Goal: Task Accomplishment & Management: Manage account settings

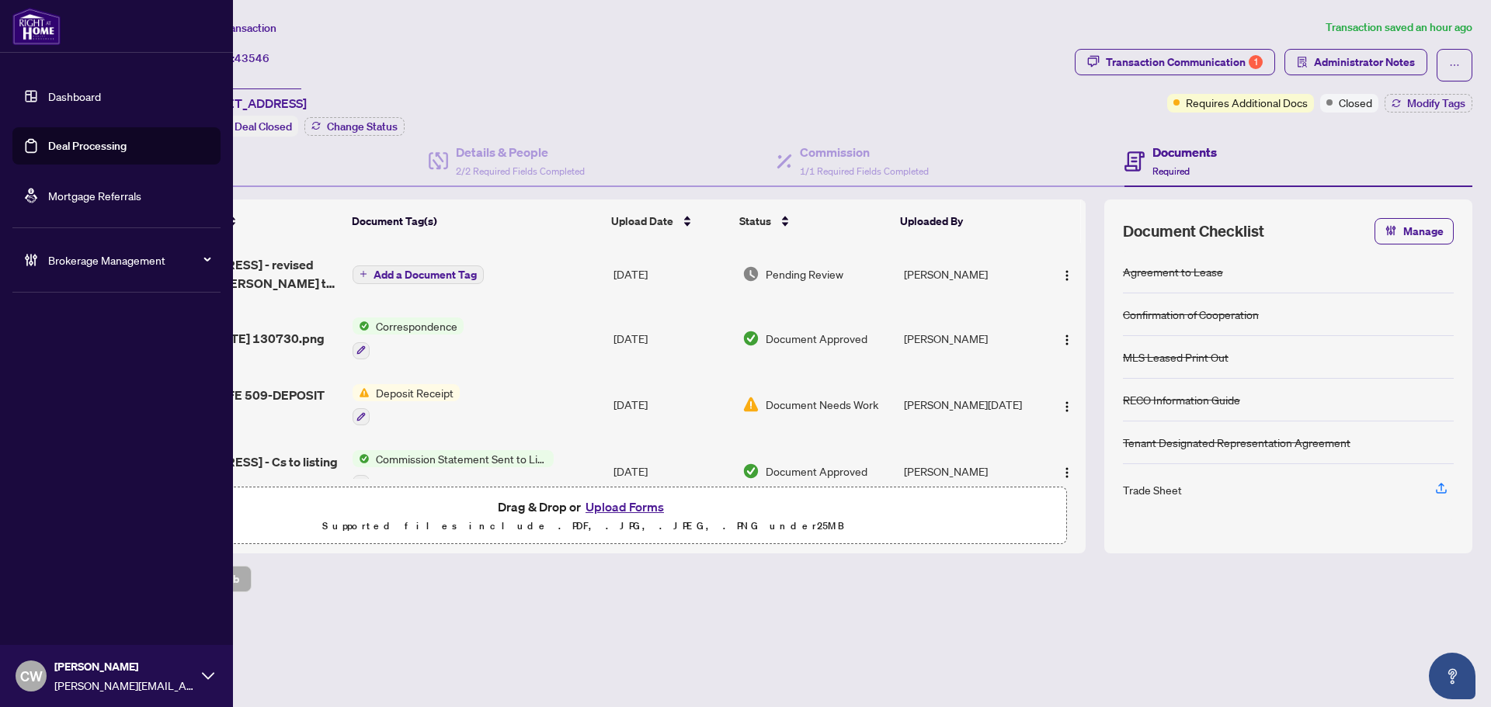
click at [48, 153] on link "Deal Processing" at bounding box center [87, 146] width 78 height 14
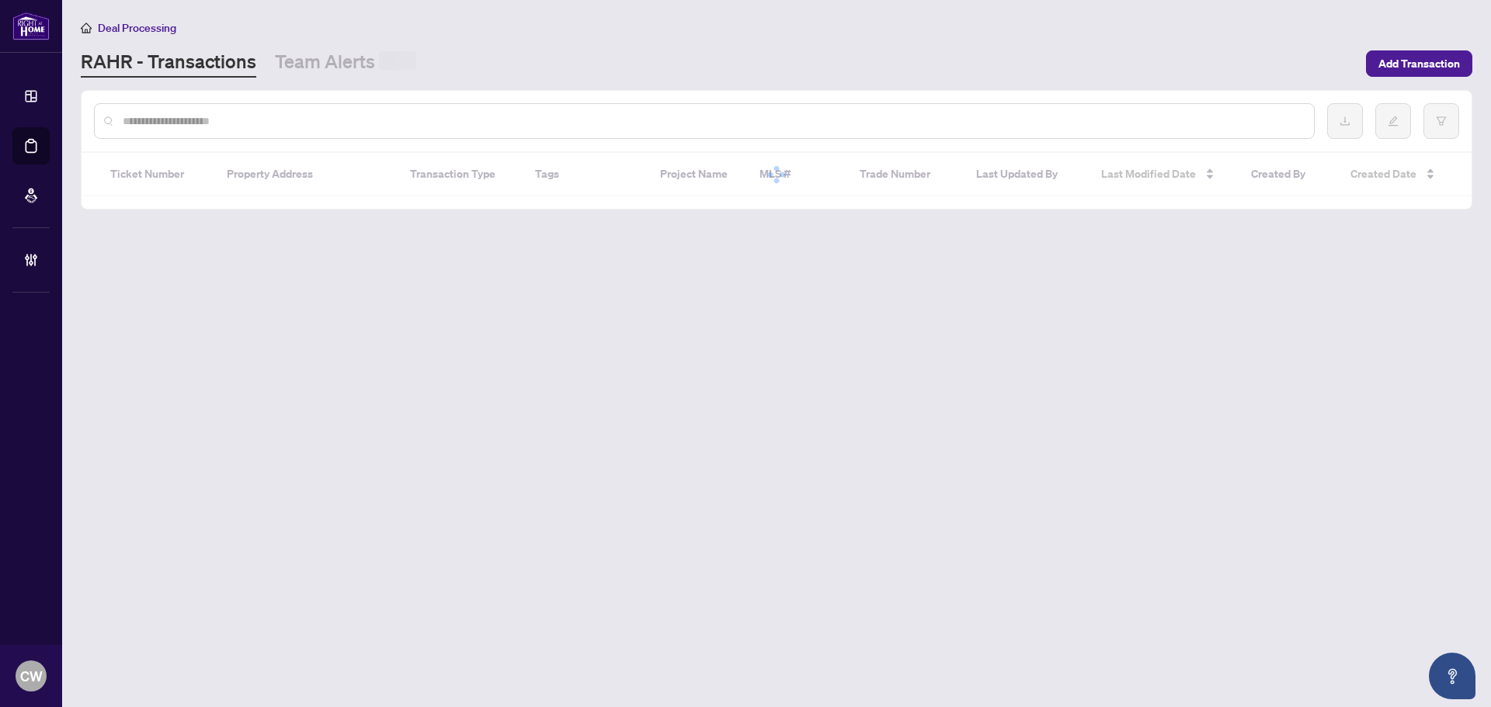
click at [280, 123] on input "text" at bounding box center [712, 121] width 1179 height 17
paste input "*******"
type input "*******"
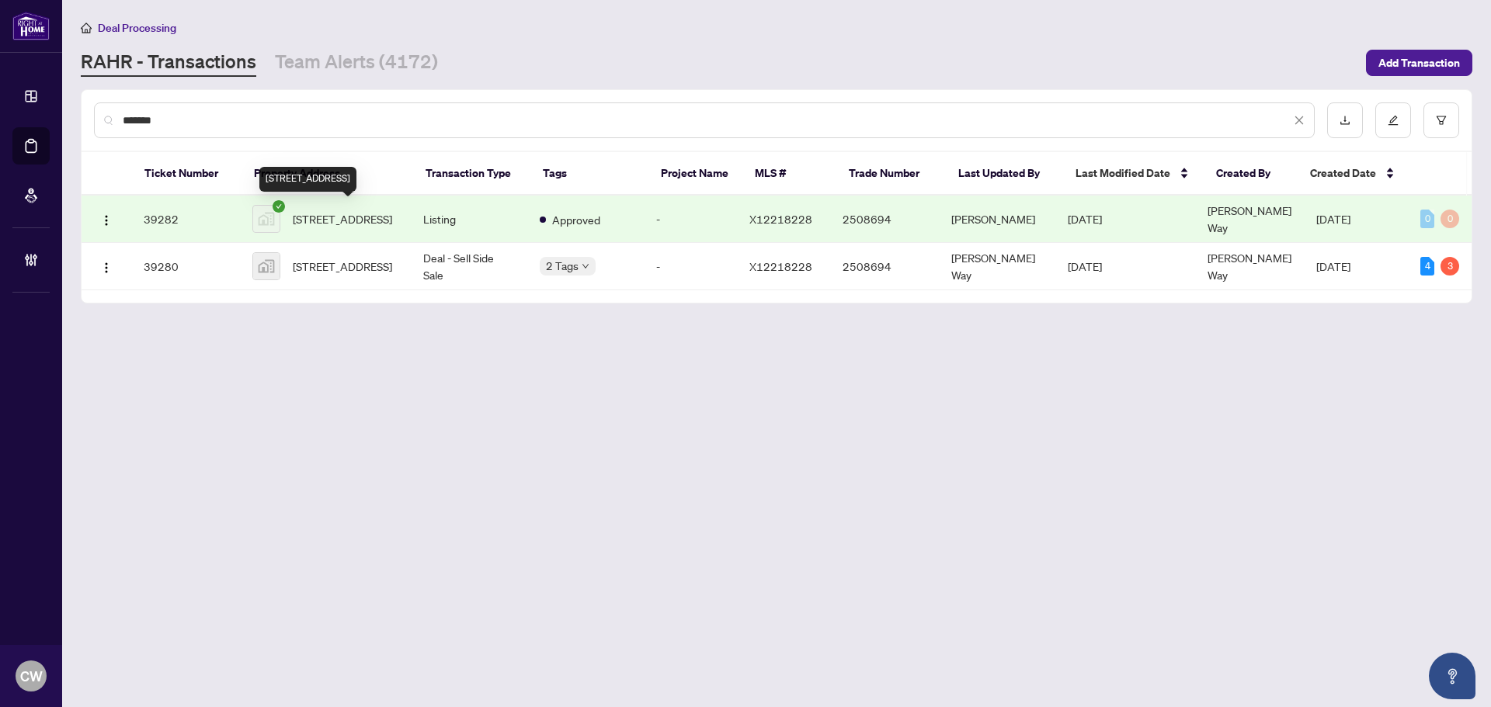
click at [324, 210] on span "[STREET_ADDRESS]" at bounding box center [342, 218] width 99 height 17
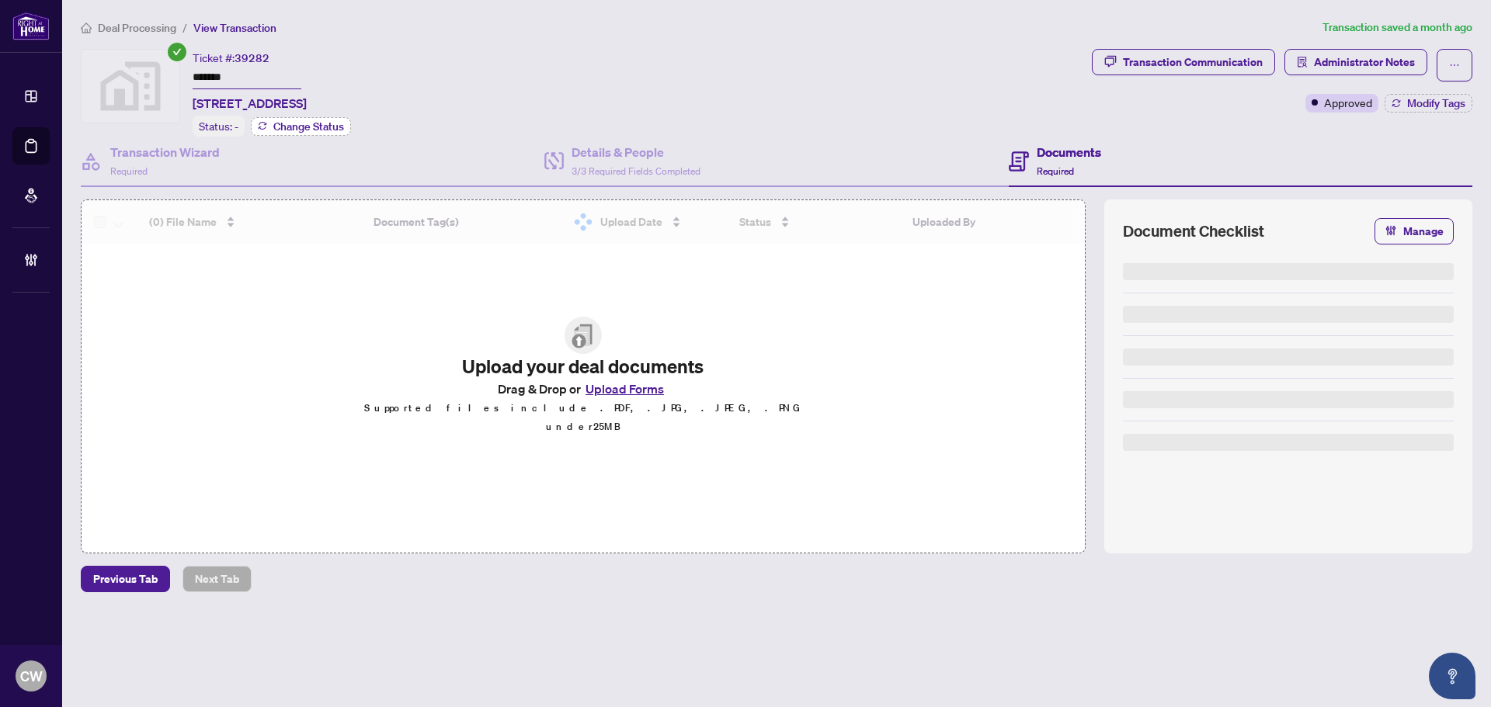
click at [325, 123] on span "Change Status" at bounding box center [308, 126] width 71 height 11
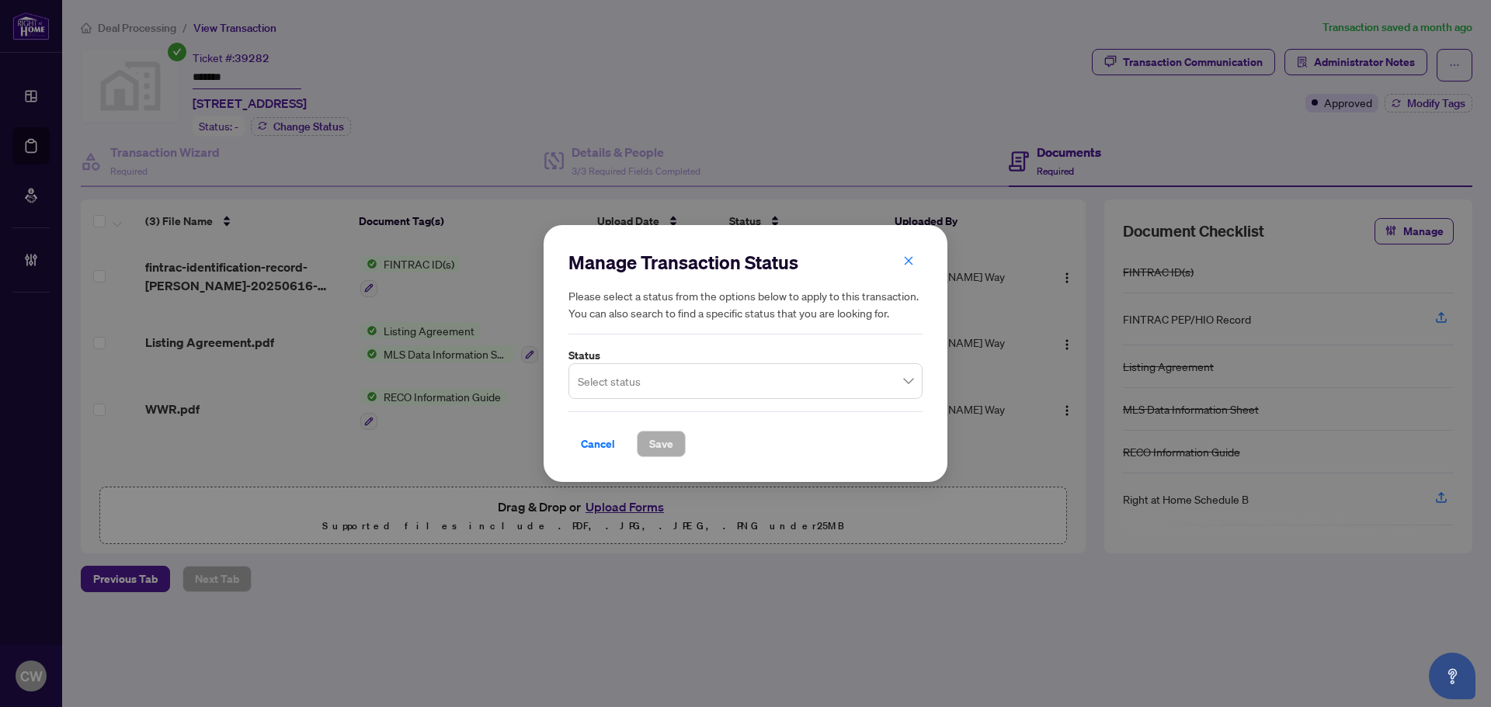
click at [679, 379] on input "search" at bounding box center [738, 384] width 321 height 34
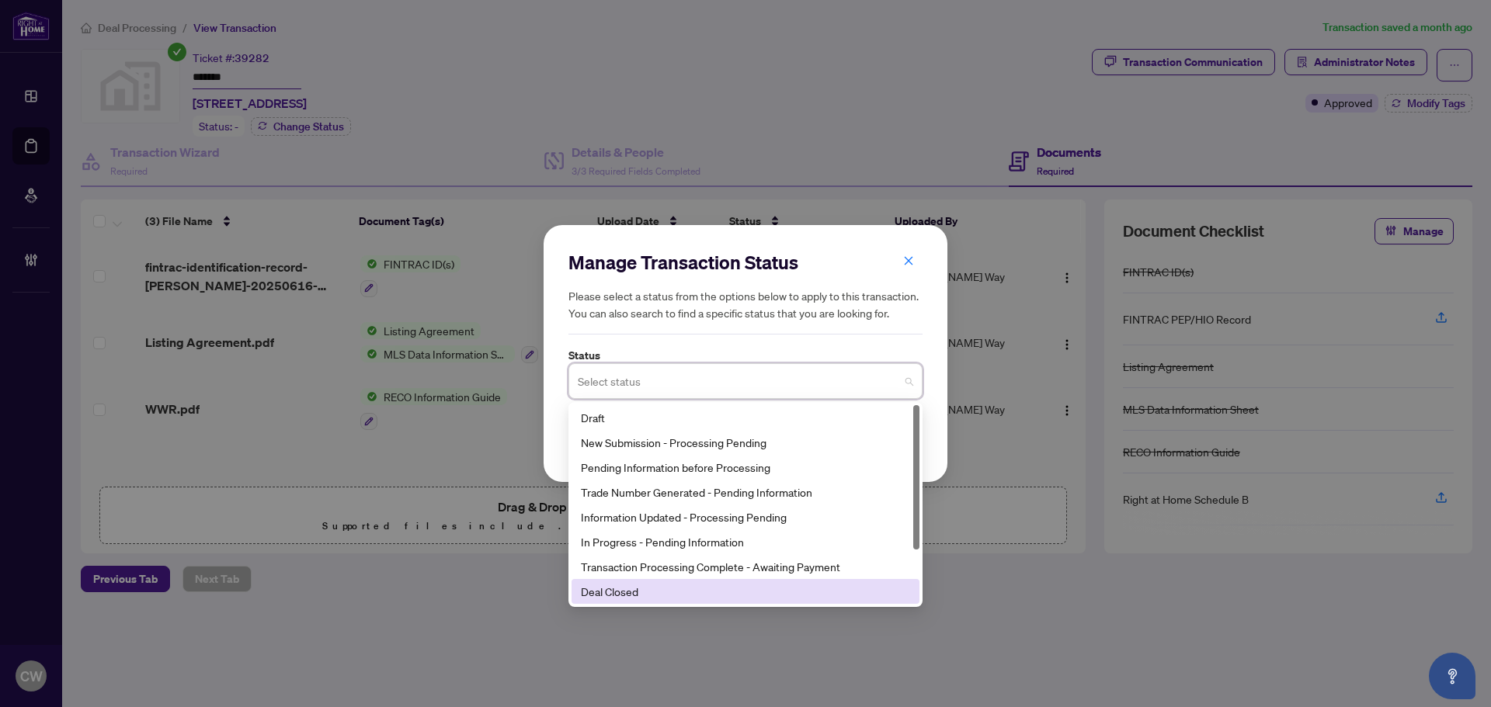
click at [665, 589] on div "Deal Closed" at bounding box center [745, 591] width 329 height 17
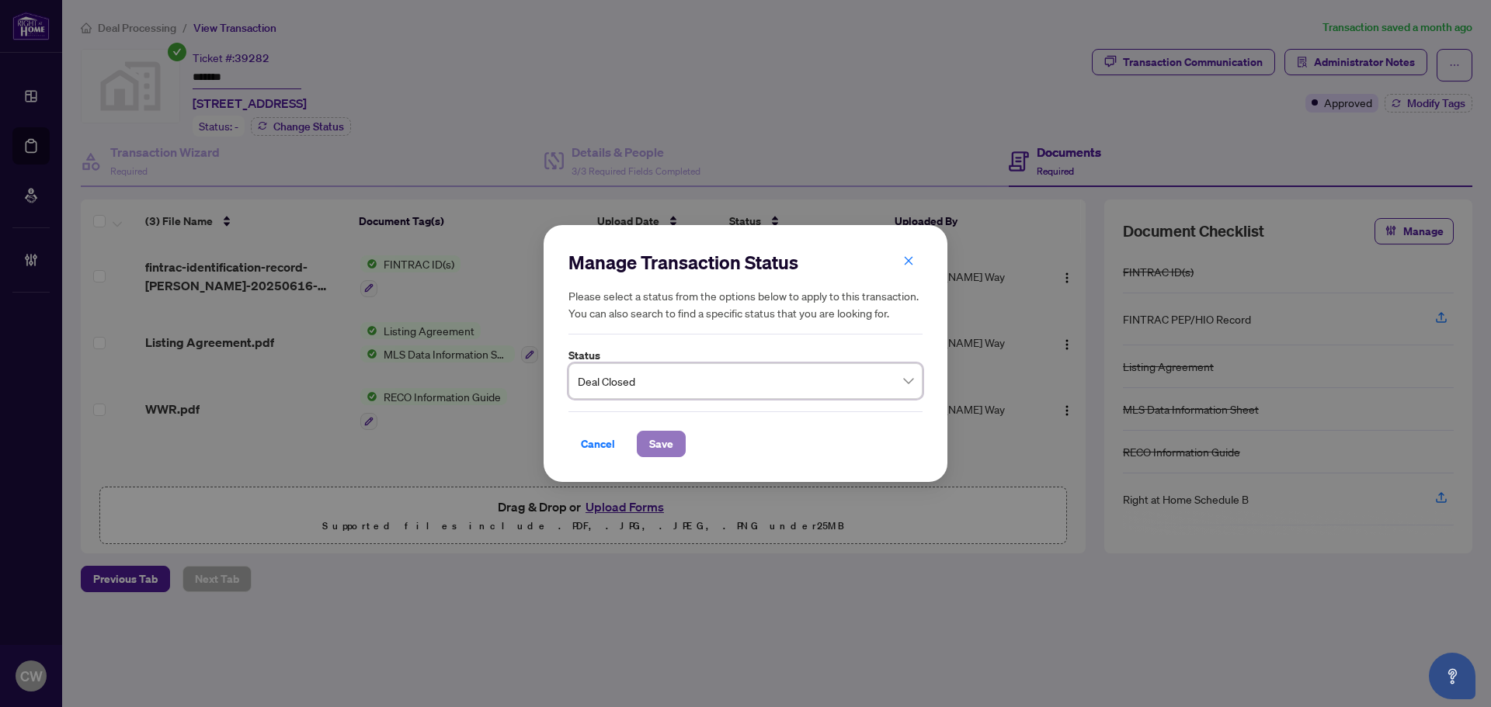
click at [665, 450] on span "Save" at bounding box center [661, 444] width 24 height 25
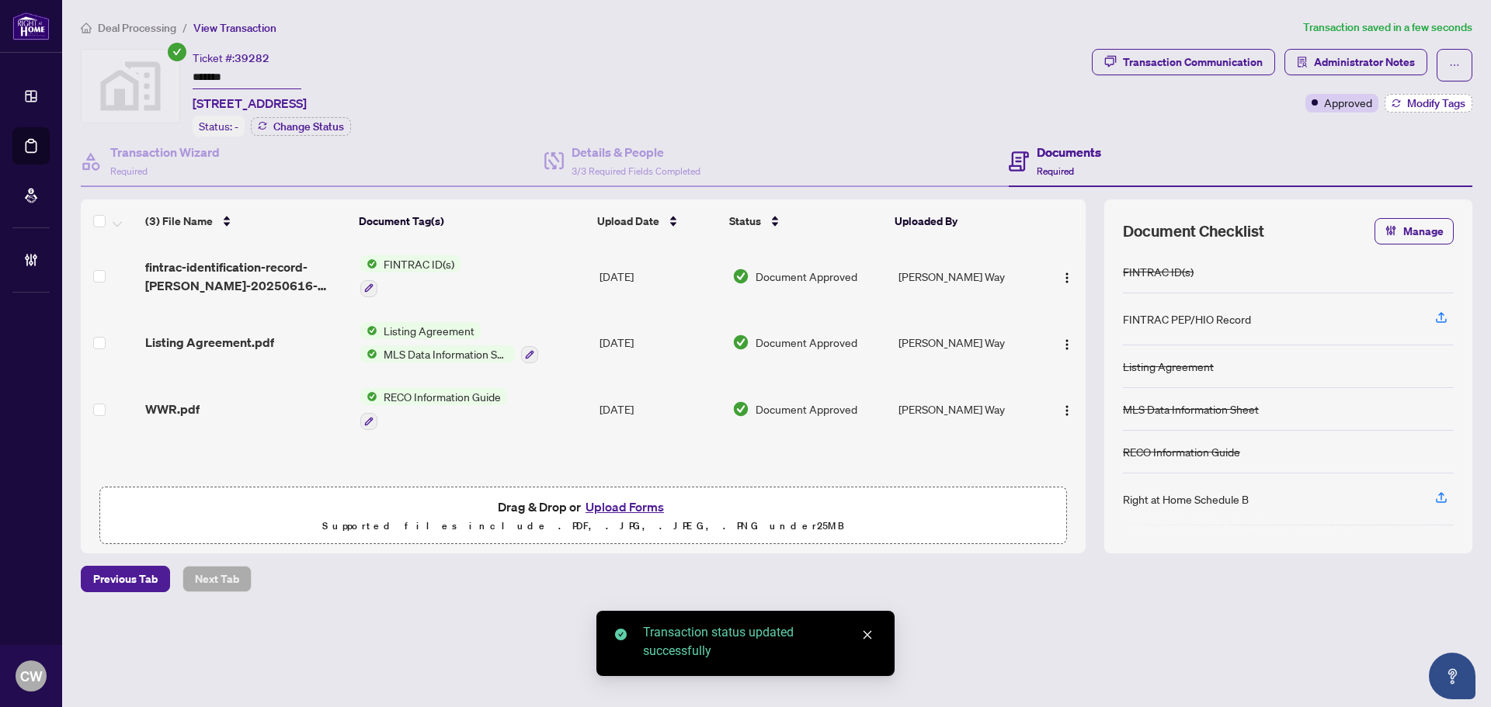
click at [1423, 106] on span "Modify Tags" at bounding box center [1436, 103] width 58 height 11
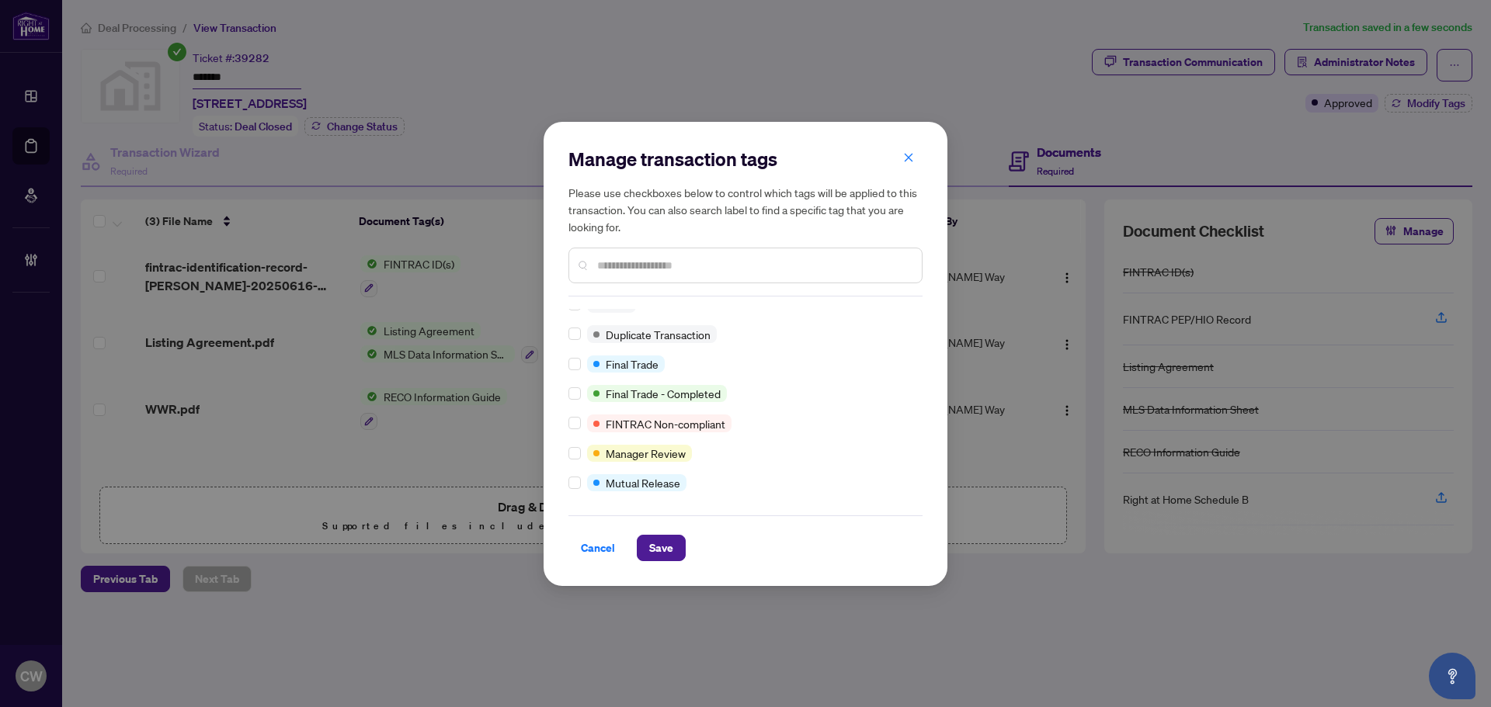
scroll to position [13, 0]
click at [655, 543] on span "Save" at bounding box center [661, 548] width 24 height 25
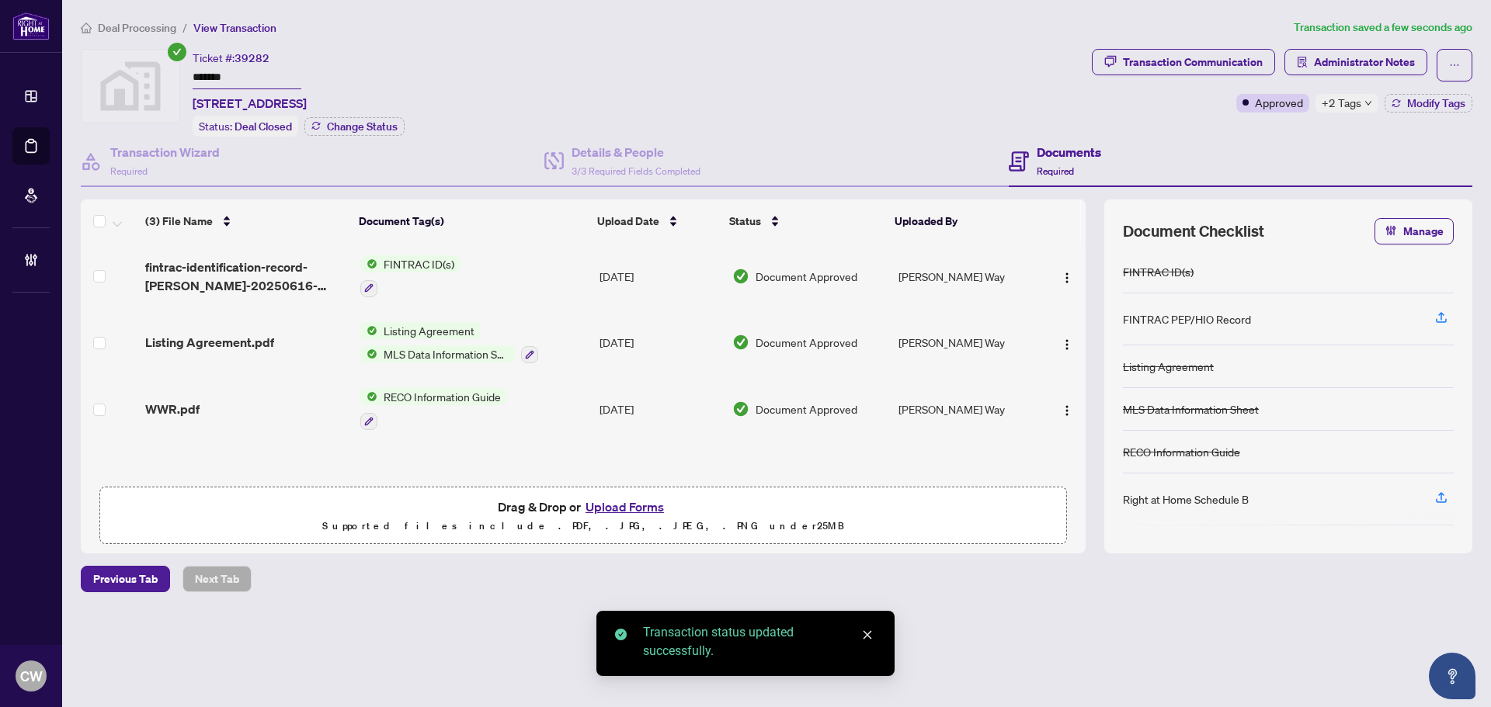
scroll to position [1, 0]
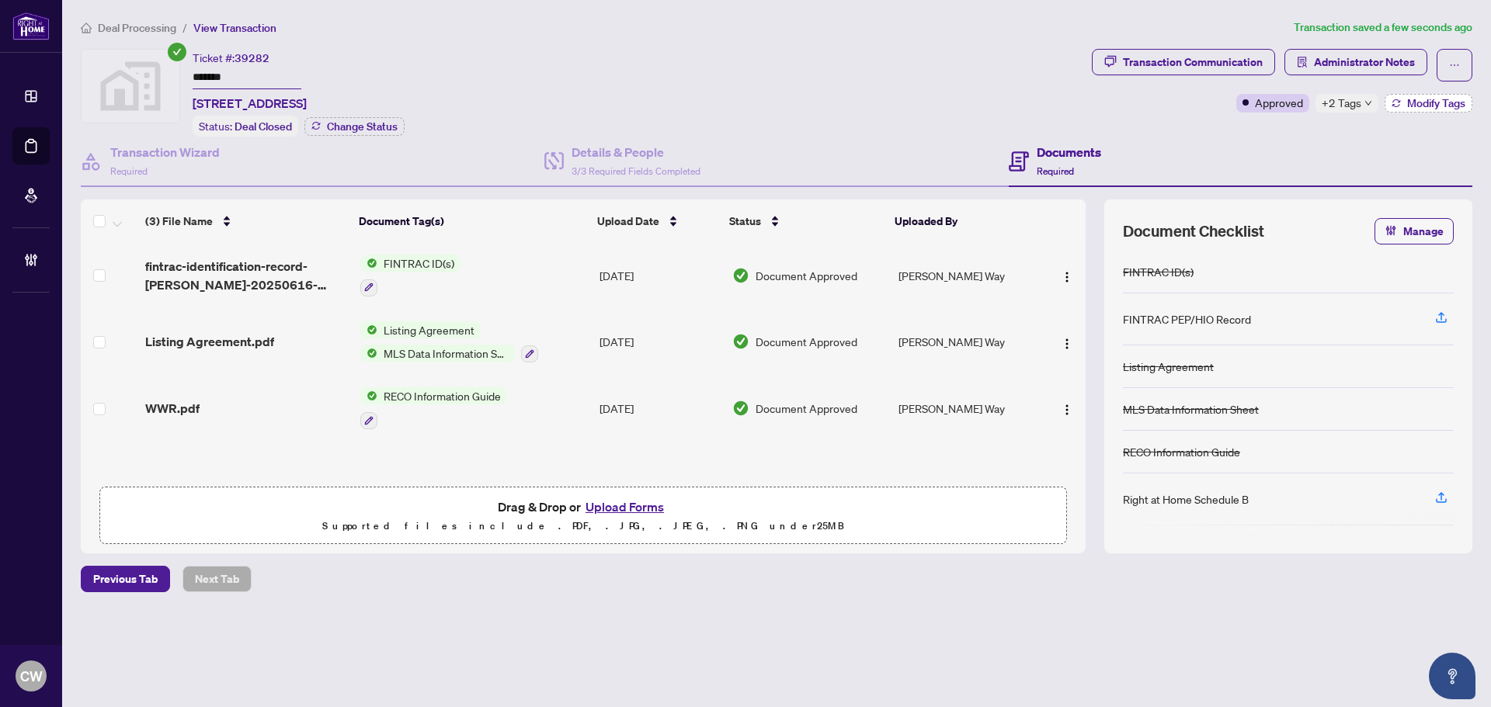
click at [1399, 103] on icon "button" at bounding box center [1396, 103] width 9 height 9
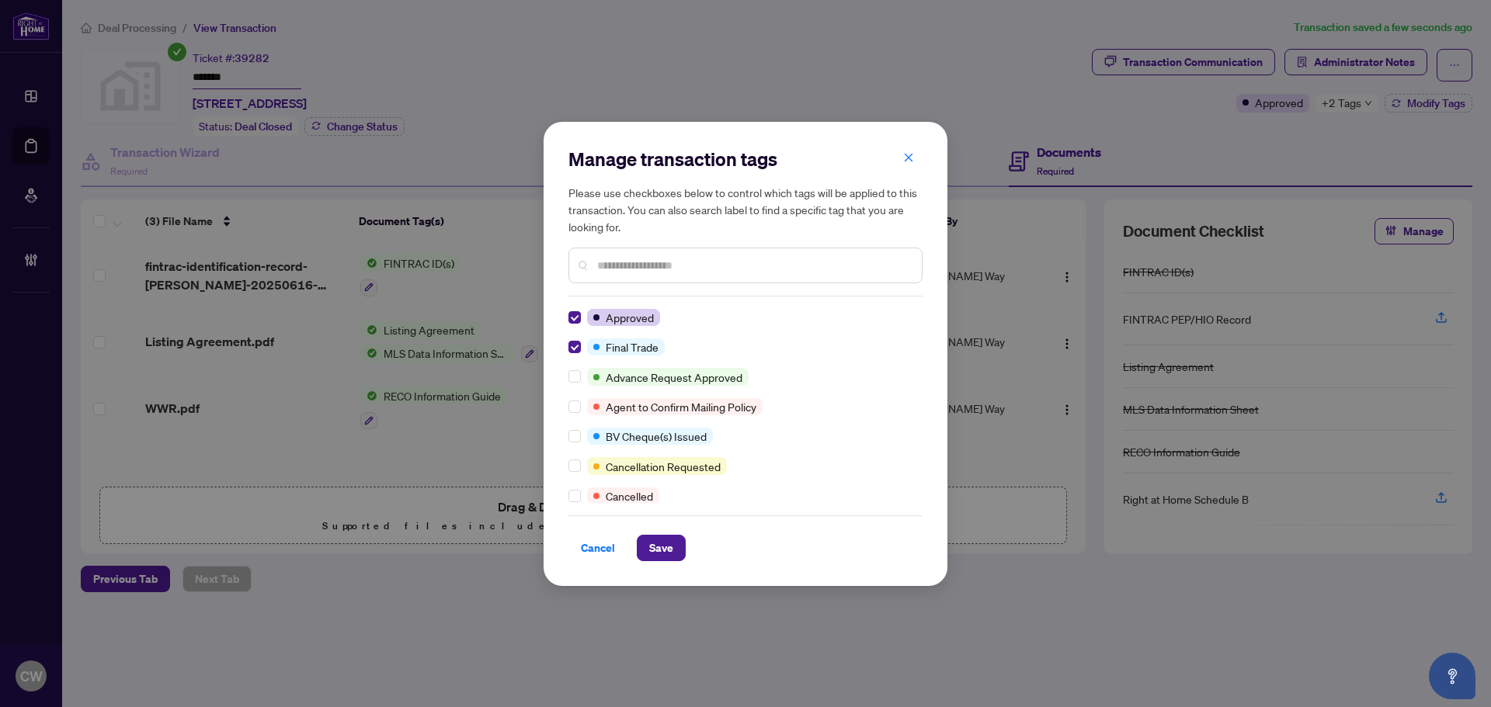
scroll to position [0, 0]
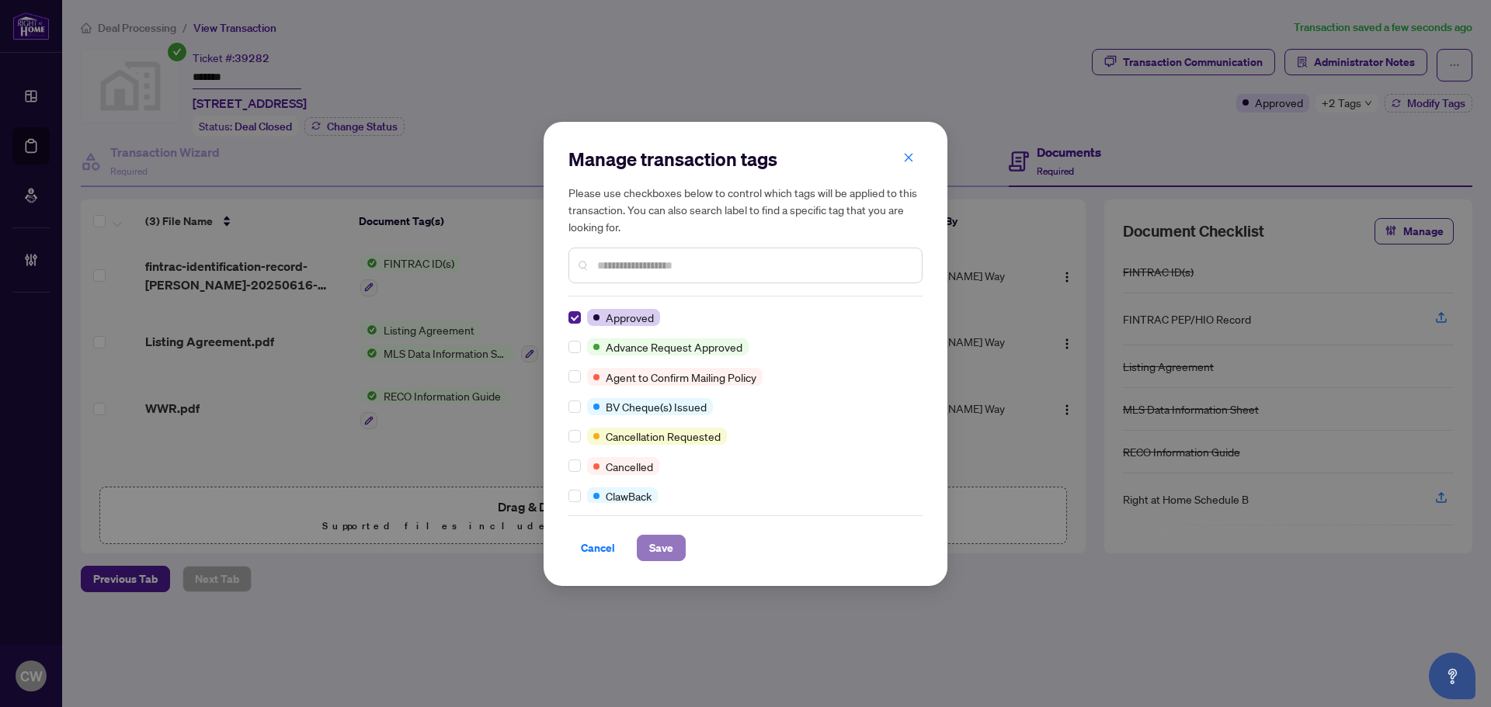
click at [666, 547] on span "Save" at bounding box center [661, 548] width 24 height 25
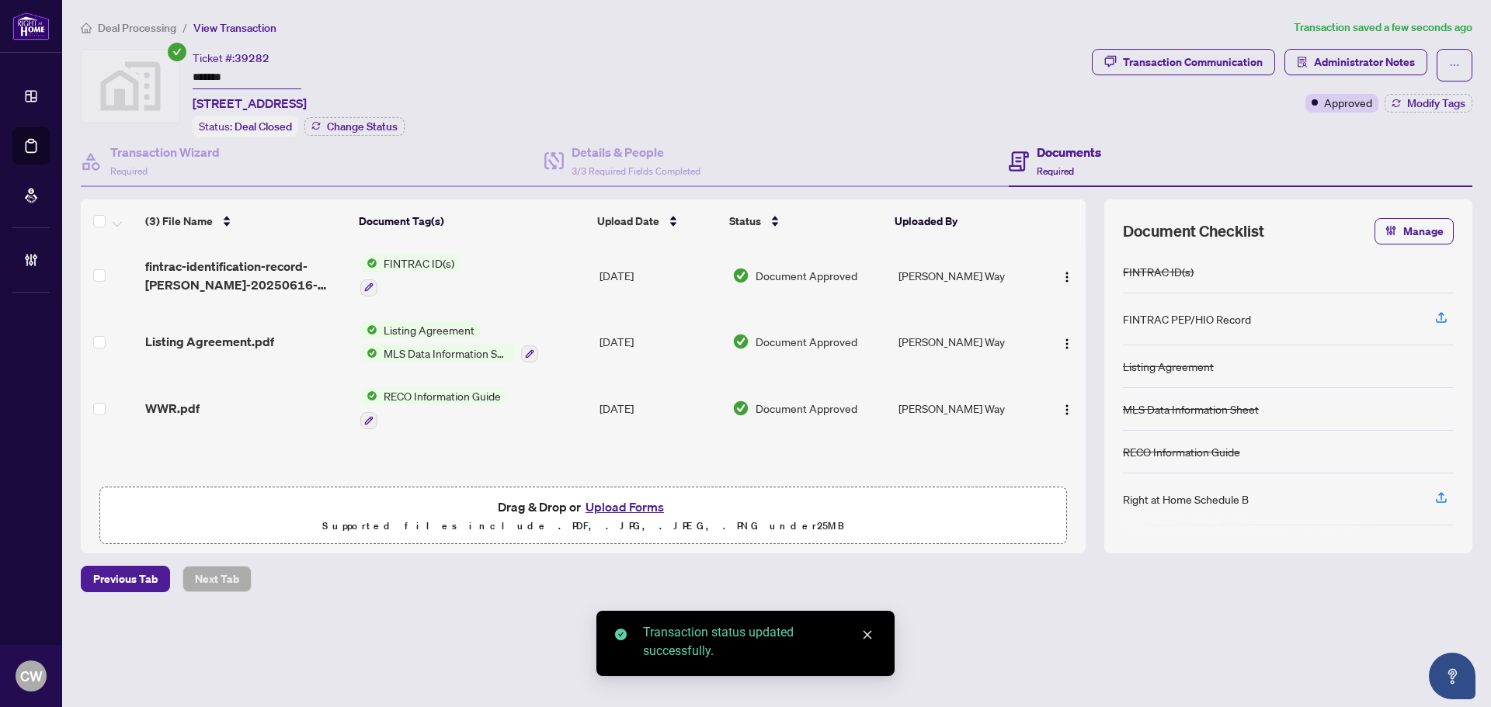
drag, startPoint x: 260, startPoint y: 78, endPoint x: 182, endPoint y: 73, distance: 77.8
click at [188, 73] on div "Ticket #: 39282 ******* [STREET_ADDRESS] Status: Deal Closed Change Status" at bounding box center [583, 93] width 1005 height 88
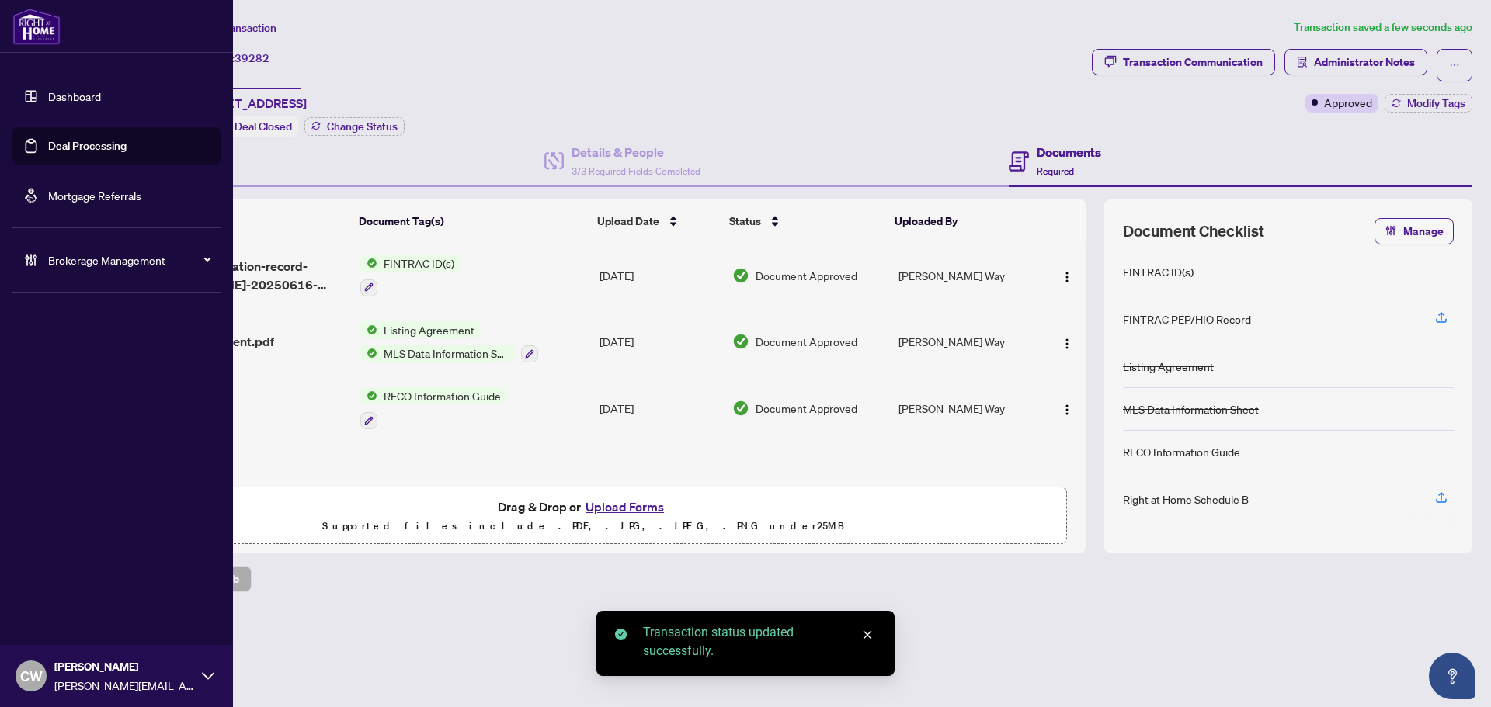
click at [48, 153] on link "Deal Processing" at bounding box center [87, 146] width 78 height 14
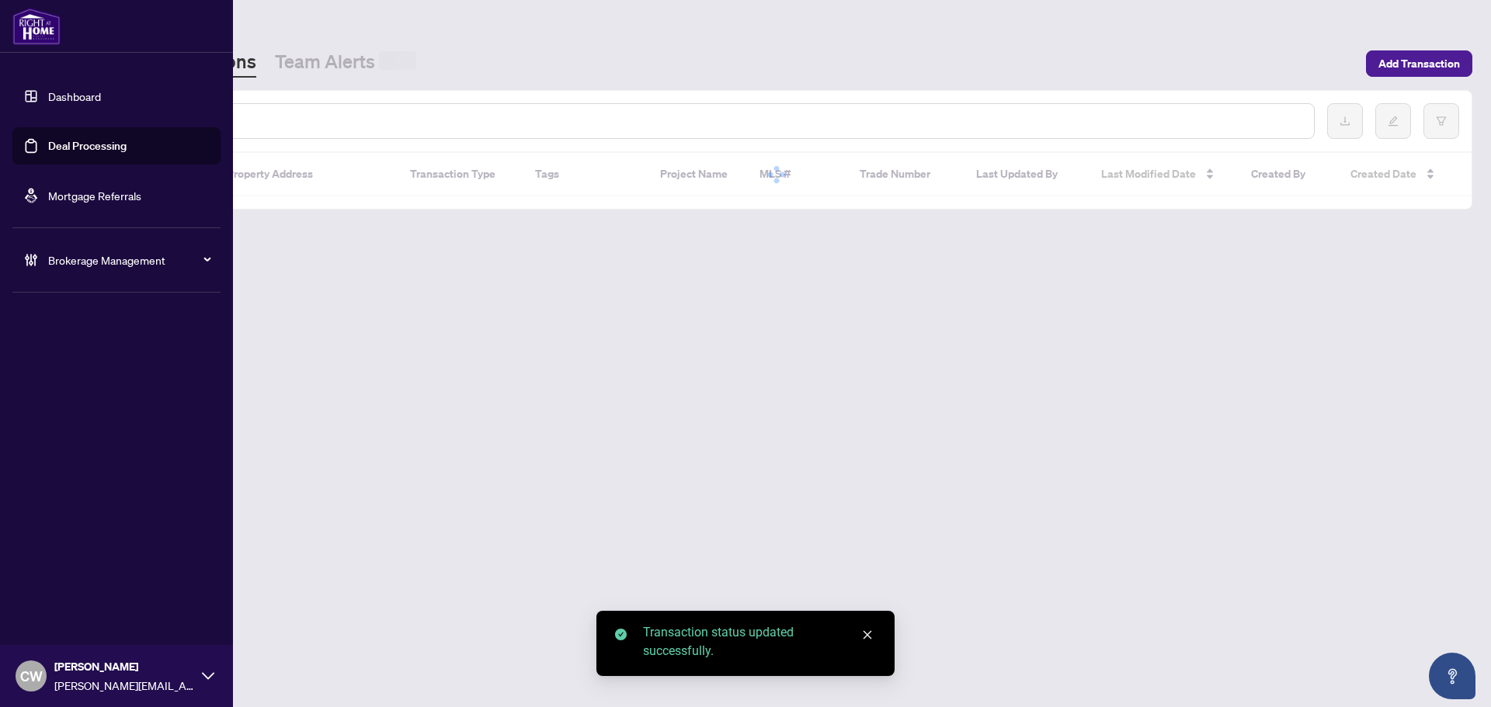
click at [262, 117] on input "text" at bounding box center [712, 121] width 1179 height 17
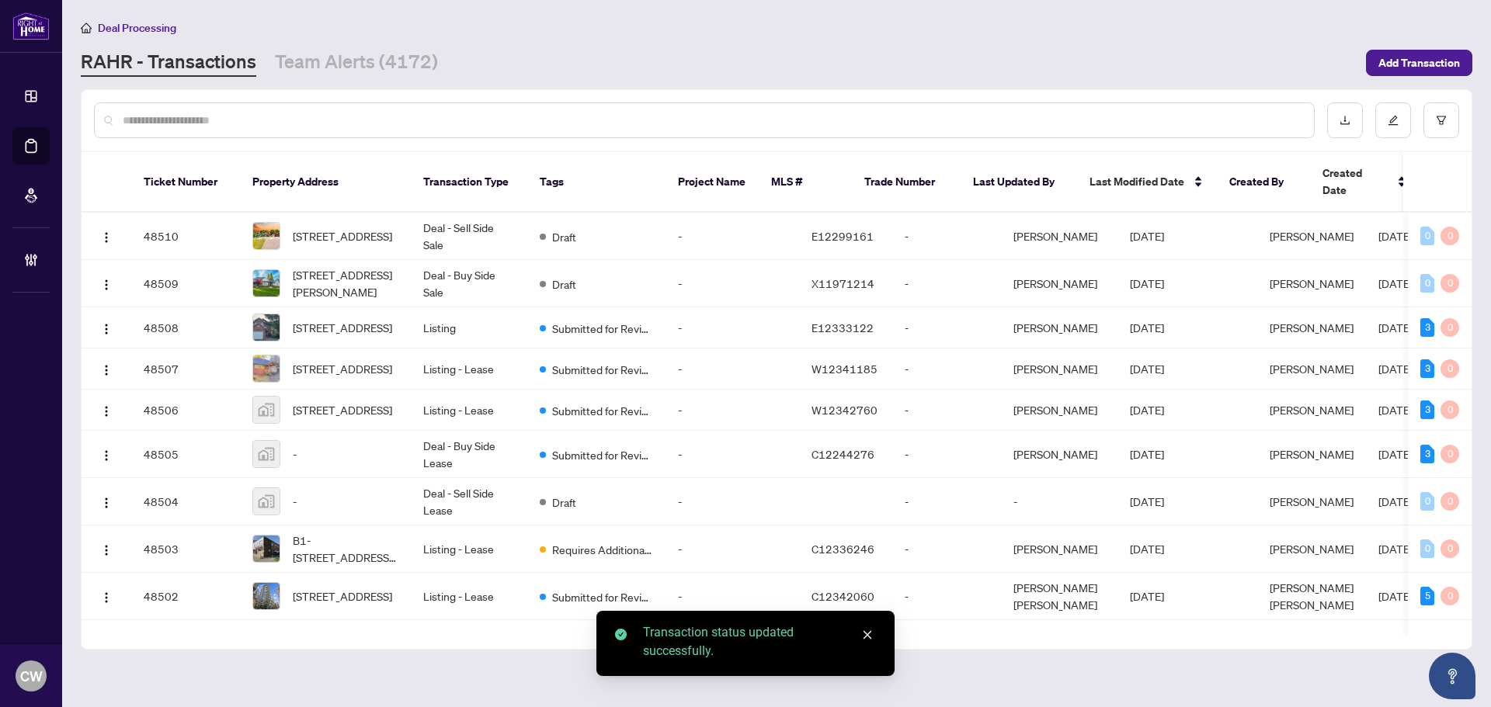
paste input "*******"
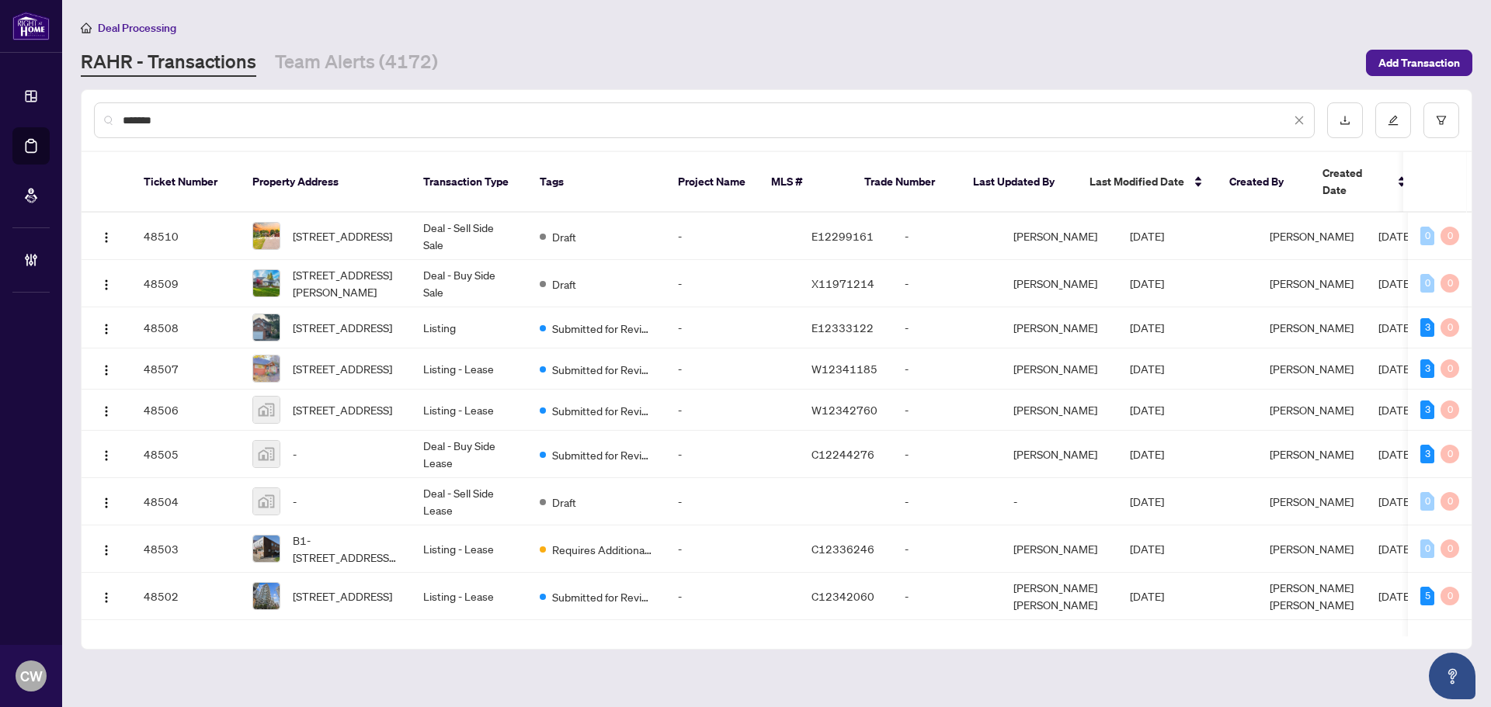
type input "*******"
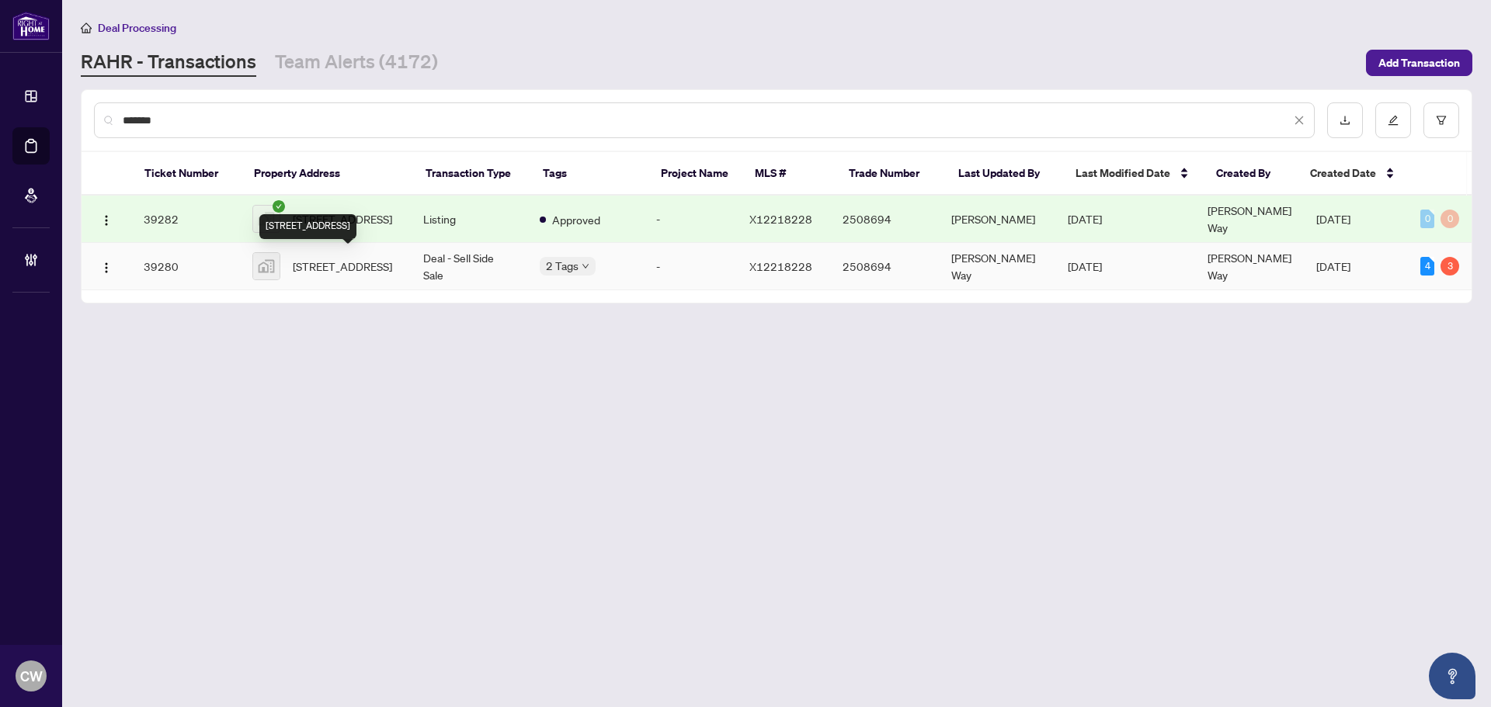
click at [359, 274] on span "[STREET_ADDRESS]" at bounding box center [342, 266] width 99 height 17
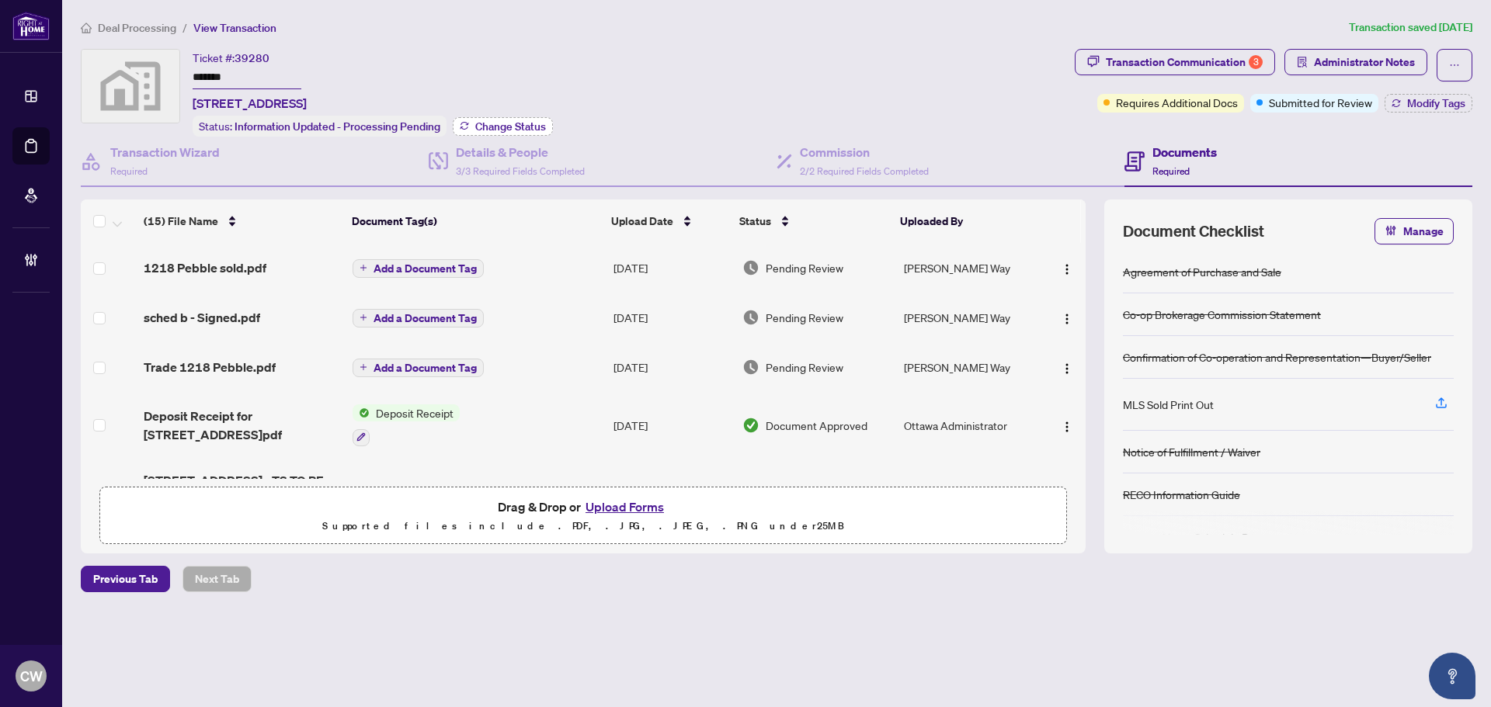
click at [541, 125] on span "Change Status" at bounding box center [510, 126] width 71 height 11
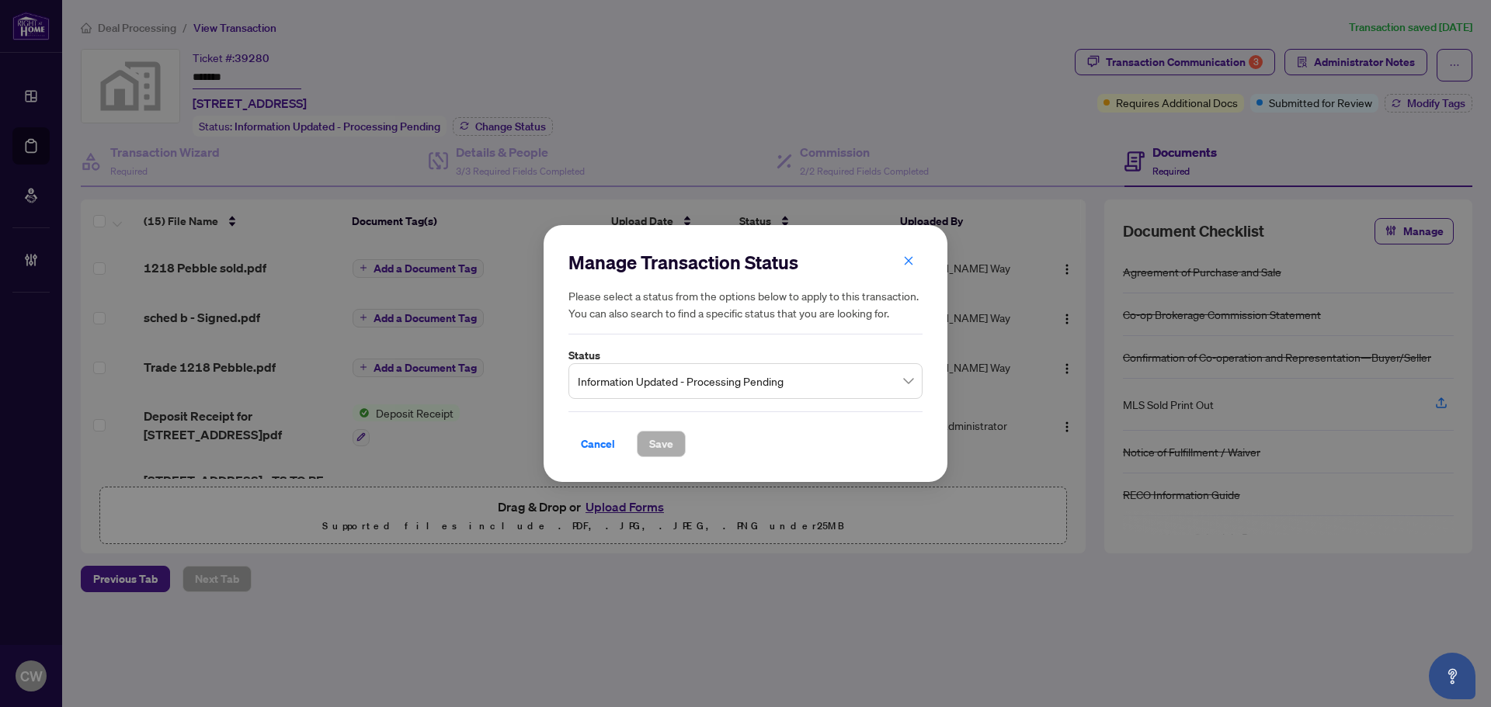
click at [700, 381] on span "Information Updated - Processing Pending" at bounding box center [745, 382] width 335 height 30
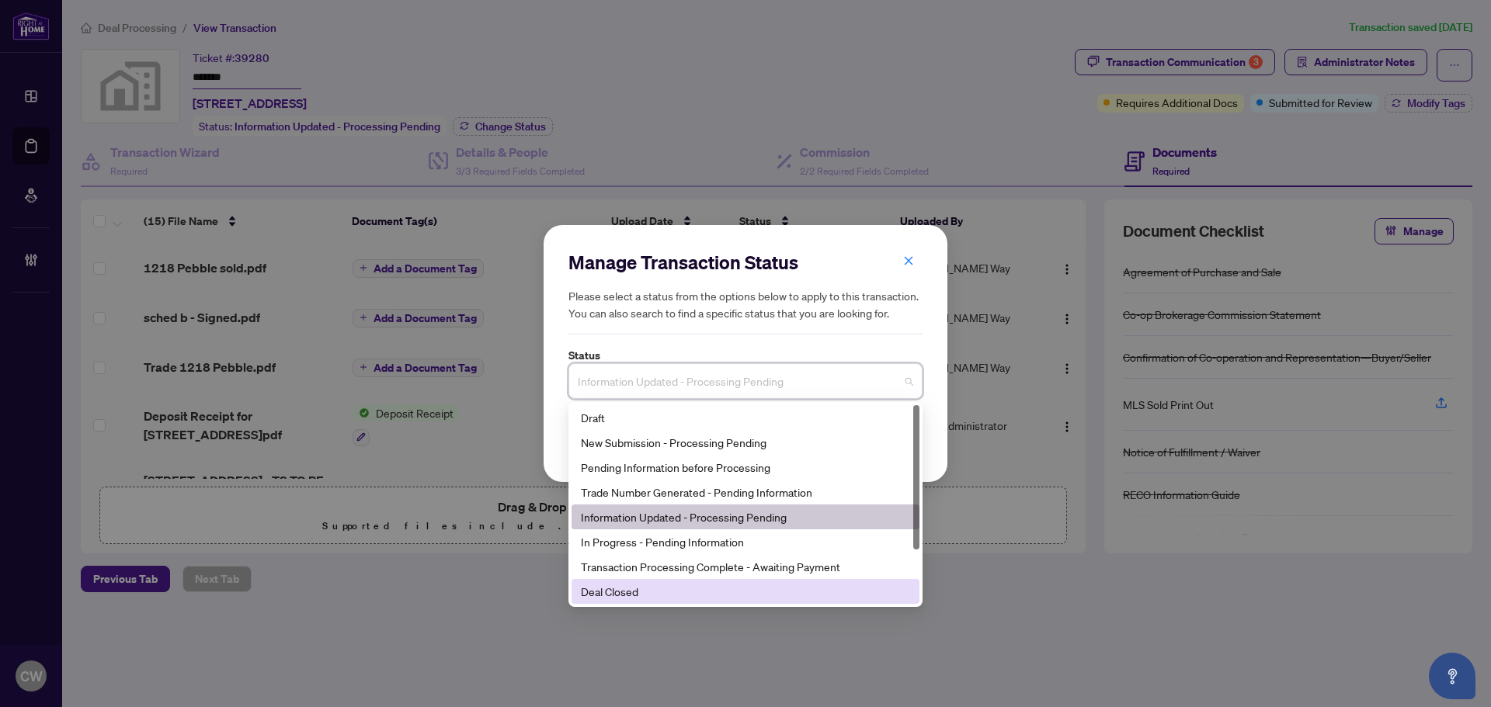
click at [686, 598] on div "Deal Closed" at bounding box center [745, 591] width 329 height 17
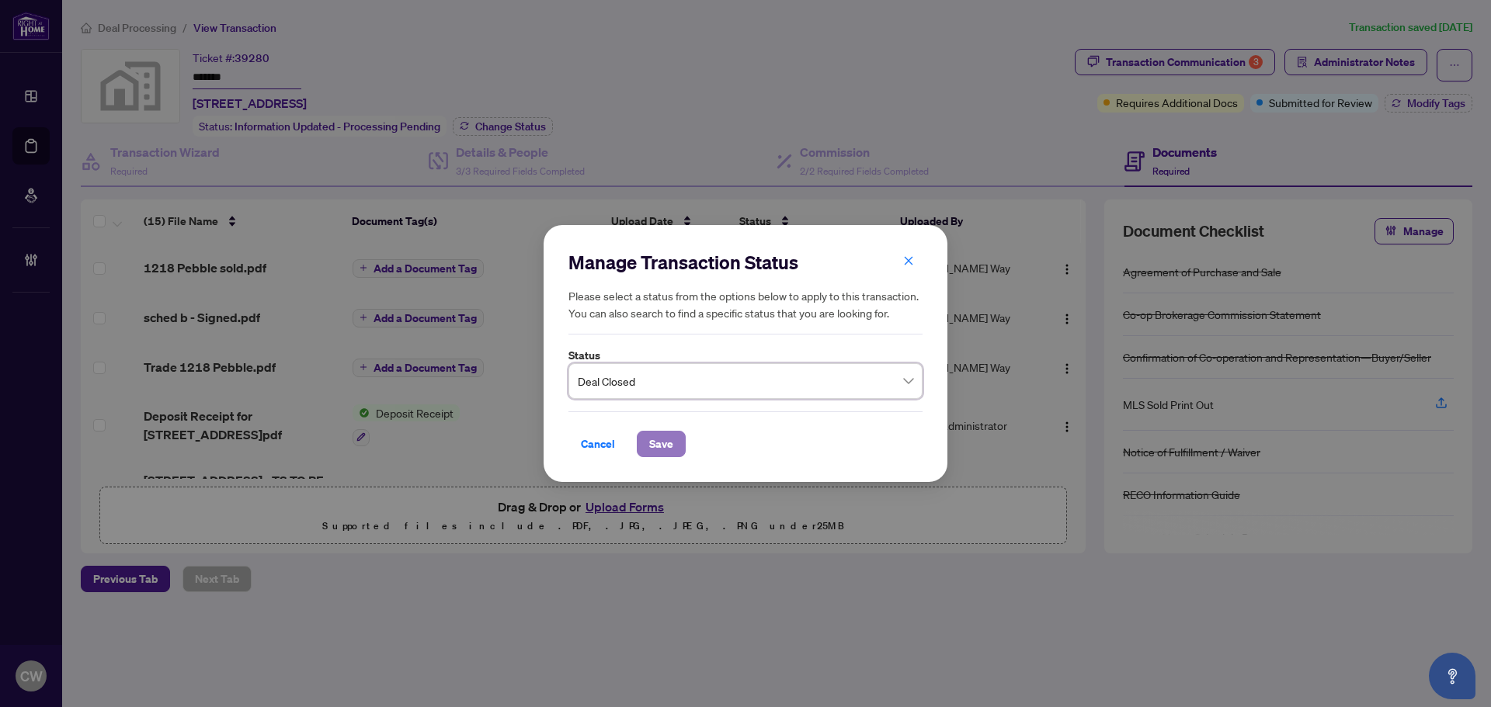
click at [670, 443] on span "Save" at bounding box center [661, 444] width 24 height 25
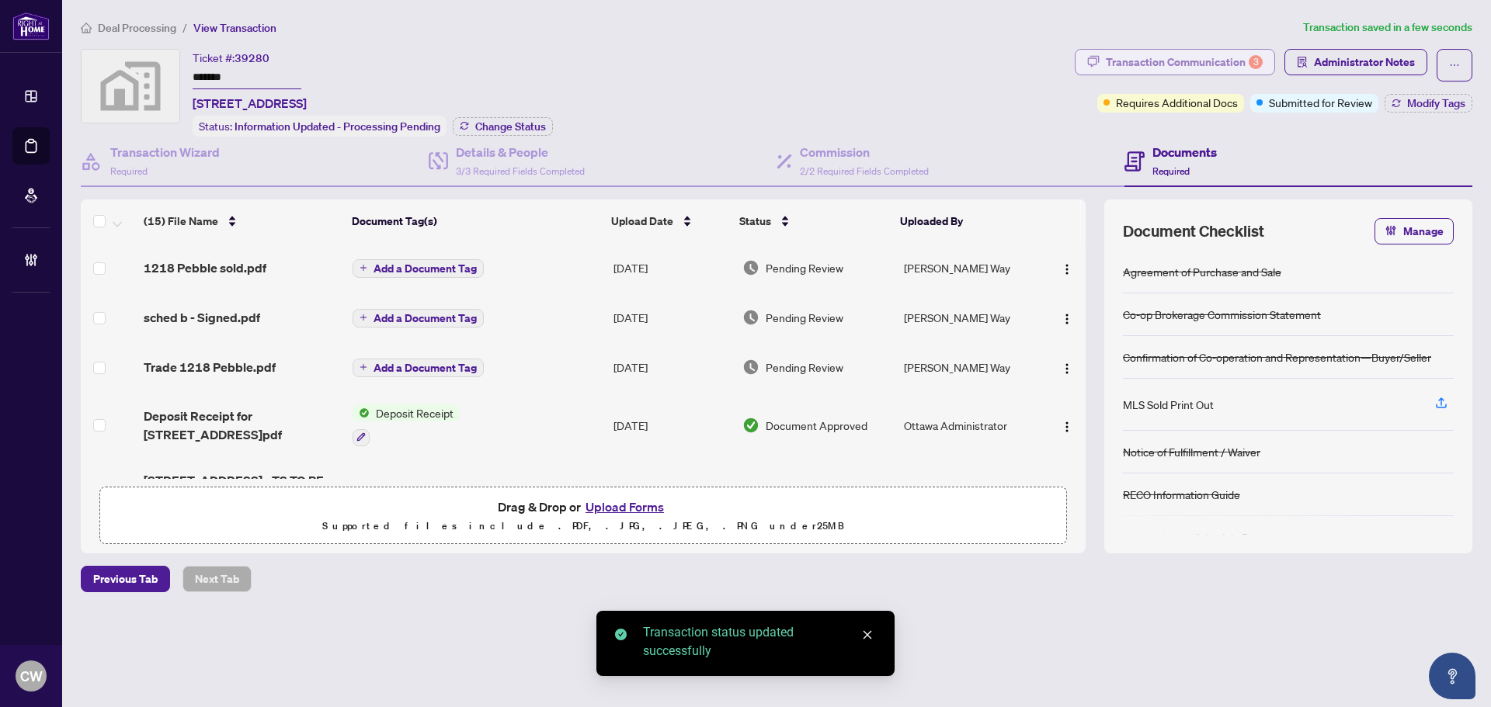
click at [1219, 65] on div "Transaction Communication 3" at bounding box center [1184, 62] width 157 height 25
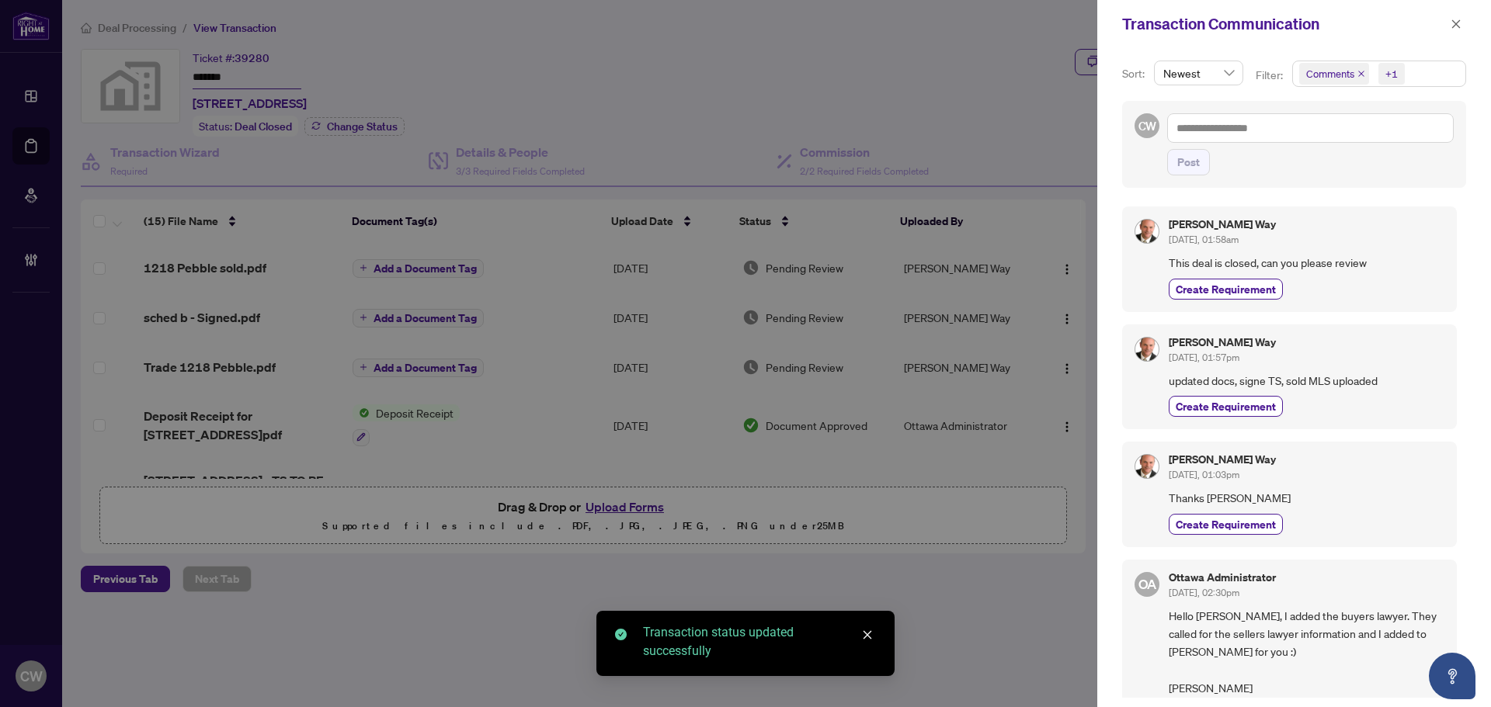
click at [1361, 72] on icon "close" at bounding box center [1361, 74] width 6 height 6
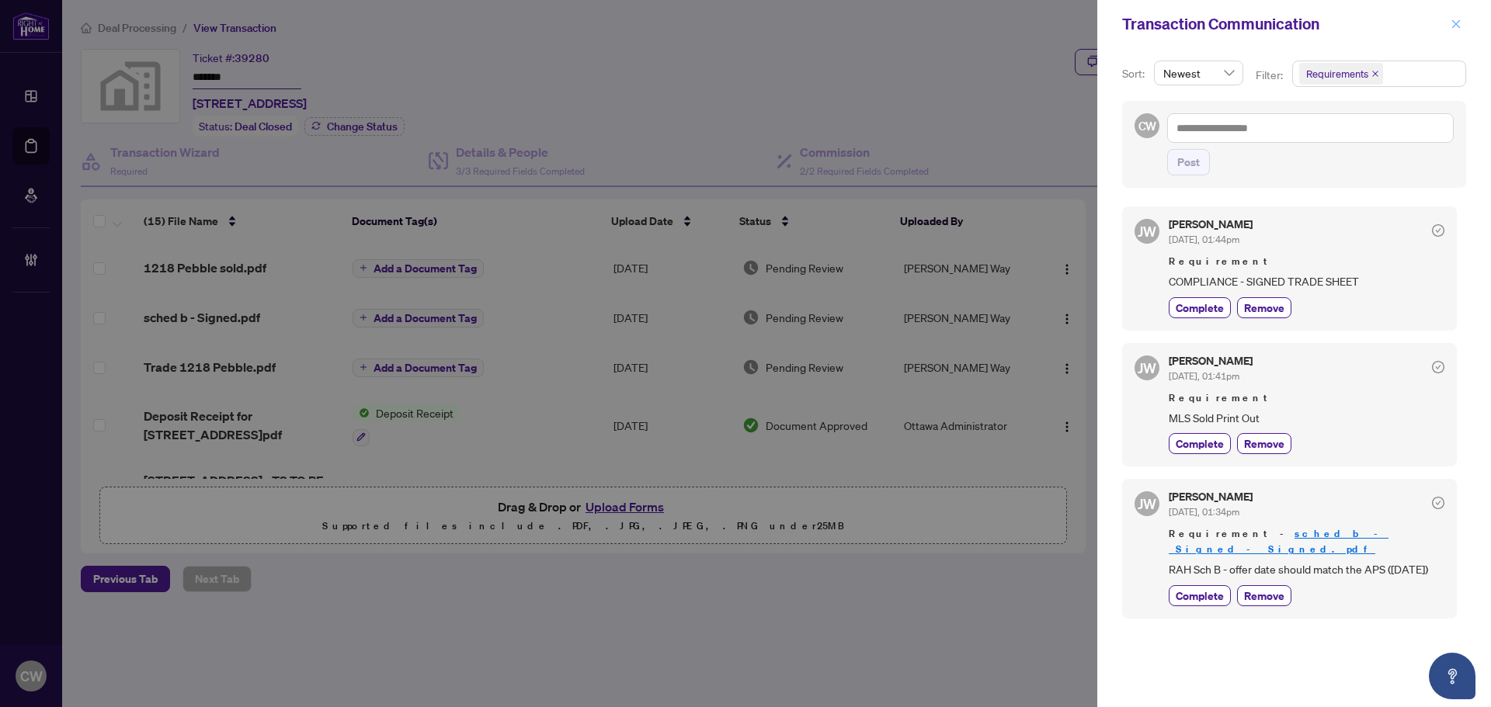
click at [1461, 25] on icon "close" at bounding box center [1456, 24] width 11 height 11
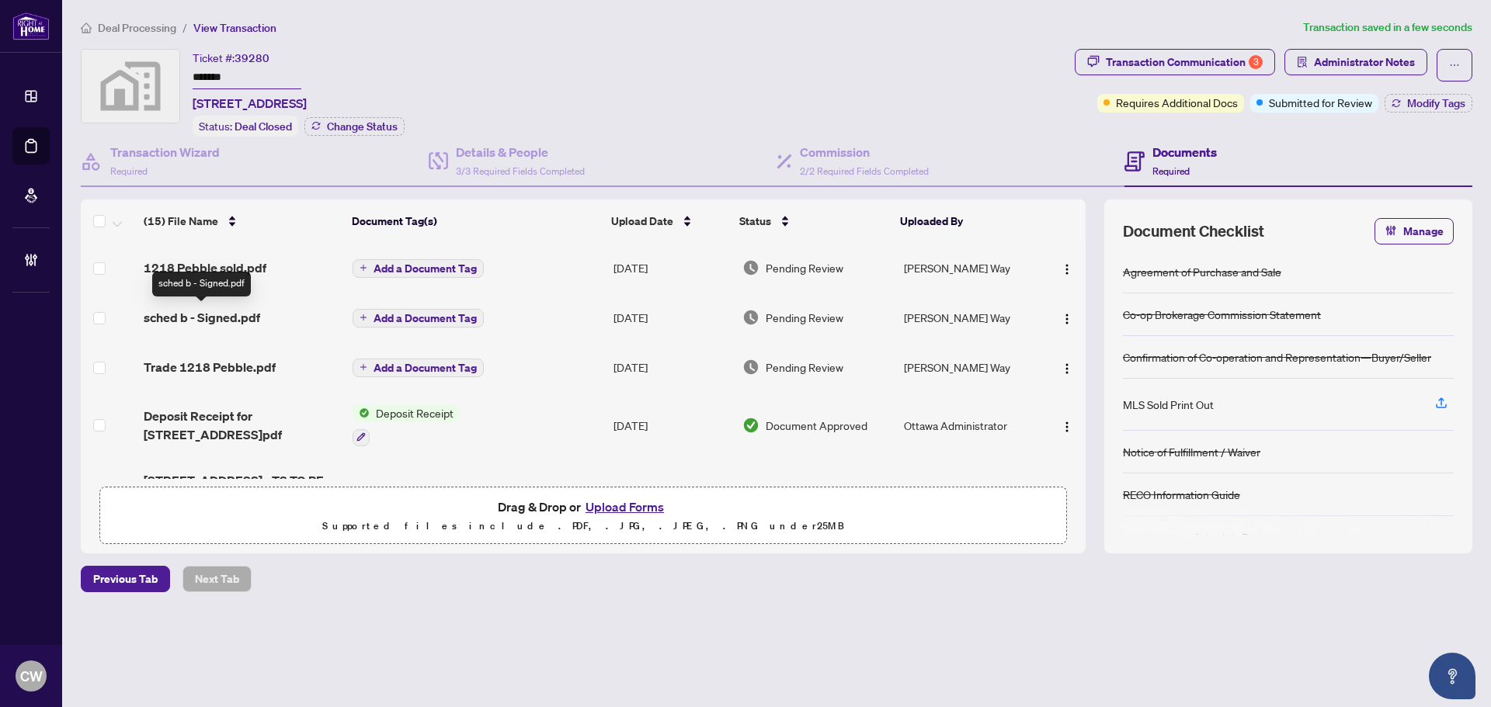
click at [230, 314] on span "sched b - Signed.pdf" at bounding box center [202, 317] width 116 height 19
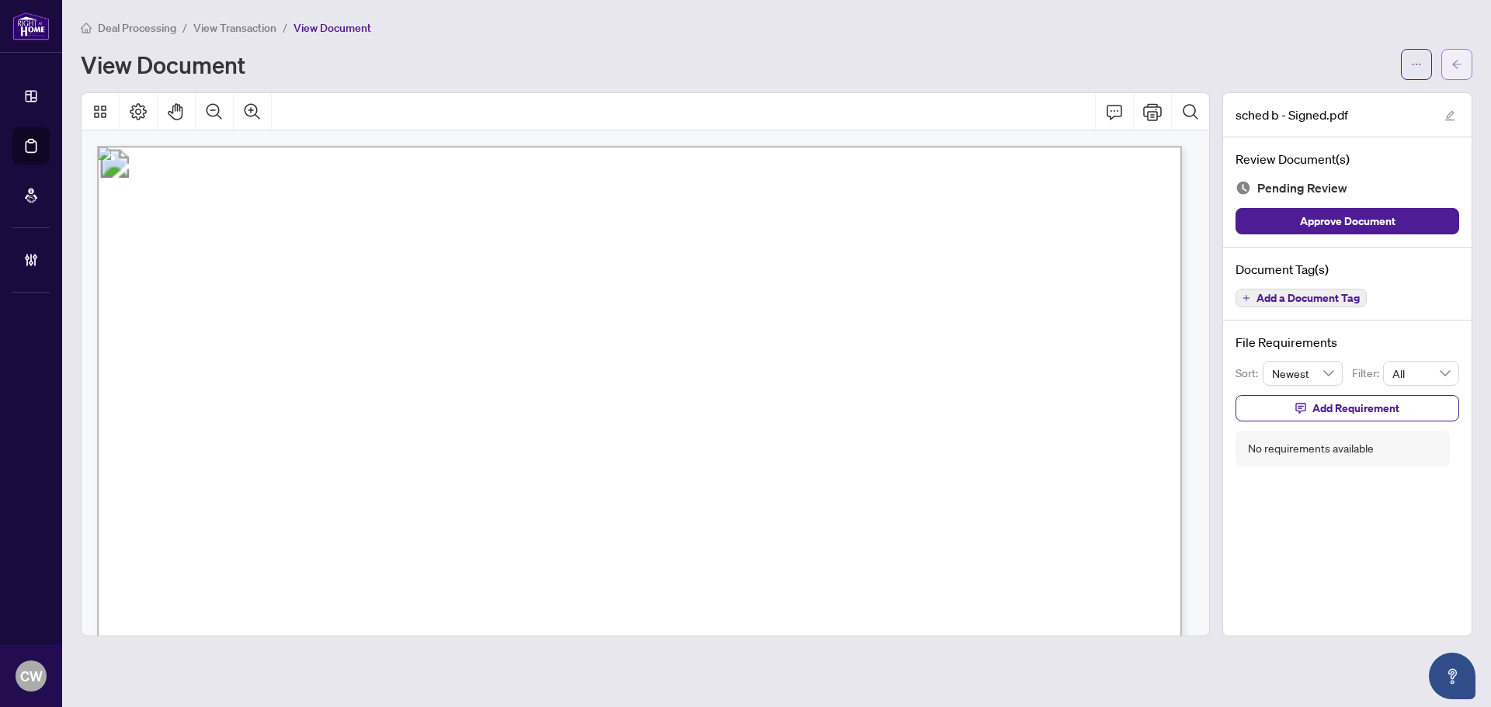
click at [1467, 73] on button "button" at bounding box center [1456, 64] width 31 height 31
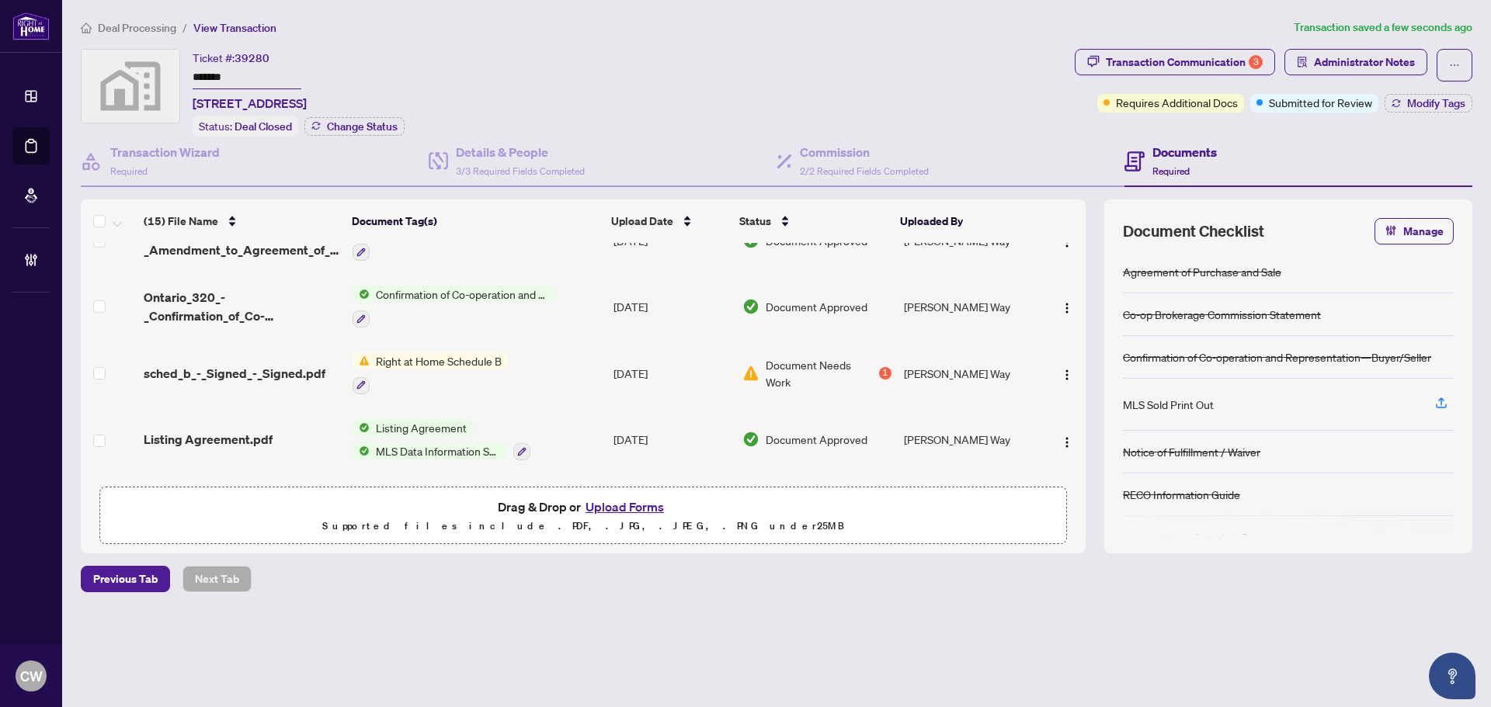
scroll to position [554, 0]
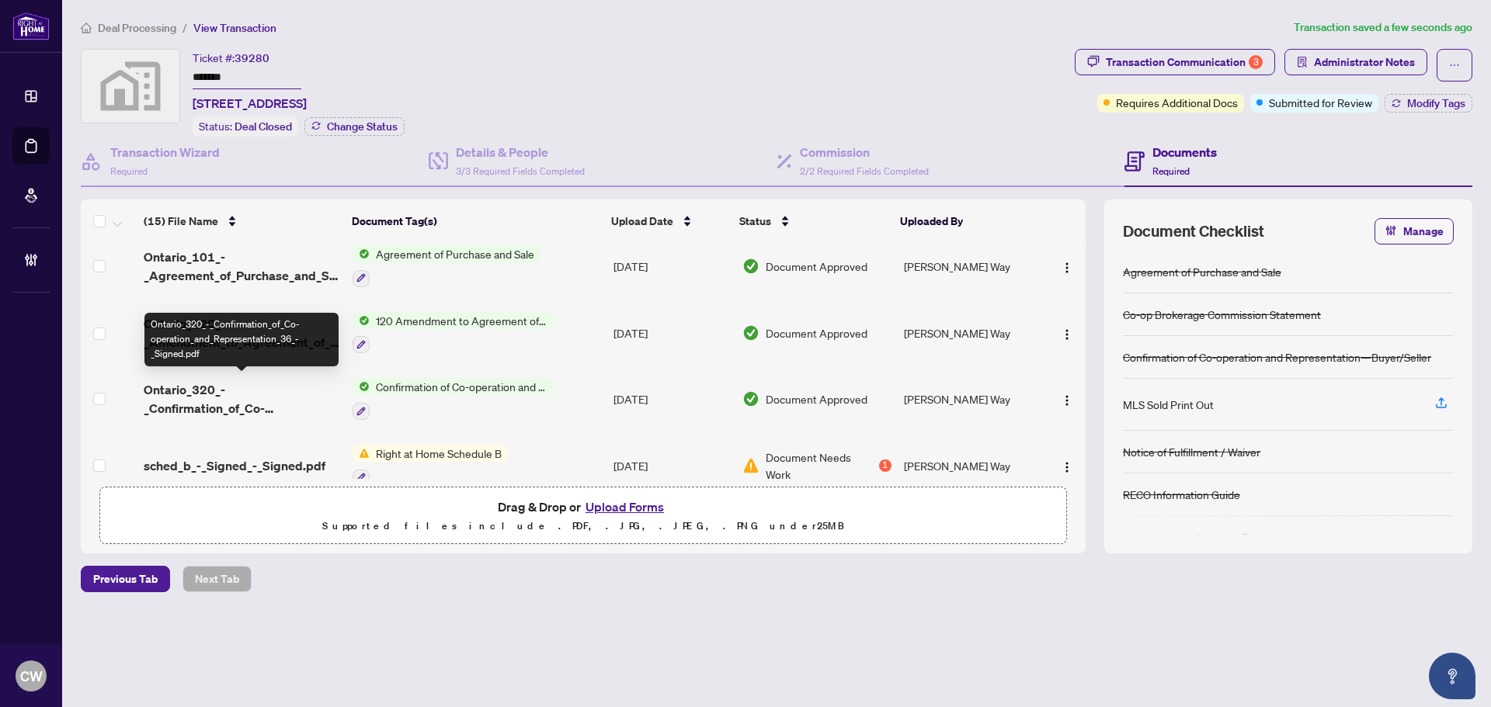
click at [202, 397] on span "Ontario_320_-_Confirmation_of_Co-operation_and_Representation_36_-_Signed.pdf" at bounding box center [242, 399] width 196 height 37
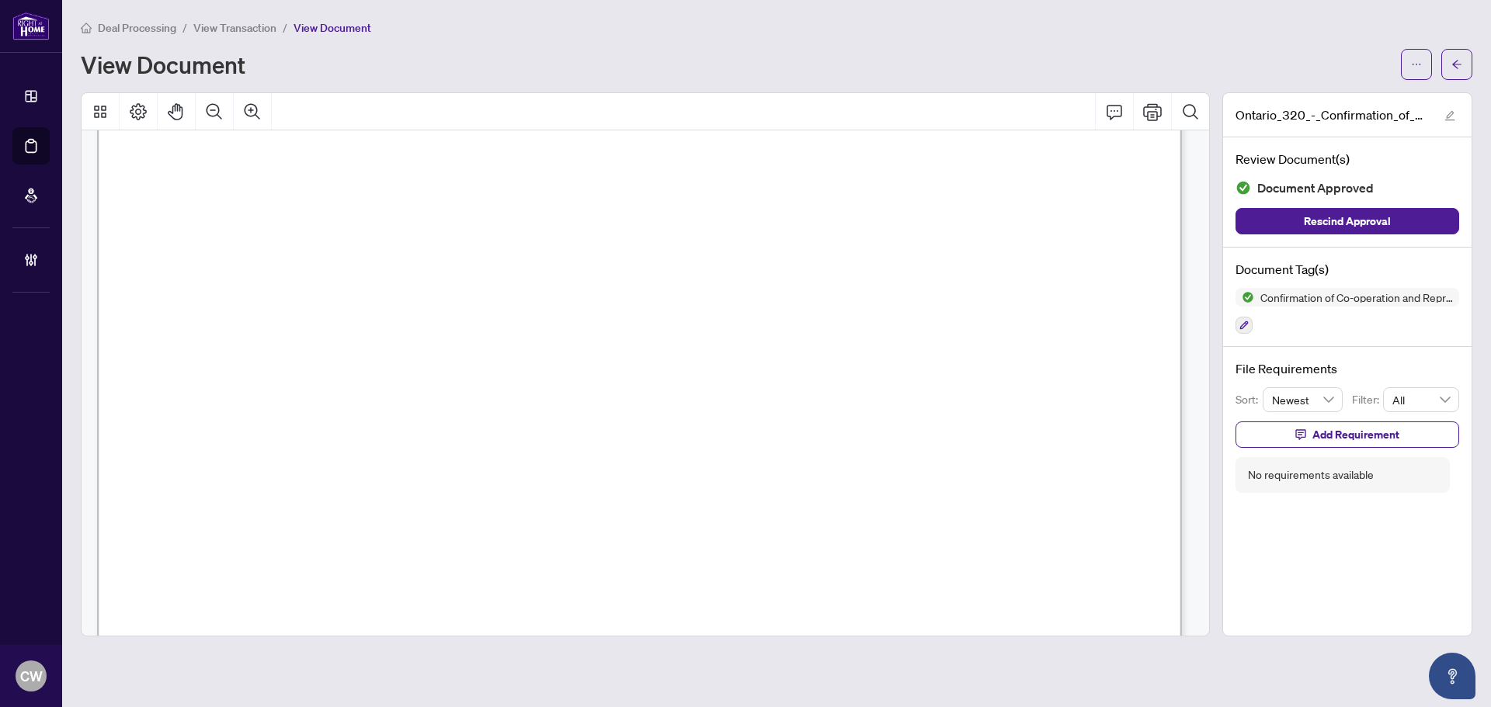
scroll to position [1708, 0]
click at [1452, 64] on icon "arrow-left" at bounding box center [1456, 64] width 11 height 11
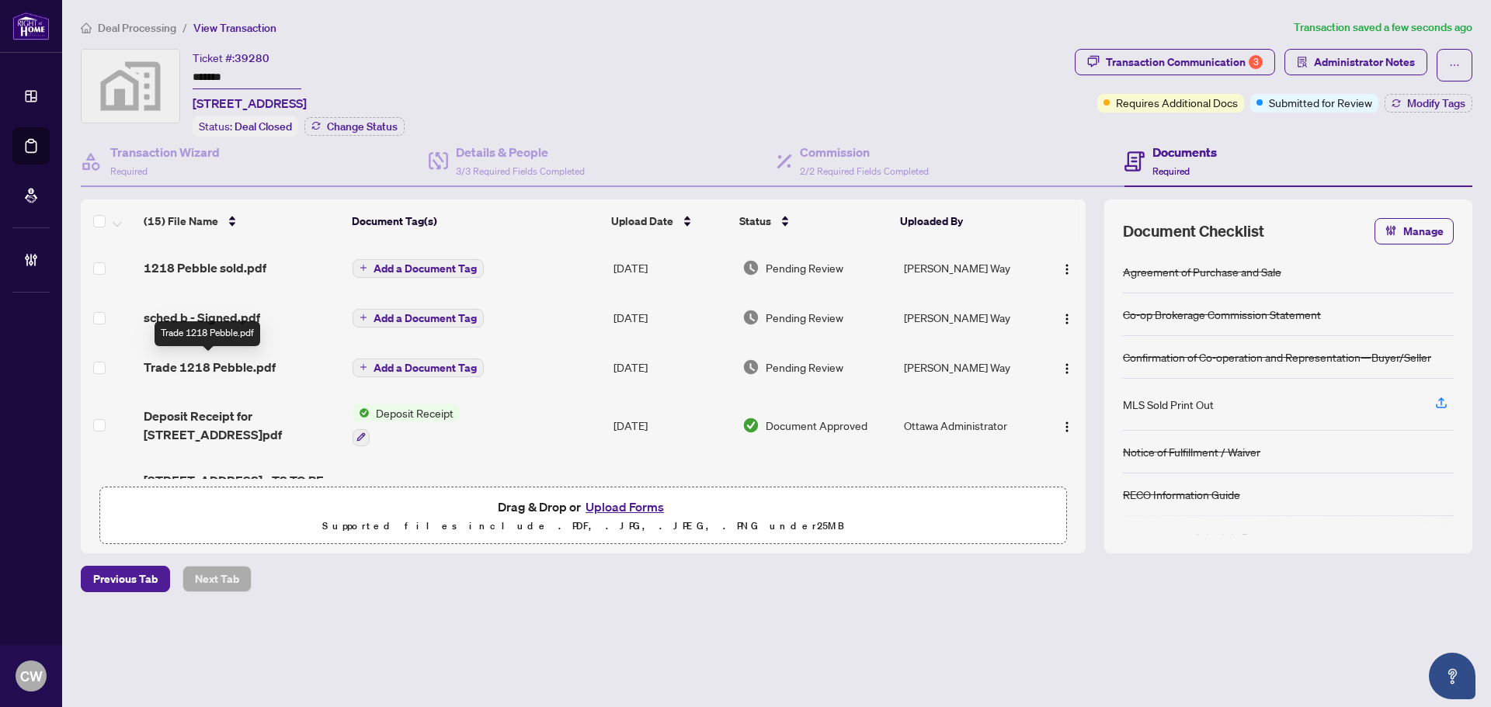
click at [244, 360] on span "Trade 1218 Pebble.pdf" at bounding box center [210, 367] width 132 height 19
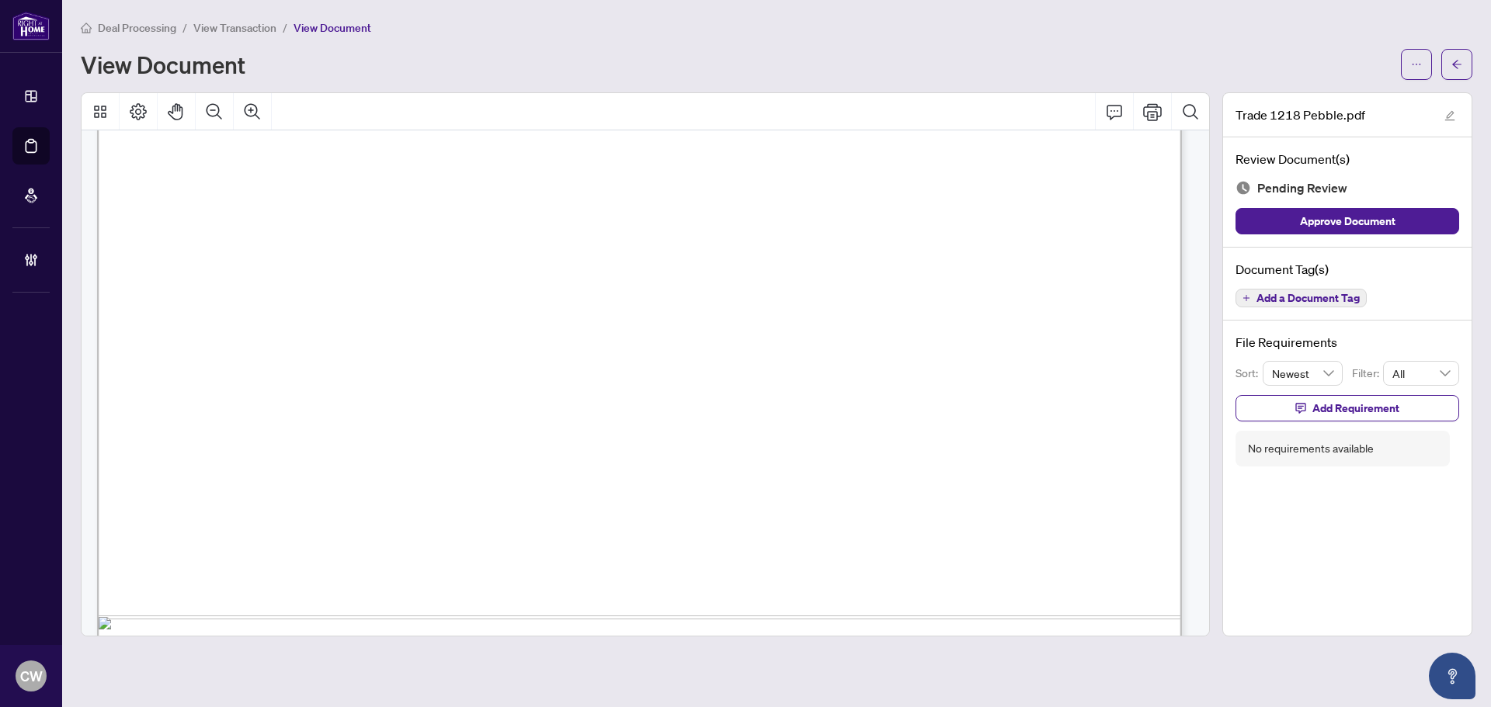
scroll to position [932, 0]
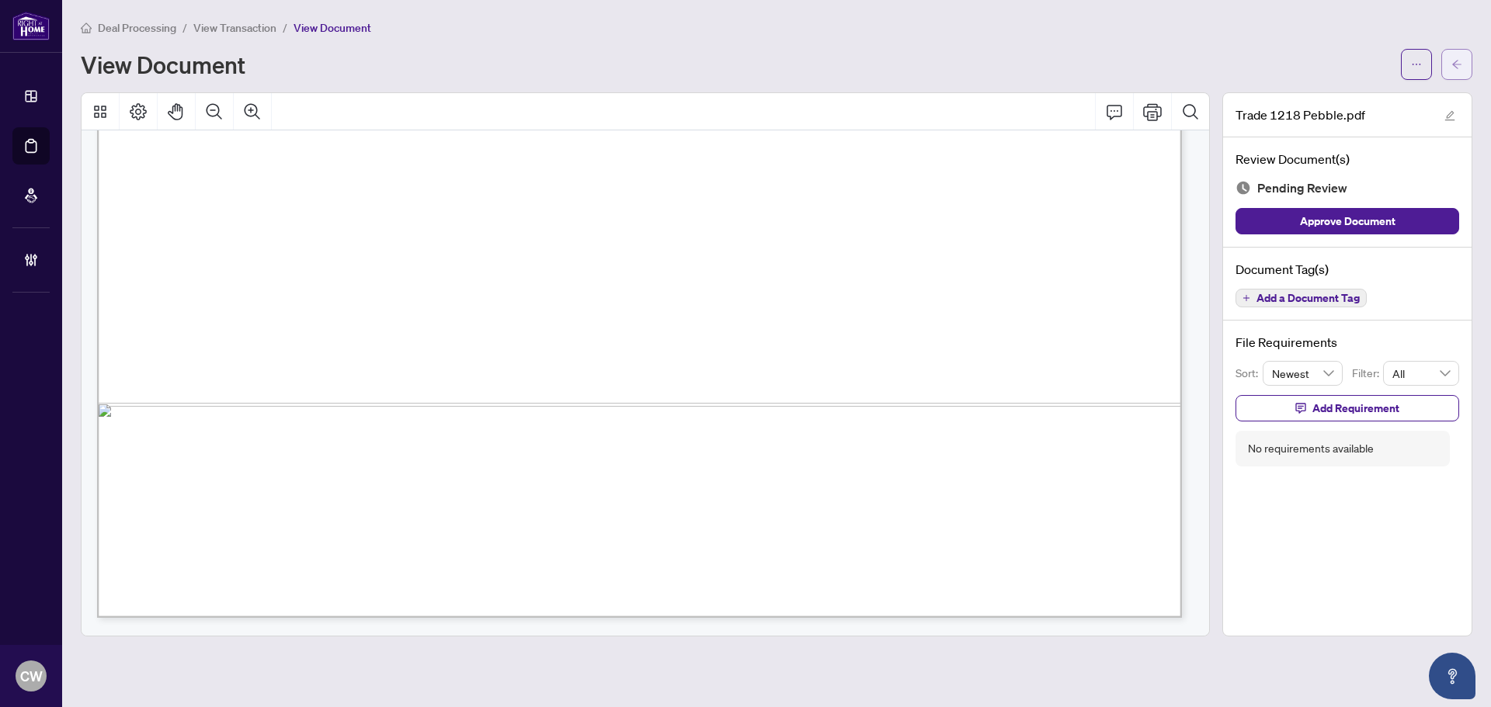
click at [1459, 52] on span "button" at bounding box center [1456, 64] width 11 height 25
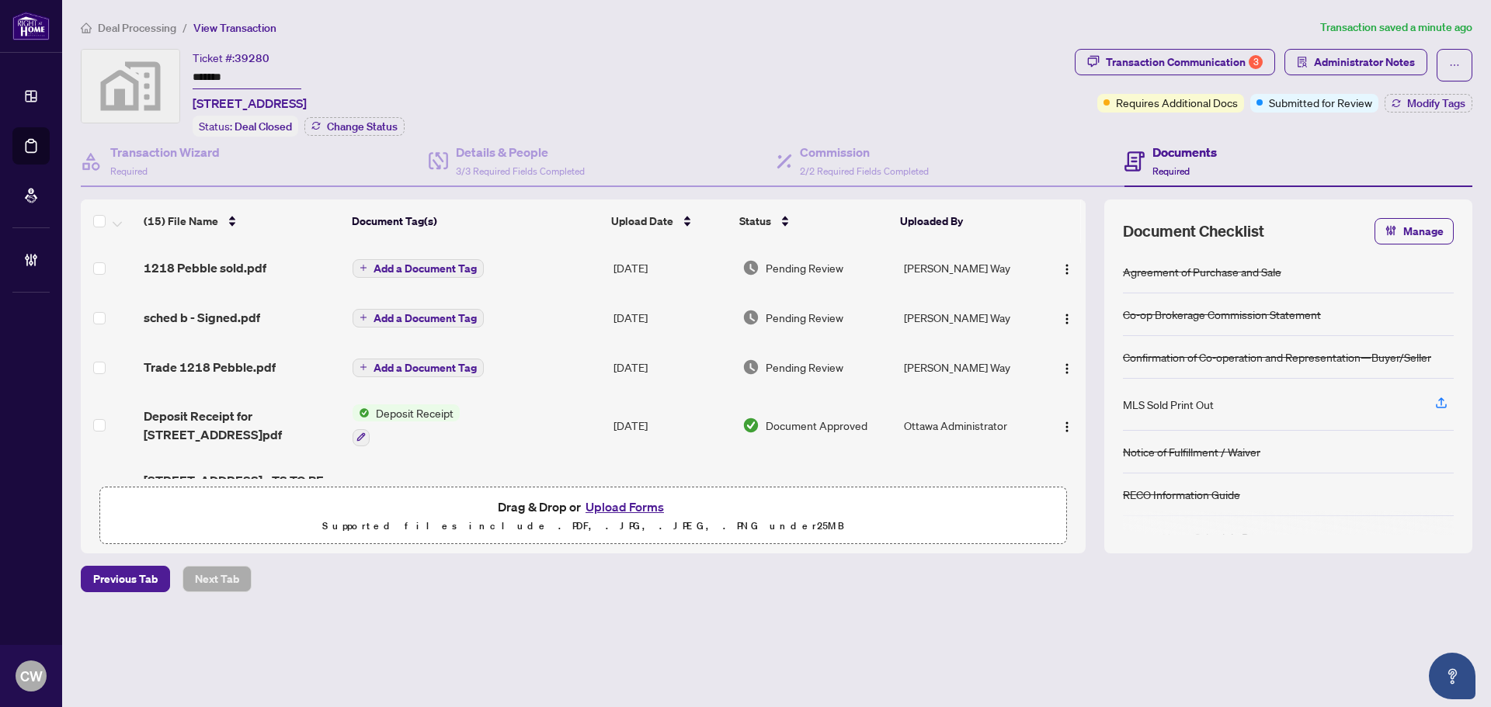
click at [406, 363] on span "Add a Document Tag" at bounding box center [425, 368] width 103 height 11
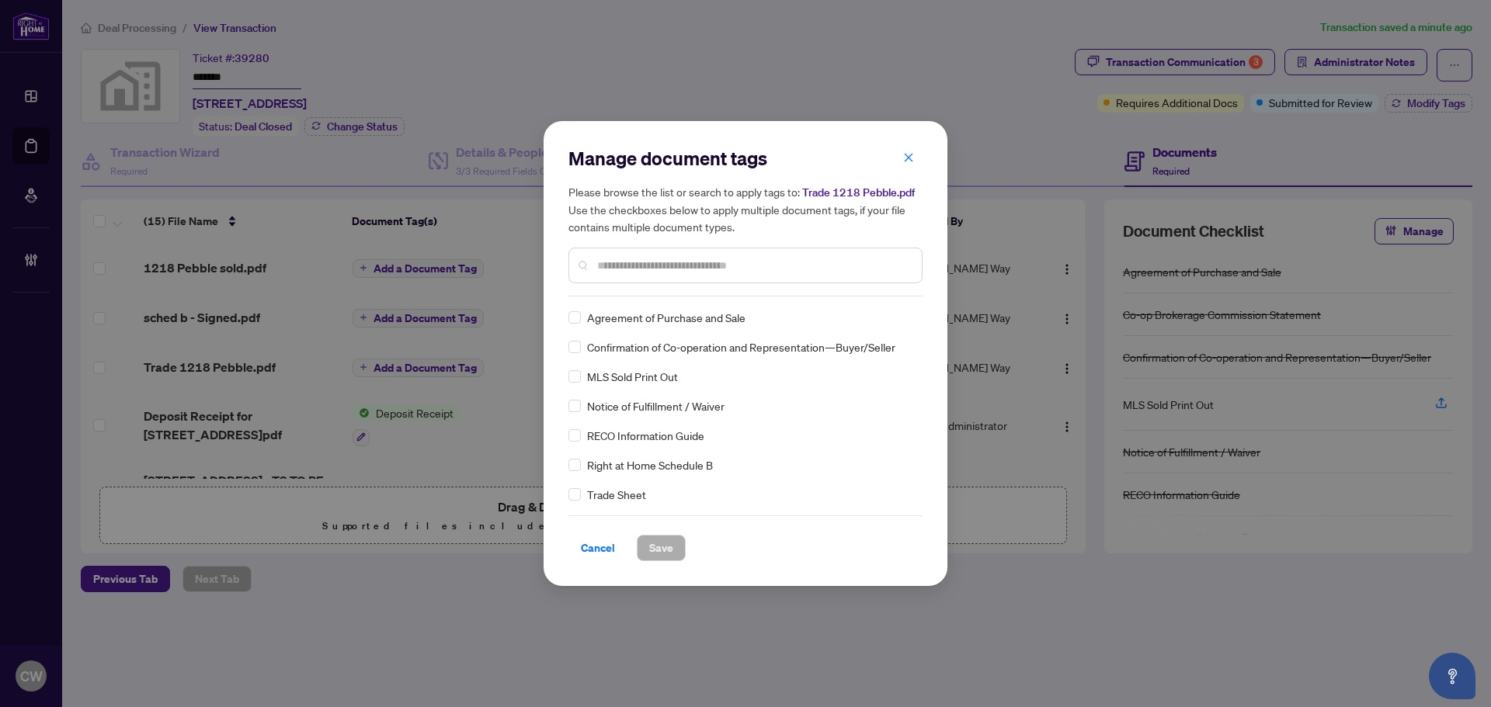
click at [621, 268] on input "text" at bounding box center [753, 265] width 312 height 17
type input "*****"
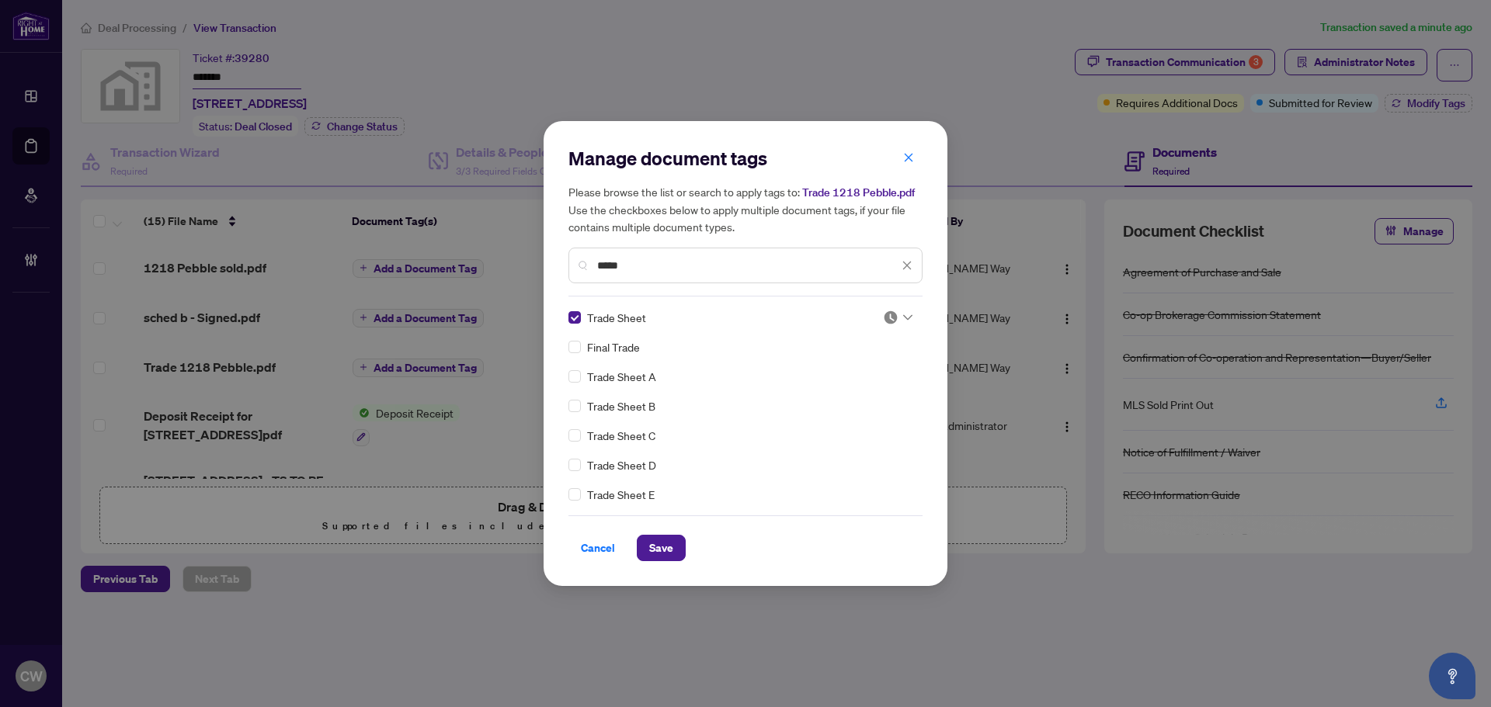
click at [887, 316] on img at bounding box center [891, 318] width 16 height 16
click at [853, 398] on div "Approved" at bounding box center [846, 393] width 99 height 17
click at [658, 544] on span "Save" at bounding box center [661, 548] width 24 height 25
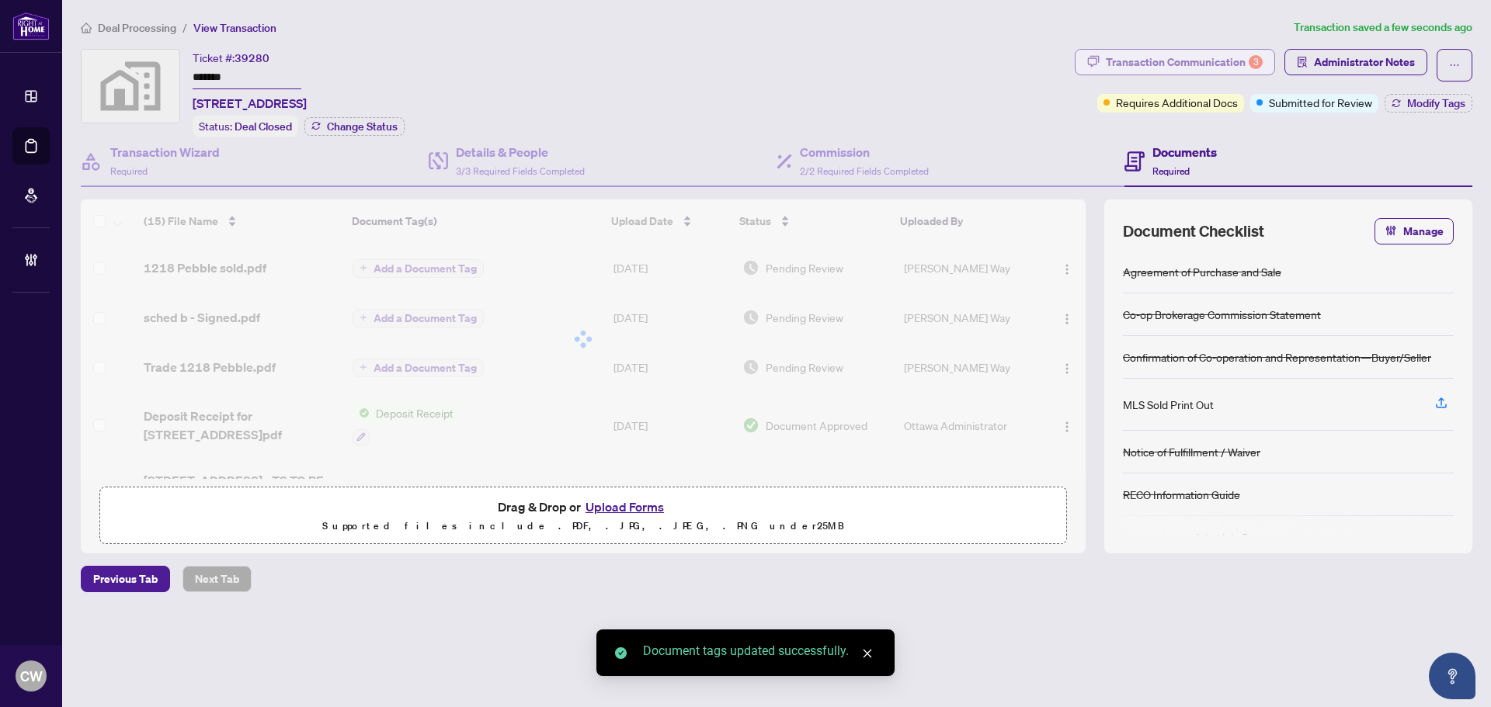
click at [1236, 66] on div "Transaction Communication 3" at bounding box center [1184, 62] width 157 height 25
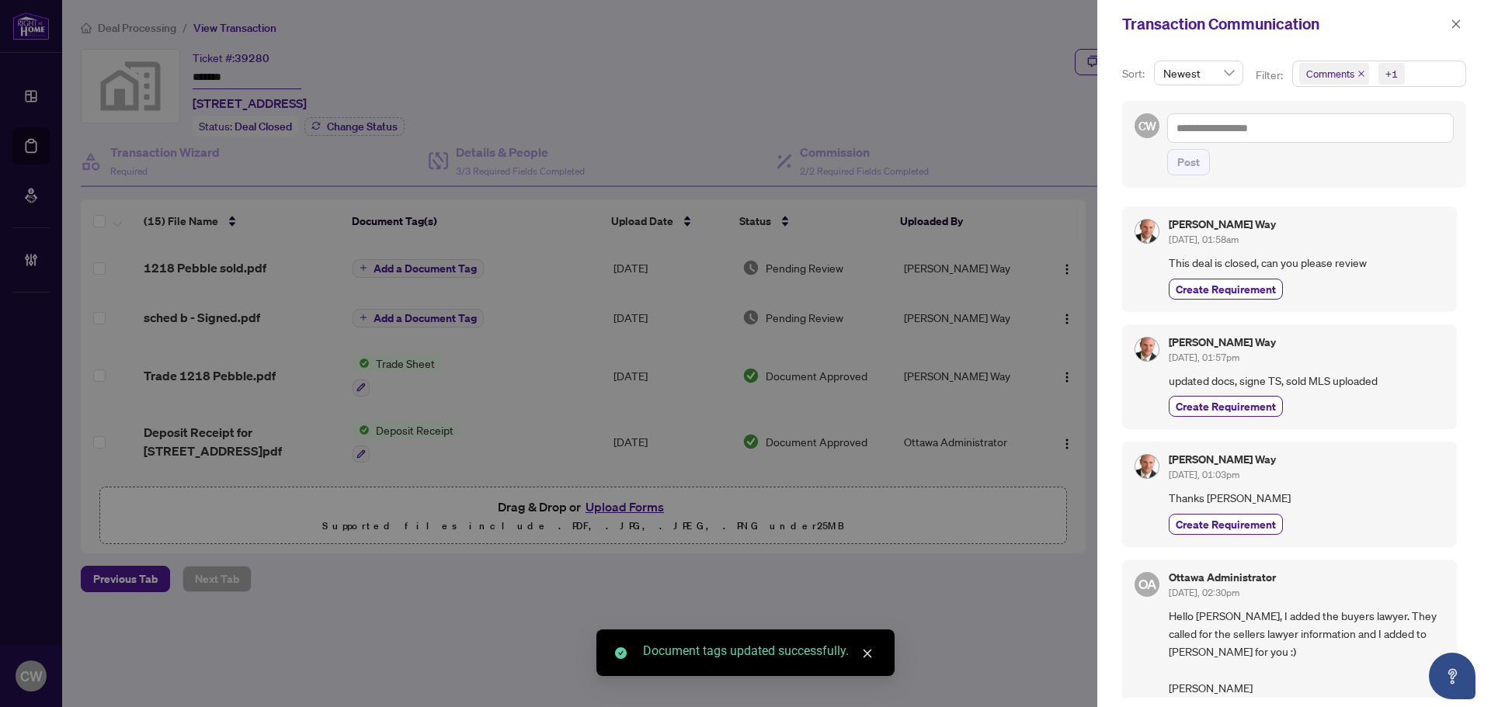
click at [1358, 73] on icon "close" at bounding box center [1361, 74] width 8 height 8
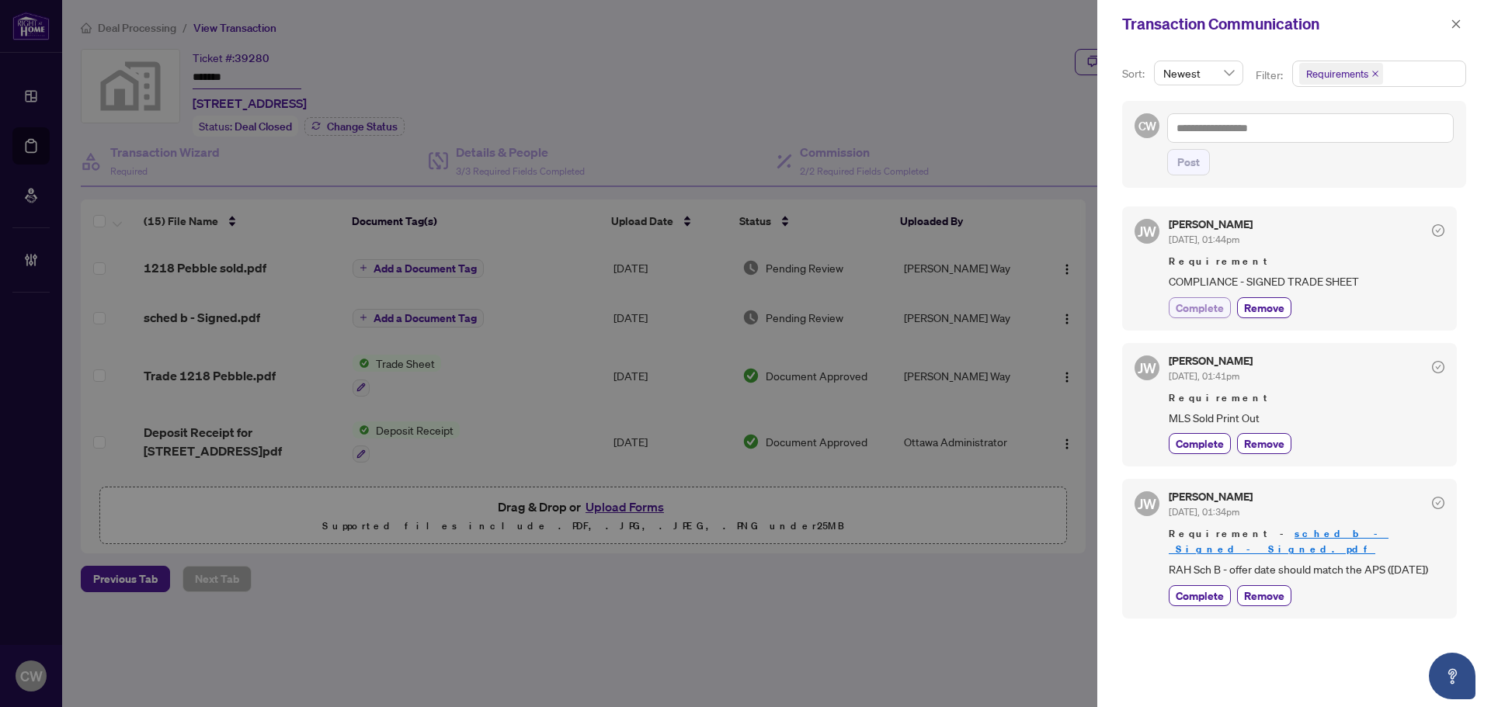
click at [1201, 308] on span "Complete" at bounding box center [1200, 308] width 48 height 16
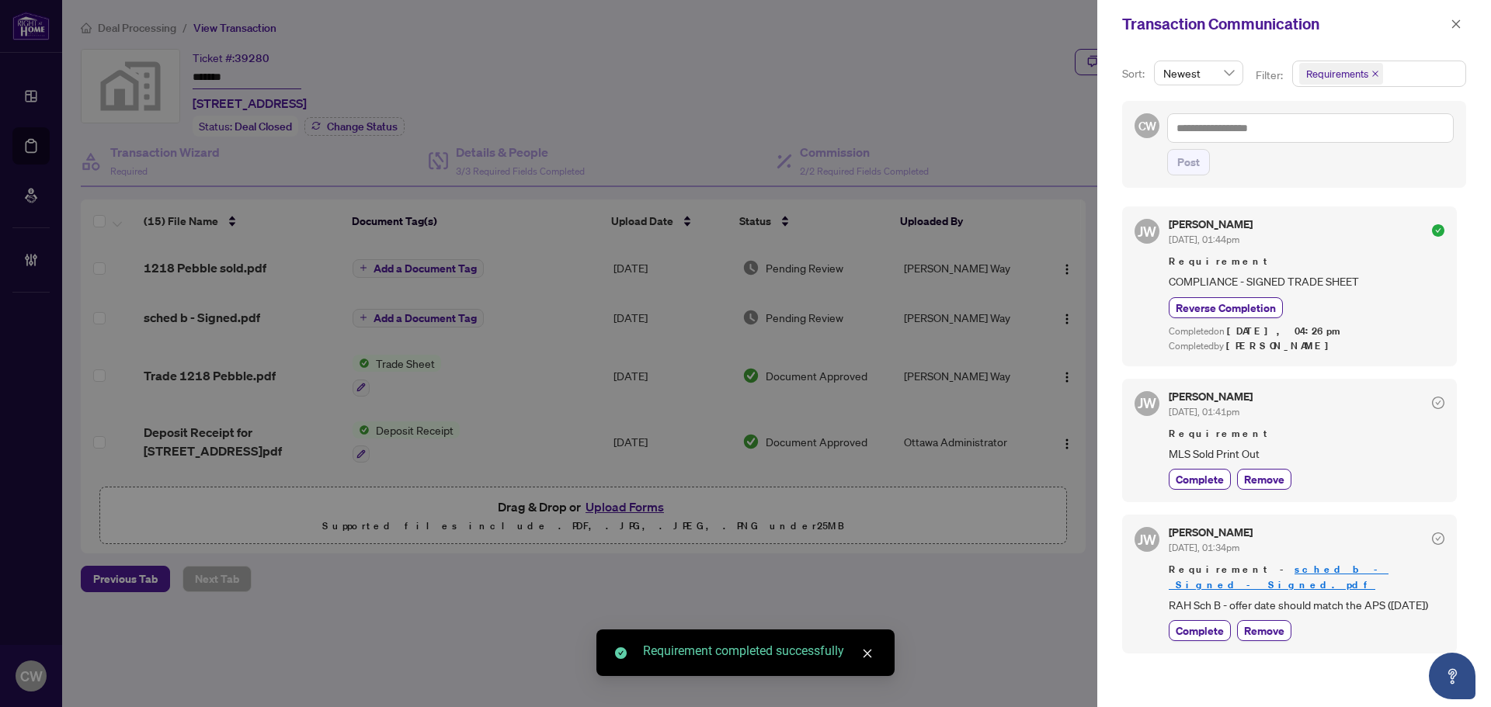
scroll to position [3, 0]
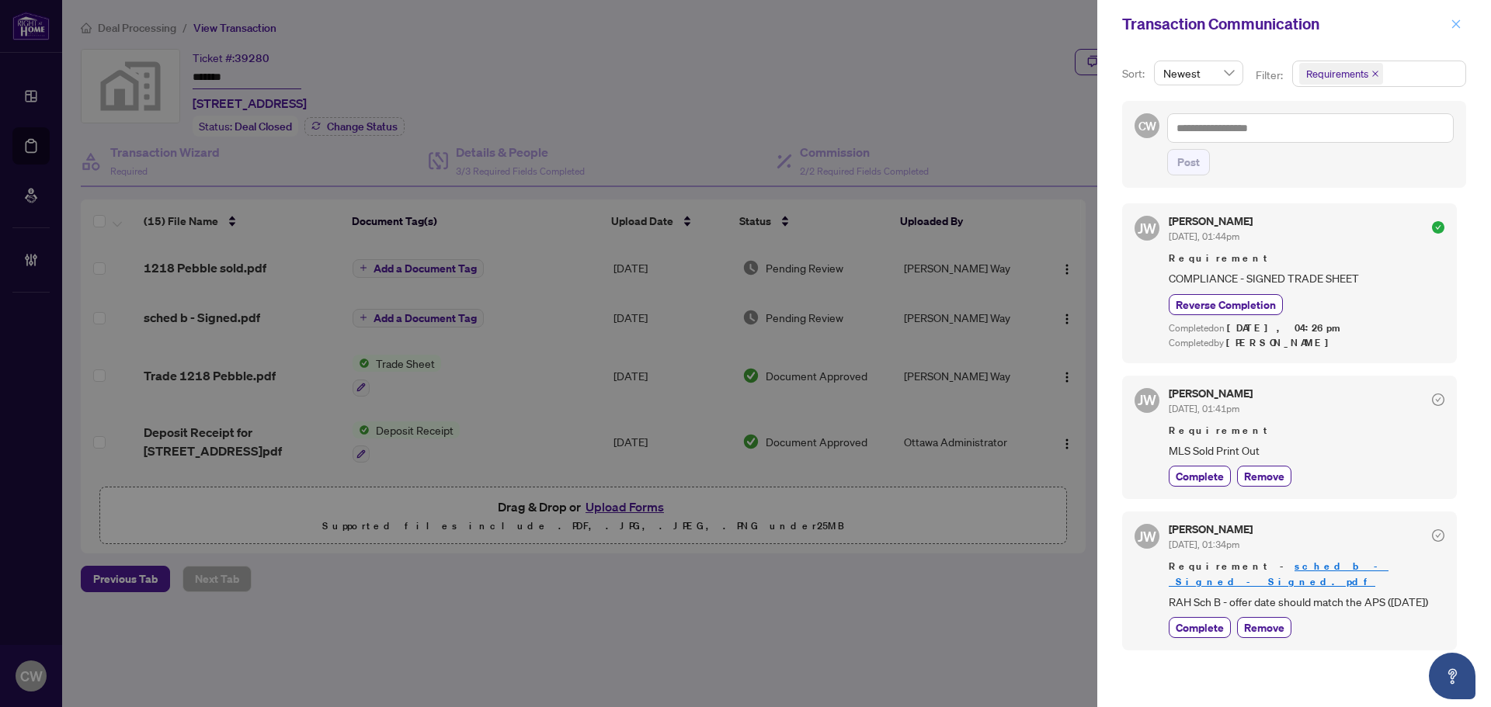
click at [1455, 21] on icon "close" at bounding box center [1456, 24] width 11 height 11
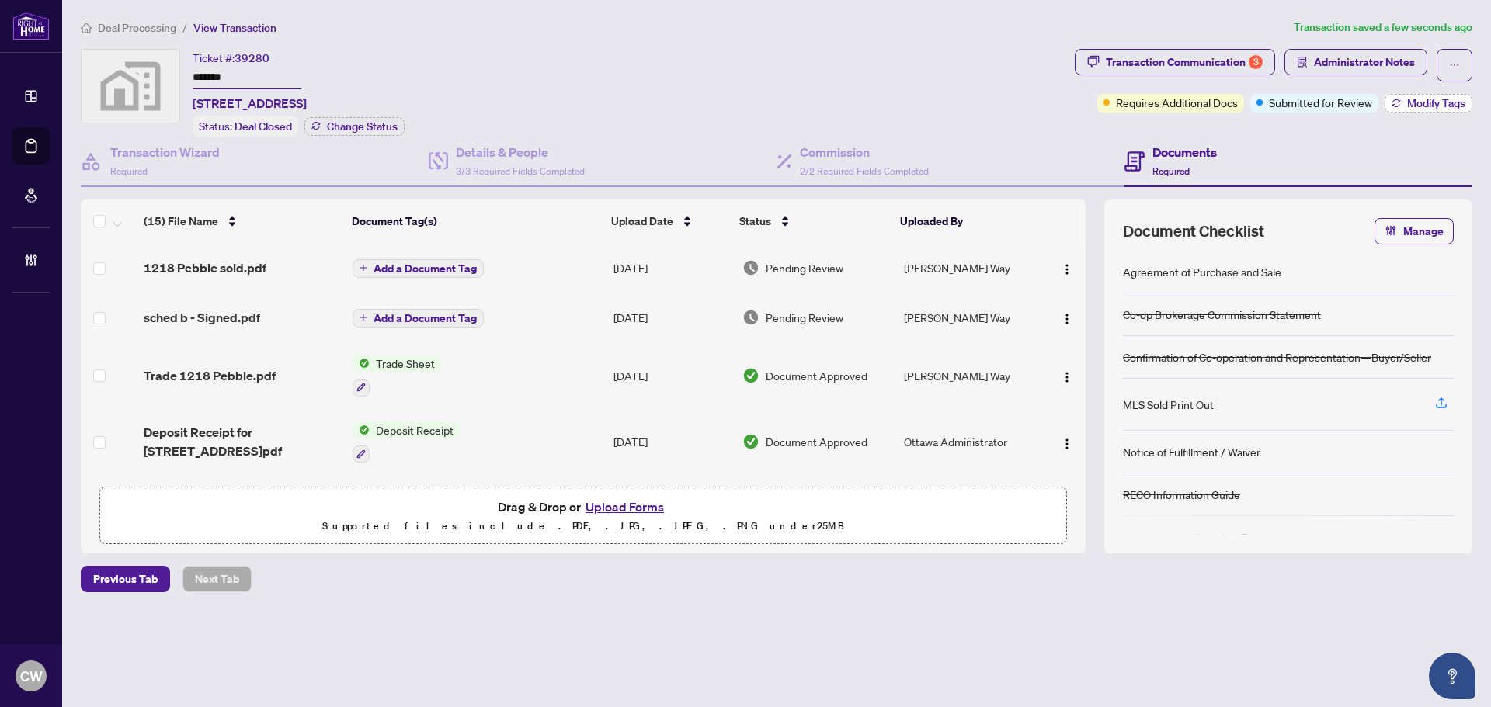
click at [1416, 103] on span "Modify Tags" at bounding box center [1436, 103] width 58 height 11
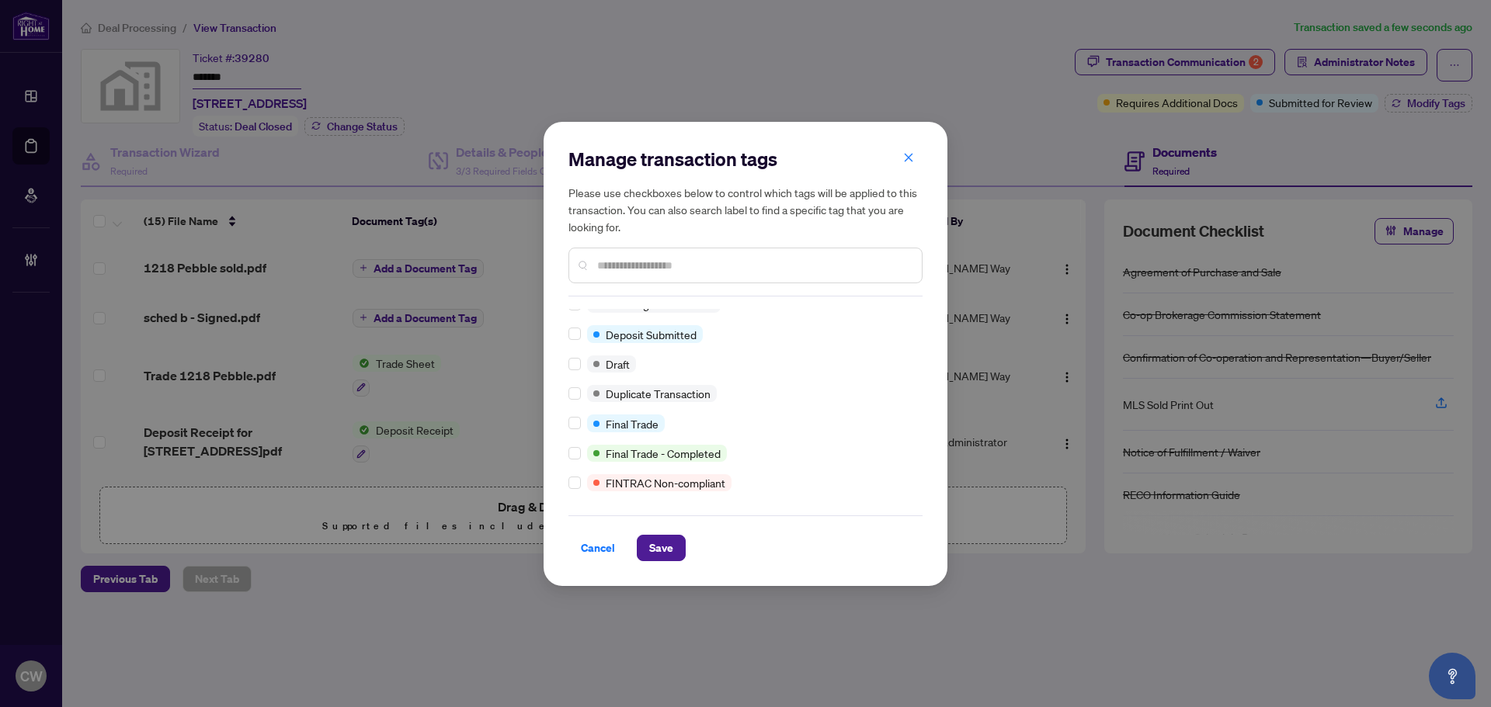
scroll to position [0, 0]
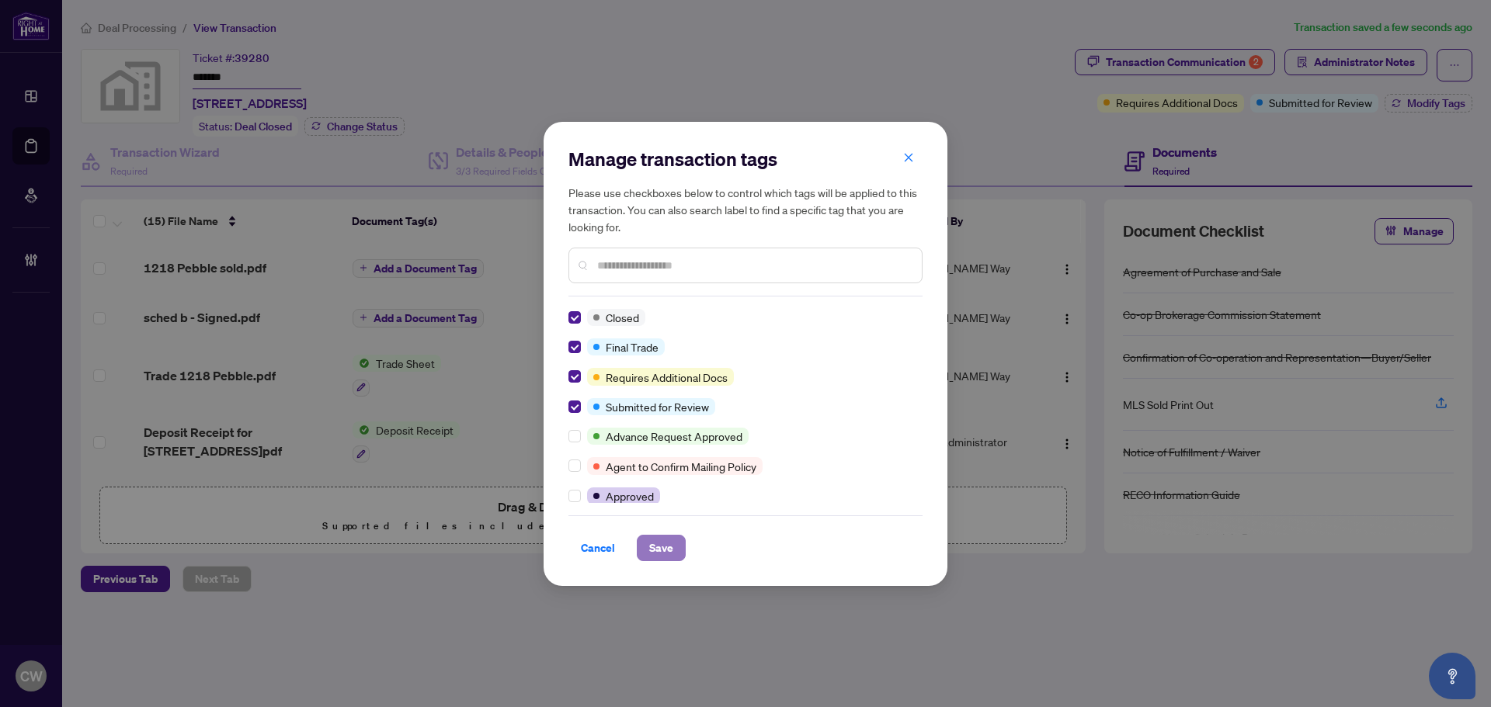
click at [659, 559] on span "Save" at bounding box center [661, 548] width 24 height 25
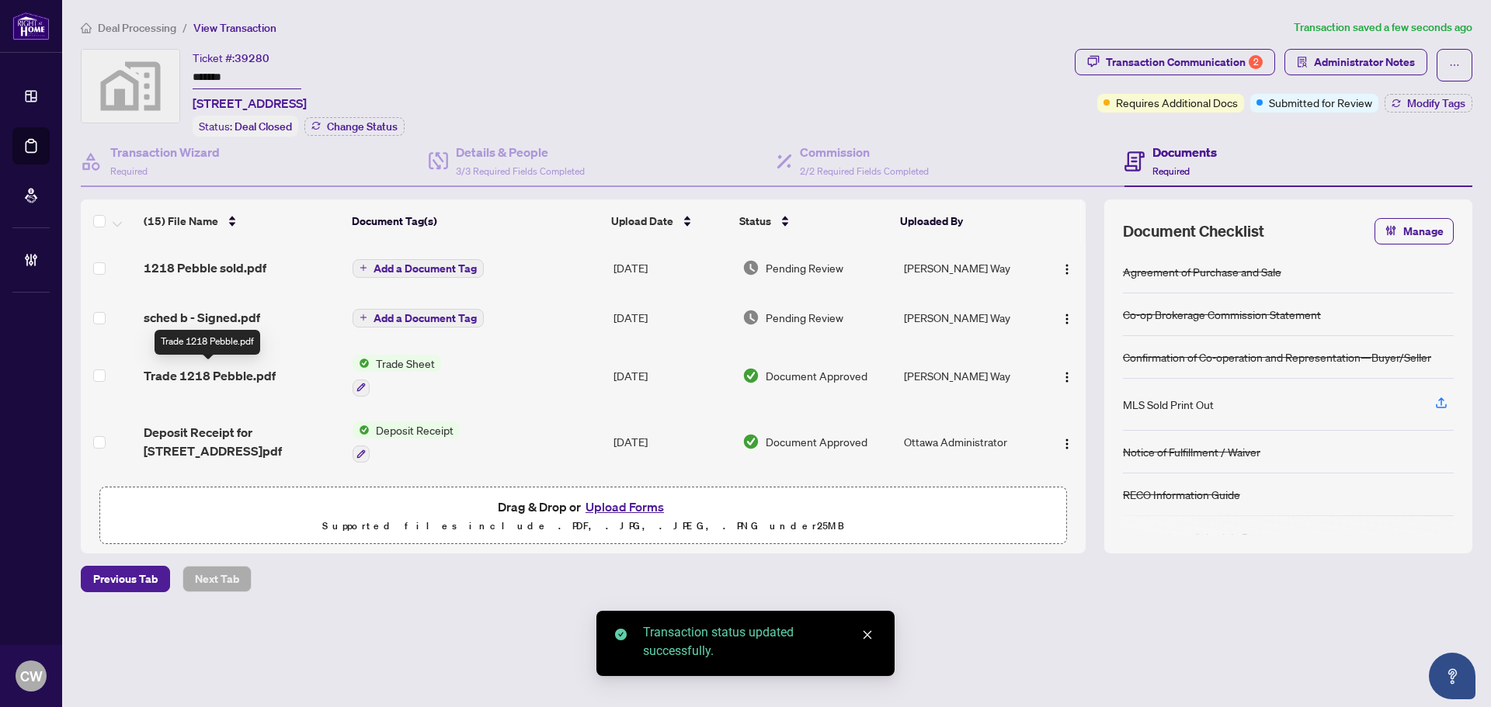
click at [245, 378] on span "Trade 1218 Pebble.pdf" at bounding box center [210, 376] width 132 height 19
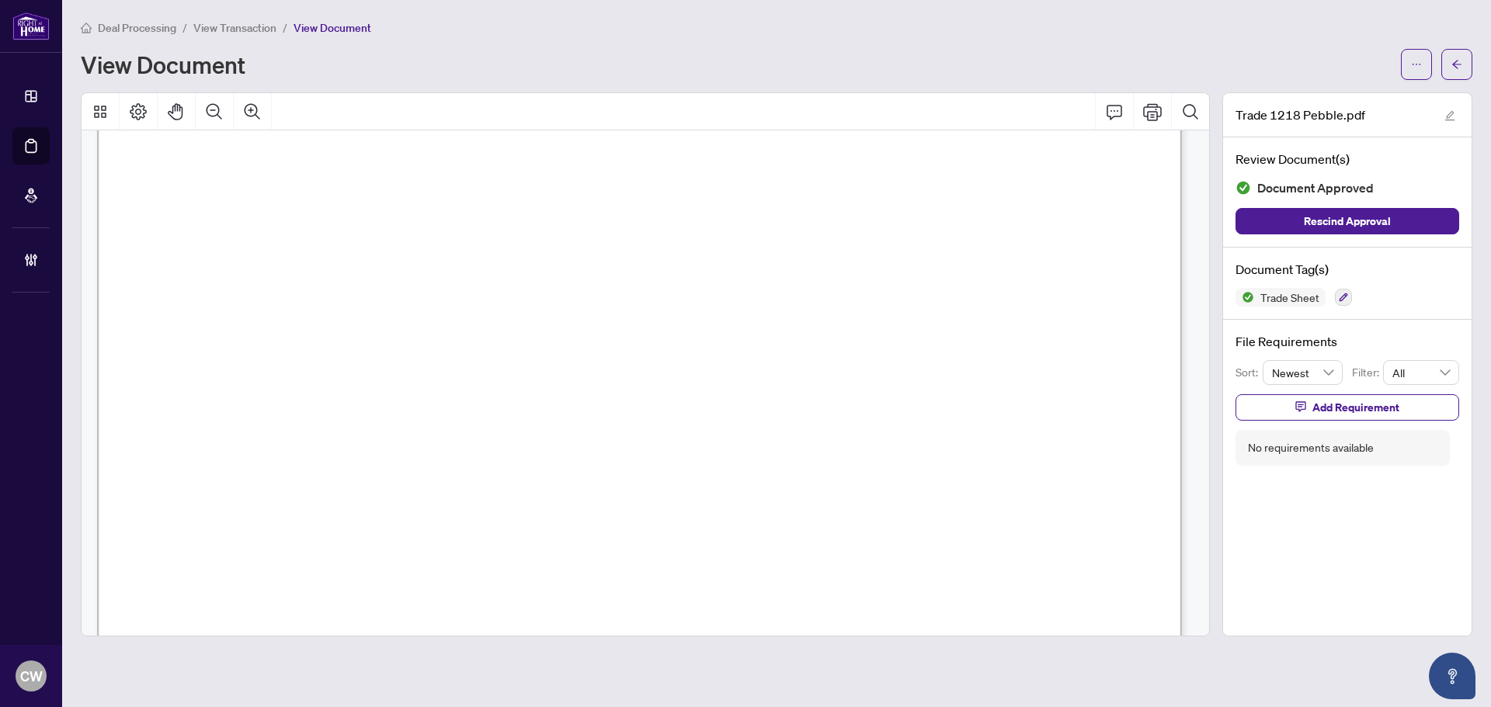
scroll to position [621, 0]
click at [1451, 59] on icon "arrow-left" at bounding box center [1456, 64] width 11 height 11
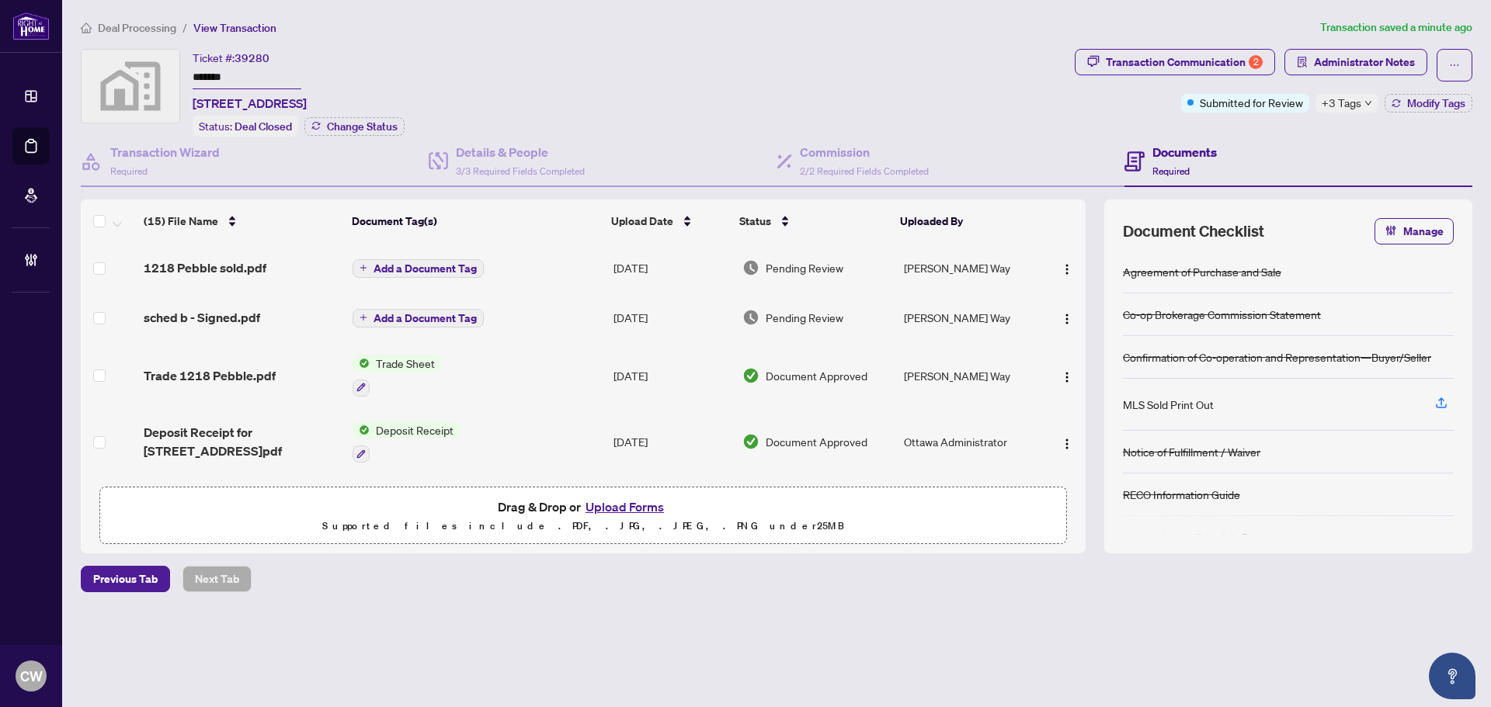
click at [643, 503] on button "Upload Forms" at bounding box center [625, 507] width 88 height 20
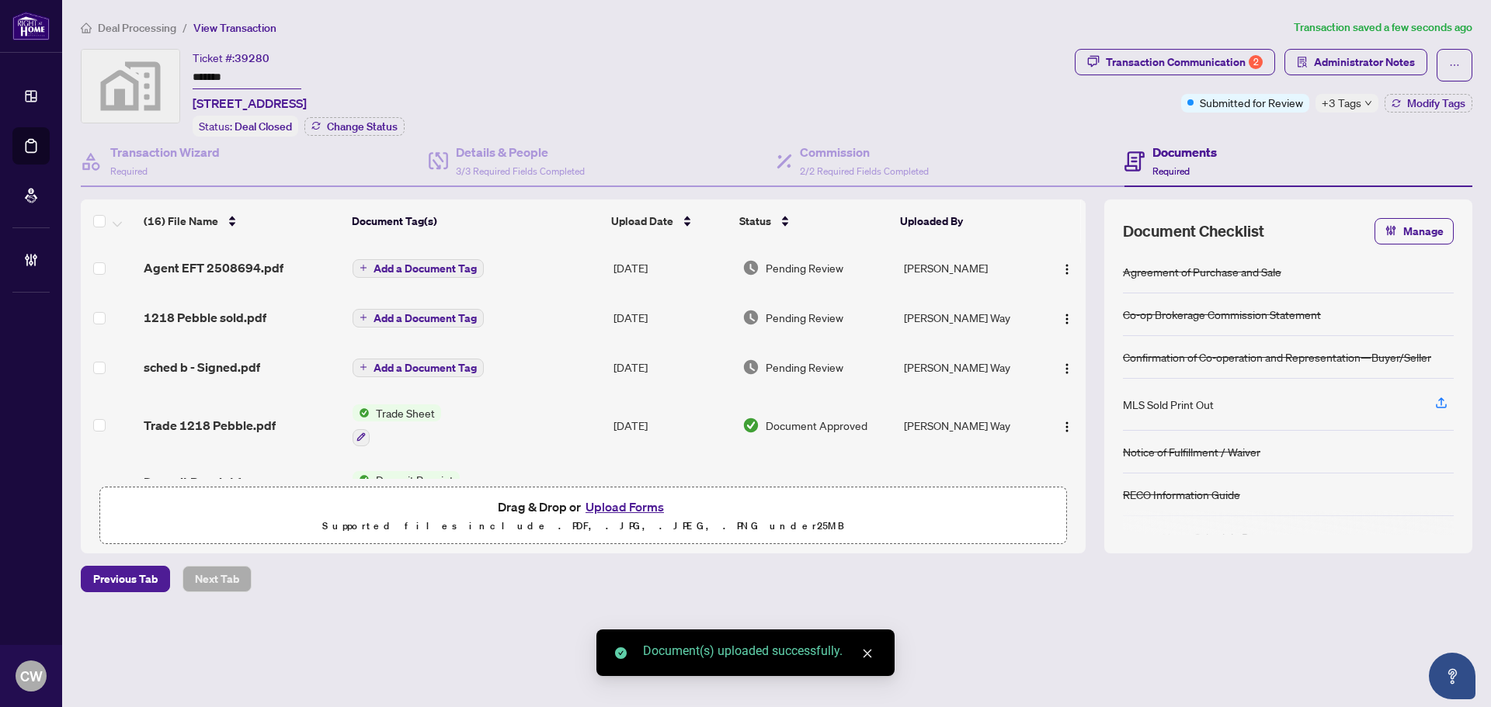
click at [439, 273] on span "Add a Document Tag" at bounding box center [425, 268] width 103 height 11
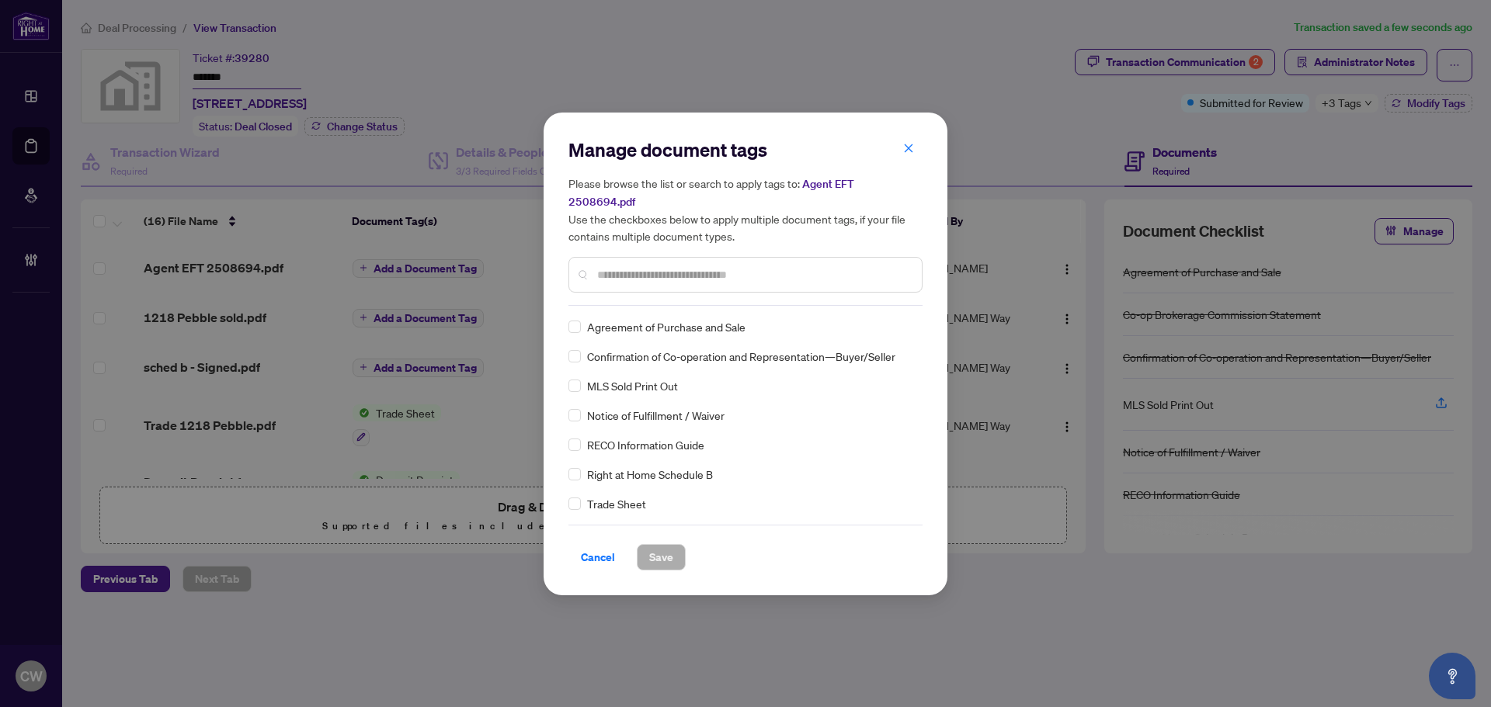
click at [672, 272] on input "text" at bounding box center [753, 274] width 312 height 17
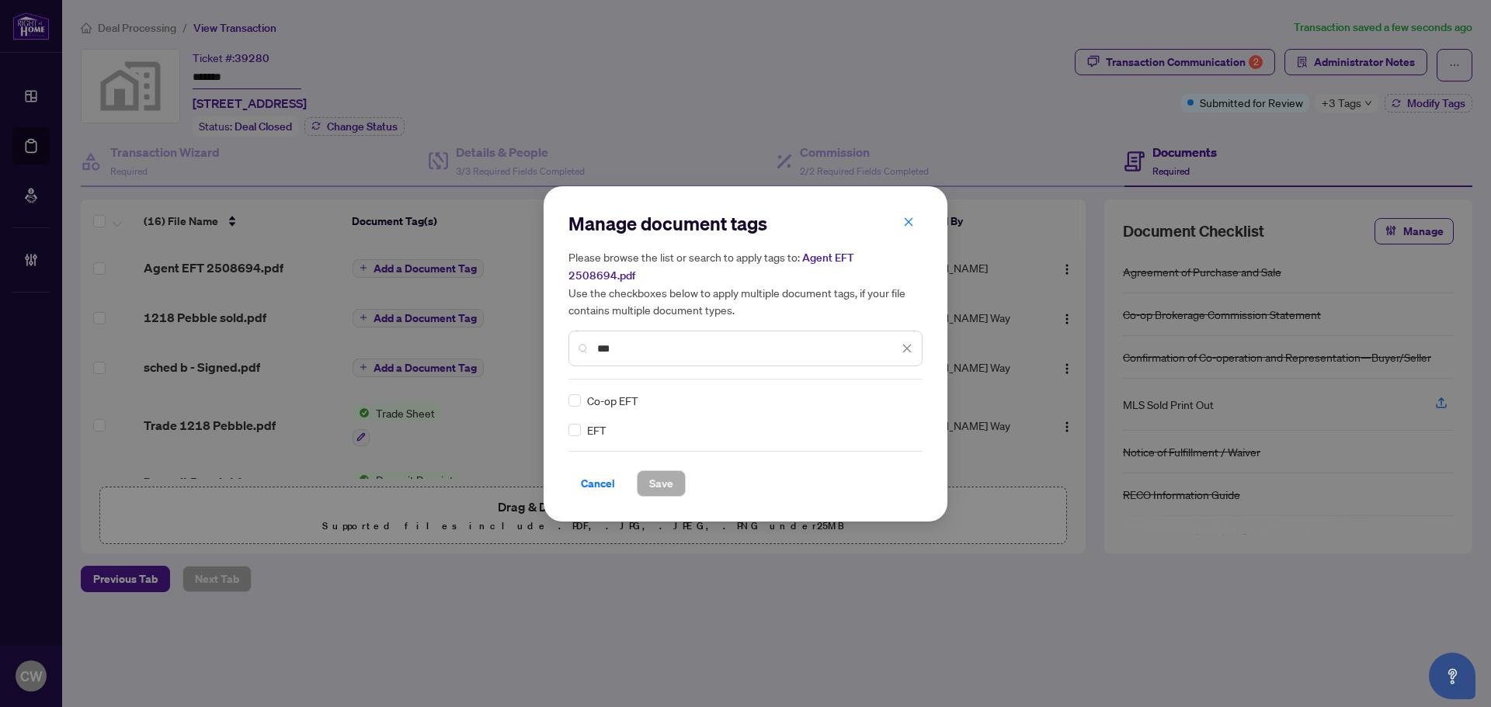
type input "***"
drag, startPoint x: 900, startPoint y: 391, endPoint x: 897, endPoint y: 398, distance: 8.4
click at [900, 393] on div at bounding box center [898, 401] width 30 height 16
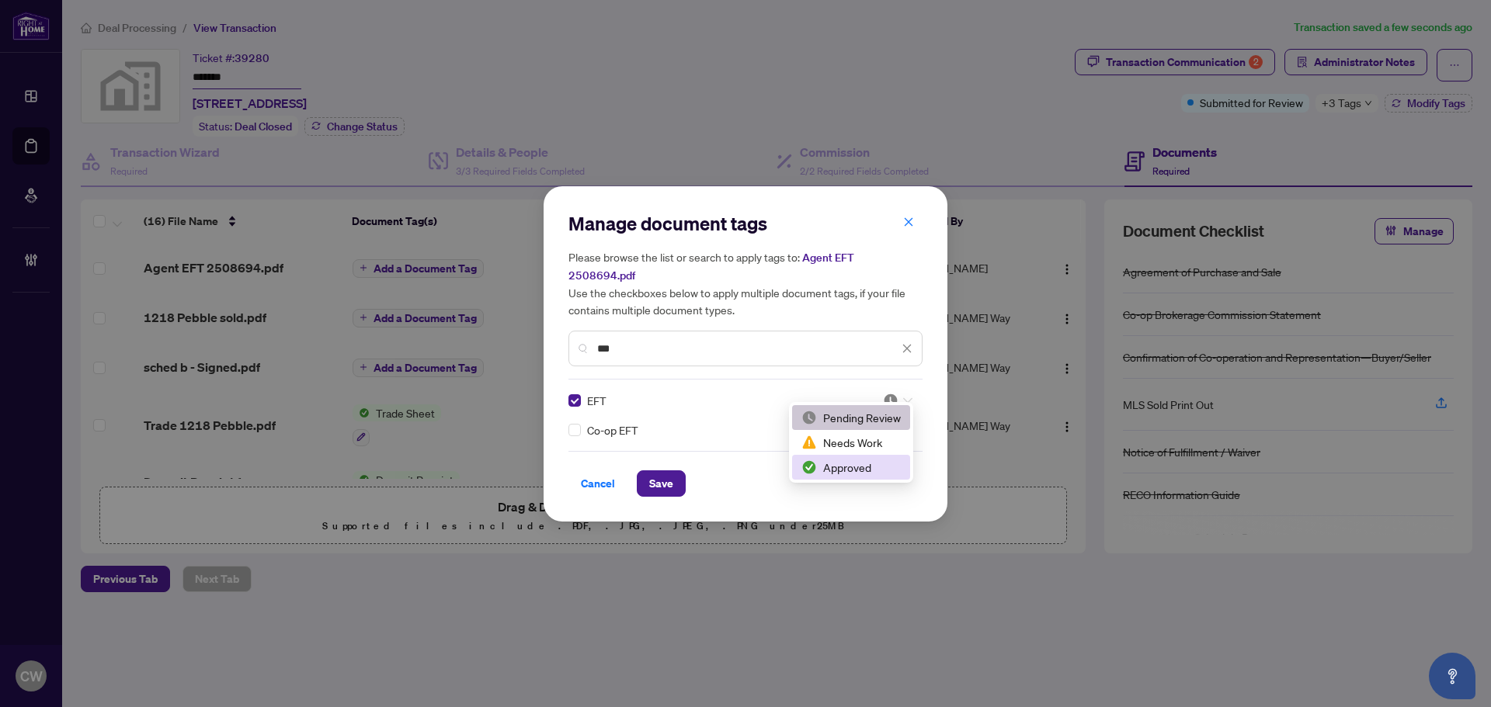
click at [867, 469] on div "Approved" at bounding box center [850, 467] width 99 height 17
click at [668, 471] on span "Save" at bounding box center [661, 483] width 24 height 25
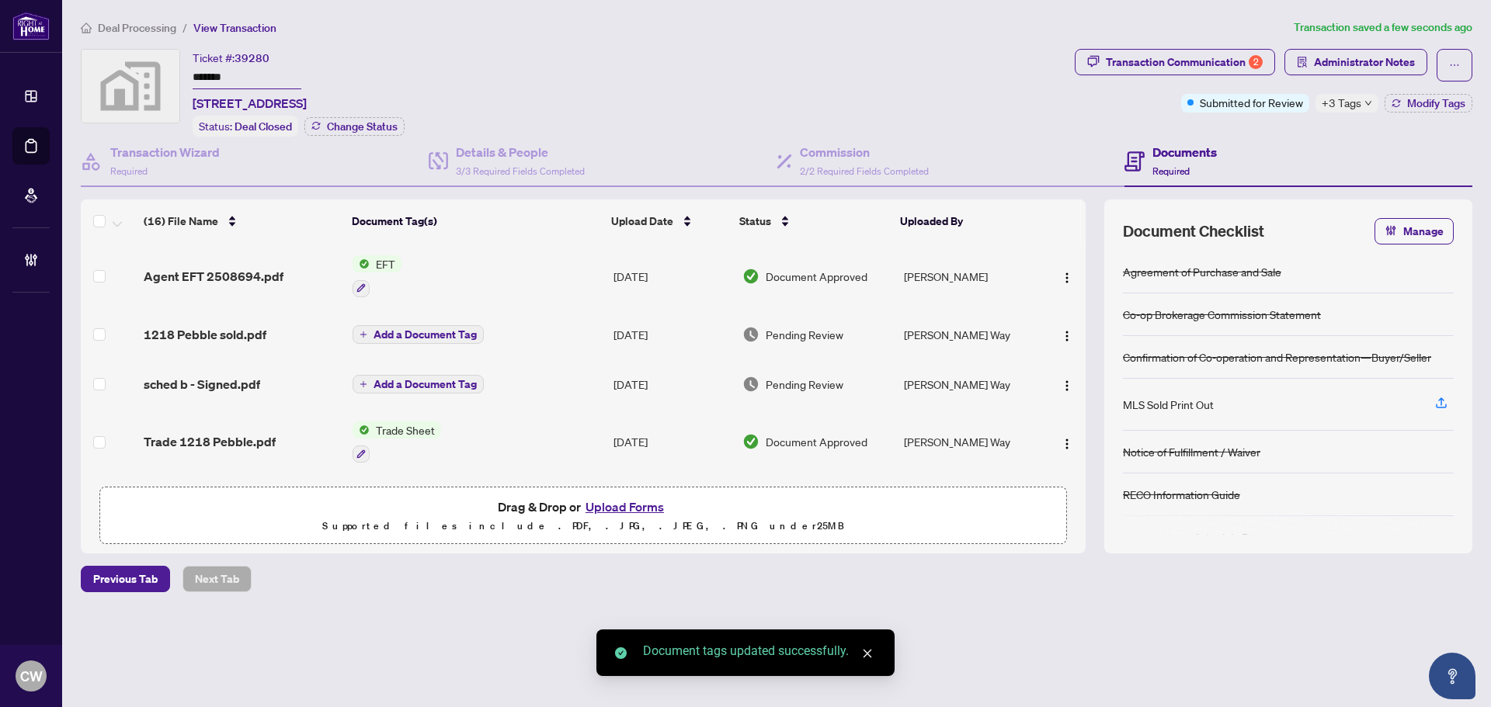
click at [1060, 264] on button "button" at bounding box center [1067, 276] width 25 height 25
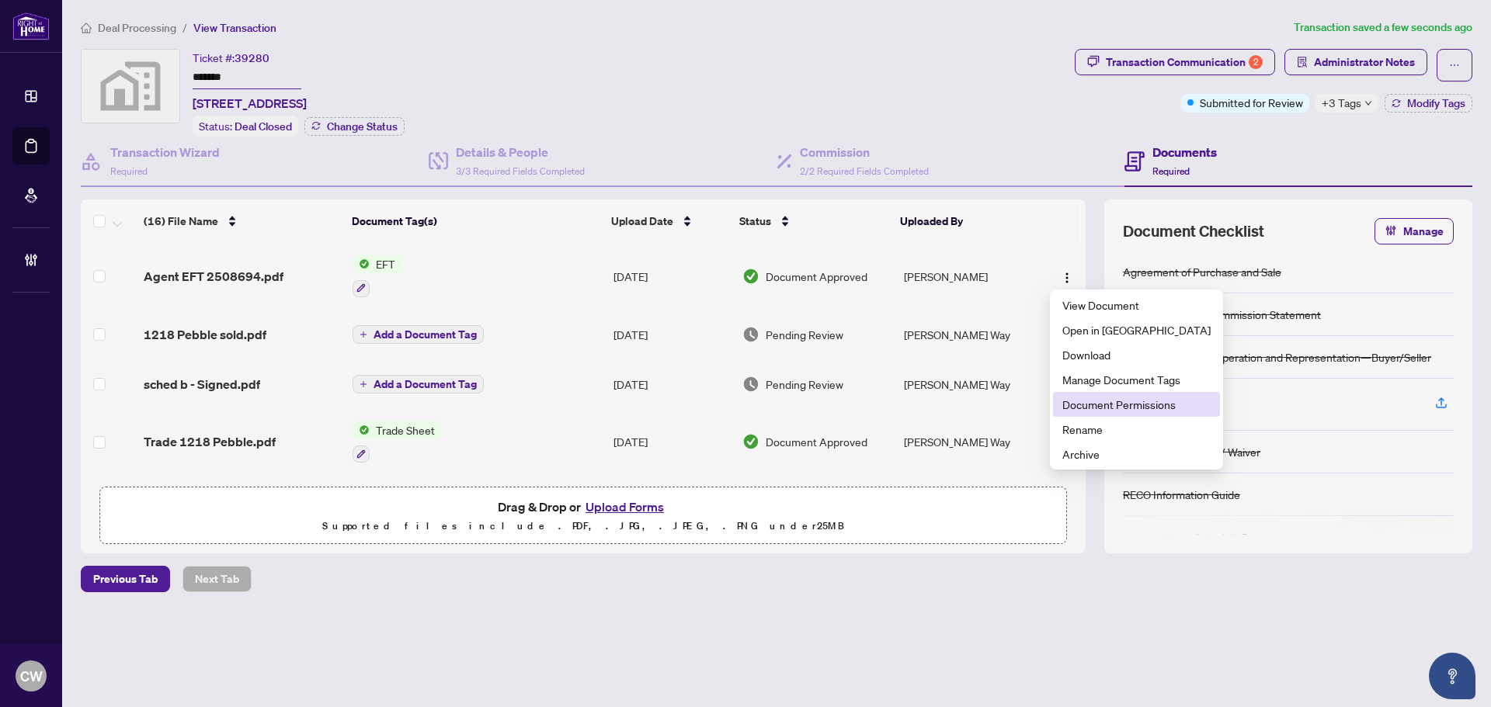
click at [1104, 404] on span "Document Permissions" at bounding box center [1136, 404] width 148 height 17
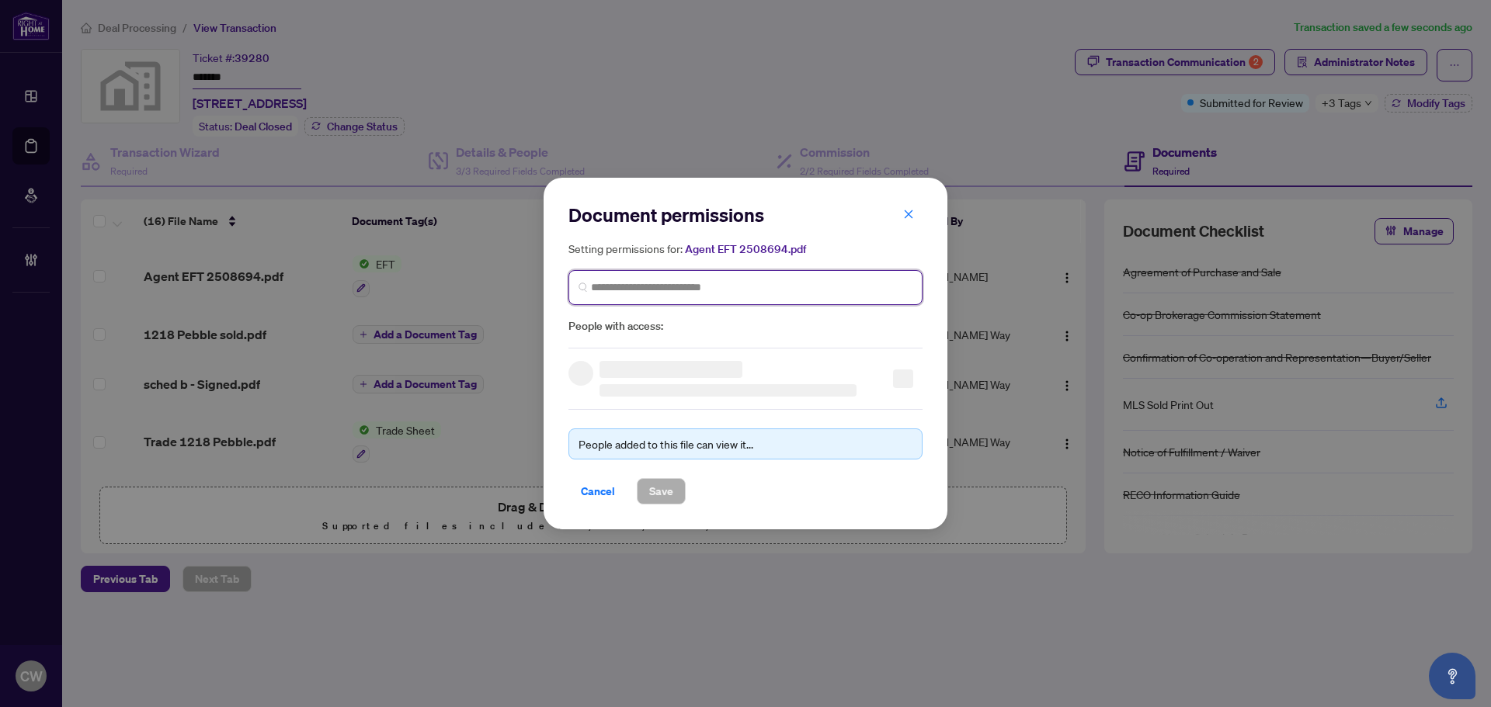
click at [722, 287] on input "search" at bounding box center [751, 288] width 321 height 16
paste input "**********"
type input "**********"
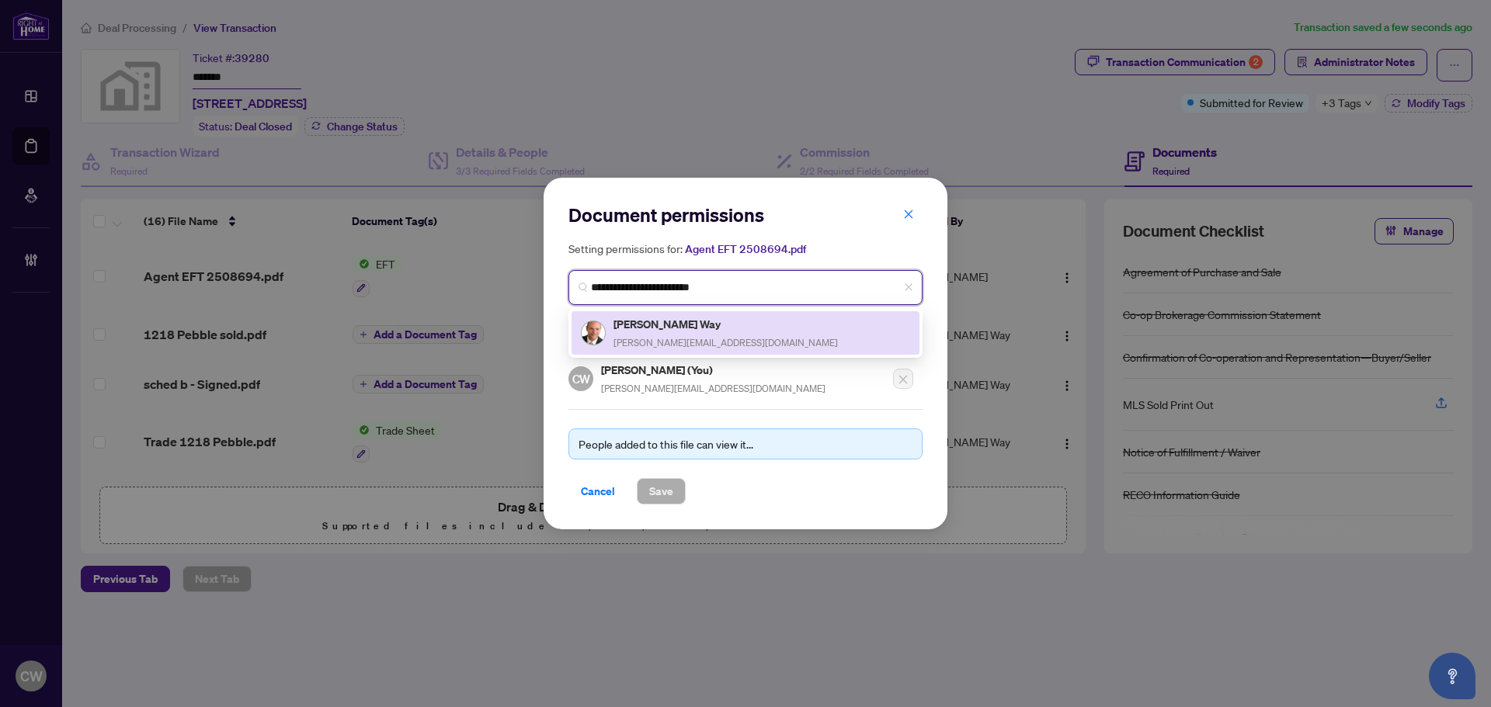
click at [646, 322] on h5 "[PERSON_NAME] Way" at bounding box center [725, 324] width 224 height 18
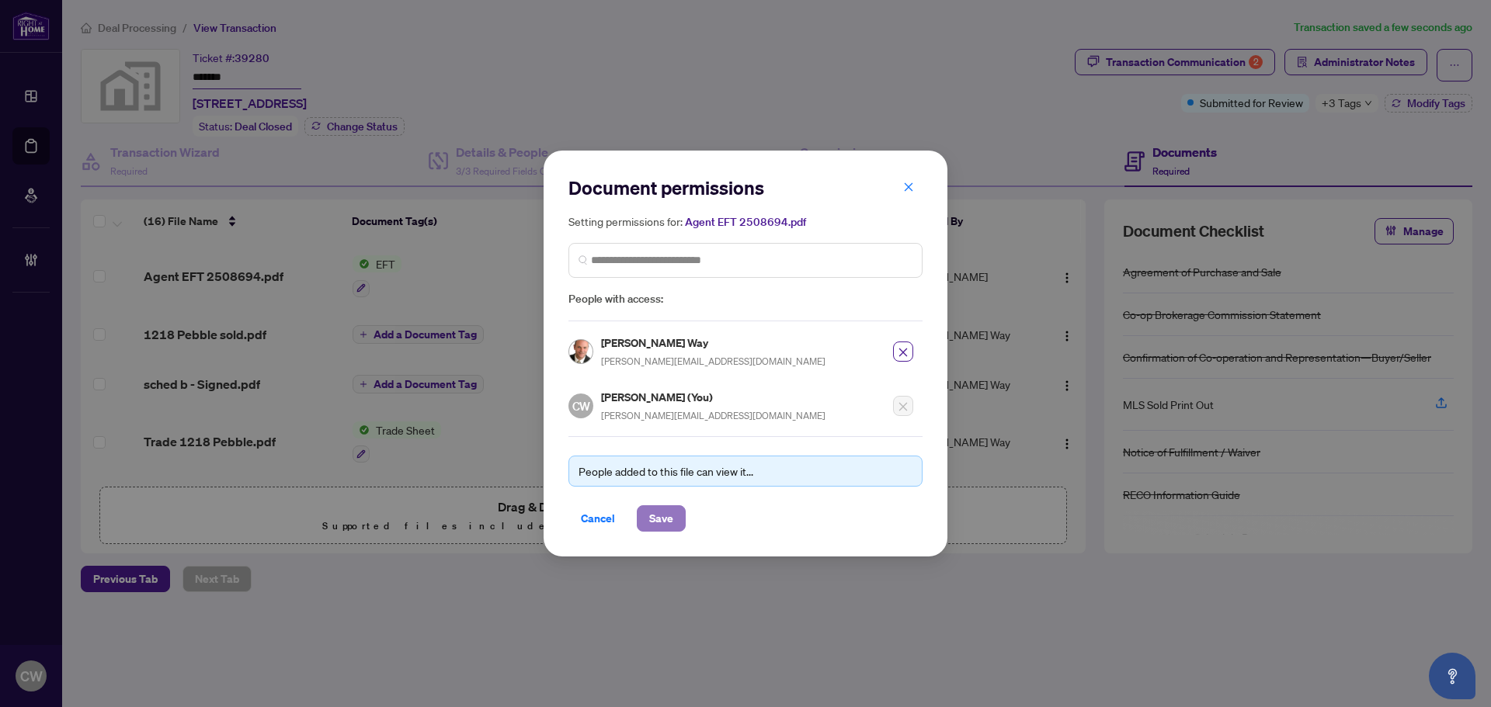
click at [657, 511] on span "Save" at bounding box center [661, 518] width 24 height 25
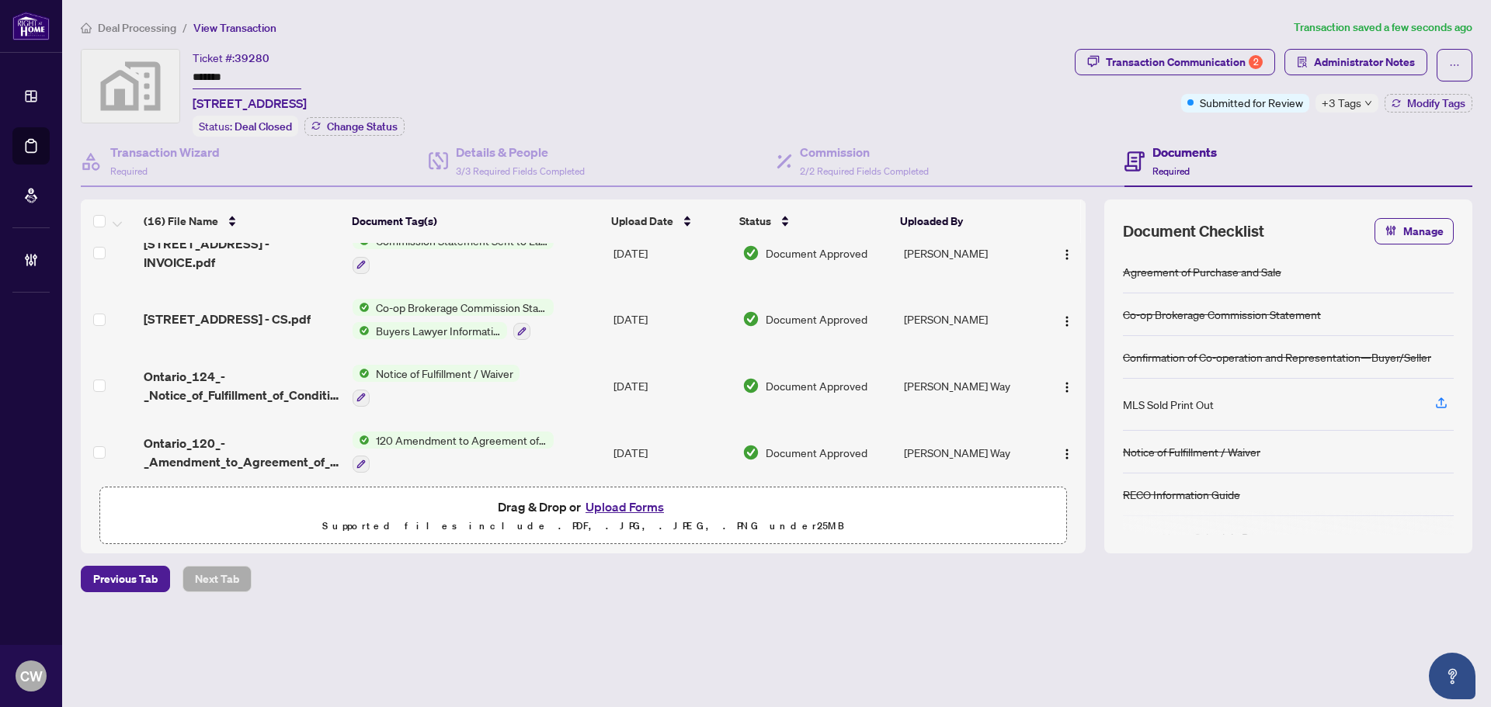
scroll to position [388, 0]
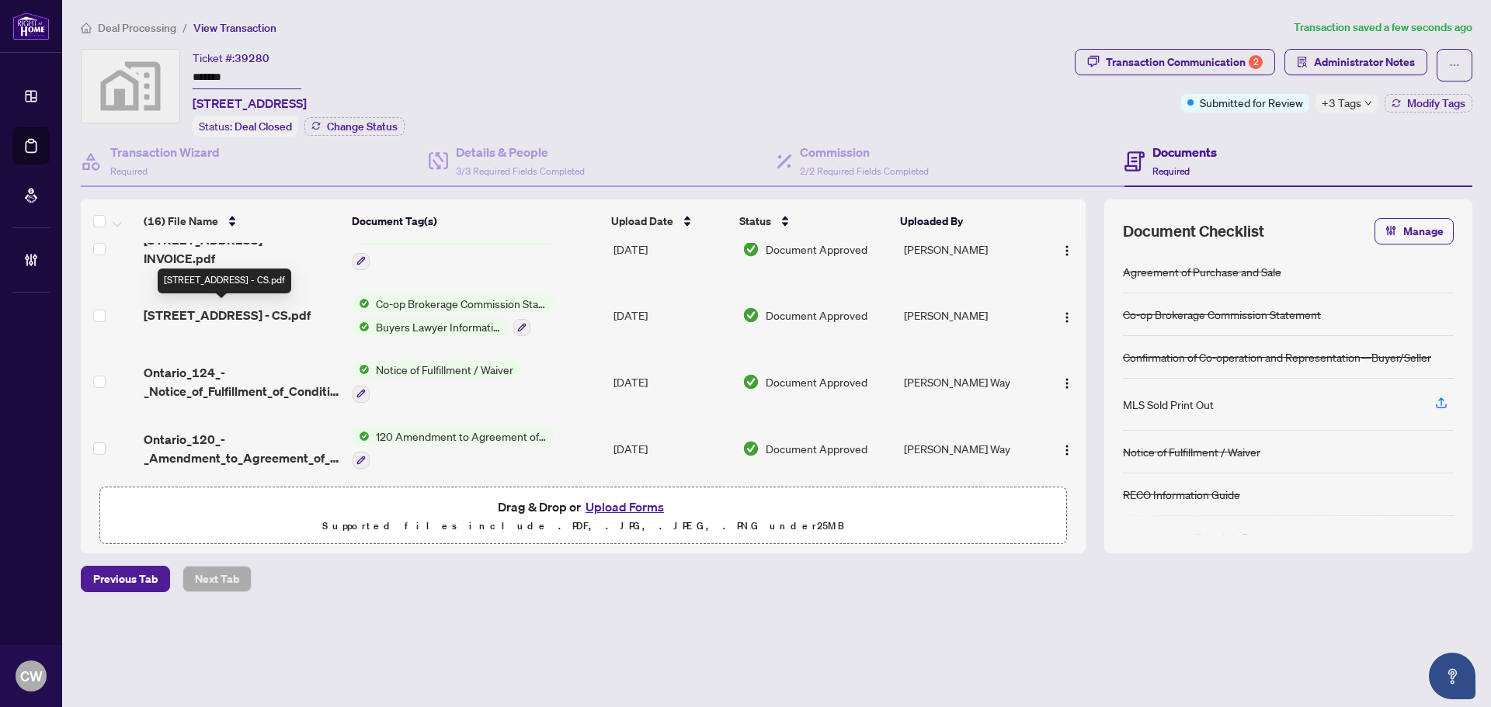
click at [276, 306] on span "[STREET_ADDRESS] - CS.pdf" at bounding box center [227, 315] width 167 height 19
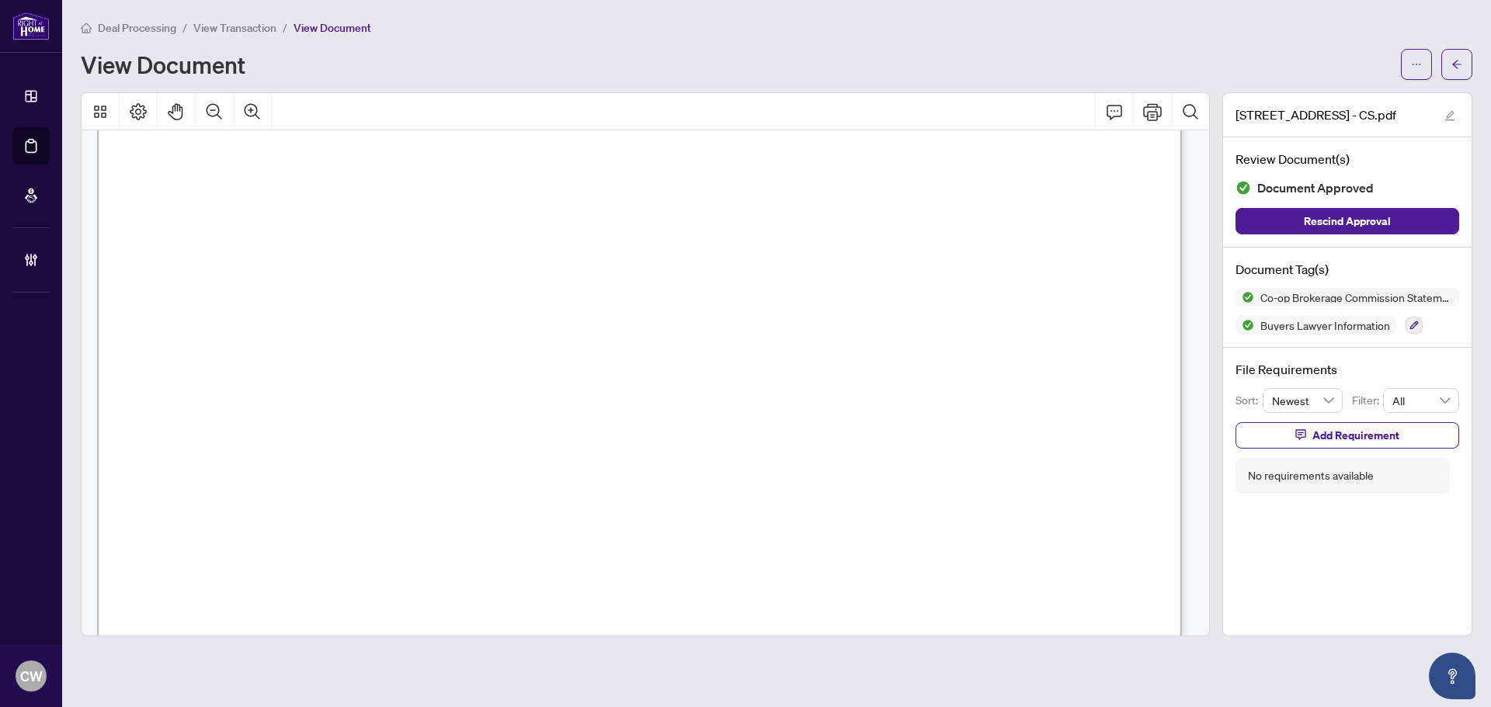
scroll to position [311, 0]
click at [1463, 66] on button "button" at bounding box center [1456, 64] width 31 height 31
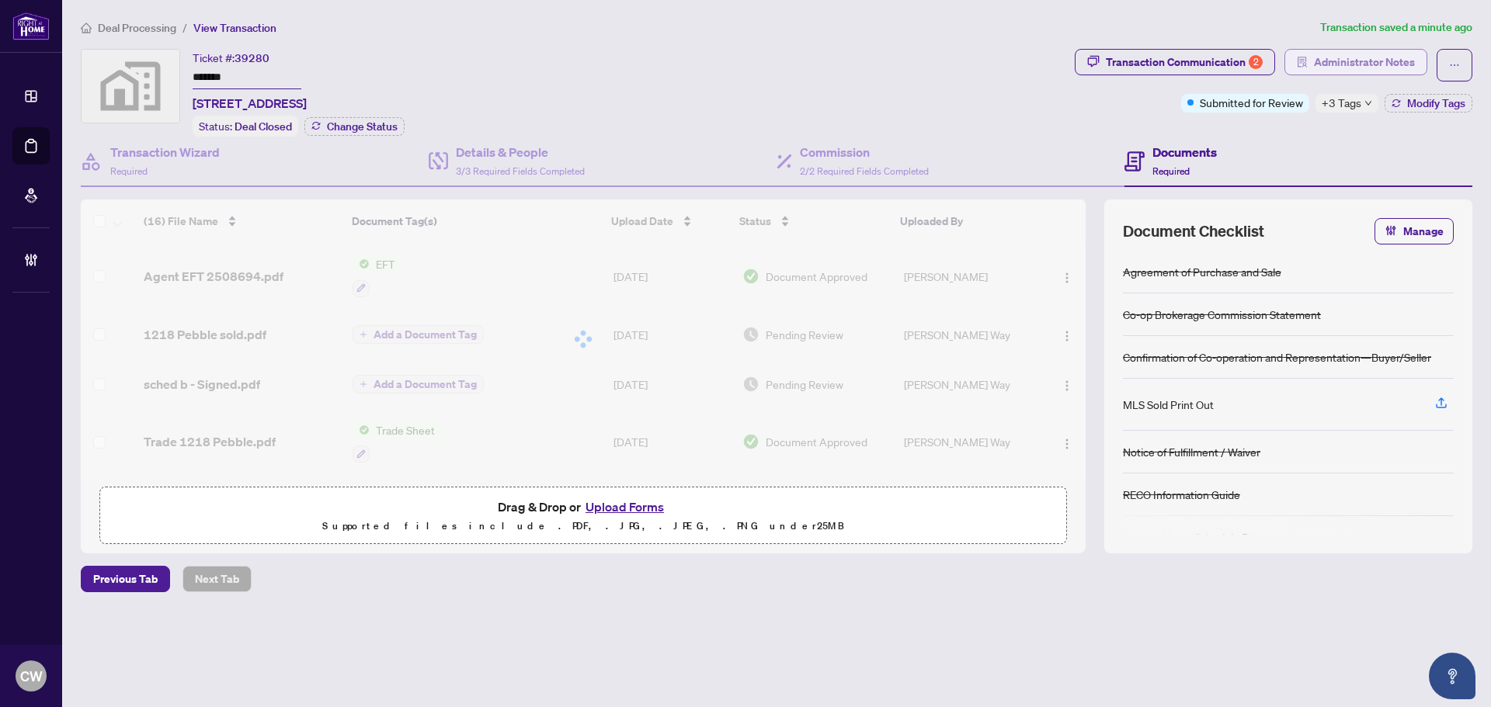
click at [1329, 62] on span "Administrator Notes" at bounding box center [1364, 62] width 101 height 25
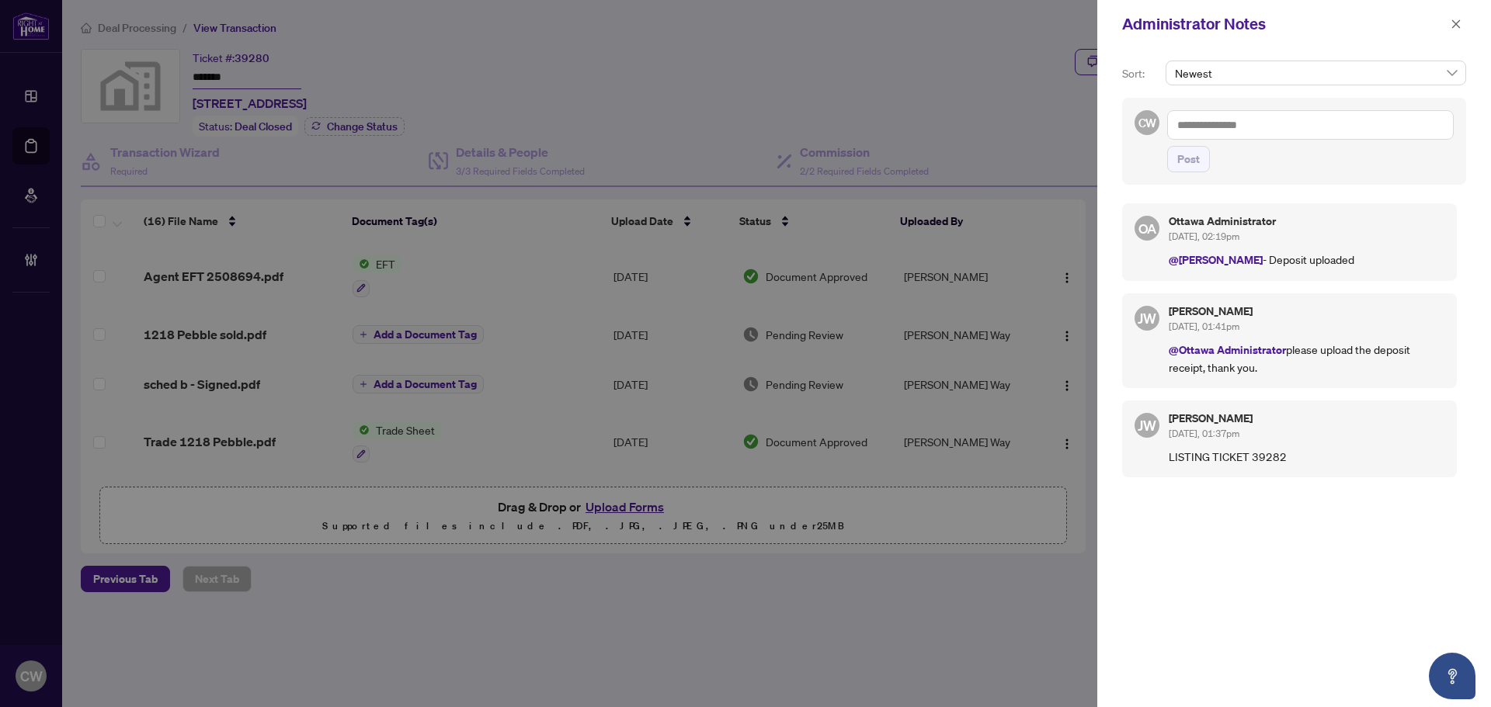
click at [1295, 118] on textarea at bounding box center [1310, 125] width 287 height 30
paste textarea "**********"
type textarea "**********"
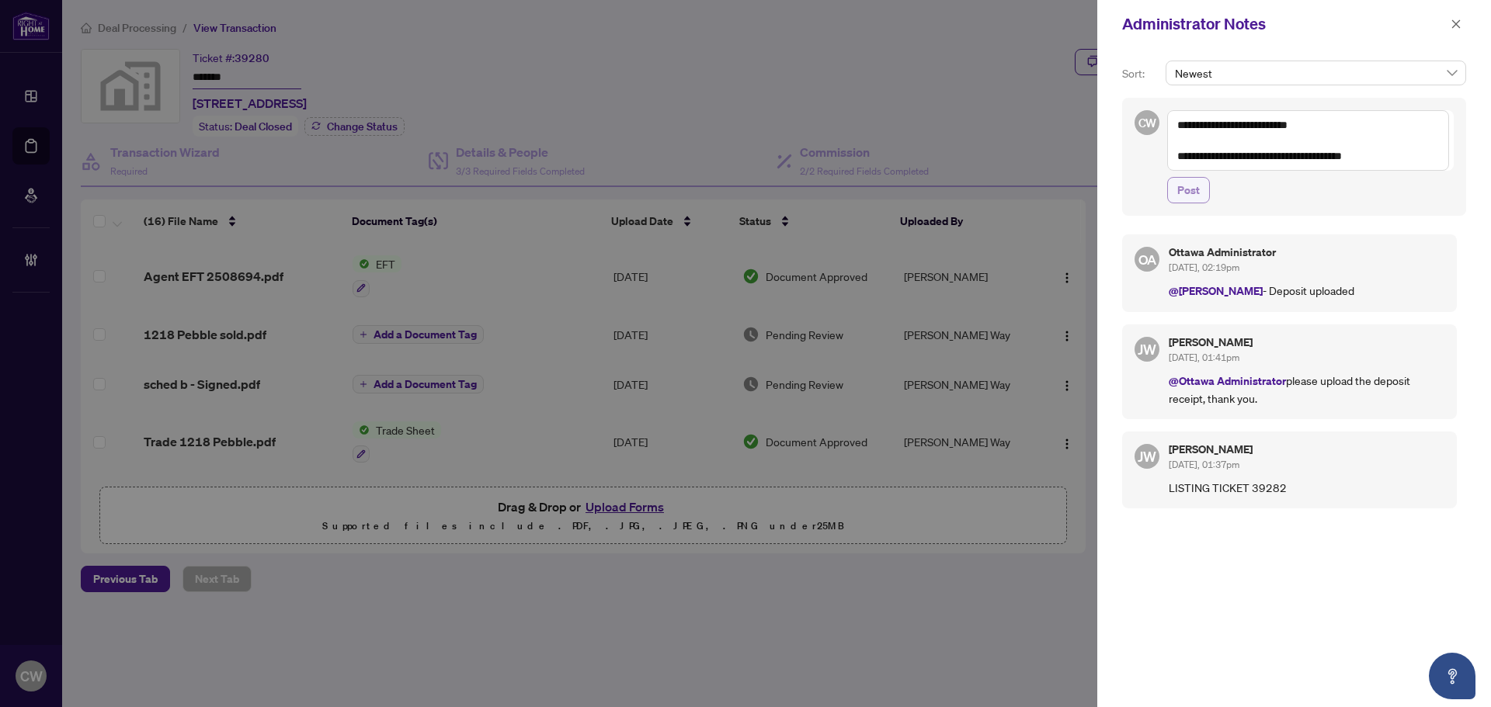
click at [1201, 178] on button "Post" at bounding box center [1188, 190] width 43 height 26
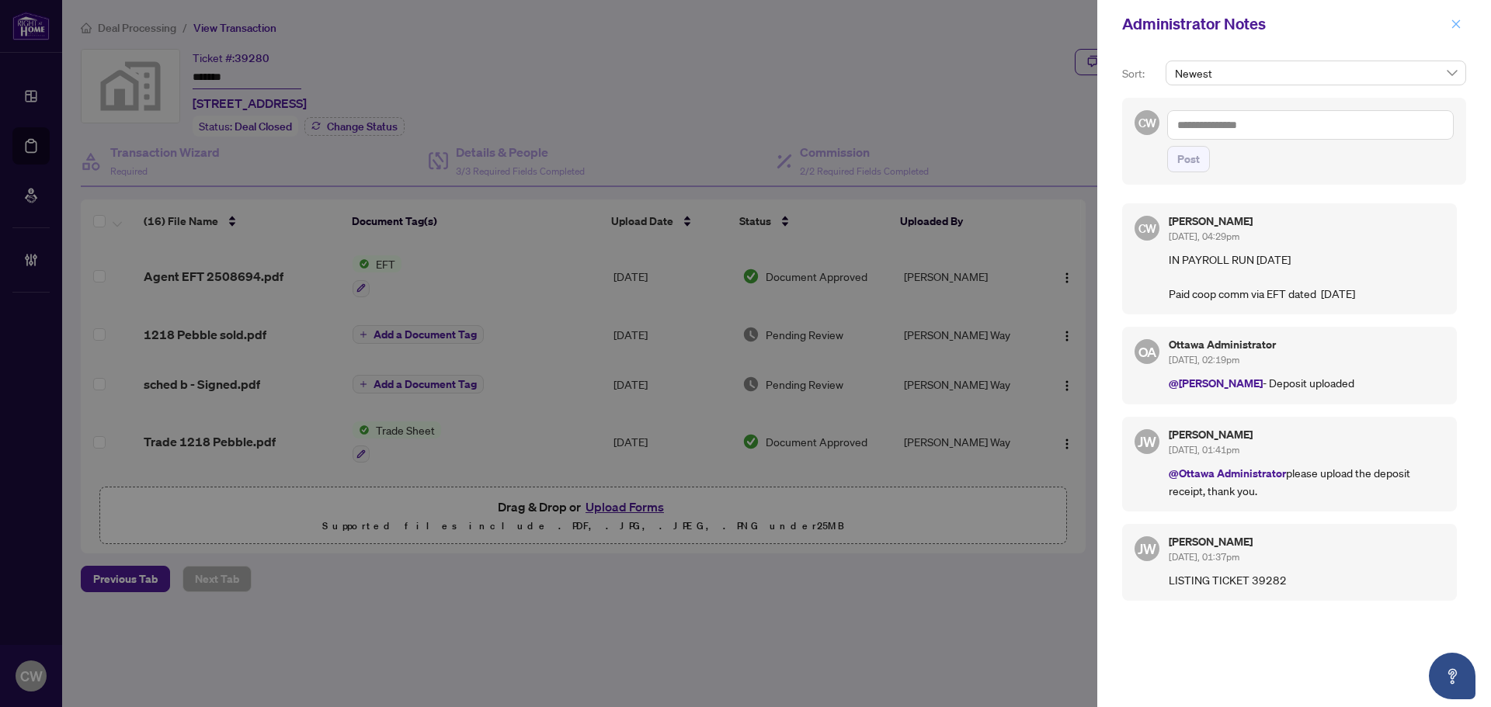
click at [1452, 23] on icon "close" at bounding box center [1456, 24] width 11 height 11
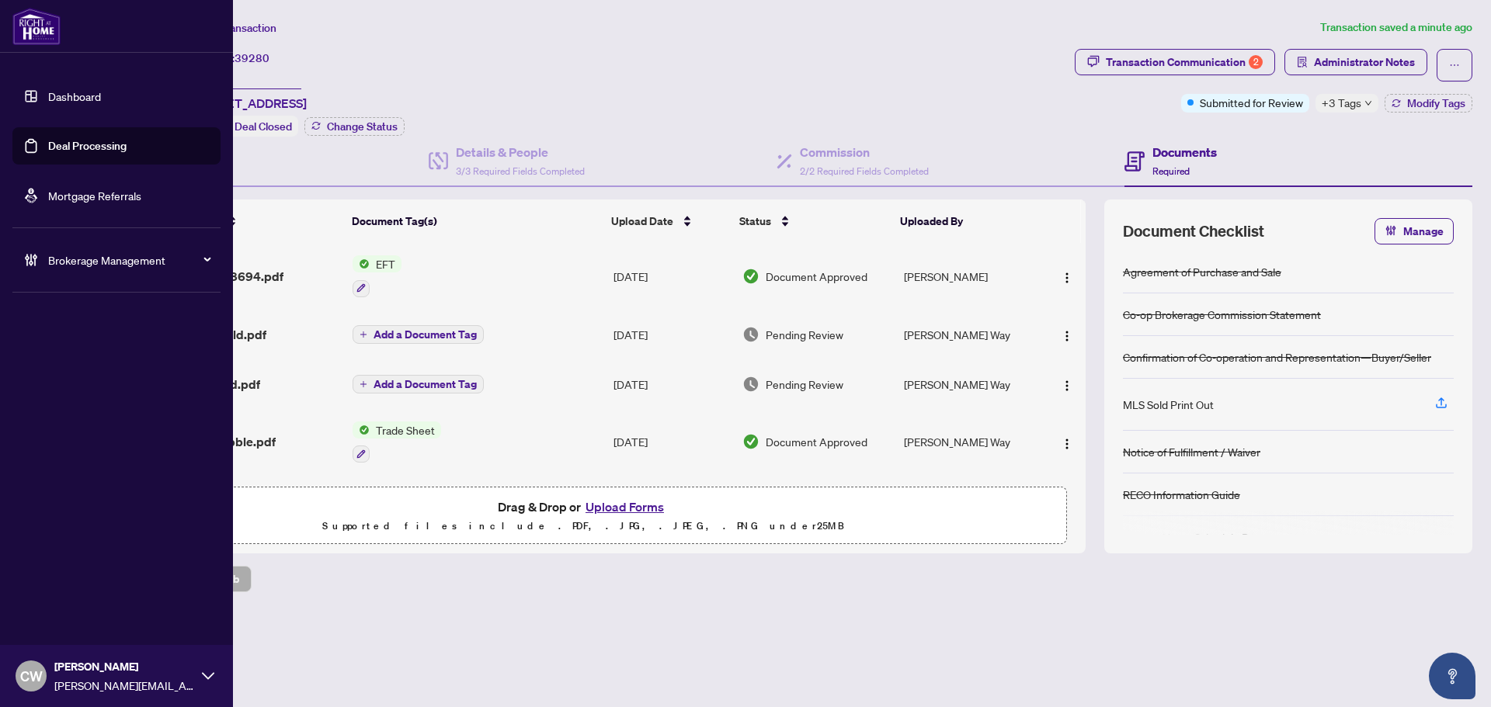
click at [49, 145] on link "Deal Processing" at bounding box center [87, 146] width 78 height 14
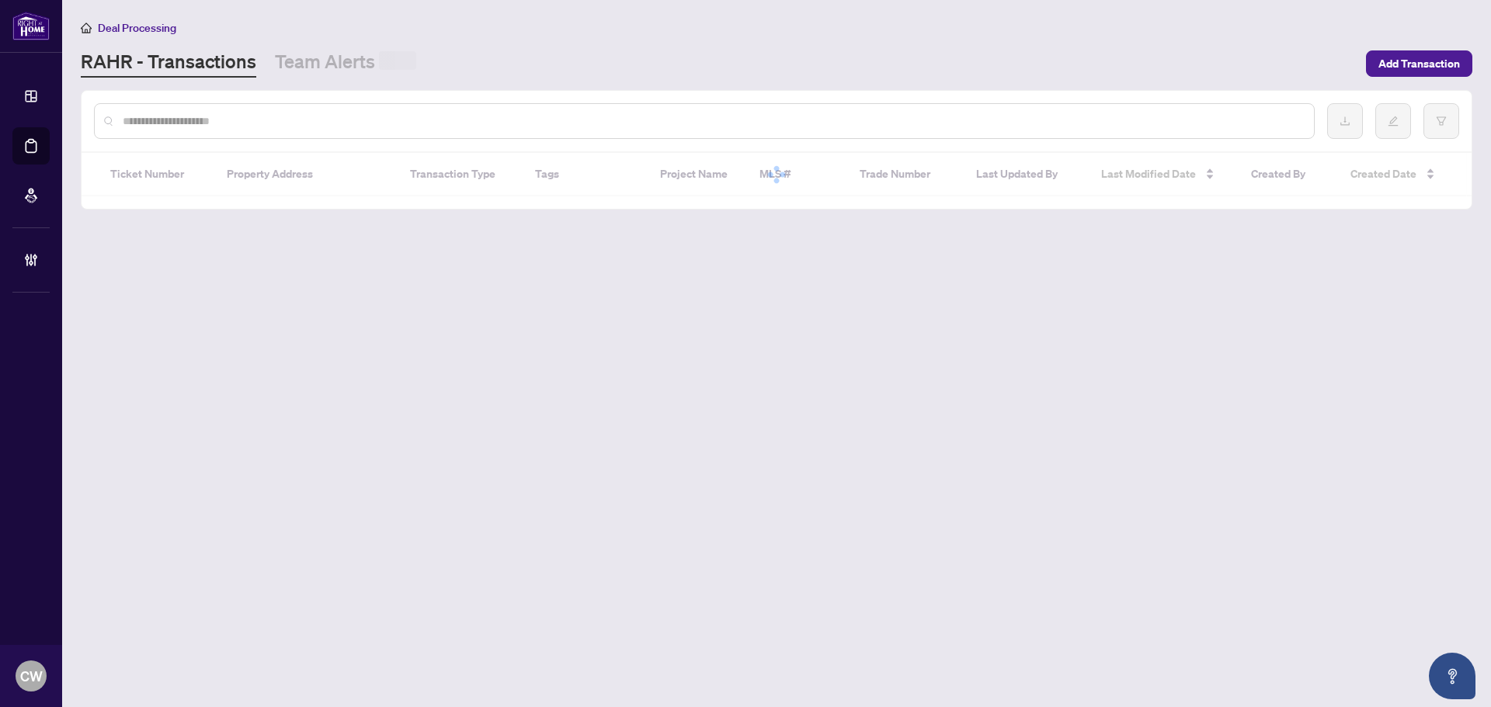
click at [301, 126] on input "text" at bounding box center [712, 121] width 1179 height 17
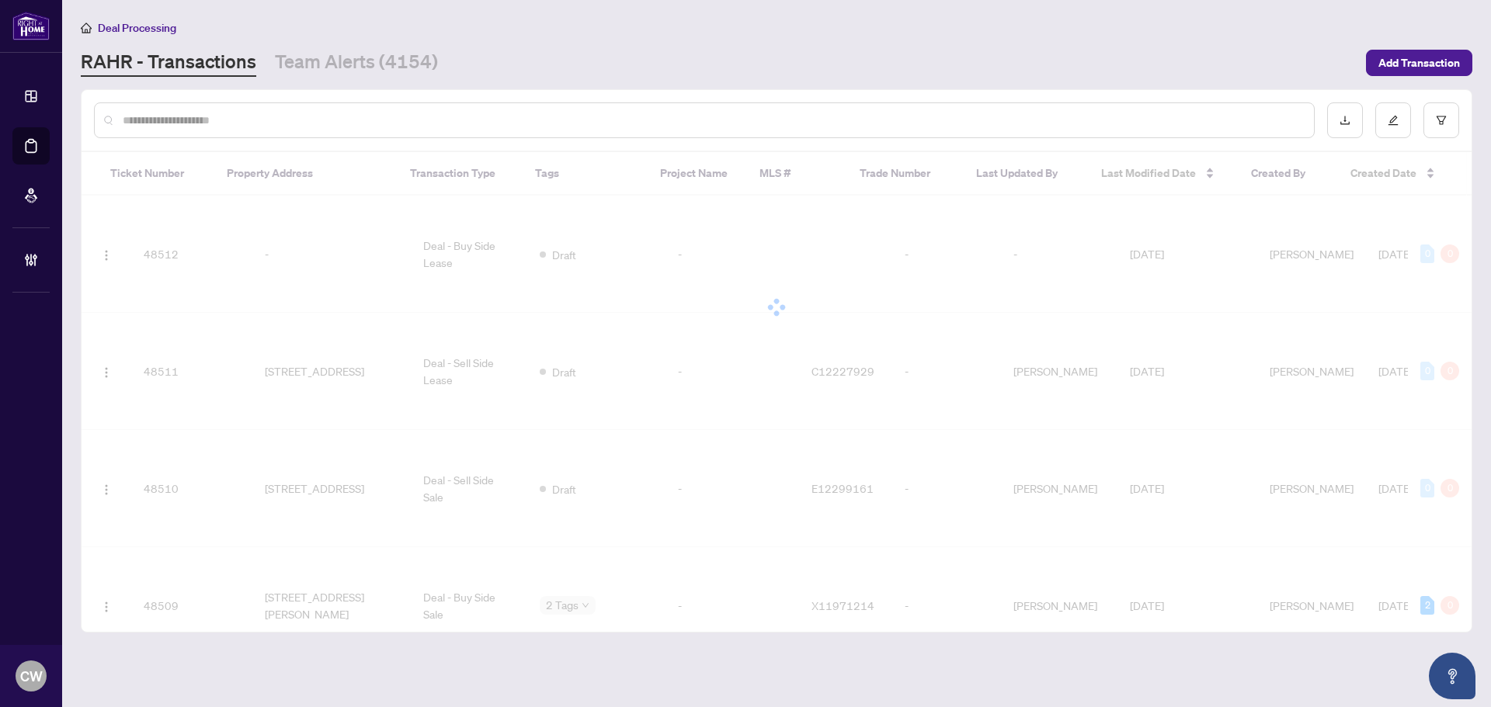
paste input "*******"
type input "*******"
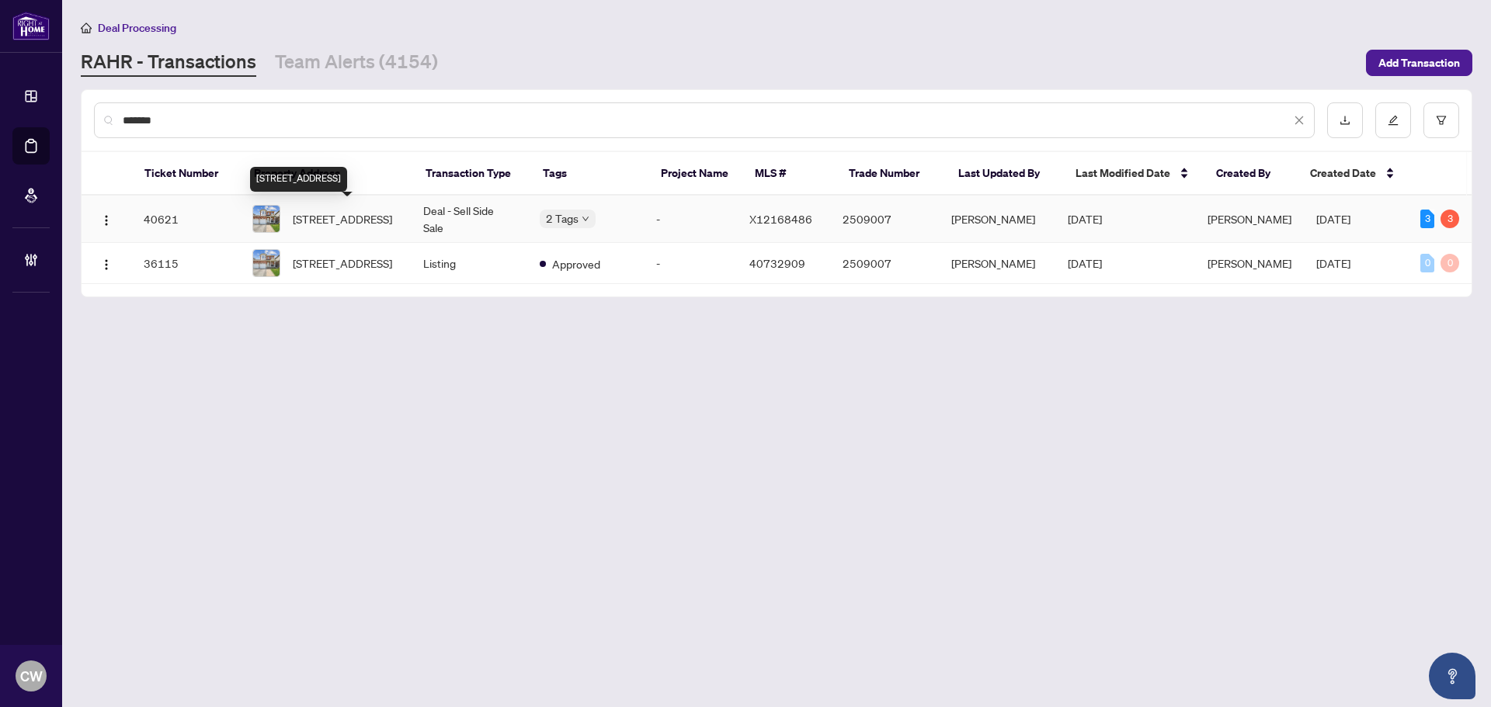
click at [324, 210] on span "[STREET_ADDRESS]" at bounding box center [342, 218] width 99 height 17
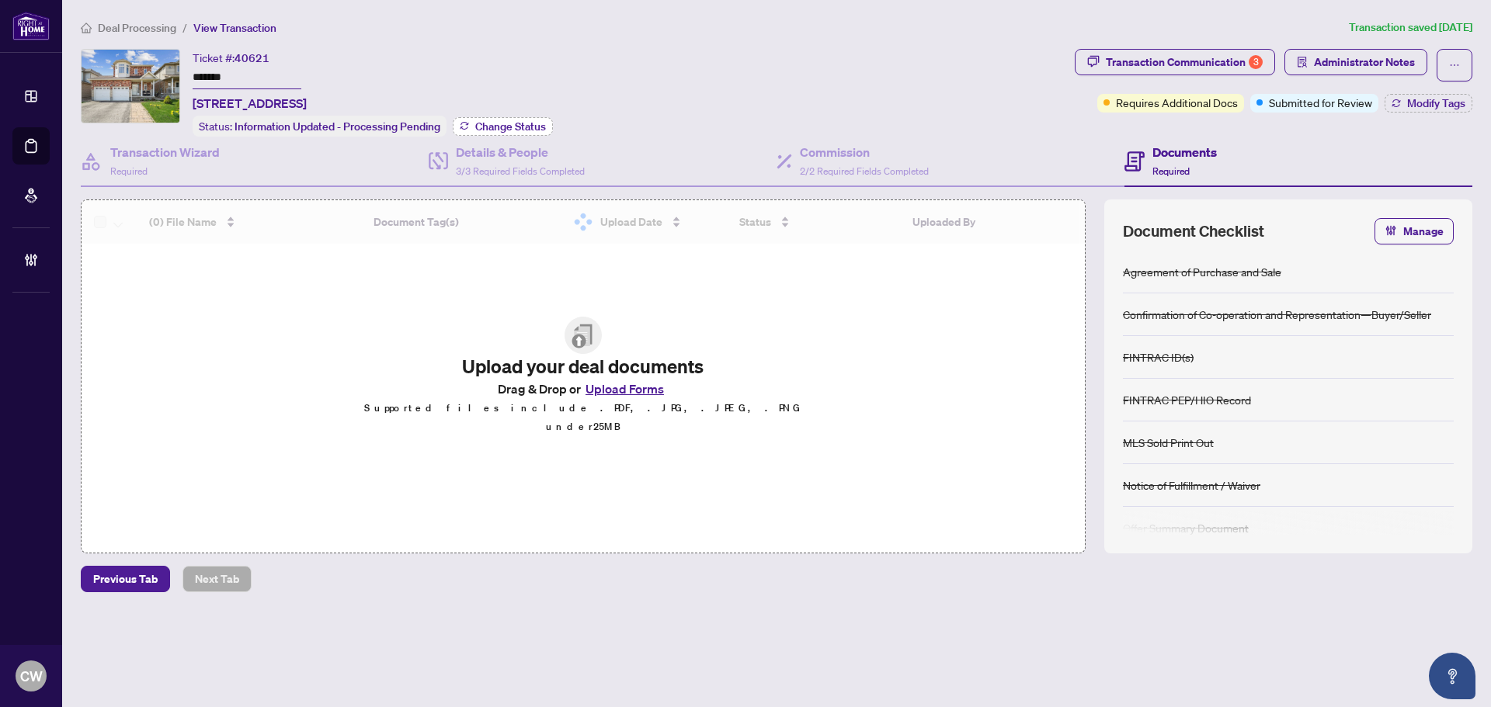
click at [542, 123] on span "Change Status" at bounding box center [510, 126] width 71 height 11
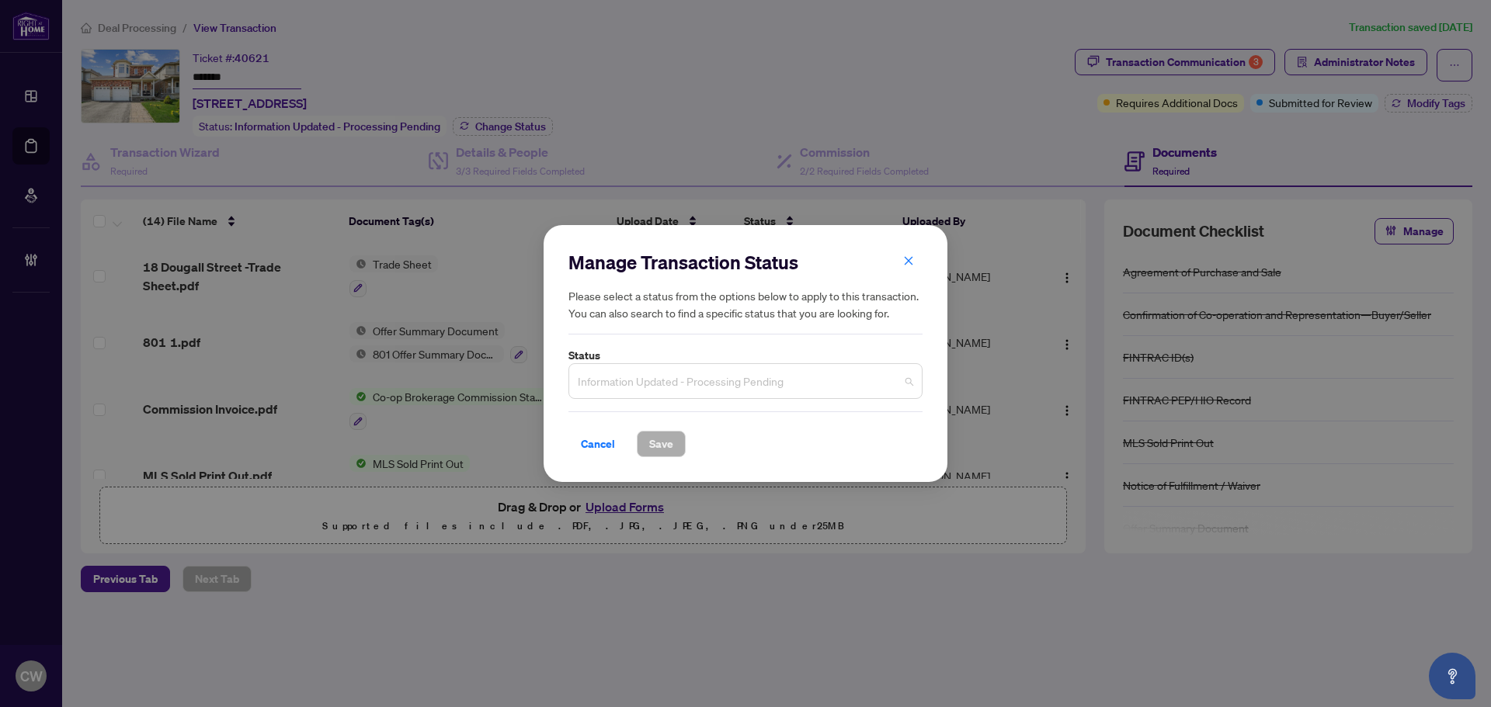
click at [699, 381] on span "Information Updated - Processing Pending" at bounding box center [745, 382] width 335 height 30
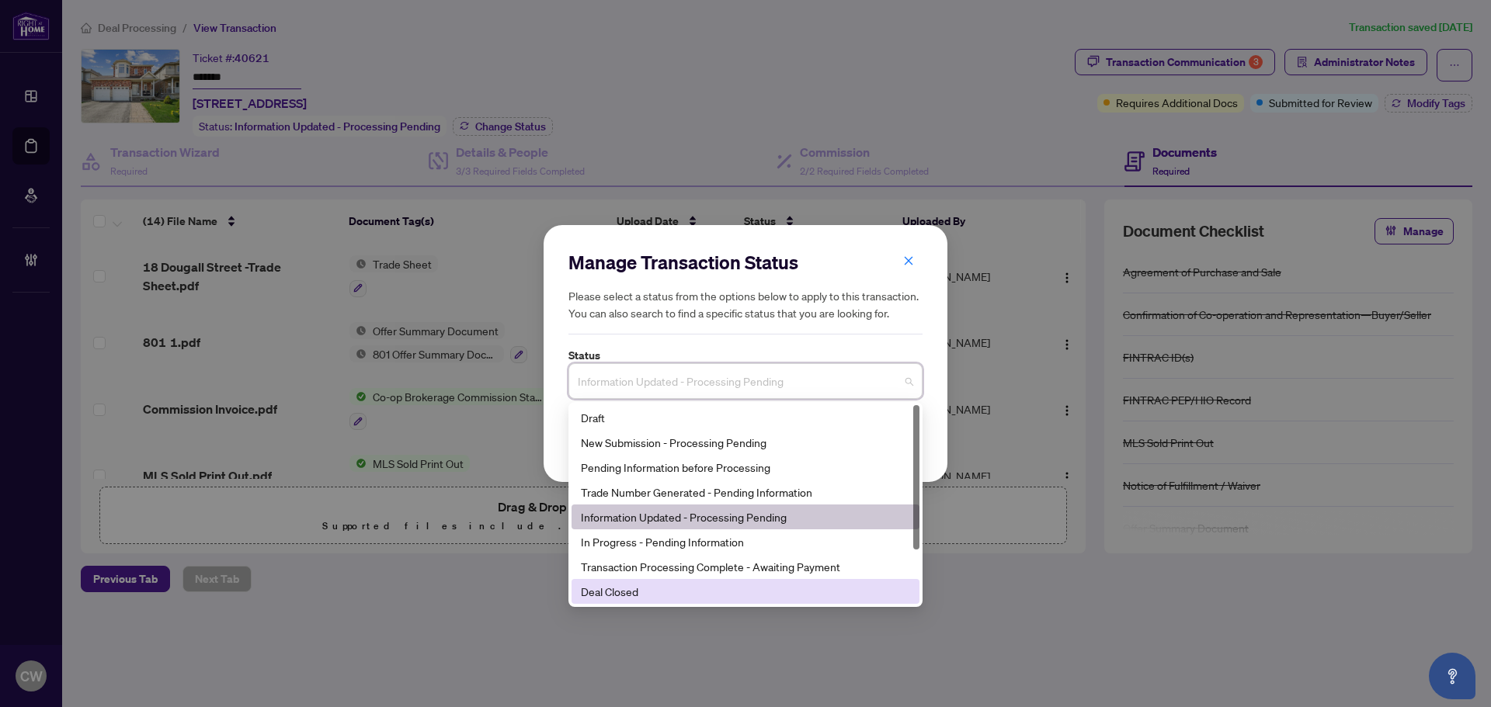
click at [662, 591] on div "Deal Closed" at bounding box center [745, 591] width 329 height 17
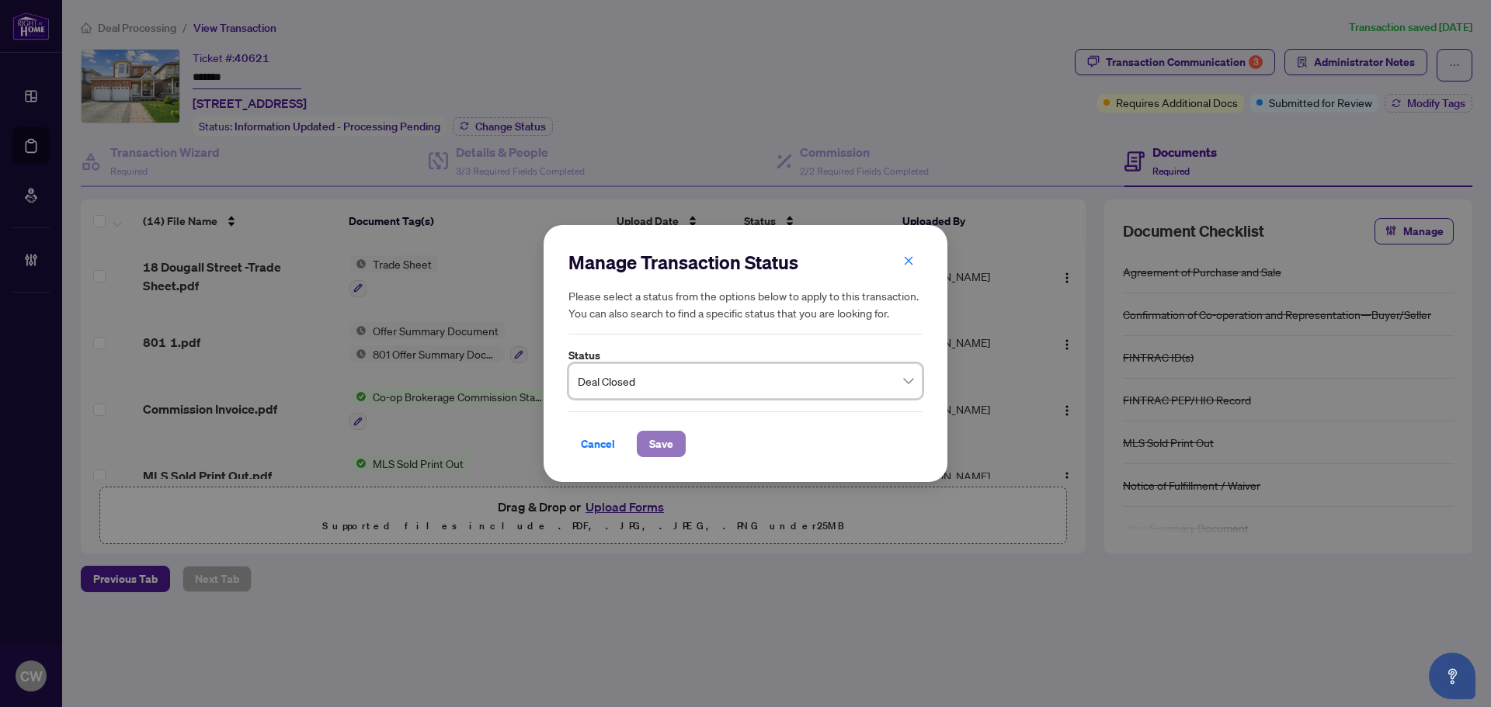
click at [657, 445] on span "Save" at bounding box center [661, 444] width 24 height 25
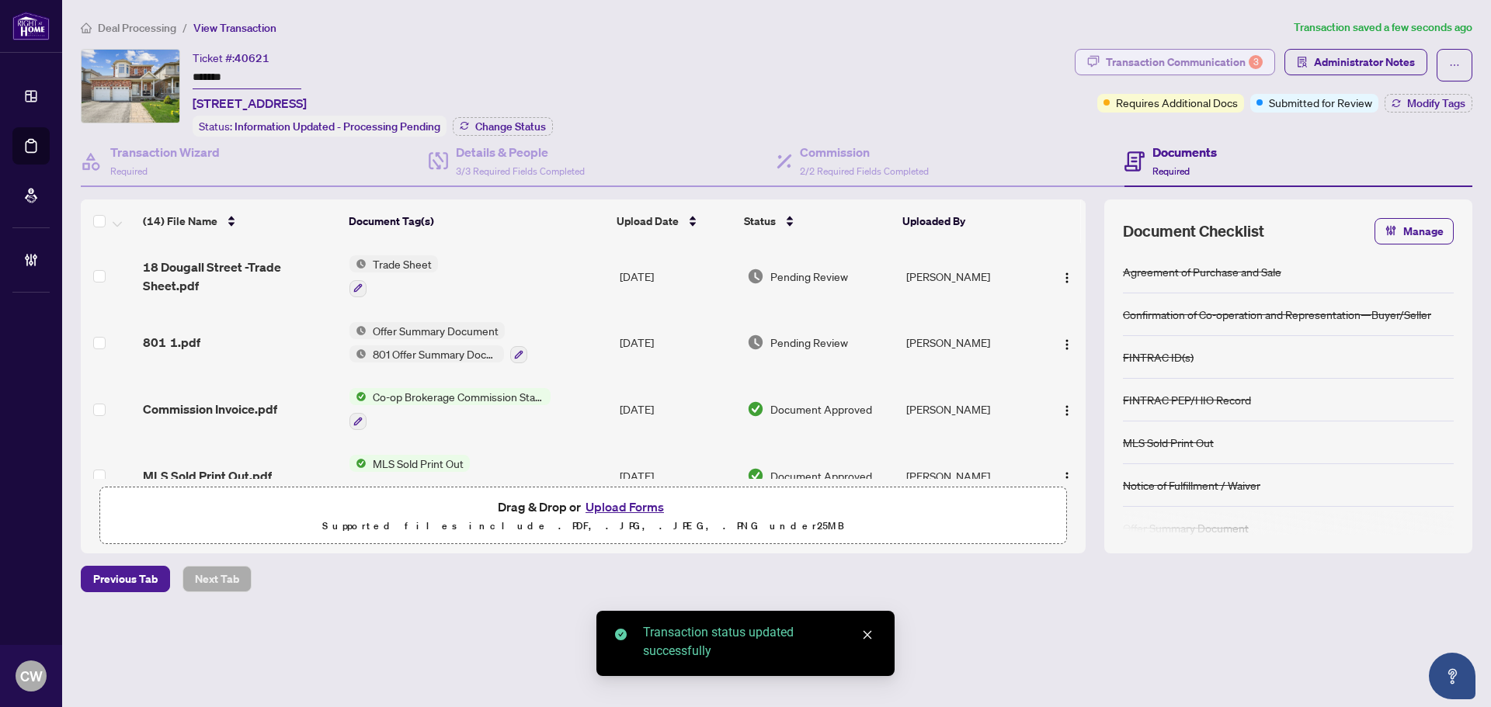
click at [1232, 60] on div "Transaction Communication 3" at bounding box center [1184, 62] width 157 height 25
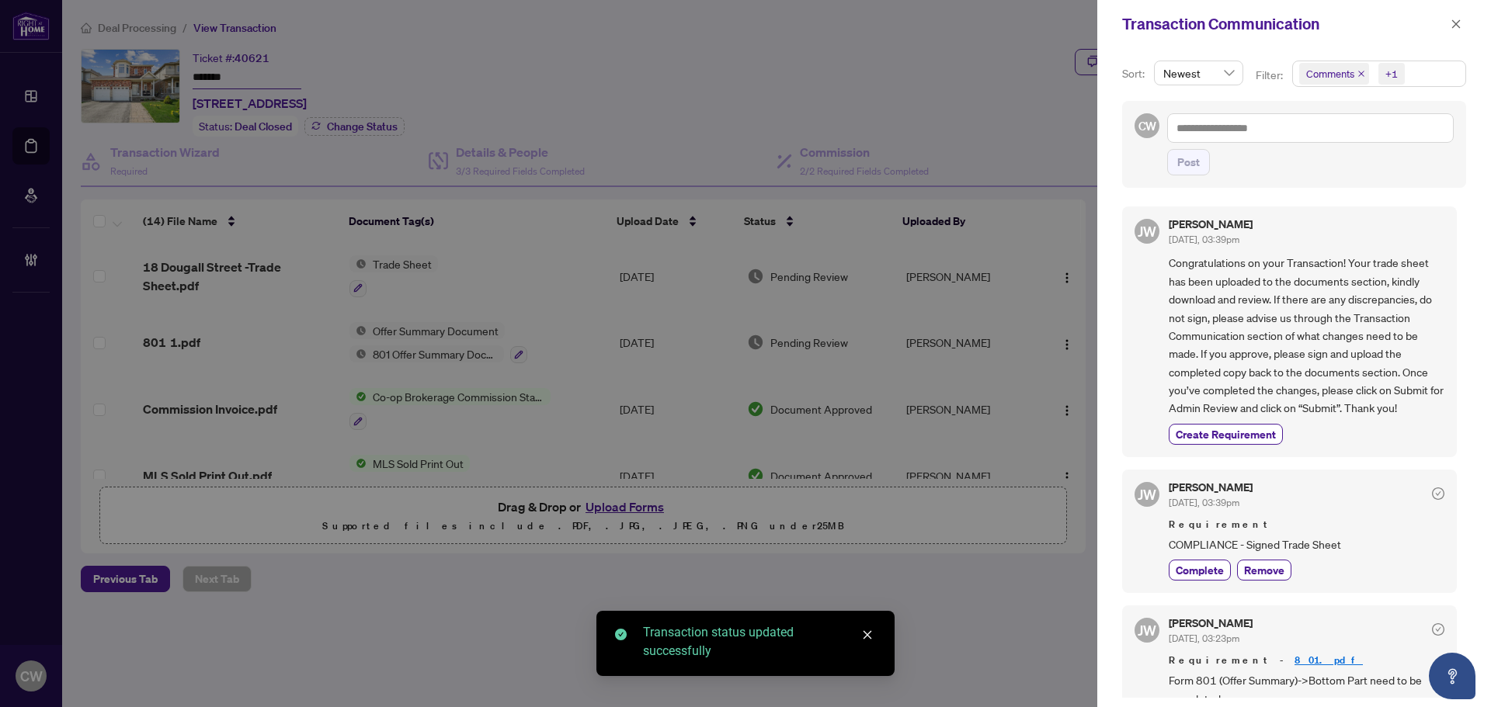
click at [1357, 72] on icon "close" at bounding box center [1361, 74] width 8 height 8
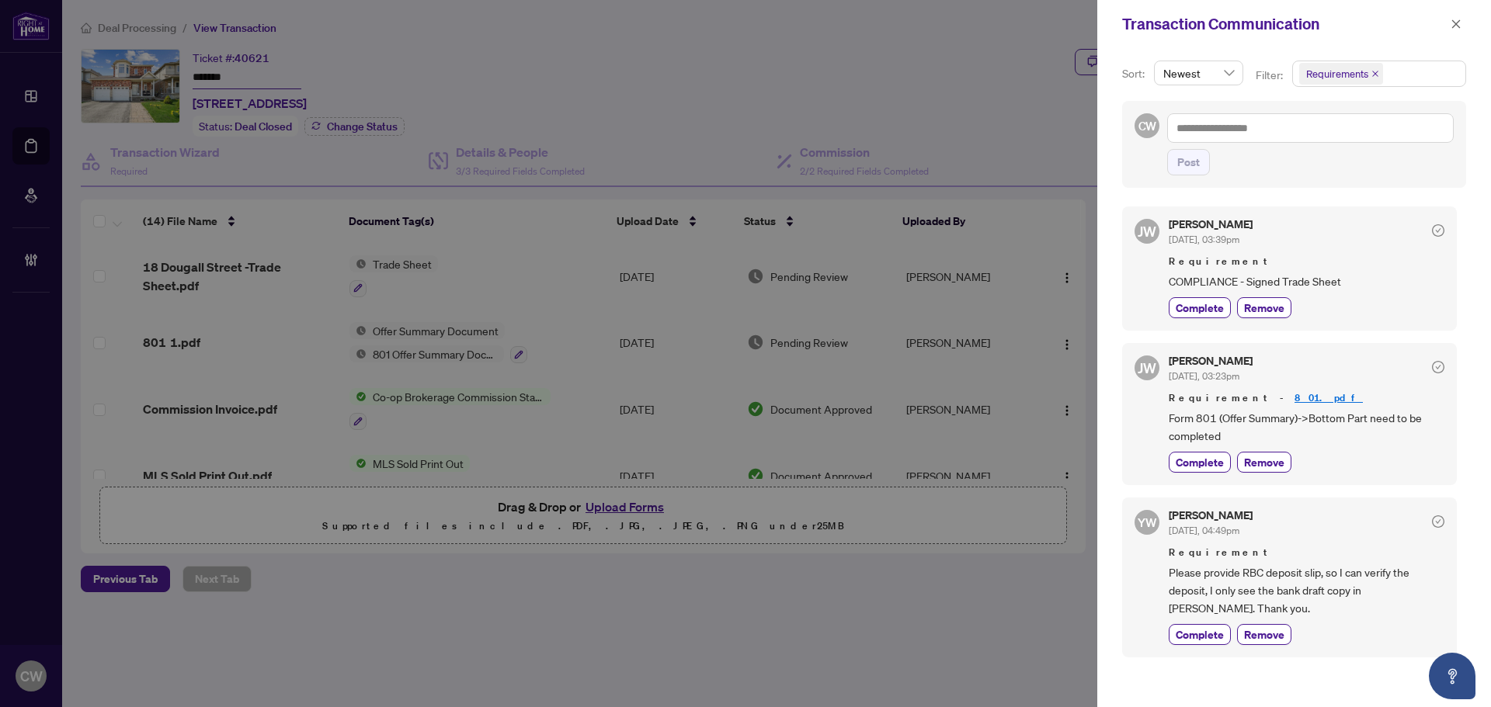
scroll to position [3, 0]
click at [1454, 20] on icon "close" at bounding box center [1456, 24] width 11 height 11
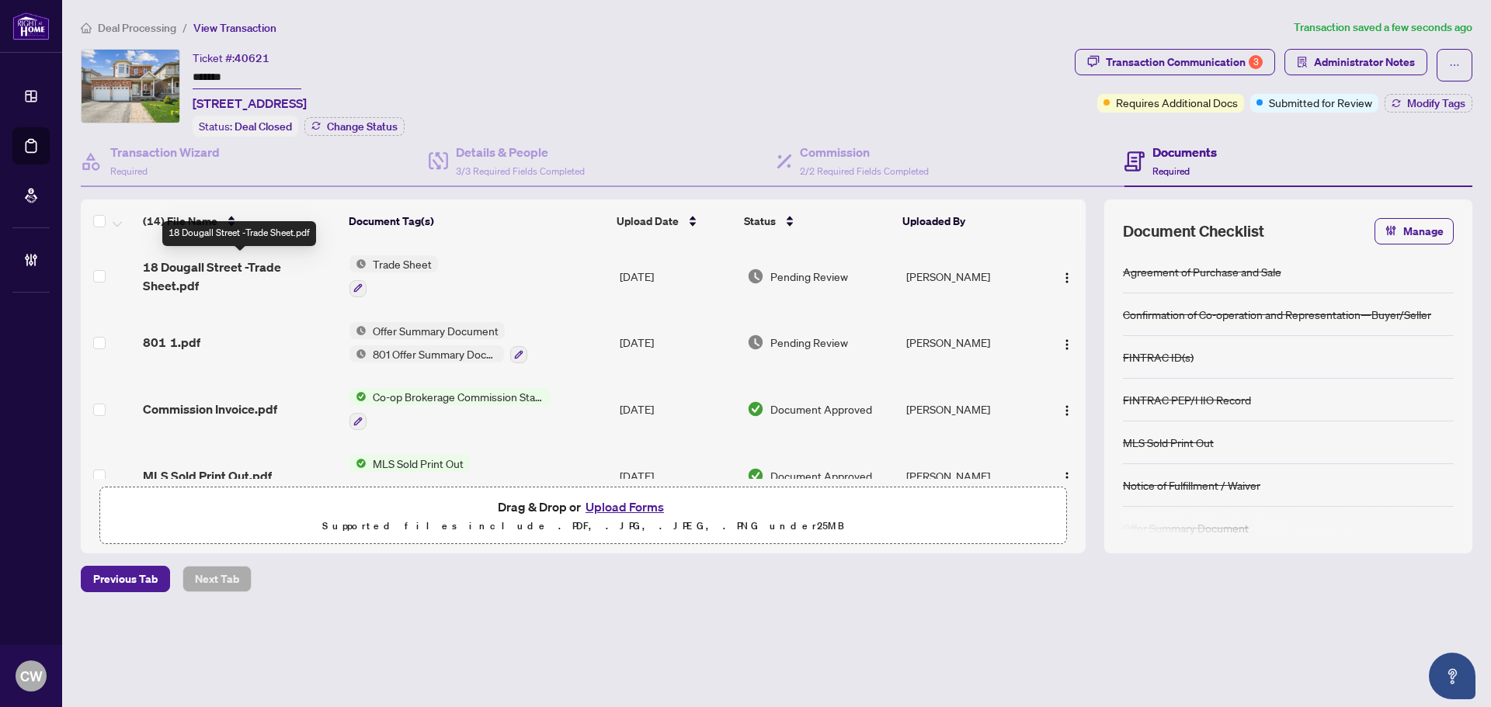
click at [228, 266] on span "18 Dougall Street -Trade Sheet.pdf" at bounding box center [240, 276] width 194 height 37
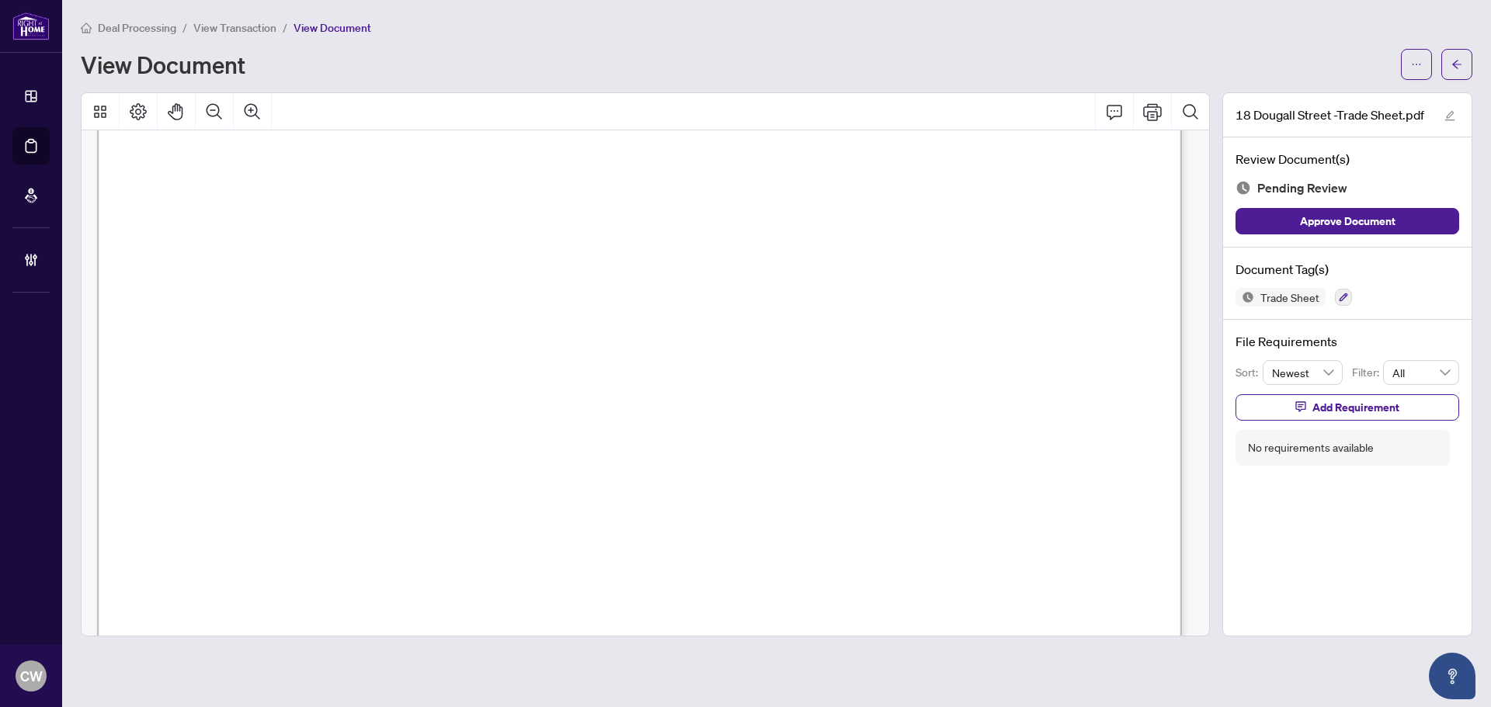
scroll to position [854, 0]
click at [1467, 62] on button "button" at bounding box center [1456, 64] width 31 height 31
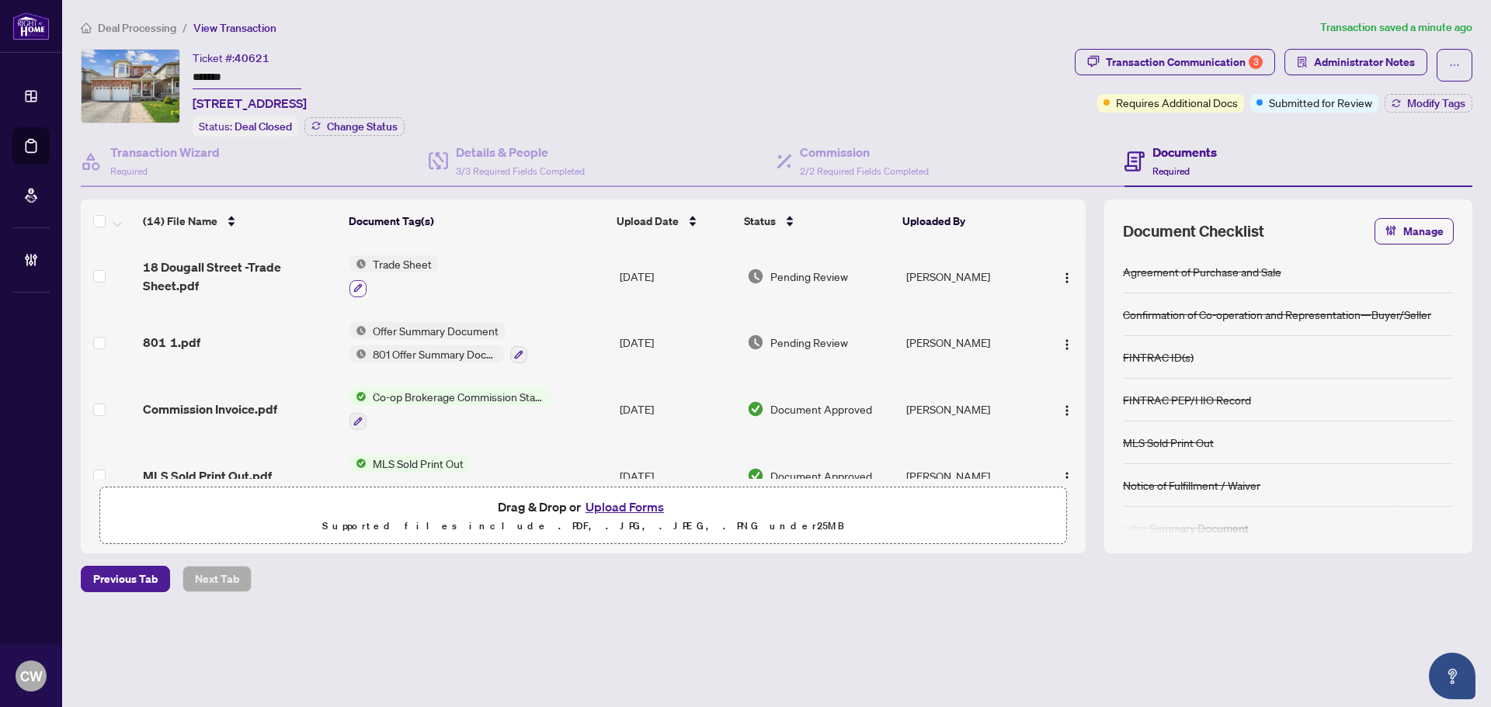
click at [359, 284] on icon "button" at bounding box center [358, 288] width 9 height 9
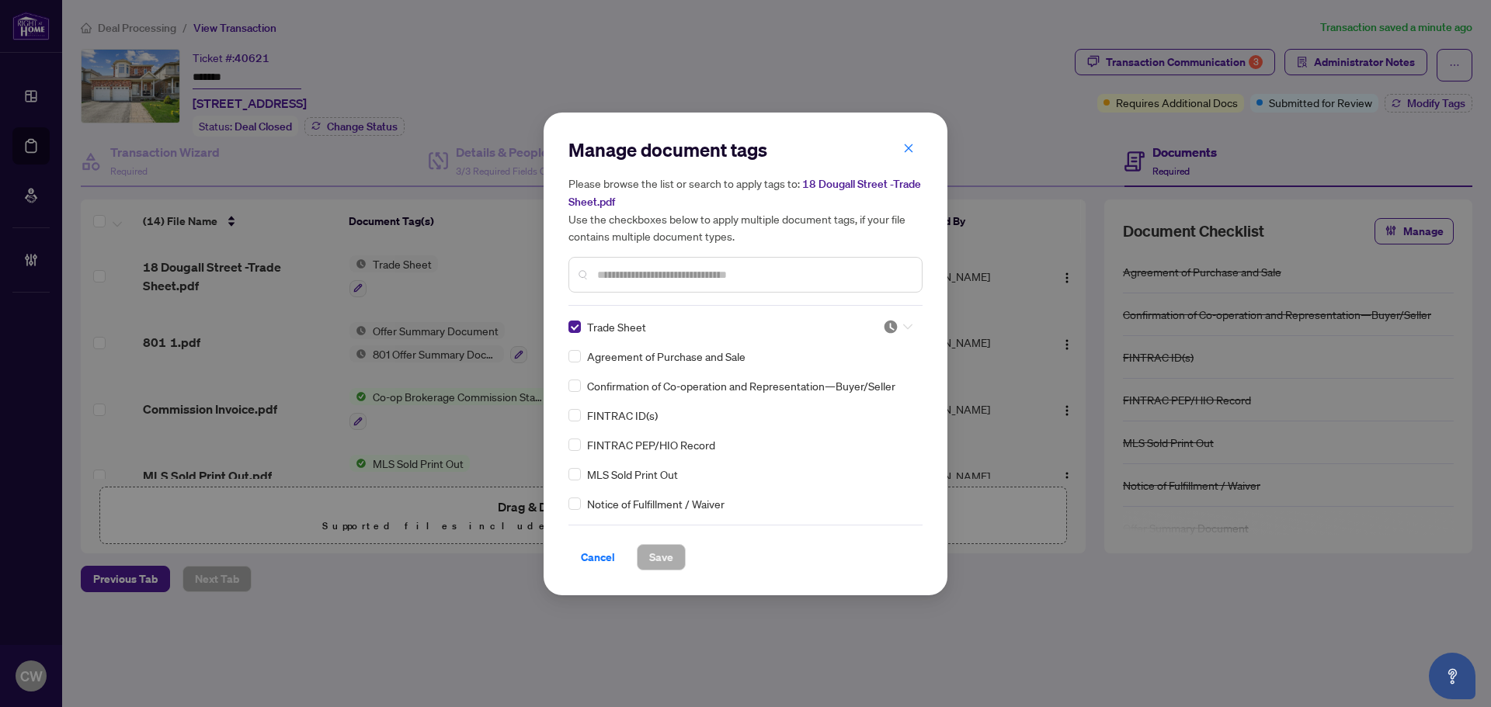
click at [894, 322] on div at bounding box center [898, 327] width 30 height 16
click at [874, 408] on div "Approved" at bounding box center [846, 402] width 99 height 17
click at [672, 553] on span "Save" at bounding box center [661, 557] width 24 height 25
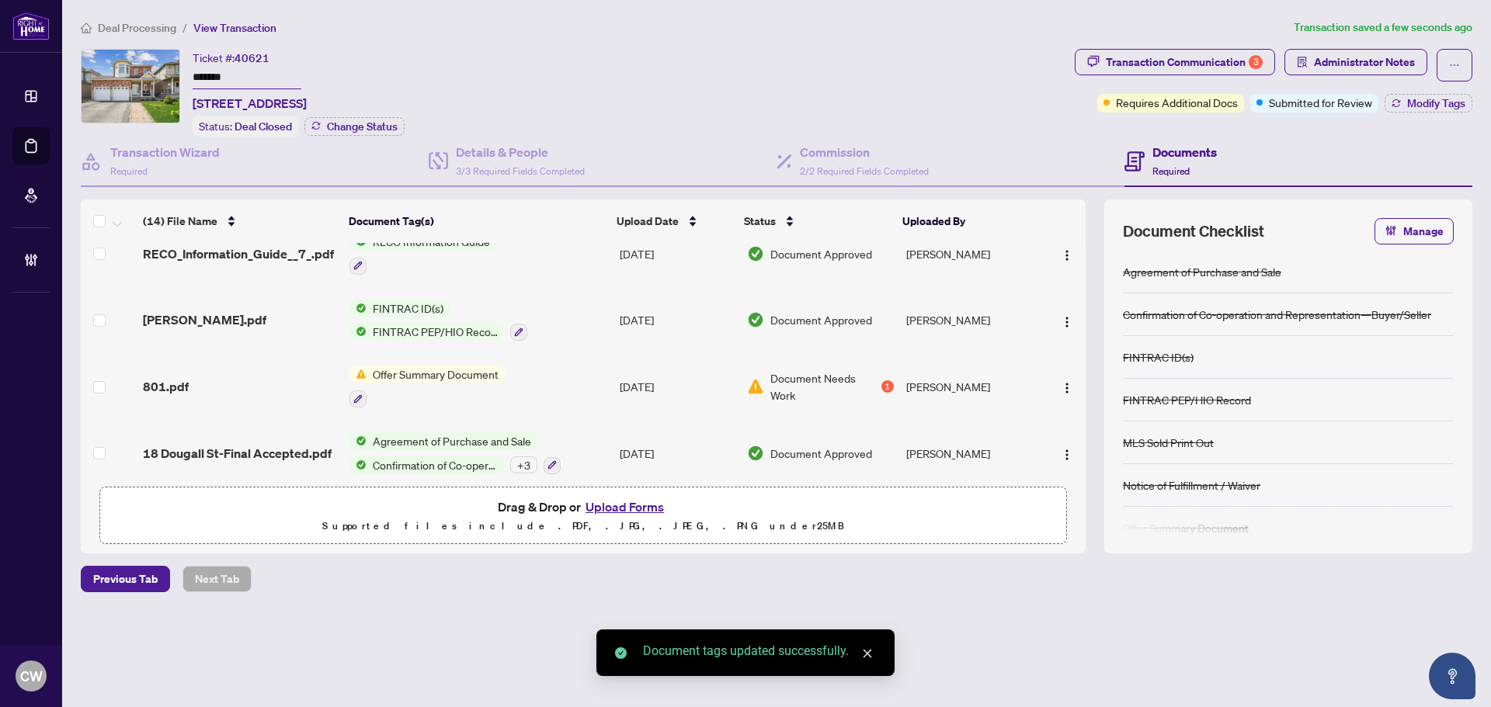
scroll to position [676, 0]
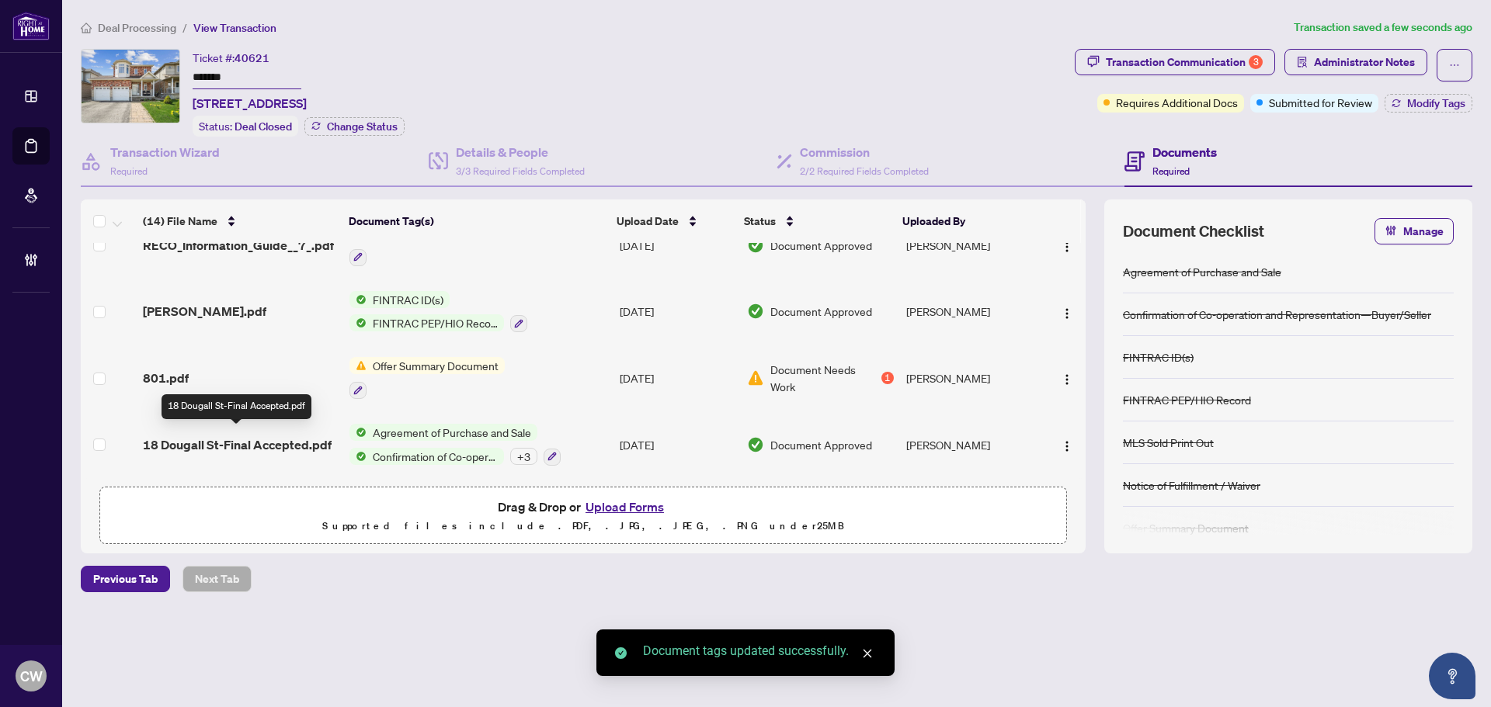
click at [248, 444] on span "18 Dougall St-Final Accepted.pdf" at bounding box center [237, 445] width 189 height 19
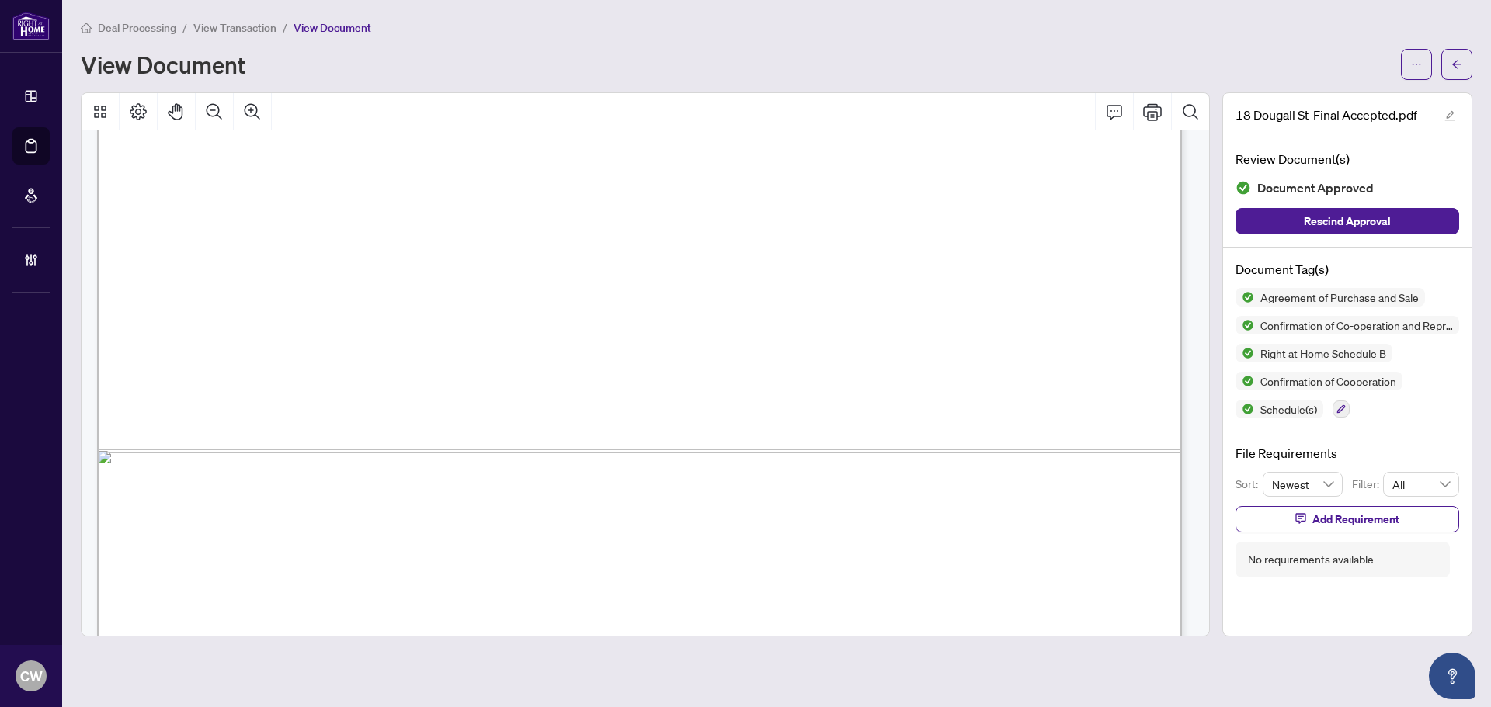
scroll to position [5669, 0]
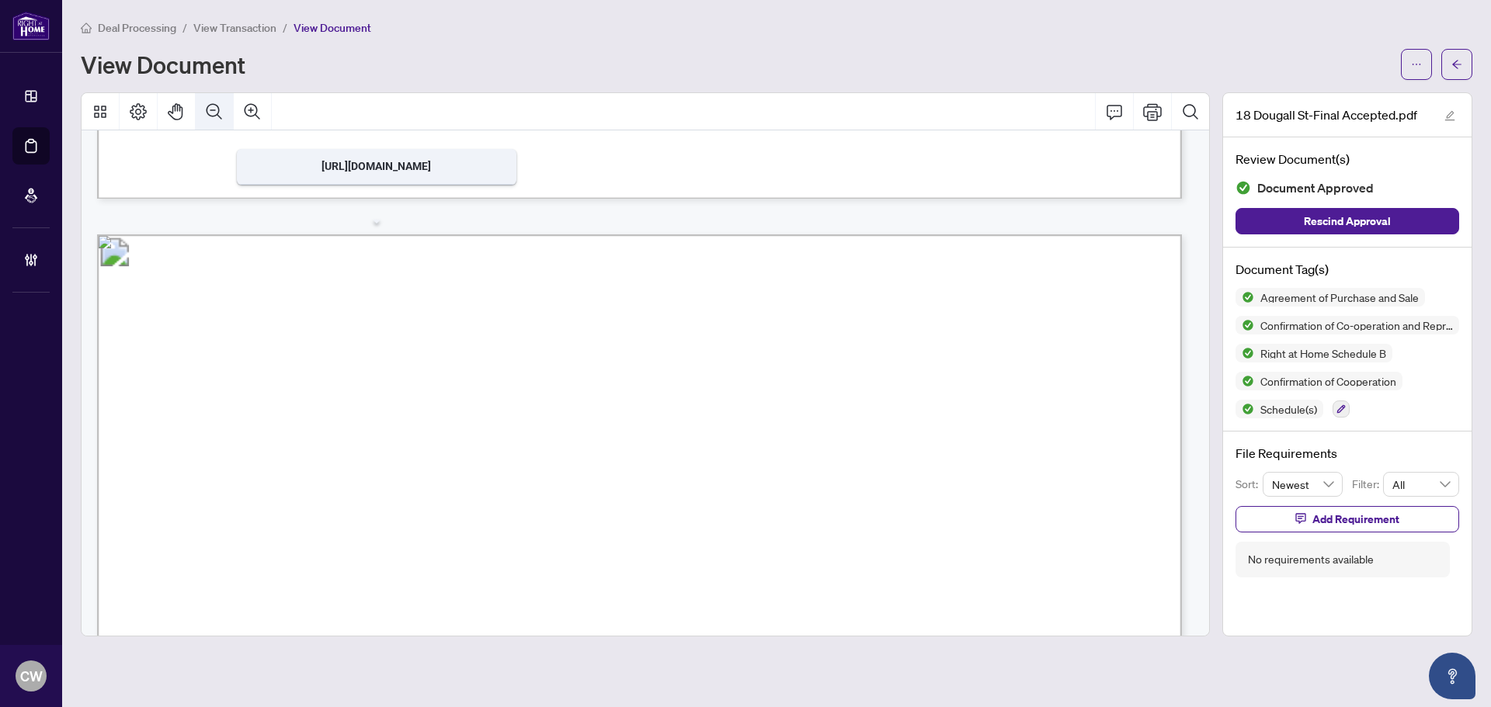
click at [217, 117] on icon "Zoom Out" at bounding box center [214, 112] width 19 height 19
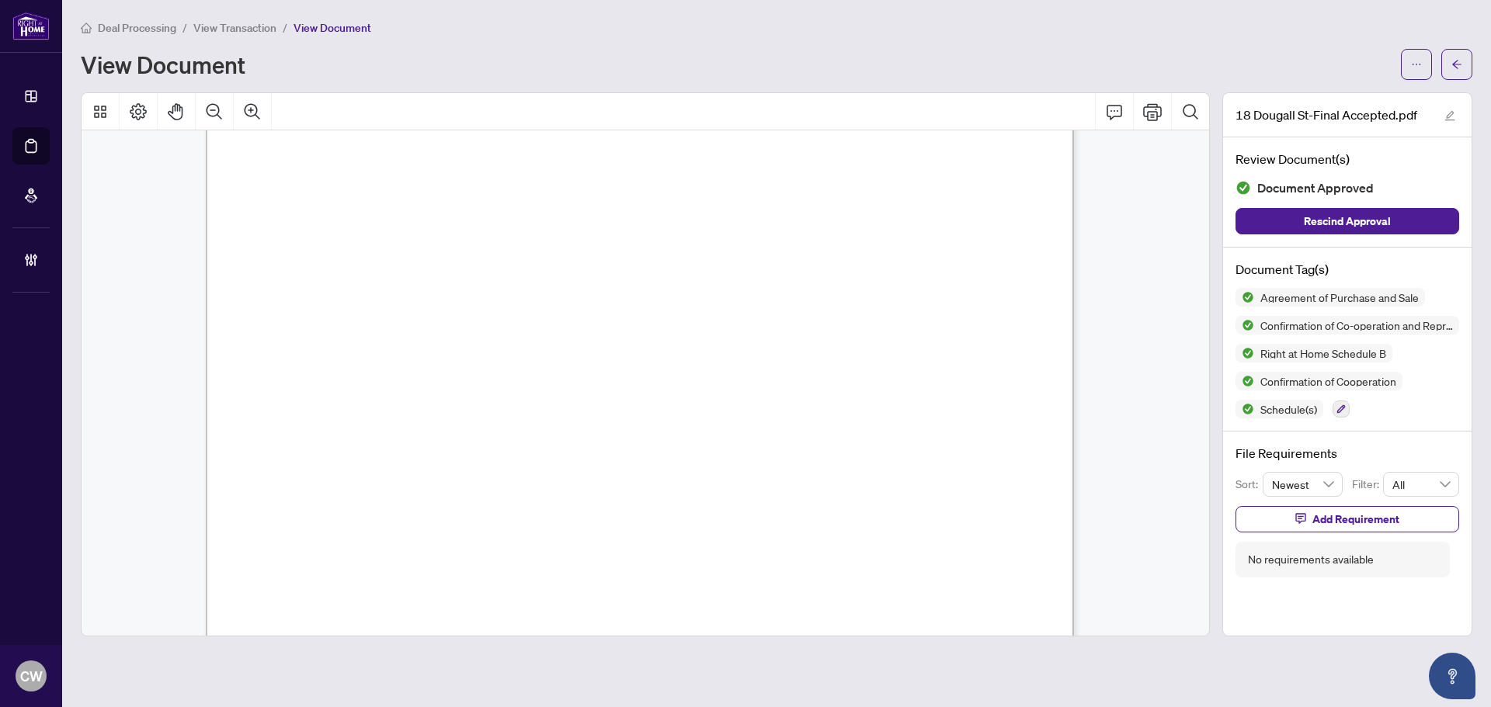
scroll to position [4916, 0]
click at [1447, 67] on button "button" at bounding box center [1456, 64] width 31 height 31
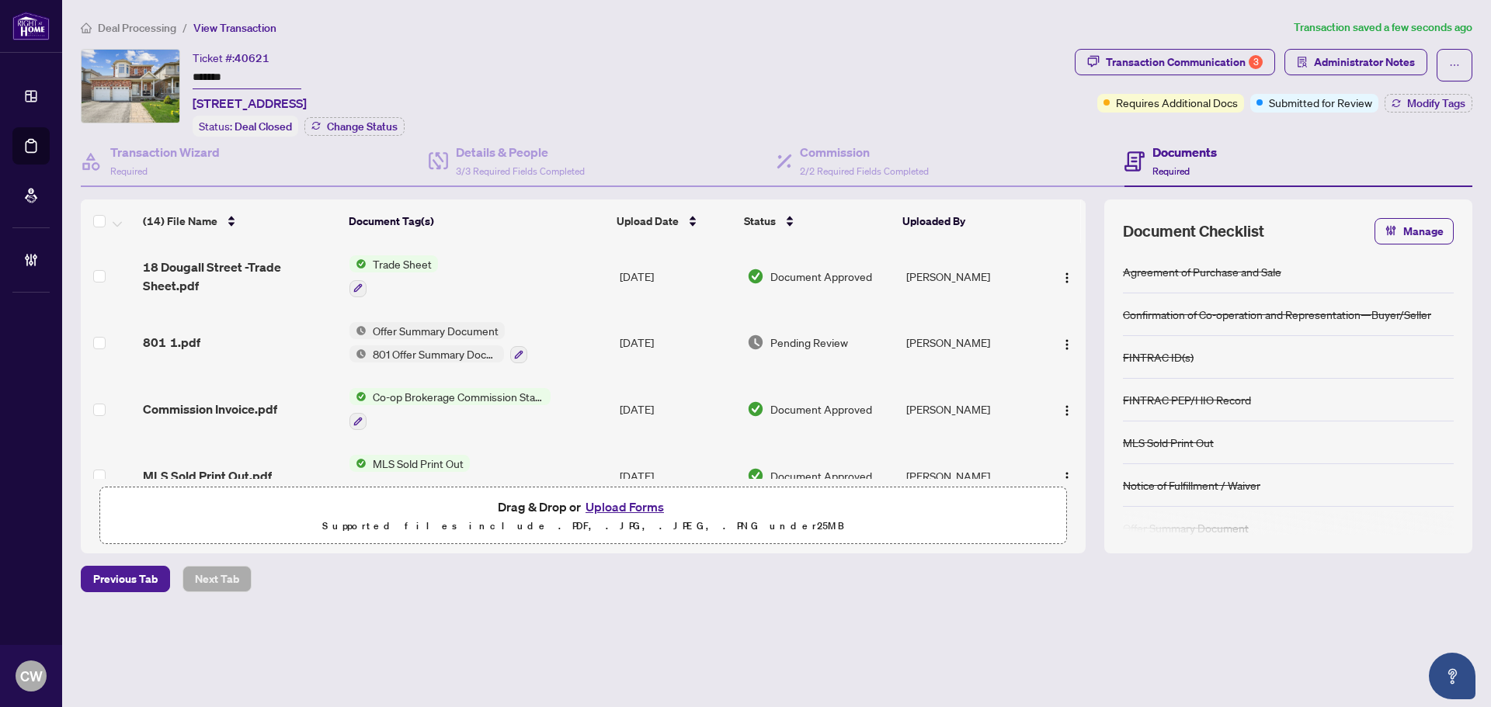
click at [394, 266] on span "Trade Sheet" at bounding box center [402, 263] width 71 height 17
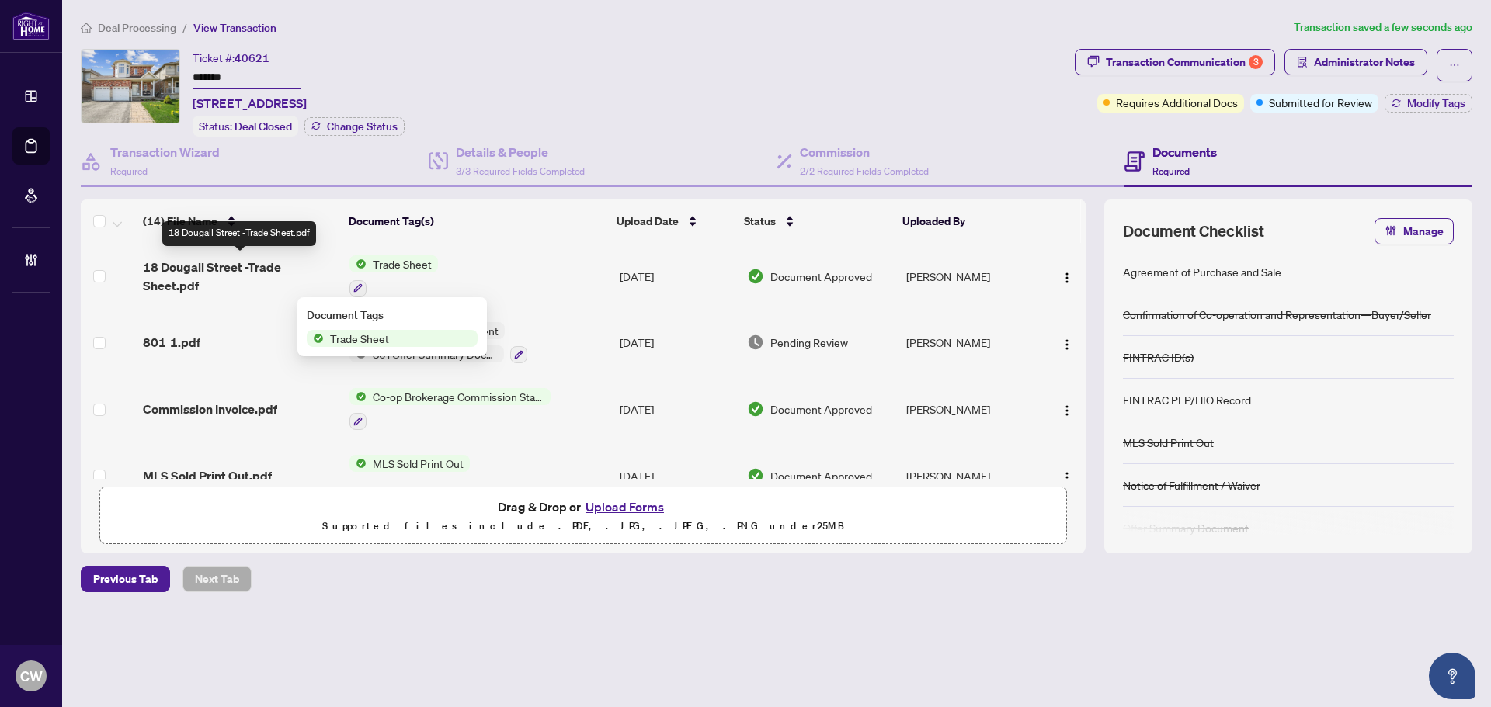
click at [160, 261] on span "18 Dougall Street -Trade Sheet.pdf" at bounding box center [240, 276] width 194 height 37
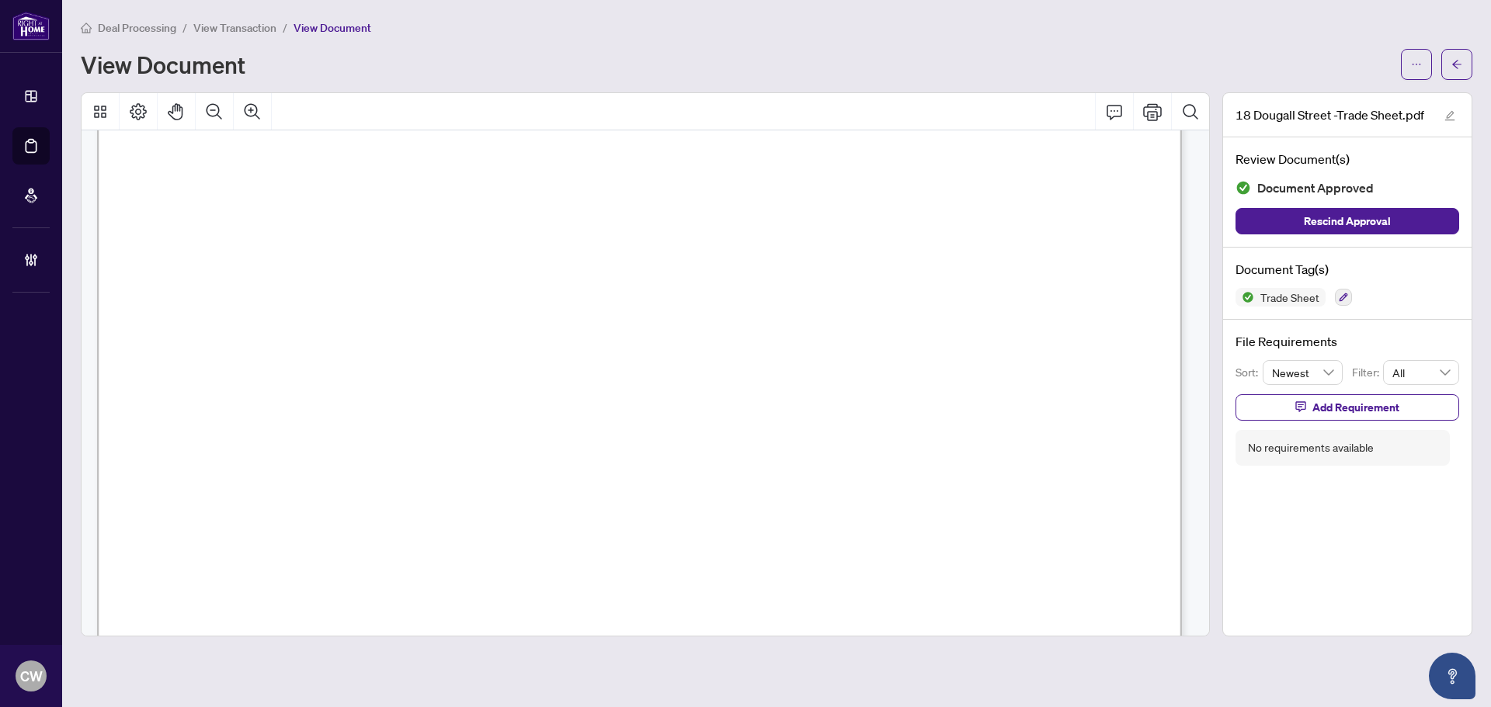
scroll to position [621, 0]
click at [1445, 69] on button "button" at bounding box center [1456, 64] width 31 height 31
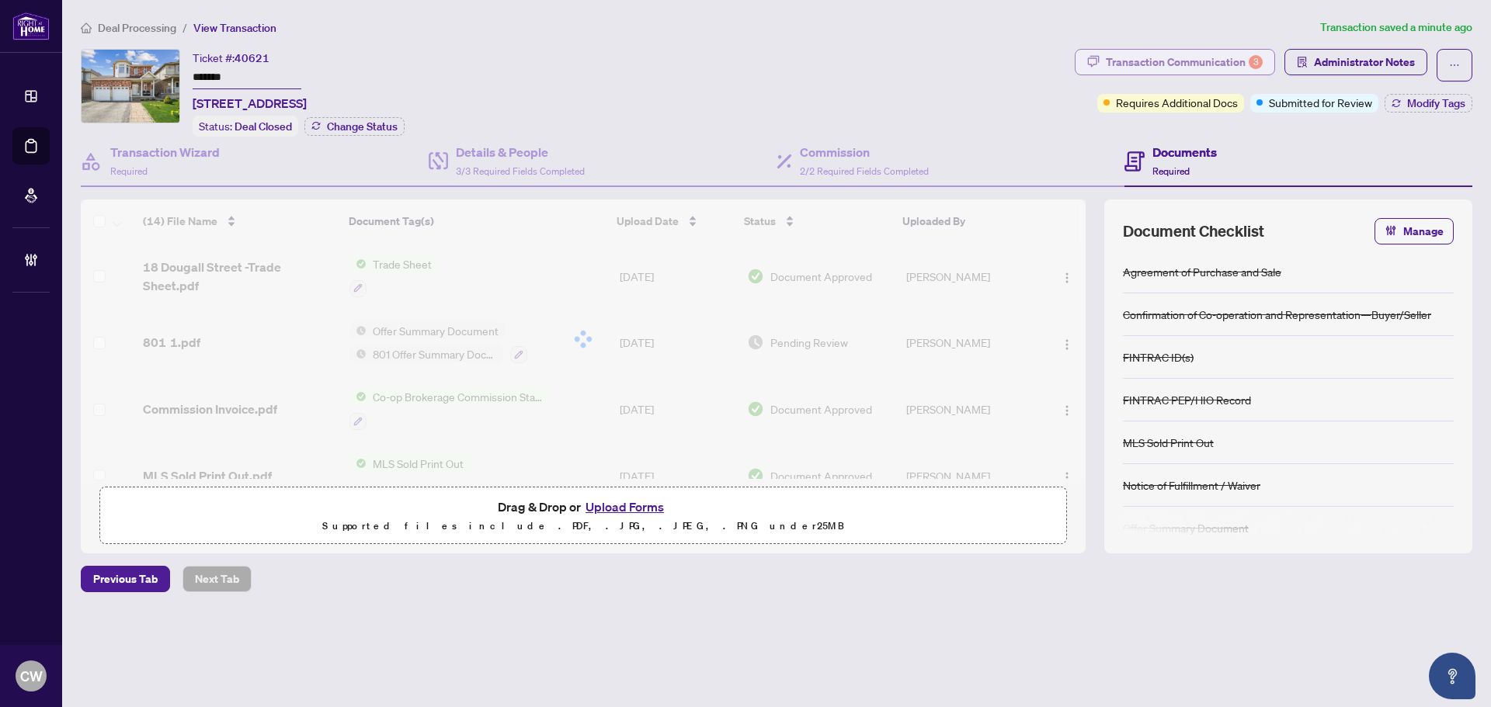
click at [1224, 57] on div "Transaction Communication 3" at bounding box center [1184, 62] width 157 height 25
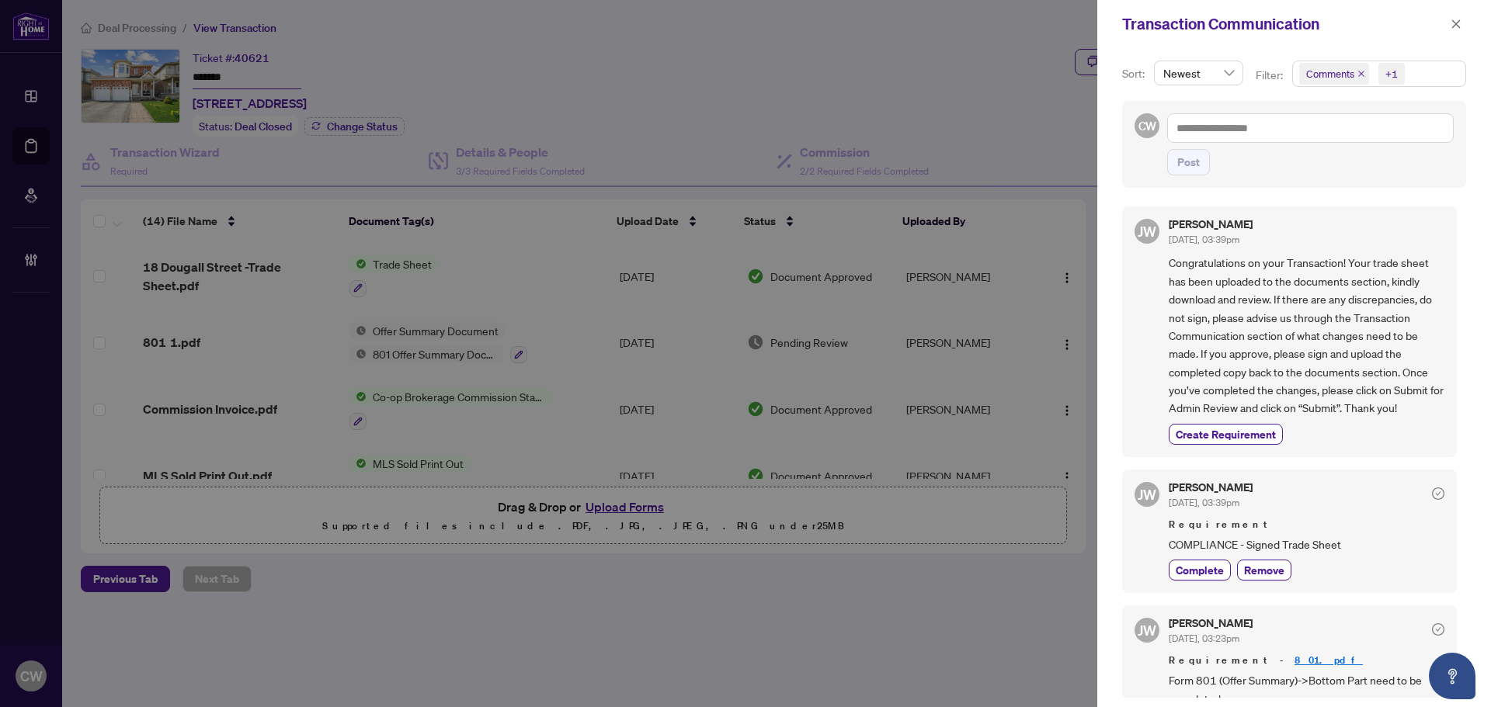
click at [1360, 73] on icon "close" at bounding box center [1361, 74] width 6 height 6
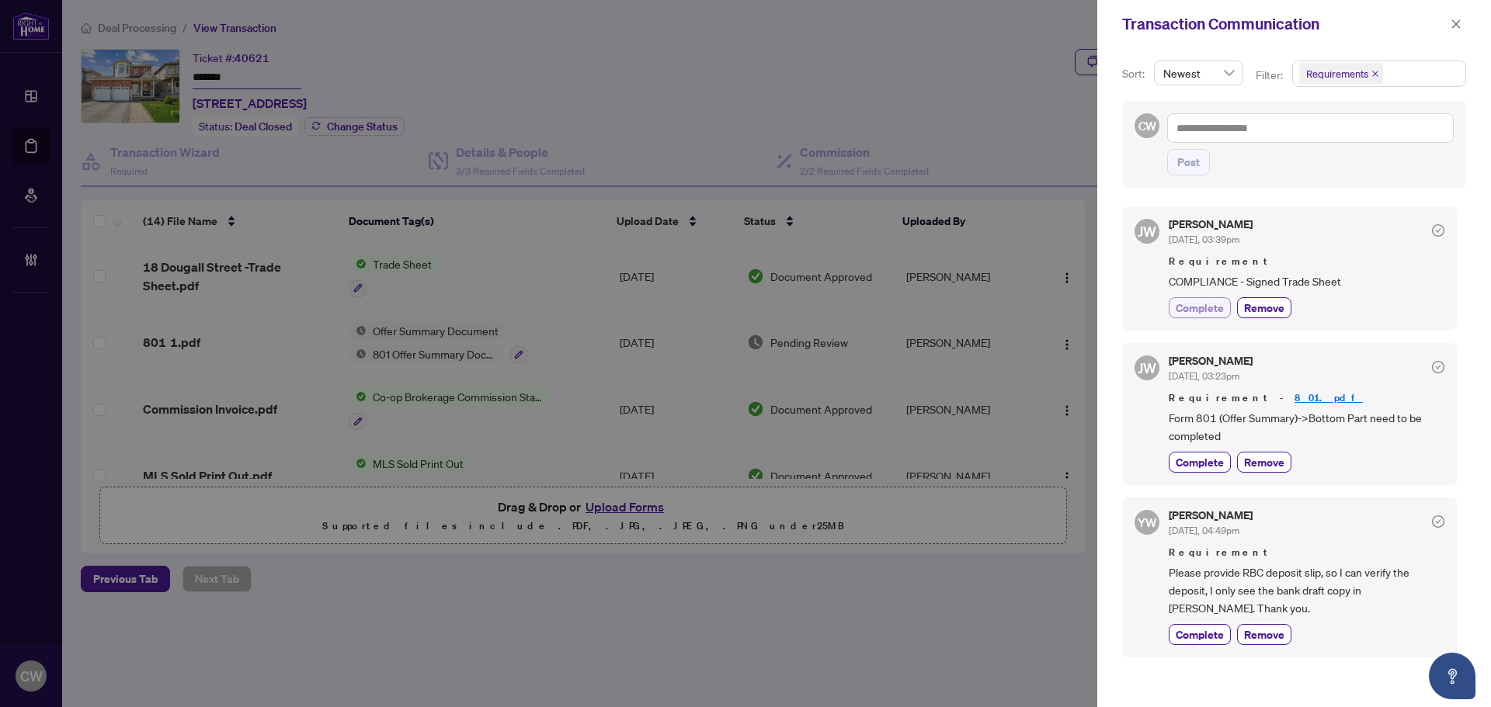
click at [1205, 310] on span "Complete" at bounding box center [1200, 308] width 48 height 16
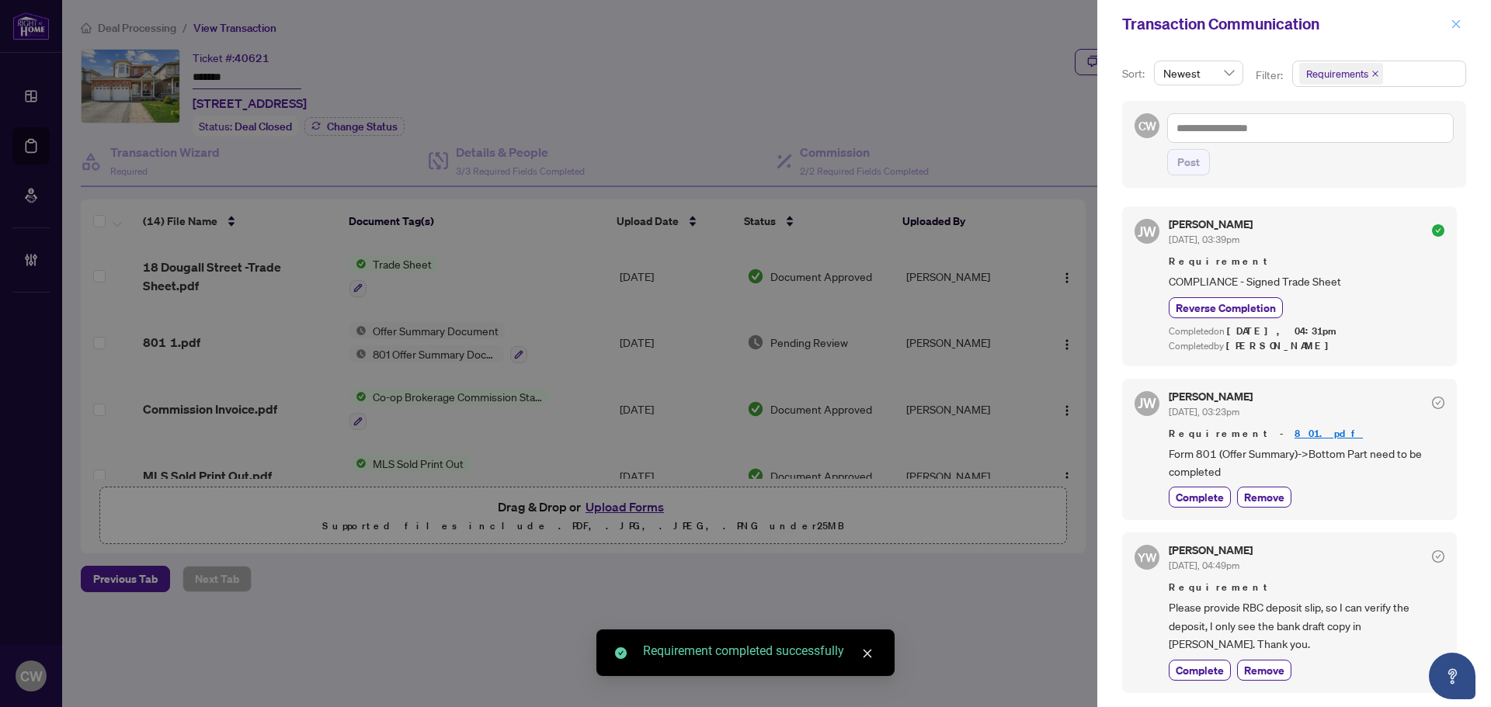
click at [1454, 23] on icon "close" at bounding box center [1456, 23] width 9 height 9
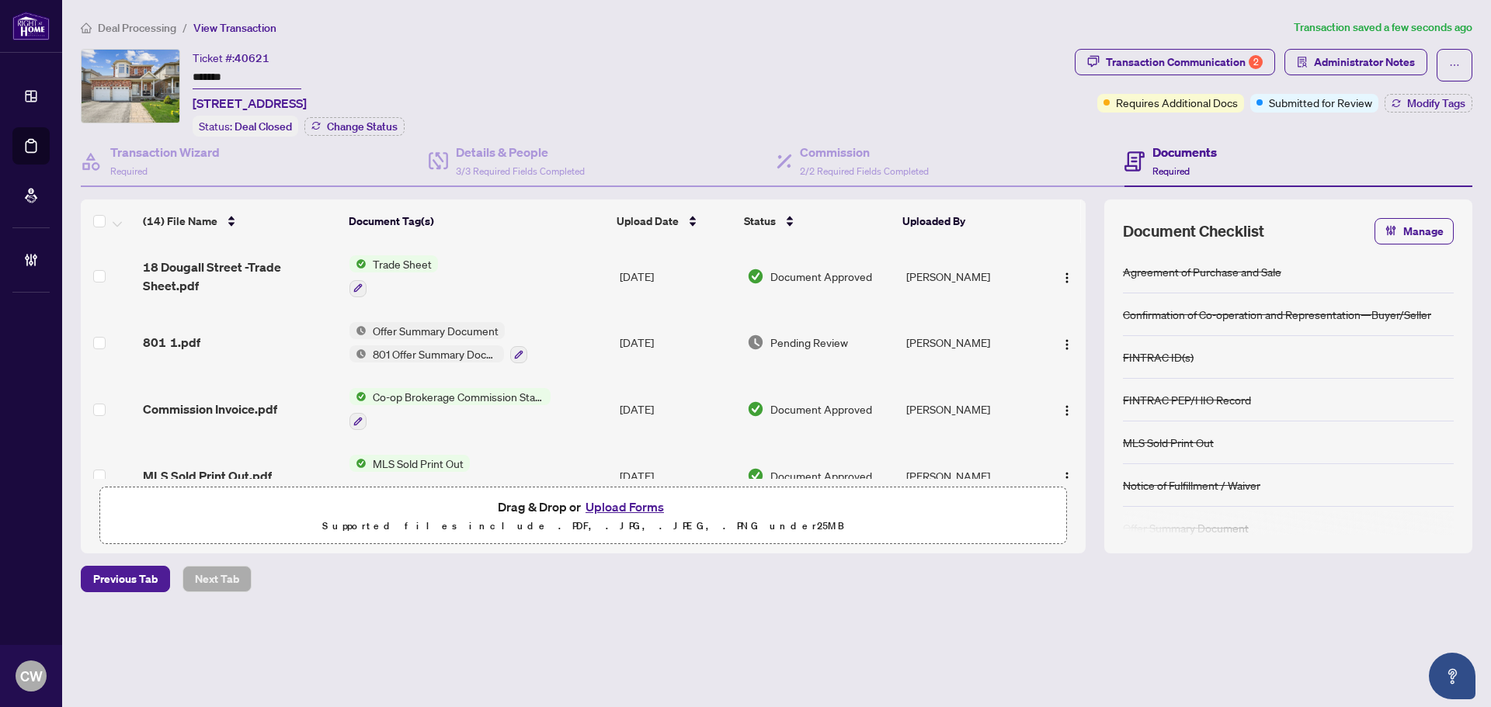
click at [626, 505] on button "Upload Forms" at bounding box center [625, 507] width 88 height 20
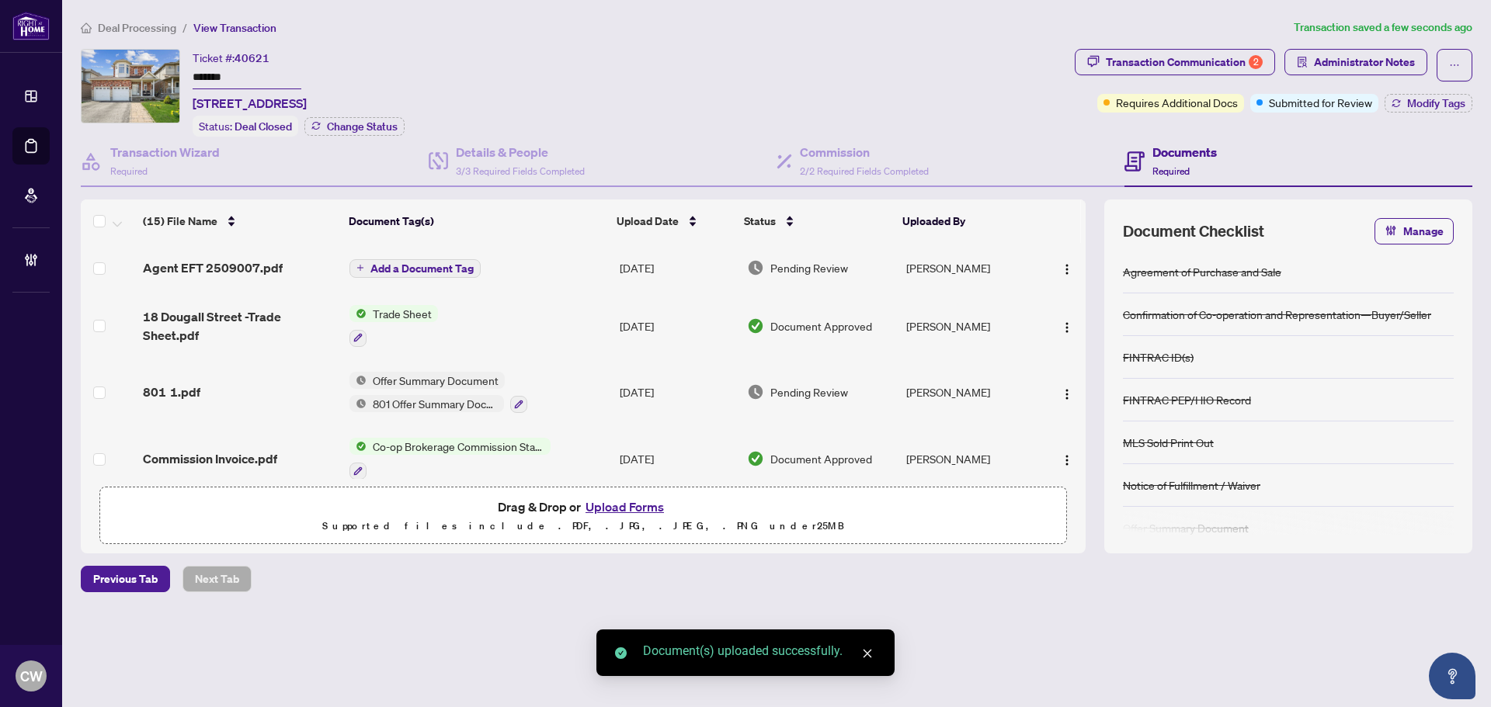
click at [401, 267] on span "Add a Document Tag" at bounding box center [421, 268] width 103 height 11
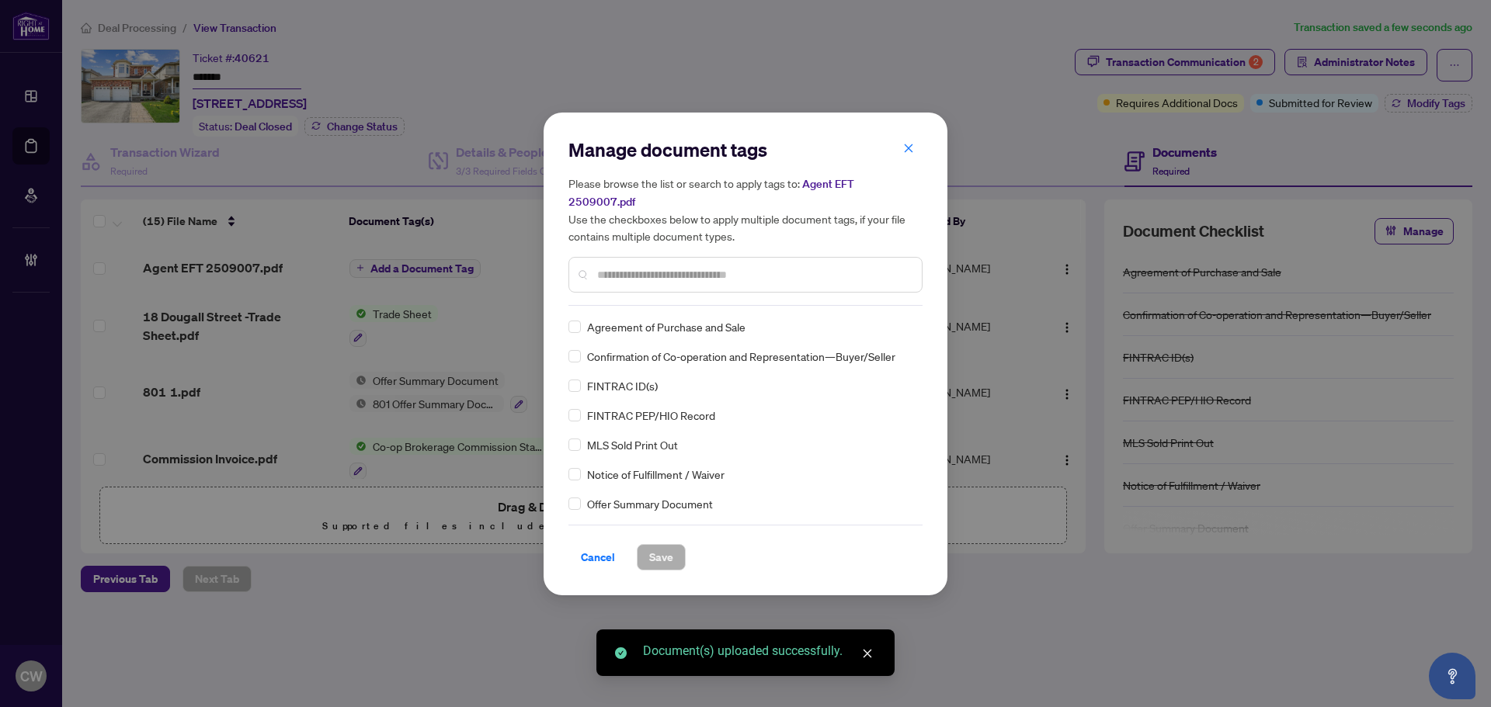
click at [644, 268] on input "text" at bounding box center [753, 274] width 312 height 17
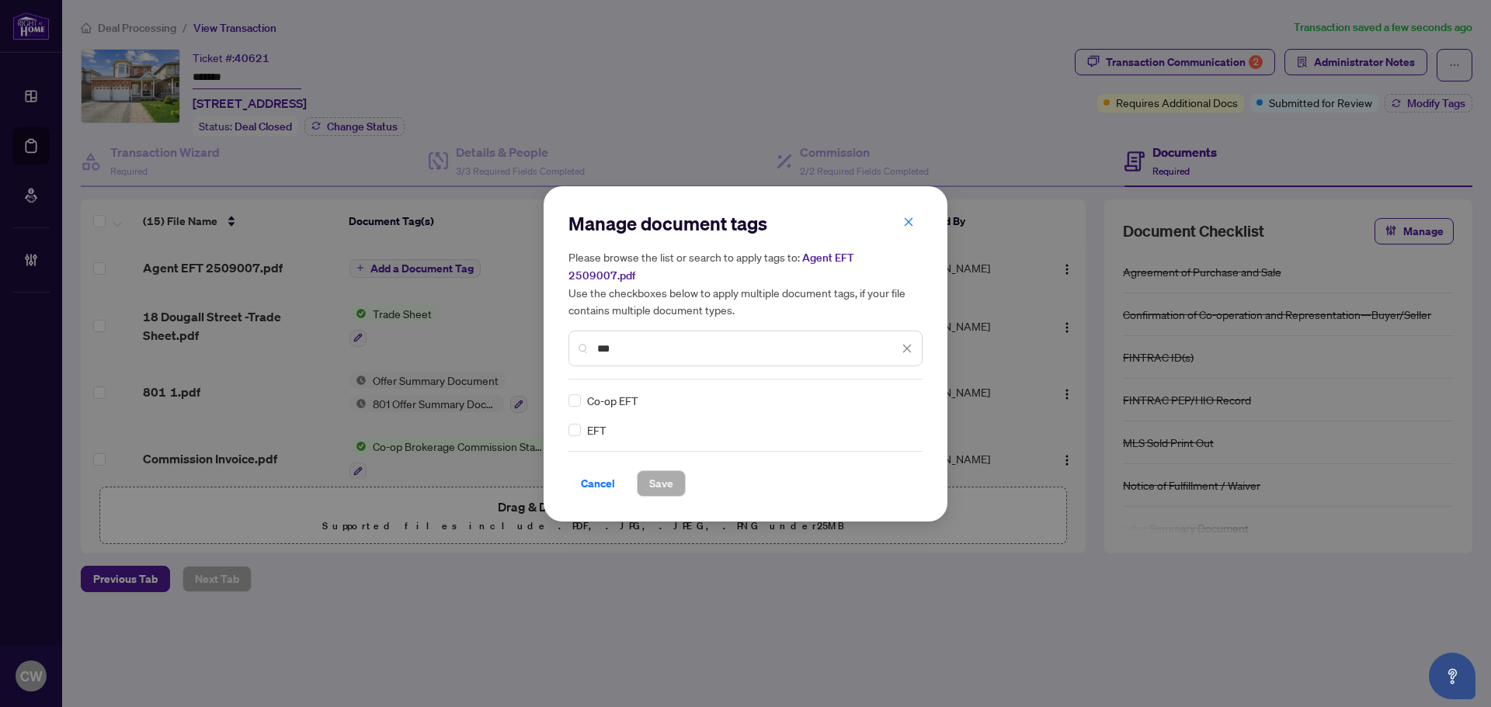
type input "***"
click at [903, 398] on icon at bounding box center [907, 401] width 9 height 6
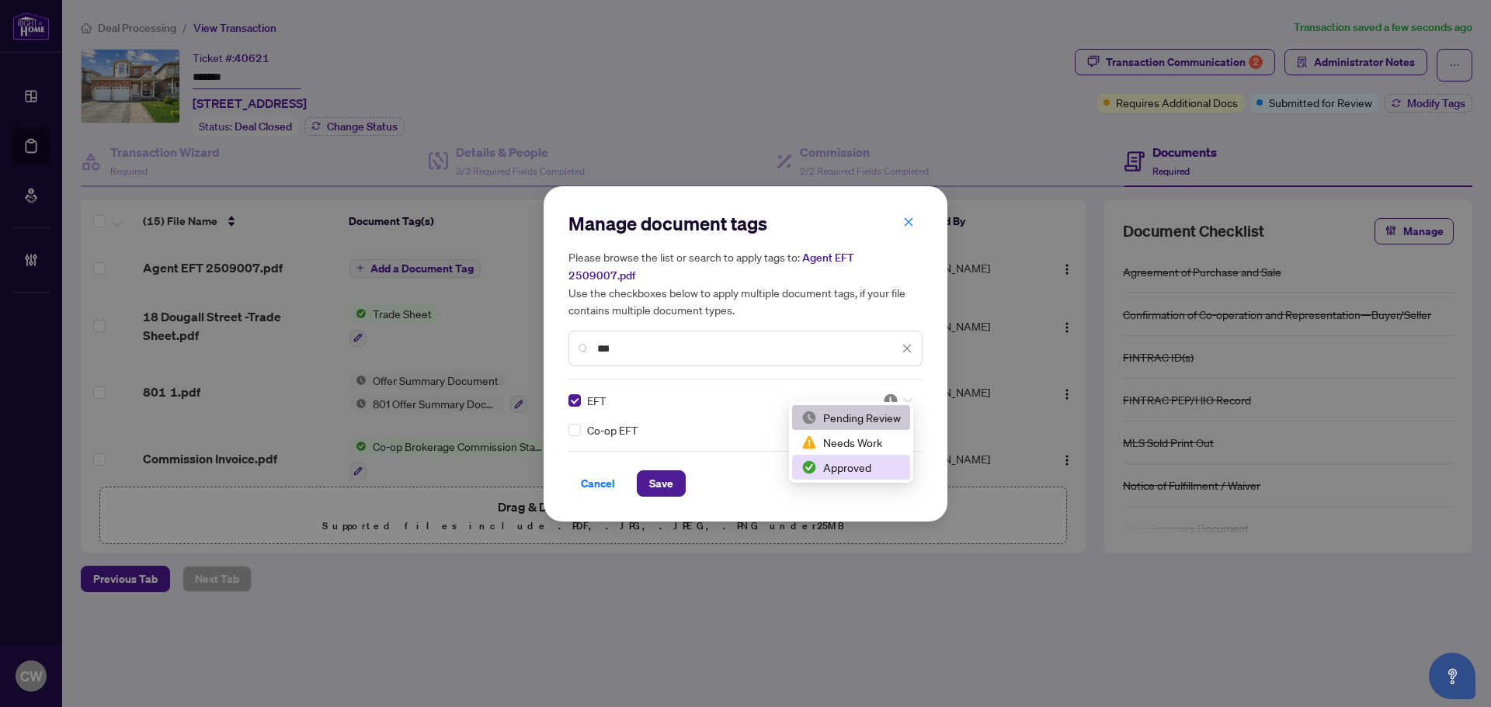
click at [868, 464] on div "Approved" at bounding box center [850, 467] width 99 height 17
click at [664, 471] on span "Save" at bounding box center [661, 483] width 24 height 25
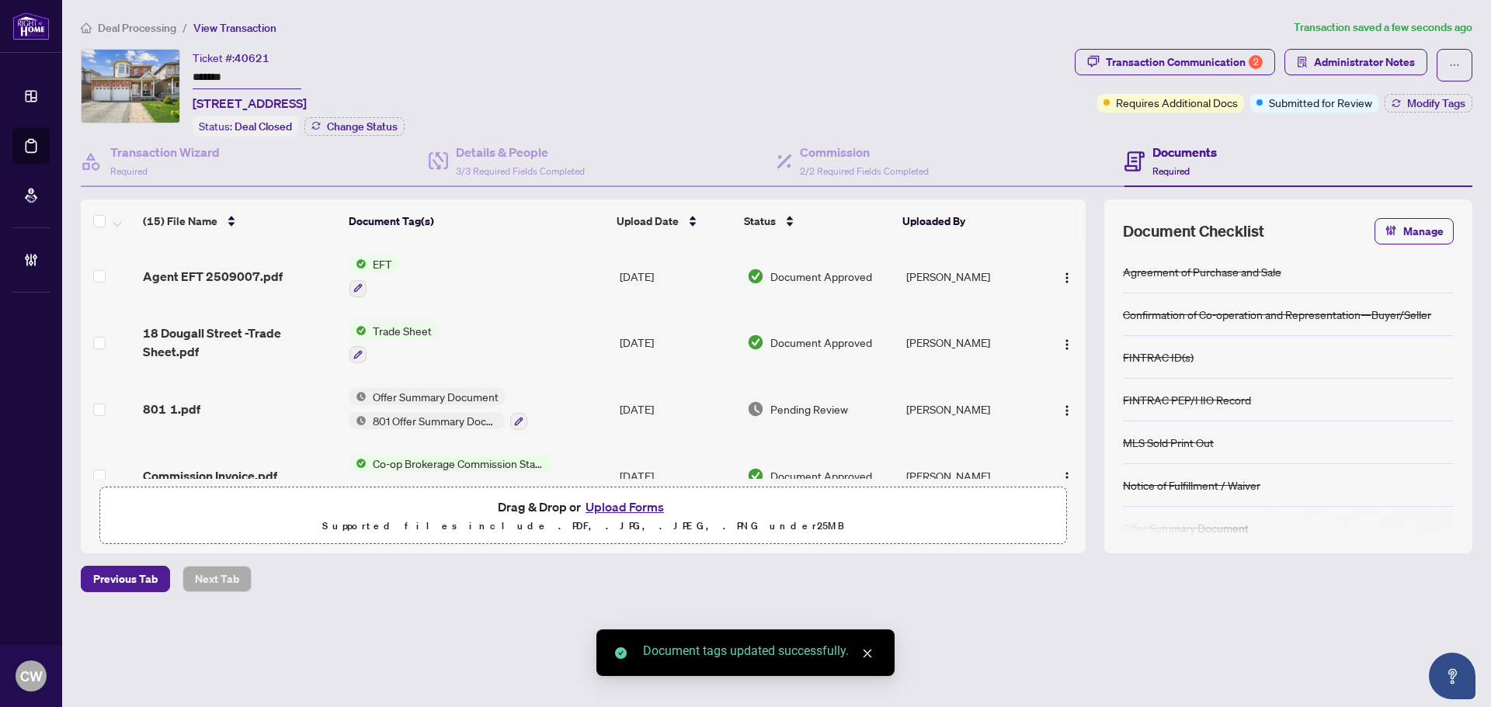
click at [1062, 269] on span "button" at bounding box center [1067, 276] width 12 height 17
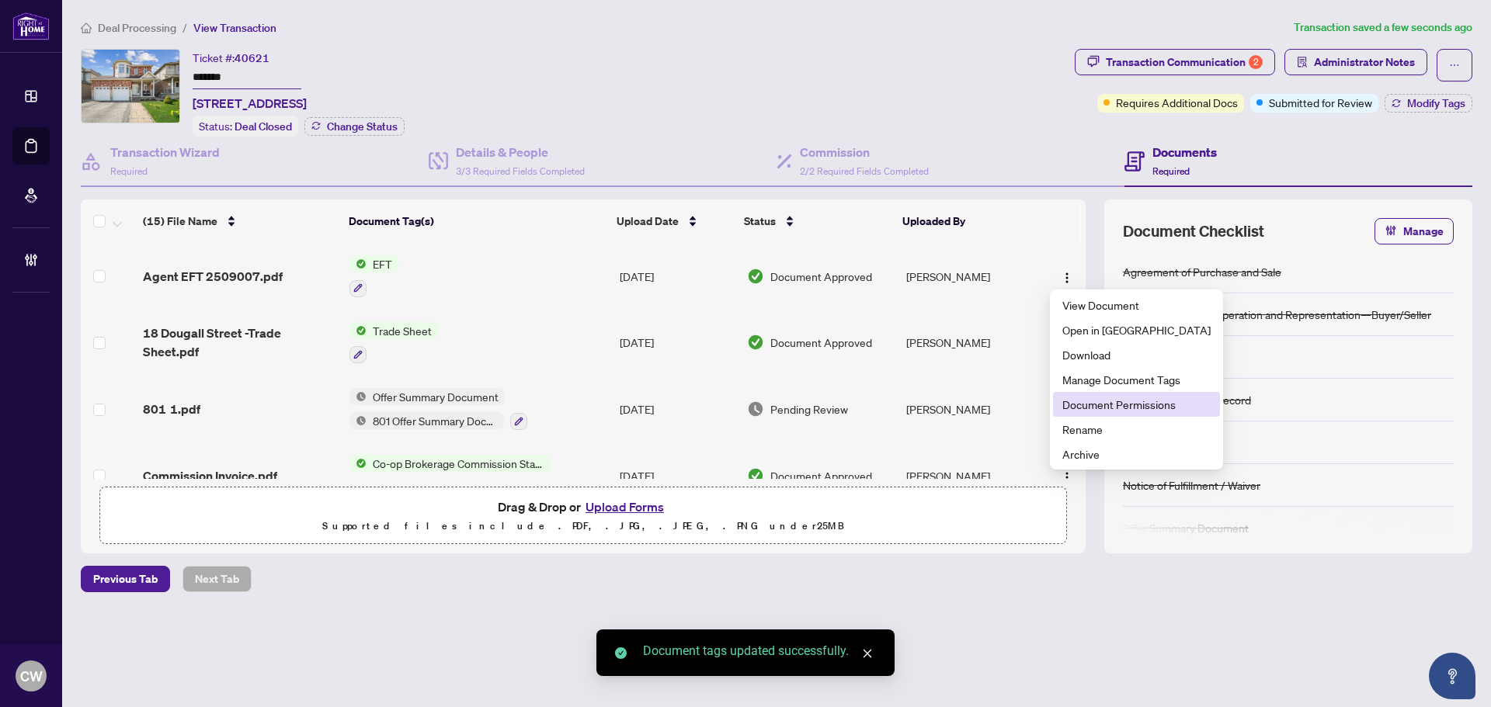
click at [1086, 407] on span "Document Permissions" at bounding box center [1136, 404] width 148 height 17
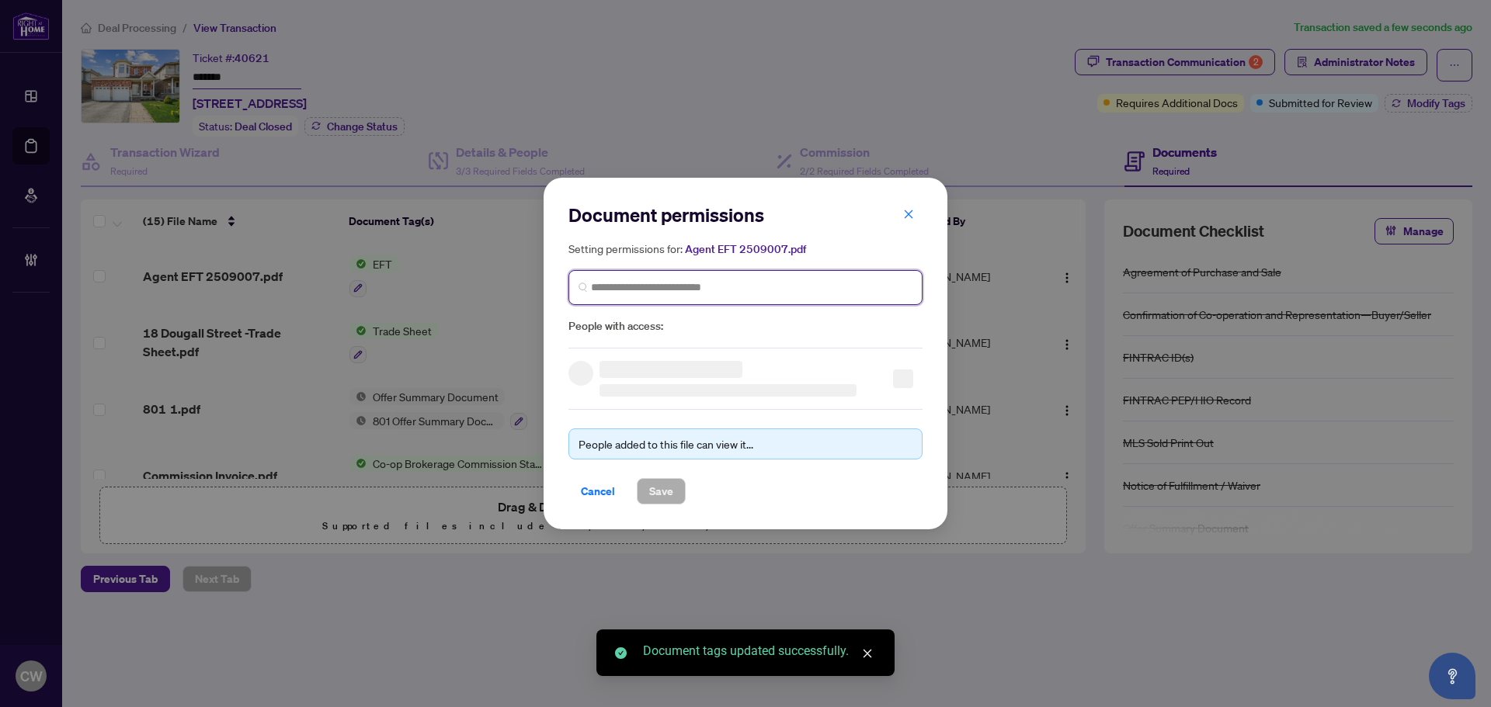
click at [735, 293] on input "search" at bounding box center [751, 288] width 321 height 16
paste input "**********"
type input "**********"
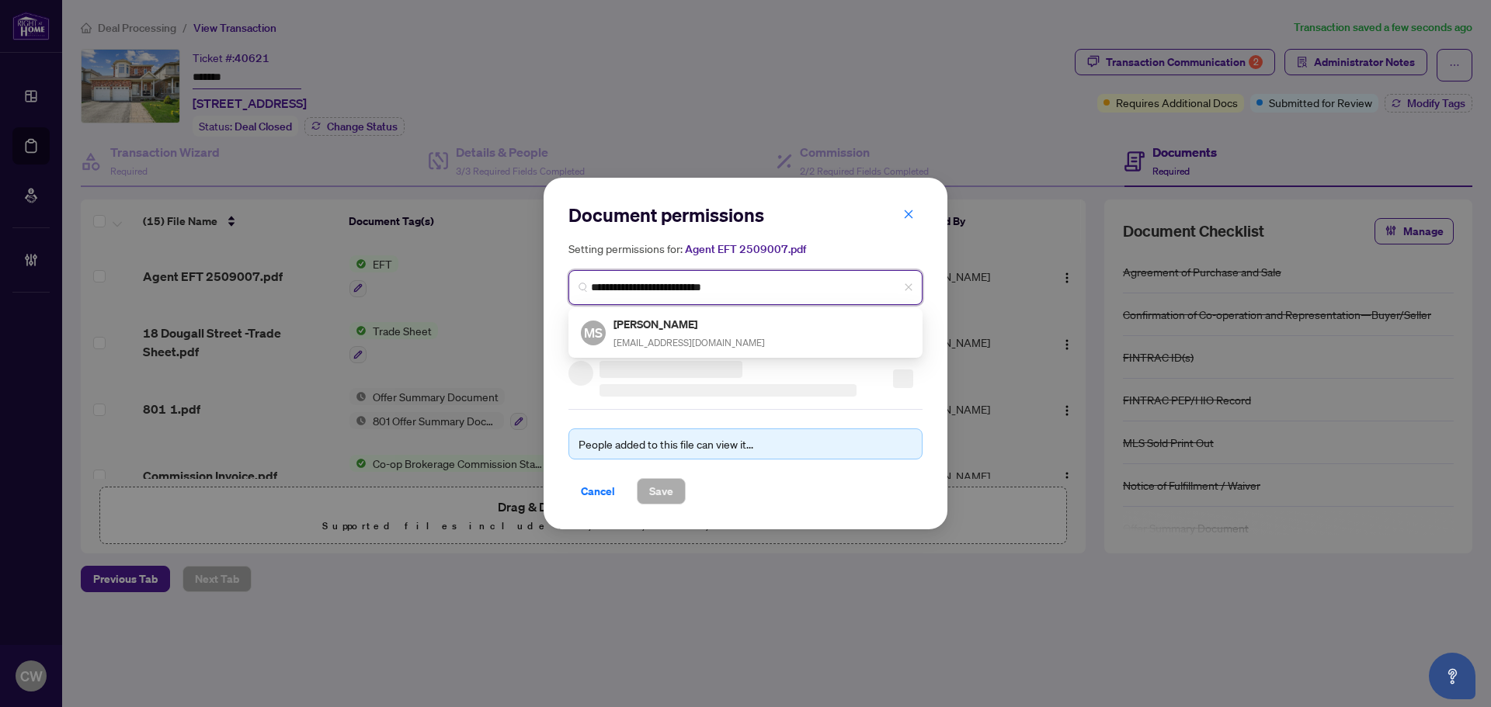
click at [658, 328] on h5 "[PERSON_NAME]" at bounding box center [688, 324] width 151 height 18
click at [686, 288] on input "search" at bounding box center [751, 288] width 321 height 16
paste input "**********"
type input "**********"
click at [675, 323] on h3 at bounding box center [684, 323] width 144 height 17
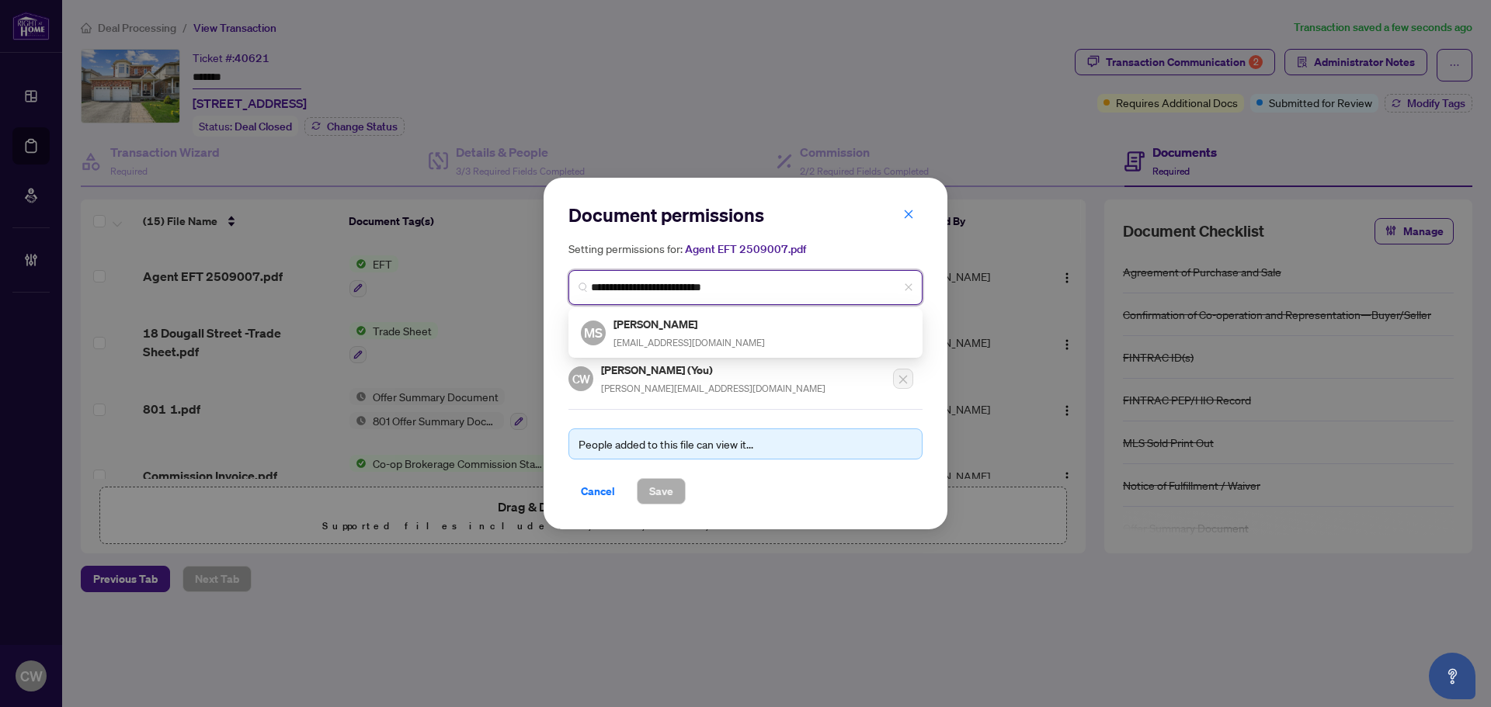
click at [675, 323] on h5 "[PERSON_NAME]" at bounding box center [688, 324] width 151 height 18
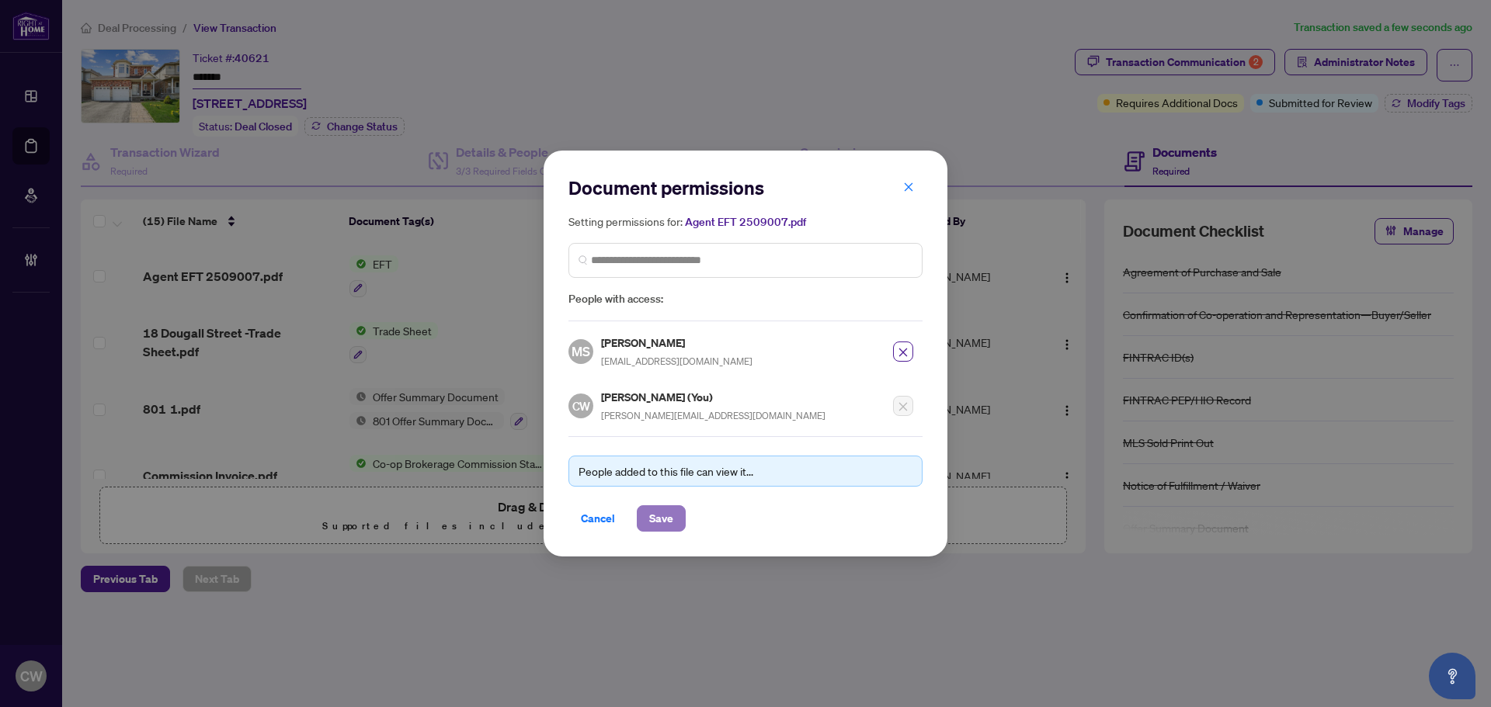
click at [658, 528] on span "Save" at bounding box center [661, 518] width 24 height 25
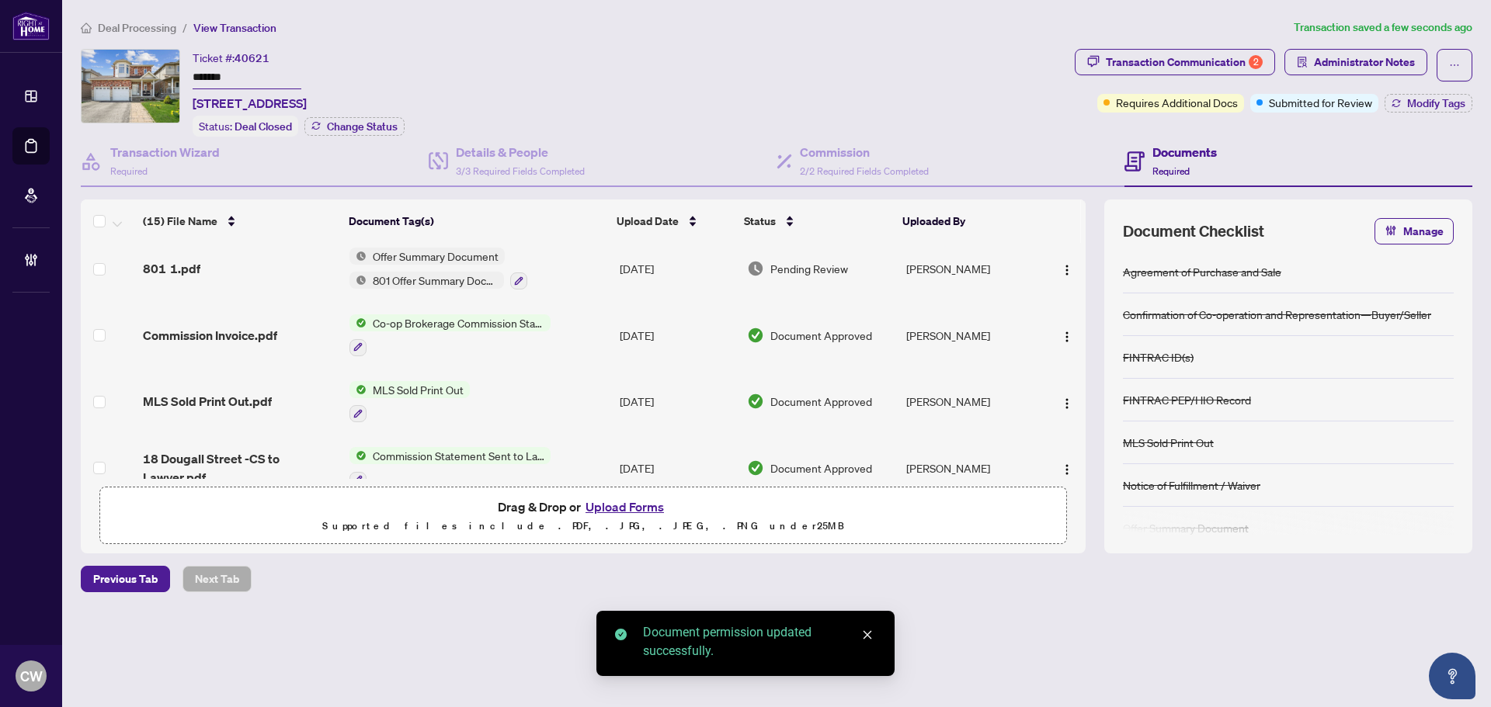
scroll to position [155, 0]
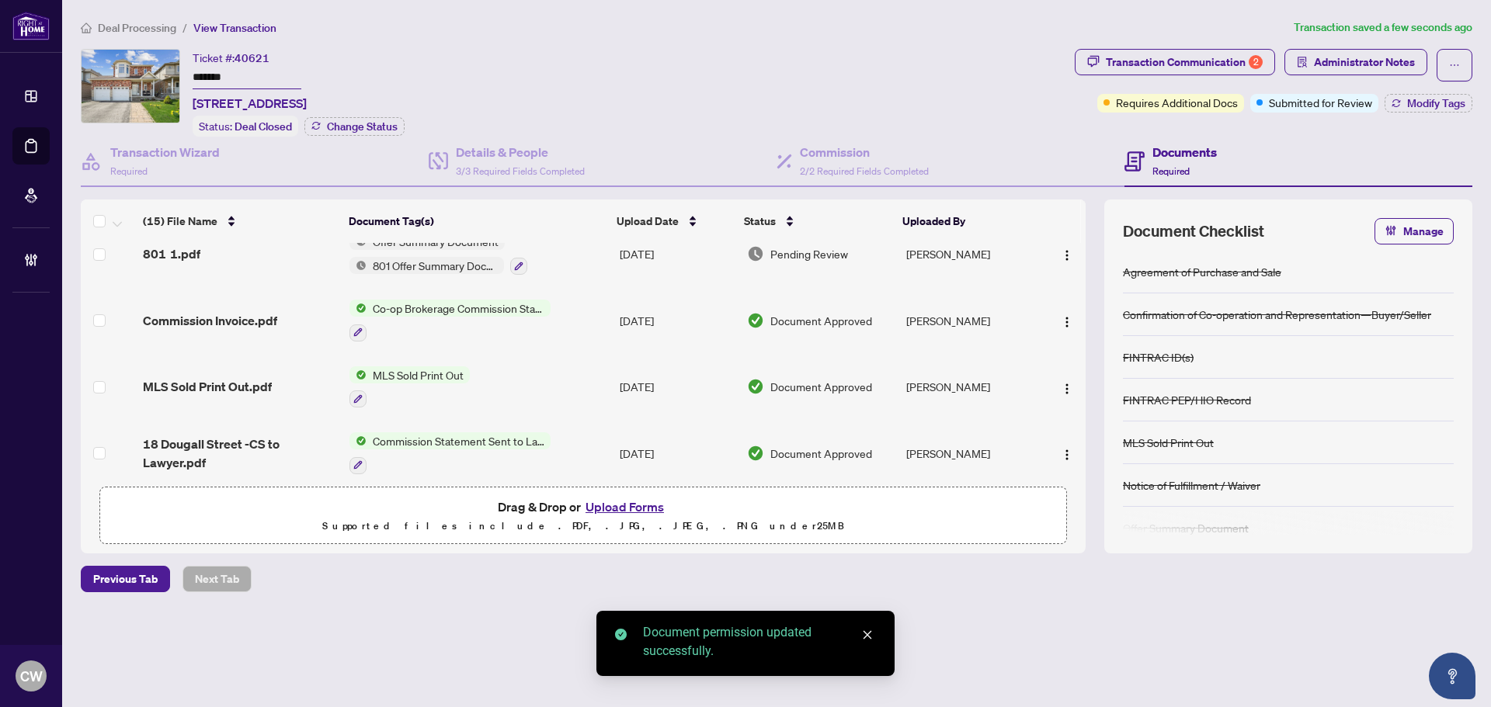
click at [244, 321] on span "Commission Invoice.pdf" at bounding box center [210, 320] width 134 height 19
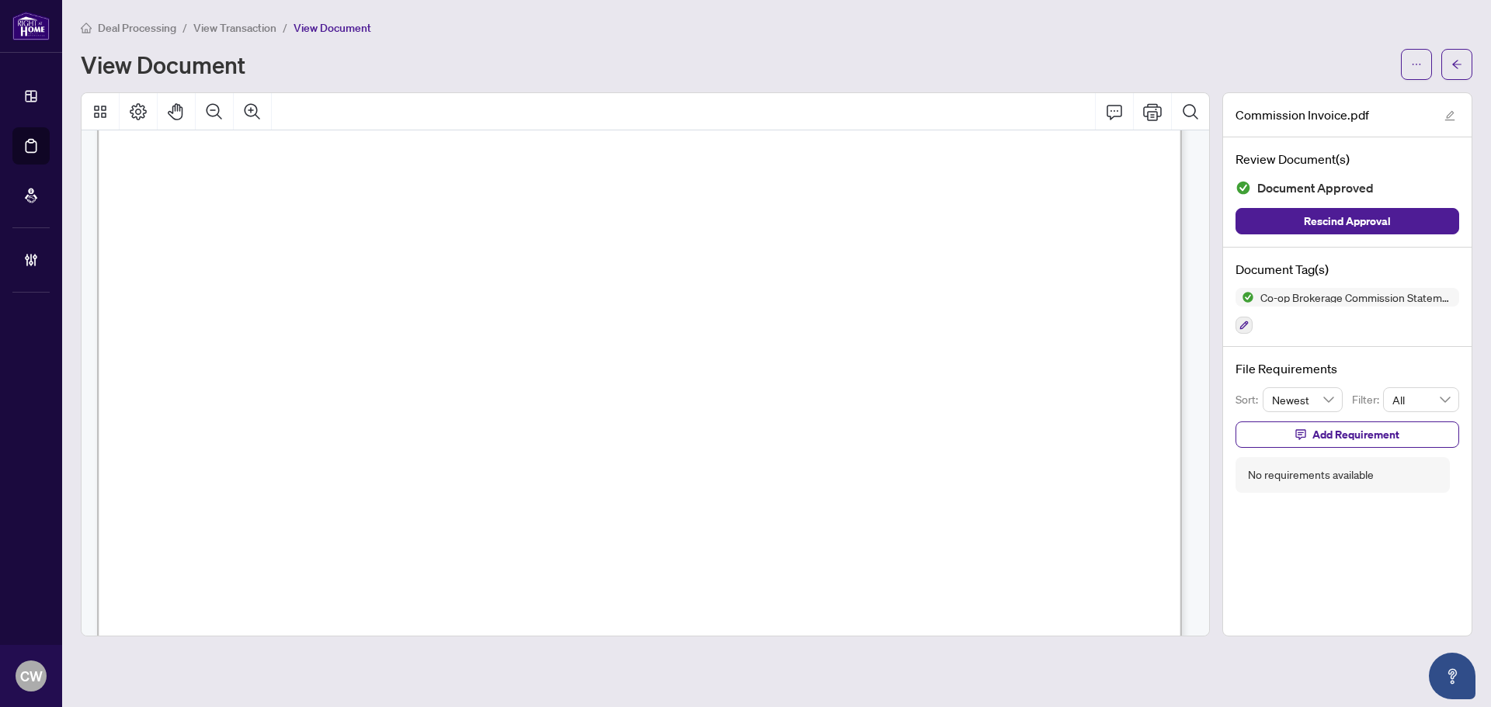
scroll to position [621, 0]
drag, startPoint x: 480, startPoint y: 281, endPoint x: 398, endPoint y: 275, distance: 82.5
click at [373, 284] on span "Goods & Services Tax 706686276RT:________________" at bounding box center [411, 281] width 422 height 24
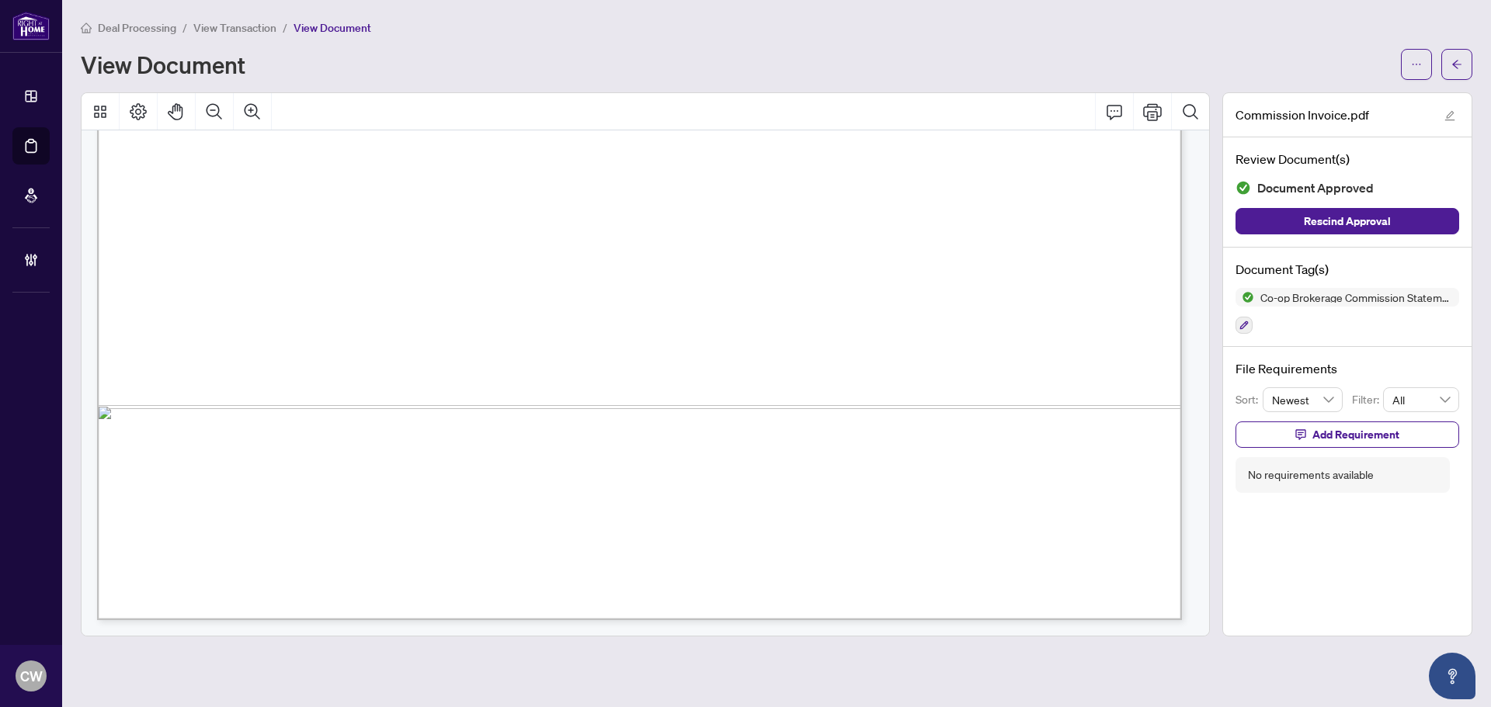
scroll to position [852, 0]
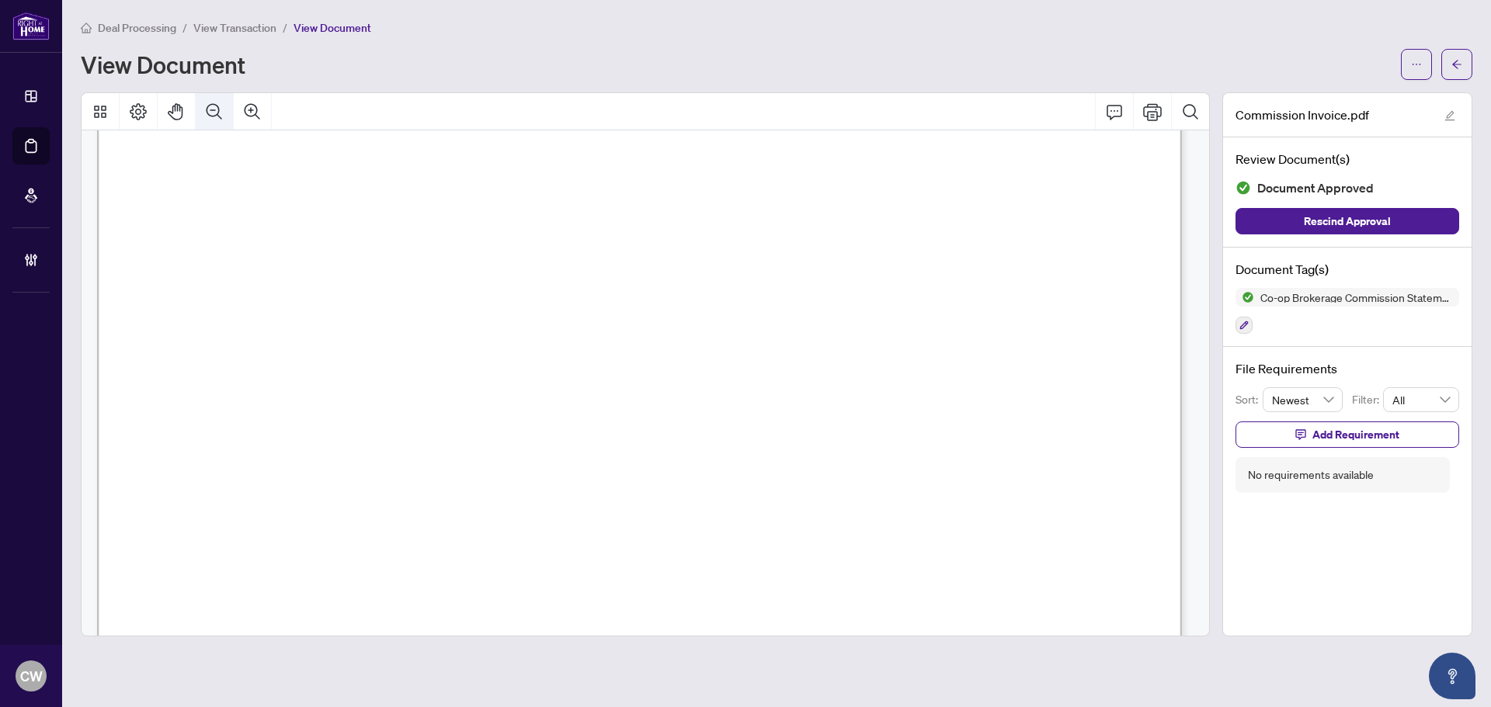
click at [209, 124] on button "Zoom Out" at bounding box center [214, 111] width 37 height 37
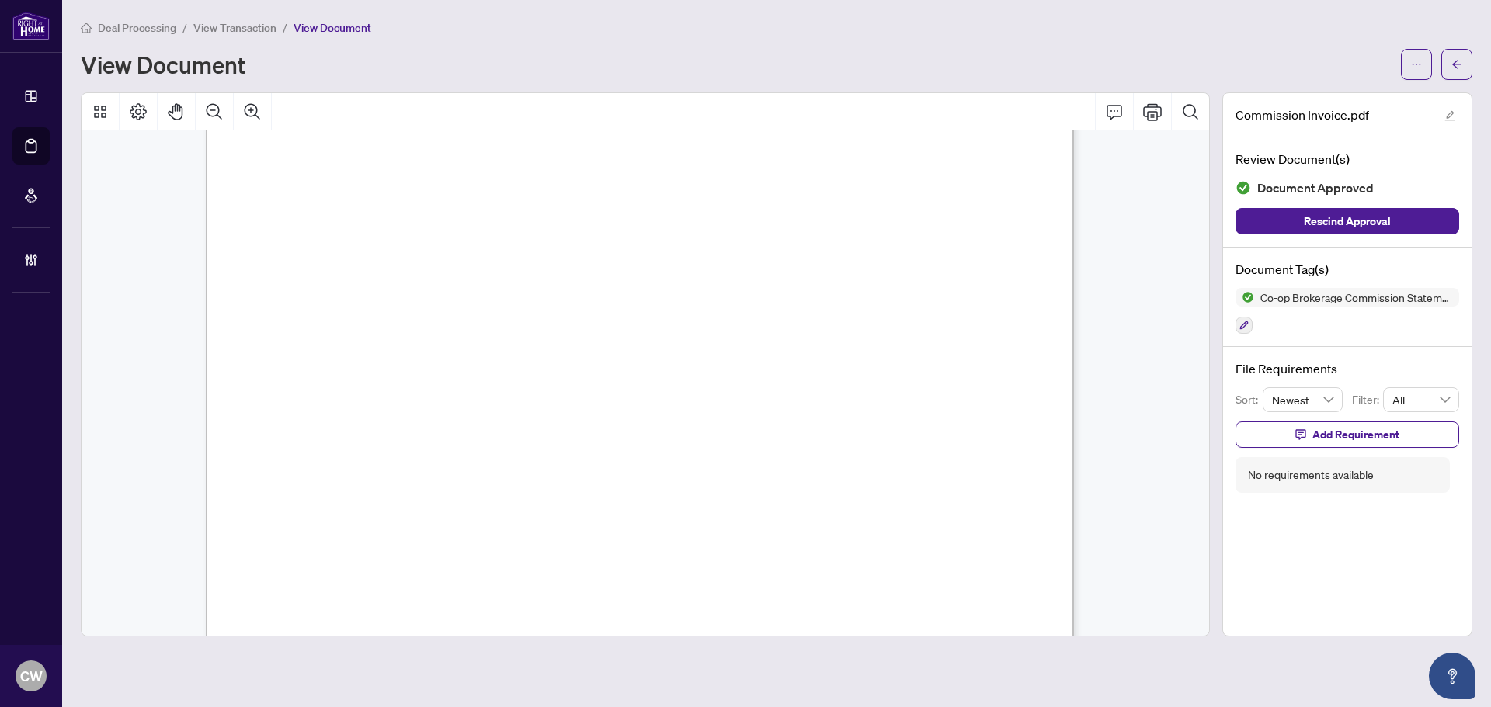
scroll to position [395, 0]
drag, startPoint x: 1457, startPoint y: 57, endPoint x: 561, endPoint y: 2, distance: 897.0
click at [1457, 57] on span "button" at bounding box center [1456, 64] width 11 height 25
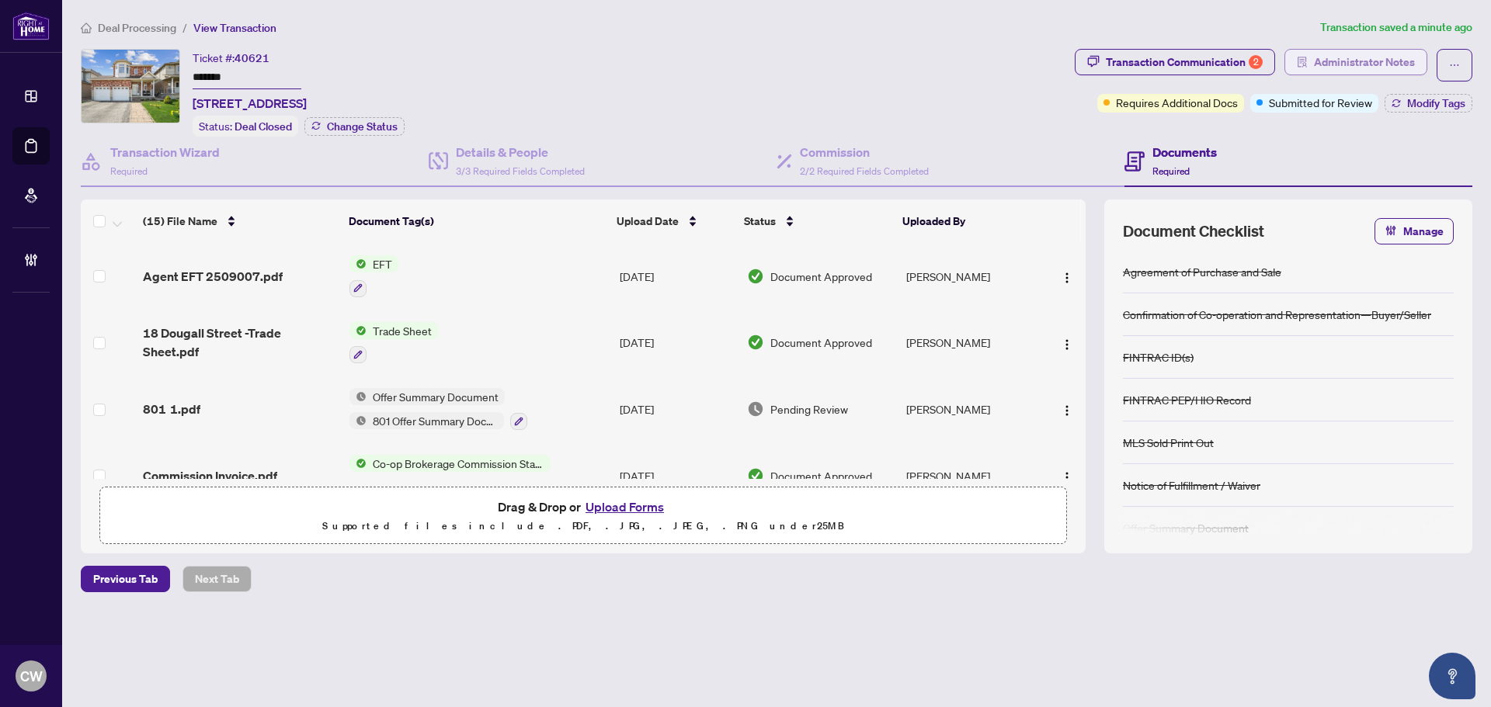
click at [1369, 60] on span "Administrator Notes" at bounding box center [1364, 62] width 101 height 25
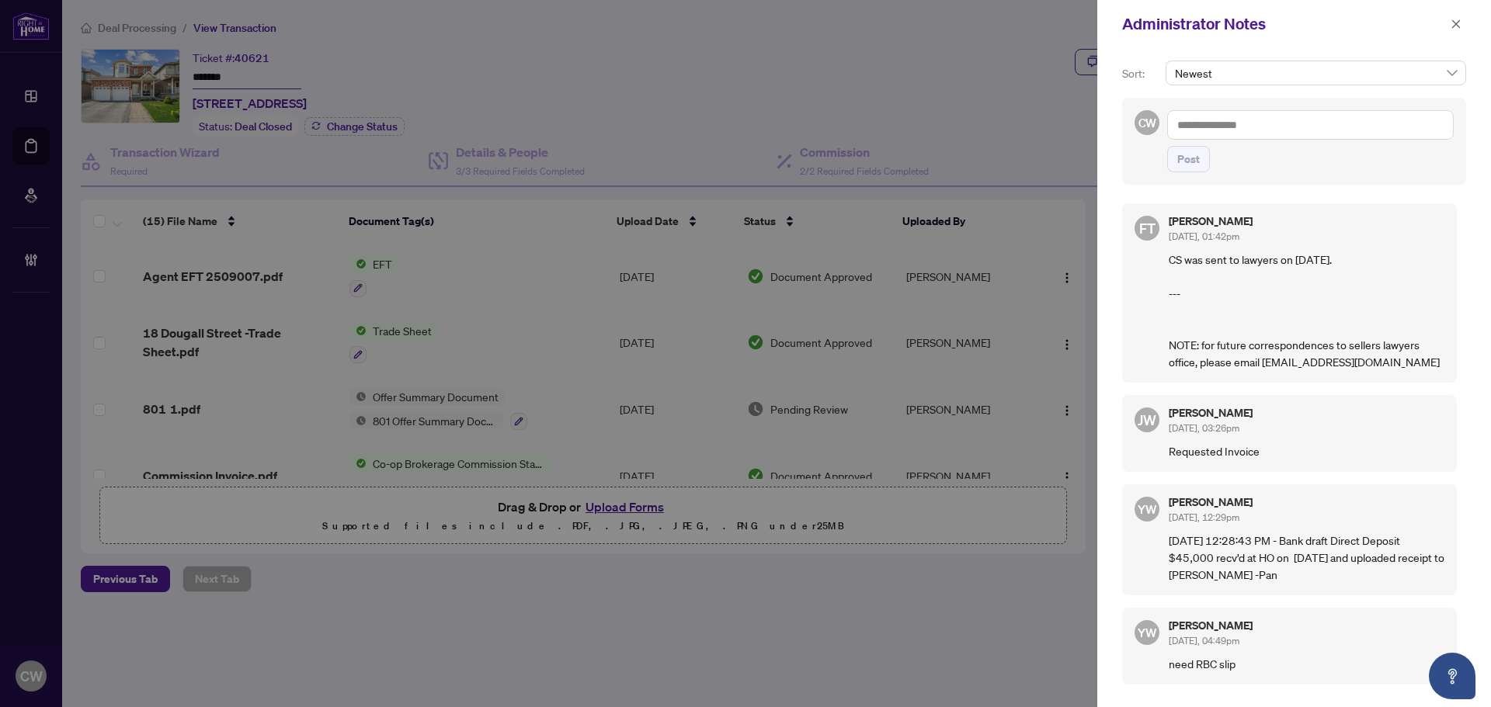
click at [1247, 121] on textarea at bounding box center [1310, 125] width 287 height 30
paste textarea "**********"
type textarea "**********"
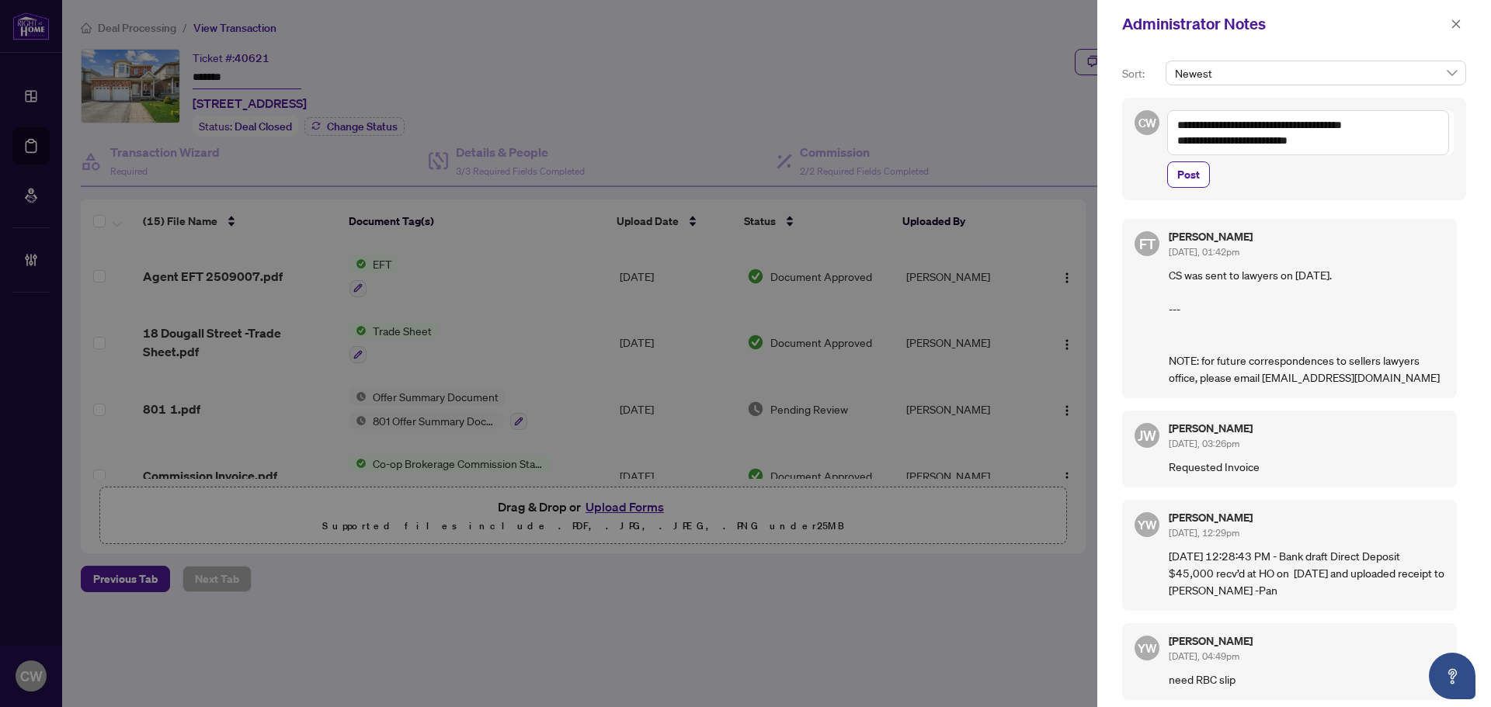
drag, startPoint x: 1200, startPoint y: 175, endPoint x: 1284, endPoint y: 109, distance: 106.7
click at [1200, 175] on button "Post" at bounding box center [1188, 175] width 43 height 26
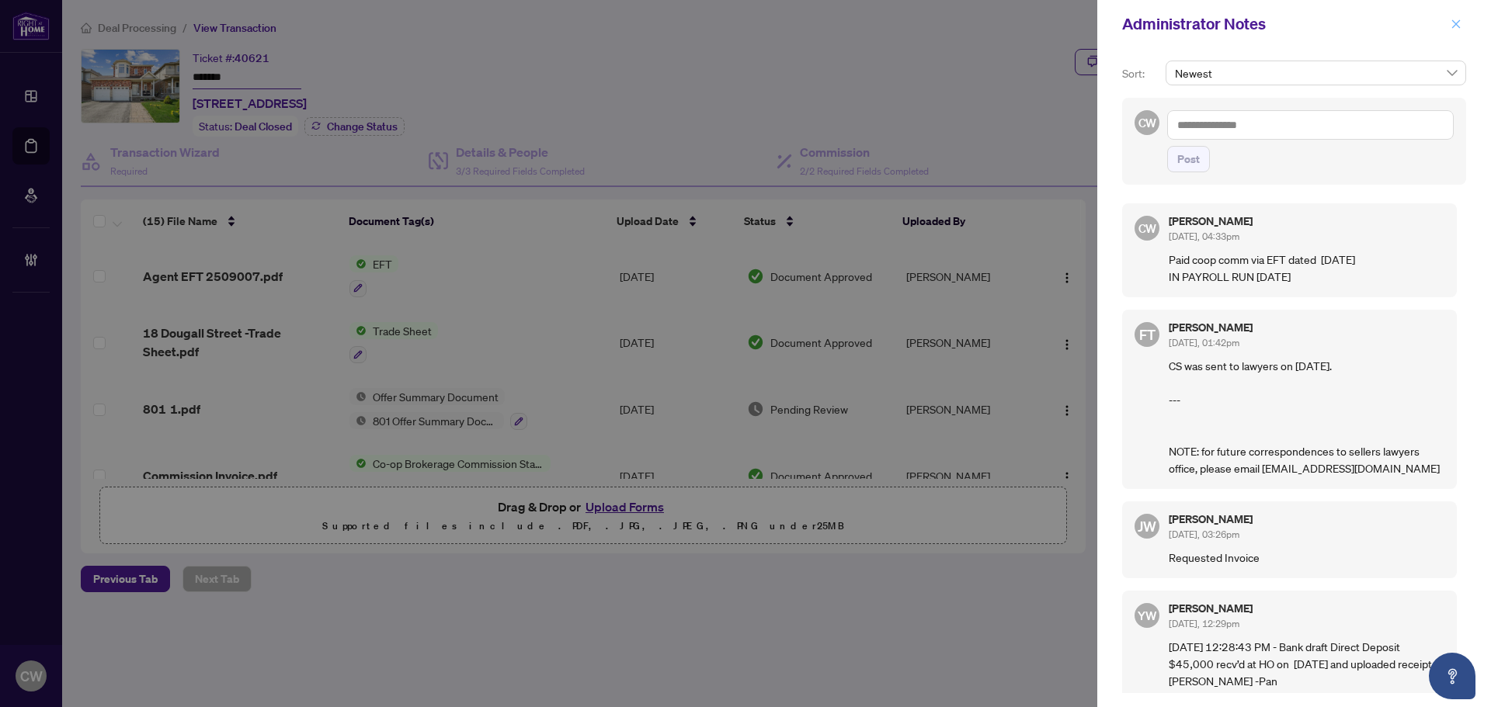
click at [1463, 24] on button "button" at bounding box center [1456, 24] width 20 height 19
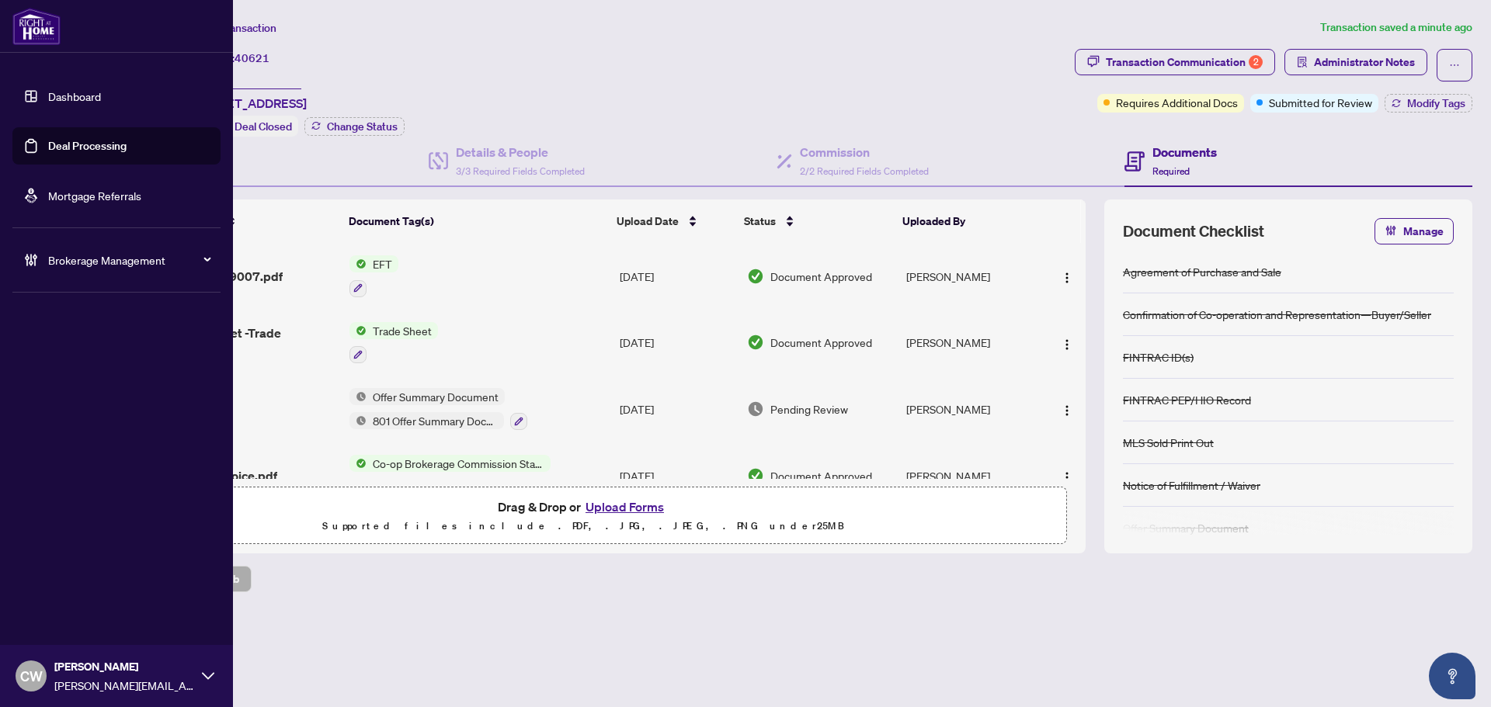
click at [54, 144] on link "Deal Processing" at bounding box center [87, 146] width 78 height 14
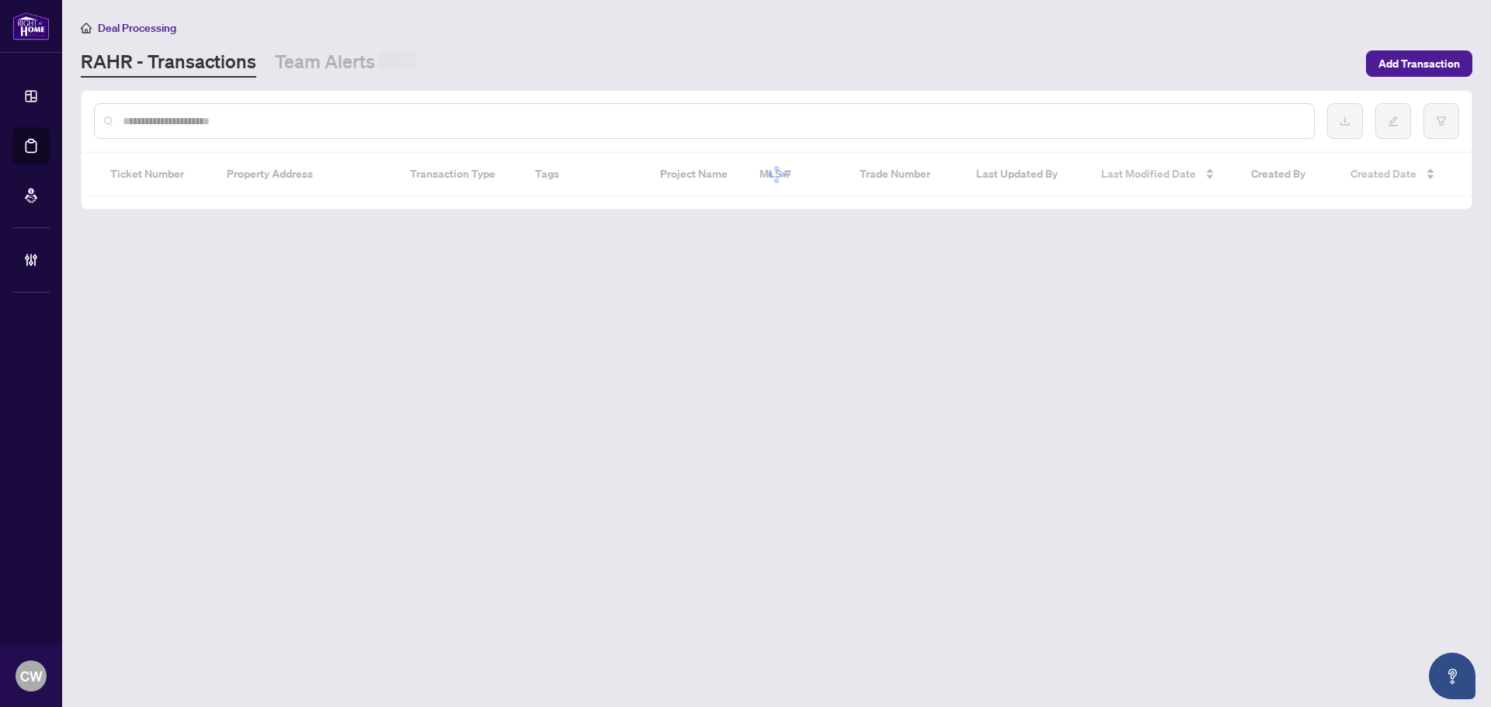
click at [323, 108] on div at bounding box center [704, 121] width 1221 height 36
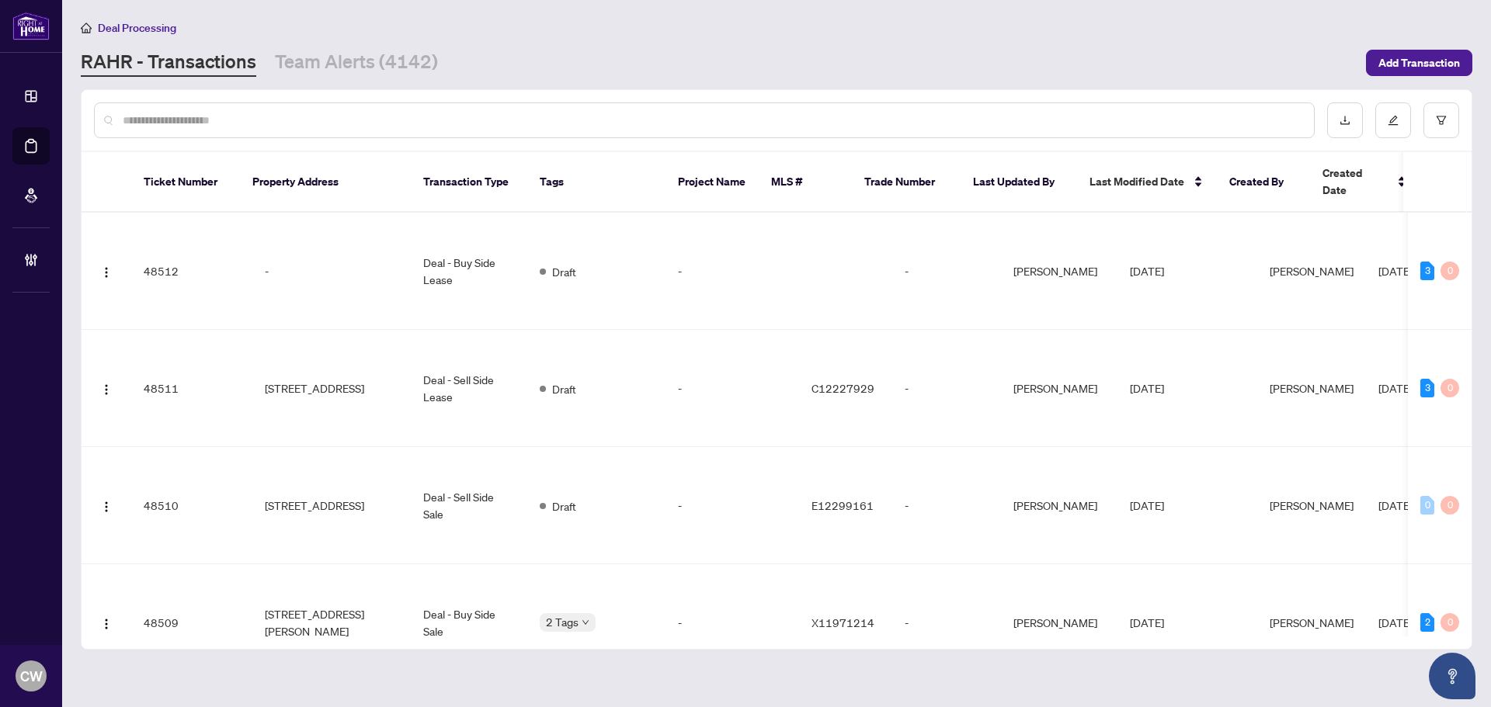
click at [325, 113] on input "text" at bounding box center [712, 120] width 1179 height 17
paste input "*******"
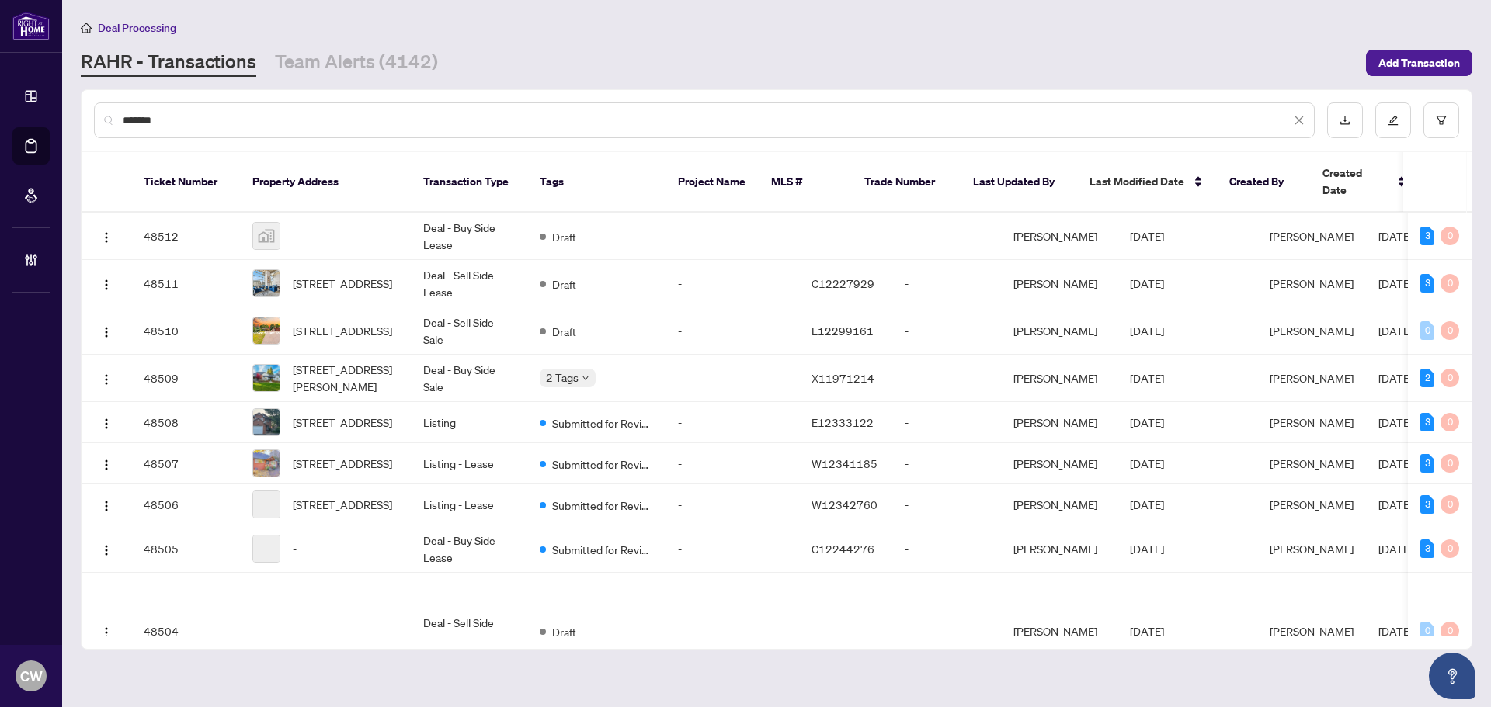
type input "*******"
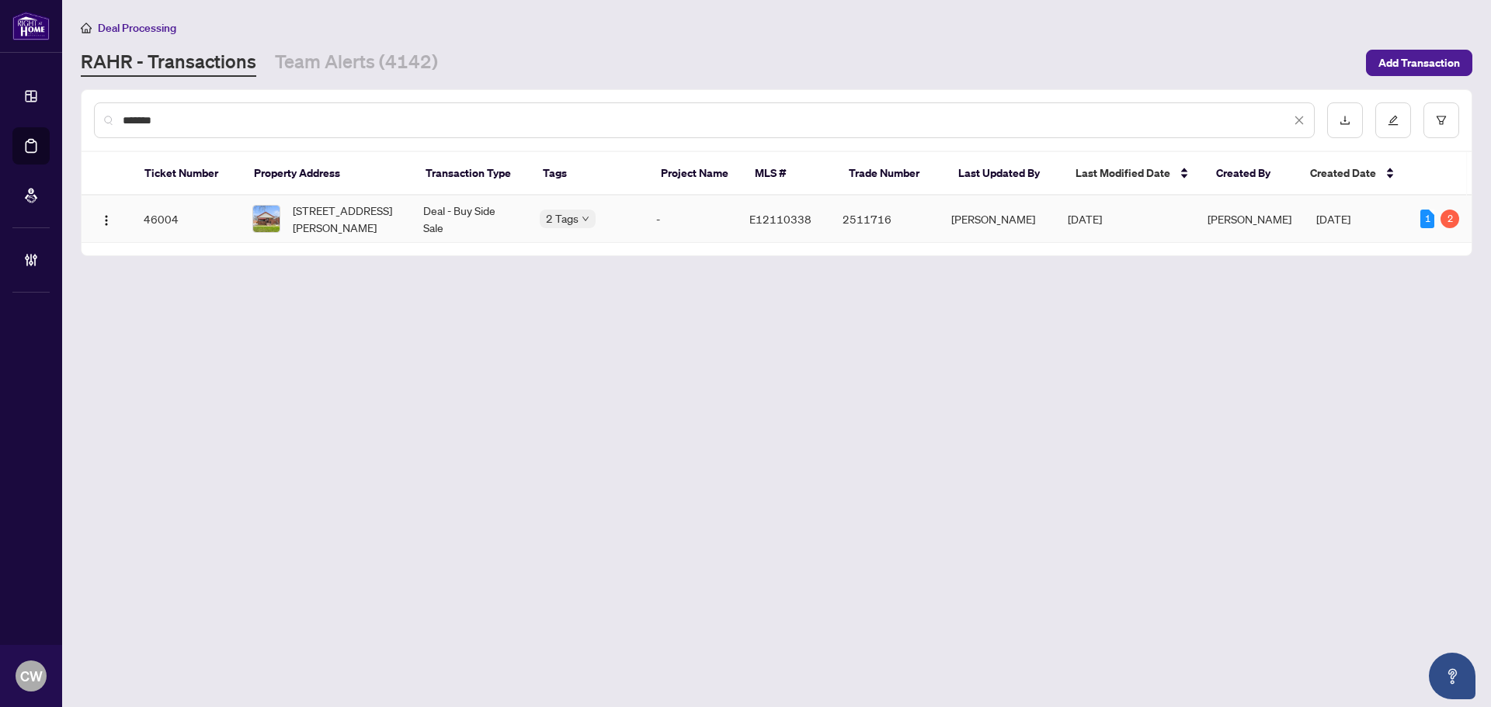
click at [317, 215] on span "[STREET_ADDRESS][PERSON_NAME]" at bounding box center [346, 219] width 106 height 34
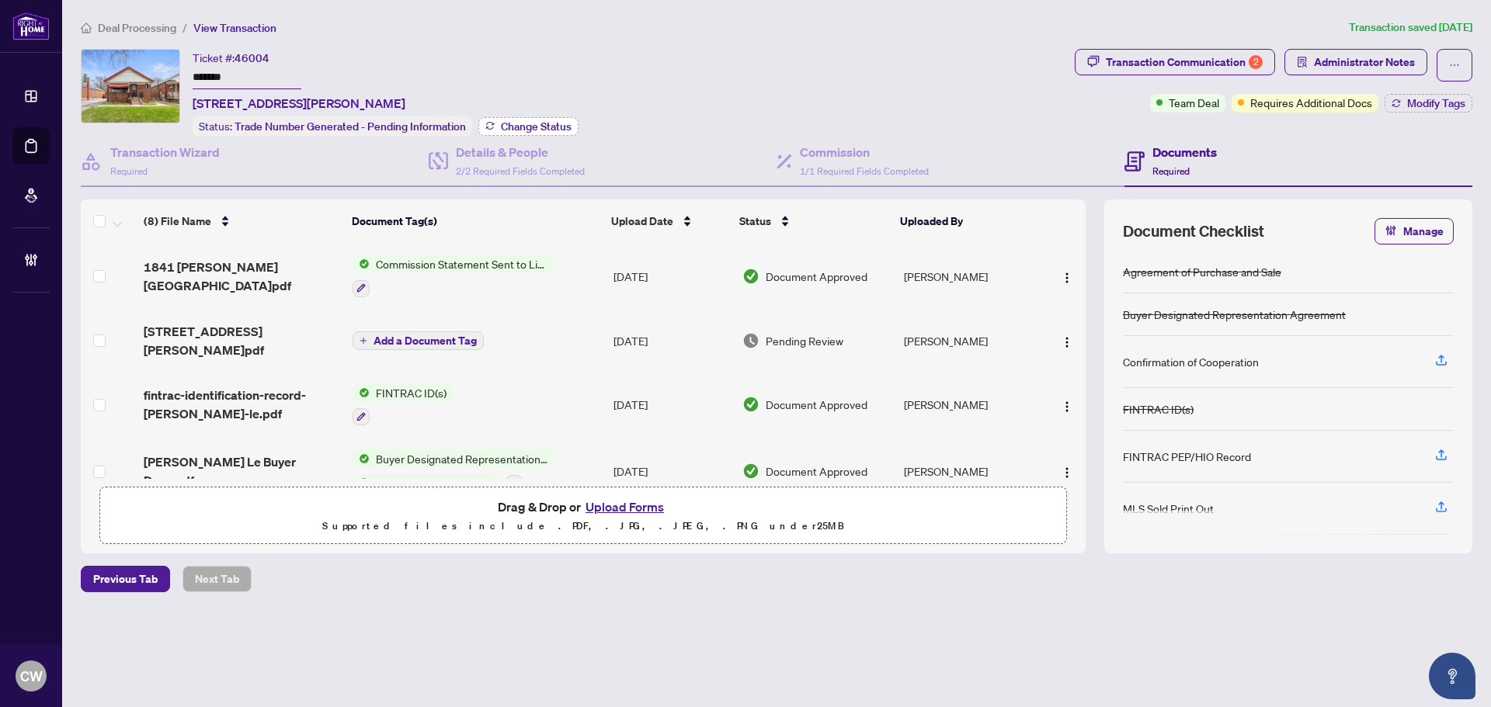
click at [523, 126] on span "Change Status" at bounding box center [536, 126] width 71 height 11
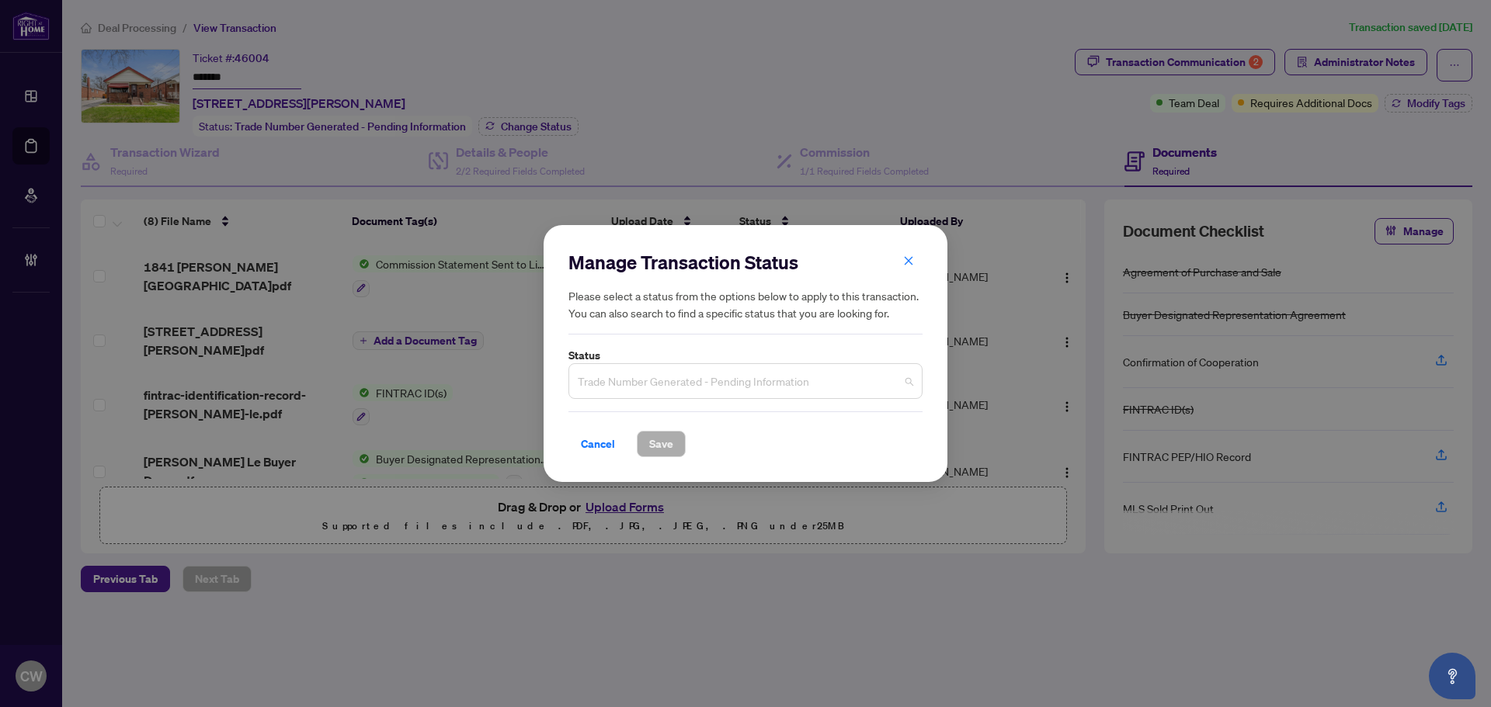
click at [755, 382] on span "Trade Number Generated - Pending Information" at bounding box center [745, 382] width 335 height 30
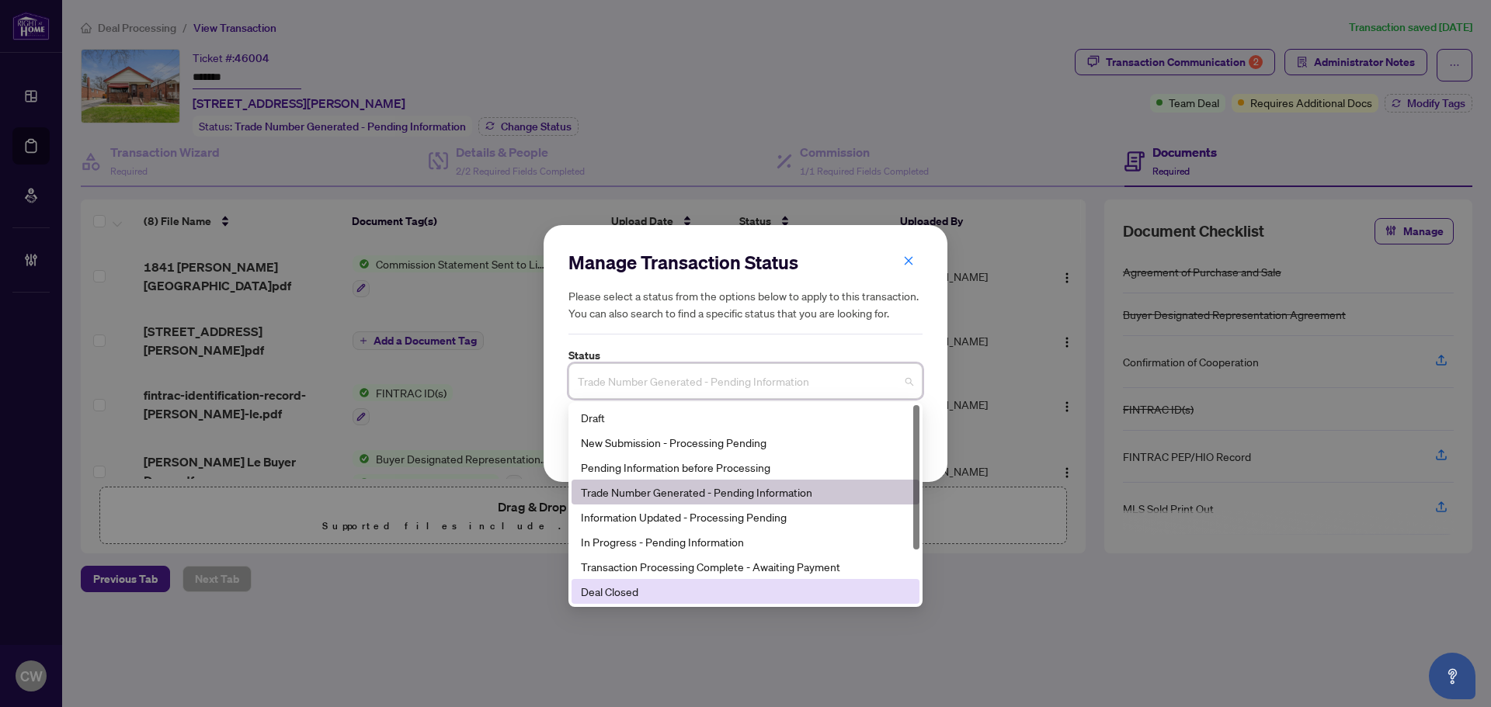
click at [666, 586] on div "Deal Closed" at bounding box center [745, 591] width 329 height 17
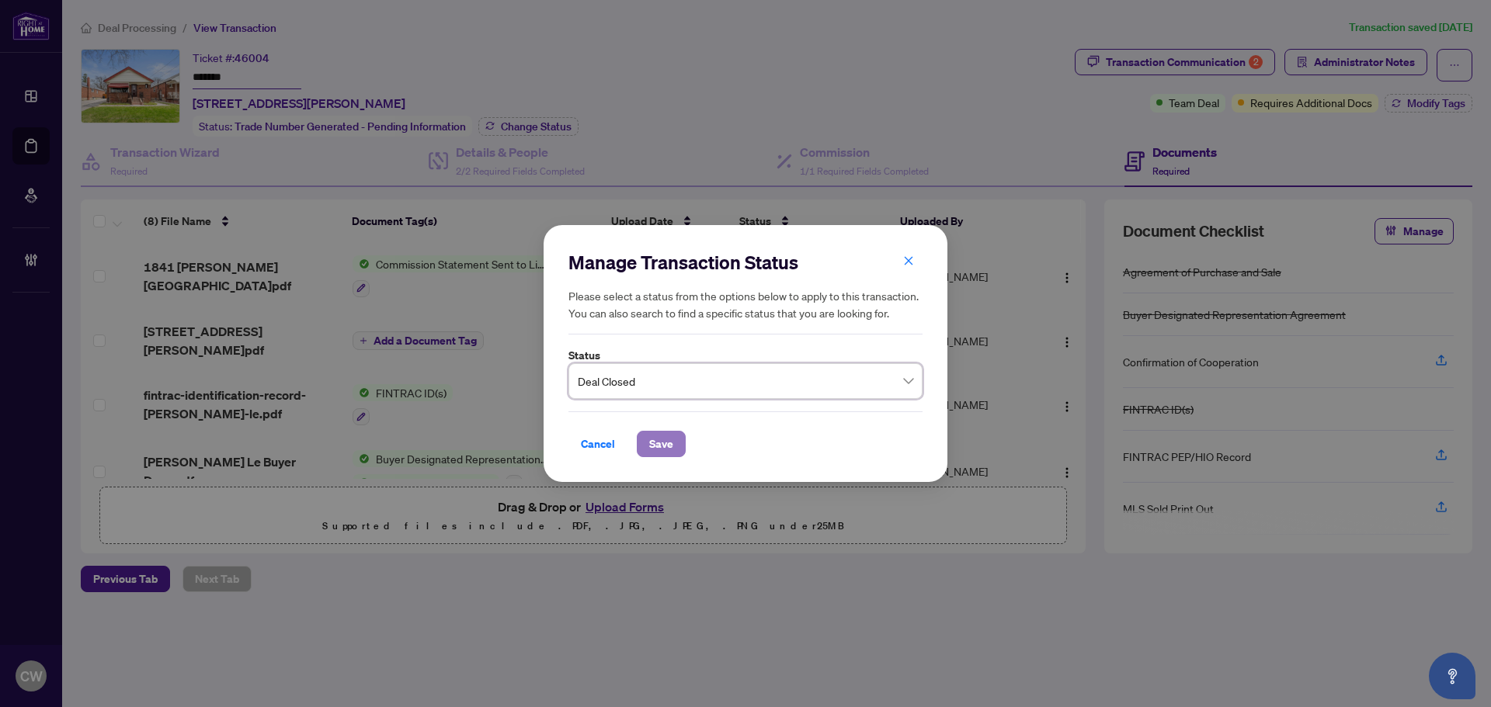
click at [680, 452] on button "Save" at bounding box center [661, 444] width 49 height 26
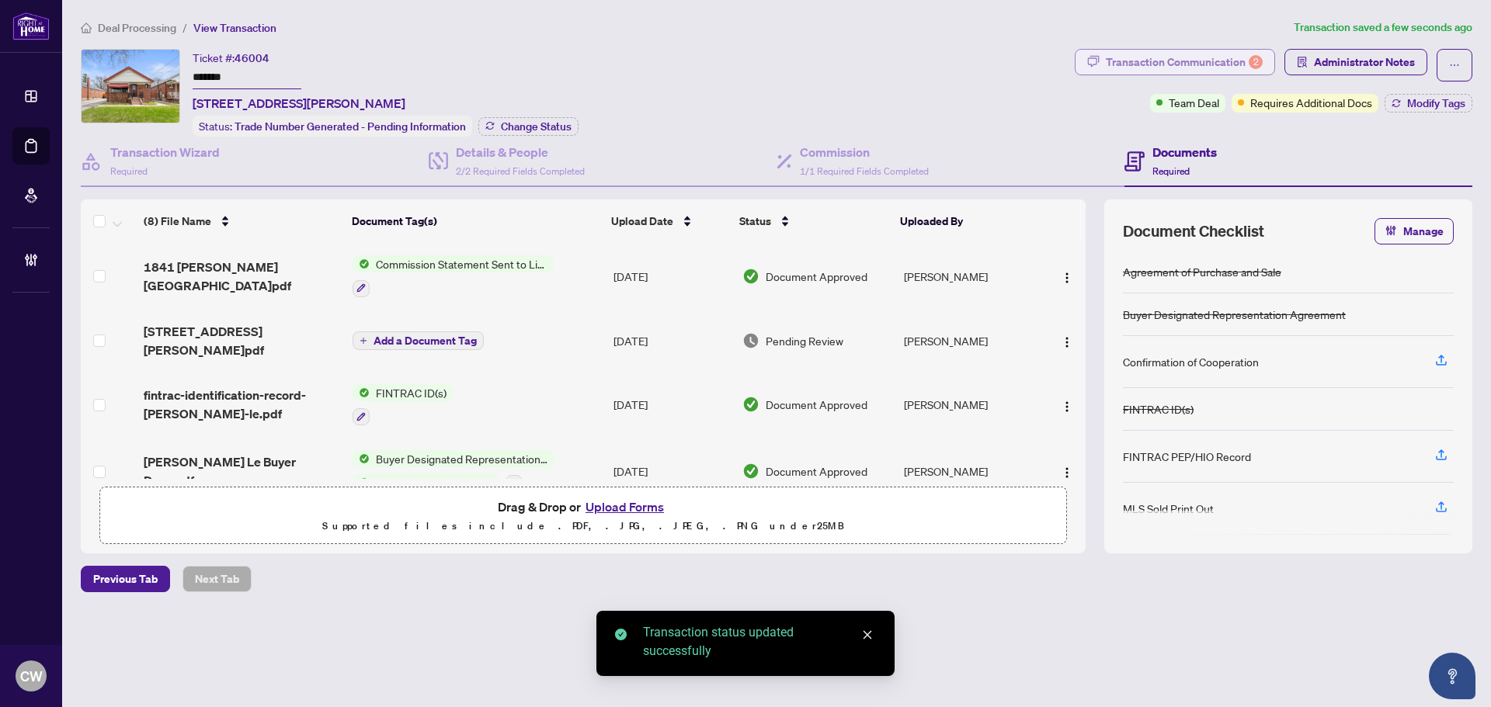
click at [1221, 54] on div "Transaction Communication 2" at bounding box center [1184, 62] width 157 height 25
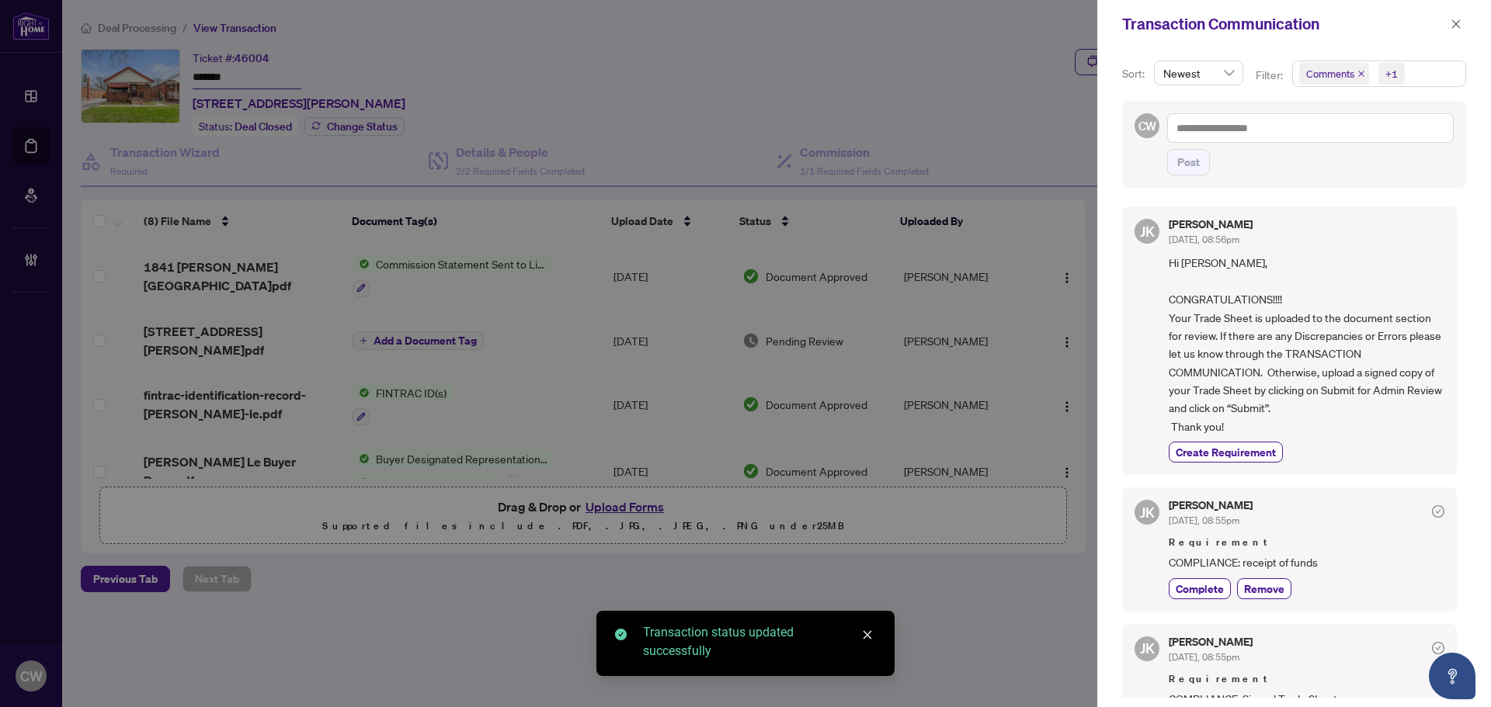
click at [1357, 73] on icon "close" at bounding box center [1361, 74] width 8 height 8
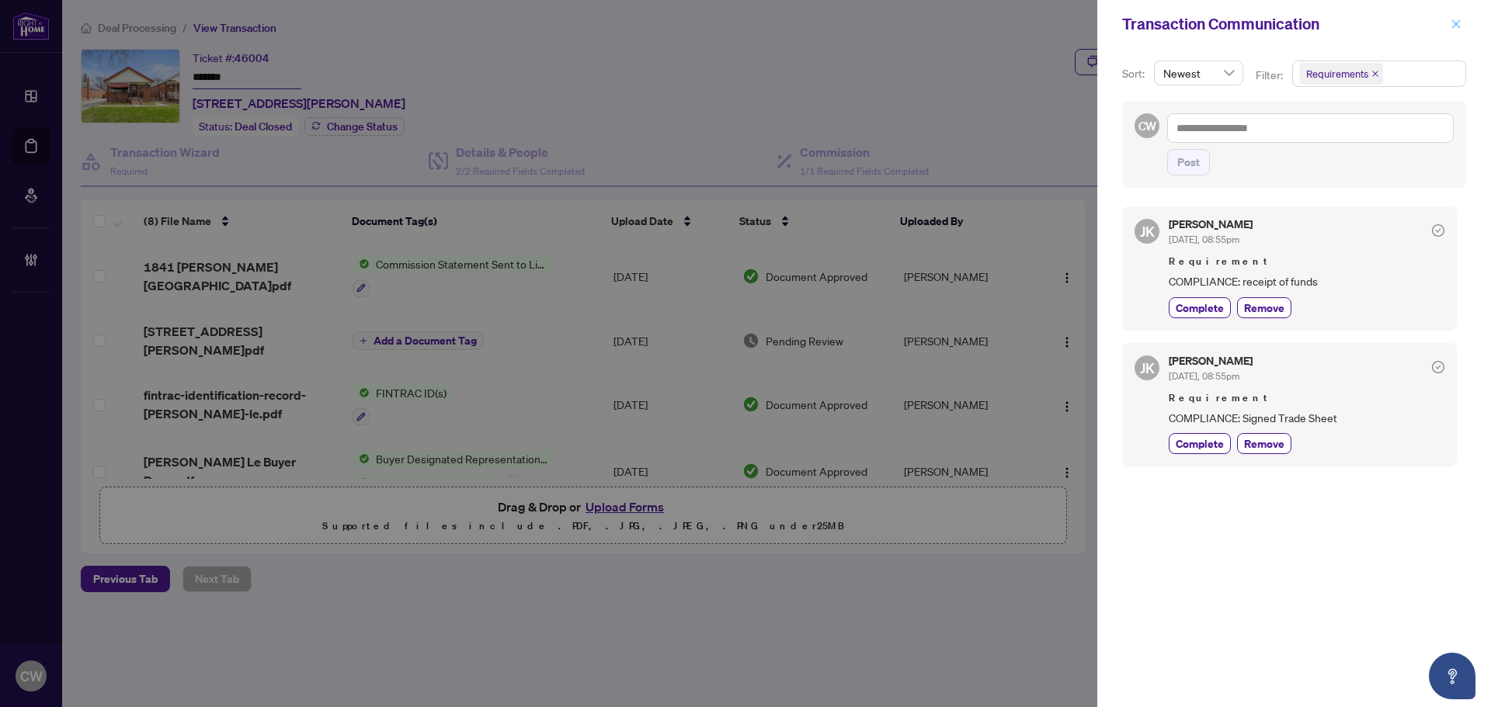
click at [1457, 26] on icon "close" at bounding box center [1456, 23] width 9 height 9
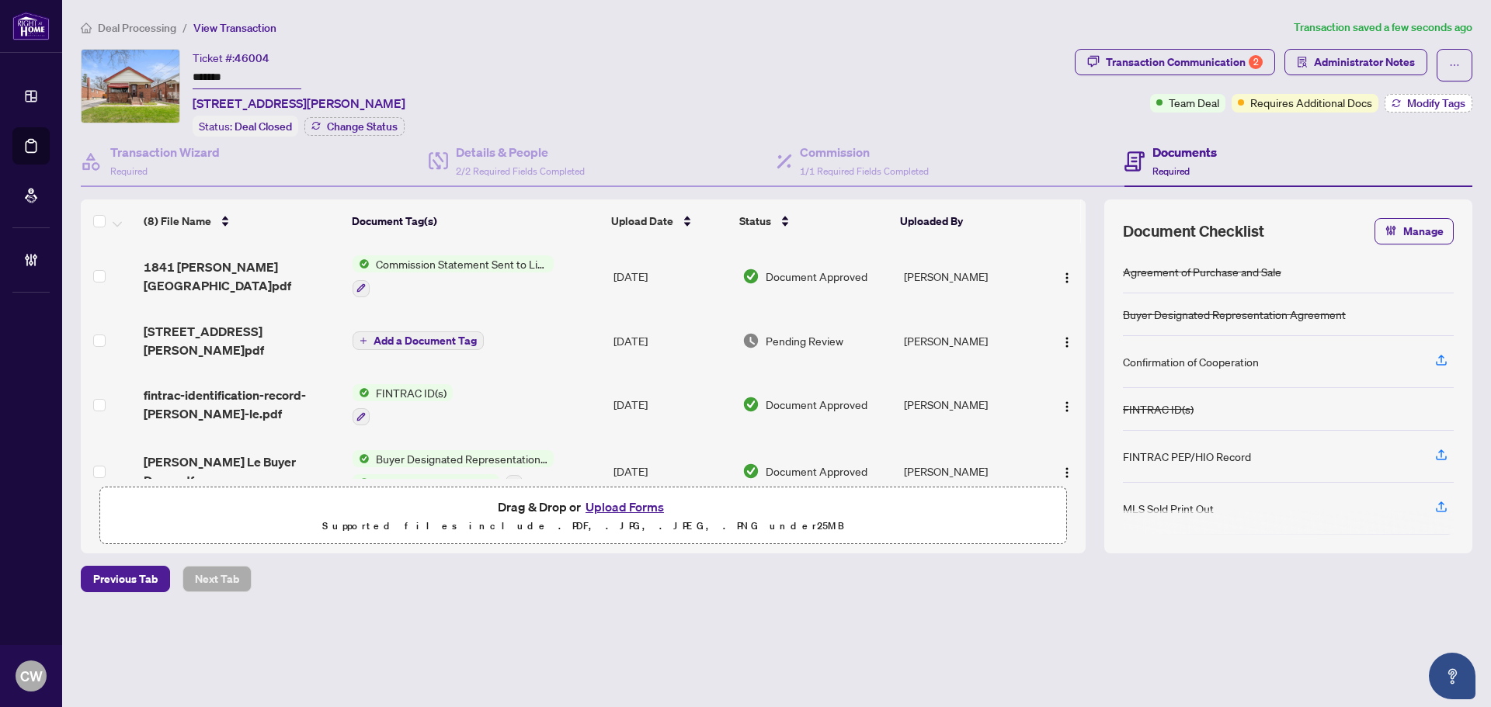
click at [1424, 100] on span "Modify Tags" at bounding box center [1436, 103] width 58 height 11
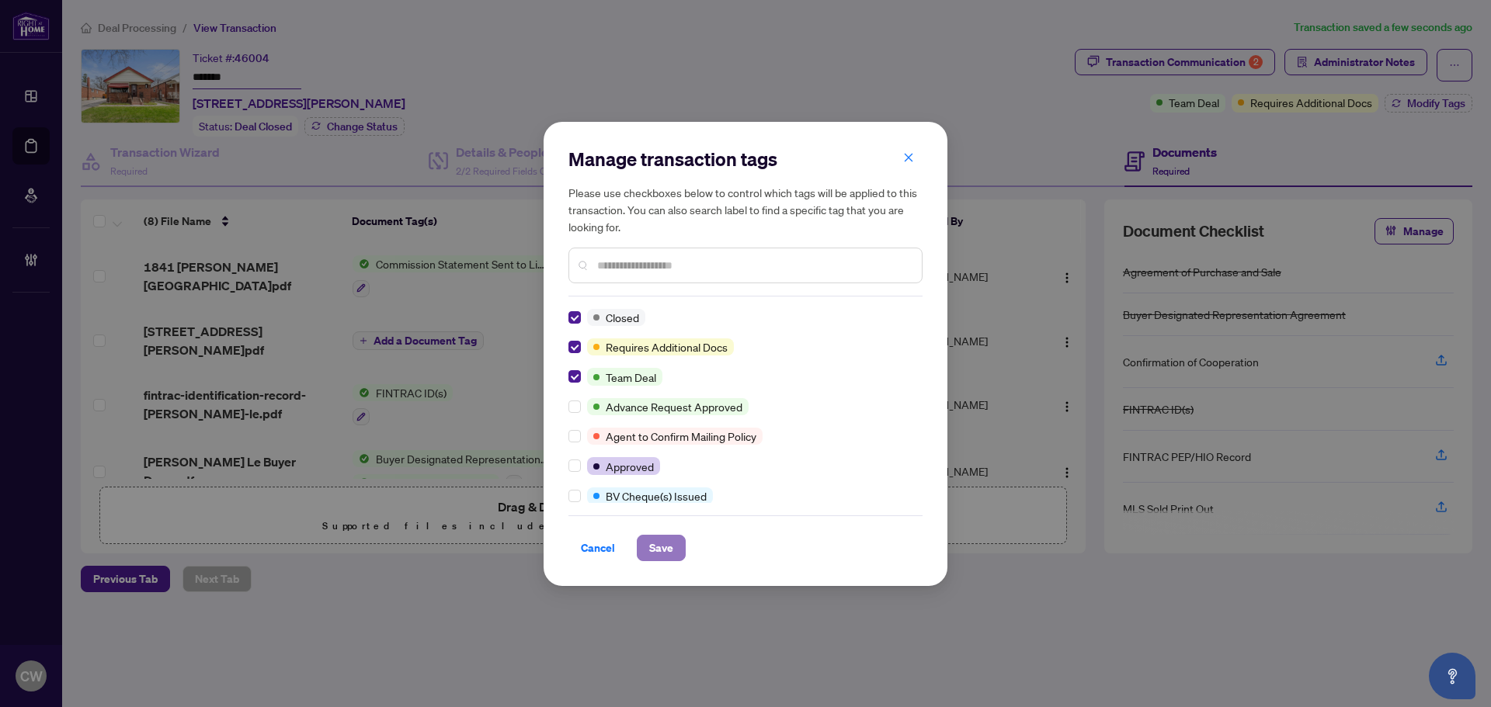
click at [654, 540] on span "Save" at bounding box center [661, 548] width 24 height 25
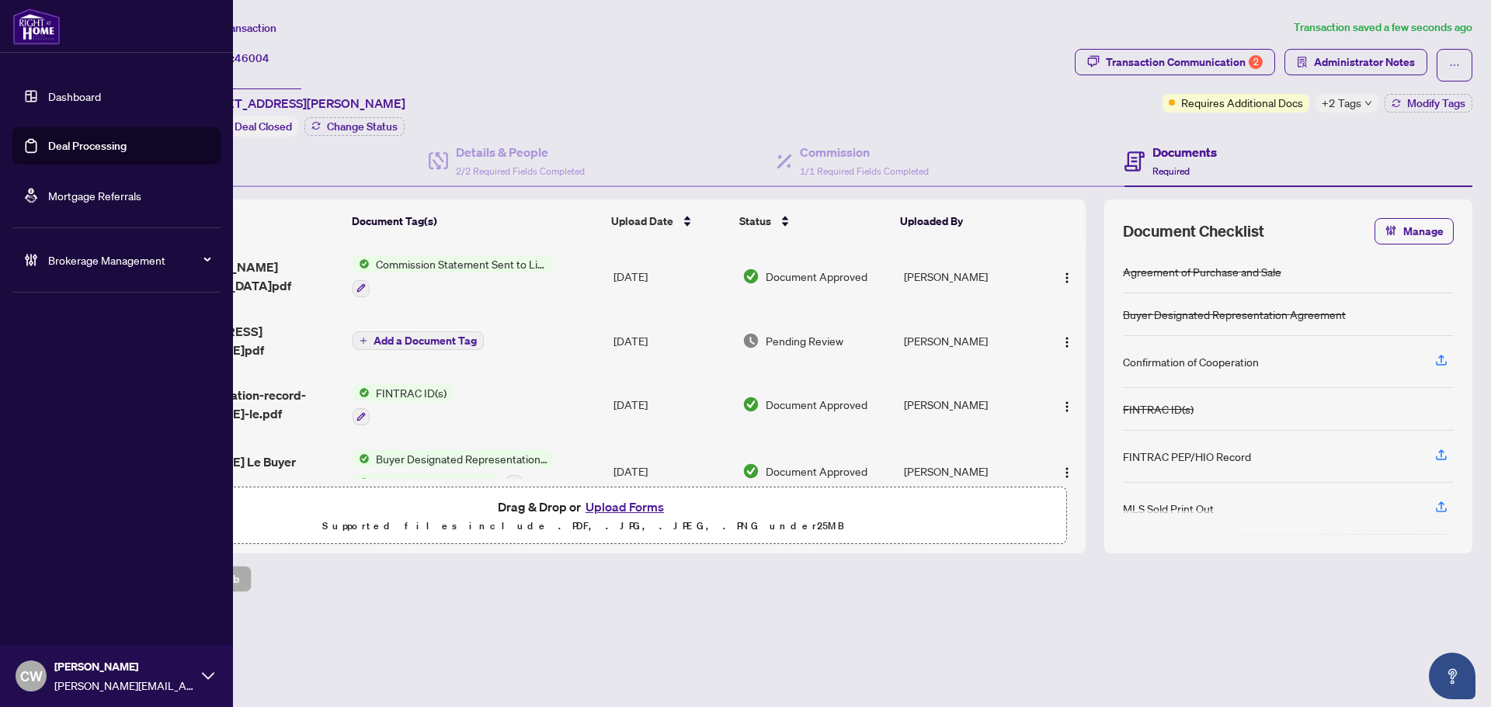
drag, startPoint x: 46, startPoint y: 145, endPoint x: 67, endPoint y: 144, distance: 21.0
click at [48, 145] on link "Deal Processing" at bounding box center [87, 146] width 78 height 14
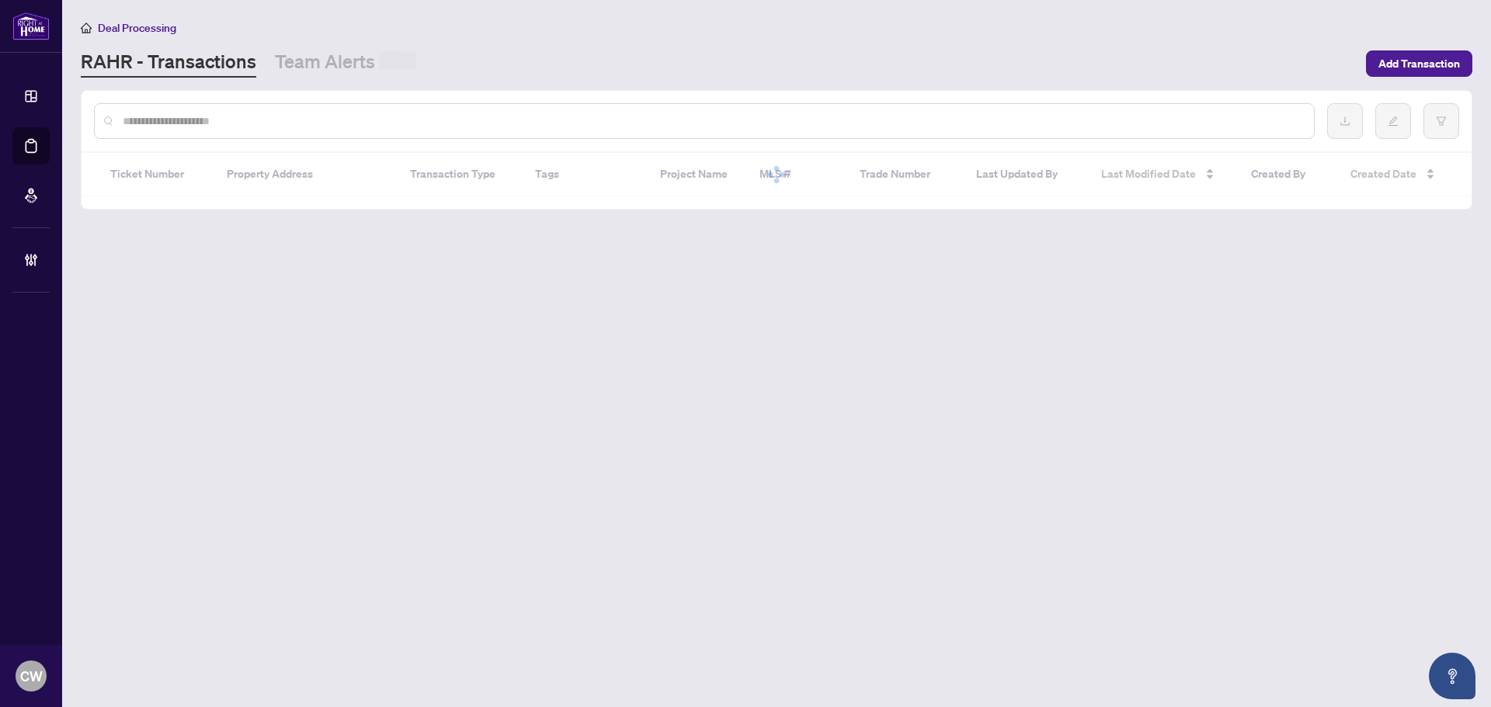
click at [297, 123] on input "text" at bounding box center [712, 121] width 1179 height 17
paste input "*******"
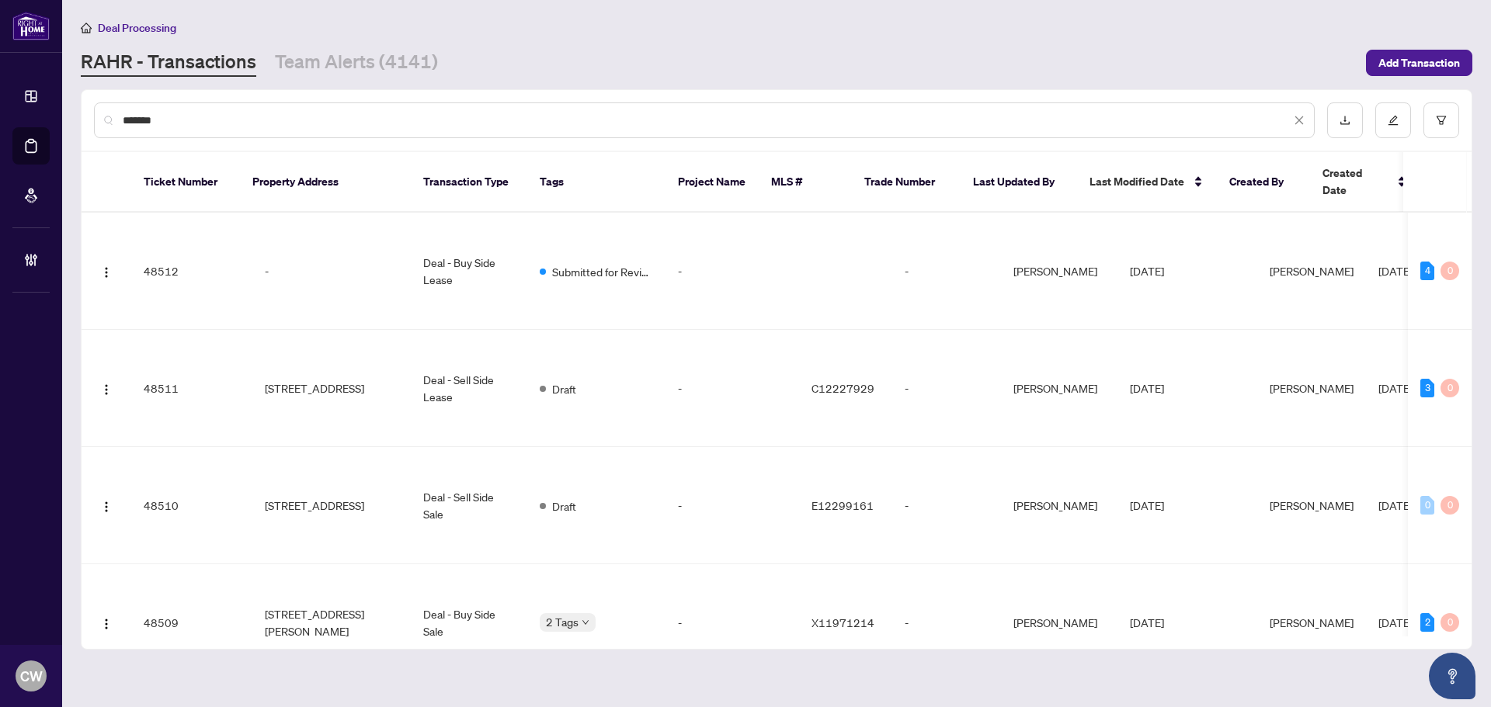
type input "*******"
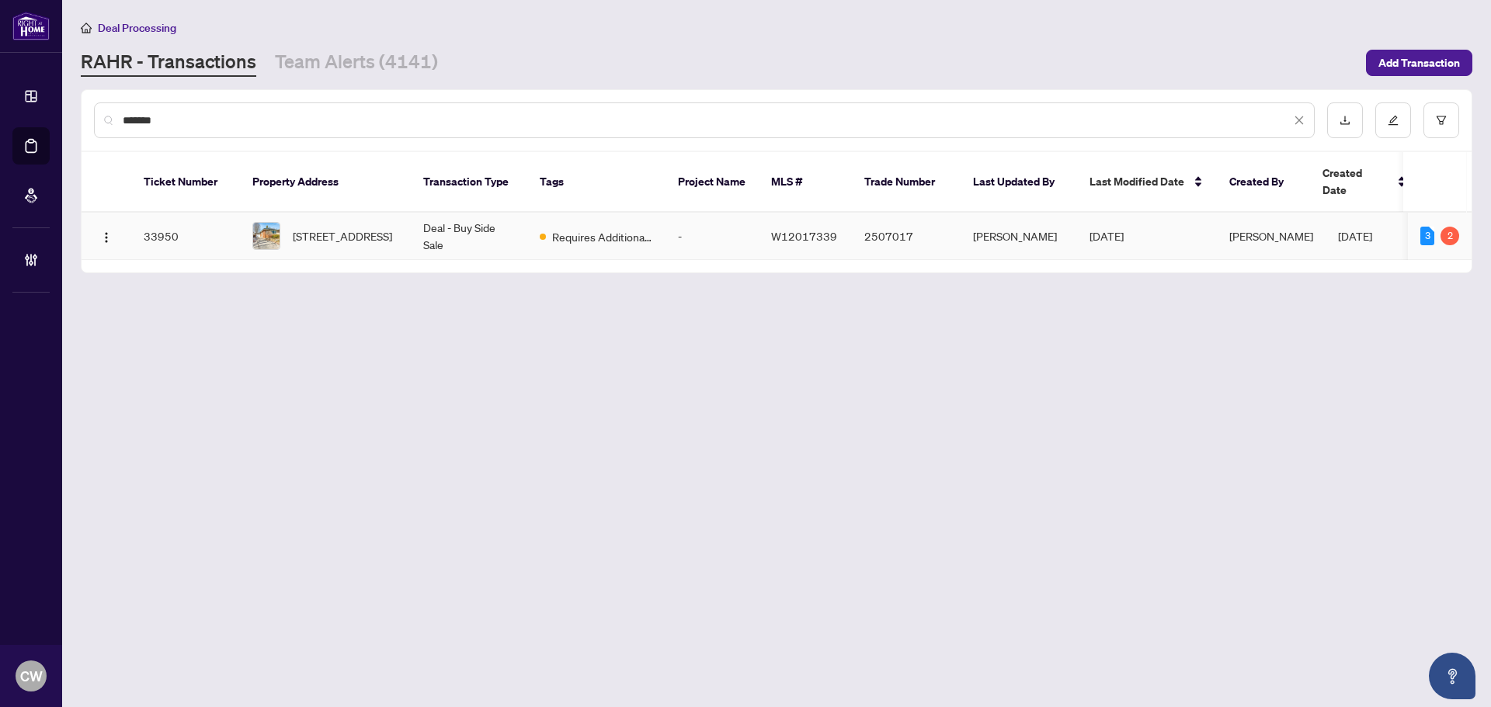
click at [346, 228] on span "[STREET_ADDRESS]" at bounding box center [342, 236] width 99 height 17
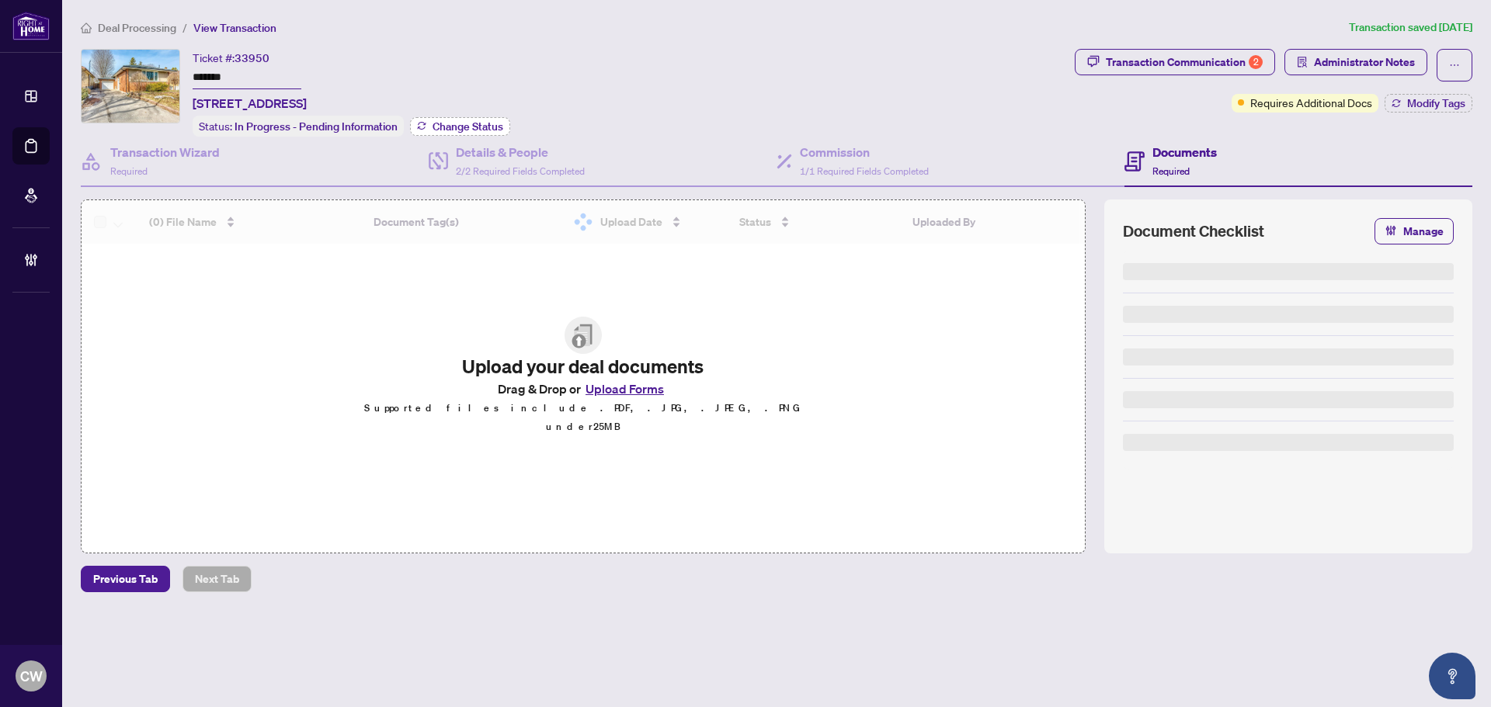
click at [499, 127] on span "Change Status" at bounding box center [468, 126] width 71 height 11
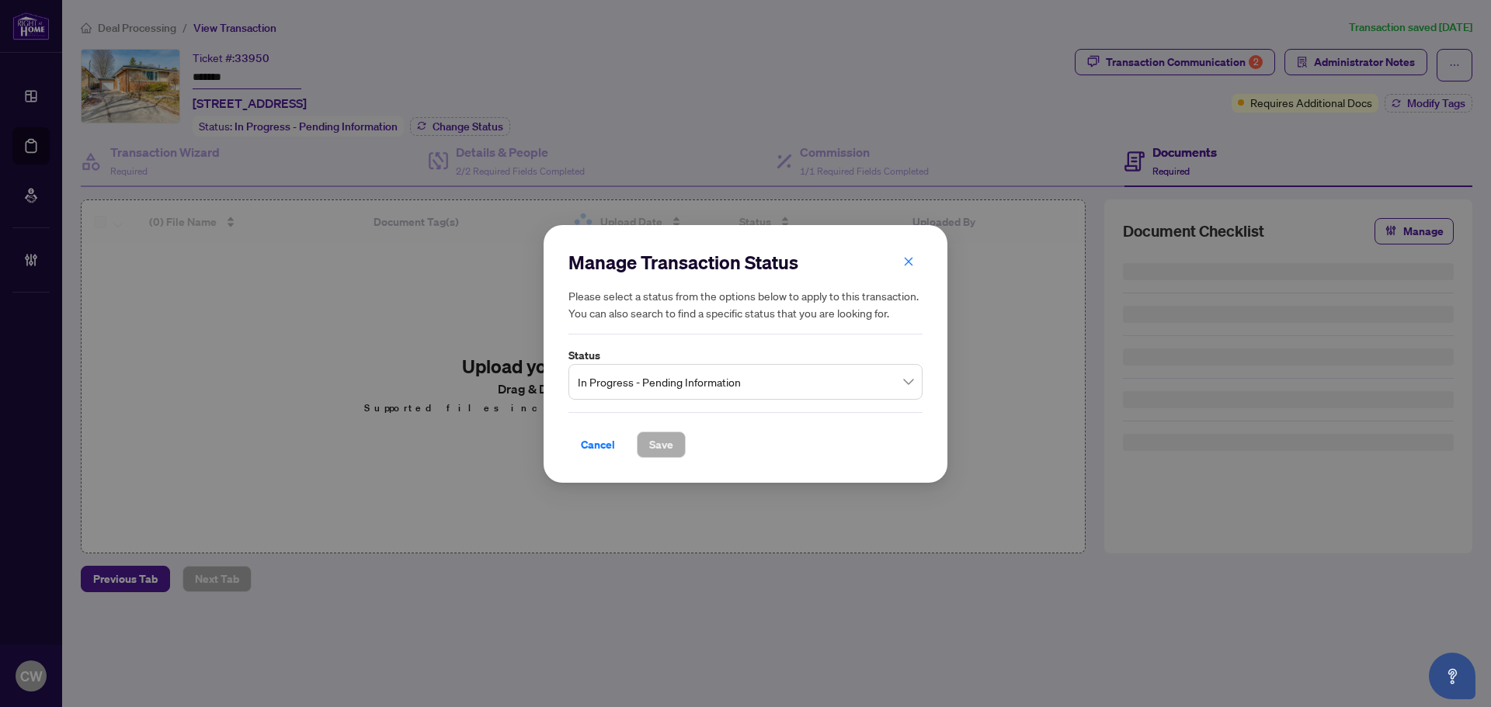
click at [609, 389] on span "In Progress - Pending Information" at bounding box center [745, 382] width 335 height 30
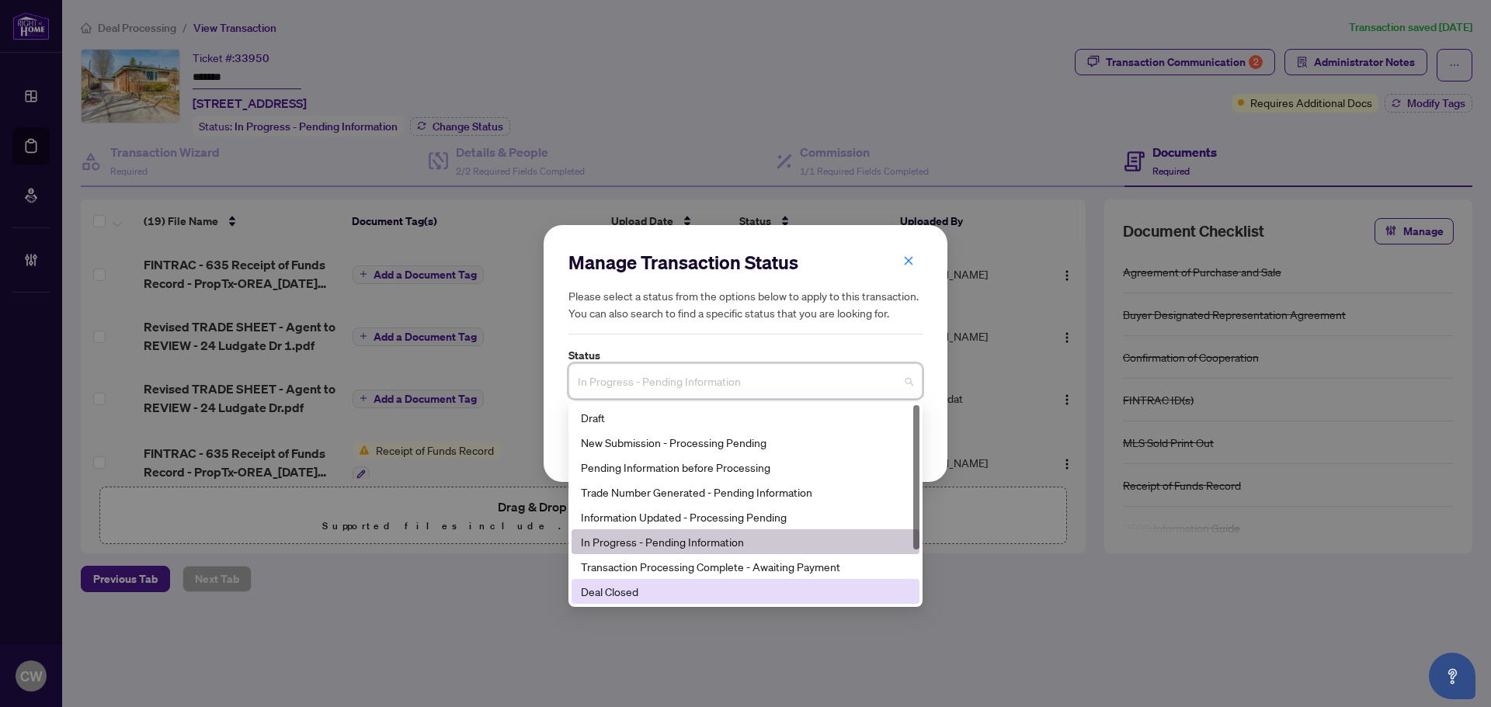
click at [641, 582] on div "Deal Closed" at bounding box center [746, 591] width 348 height 25
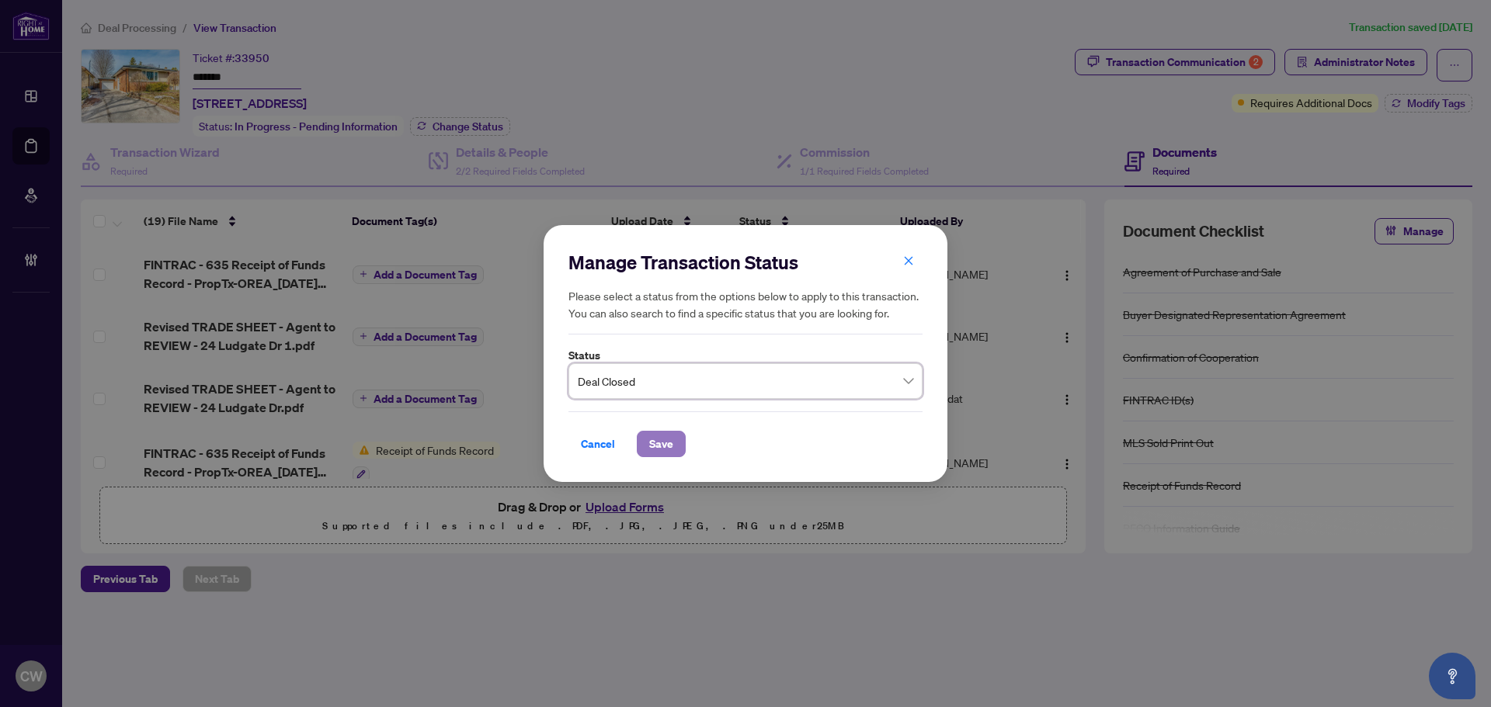
click at [672, 443] on span "Save" at bounding box center [661, 444] width 24 height 25
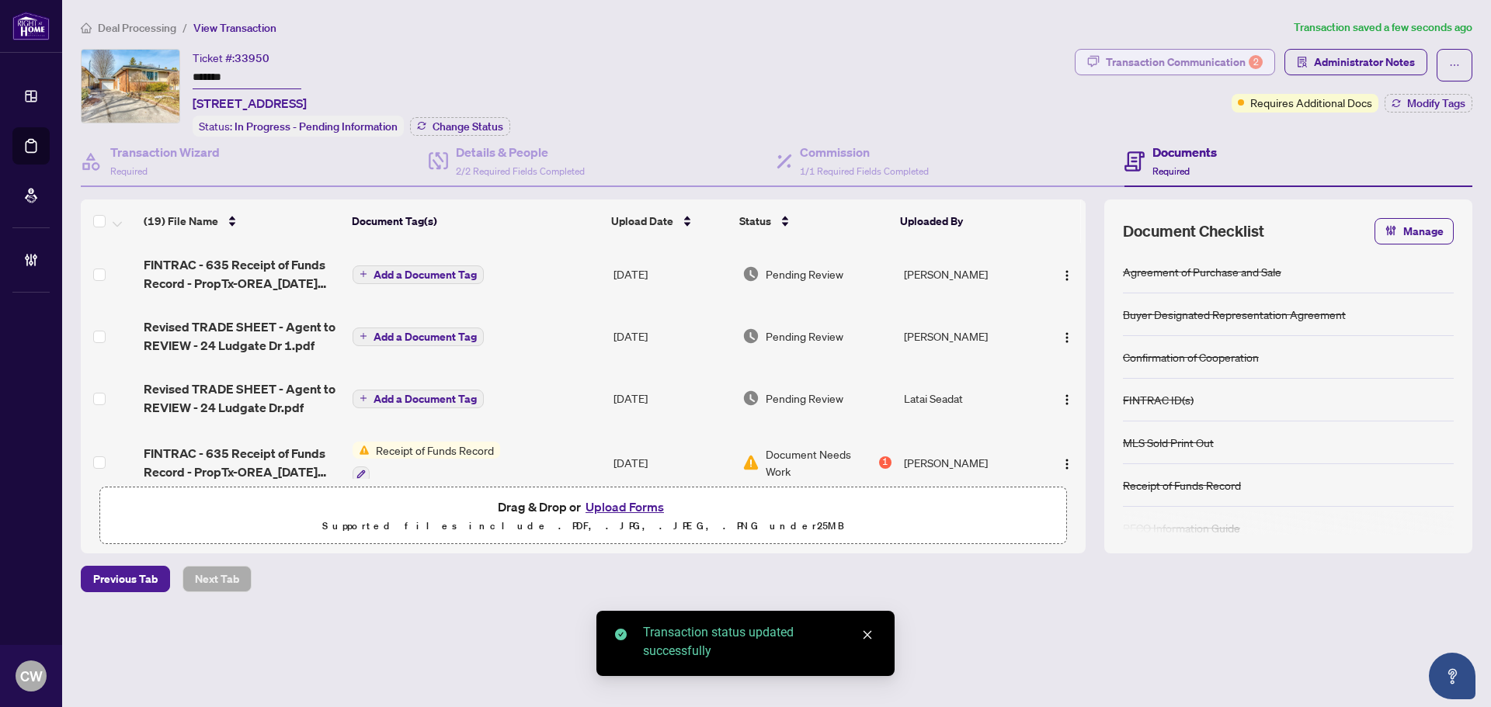
click at [1217, 68] on div "Transaction Communication 2" at bounding box center [1184, 62] width 157 height 25
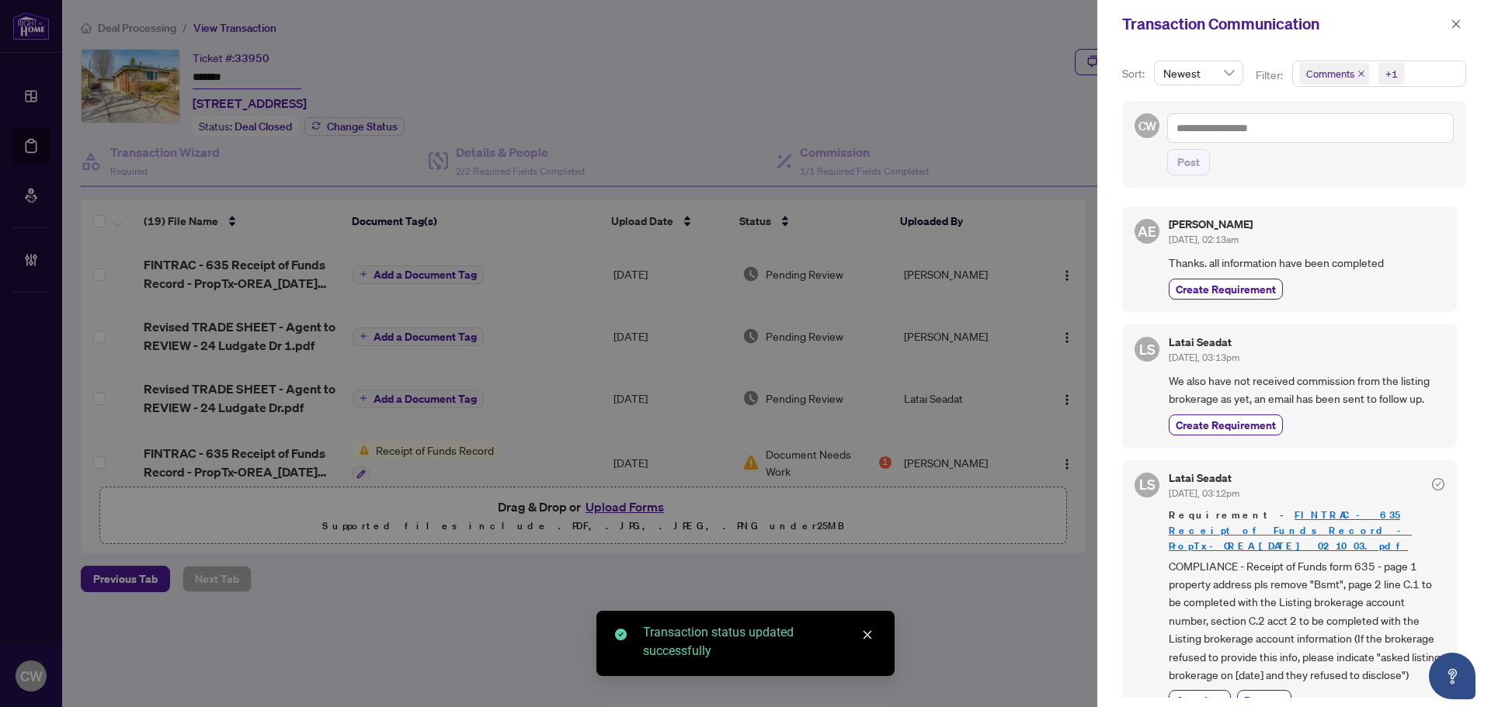
click at [1357, 78] on span "Comments" at bounding box center [1334, 74] width 70 height 22
click at [1360, 77] on icon "close" at bounding box center [1361, 74] width 8 height 8
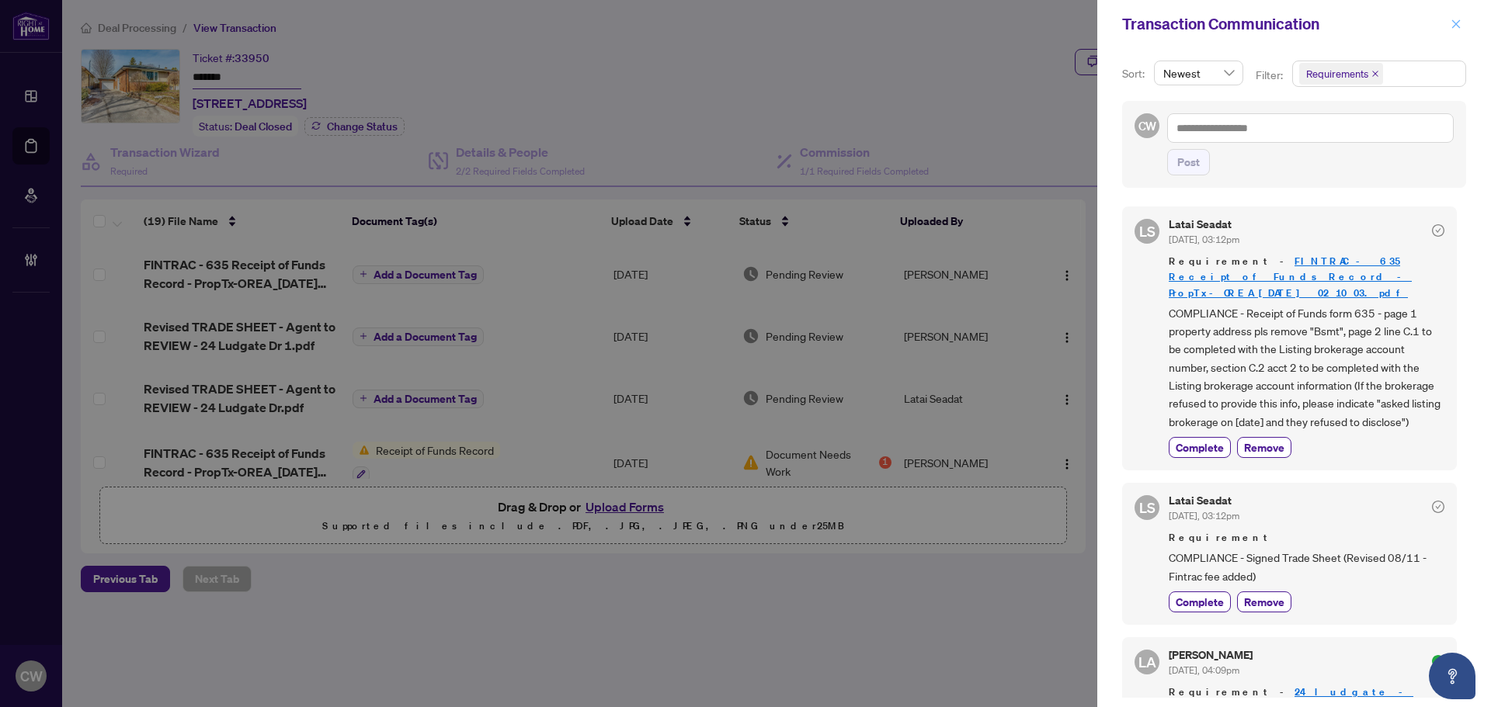
click at [1458, 26] on icon "close" at bounding box center [1456, 24] width 11 height 11
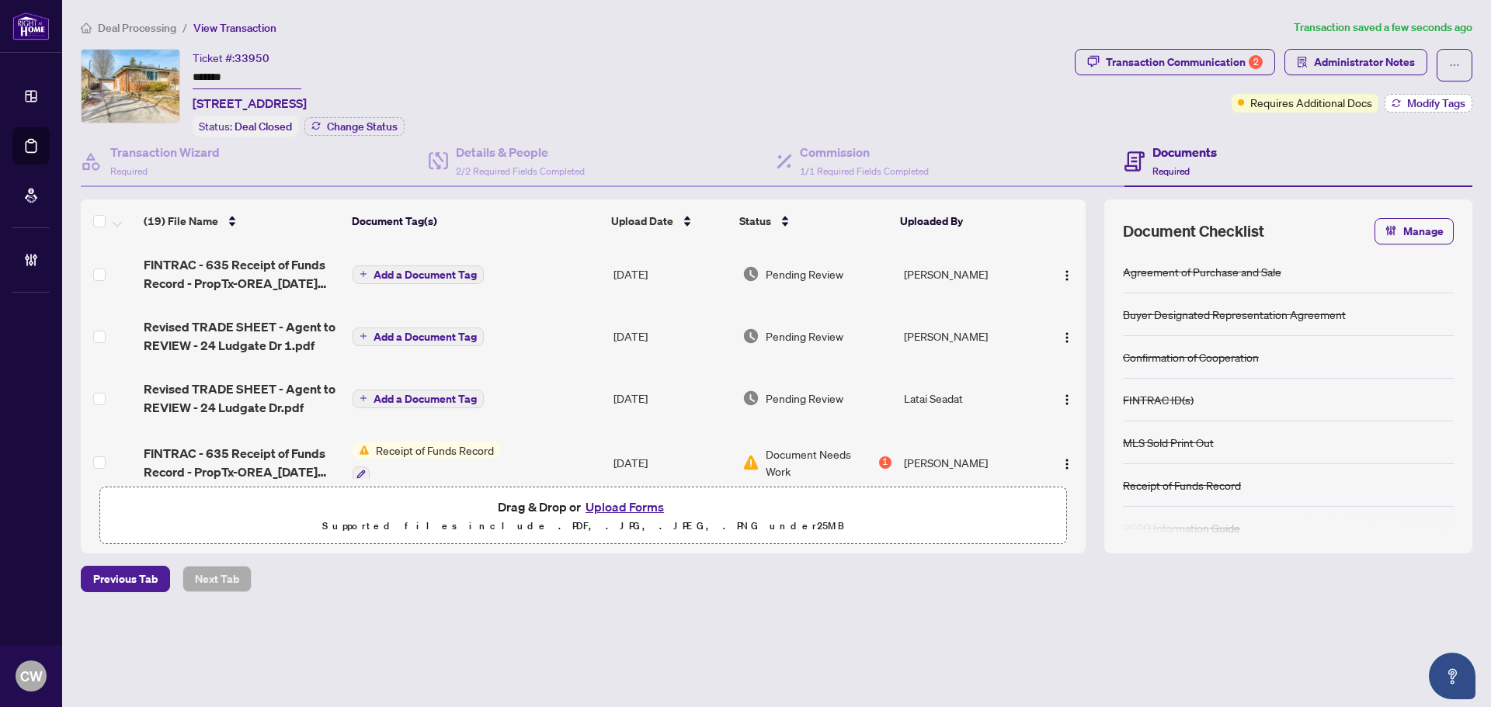
click at [1422, 103] on span "Modify Tags" at bounding box center [1436, 103] width 58 height 11
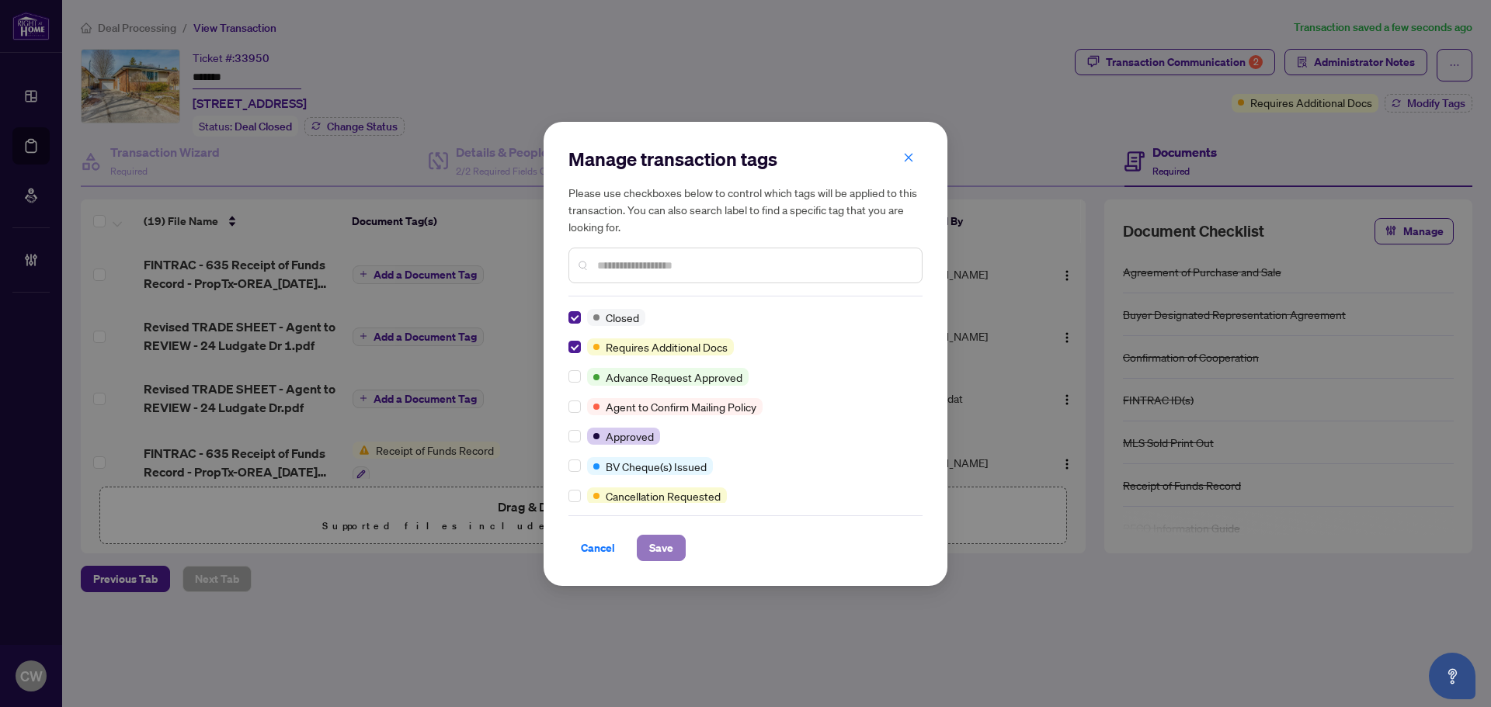
click at [669, 547] on span "Save" at bounding box center [661, 548] width 24 height 25
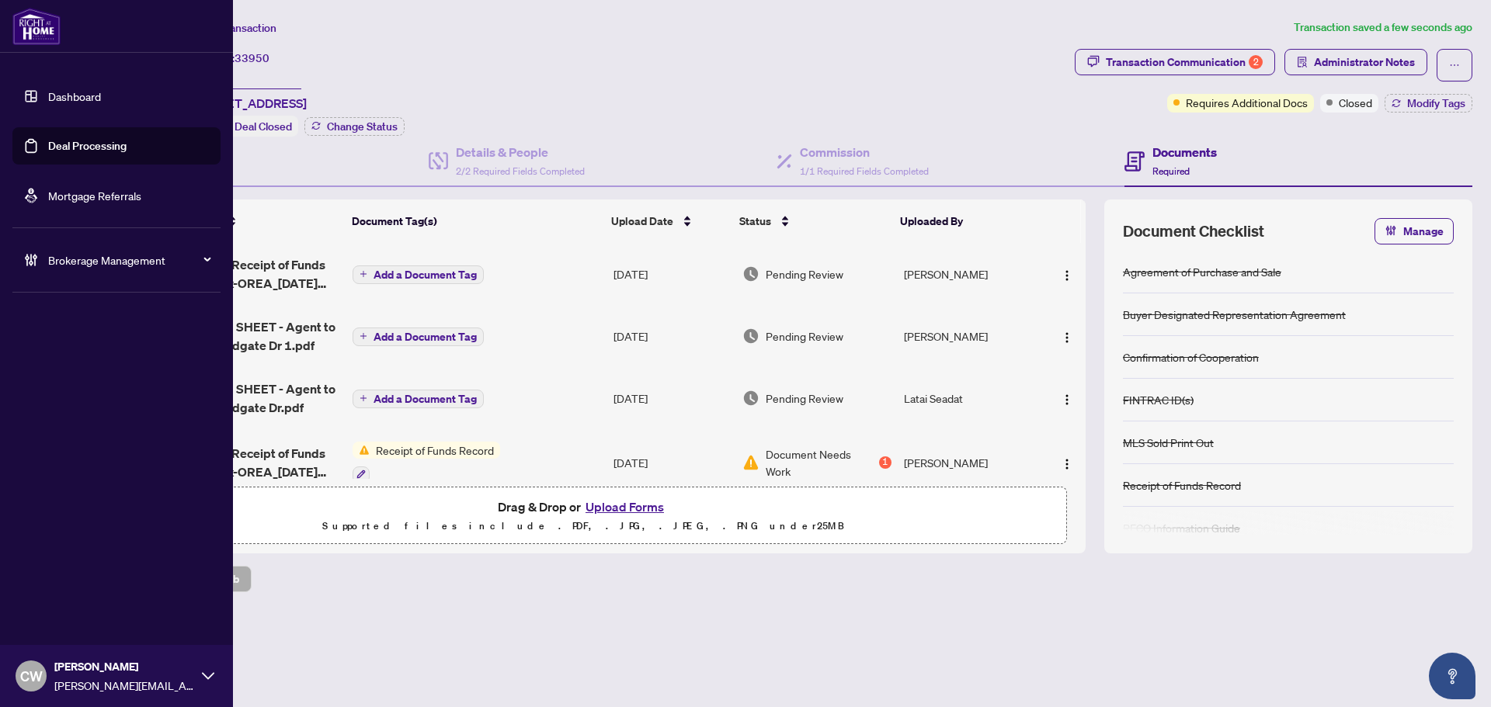
click at [48, 144] on link "Deal Processing" at bounding box center [87, 146] width 78 height 14
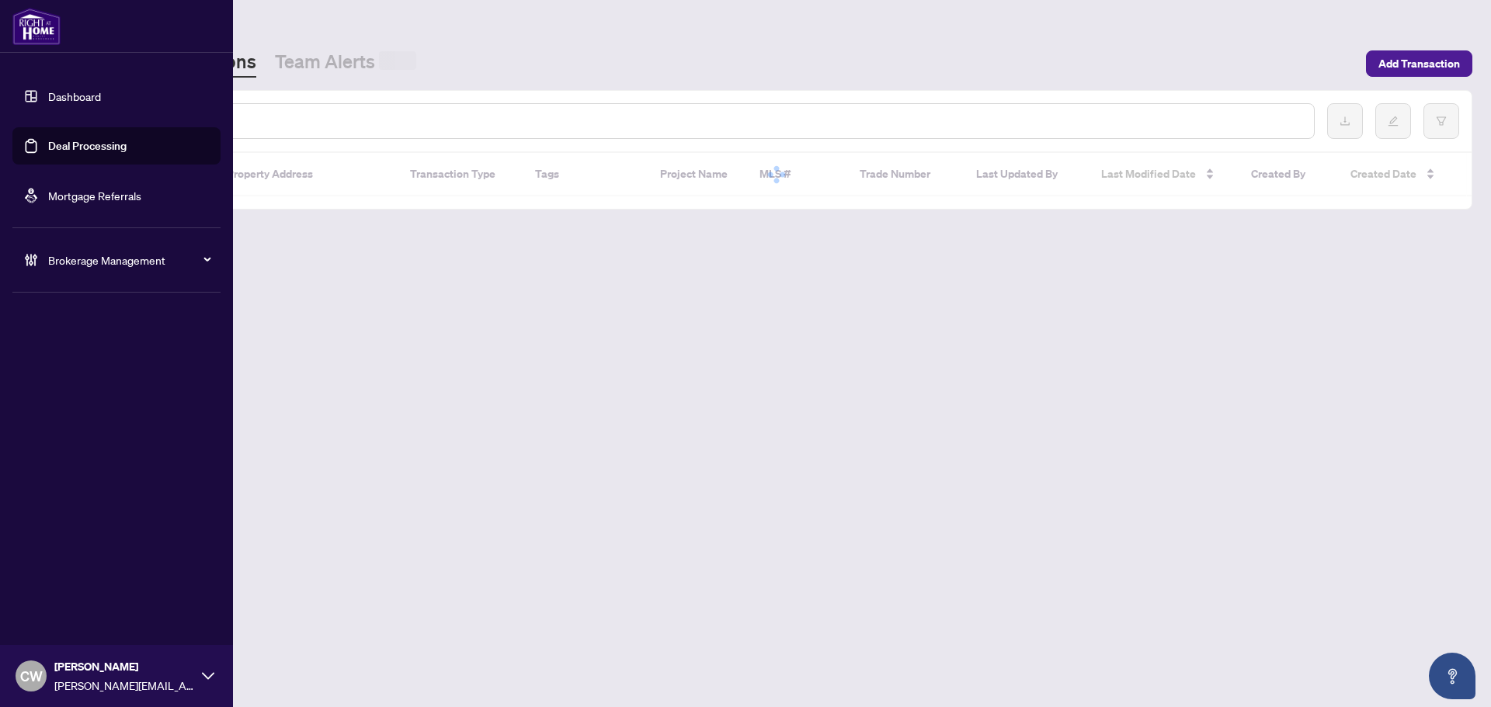
click at [267, 111] on div at bounding box center [704, 121] width 1221 height 36
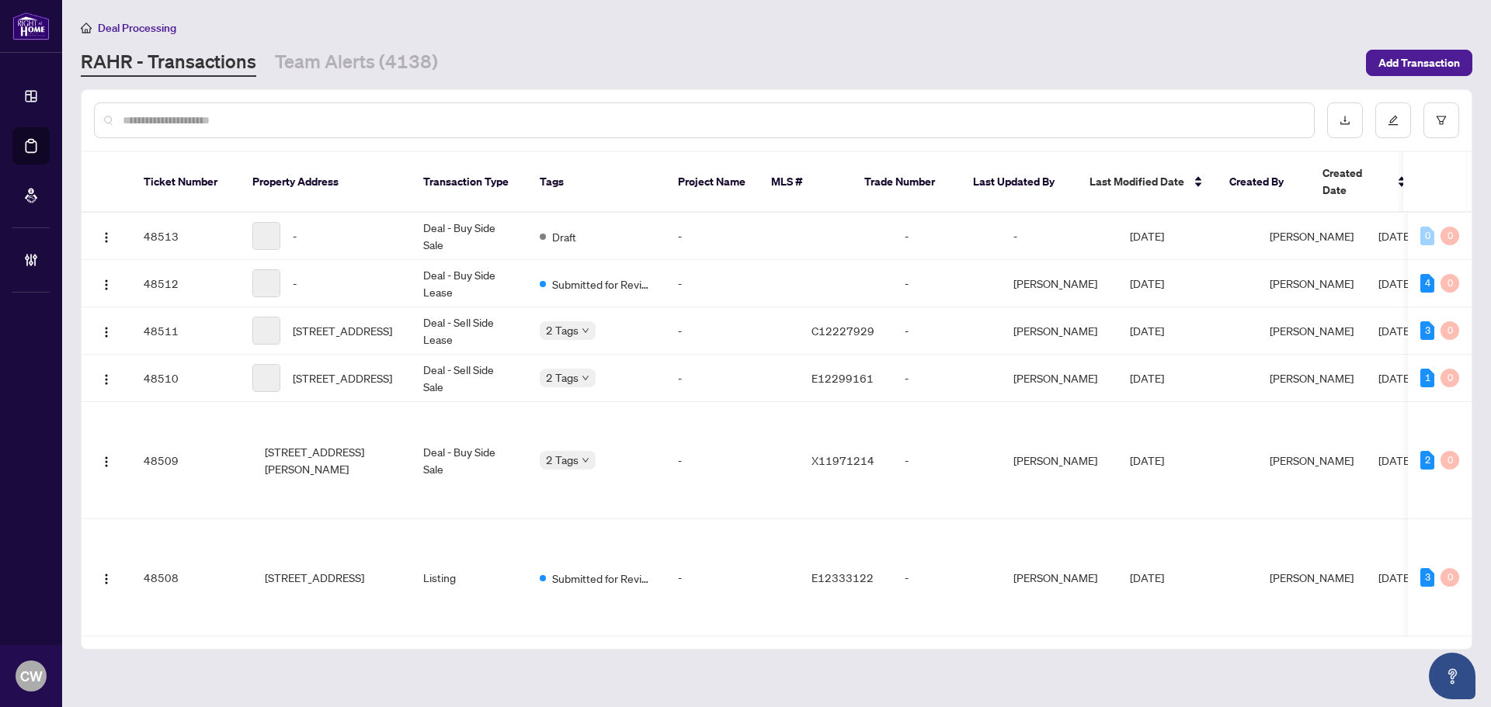
click at [269, 119] on input "text" at bounding box center [712, 120] width 1179 height 17
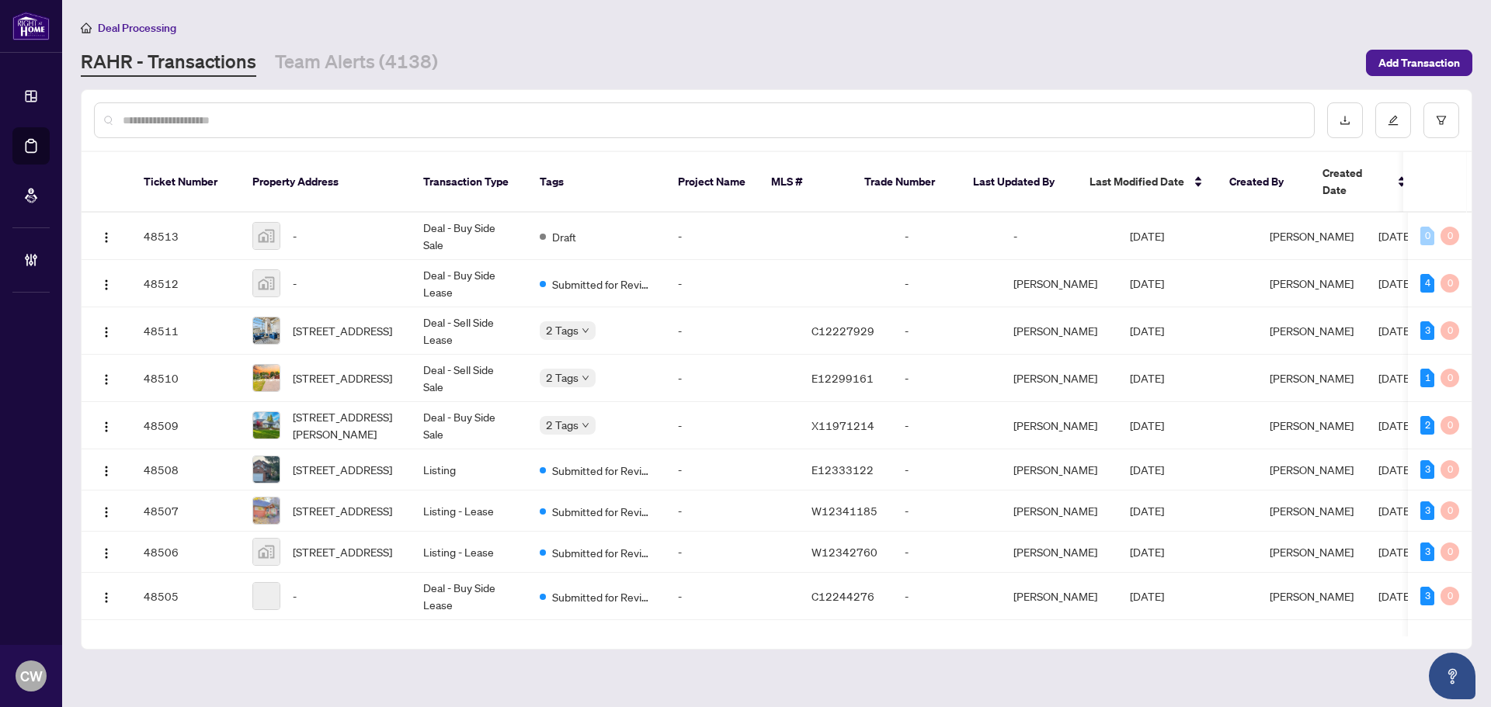
paste input "*******"
type input "*******"
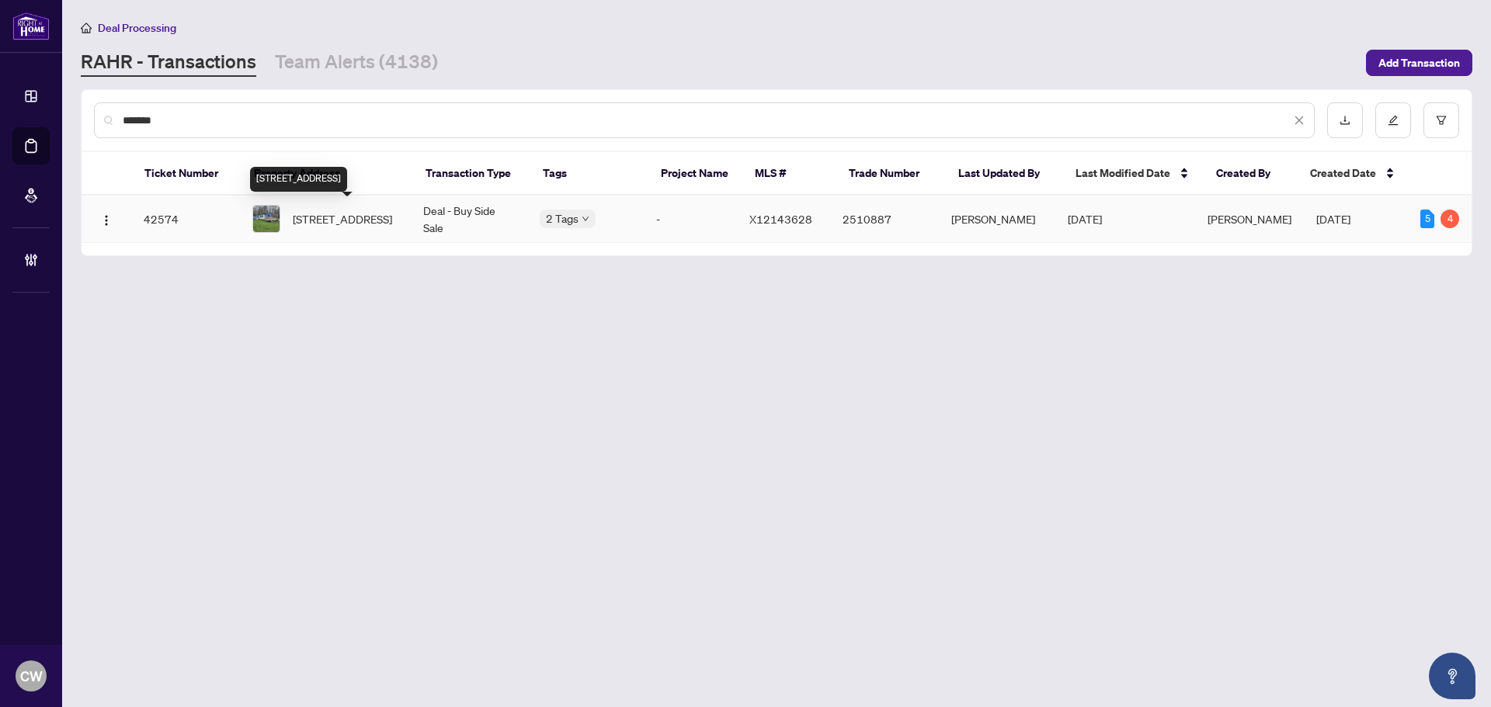
click at [361, 227] on span "[STREET_ADDRESS]" at bounding box center [342, 218] width 99 height 17
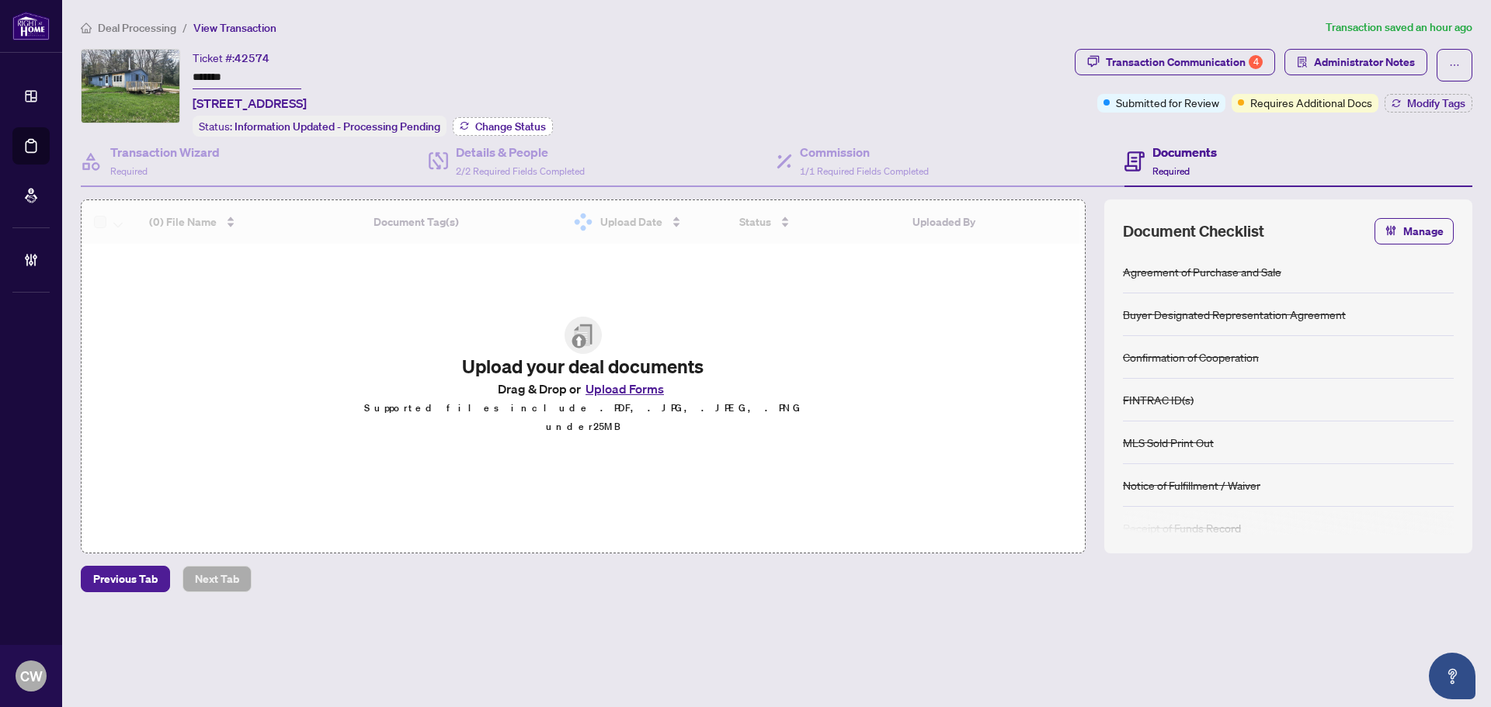
click at [516, 121] on span "Change Status" at bounding box center [510, 126] width 71 height 11
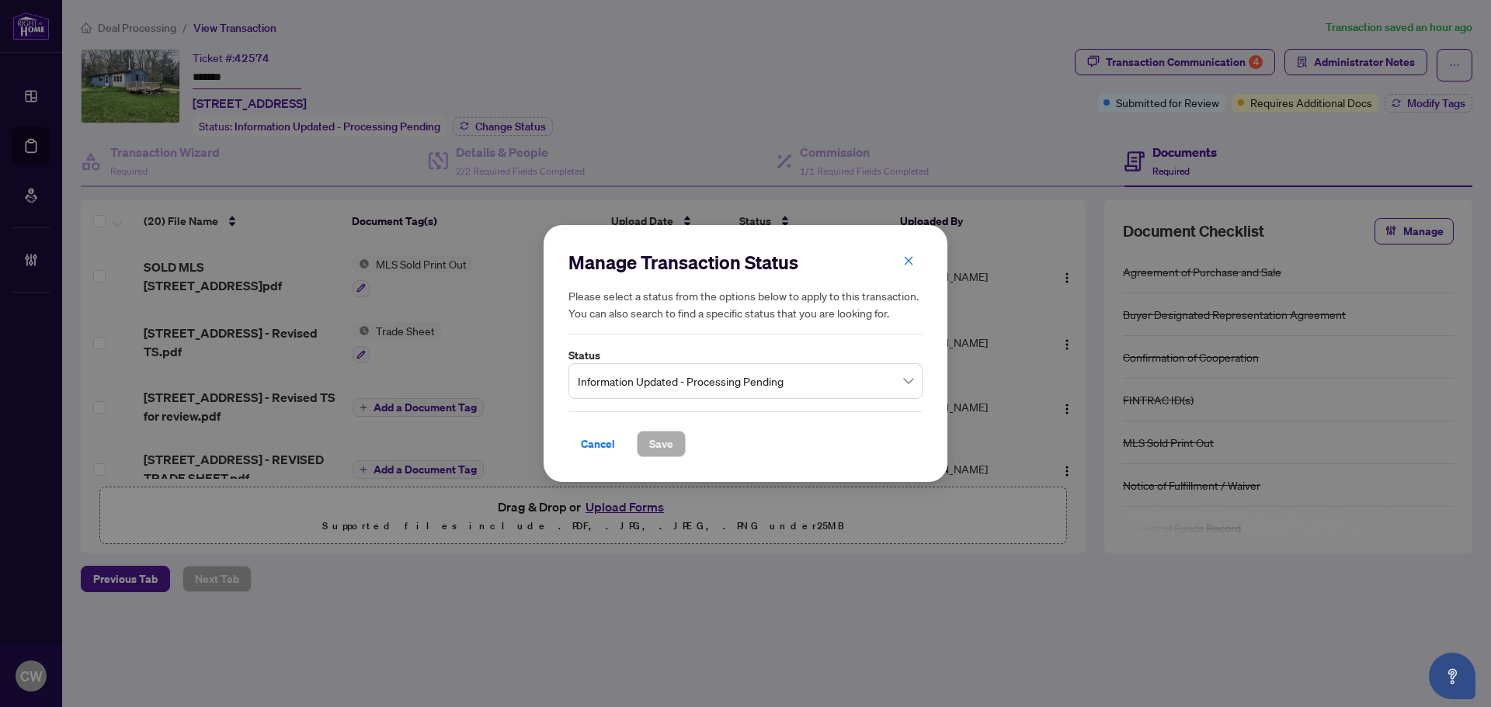
click at [689, 379] on span "Information Updated - Processing Pending" at bounding box center [745, 382] width 335 height 30
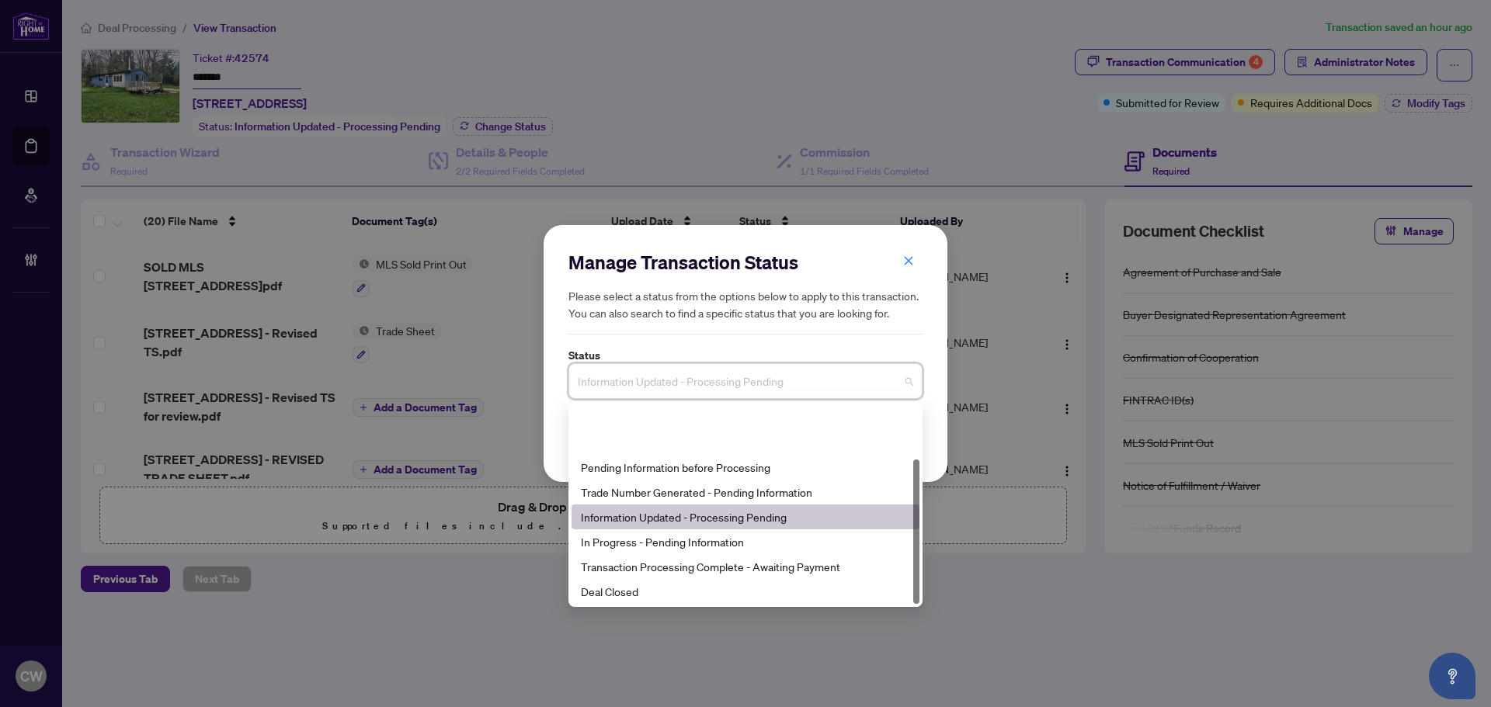
scroll to position [75, 0]
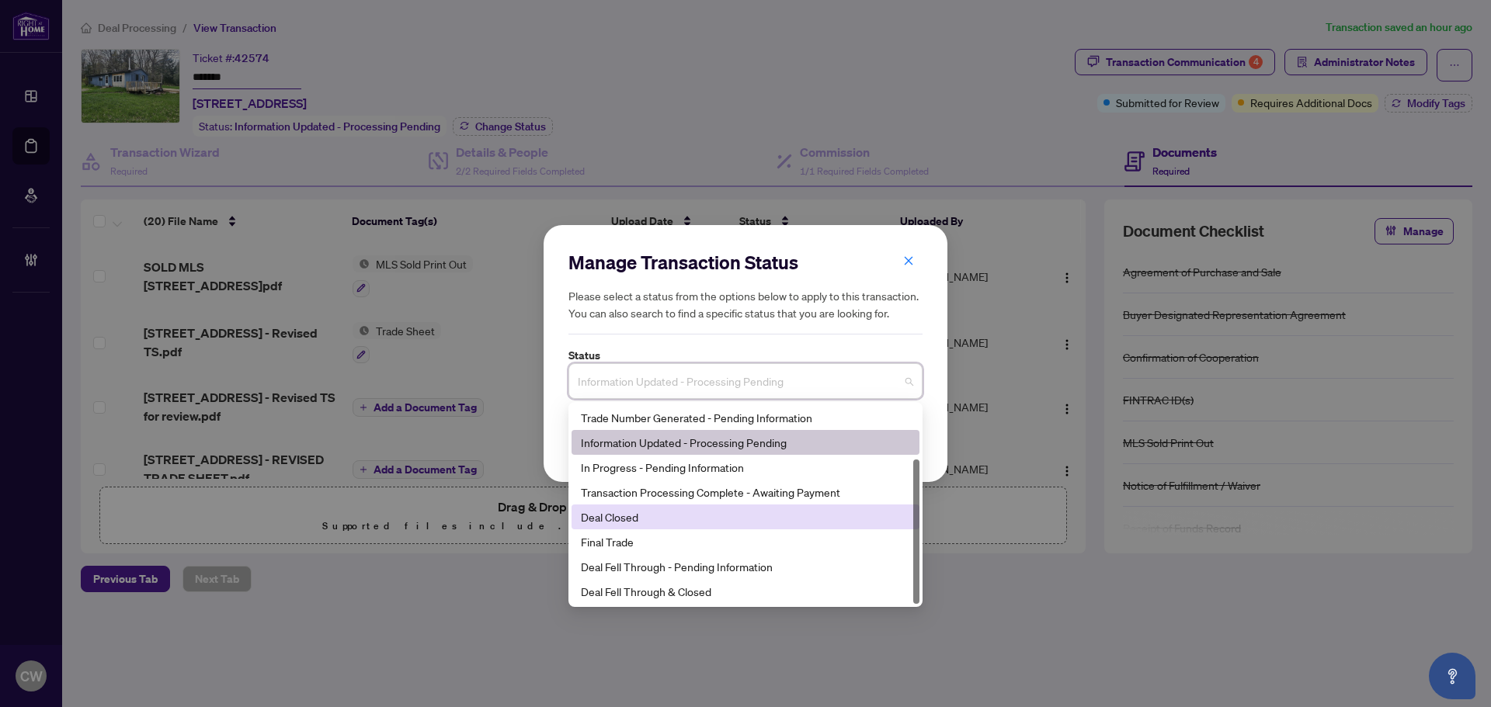
click at [626, 513] on div "Deal Closed" at bounding box center [745, 517] width 329 height 17
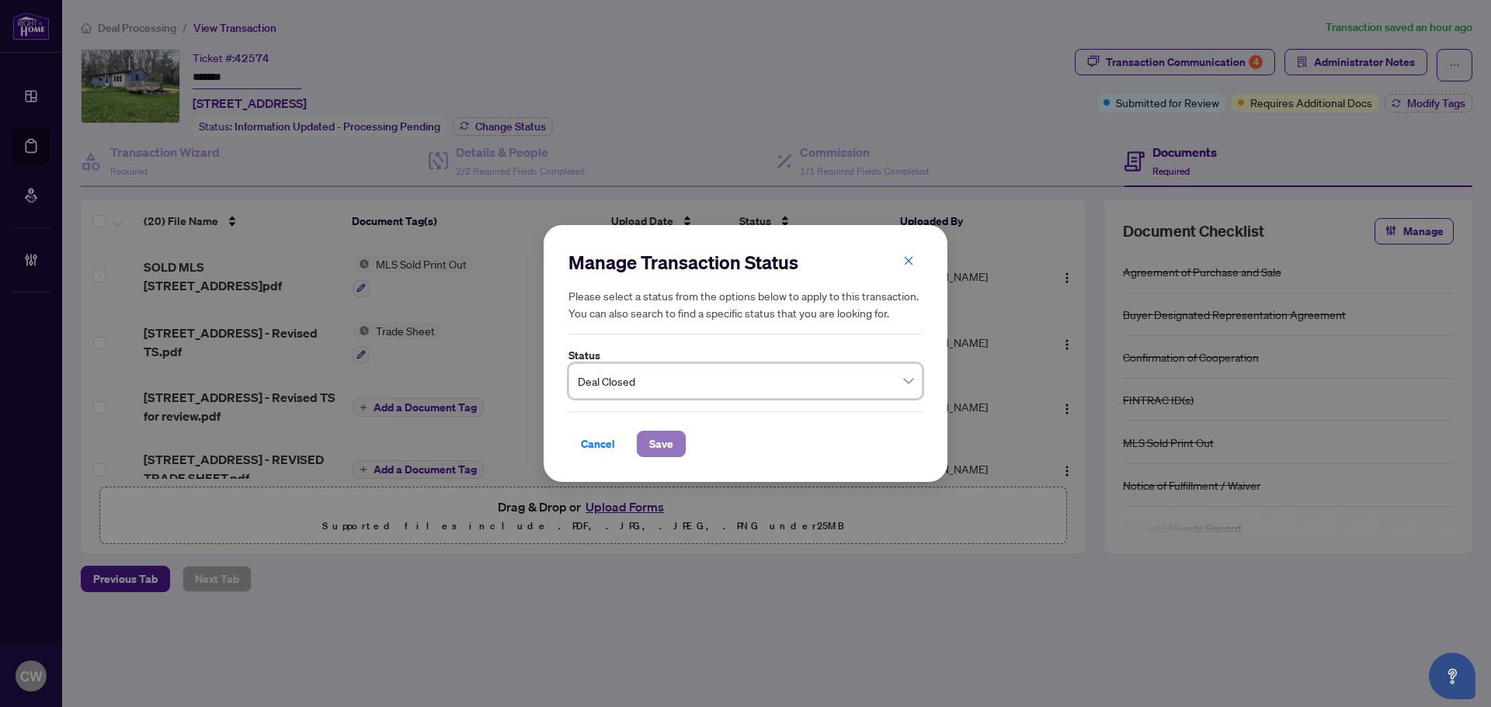
click at [667, 447] on span "Save" at bounding box center [661, 444] width 24 height 25
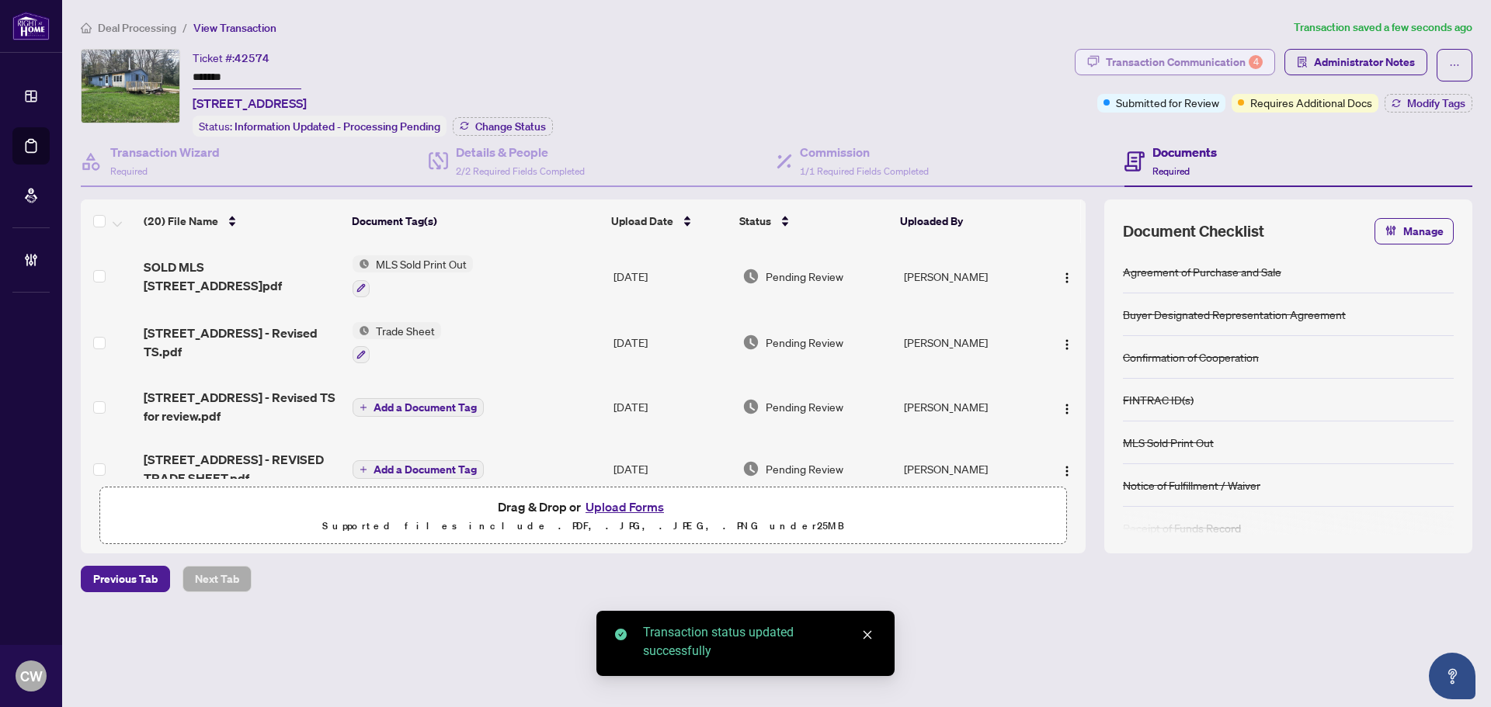
click at [1233, 64] on div "Transaction Communication 4" at bounding box center [1184, 62] width 157 height 25
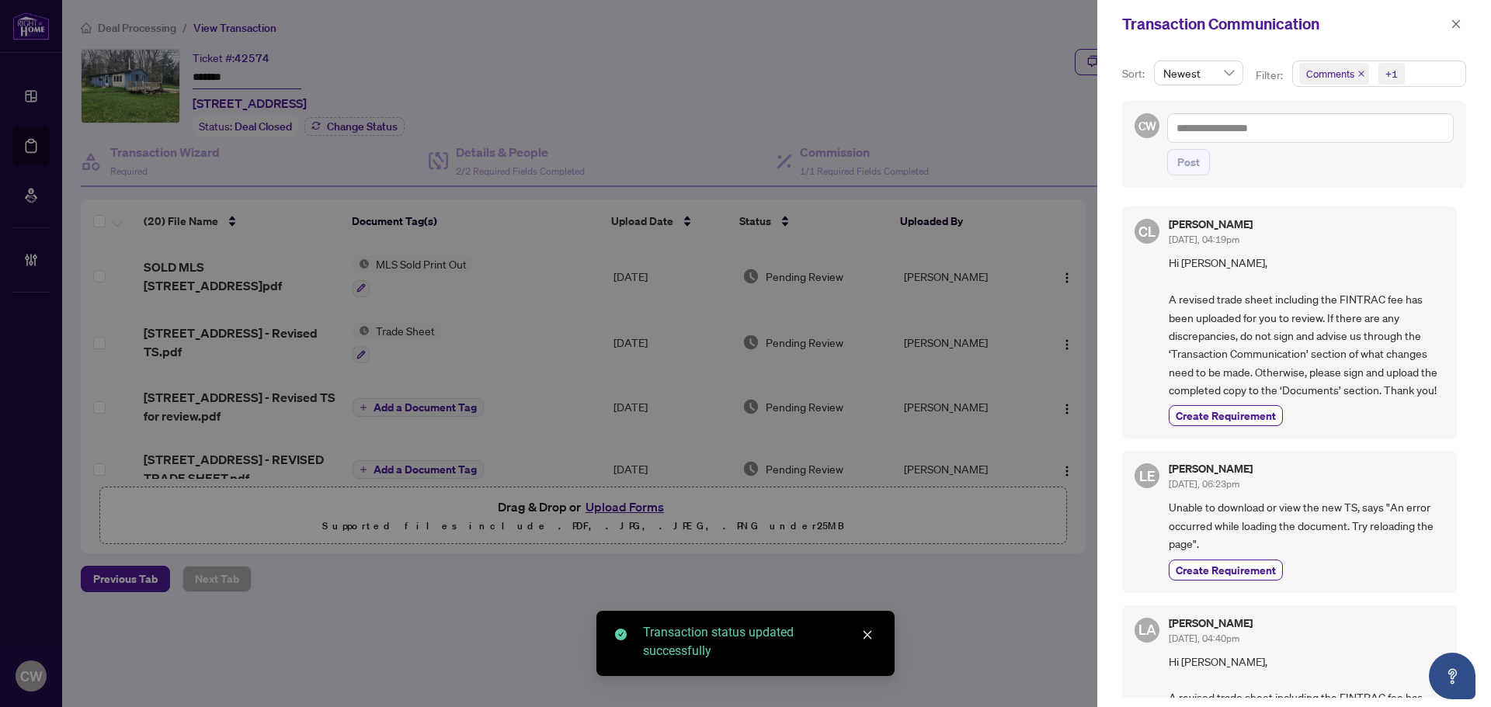
click at [1363, 72] on icon "close" at bounding box center [1361, 74] width 8 height 8
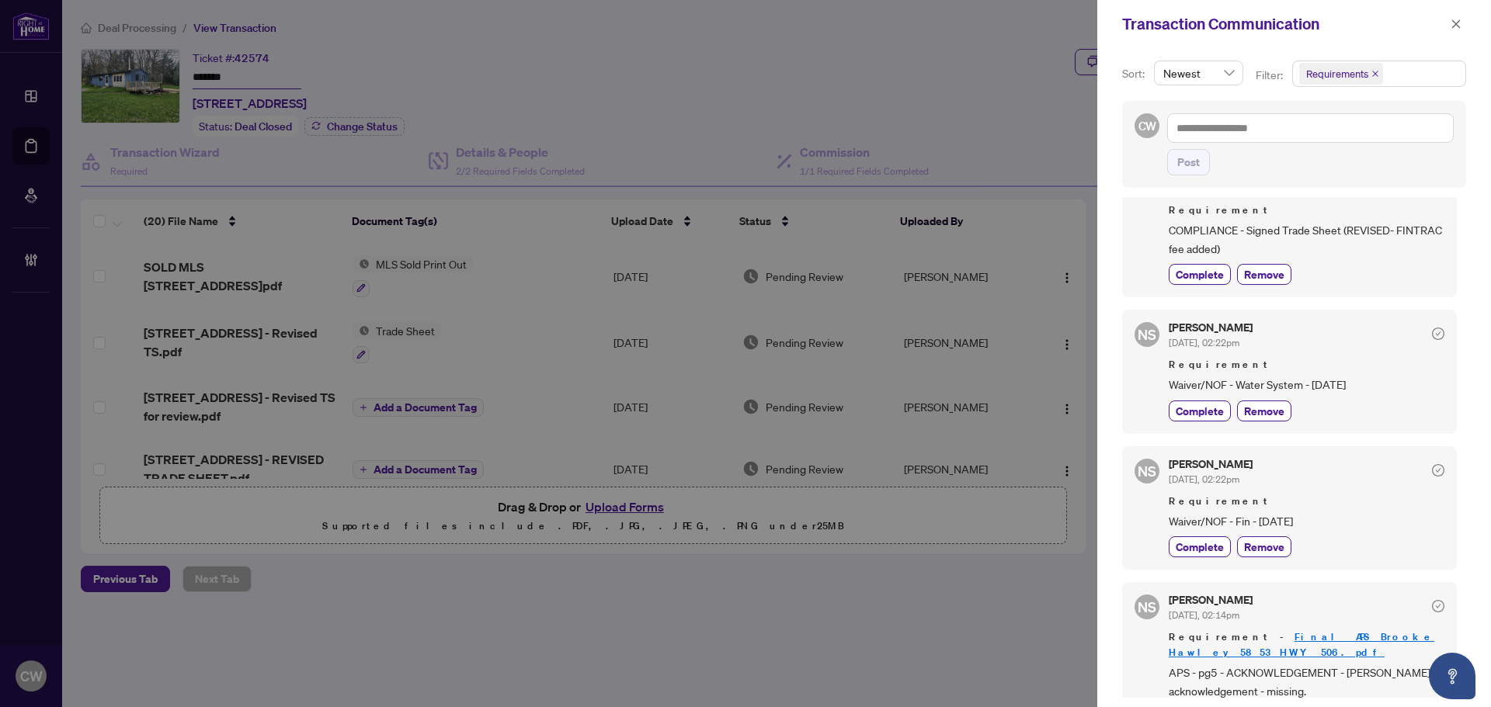
scroll to position [0, 0]
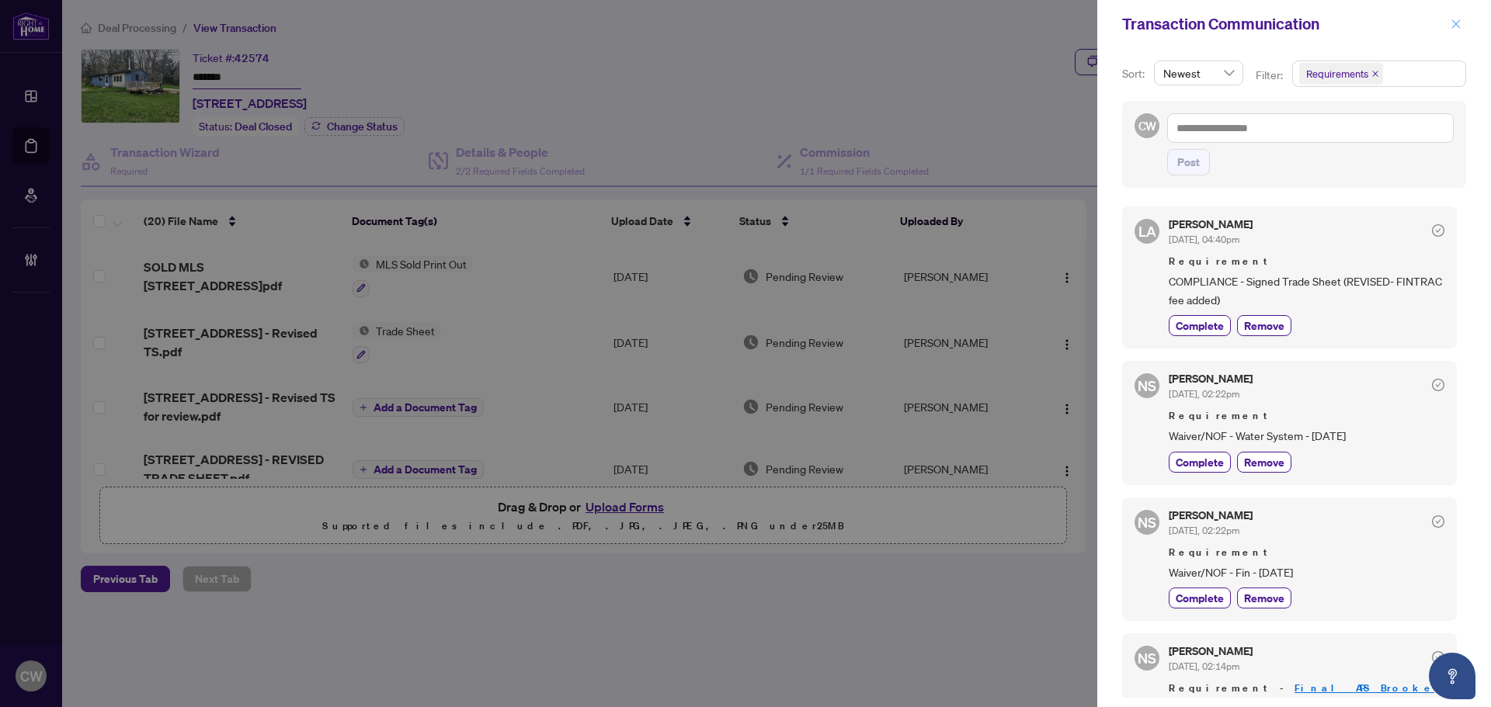
click at [1451, 22] on icon "close" at bounding box center [1456, 24] width 11 height 11
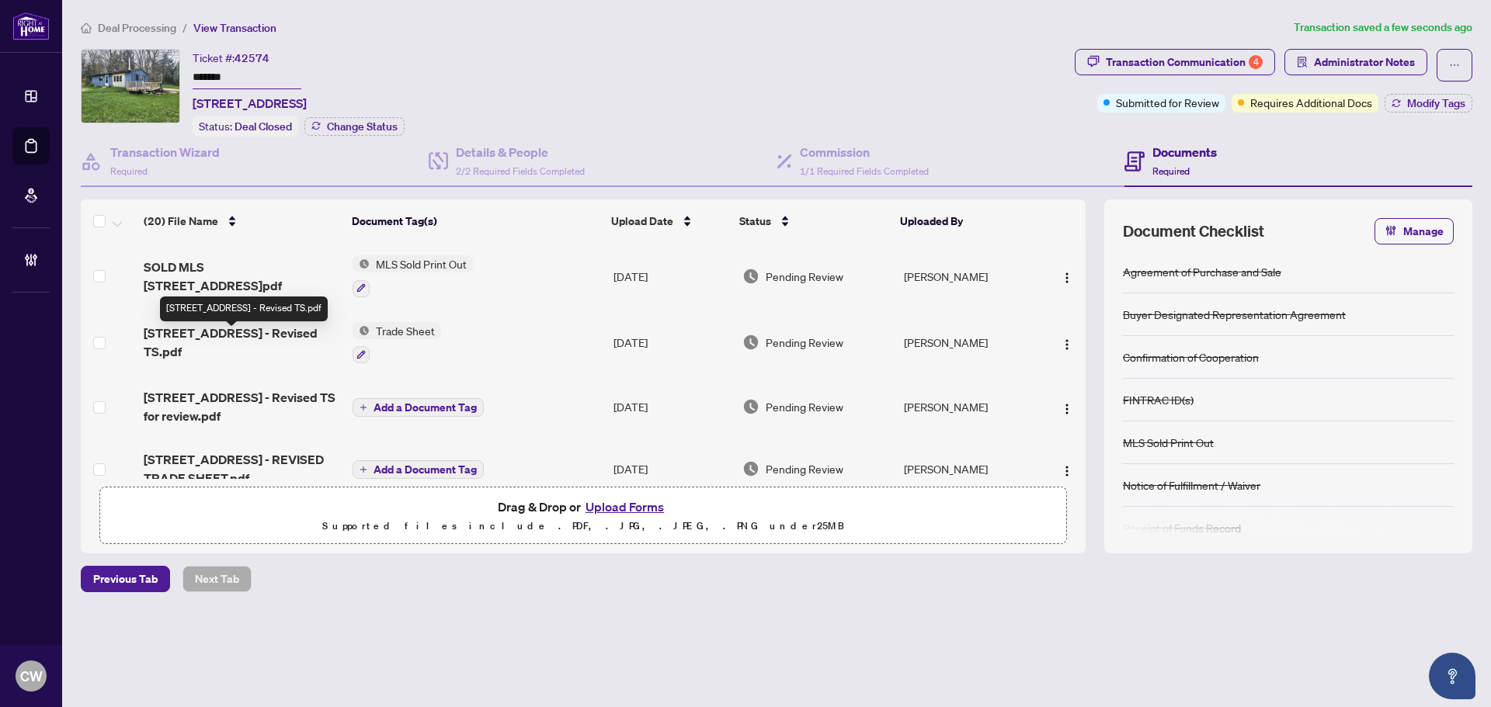
click at [255, 339] on span "[STREET_ADDRESS] - Revised TS.pdf" at bounding box center [242, 342] width 196 height 37
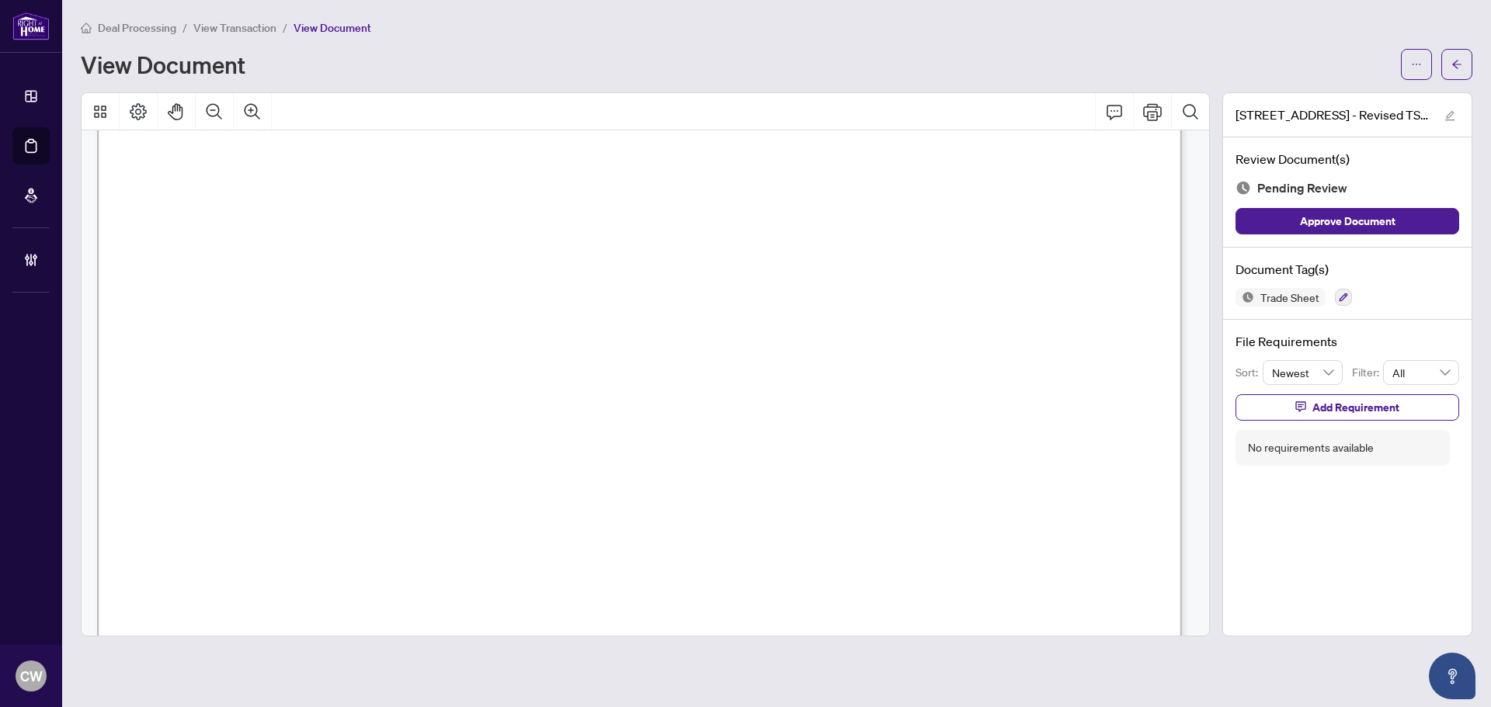
scroll to position [621, 0]
click at [1458, 52] on span "button" at bounding box center [1456, 64] width 11 height 25
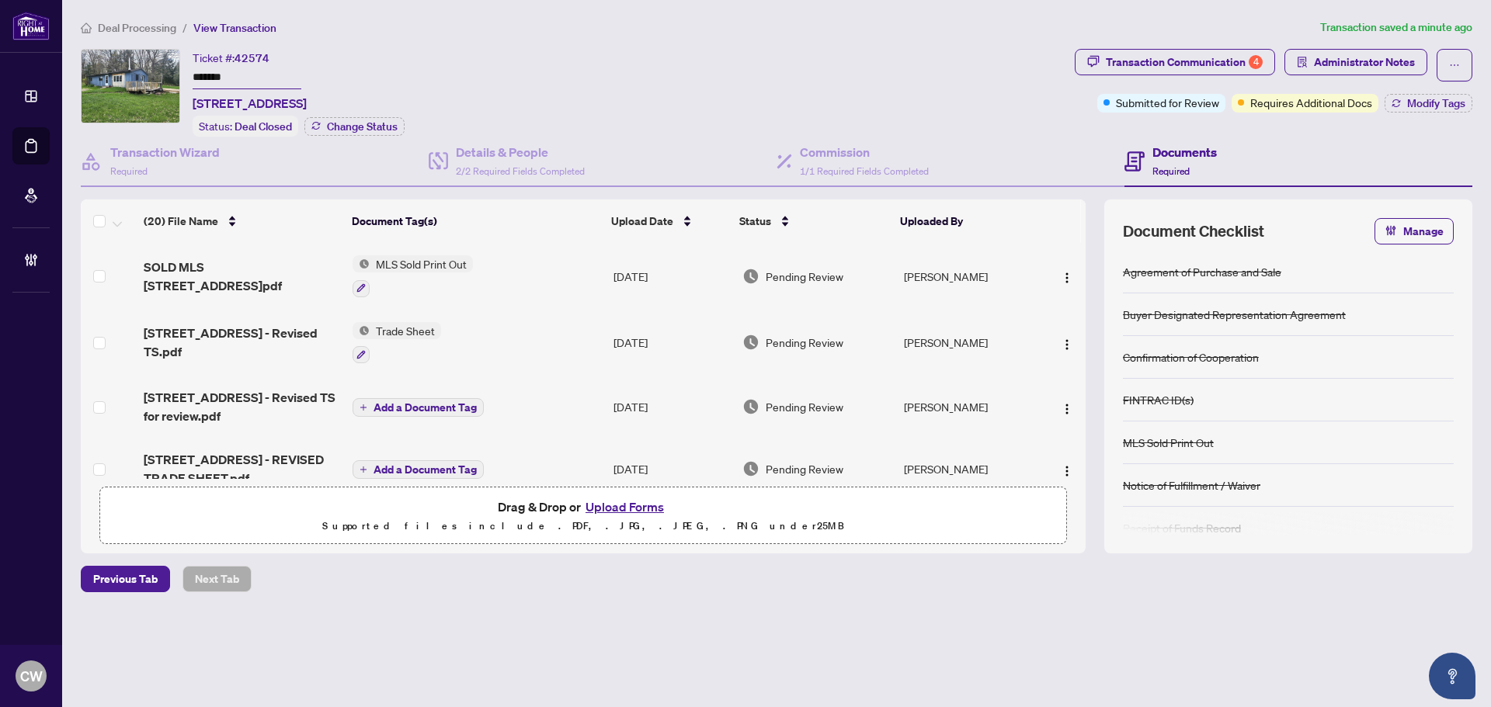
click at [363, 325] on img at bounding box center [361, 330] width 17 height 17
click at [364, 351] on icon "button" at bounding box center [360, 354] width 9 height 9
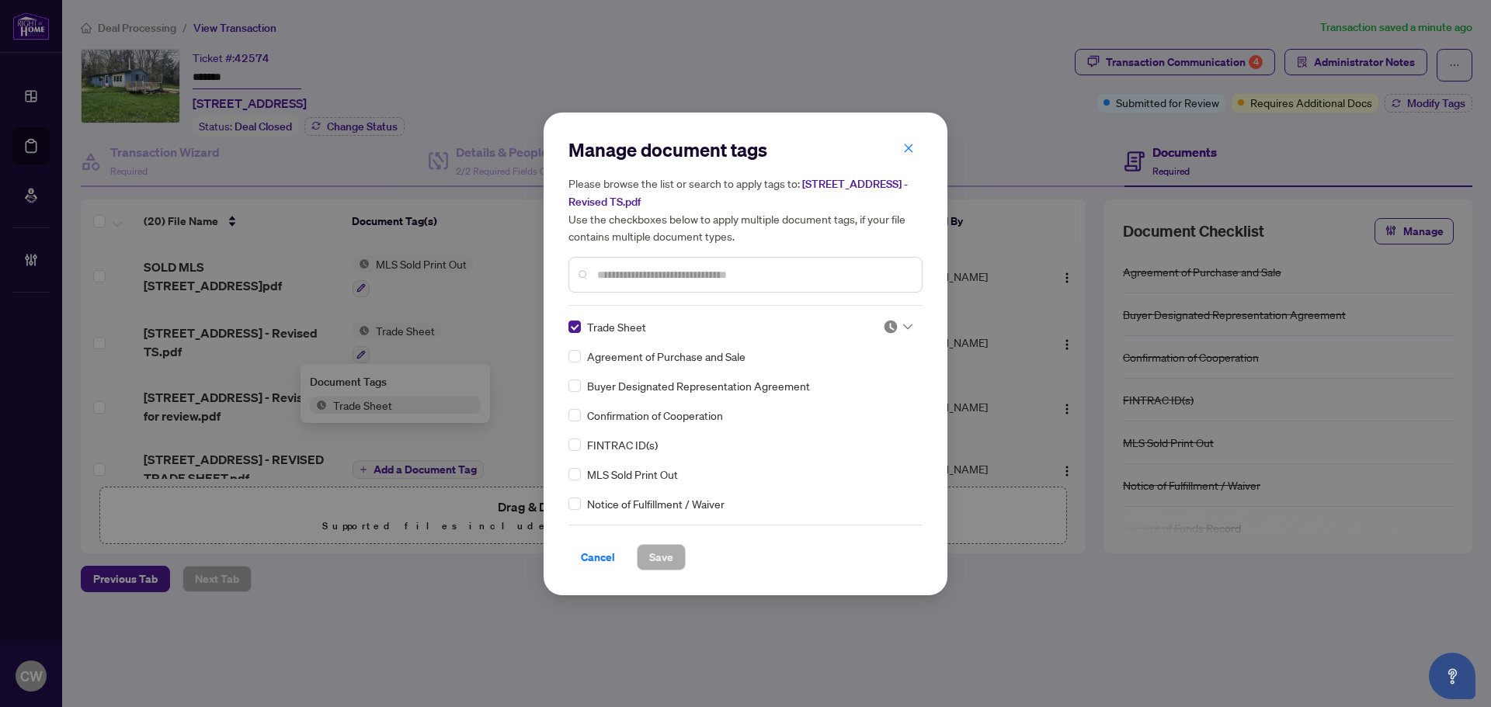
click at [892, 325] on img at bounding box center [891, 327] width 16 height 16
click at [877, 399] on div "Approved" at bounding box center [846, 402] width 99 height 17
drag, startPoint x: 642, startPoint y: 544, endPoint x: 652, endPoint y: 547, distance: 10.6
click at [651, 547] on button "Save" at bounding box center [661, 557] width 49 height 26
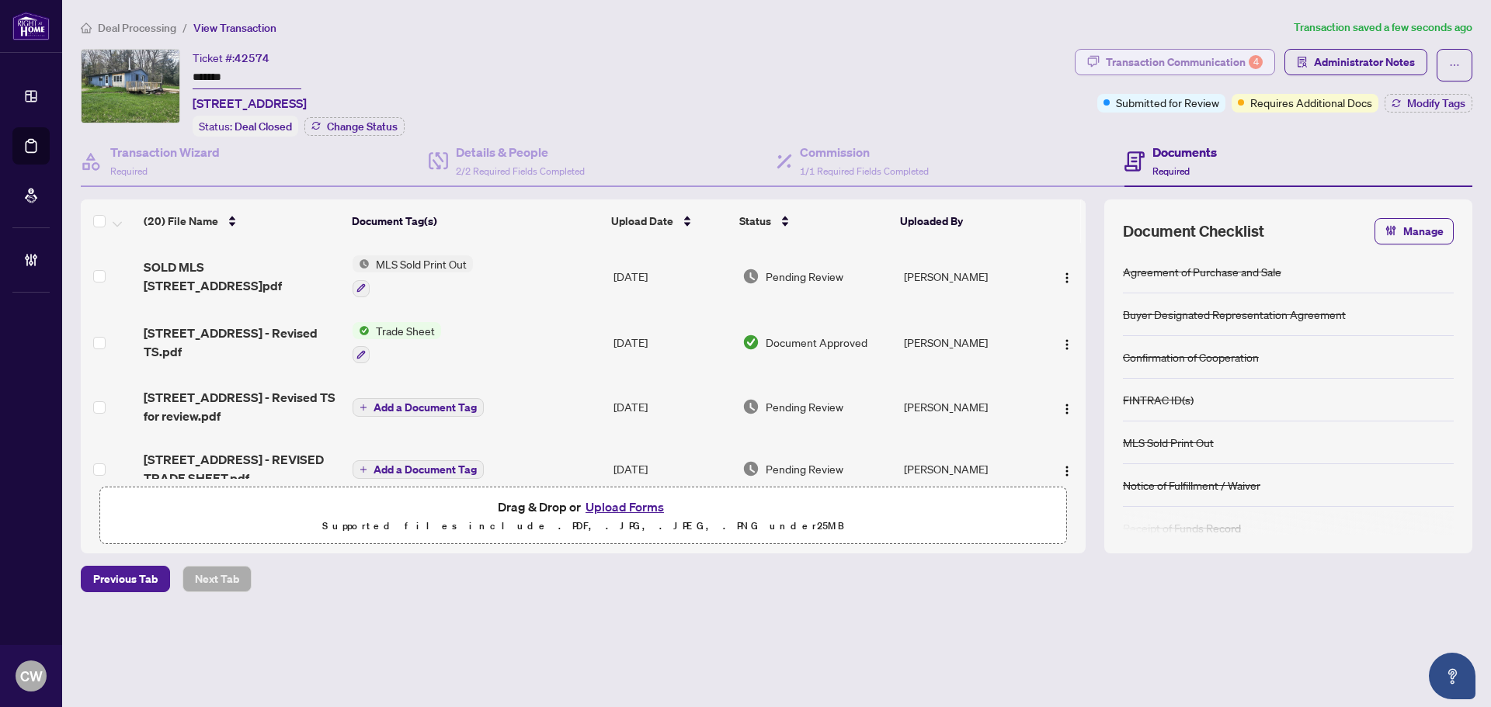
click at [1162, 64] on div "Transaction Communication 4" at bounding box center [1184, 62] width 157 height 25
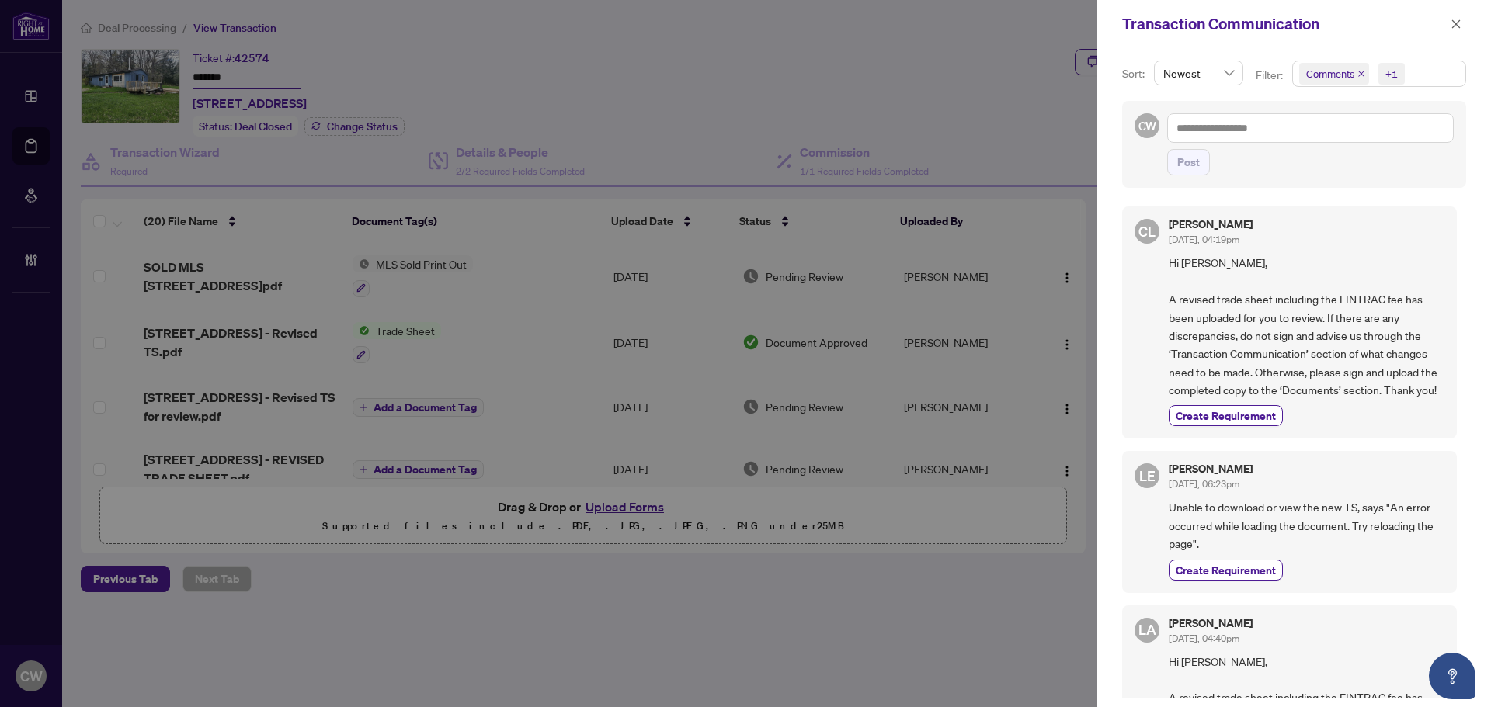
click at [1358, 73] on icon "close" at bounding box center [1361, 74] width 8 height 8
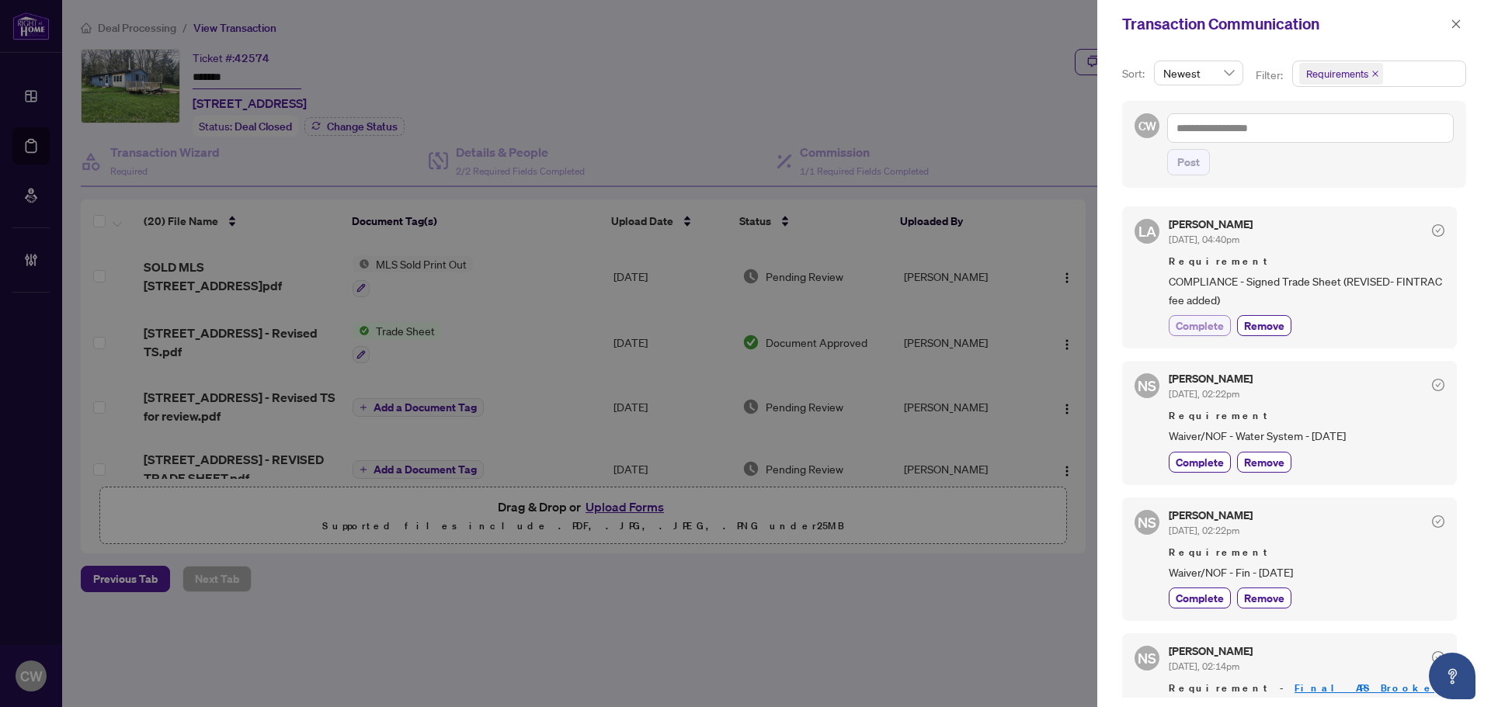
click at [1192, 325] on span "Complete" at bounding box center [1200, 326] width 48 height 16
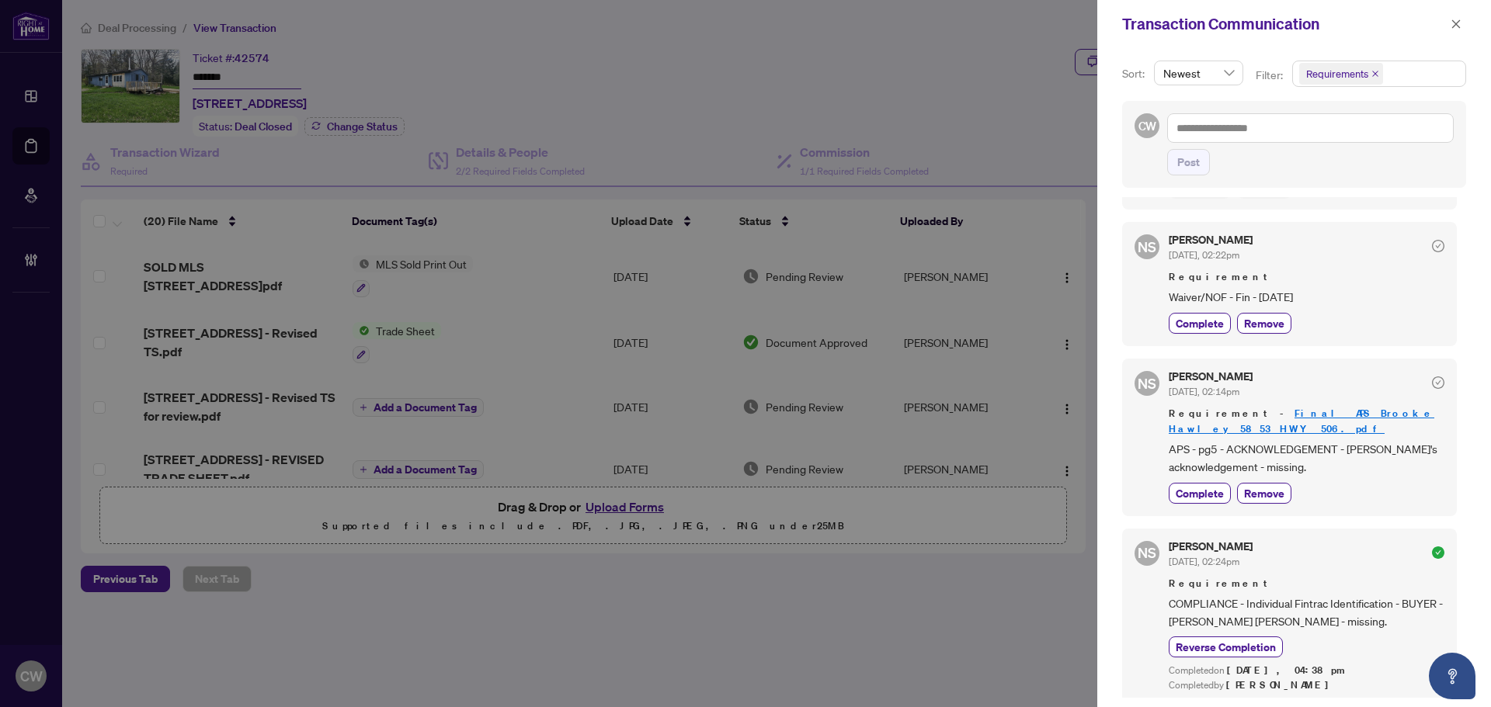
scroll to position [388, 0]
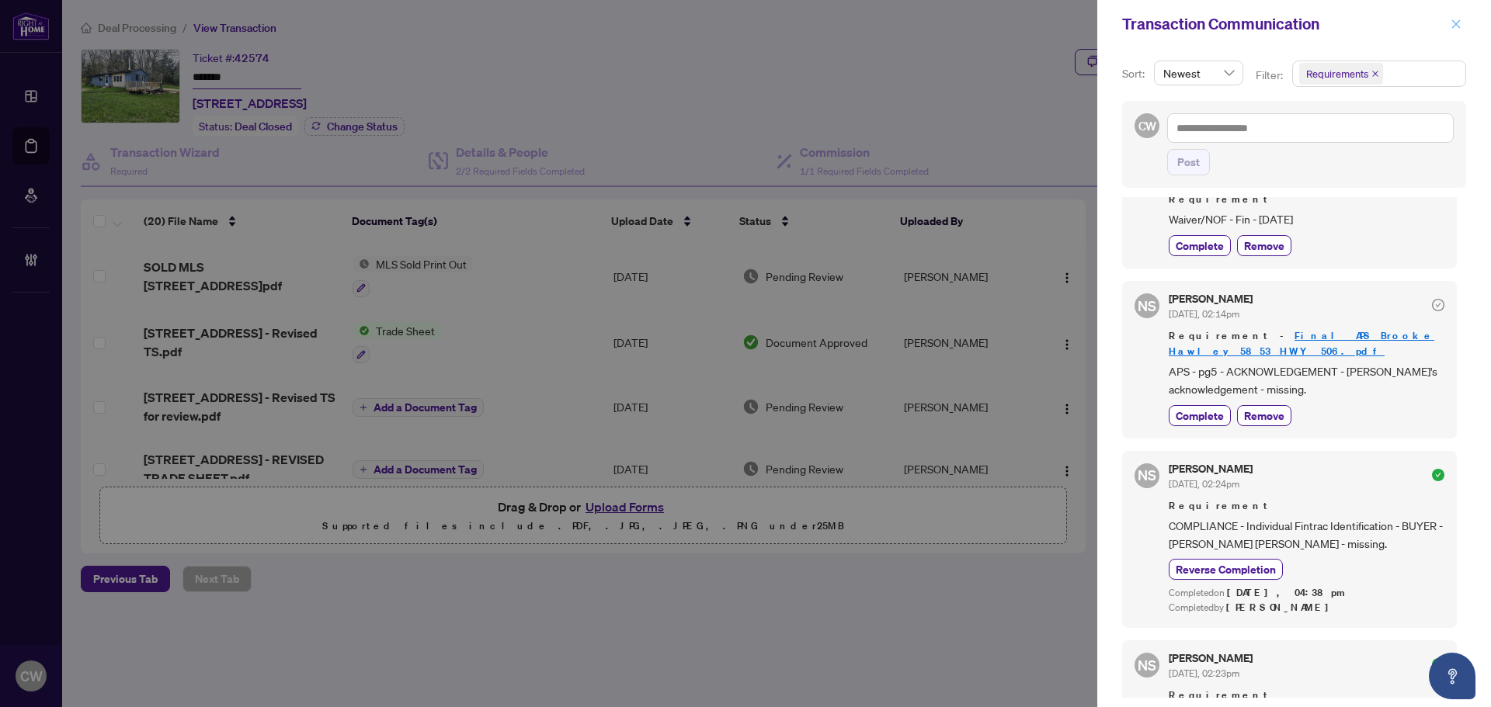
click at [1452, 23] on icon "close" at bounding box center [1456, 24] width 11 height 11
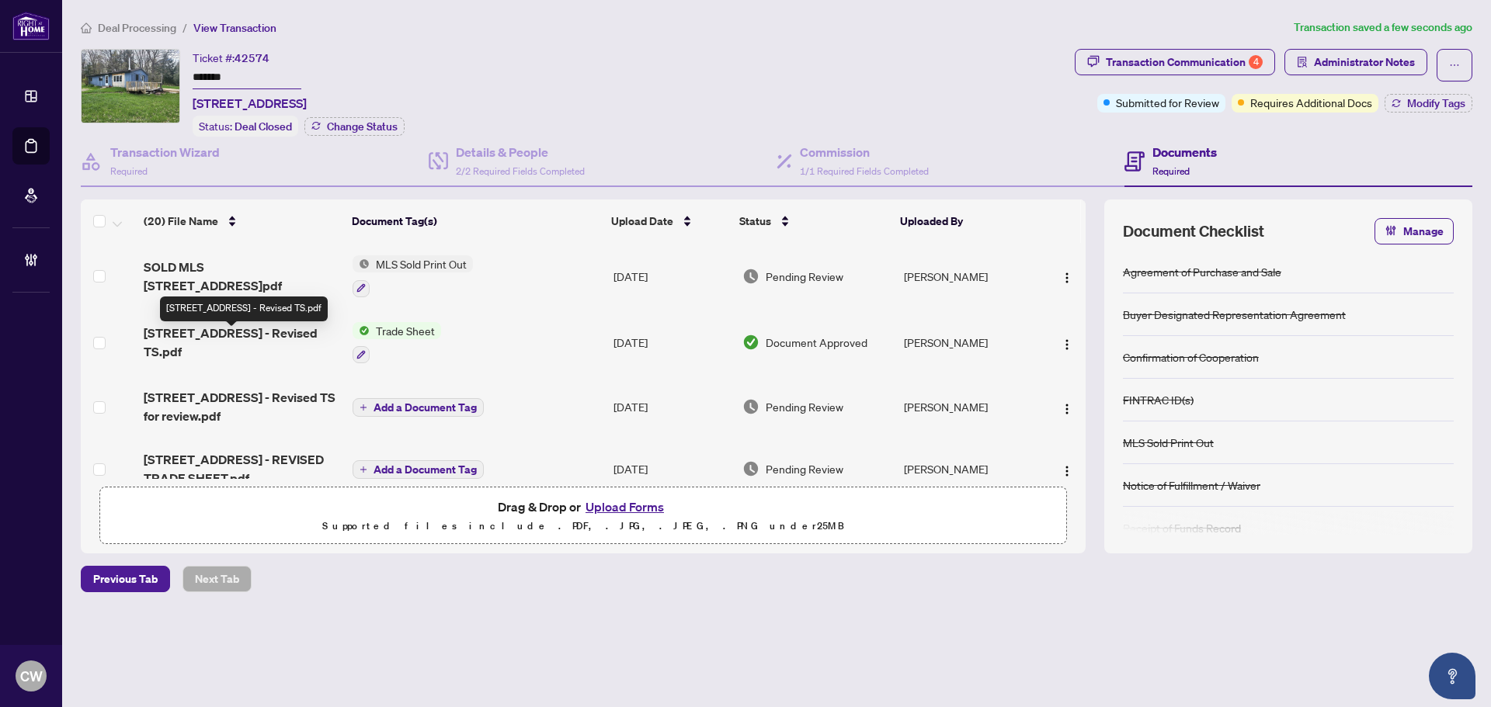
click at [247, 332] on span "[STREET_ADDRESS] - Revised TS.pdf" at bounding box center [242, 342] width 196 height 37
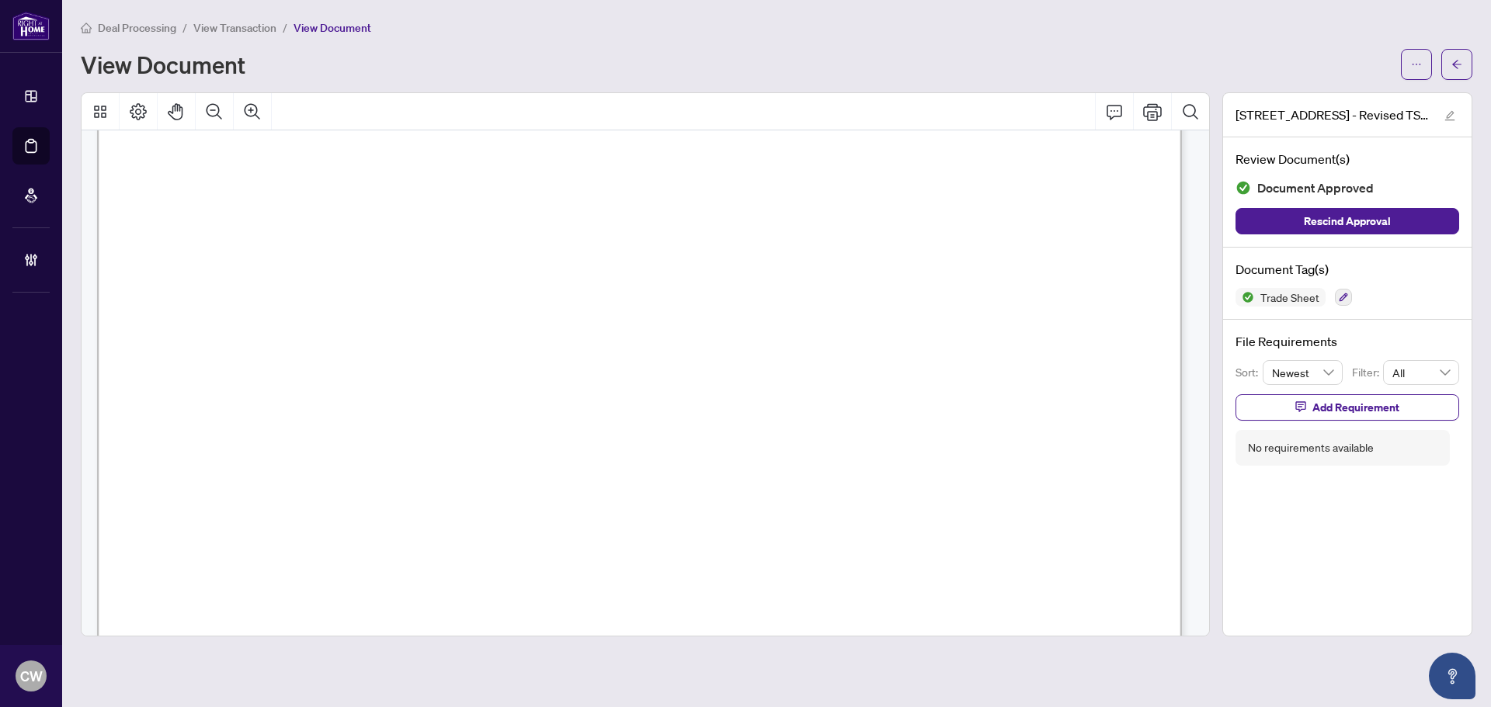
scroll to position [466, 0]
click at [1457, 59] on icon "arrow-left" at bounding box center [1456, 64] width 11 height 11
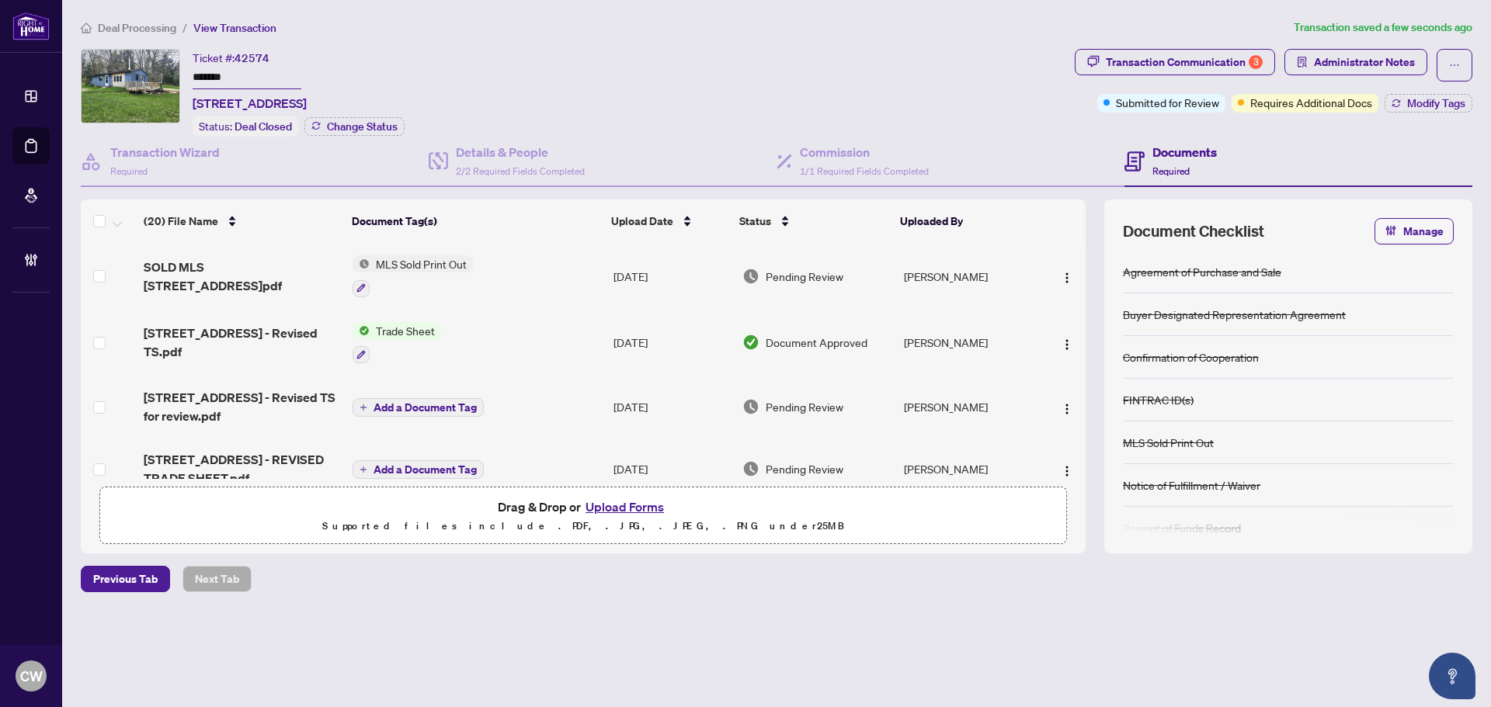
click at [645, 500] on button "Upload Forms" at bounding box center [625, 507] width 88 height 20
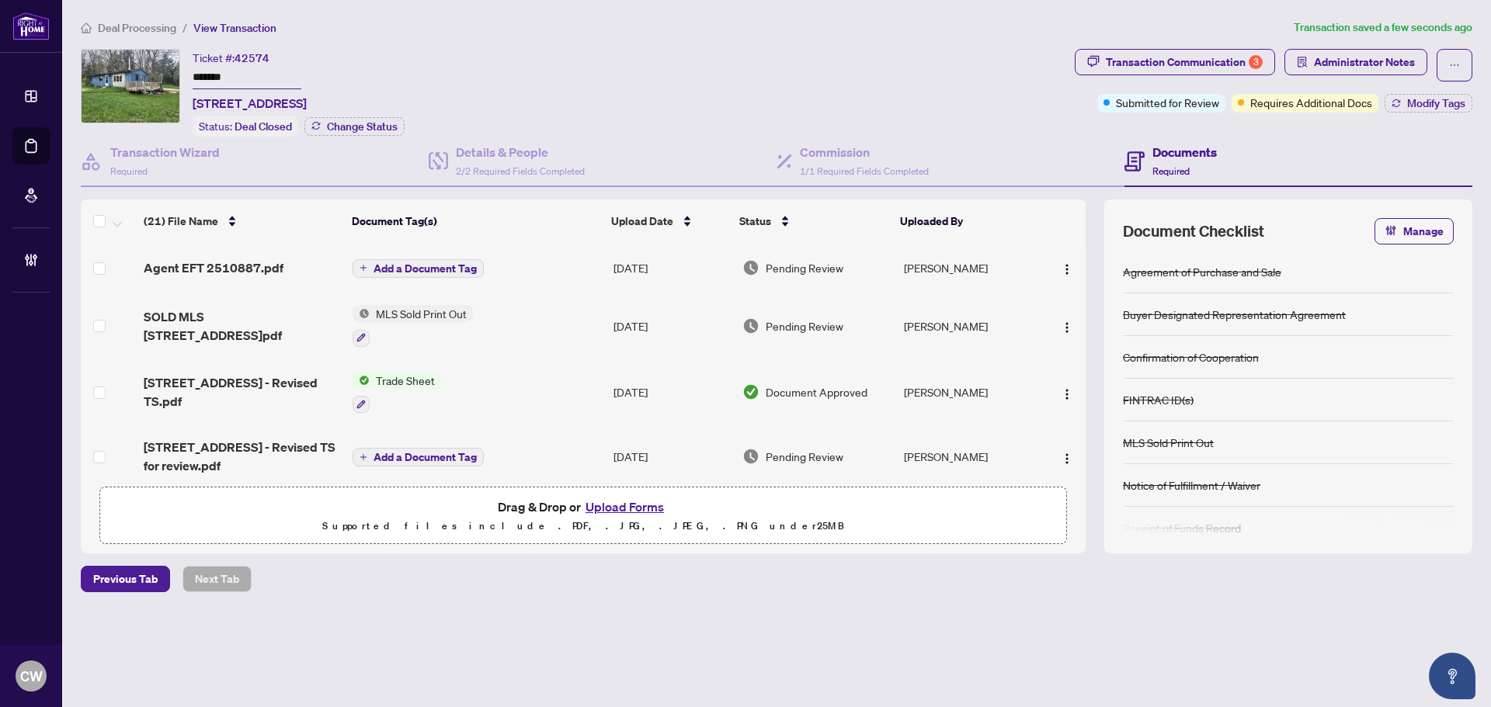
click at [445, 266] on span "Add a Document Tag" at bounding box center [425, 268] width 103 height 11
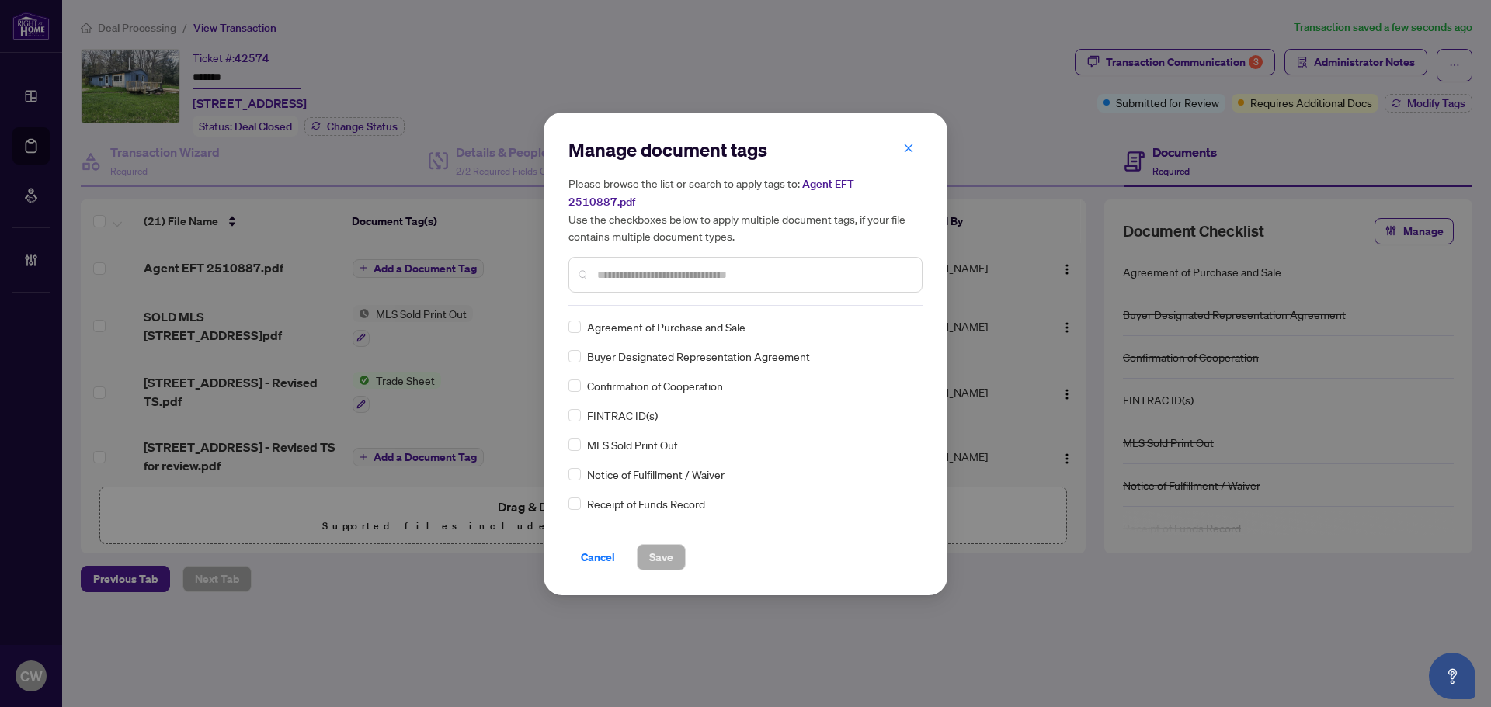
click at [652, 268] on input "text" at bounding box center [753, 274] width 312 height 17
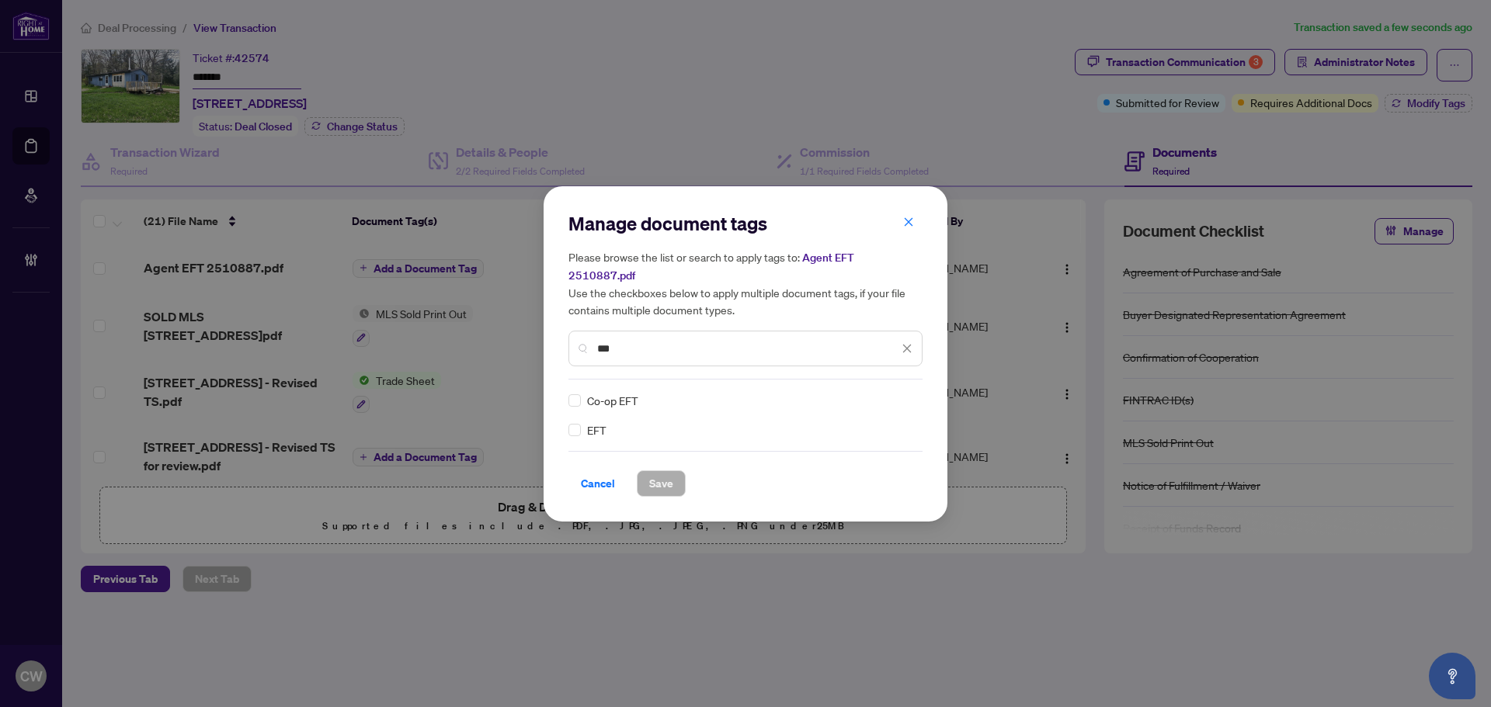
type input "***"
drag, startPoint x: 888, startPoint y: 388, endPoint x: 889, endPoint y: 403, distance: 14.8
click at [889, 393] on img at bounding box center [891, 401] width 16 height 16
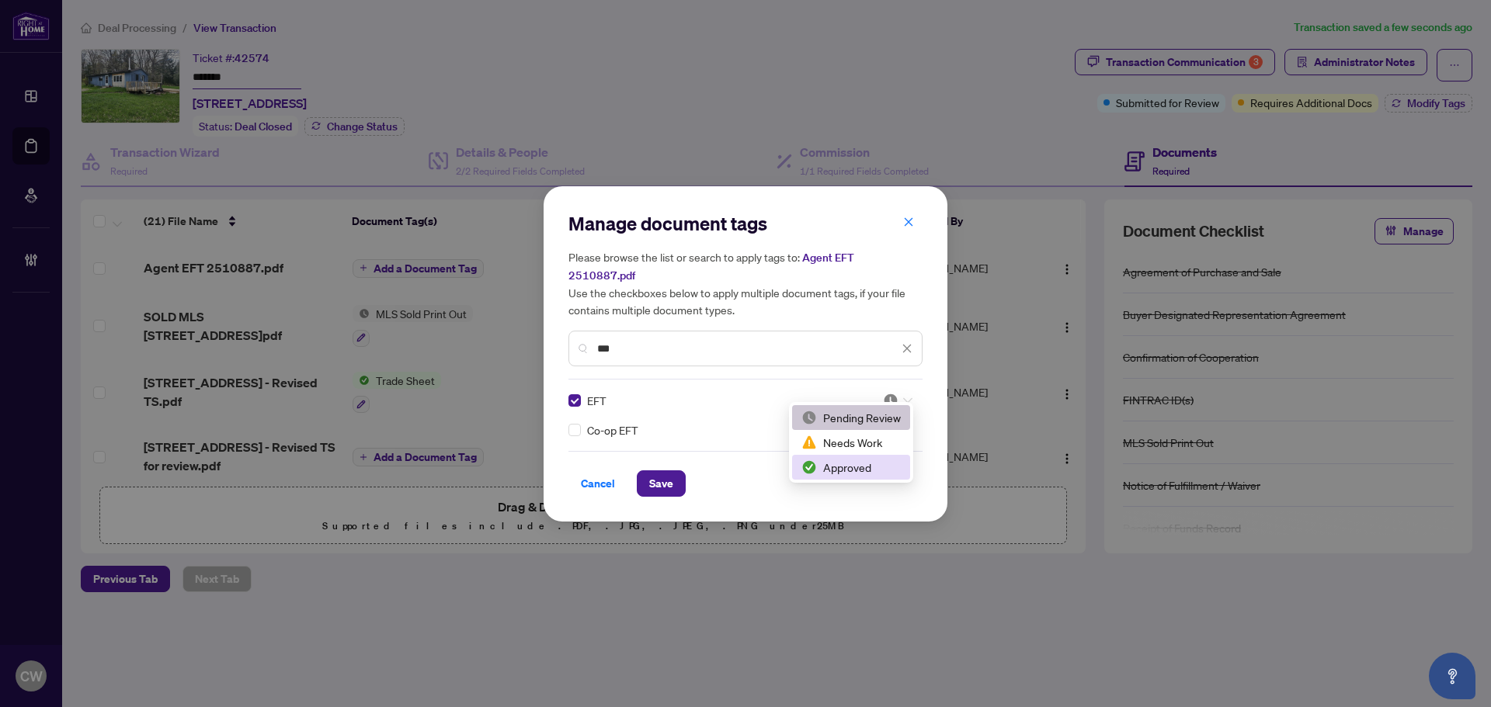
click at [869, 464] on div "Approved" at bounding box center [850, 467] width 99 height 17
click at [665, 475] on span "Save" at bounding box center [661, 483] width 24 height 25
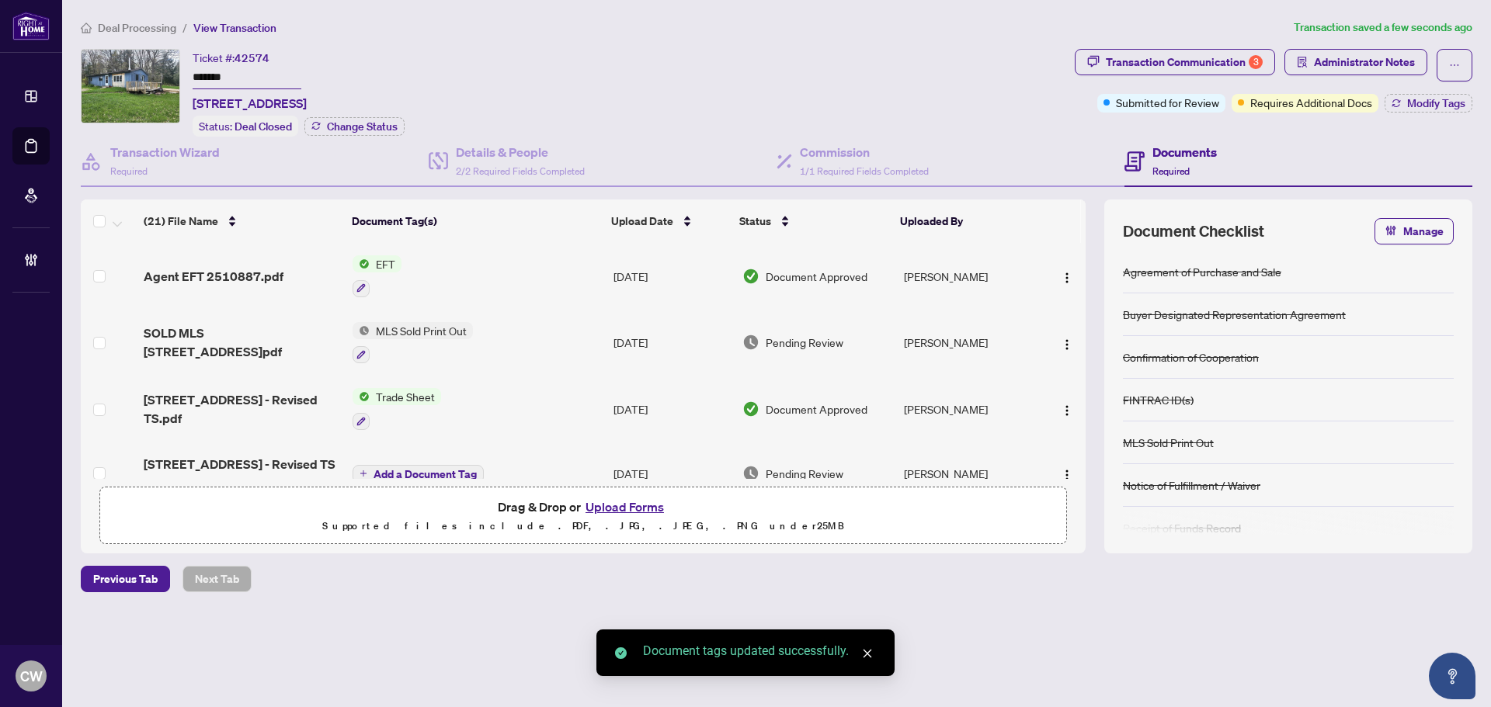
click at [1061, 268] on span "button" at bounding box center [1067, 276] width 12 height 17
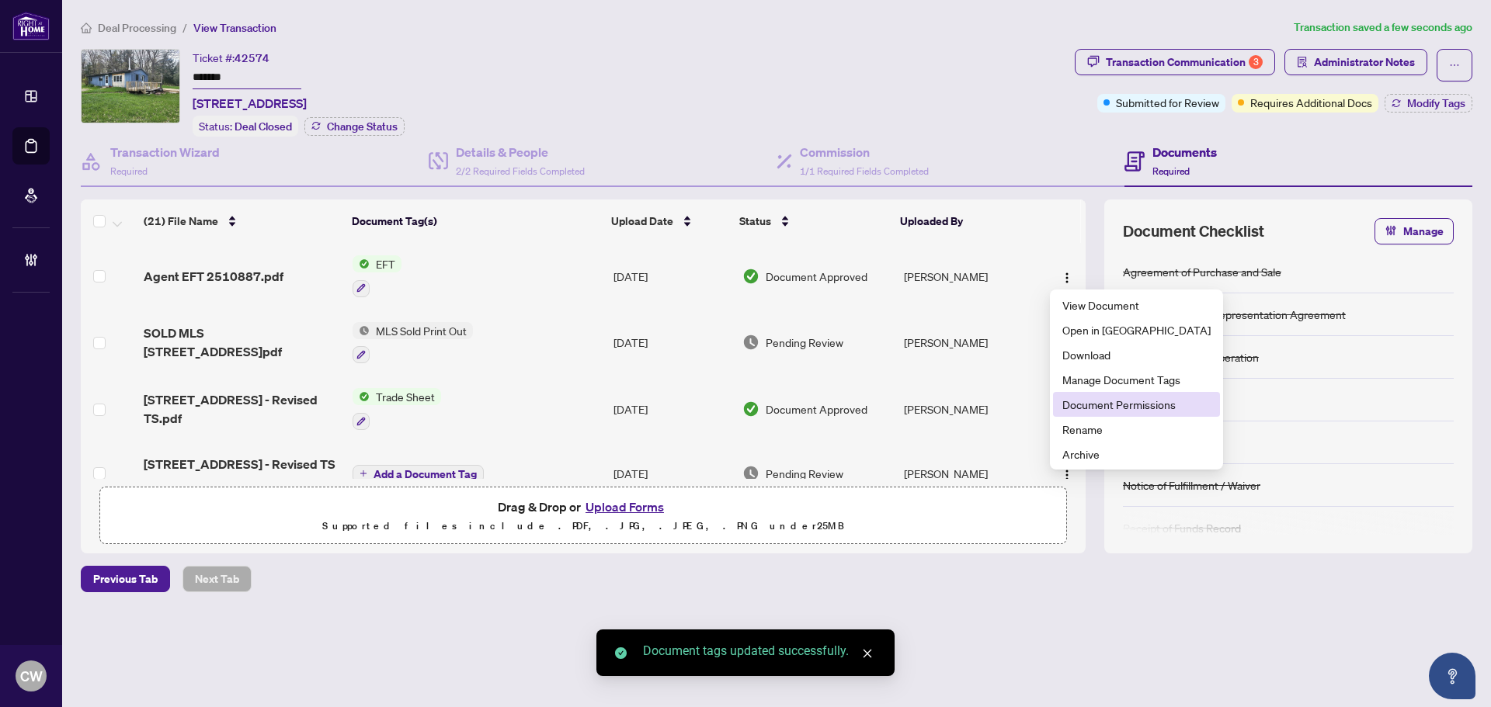
click at [1090, 404] on span "Document Permissions" at bounding box center [1136, 404] width 148 height 17
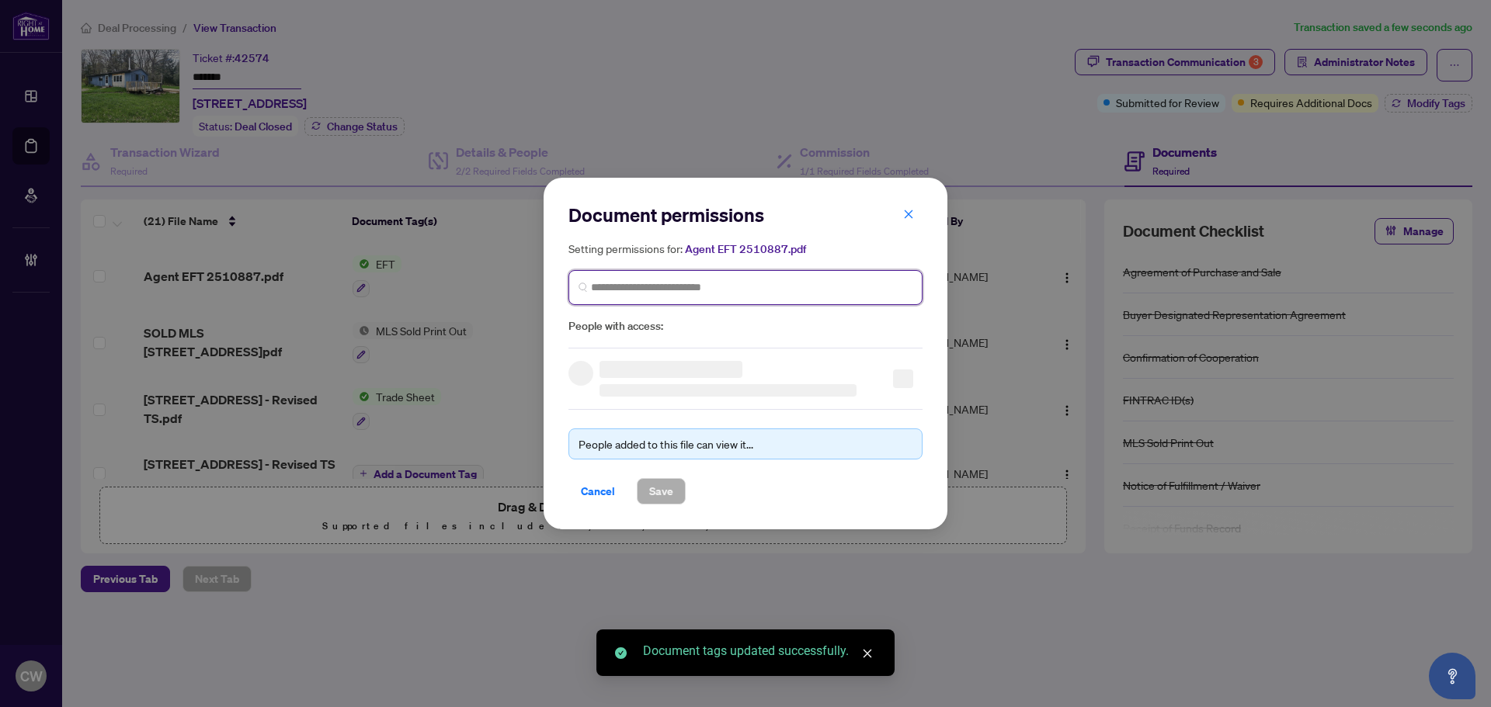
click at [677, 287] on input "search" at bounding box center [751, 288] width 321 height 16
paste input "**********"
type input "**********"
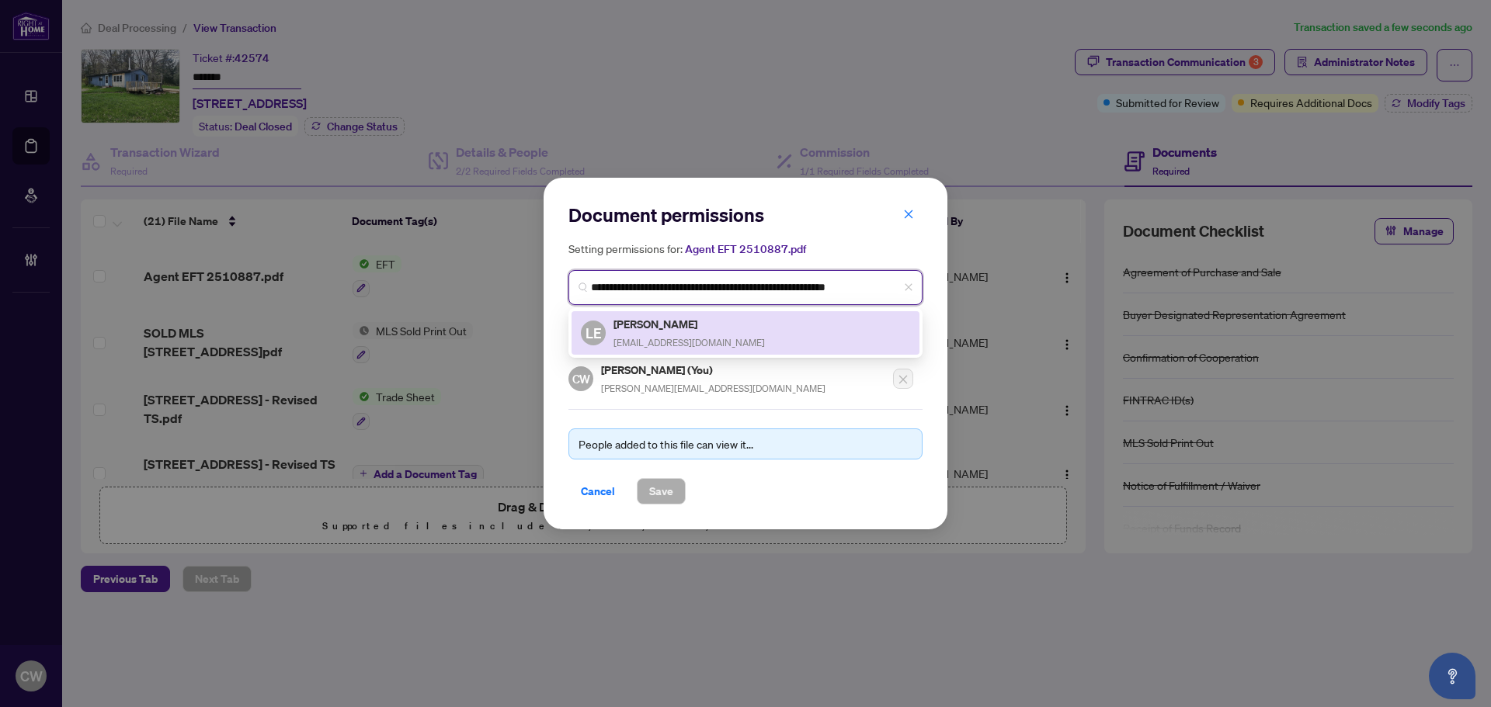
click at [651, 325] on h5 "[PERSON_NAME]" at bounding box center [688, 324] width 151 height 18
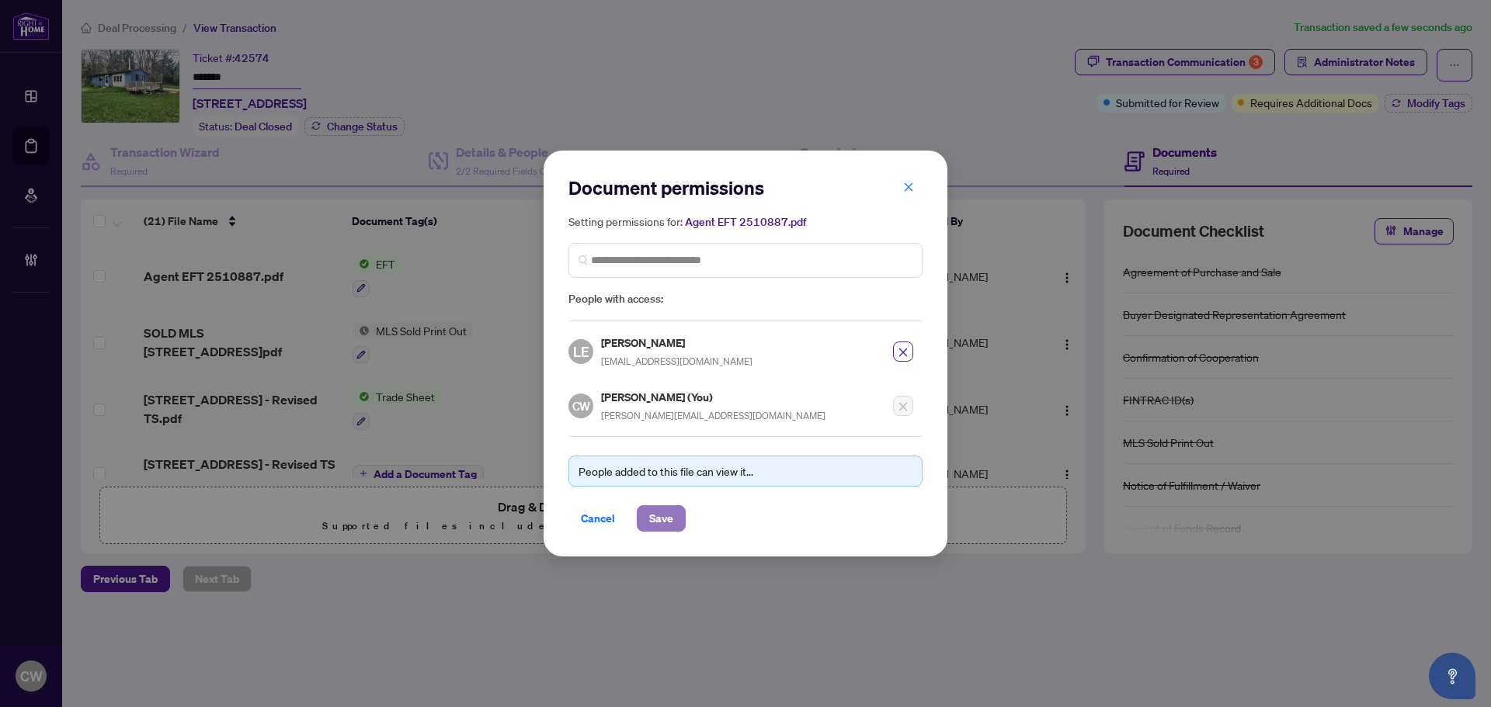
click at [669, 516] on span "Save" at bounding box center [661, 518] width 24 height 25
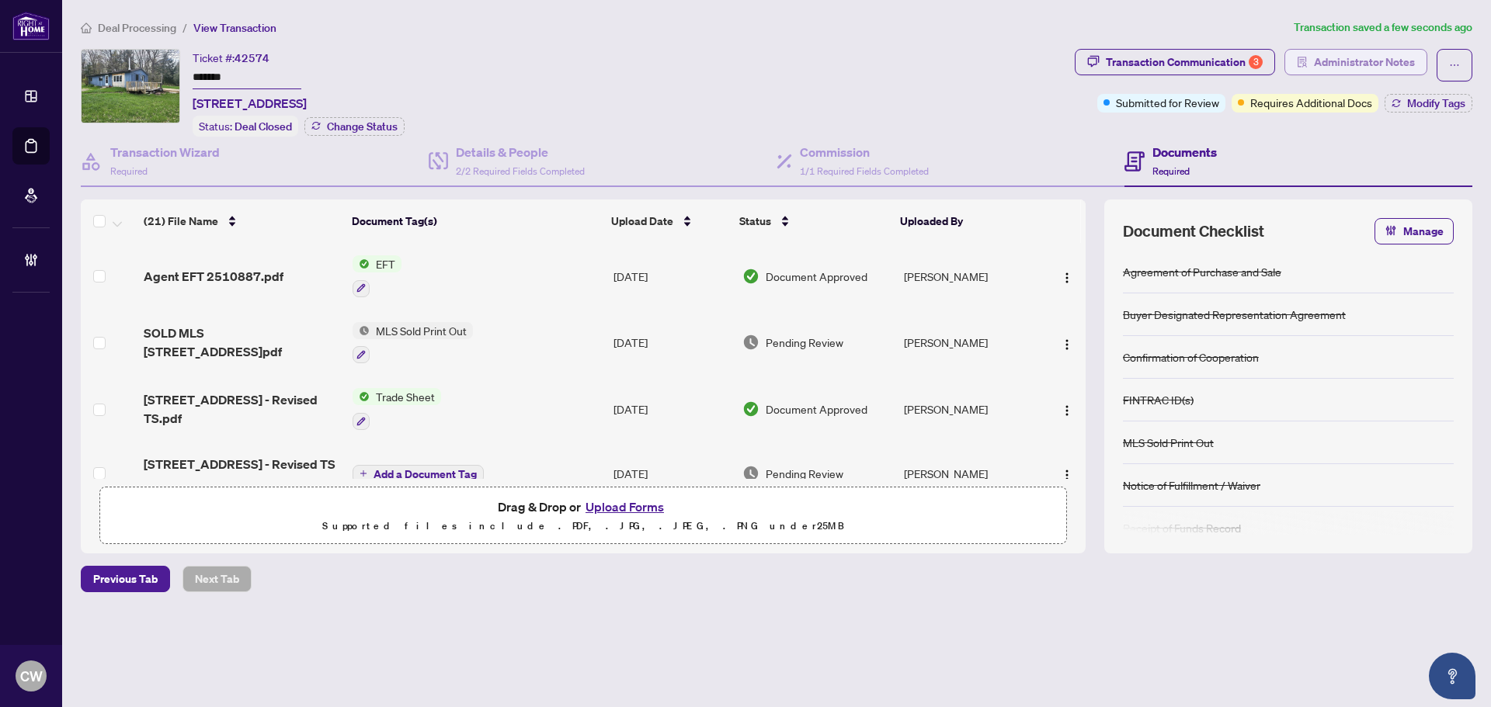
click at [1360, 68] on span "Administrator Notes" at bounding box center [1364, 62] width 101 height 25
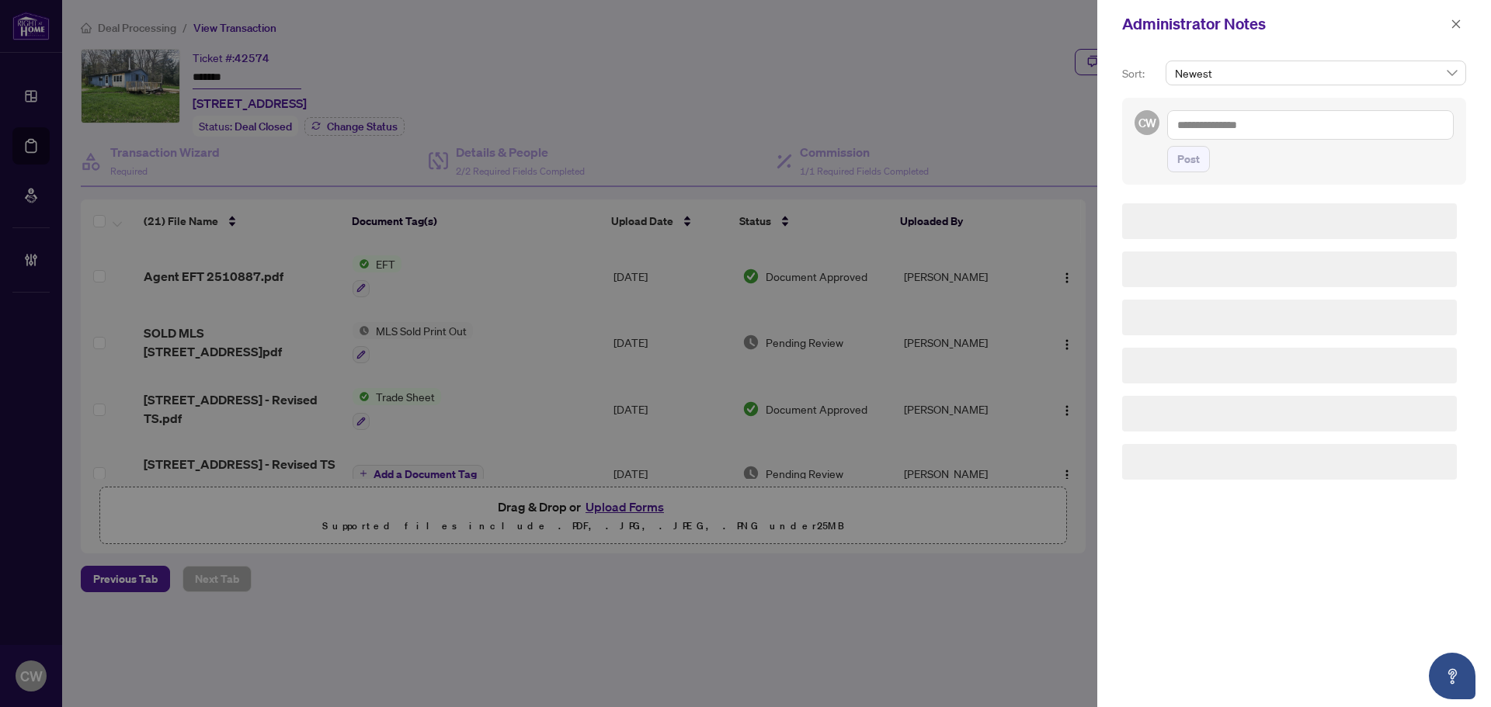
click at [1263, 149] on span "Post" at bounding box center [1310, 159] width 287 height 26
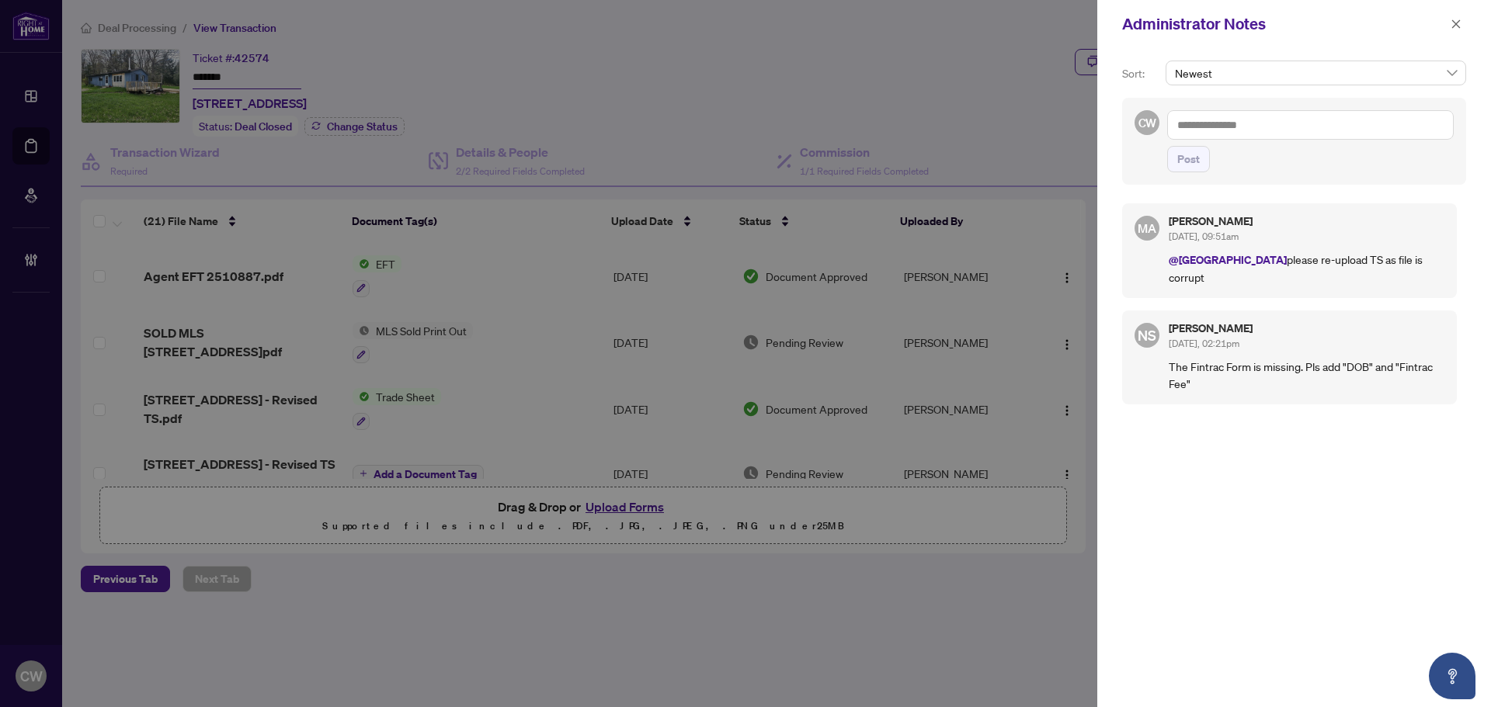
click at [1259, 134] on textarea at bounding box center [1310, 125] width 287 height 30
paste textarea "**********"
type textarea "**********"
drag, startPoint x: 1188, startPoint y: 162, endPoint x: 1265, endPoint y: 136, distance: 81.0
click at [1188, 162] on span "Post" at bounding box center [1188, 159] width 23 height 25
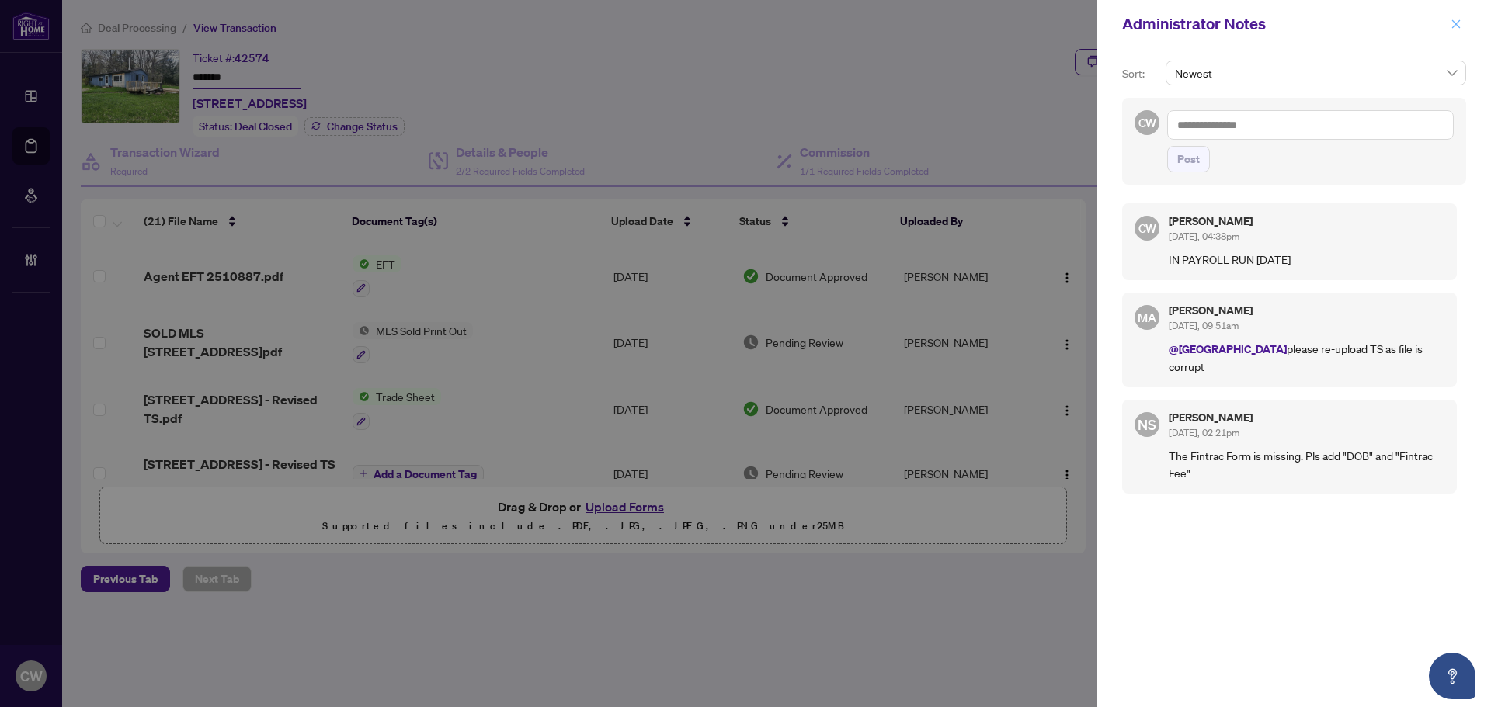
click at [1461, 30] on button "button" at bounding box center [1456, 24] width 20 height 19
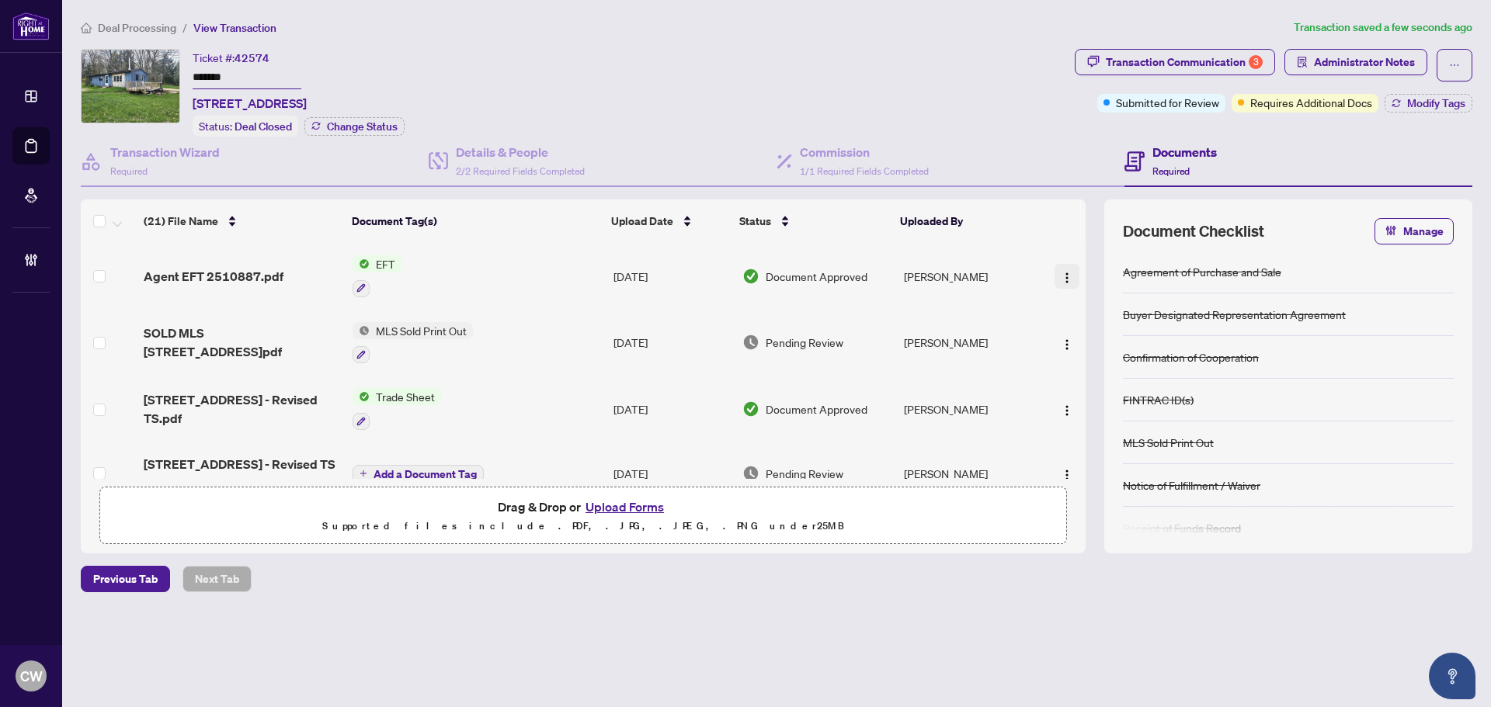
click at [1061, 272] on img "button" at bounding box center [1067, 278] width 12 height 12
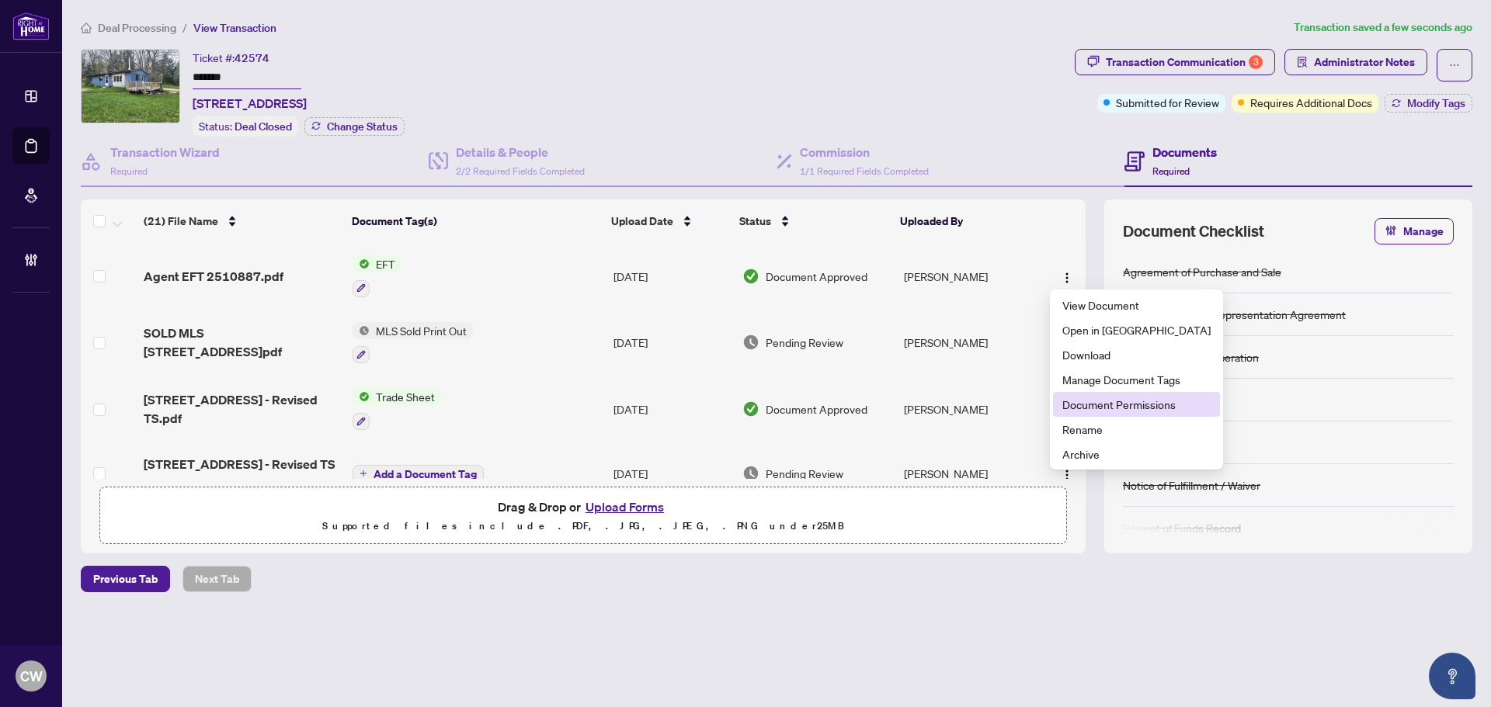
click at [1079, 406] on span "Document Permissions" at bounding box center [1136, 404] width 148 height 17
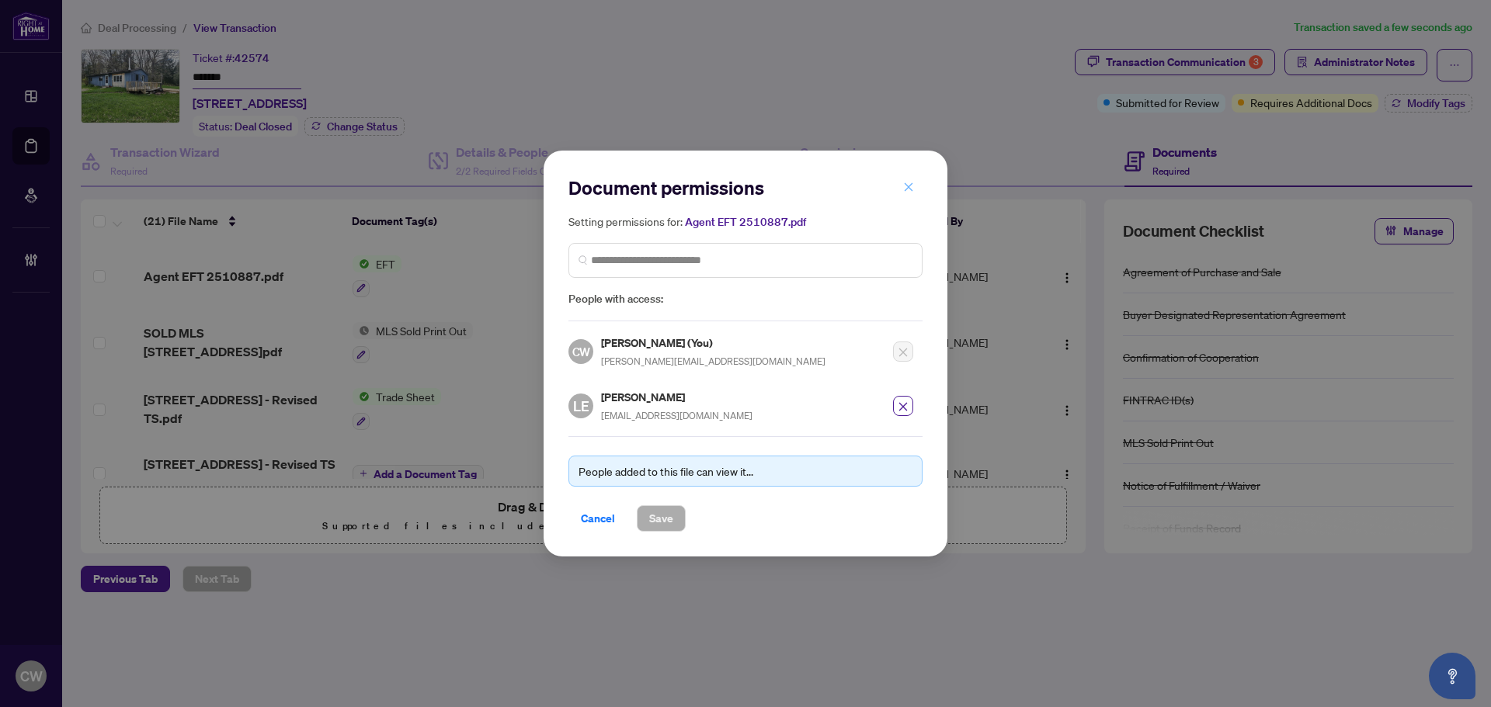
click at [905, 185] on icon "close" at bounding box center [908, 187] width 11 height 11
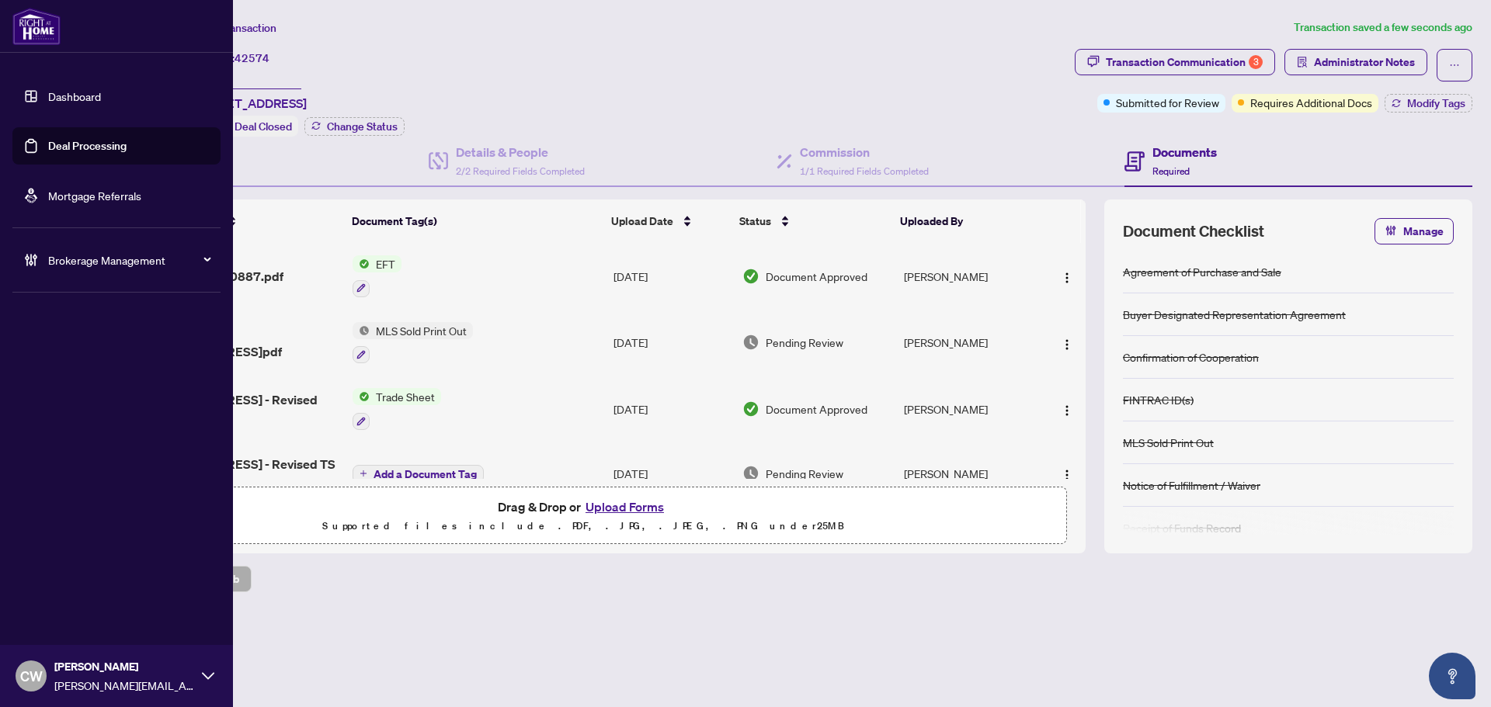
click at [54, 151] on link "Deal Processing" at bounding box center [87, 146] width 78 height 14
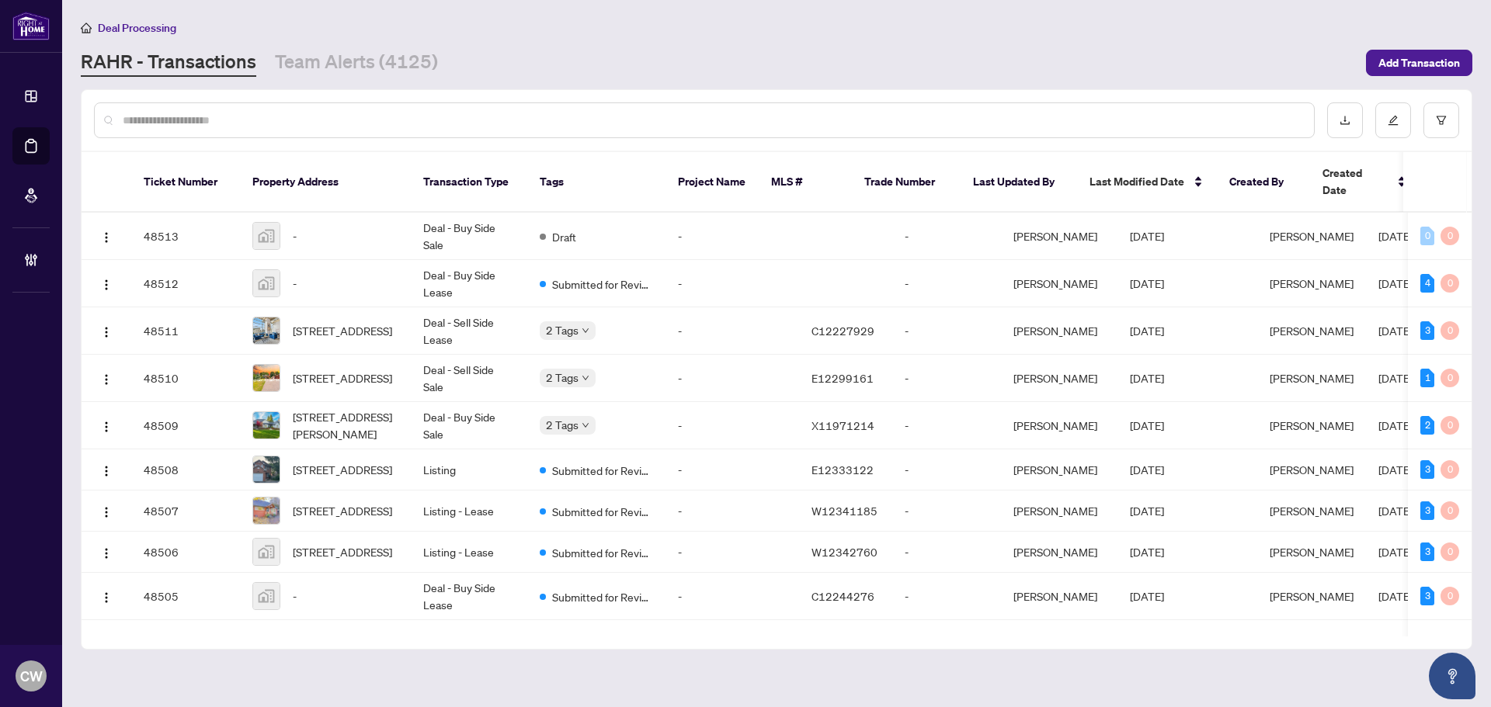
click at [339, 116] on input "text" at bounding box center [712, 120] width 1179 height 17
paste input "*******"
type input "*******"
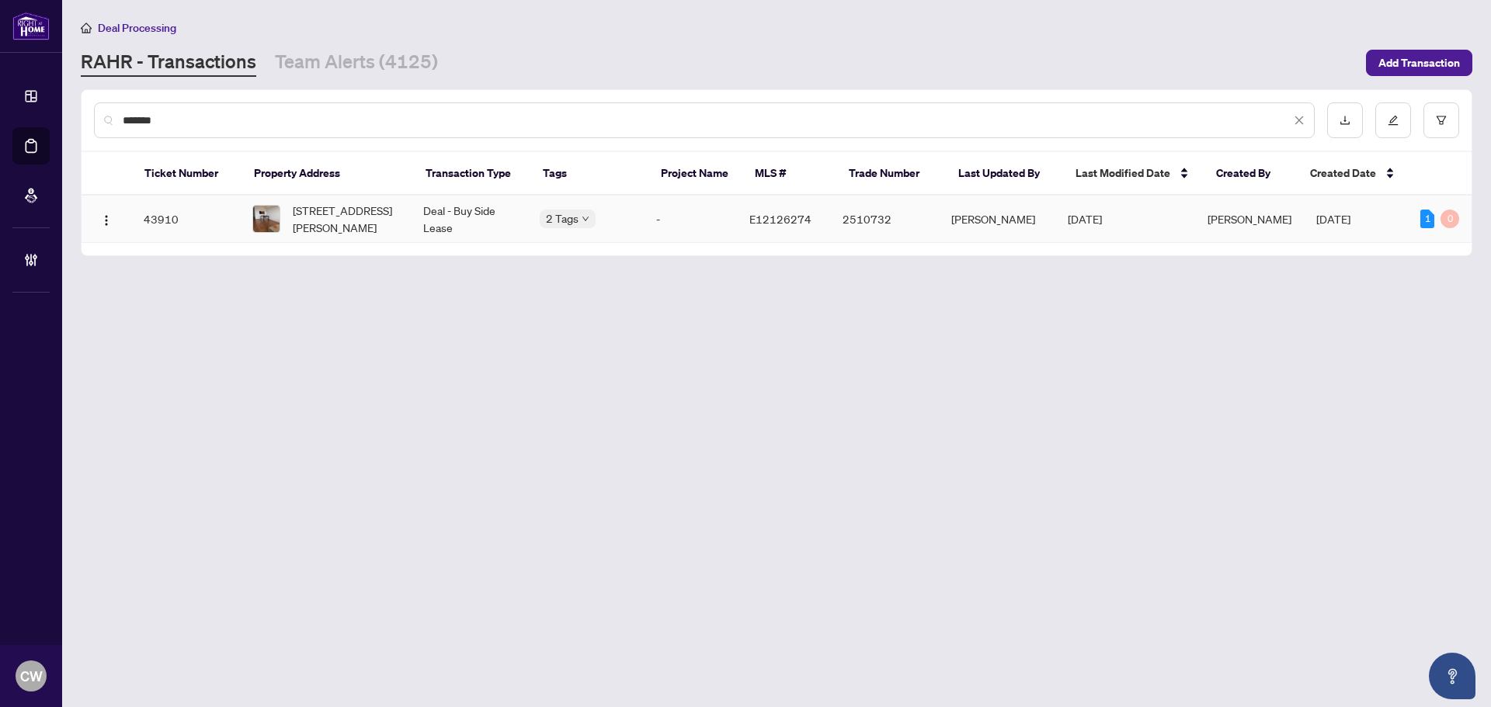
click at [365, 206] on span "[STREET_ADDRESS][PERSON_NAME]" at bounding box center [346, 219] width 106 height 34
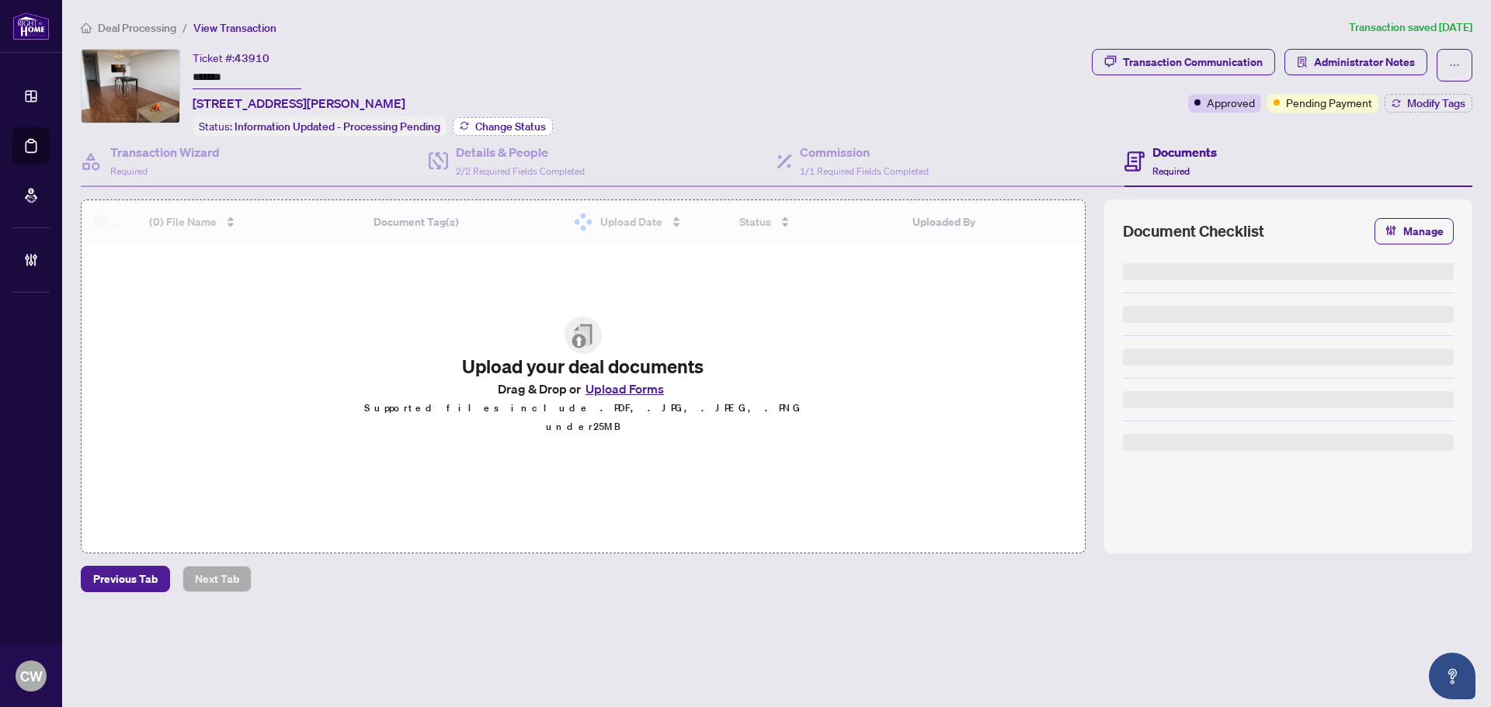
click at [525, 128] on span "Change Status" at bounding box center [510, 126] width 71 height 11
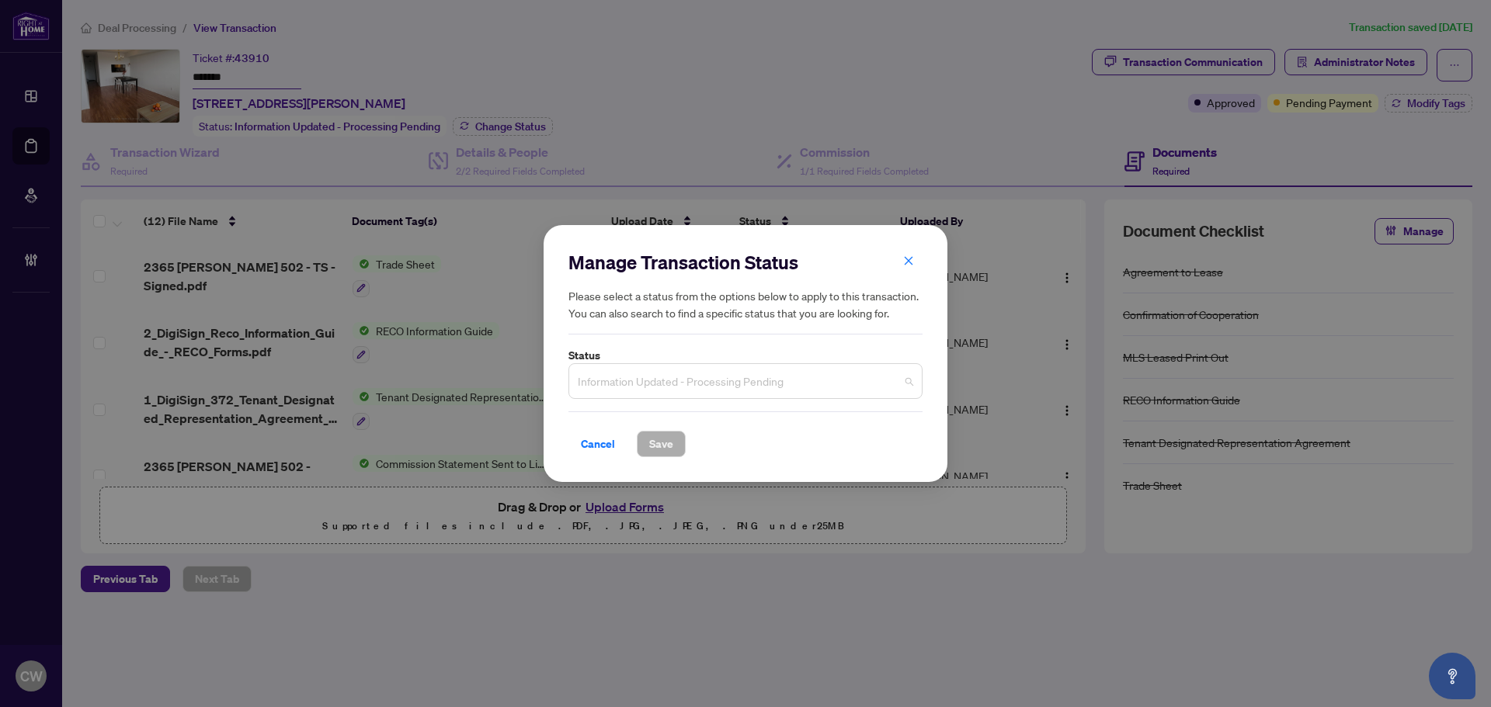
click at [643, 382] on span "Information Updated - Processing Pending" at bounding box center [745, 382] width 335 height 30
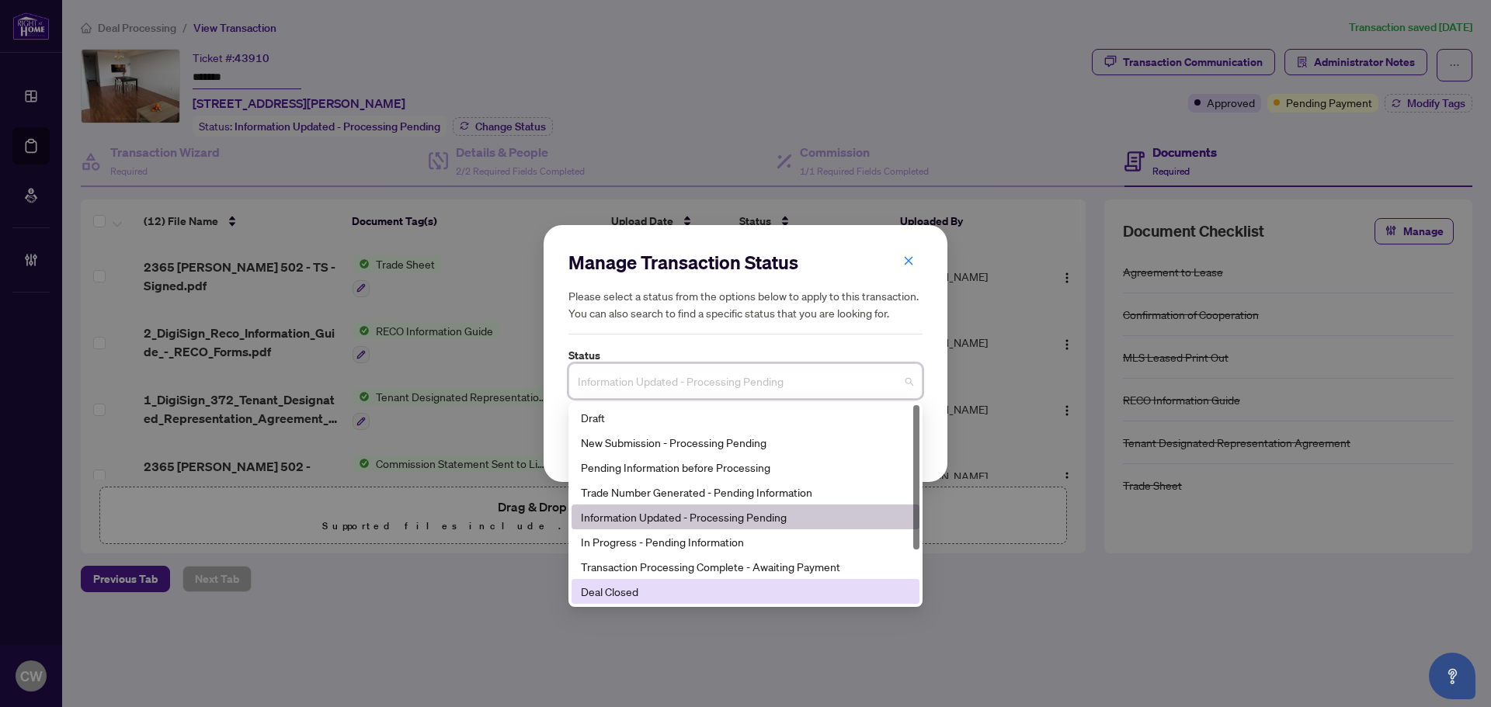
click at [658, 582] on div "Deal Closed" at bounding box center [746, 591] width 348 height 25
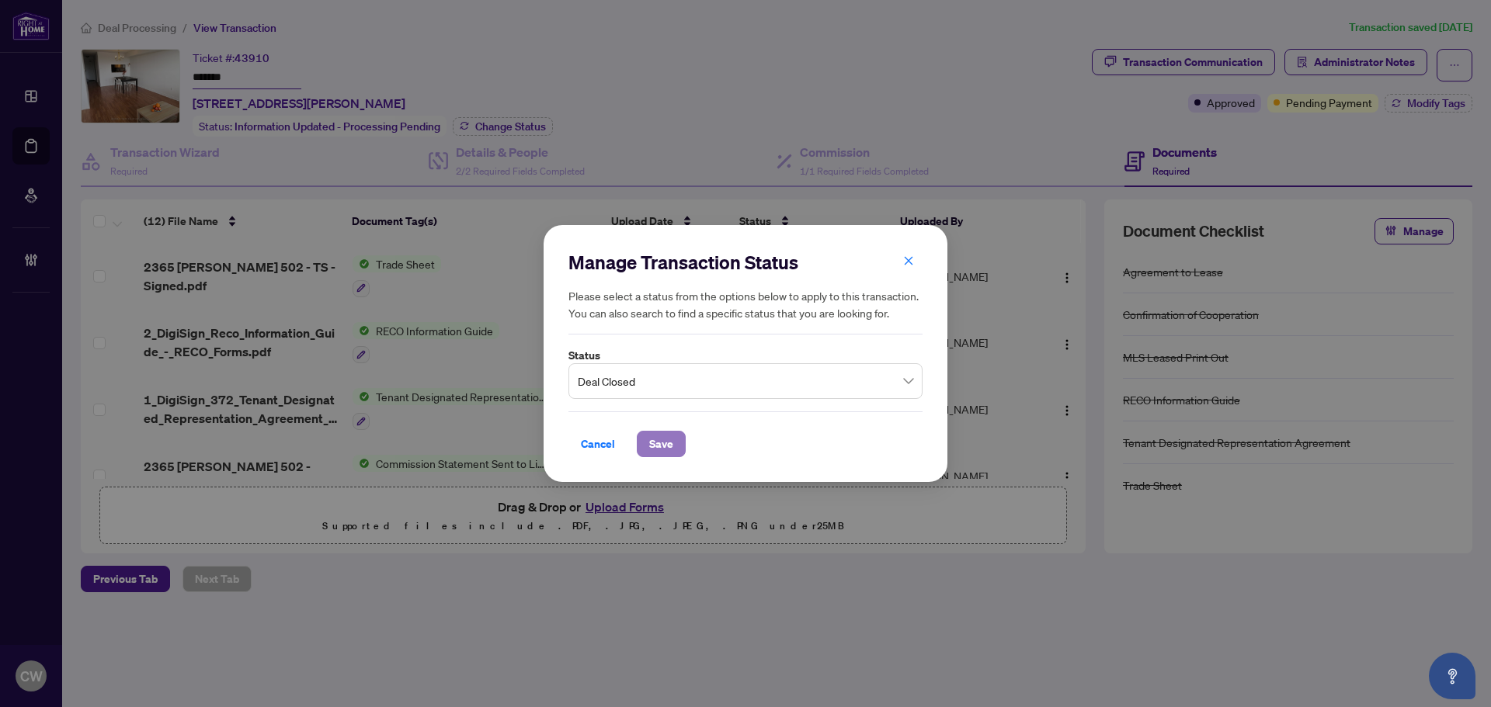
click at [672, 441] on span "Save" at bounding box center [661, 444] width 24 height 25
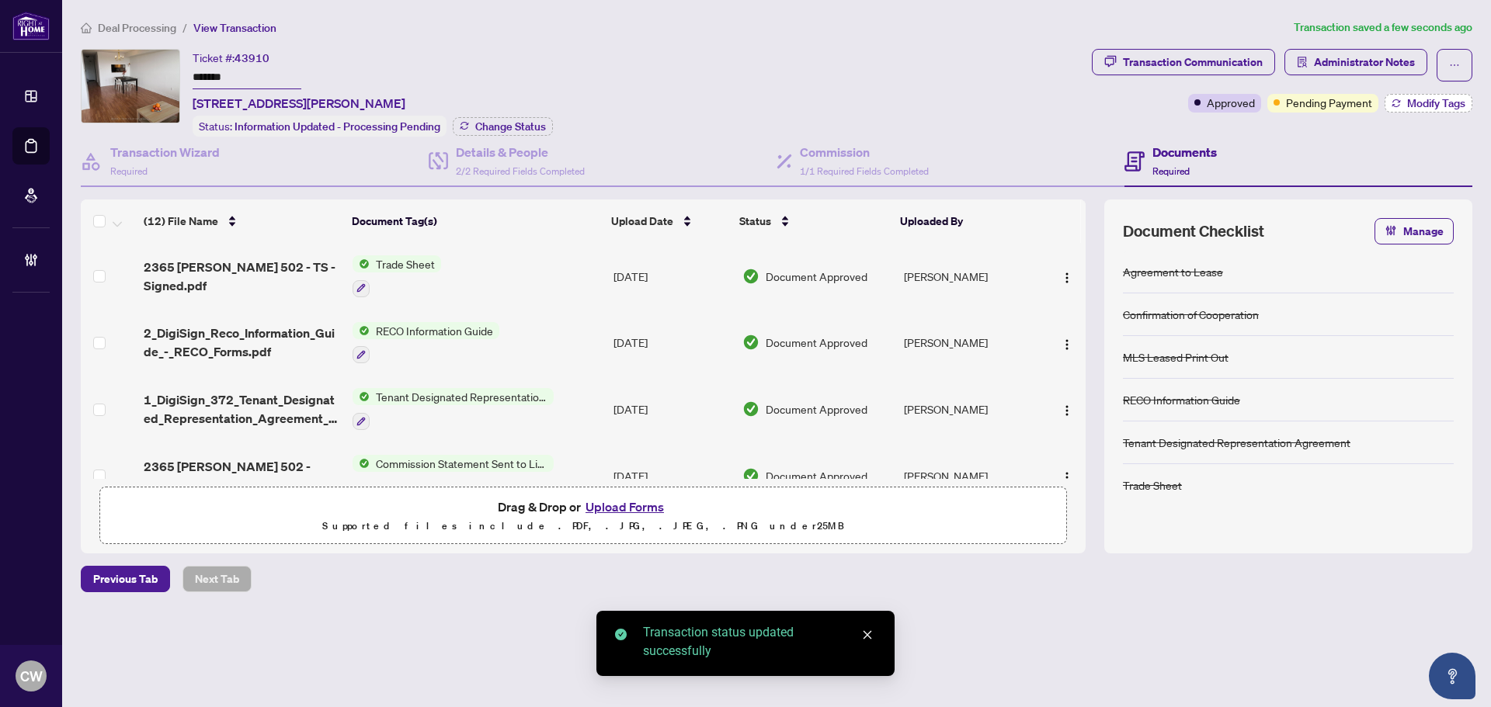
click at [1431, 99] on span "Modify Tags" at bounding box center [1436, 103] width 58 height 11
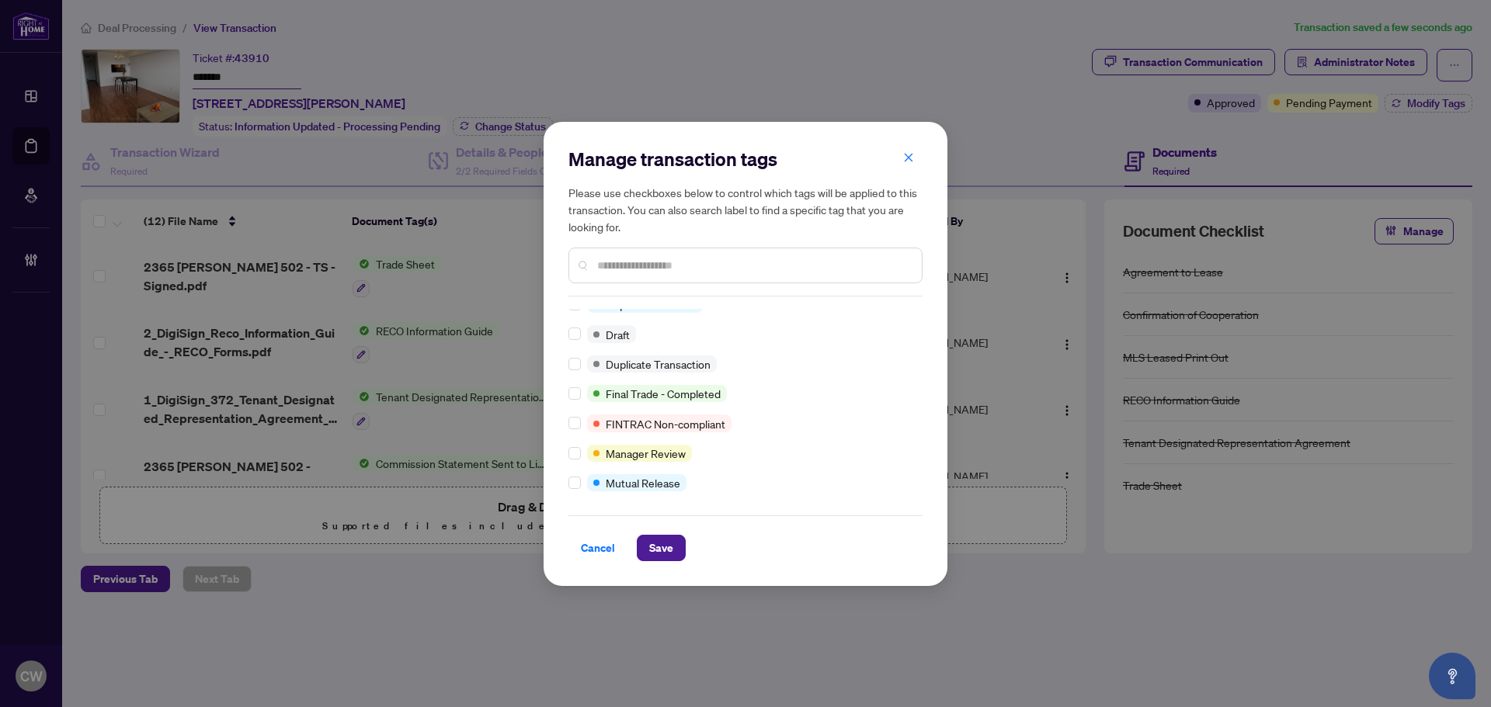
scroll to position [13, 0]
click at [662, 540] on span "Save" at bounding box center [661, 548] width 24 height 25
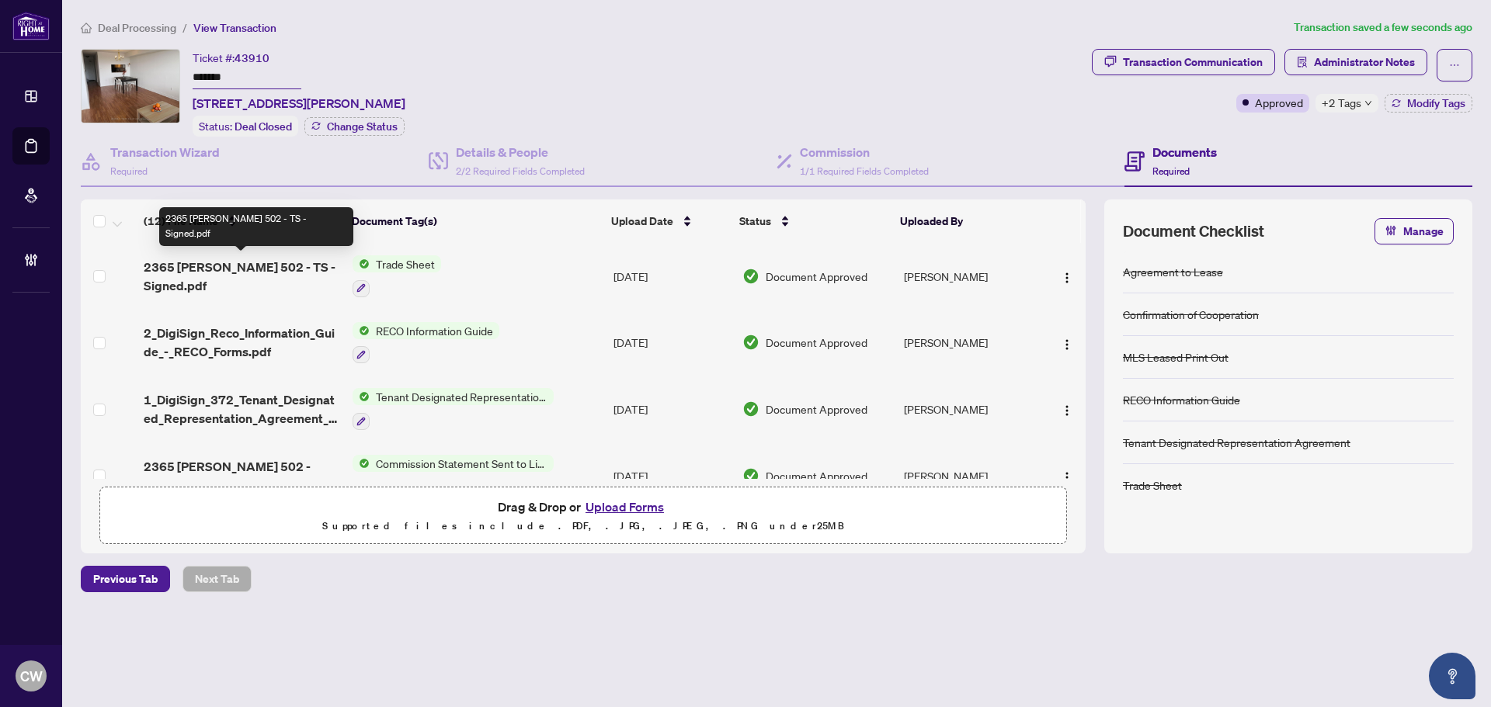
click at [257, 266] on span "2365 [PERSON_NAME] 502 - TS - Signed.pdf" at bounding box center [242, 276] width 196 height 37
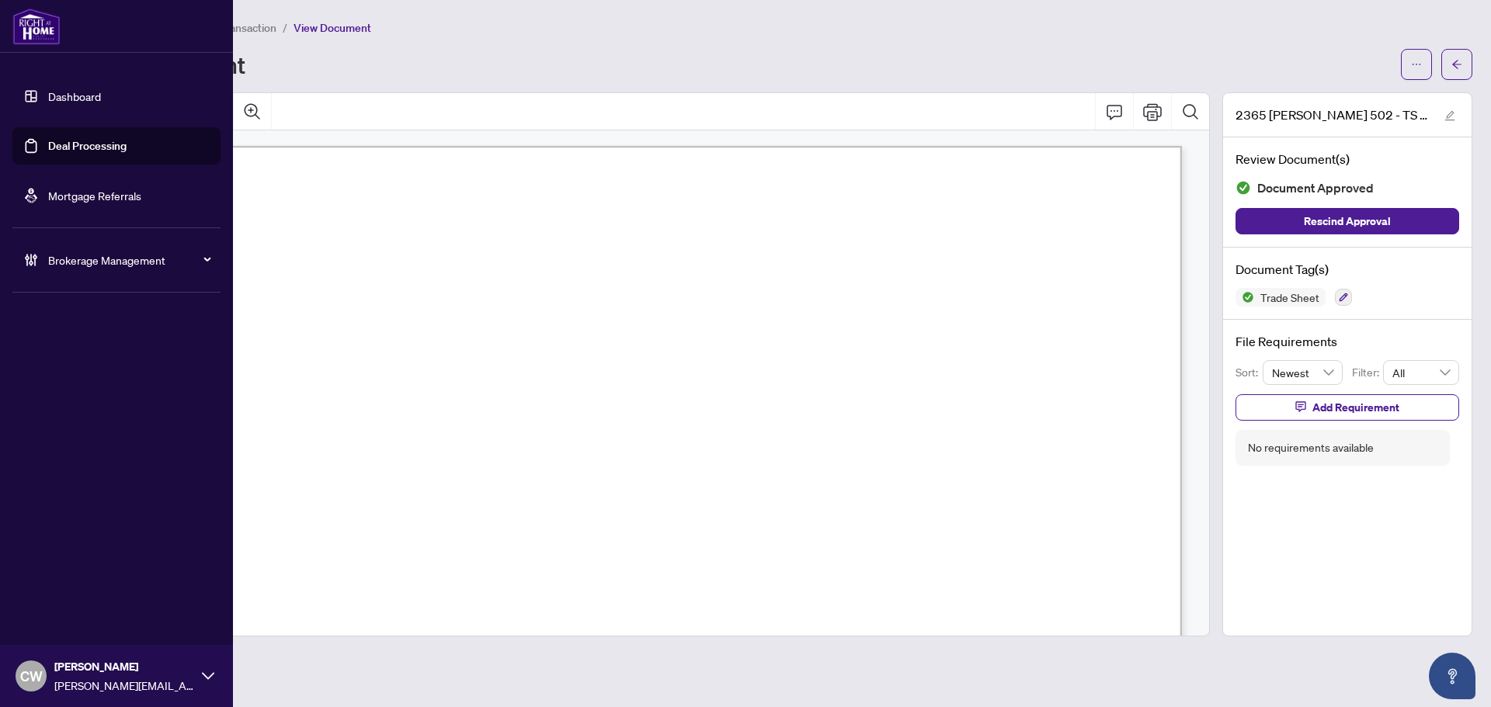
scroll to position [466, 0]
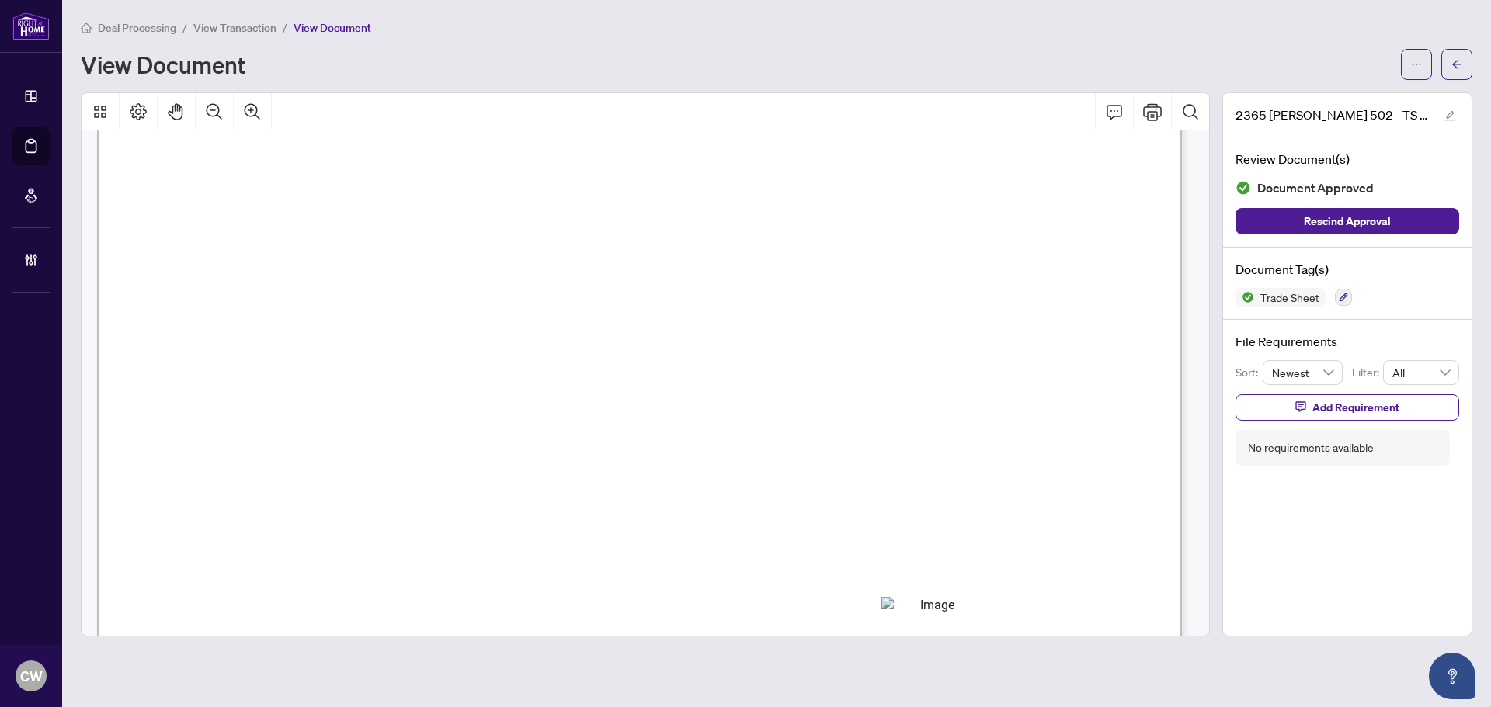
drag, startPoint x: 1454, startPoint y: 65, endPoint x: 11, endPoint y: 67, distance: 1442.8
click at [1454, 65] on icon "arrow-left" at bounding box center [1456, 64] width 9 height 9
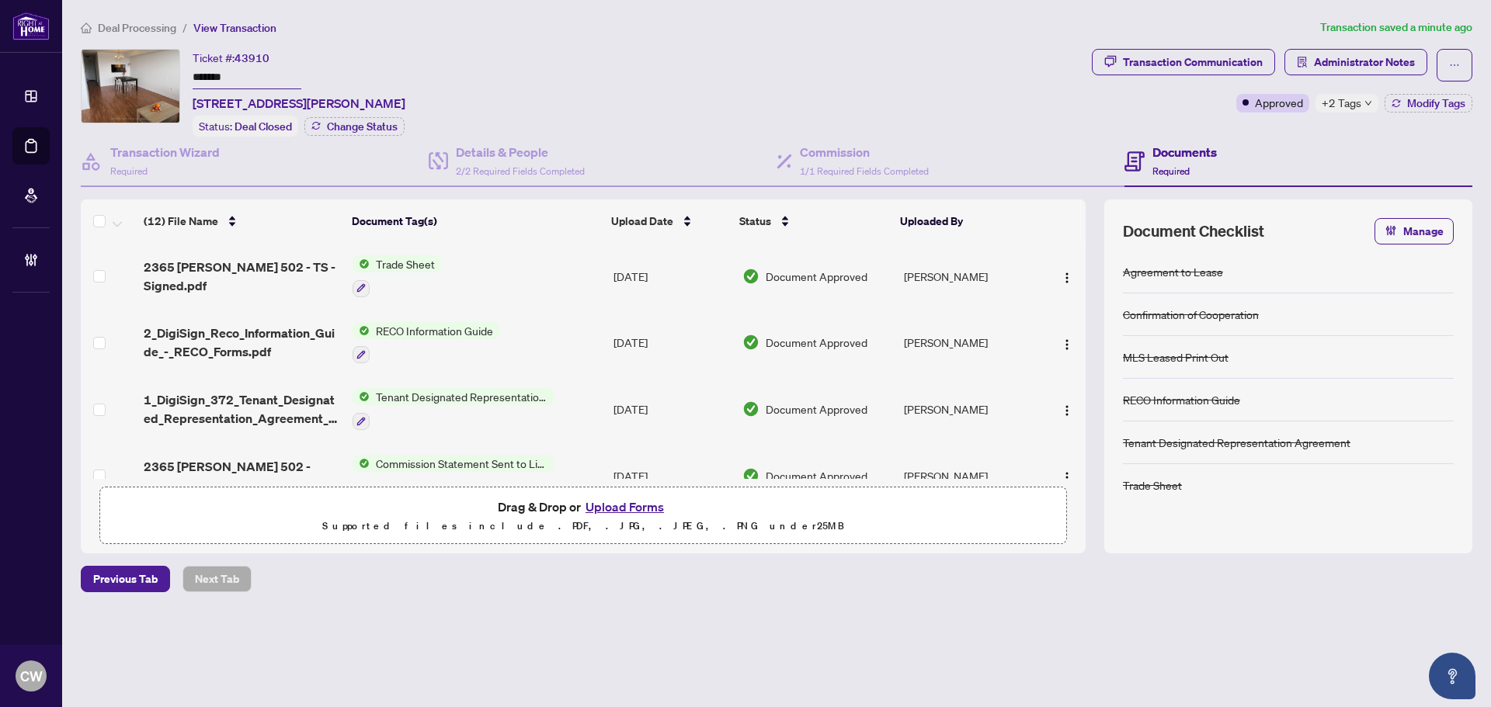
click at [652, 506] on button "Upload Forms" at bounding box center [625, 507] width 88 height 20
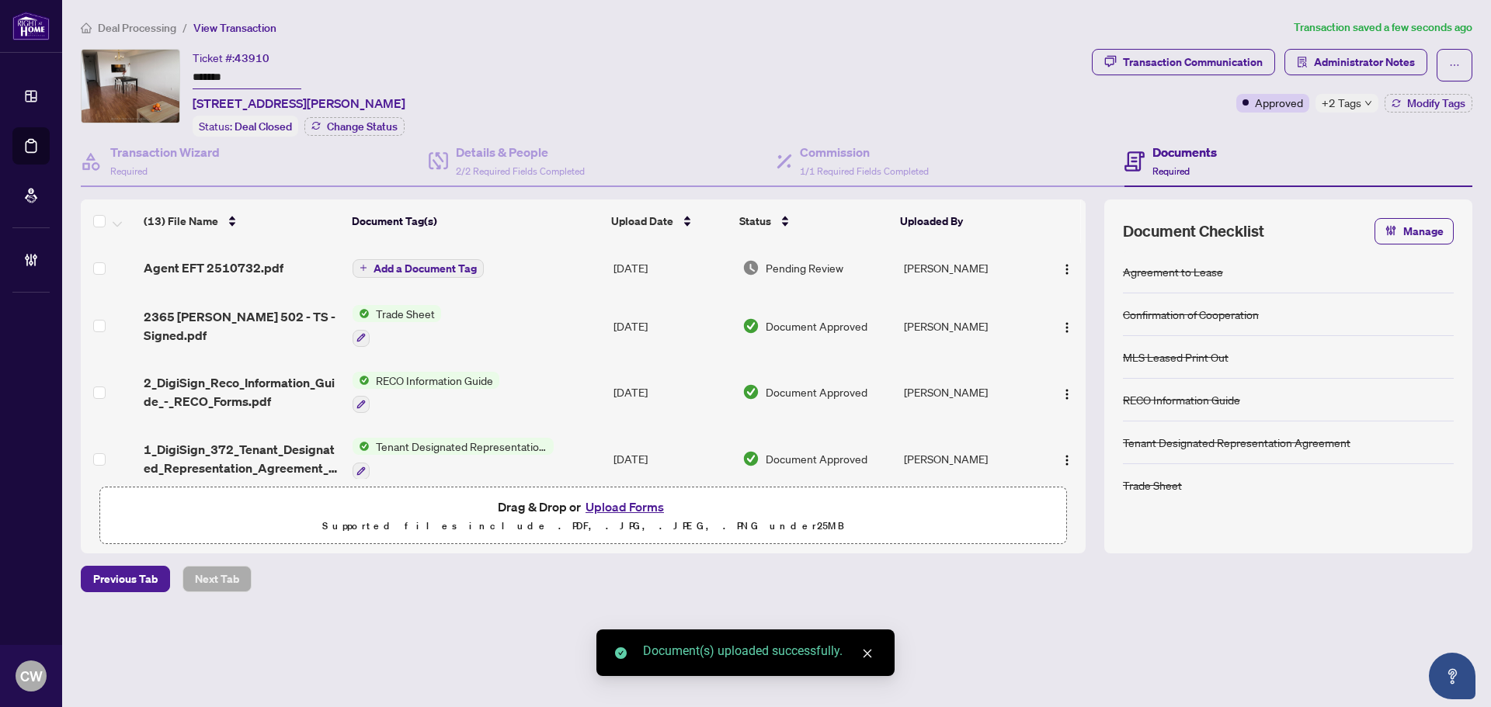
click at [419, 264] on span "Add a Document Tag" at bounding box center [425, 268] width 103 height 11
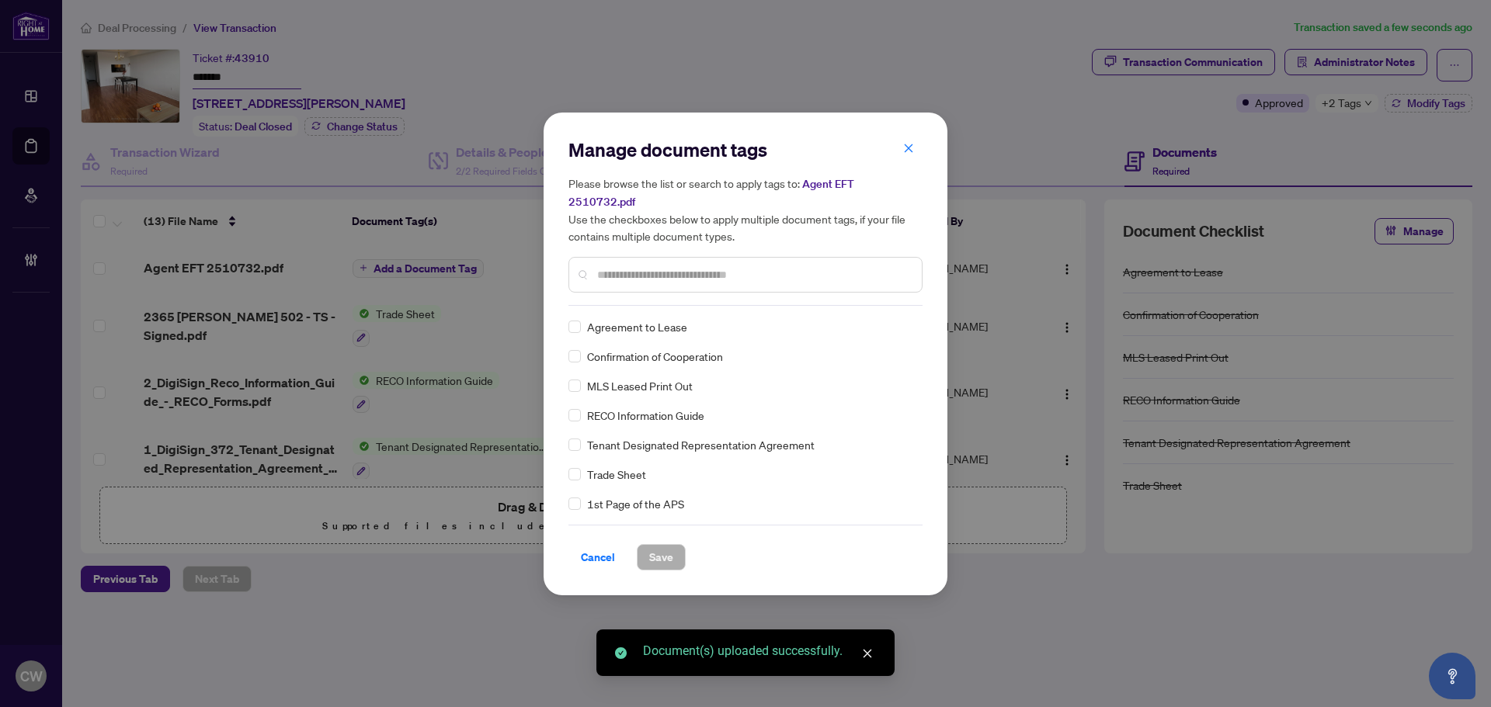
click at [640, 269] on input "text" at bounding box center [753, 274] width 312 height 17
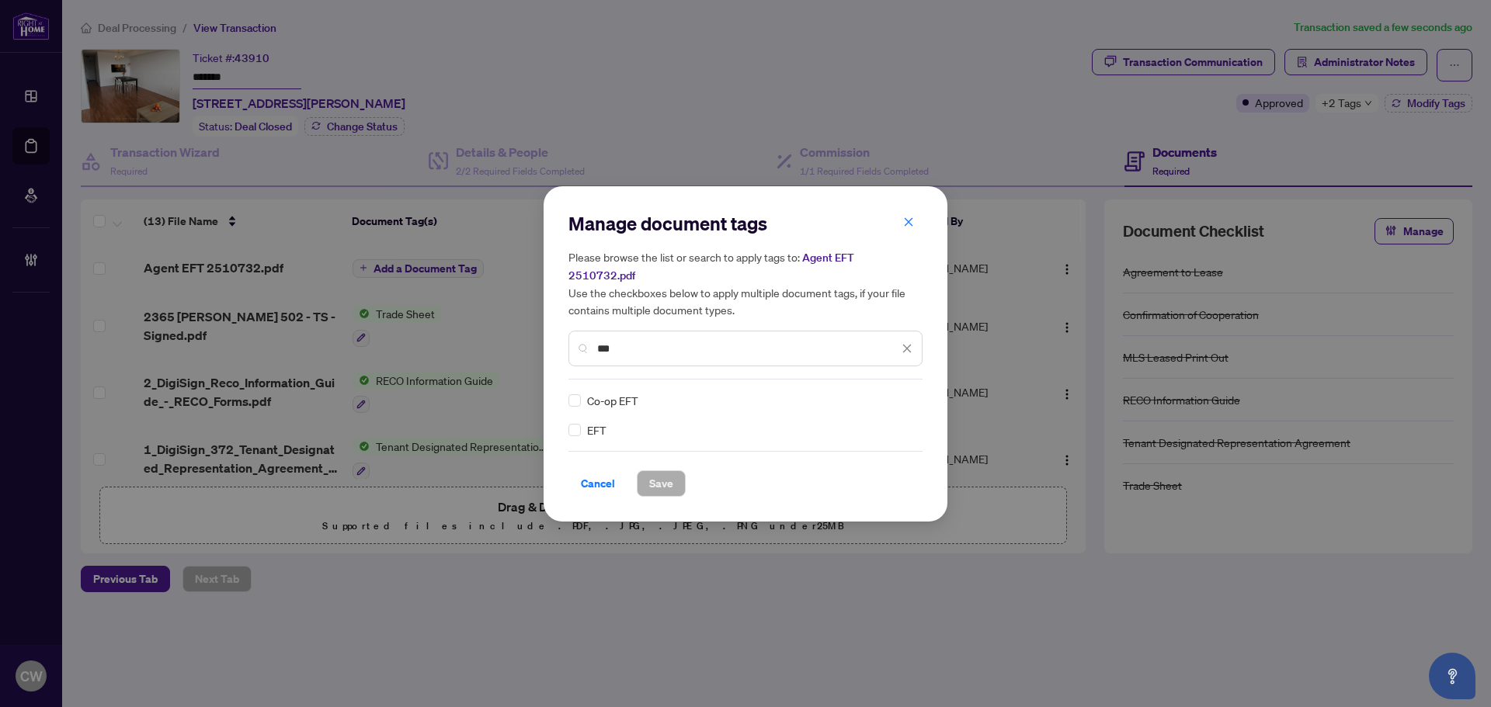
type input "***"
click at [898, 393] on div at bounding box center [898, 401] width 30 height 16
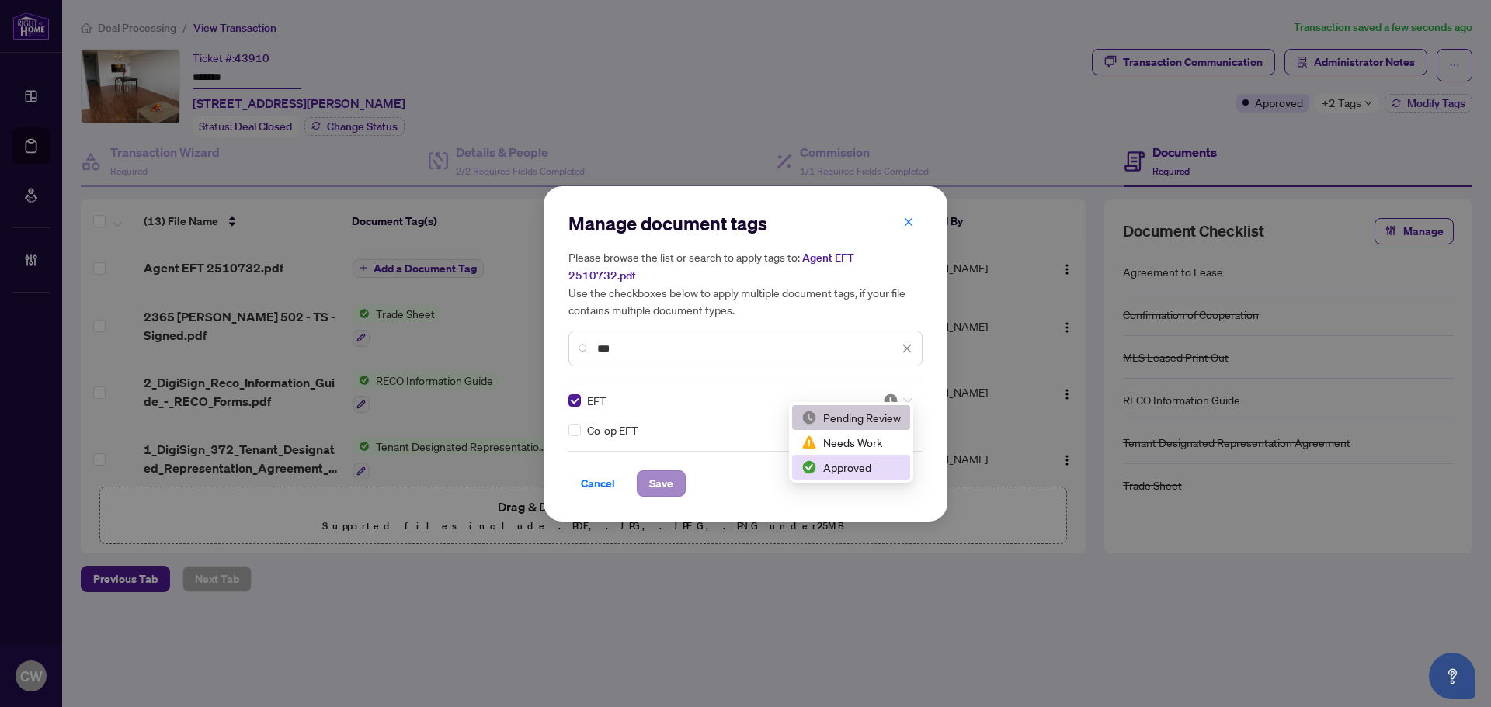
drag, startPoint x: 880, startPoint y: 465, endPoint x: 661, endPoint y: 482, distance: 219.6
click at [880, 466] on div "Approved" at bounding box center [850, 467] width 99 height 17
click at [679, 471] on button "Save" at bounding box center [661, 484] width 49 height 26
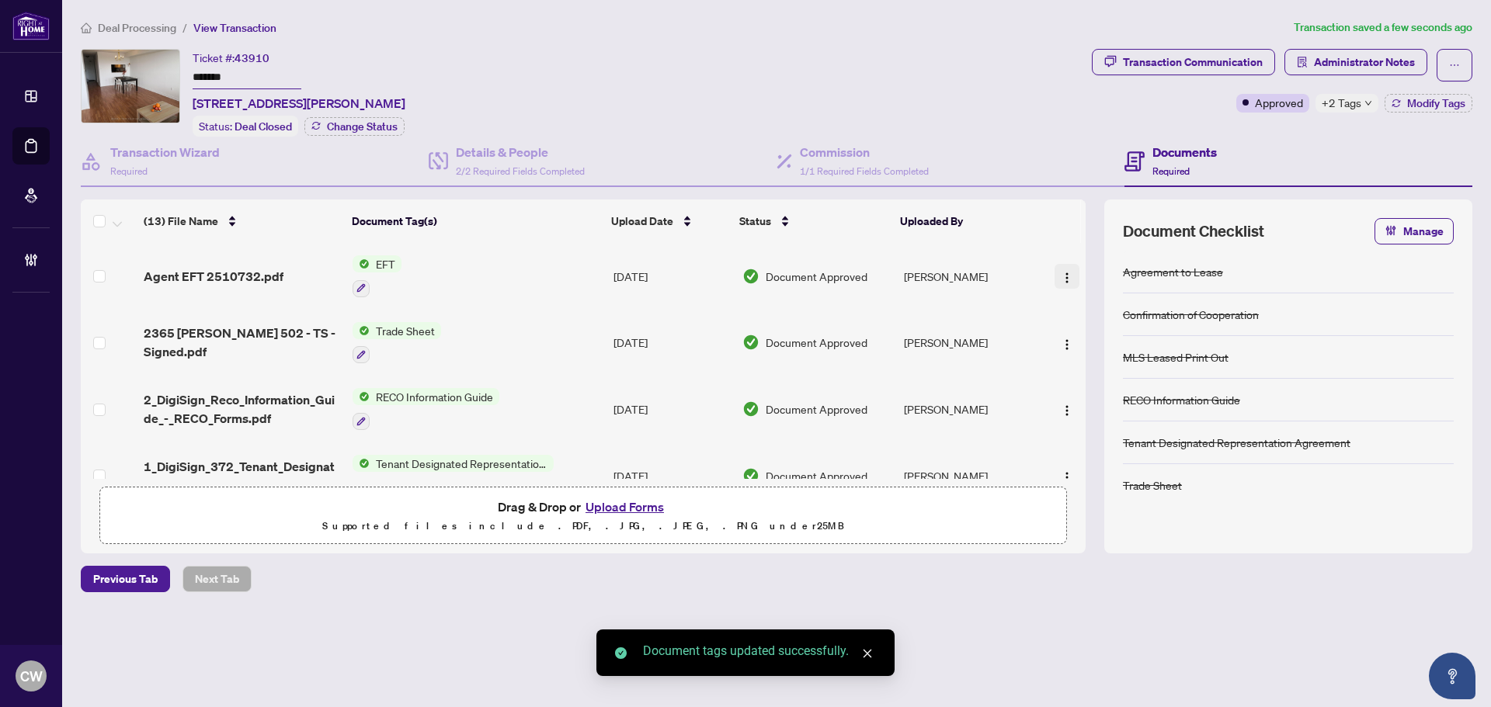
click at [1064, 274] on img "button" at bounding box center [1067, 278] width 12 height 12
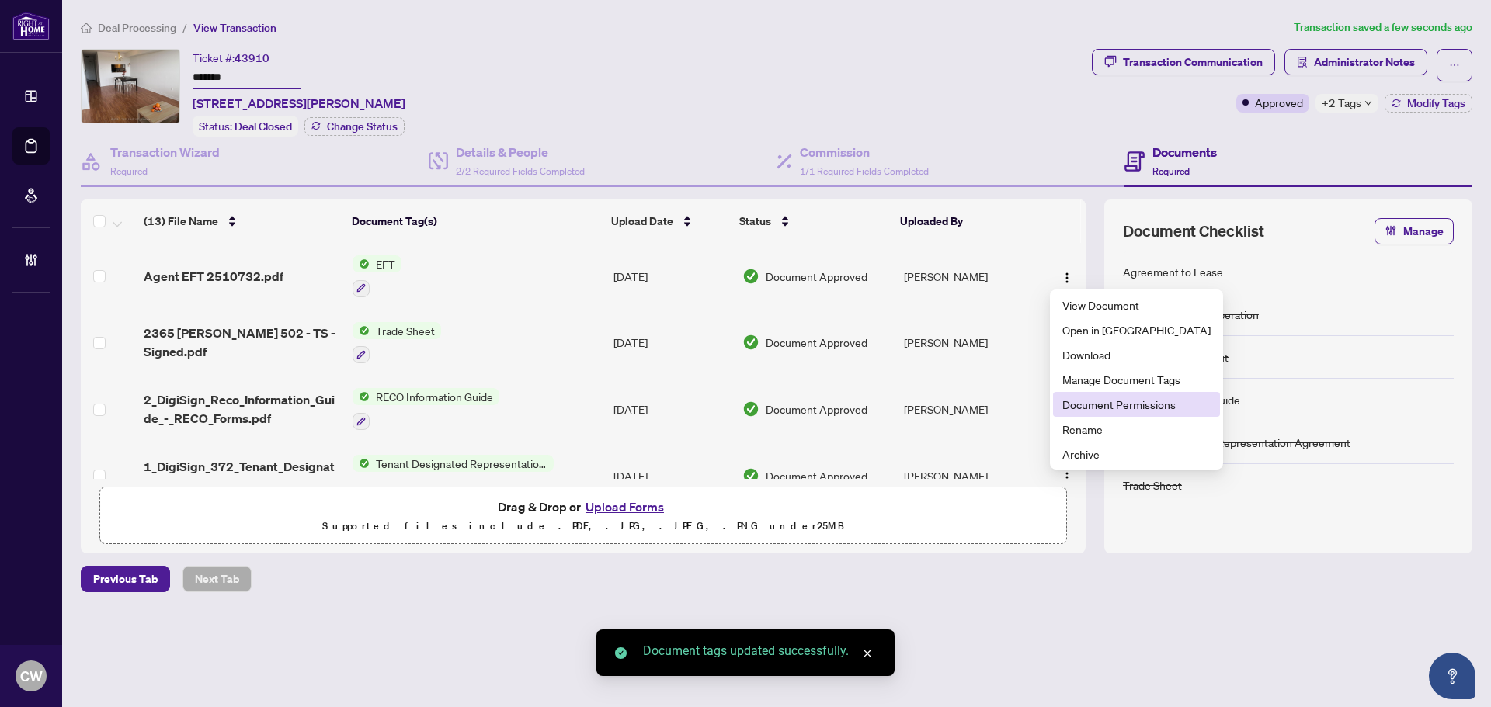
click at [1087, 412] on li "Document Permissions" at bounding box center [1136, 404] width 167 height 25
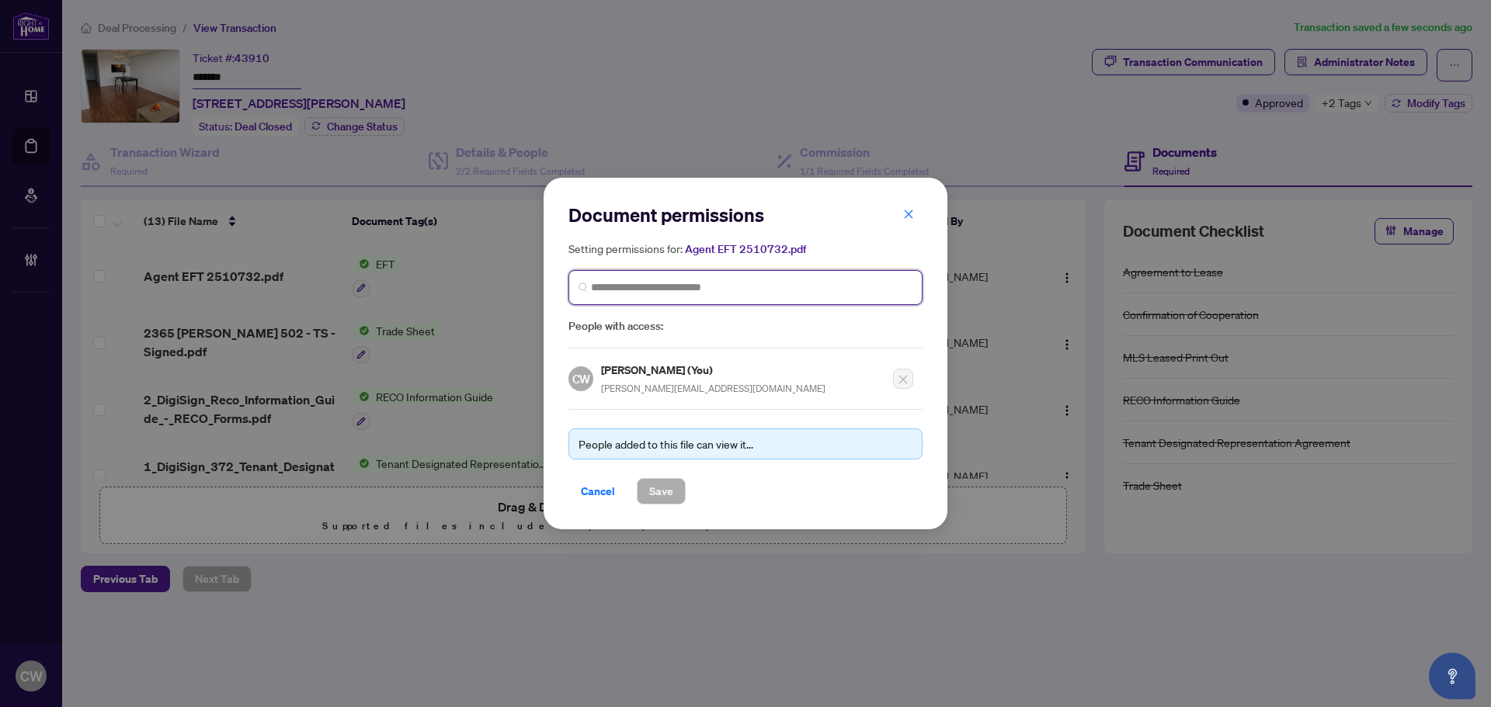
click at [693, 292] on input "search" at bounding box center [751, 288] width 321 height 16
paste input "**********"
type input "**********"
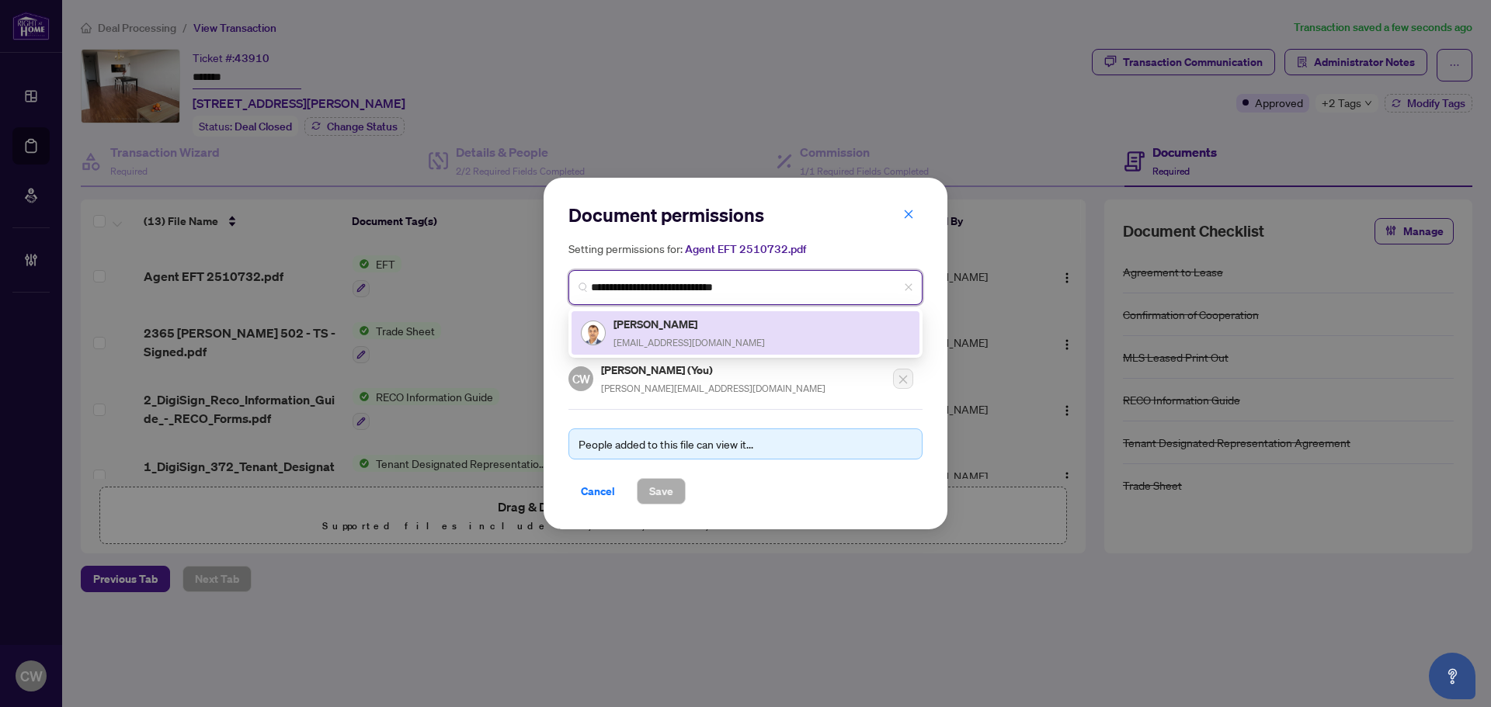
click at [678, 329] on h5 "[PERSON_NAME]" at bounding box center [688, 324] width 151 height 18
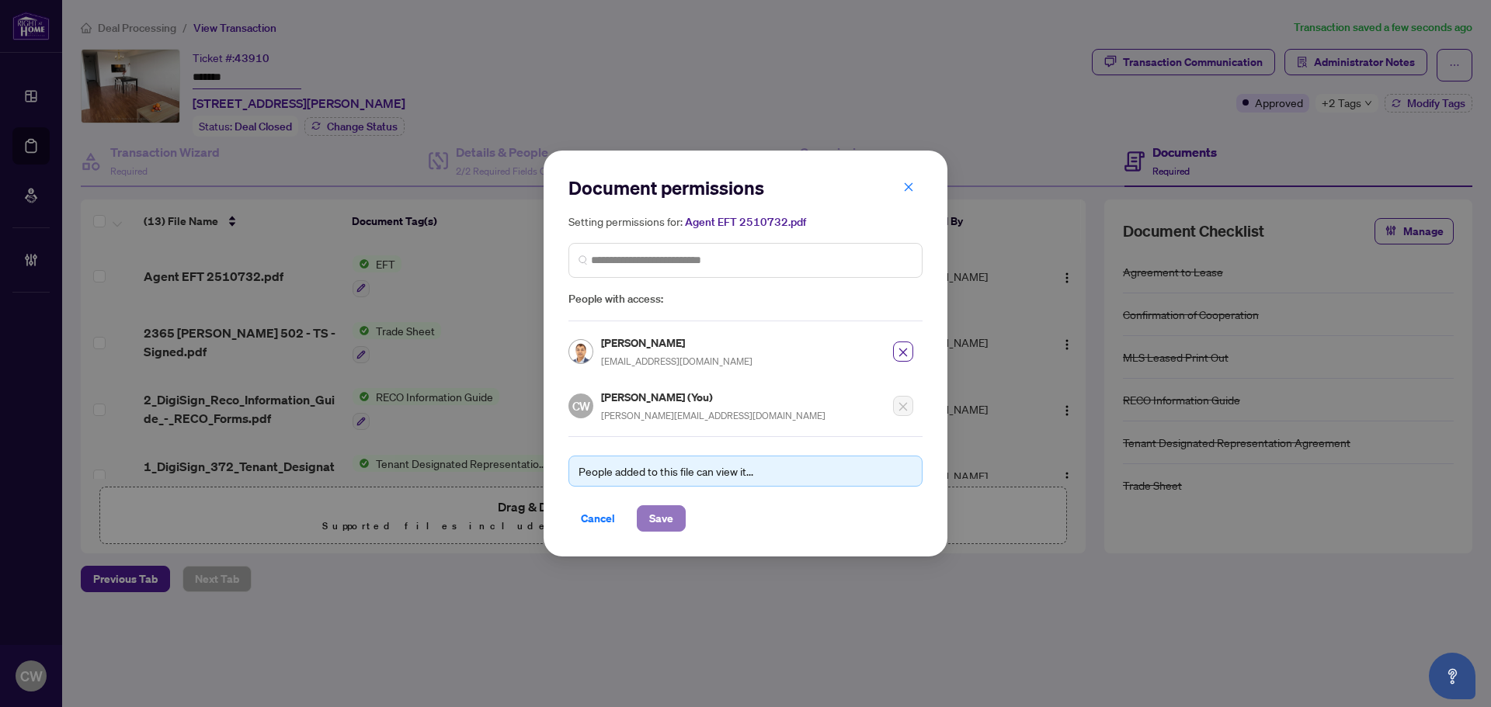
click at [665, 520] on span "Save" at bounding box center [661, 518] width 24 height 25
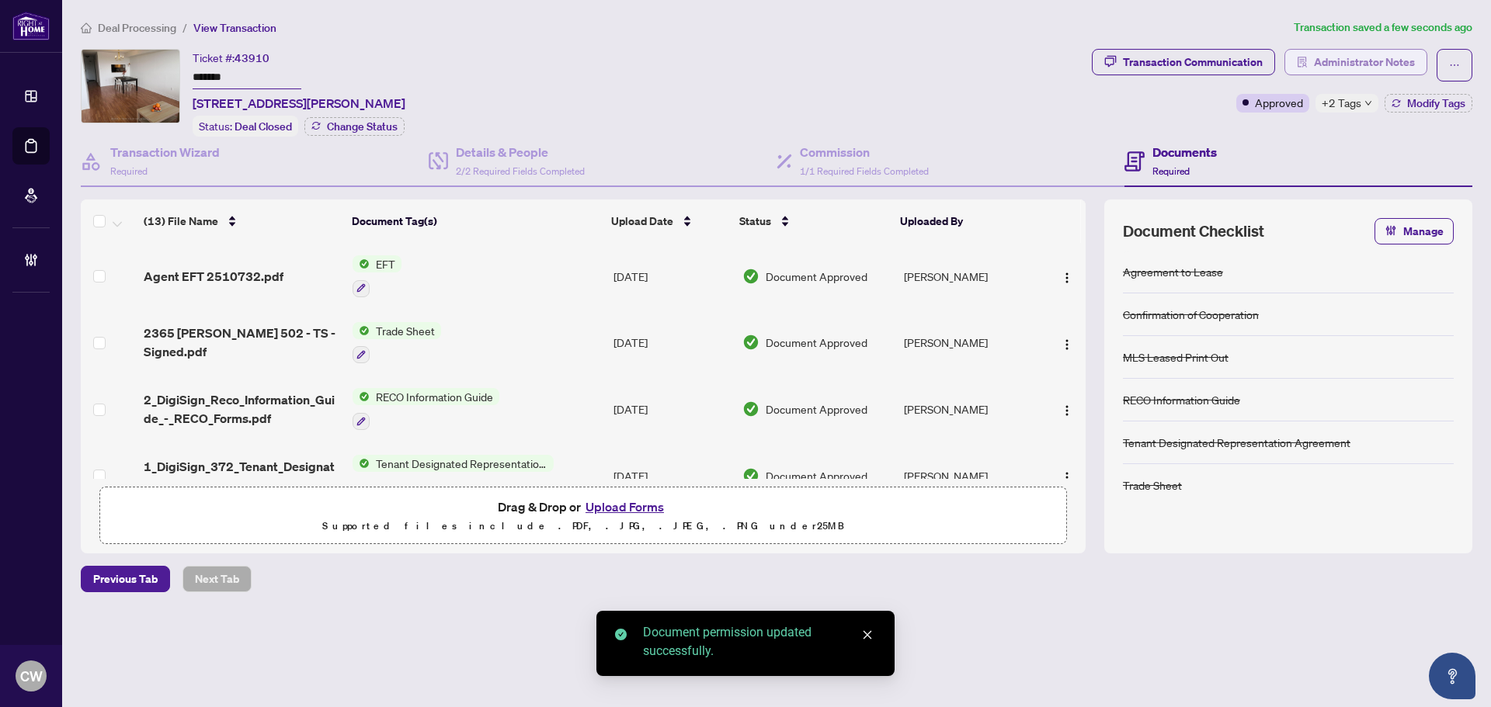
click at [1423, 60] on button "Administrator Notes" at bounding box center [1355, 62] width 143 height 26
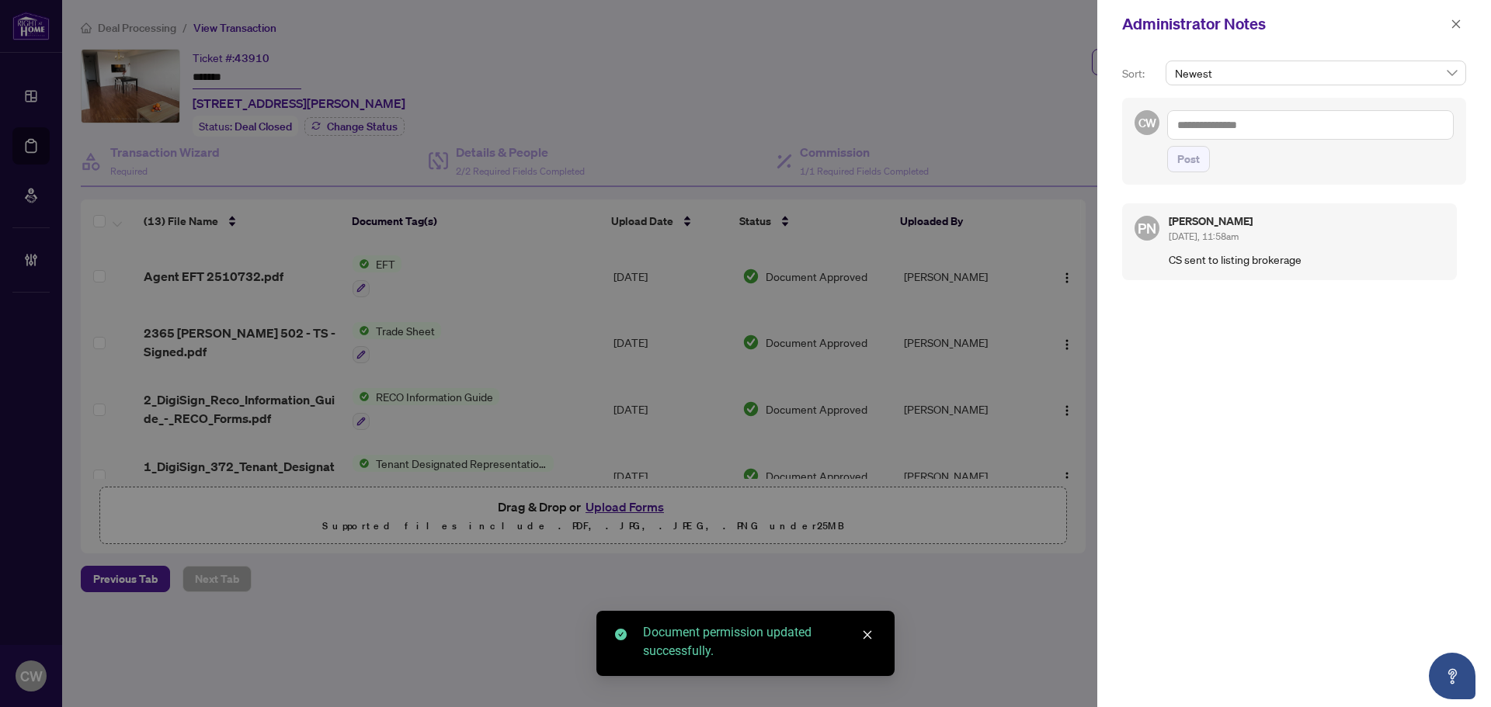
click at [1255, 132] on textarea at bounding box center [1310, 125] width 287 height 30
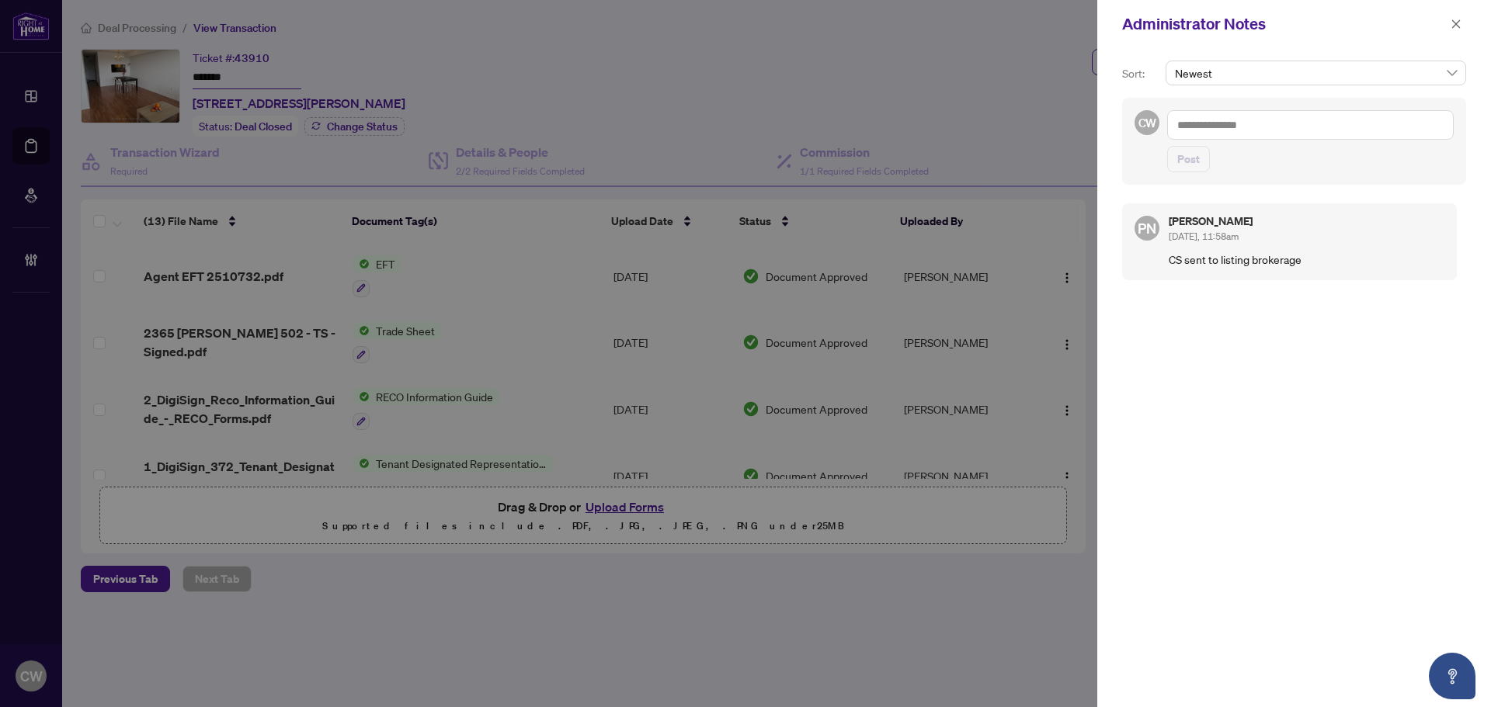
paste textarea "**********"
type textarea "**********"
click at [1195, 155] on span "Post" at bounding box center [1188, 159] width 23 height 25
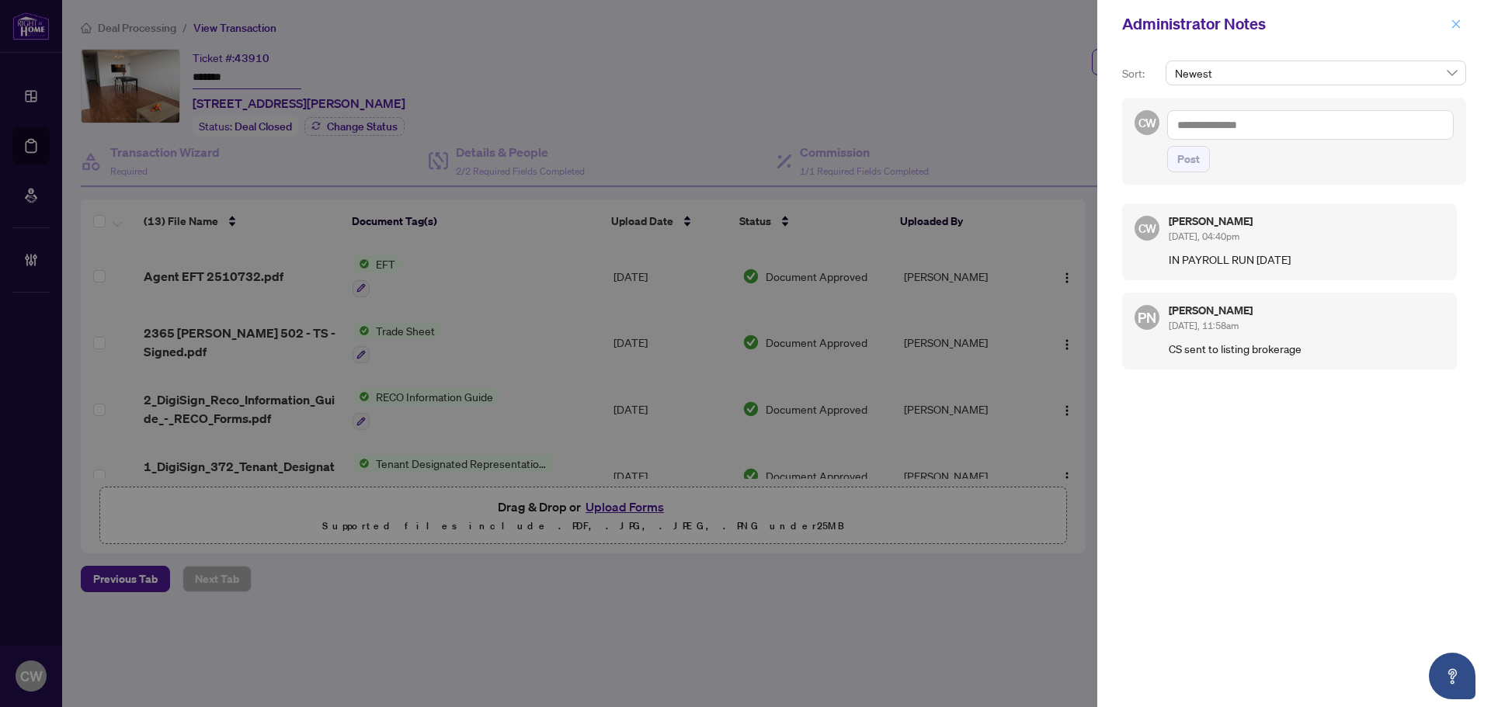
click at [1454, 23] on icon "close" at bounding box center [1456, 24] width 11 height 11
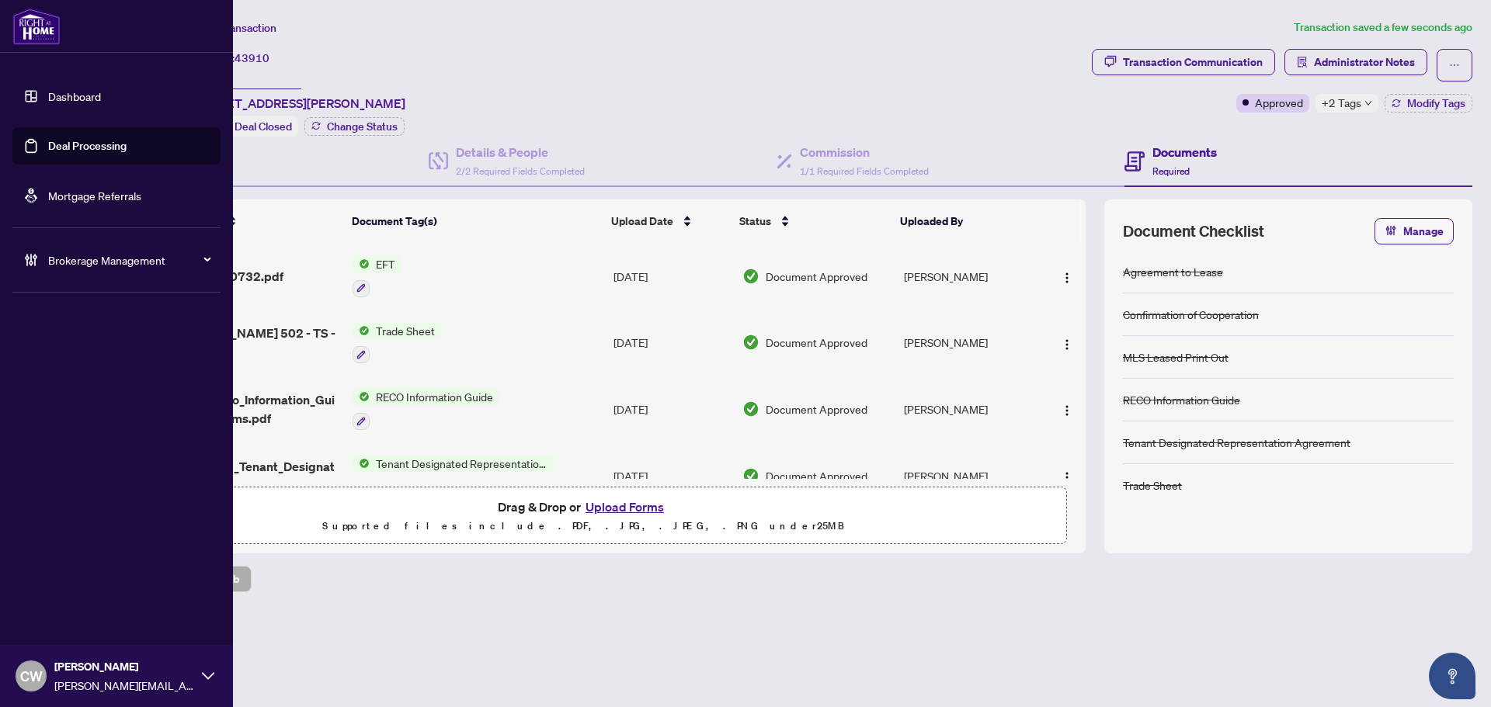
click at [87, 150] on link "Deal Processing" at bounding box center [87, 146] width 78 height 14
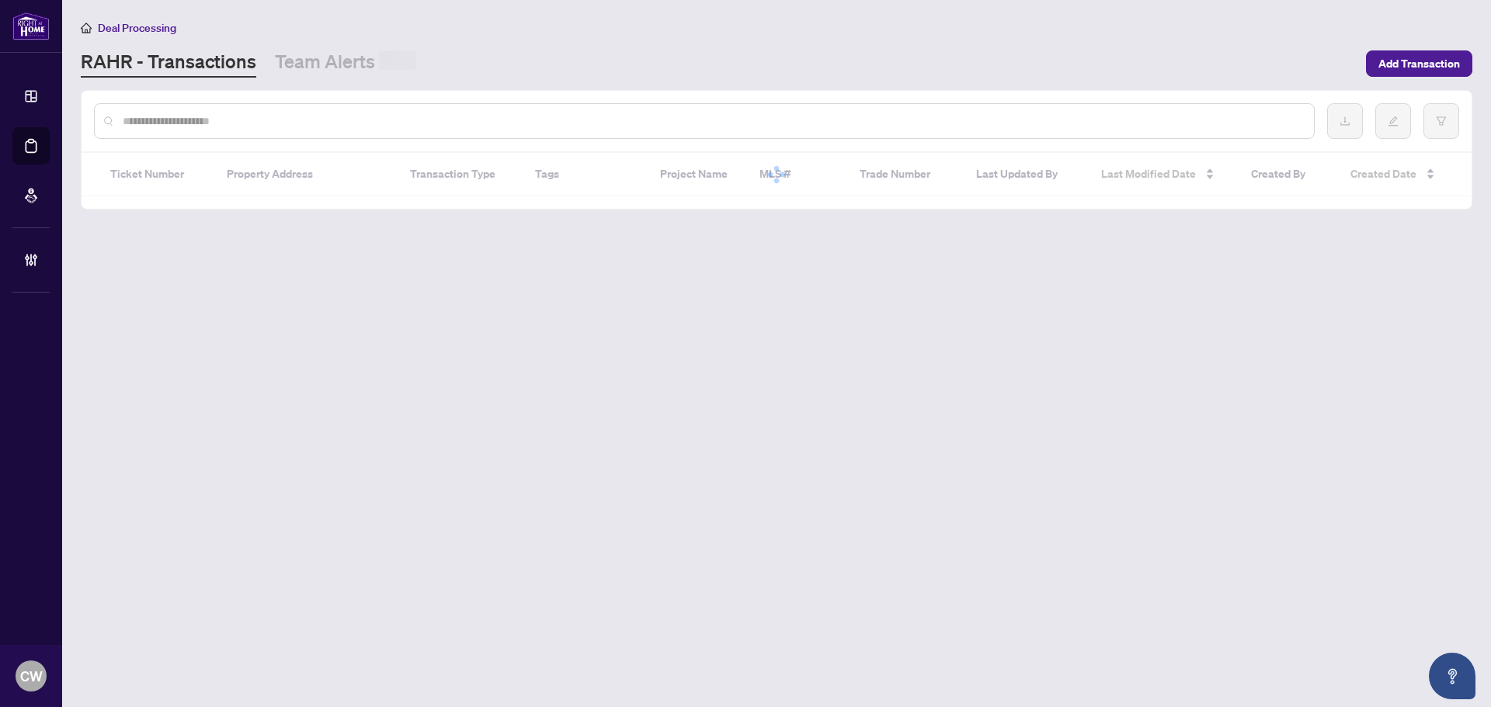
click at [332, 116] on input "text" at bounding box center [712, 121] width 1179 height 17
paste input "*******"
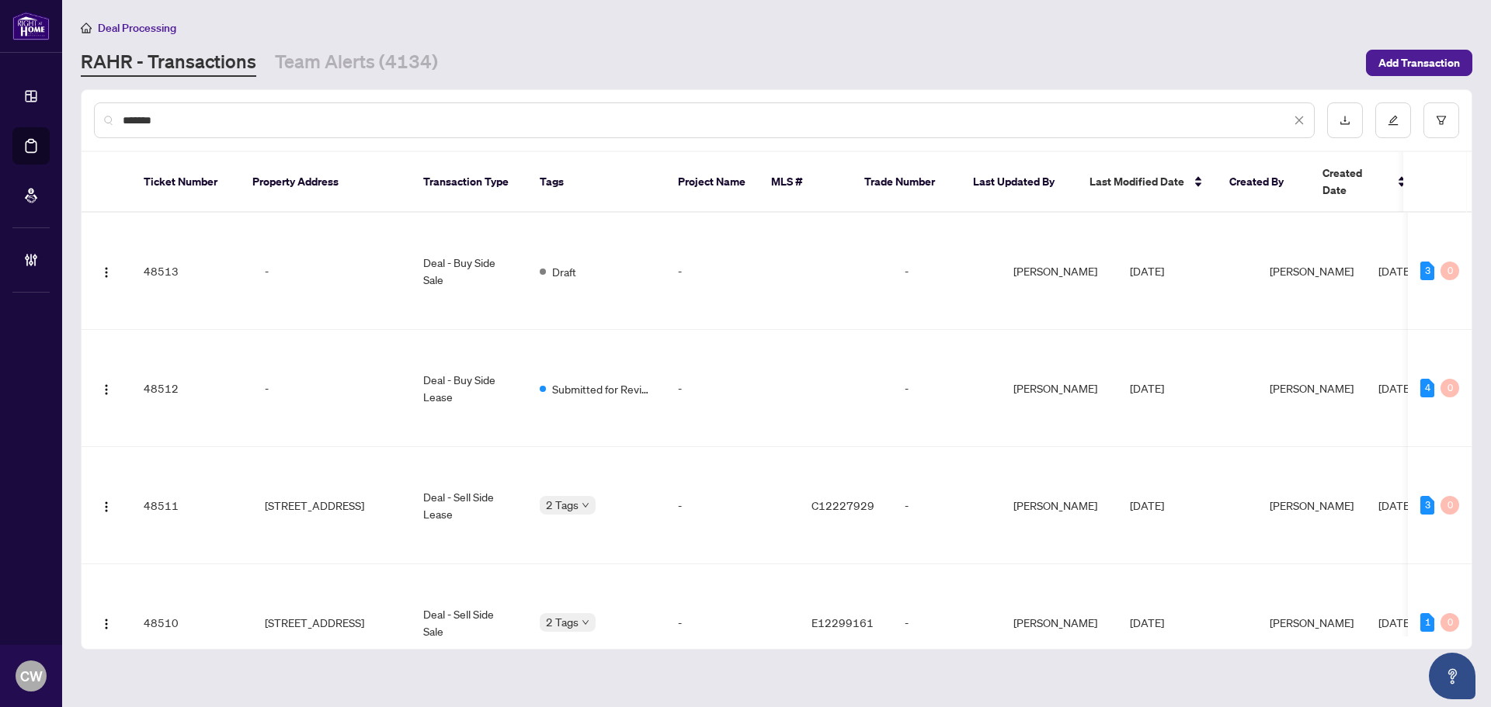
type input "*******"
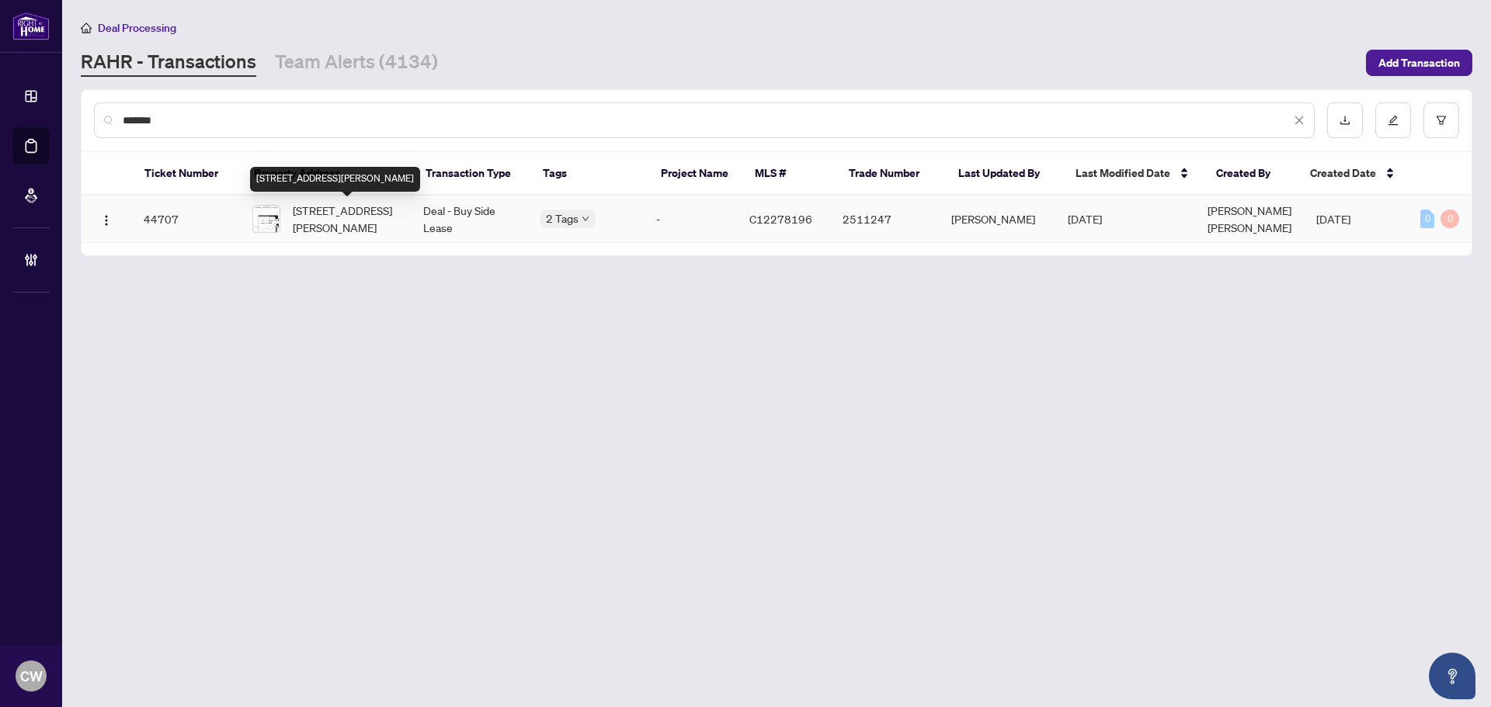
click at [318, 222] on span "[STREET_ADDRESS][PERSON_NAME]" at bounding box center [346, 219] width 106 height 34
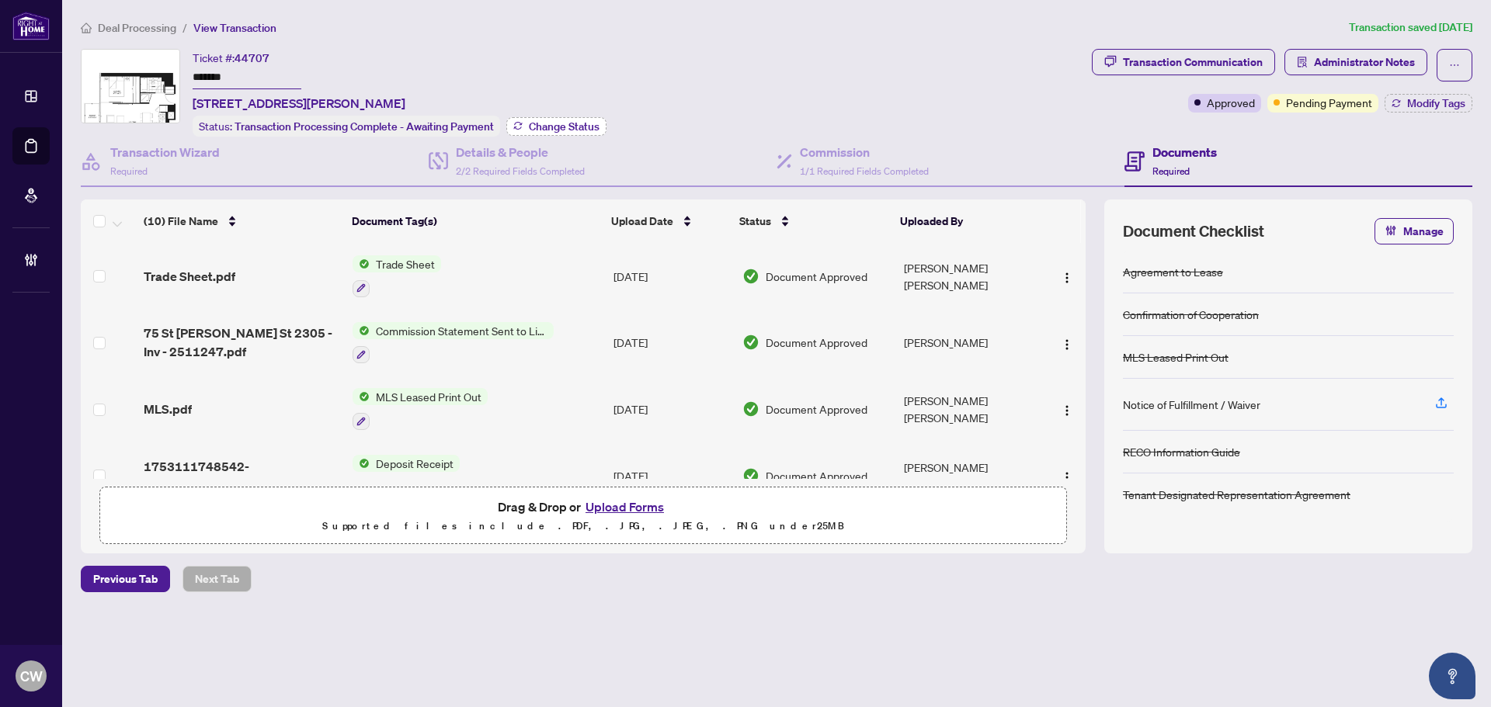
click at [573, 121] on span "Change Status" at bounding box center [564, 126] width 71 height 11
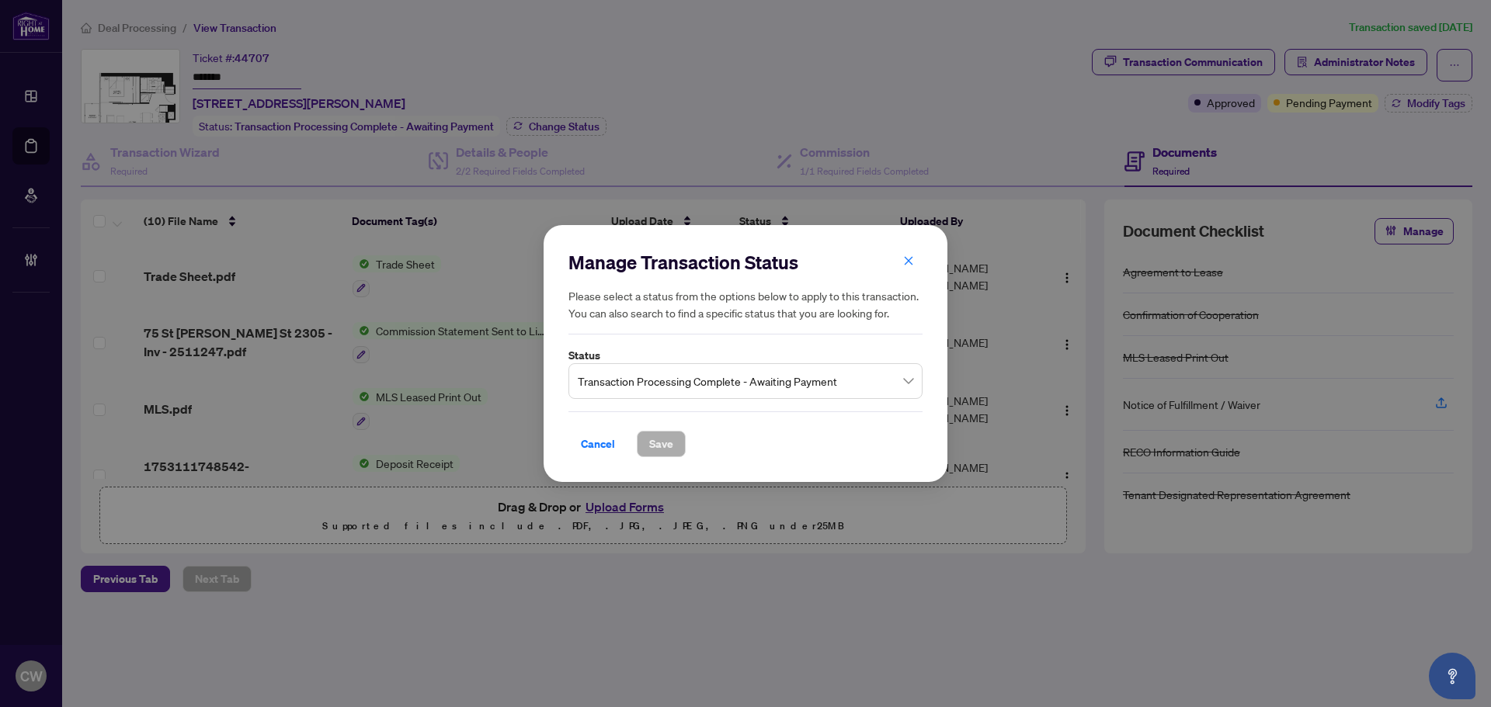
click at [693, 357] on label "Status" at bounding box center [745, 355] width 354 height 17
click at [703, 379] on span "Transaction Processing Complete - Awaiting Payment" at bounding box center [745, 382] width 335 height 30
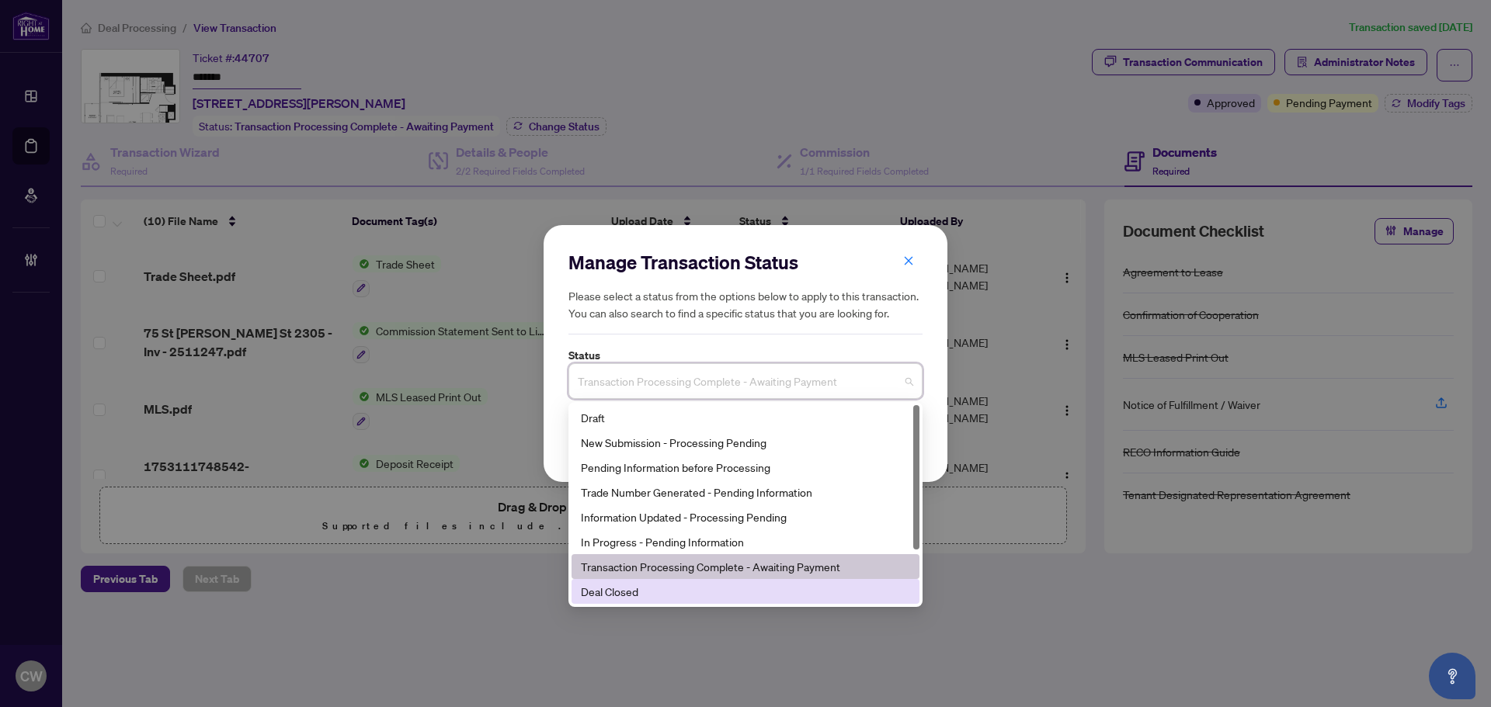
click at [625, 602] on div "Deal Closed" at bounding box center [746, 591] width 348 height 25
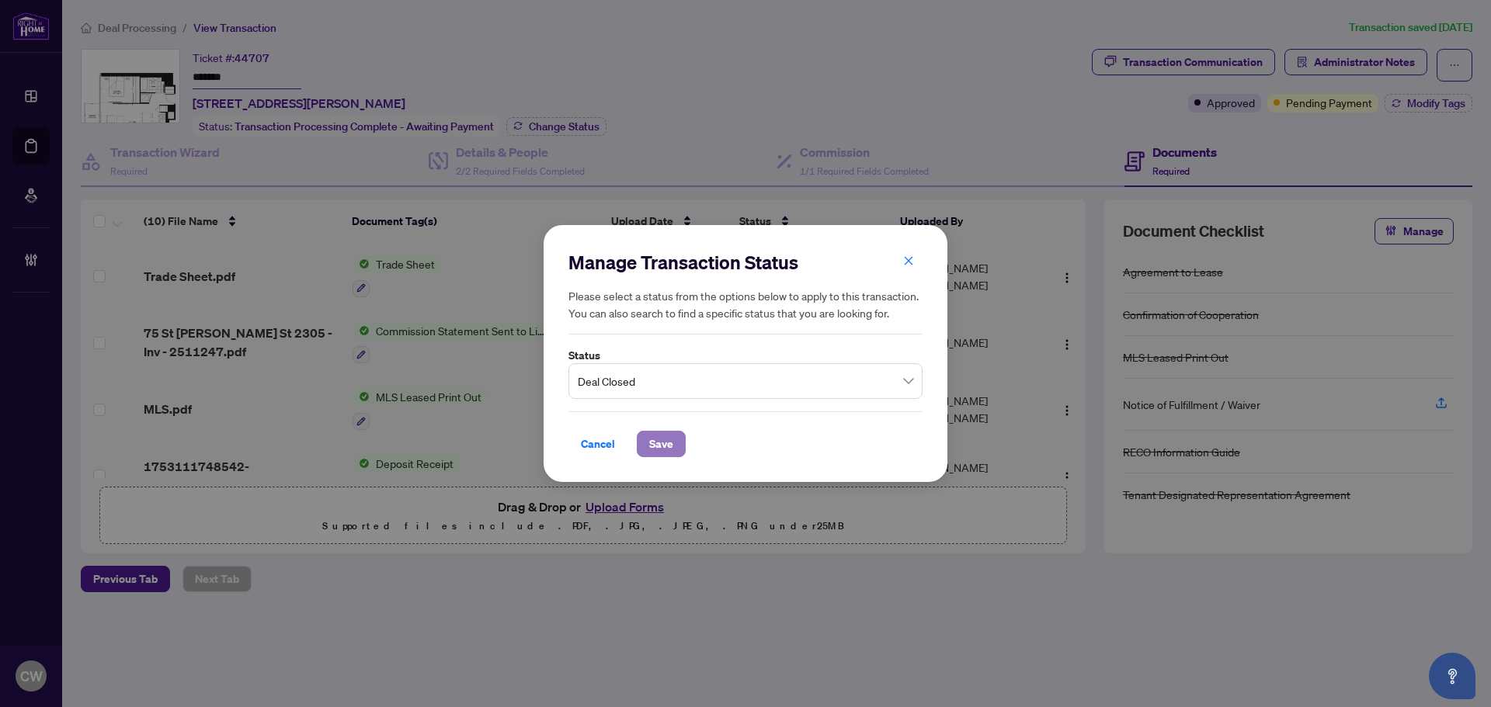
click at [669, 452] on span "Save" at bounding box center [661, 444] width 24 height 25
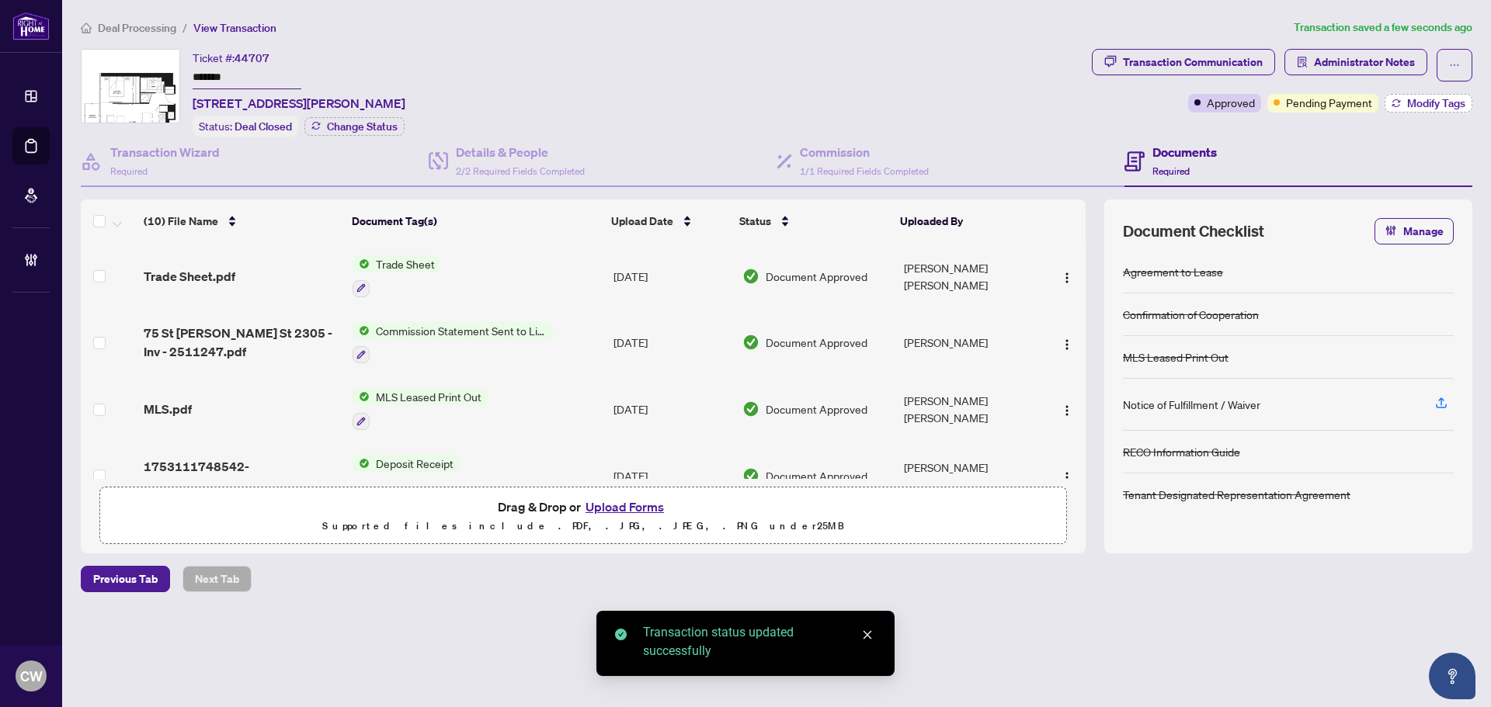
click at [1435, 111] on button "Modify Tags" at bounding box center [1429, 103] width 88 height 19
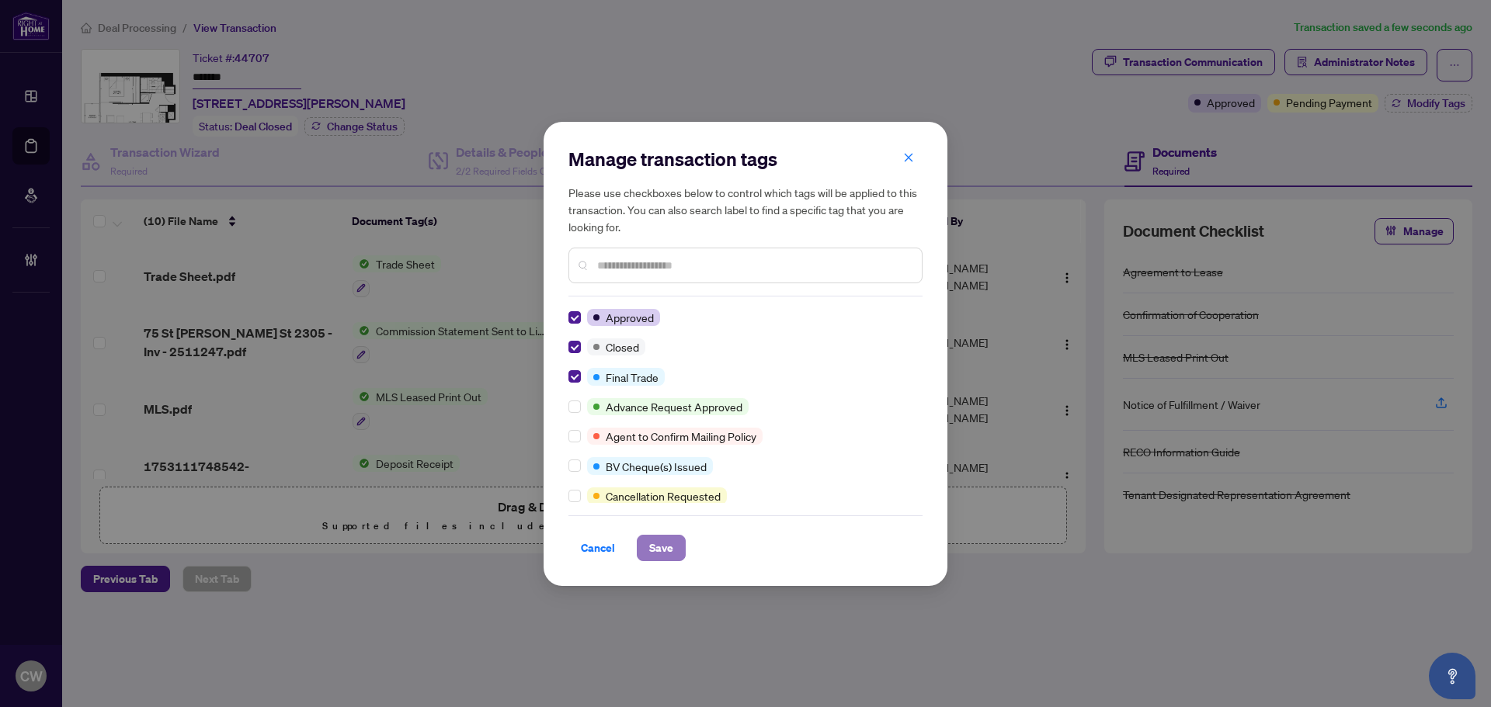
drag, startPoint x: 658, startPoint y: 544, endPoint x: 661, endPoint y: 552, distance: 9.1
click at [661, 551] on span "Save" at bounding box center [661, 548] width 24 height 25
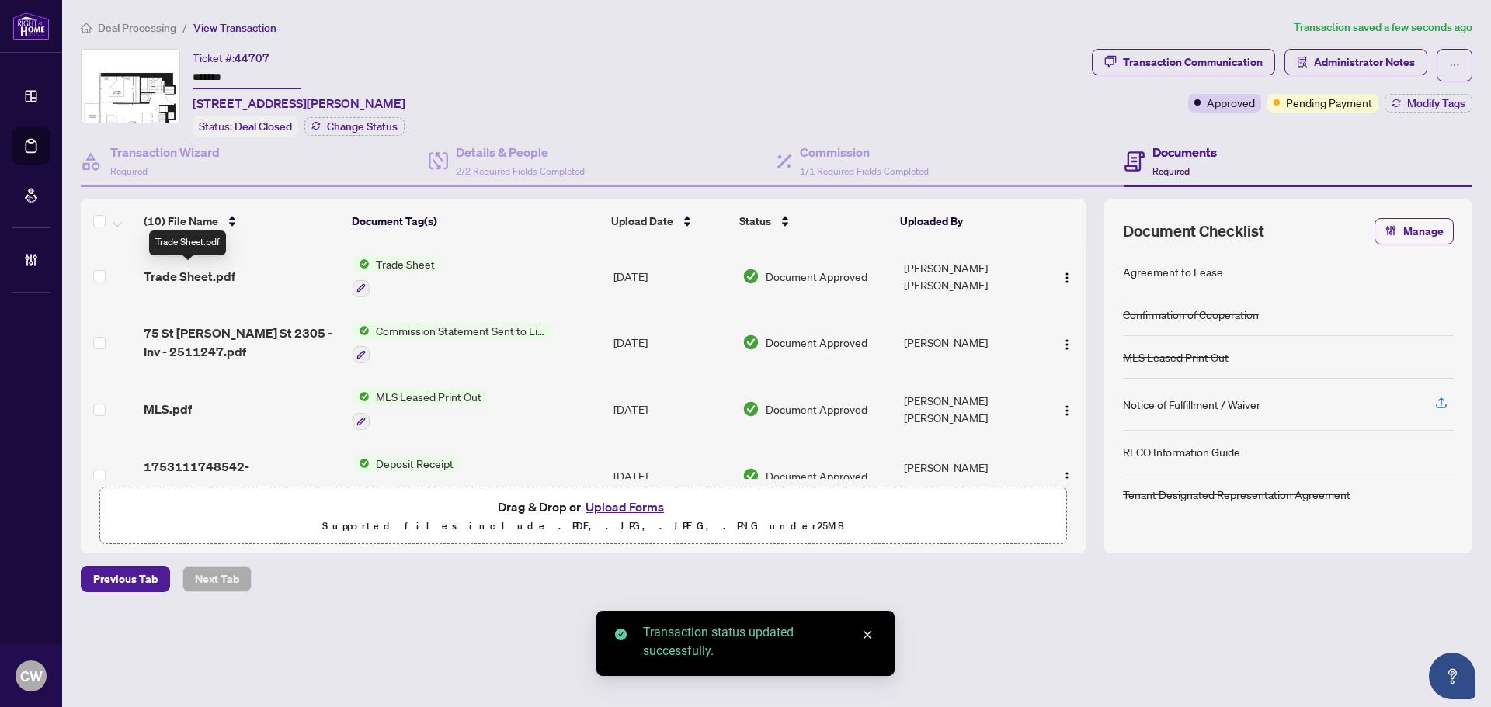
click at [207, 272] on span "Trade Sheet.pdf" at bounding box center [190, 276] width 92 height 19
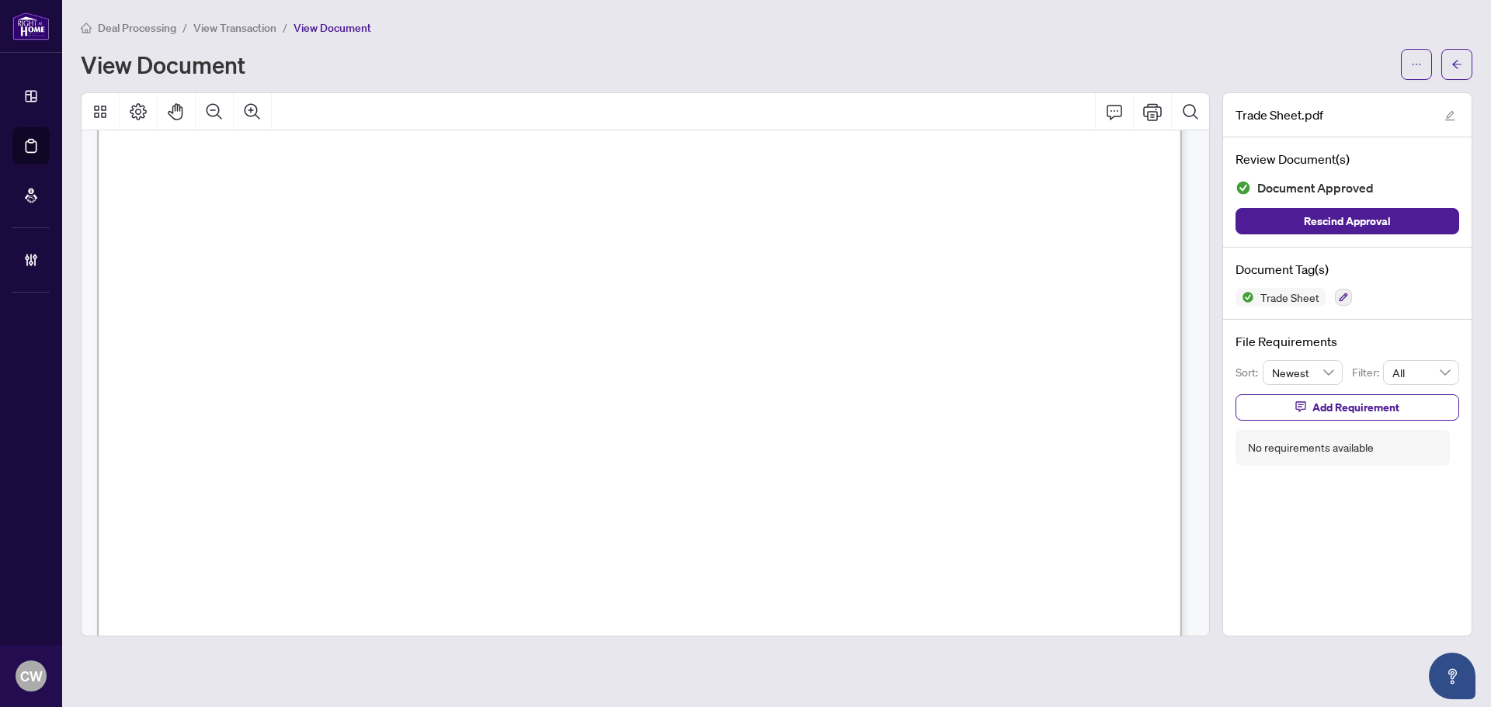
scroll to position [466, 0]
click at [1462, 68] on button "button" at bounding box center [1456, 64] width 31 height 31
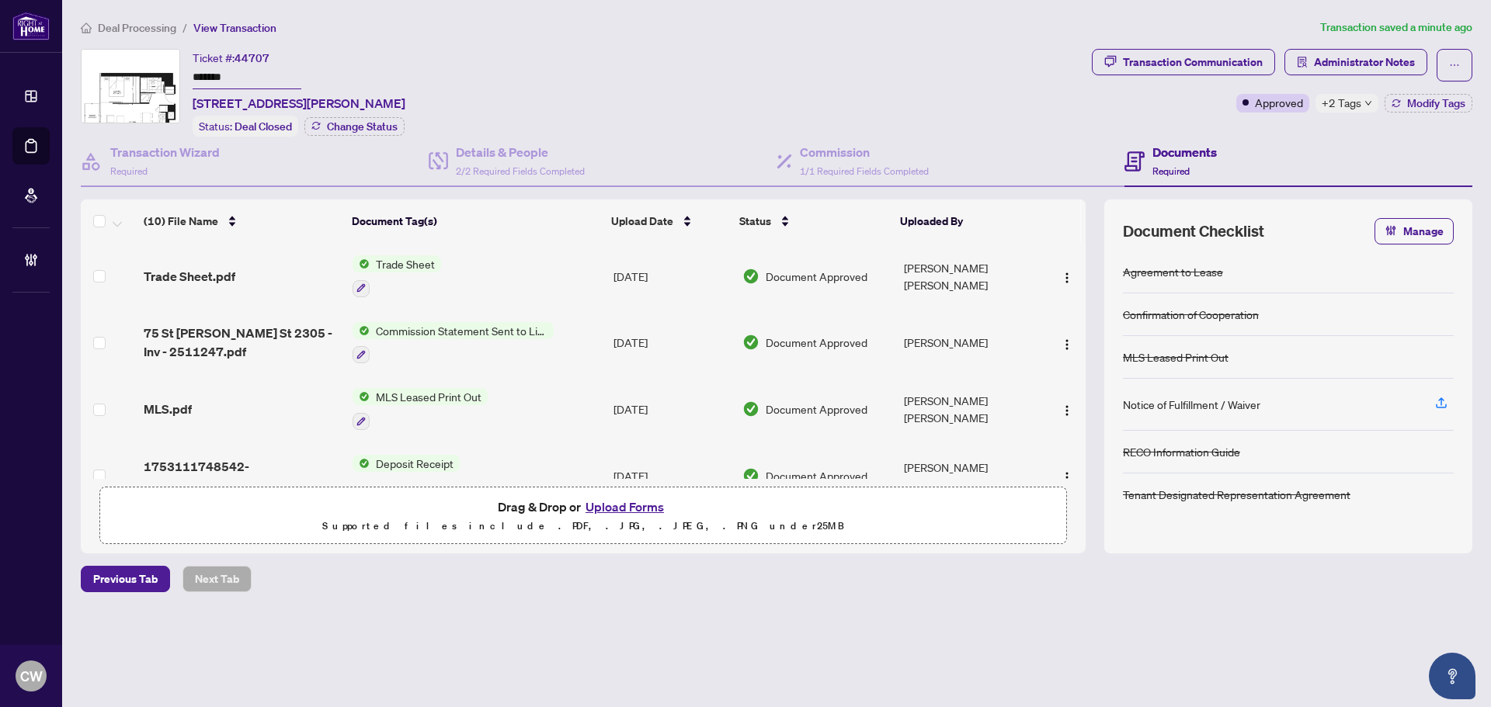
click at [643, 504] on button "Upload Forms" at bounding box center [625, 507] width 88 height 20
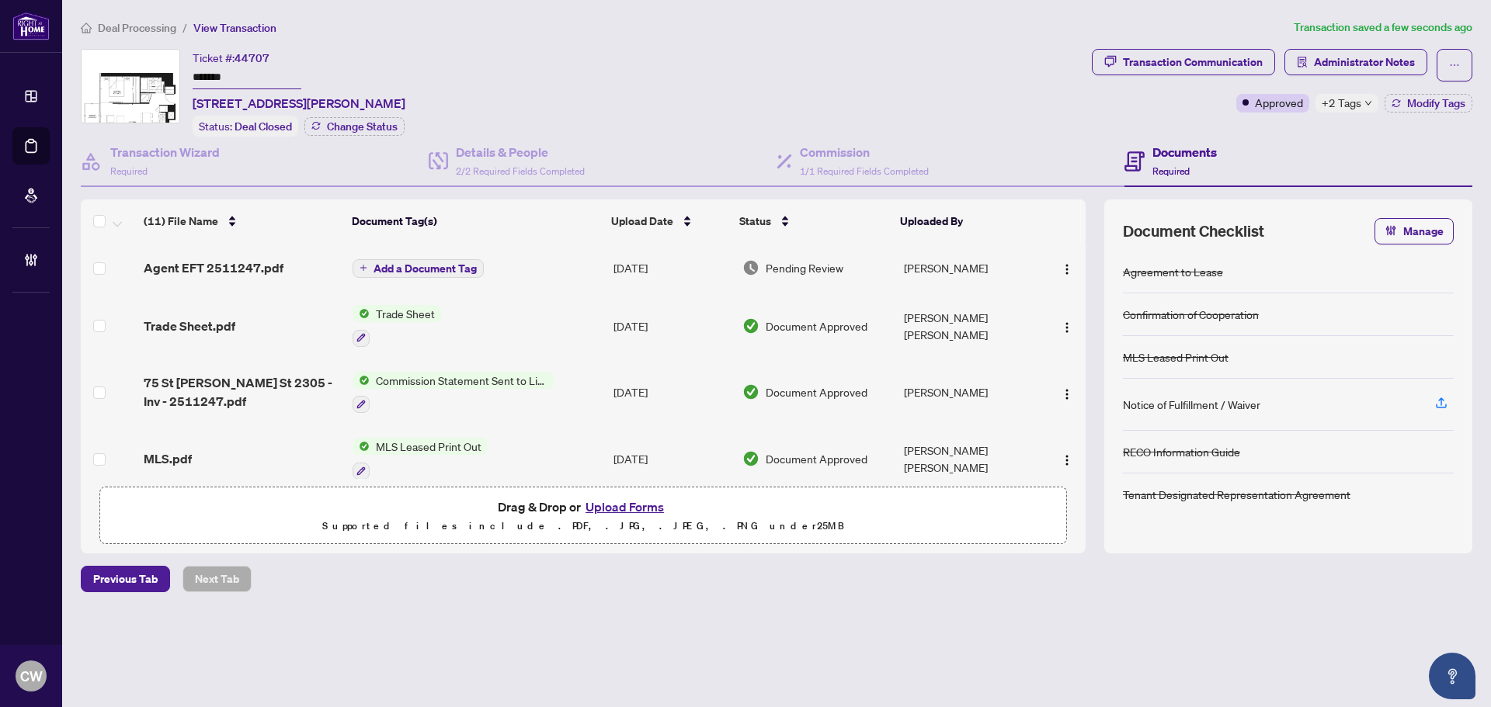
click at [1310, 605] on div "Deal Processing / View Transaction Transaction saved a few seconds ago Ticket #…" at bounding box center [777, 333] width 1404 height 628
click at [429, 266] on span "Add a Document Tag" at bounding box center [425, 268] width 103 height 11
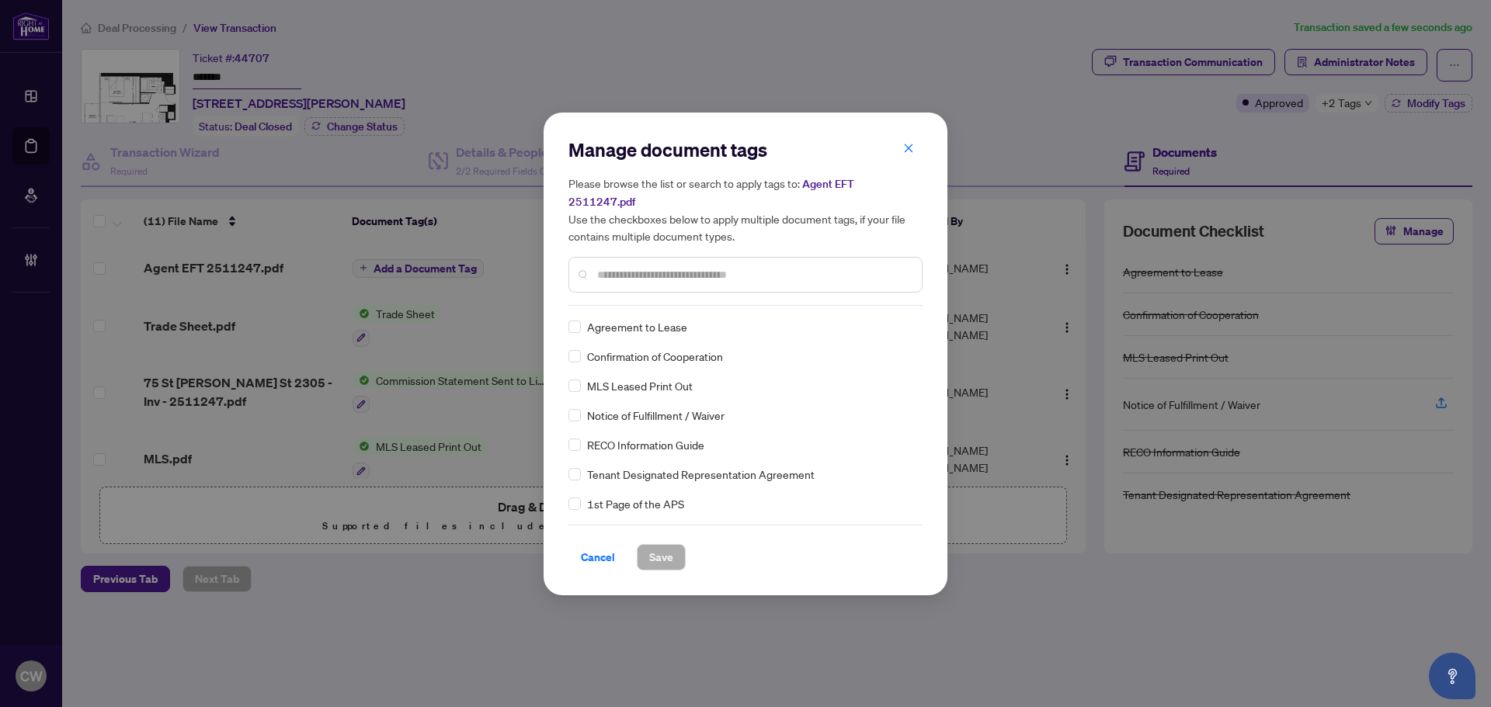
click at [655, 266] on input "text" at bounding box center [753, 274] width 312 height 17
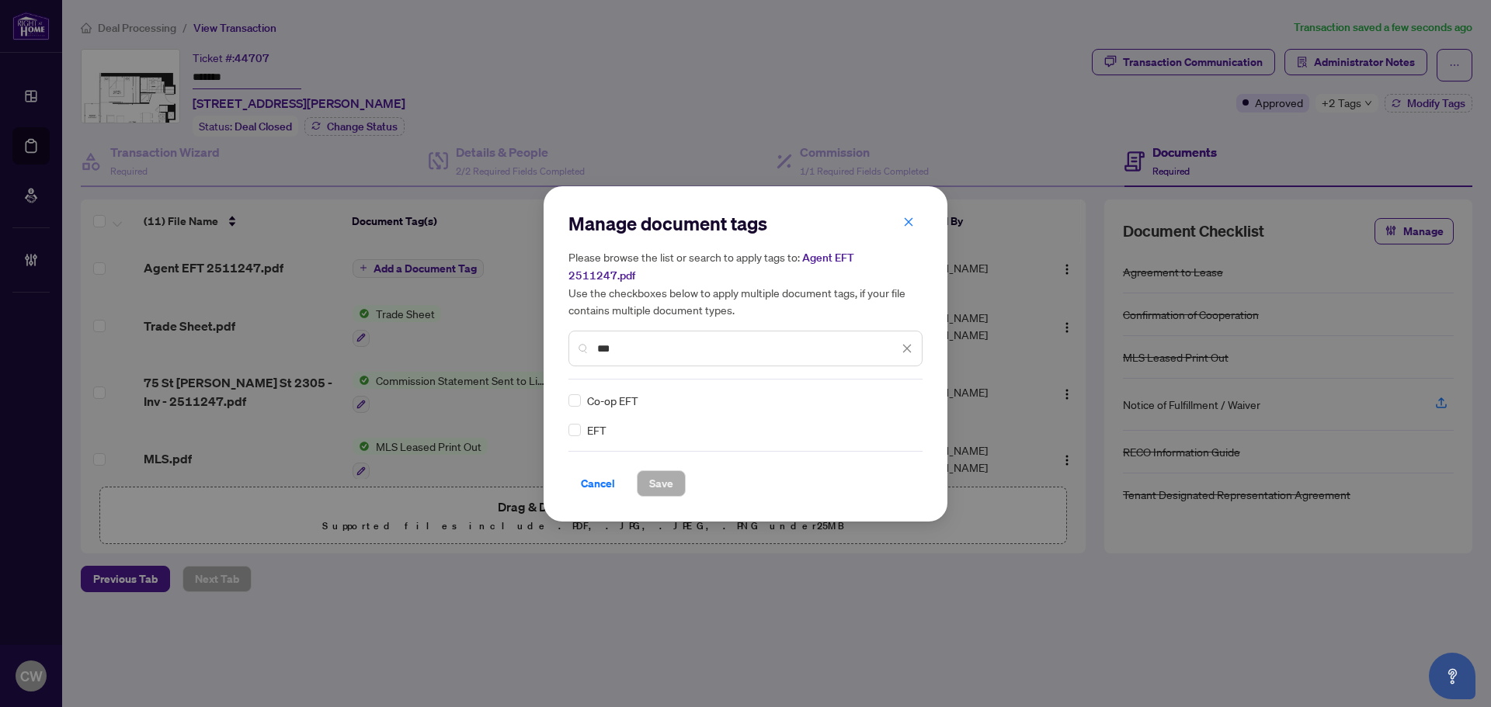
type input "***"
click at [884, 393] on img at bounding box center [891, 401] width 16 height 16
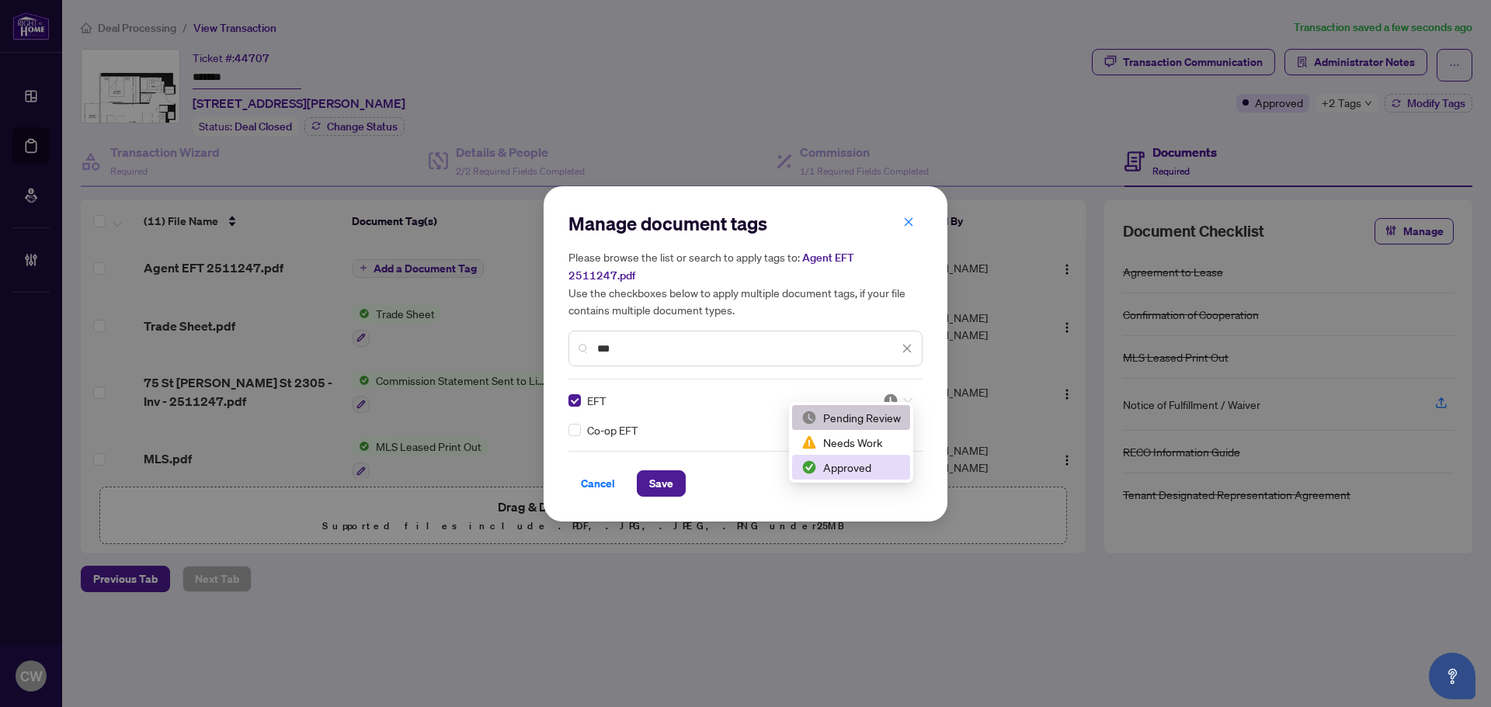
click at [865, 467] on div "Approved" at bounding box center [850, 467] width 99 height 17
click at [669, 471] on span "Save" at bounding box center [661, 483] width 24 height 25
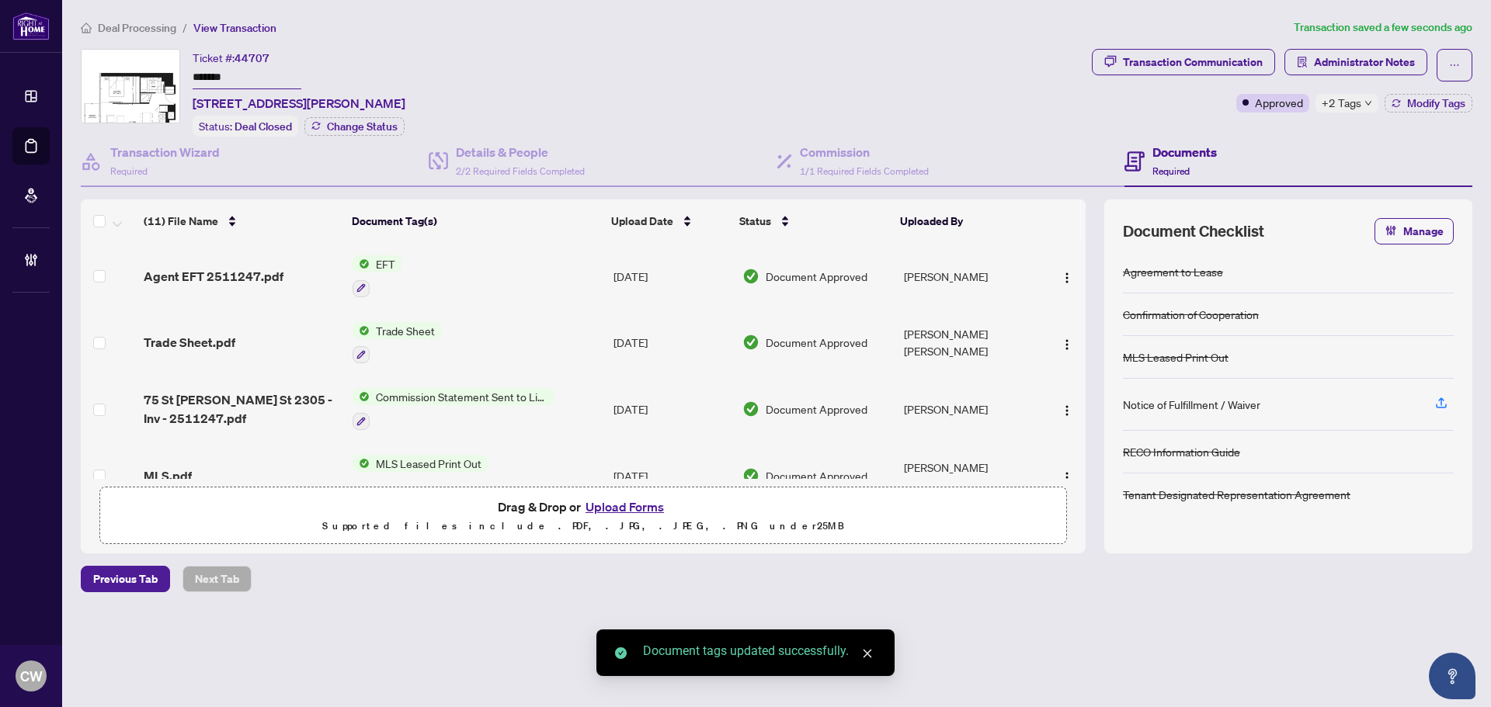
click at [1061, 268] on span "button" at bounding box center [1067, 276] width 12 height 17
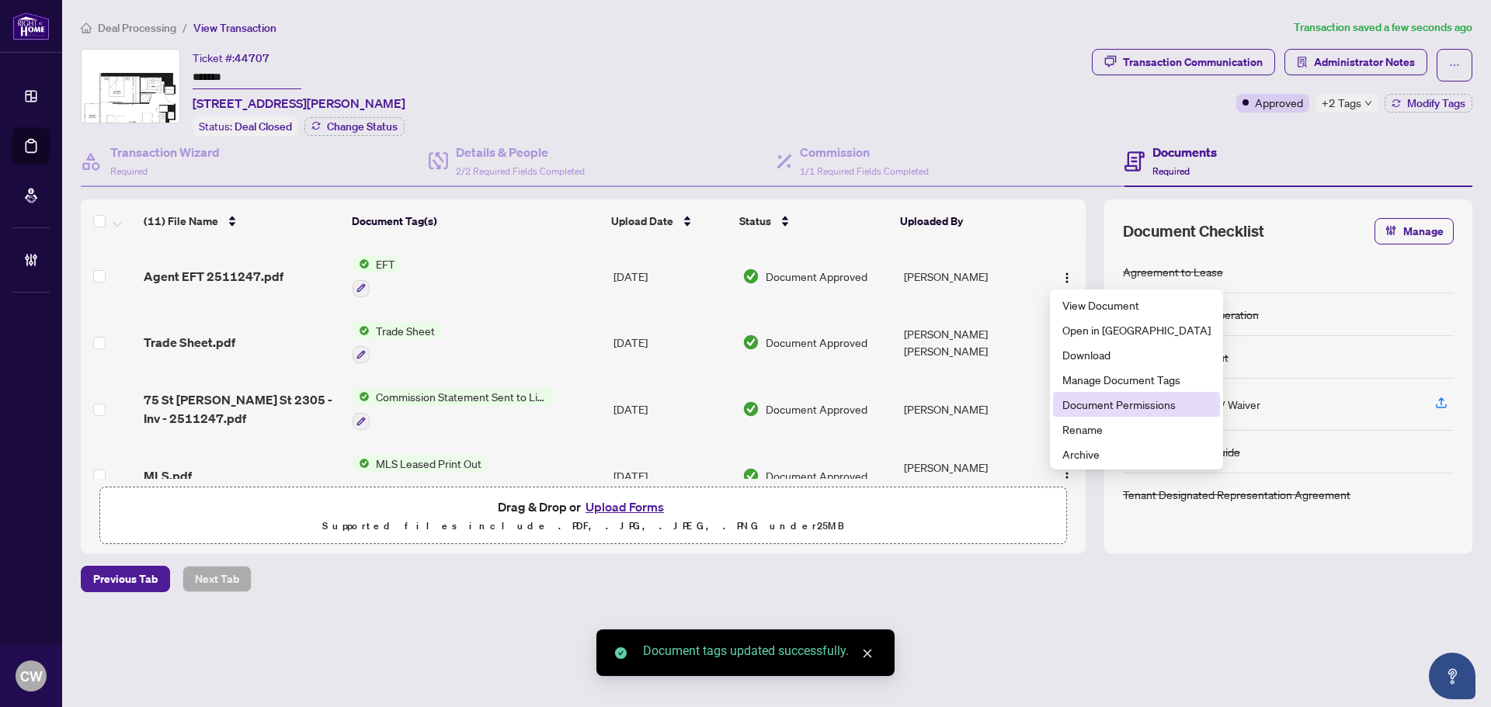
click at [1099, 402] on span "Document Permissions" at bounding box center [1136, 404] width 148 height 17
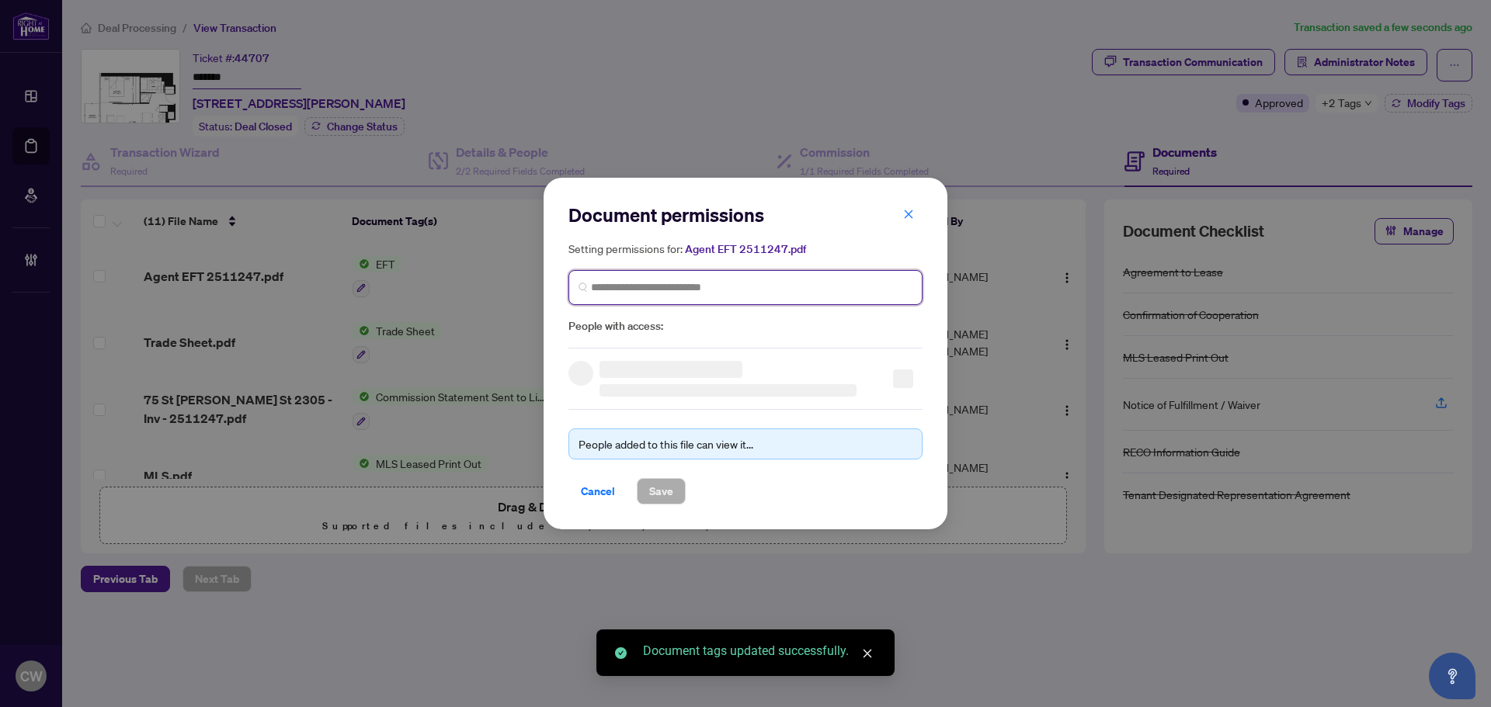
drag, startPoint x: 725, startPoint y: 292, endPoint x: 728, endPoint y: 279, distance: 13.8
click at [725, 291] on input "search" at bounding box center [751, 288] width 321 height 16
paste input "**********"
type input "**********"
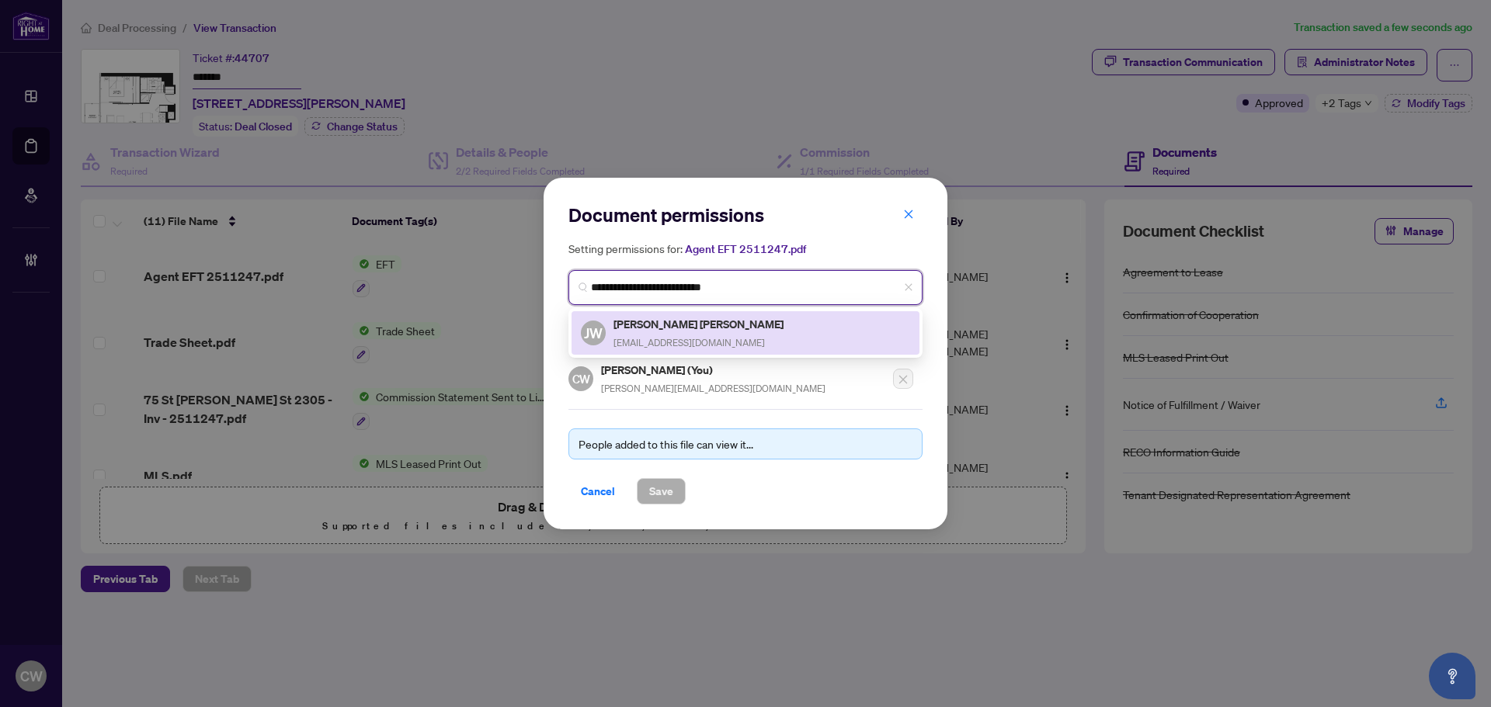
click at [663, 327] on h5 "[PERSON_NAME] [PERSON_NAME]" at bounding box center [699, 324] width 172 height 18
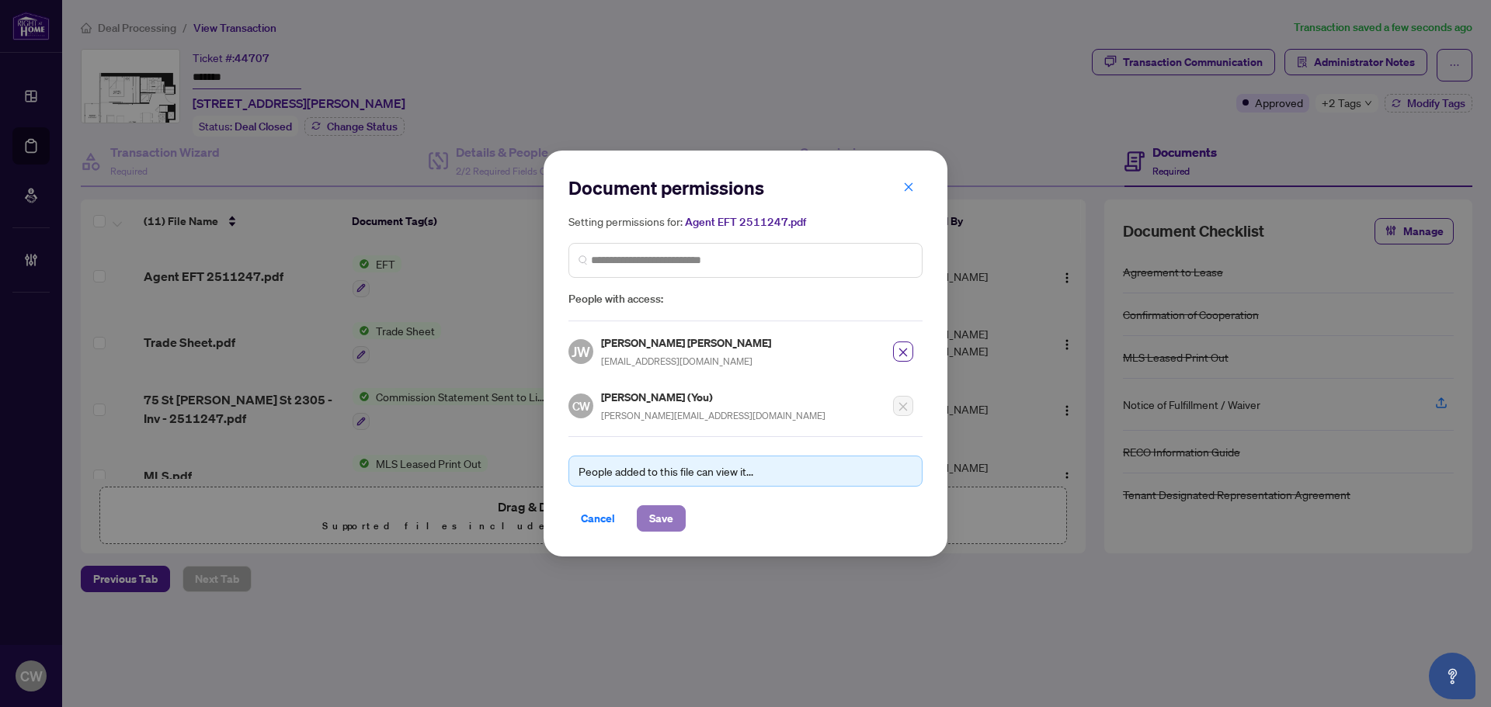
click at [654, 521] on span "Save" at bounding box center [661, 518] width 24 height 25
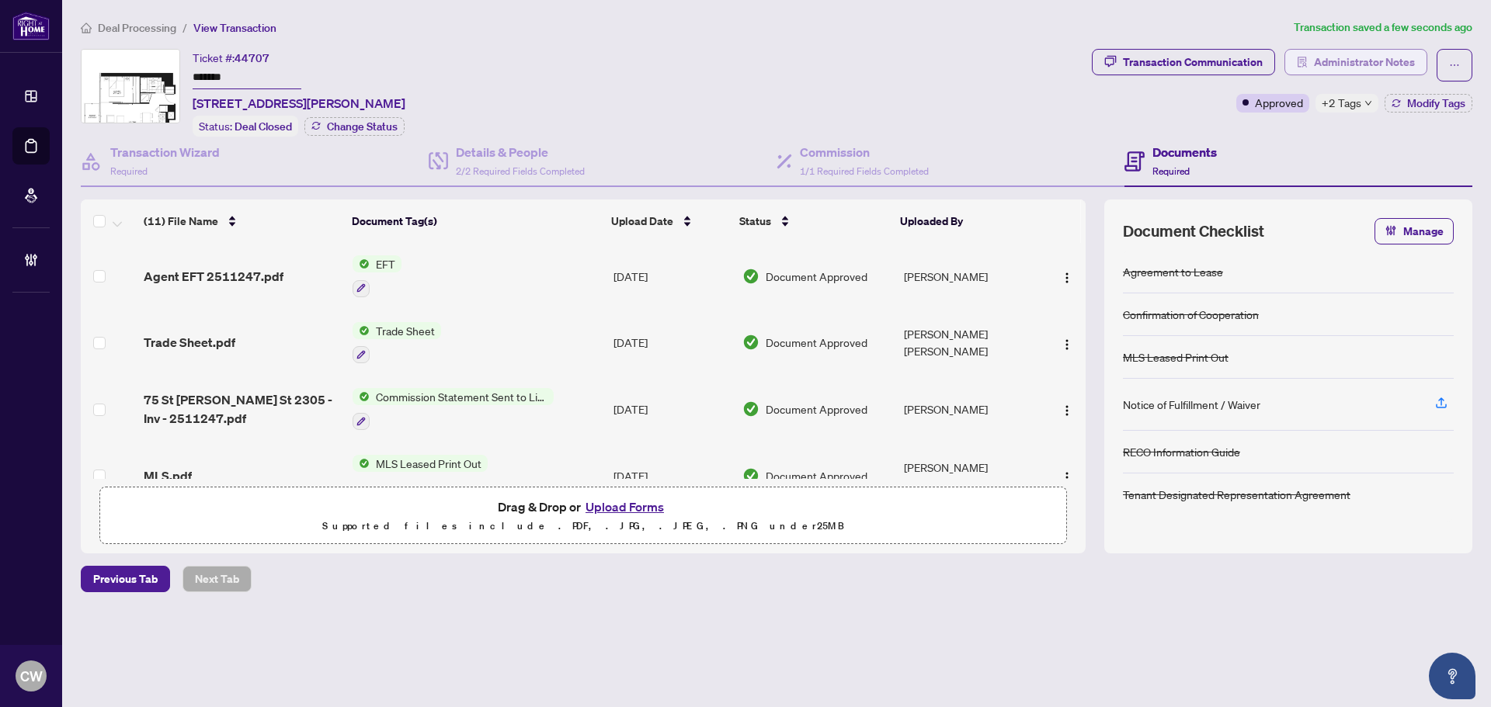
click at [1327, 61] on span "Administrator Notes" at bounding box center [1364, 62] width 101 height 25
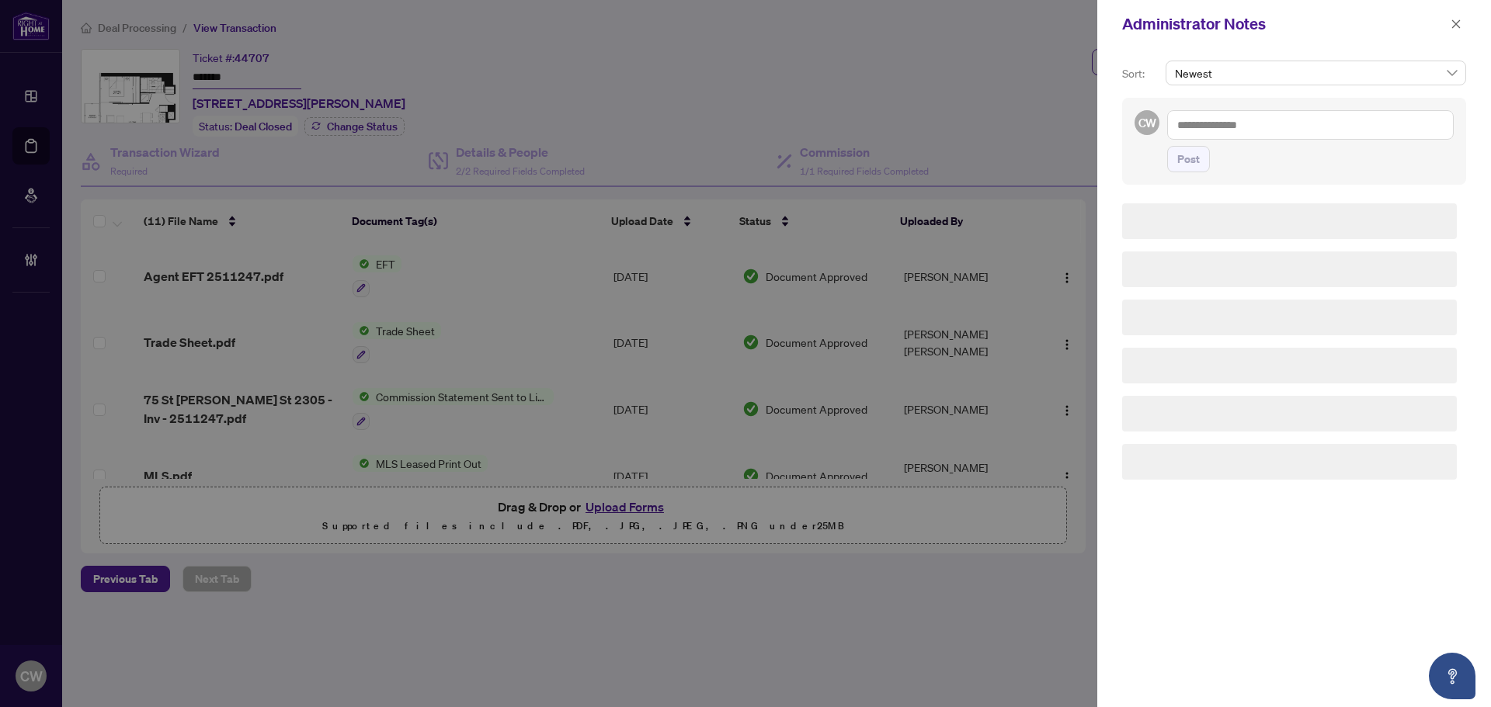
click at [1287, 125] on textarea at bounding box center [1310, 125] width 287 height 30
paste textarea "**********"
type textarea "**********"
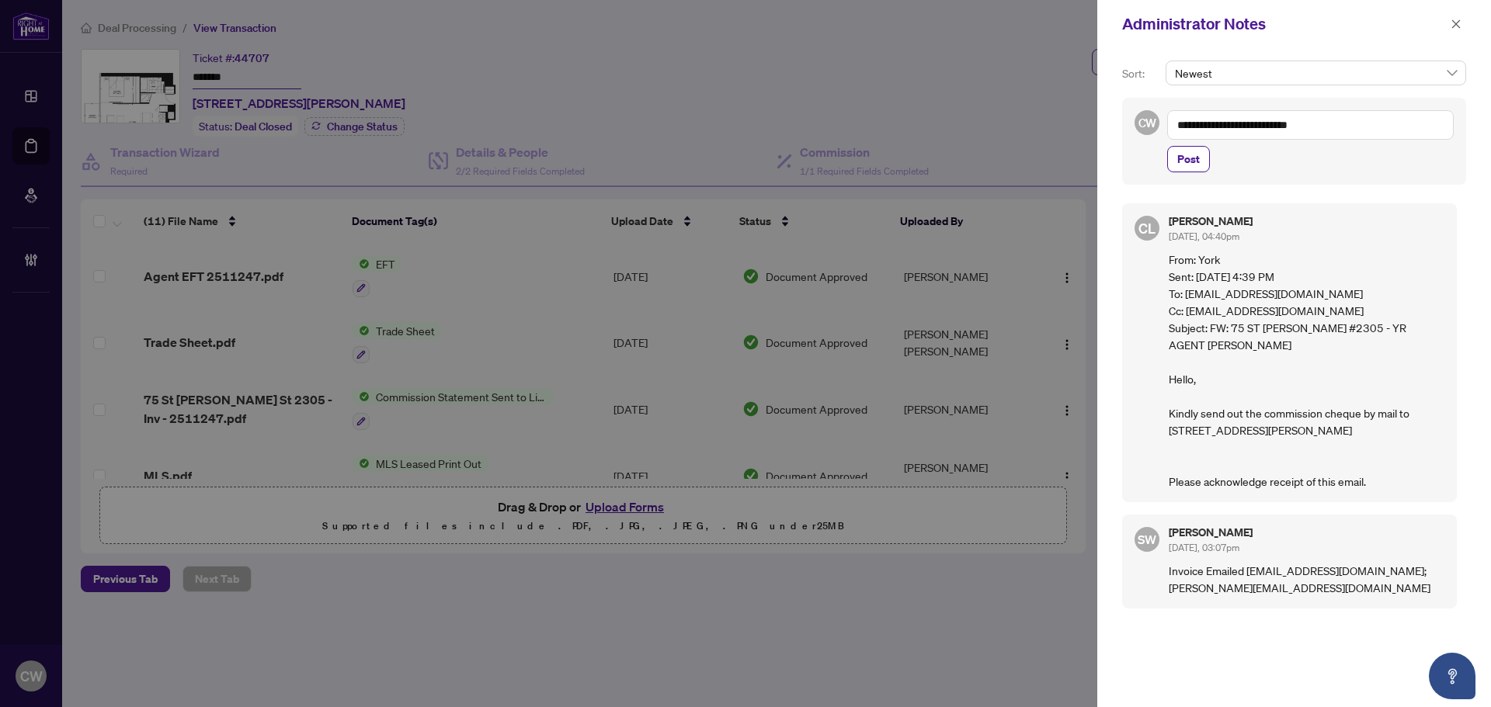
drag, startPoint x: 1176, startPoint y: 169, endPoint x: 1314, endPoint y: 126, distance: 144.9
click at [1176, 169] on button "Post" at bounding box center [1188, 159] width 43 height 26
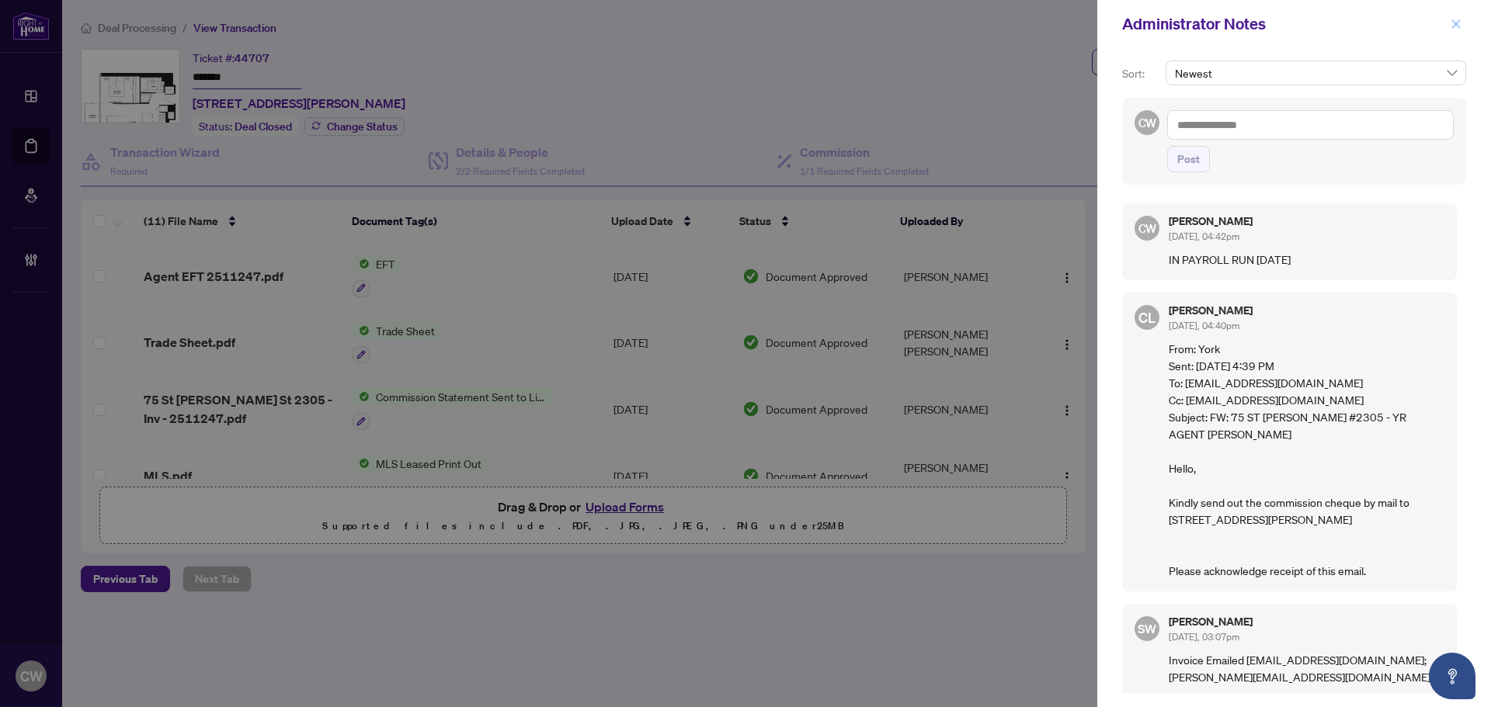
click at [1448, 21] on button "button" at bounding box center [1456, 24] width 20 height 19
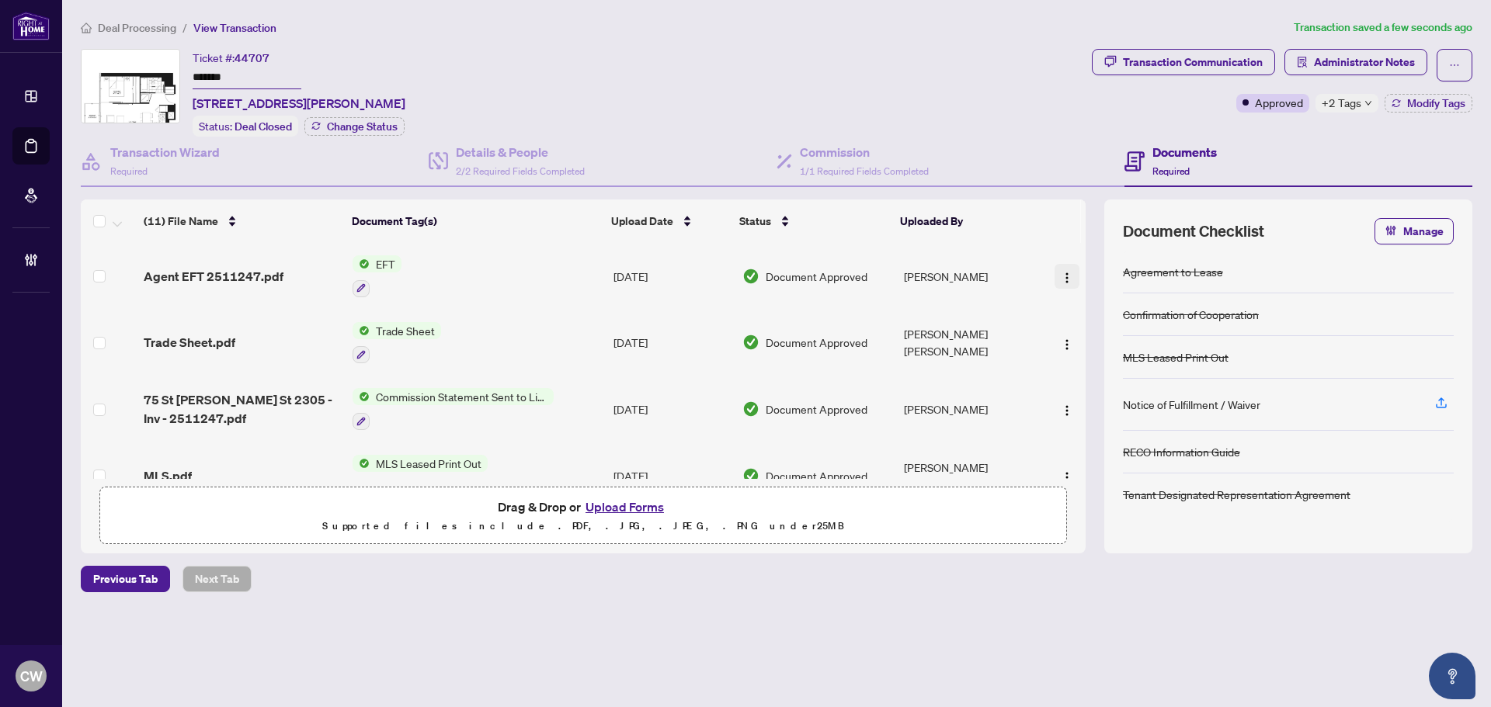
click at [1073, 275] on button "button" at bounding box center [1067, 276] width 25 height 25
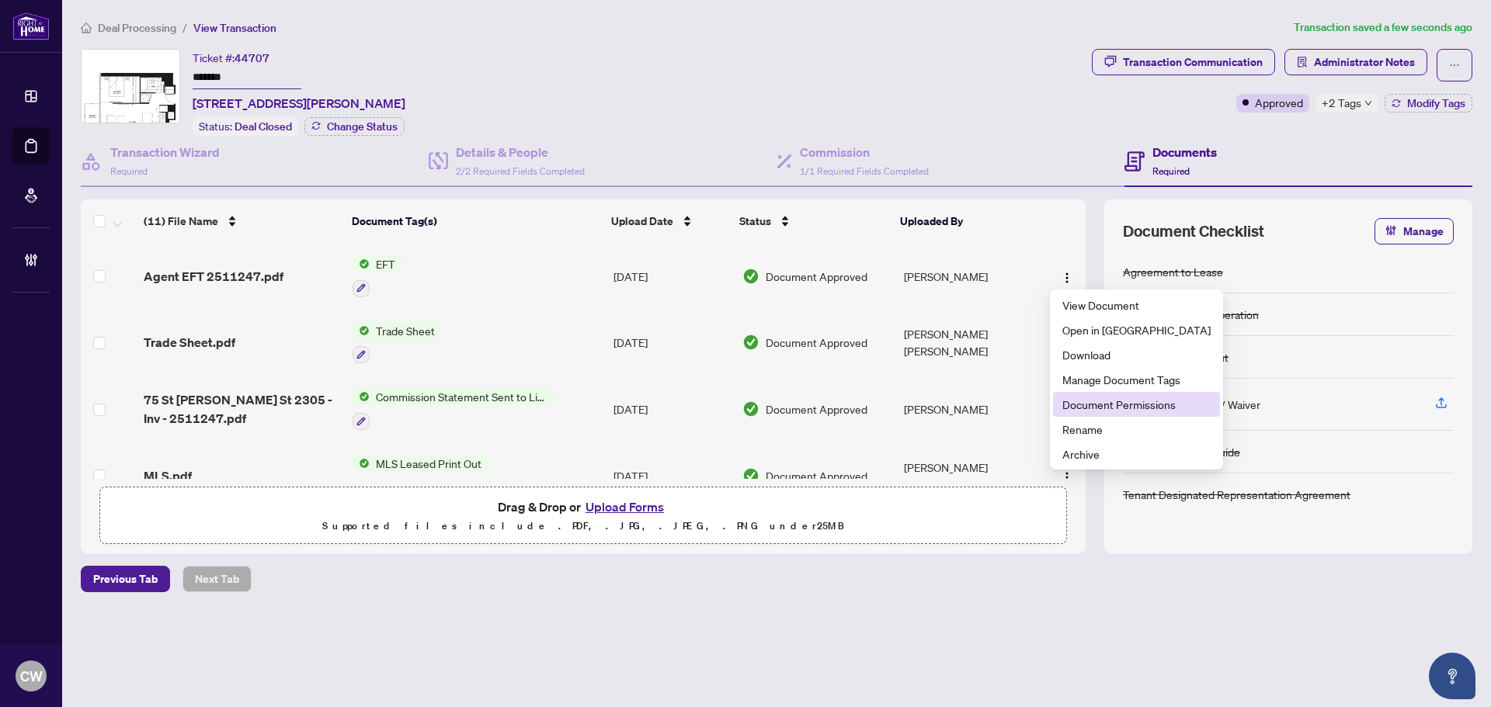
click at [1094, 406] on span "Document Permissions" at bounding box center [1136, 404] width 148 height 17
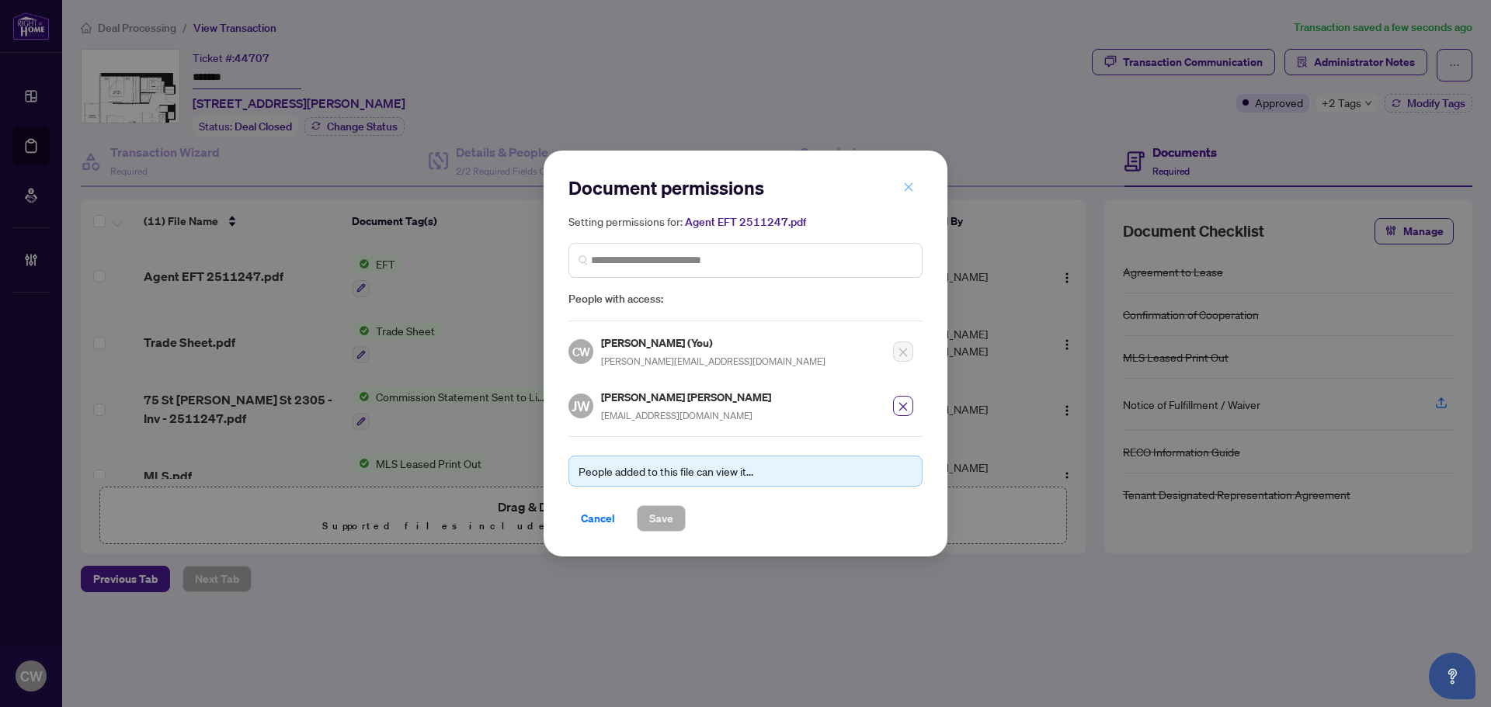
click at [910, 185] on icon "close" at bounding box center [908, 187] width 11 height 11
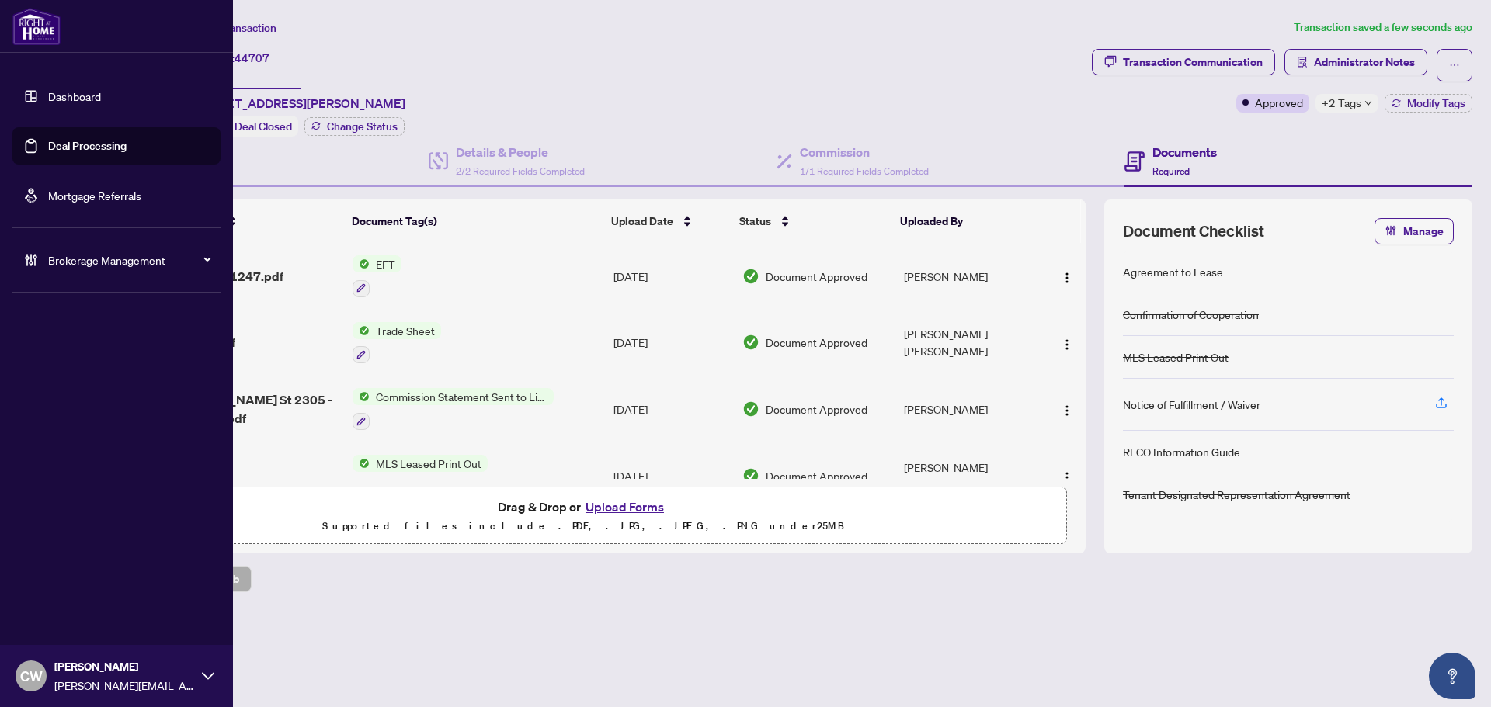
click at [48, 147] on link "Deal Processing" at bounding box center [87, 146] width 78 height 14
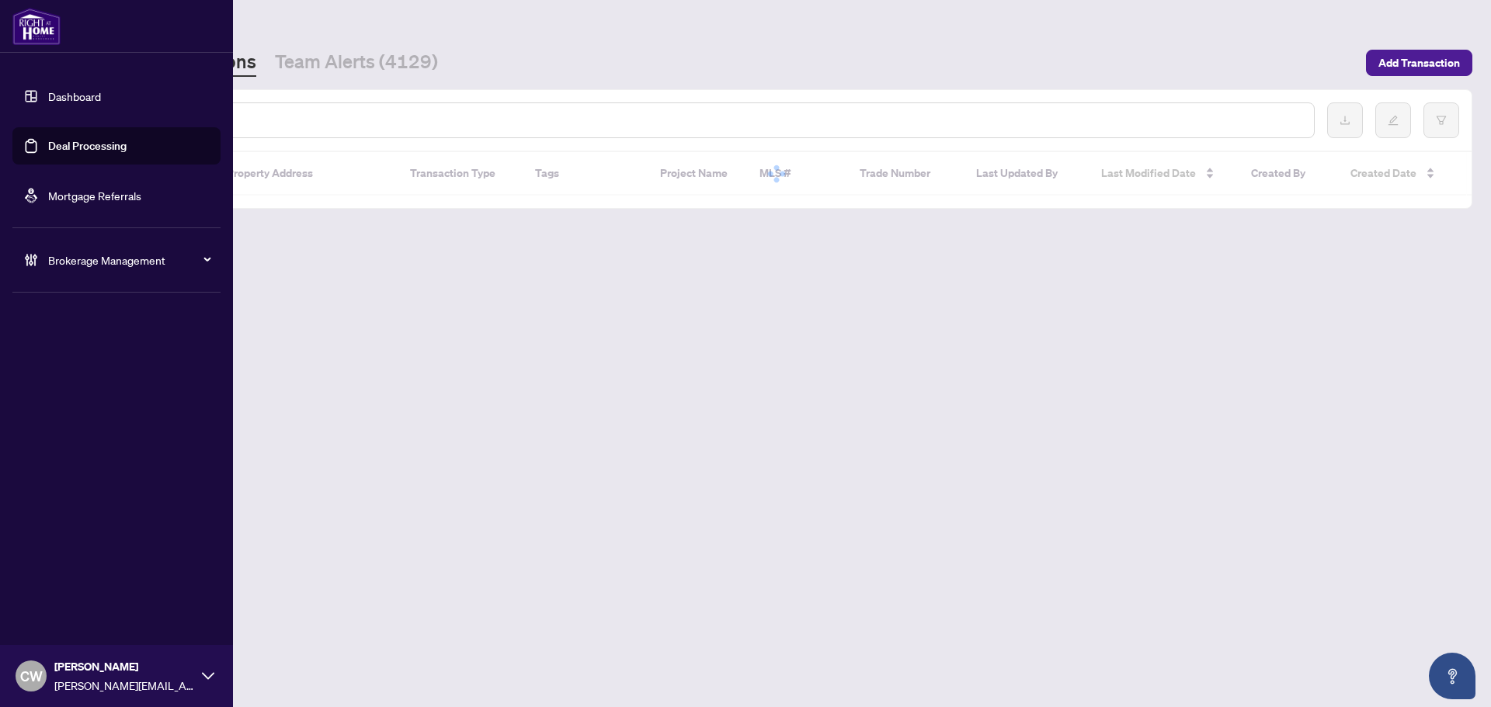
click at [273, 119] on input "text" at bounding box center [712, 120] width 1179 height 17
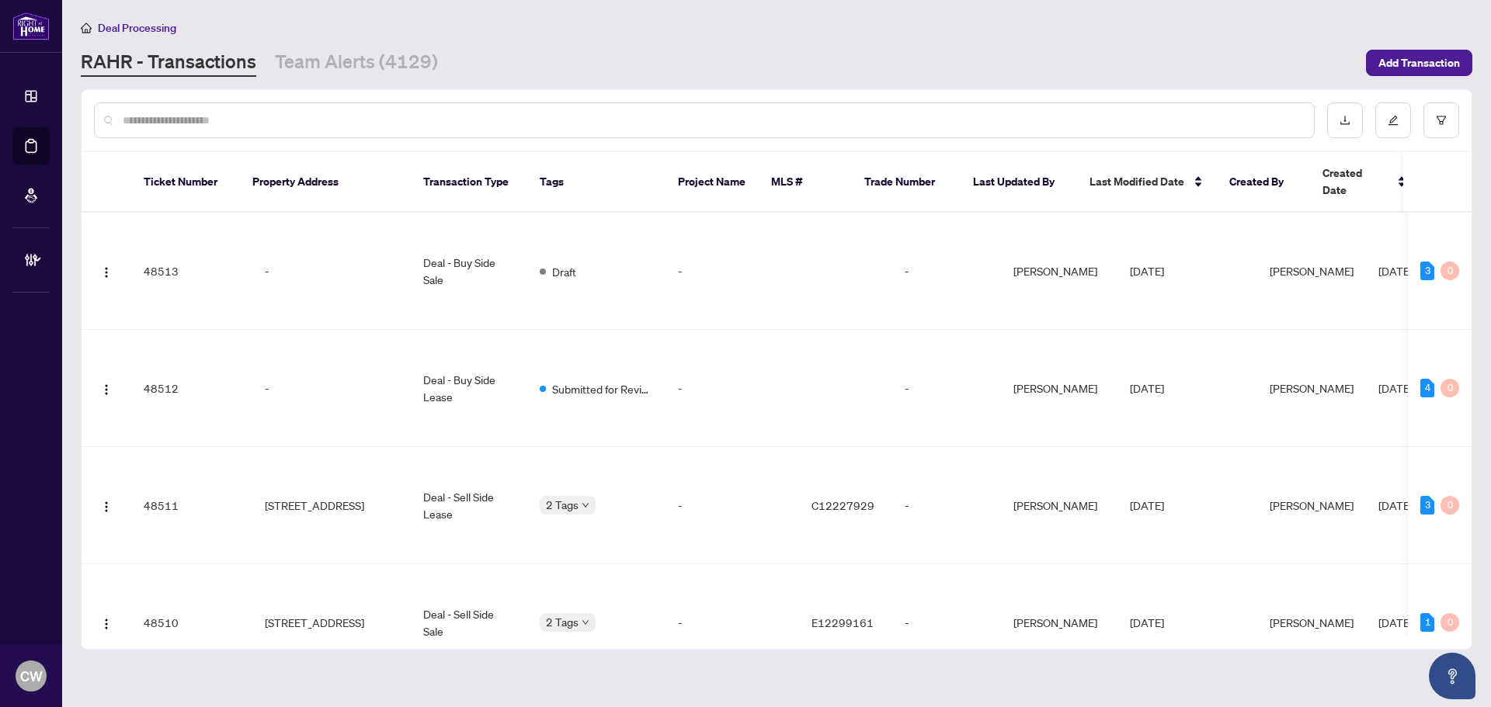
paste input "*******"
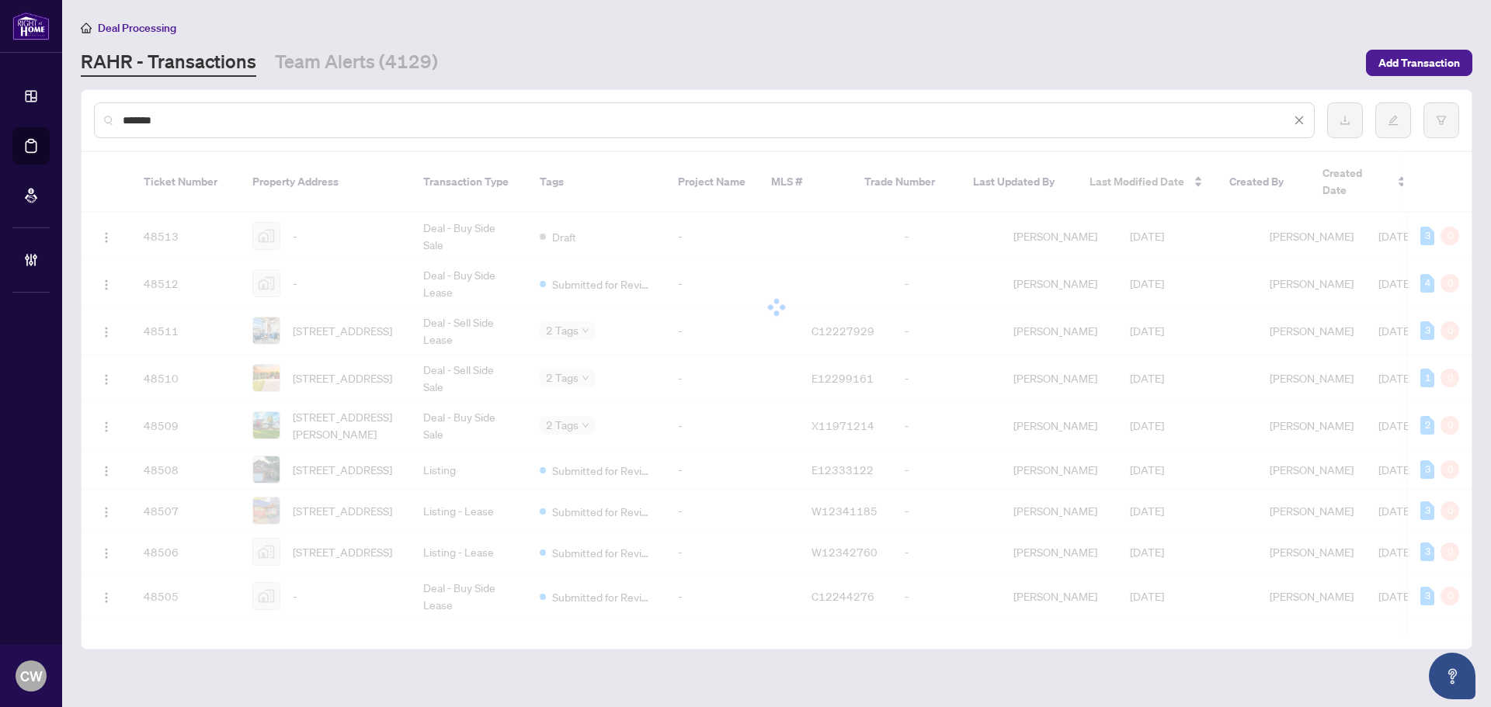
type input "*******"
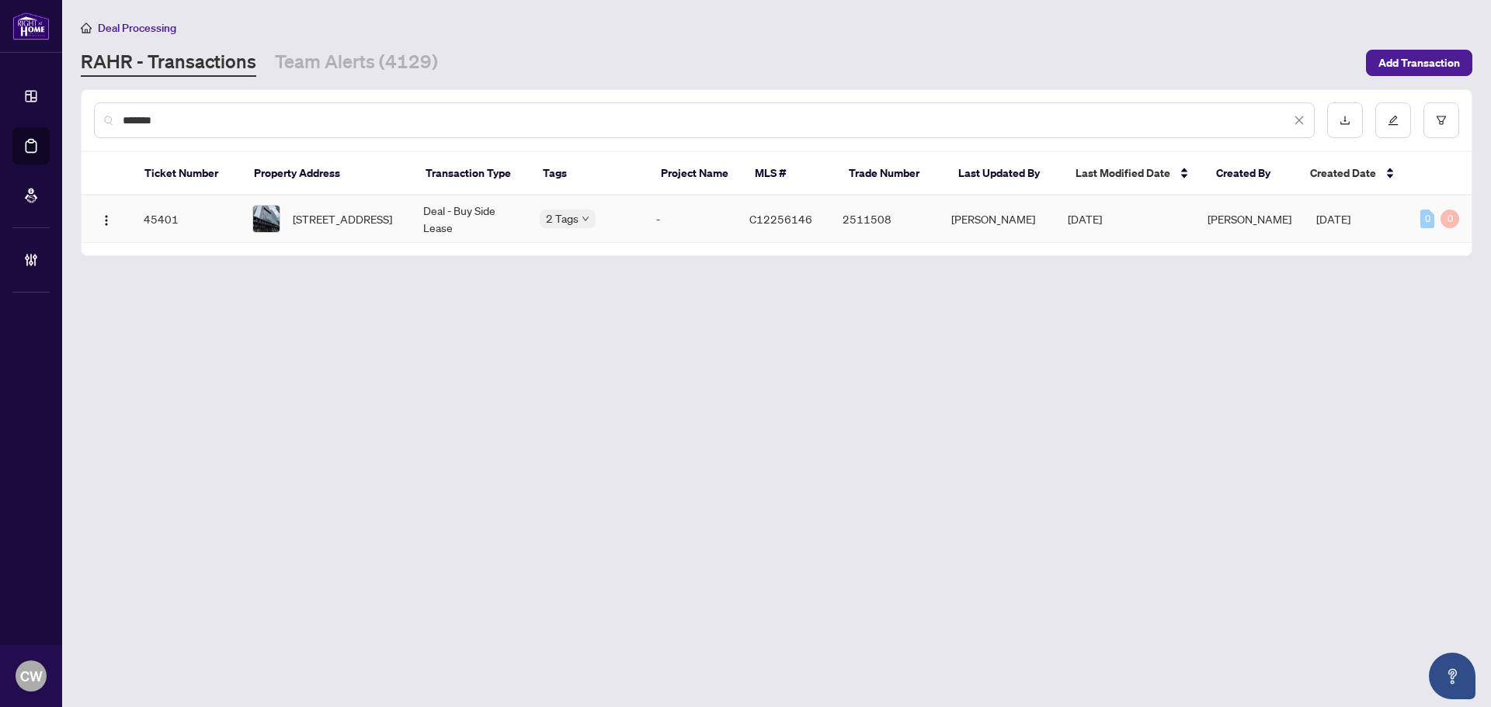
click at [328, 255] on div "Ticket Number Property Address Transaction Type Tags Project Name MLS # Trade N…" at bounding box center [777, 203] width 1390 height 103
click at [354, 215] on span "[STREET_ADDRESS]" at bounding box center [342, 218] width 99 height 17
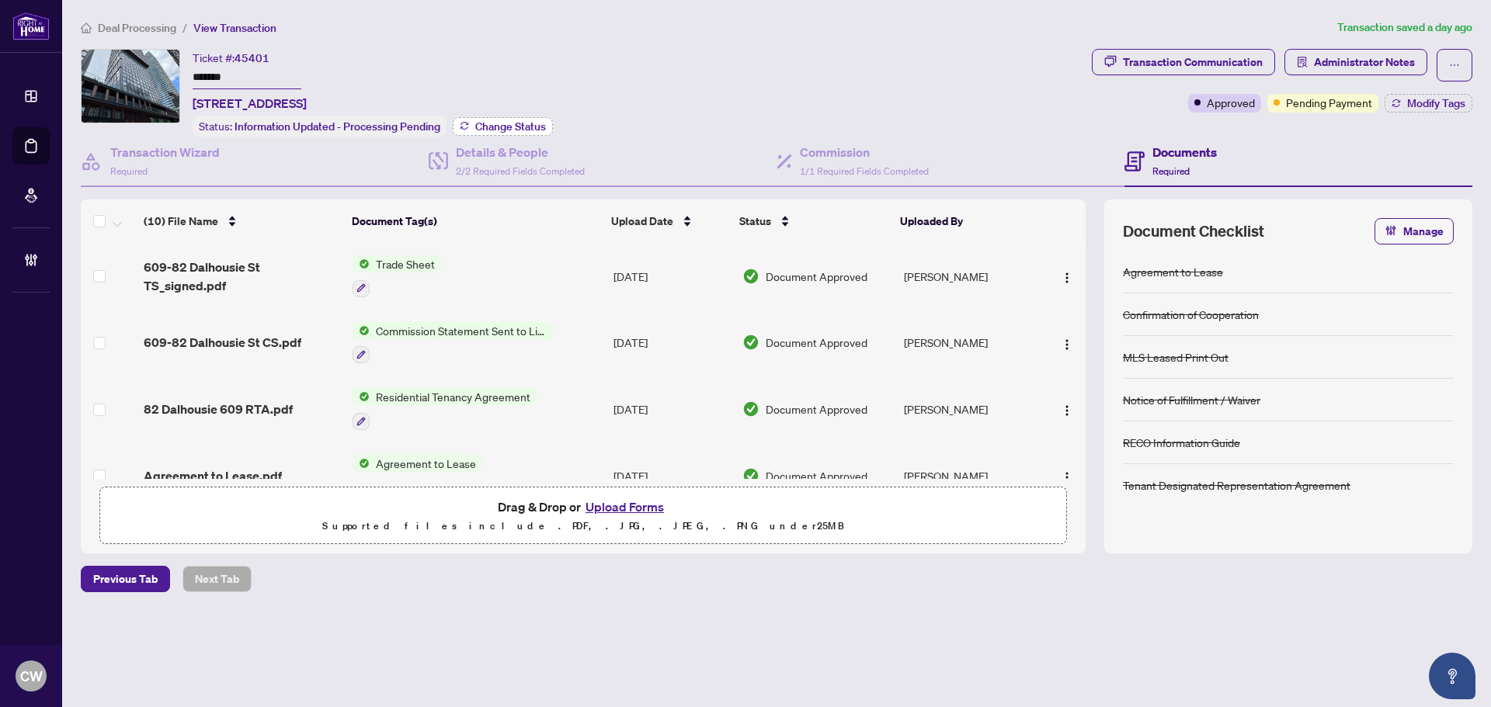
click at [519, 121] on span "Change Status" at bounding box center [510, 126] width 71 height 11
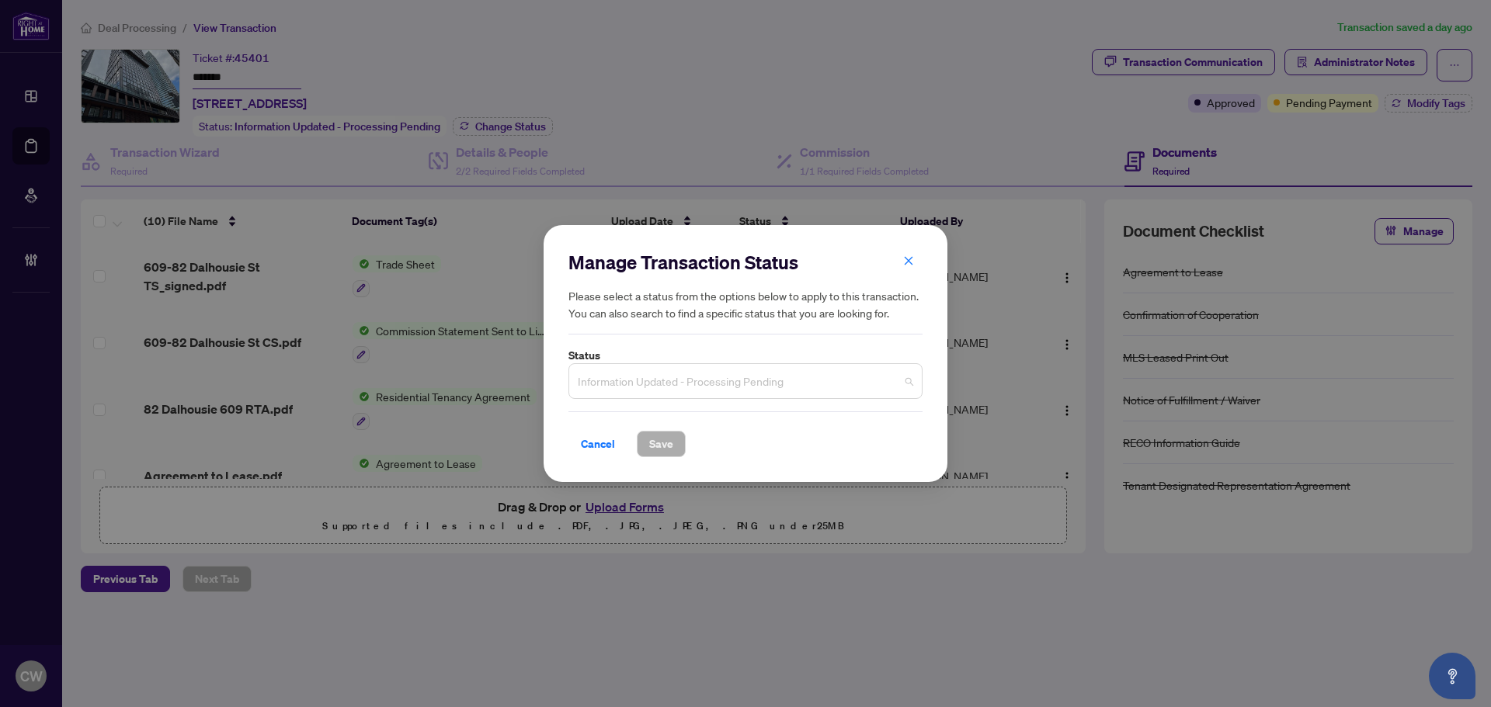
drag, startPoint x: 708, startPoint y: 379, endPoint x: 723, endPoint y: 375, distance: 15.3
click at [709, 380] on span "Information Updated - Processing Pending" at bounding box center [745, 382] width 335 height 30
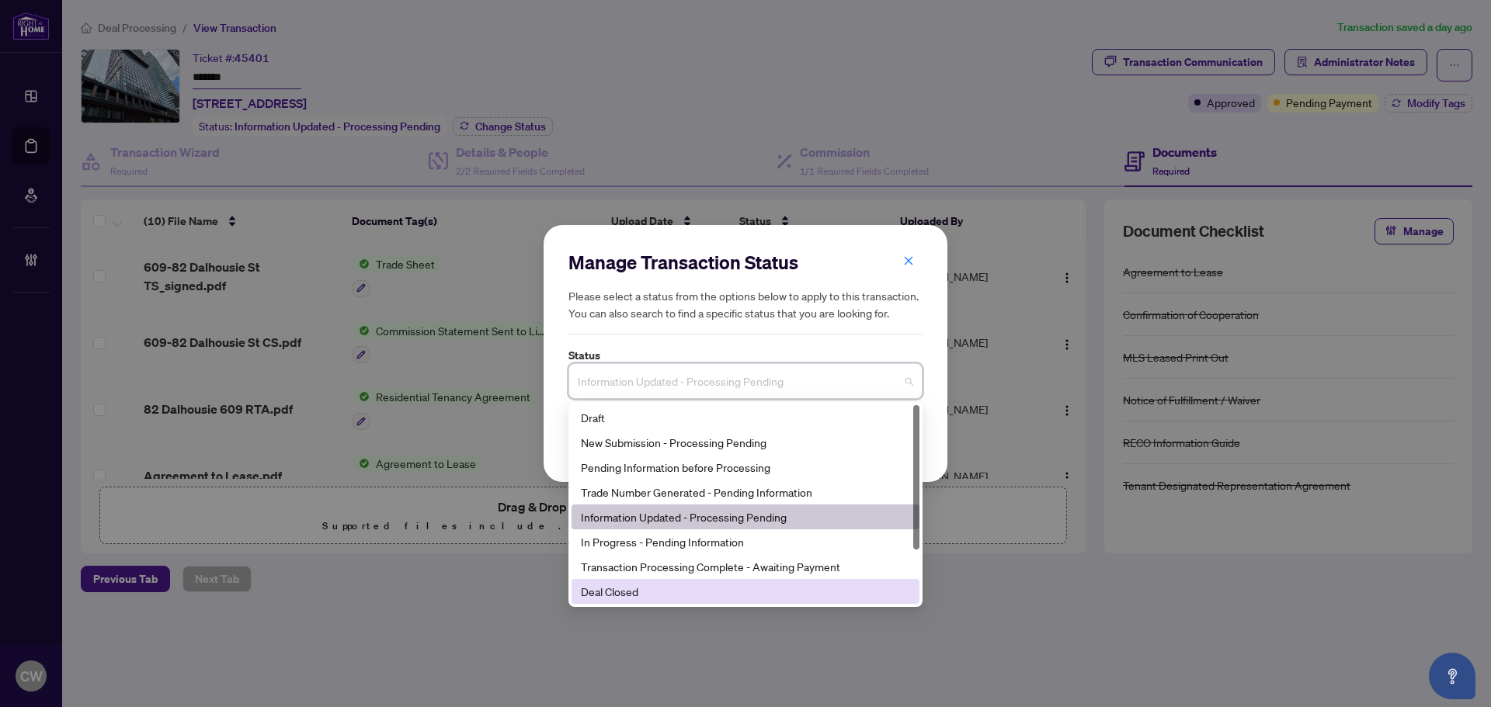
click at [704, 601] on div "Deal Closed" at bounding box center [746, 591] width 348 height 25
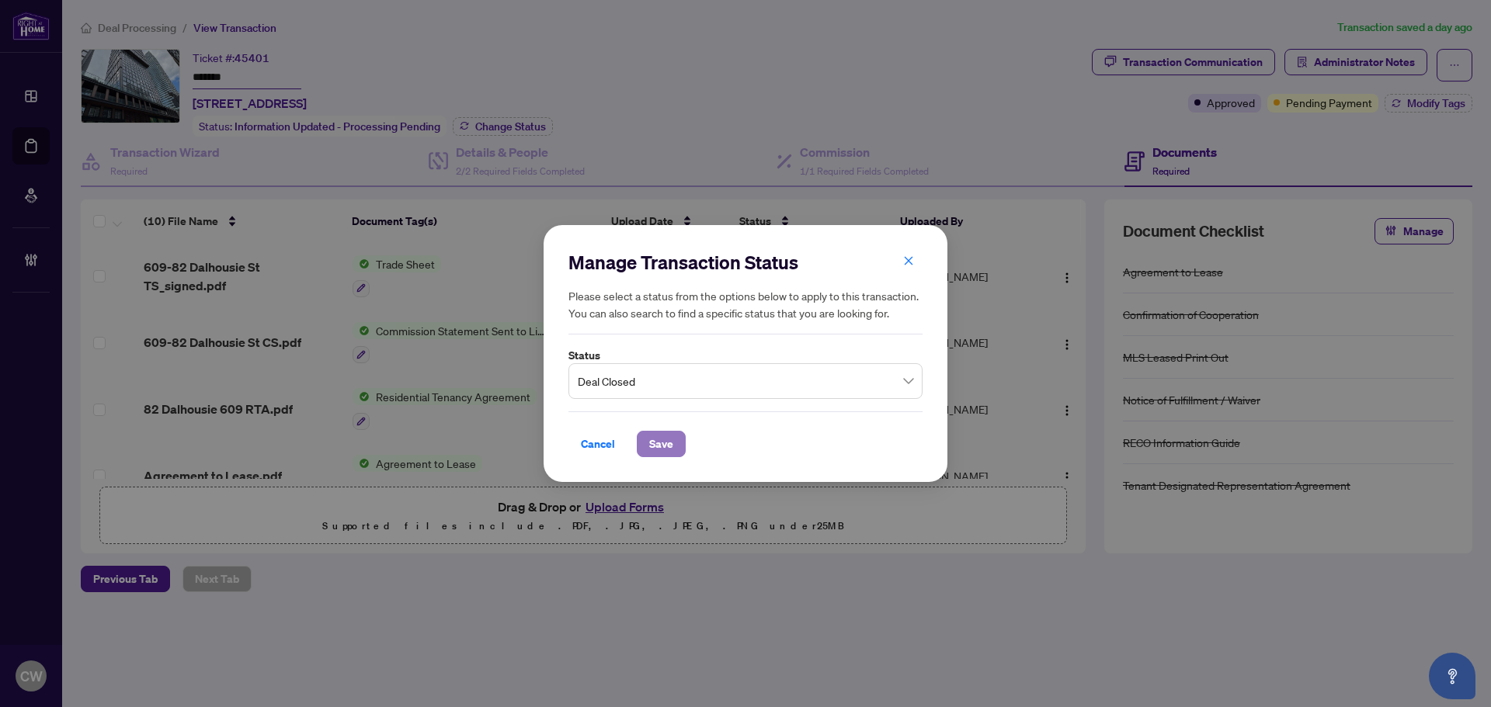
click at [664, 450] on span "Save" at bounding box center [661, 444] width 24 height 25
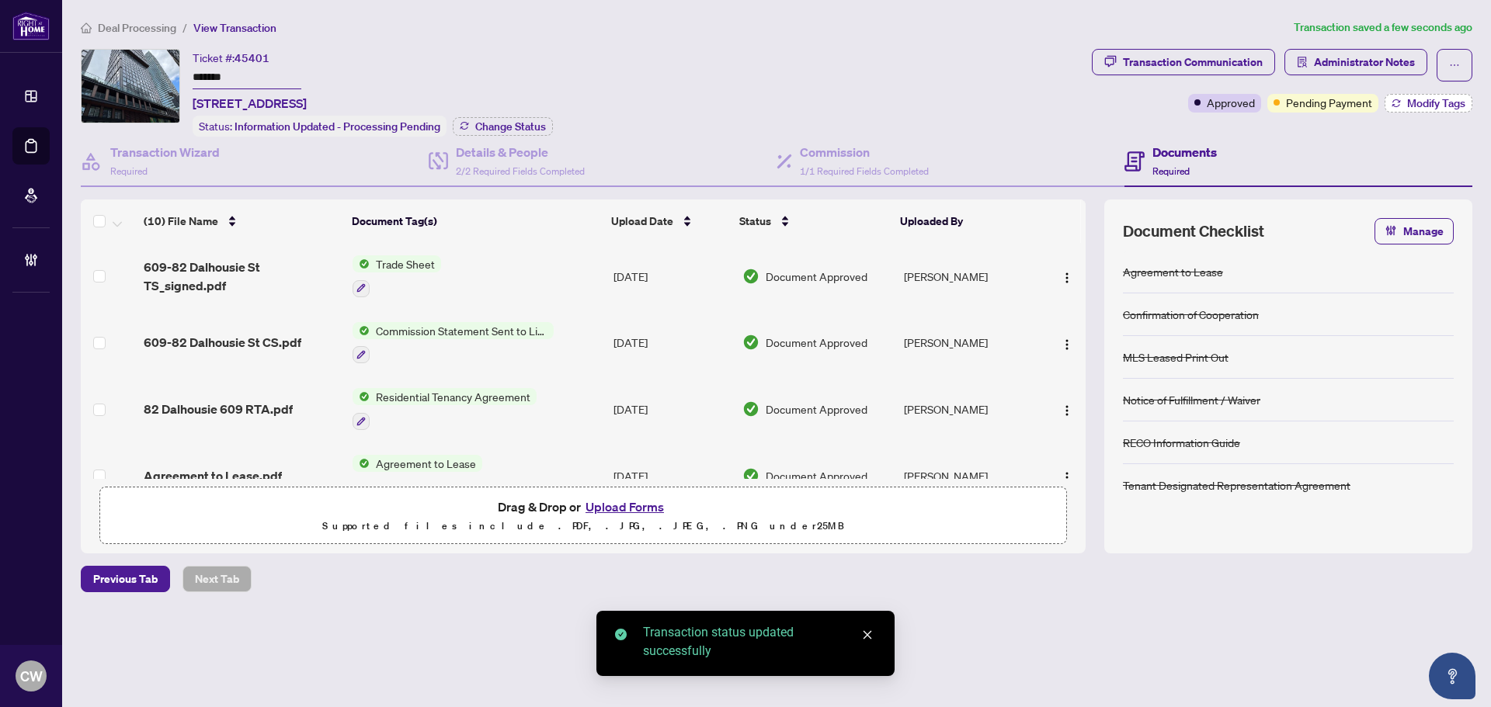
click at [1423, 104] on span "Modify Tags" at bounding box center [1436, 103] width 58 height 11
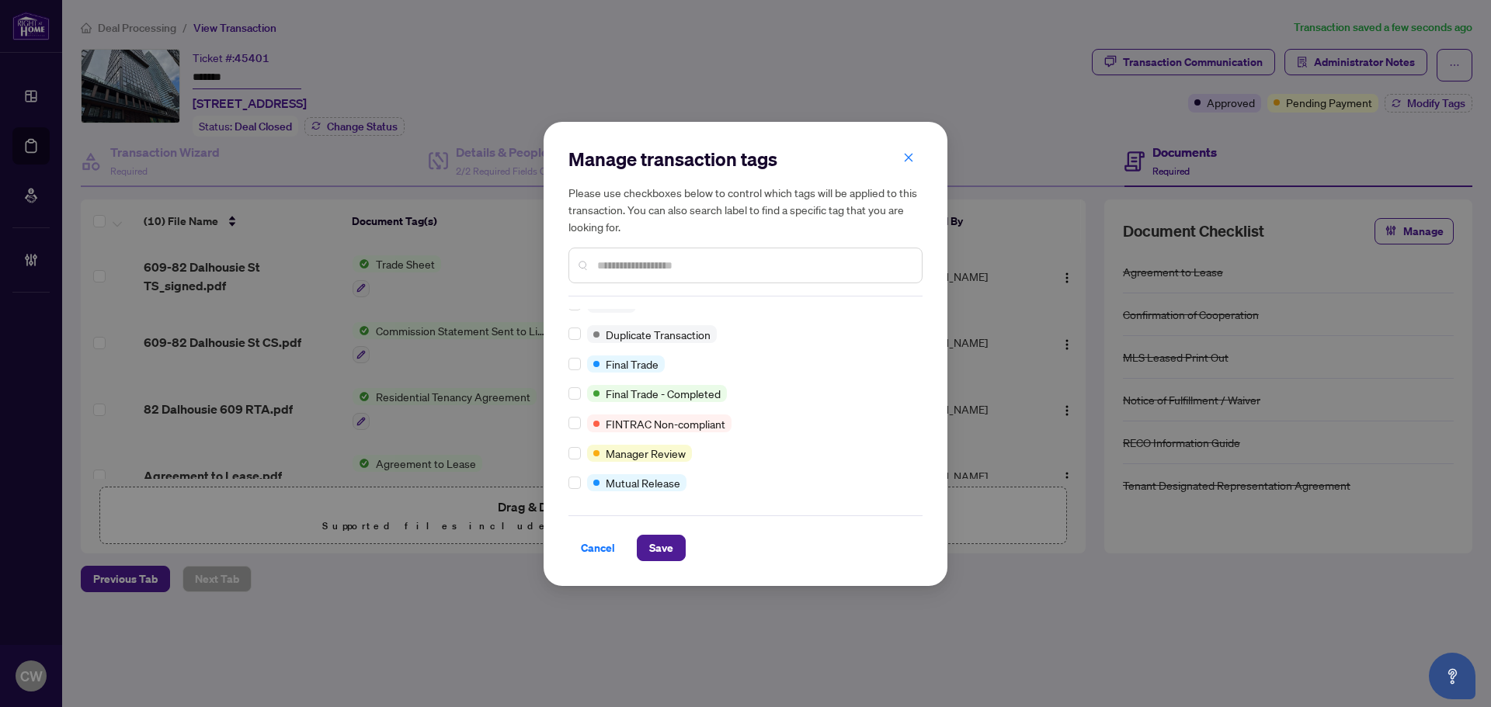
scroll to position [13, 0]
click at [654, 547] on span "Save" at bounding box center [661, 548] width 24 height 25
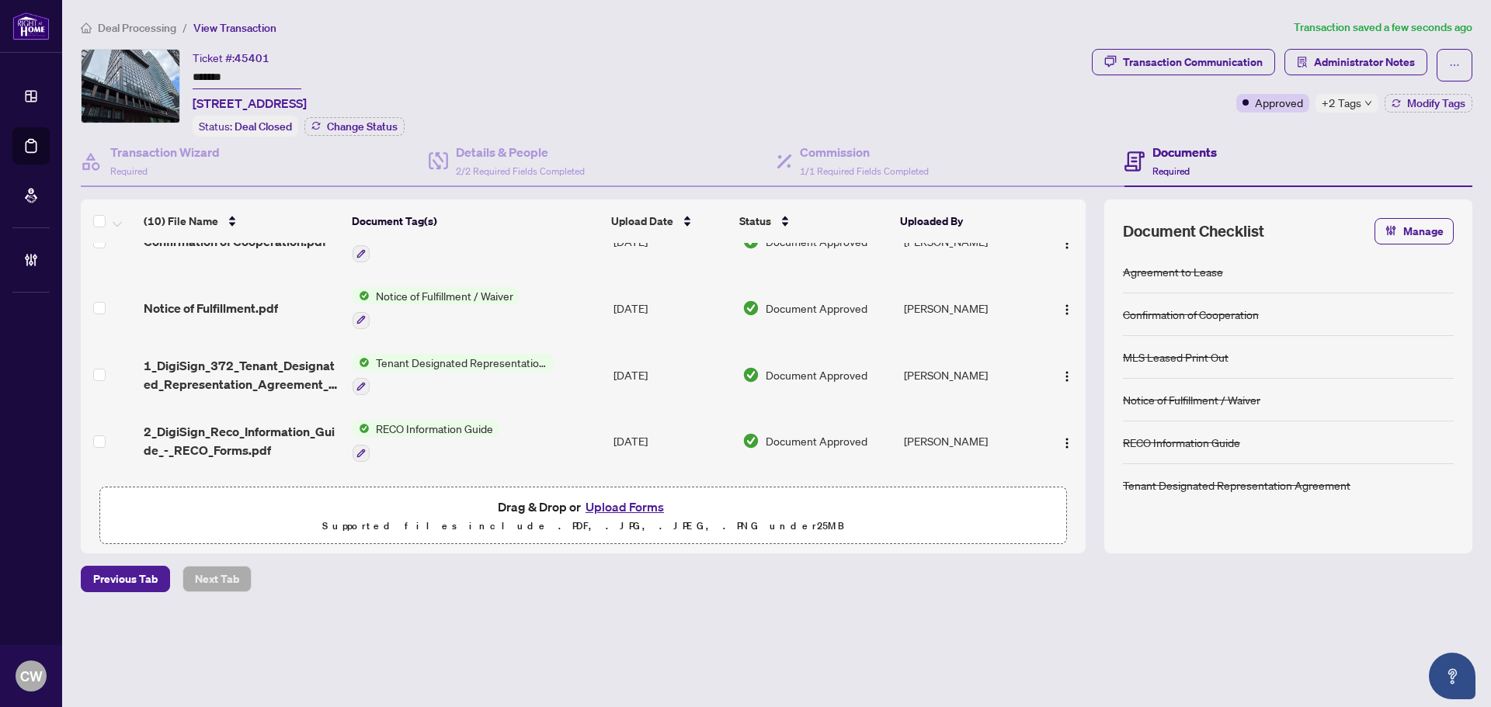
scroll to position [276, 0]
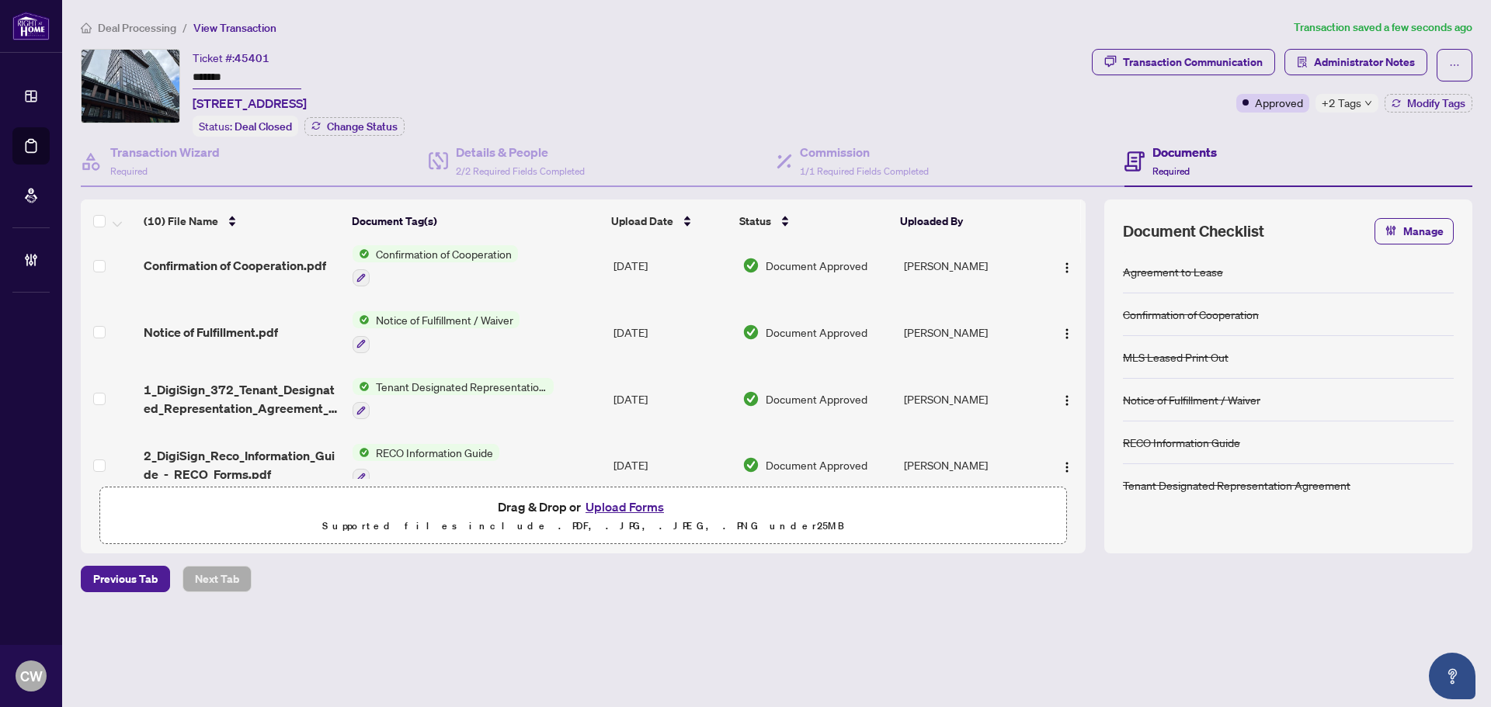
click at [219, 260] on span "Confirmation of Cooperation.pdf" at bounding box center [235, 265] width 182 height 19
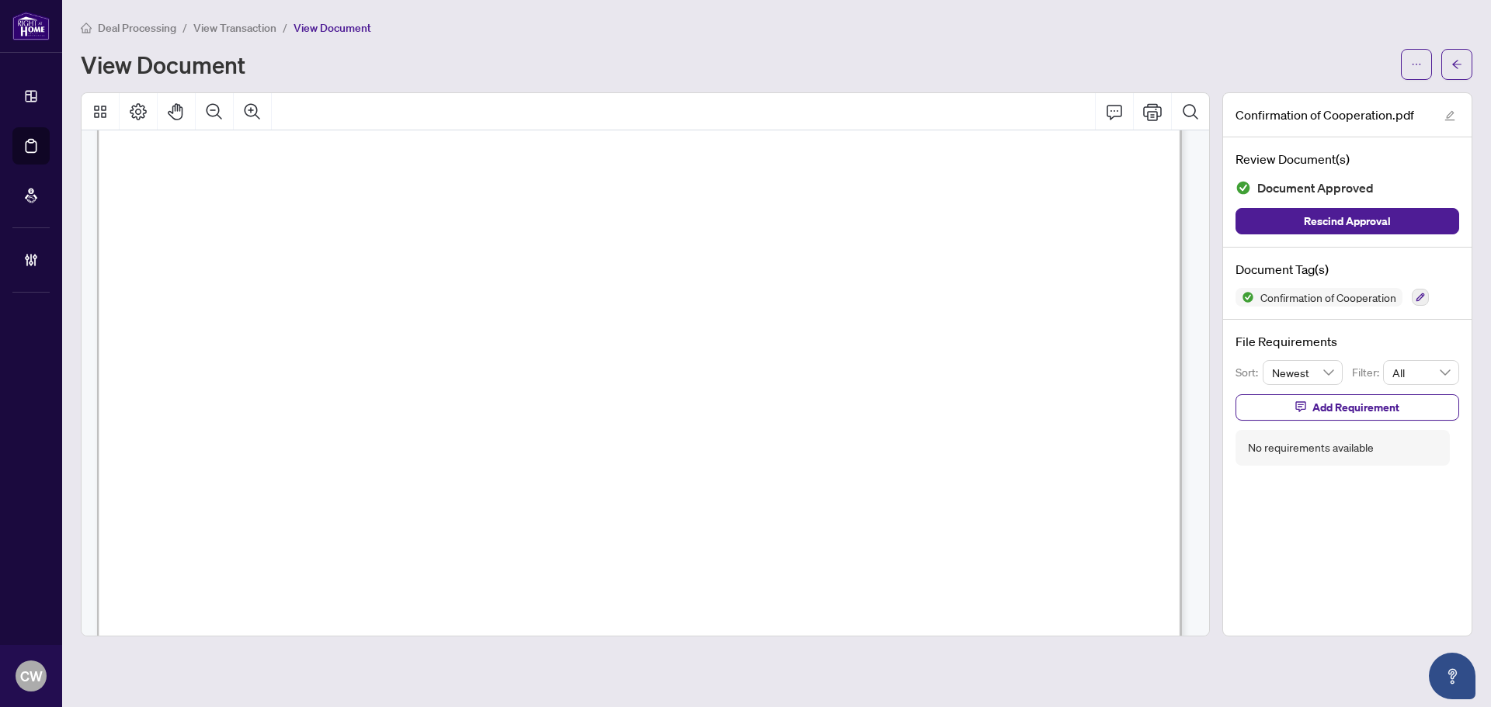
scroll to position [1786, 0]
click at [1455, 64] on icon "arrow-left" at bounding box center [1456, 64] width 9 height 9
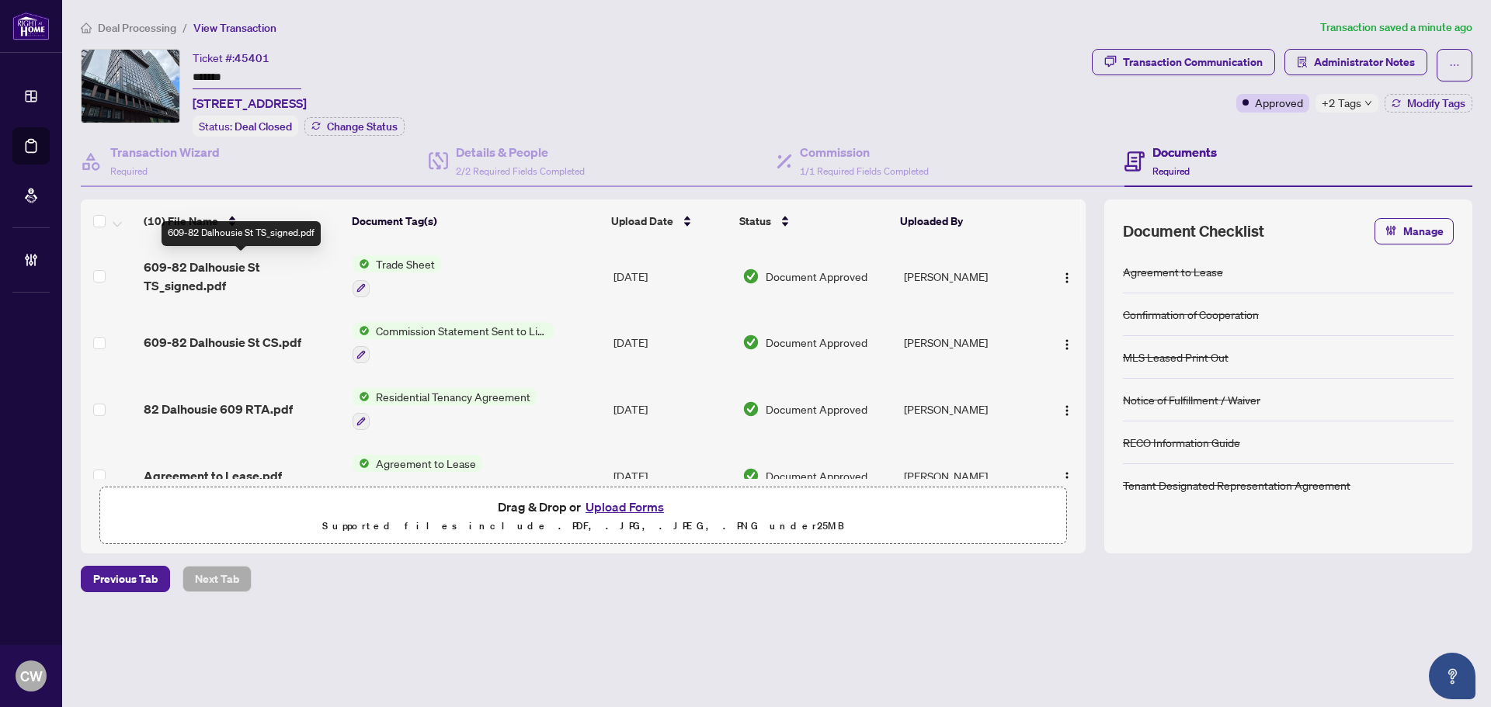
click at [193, 267] on span "609-82 Dalhousie St TS_signed.pdf" at bounding box center [242, 276] width 196 height 37
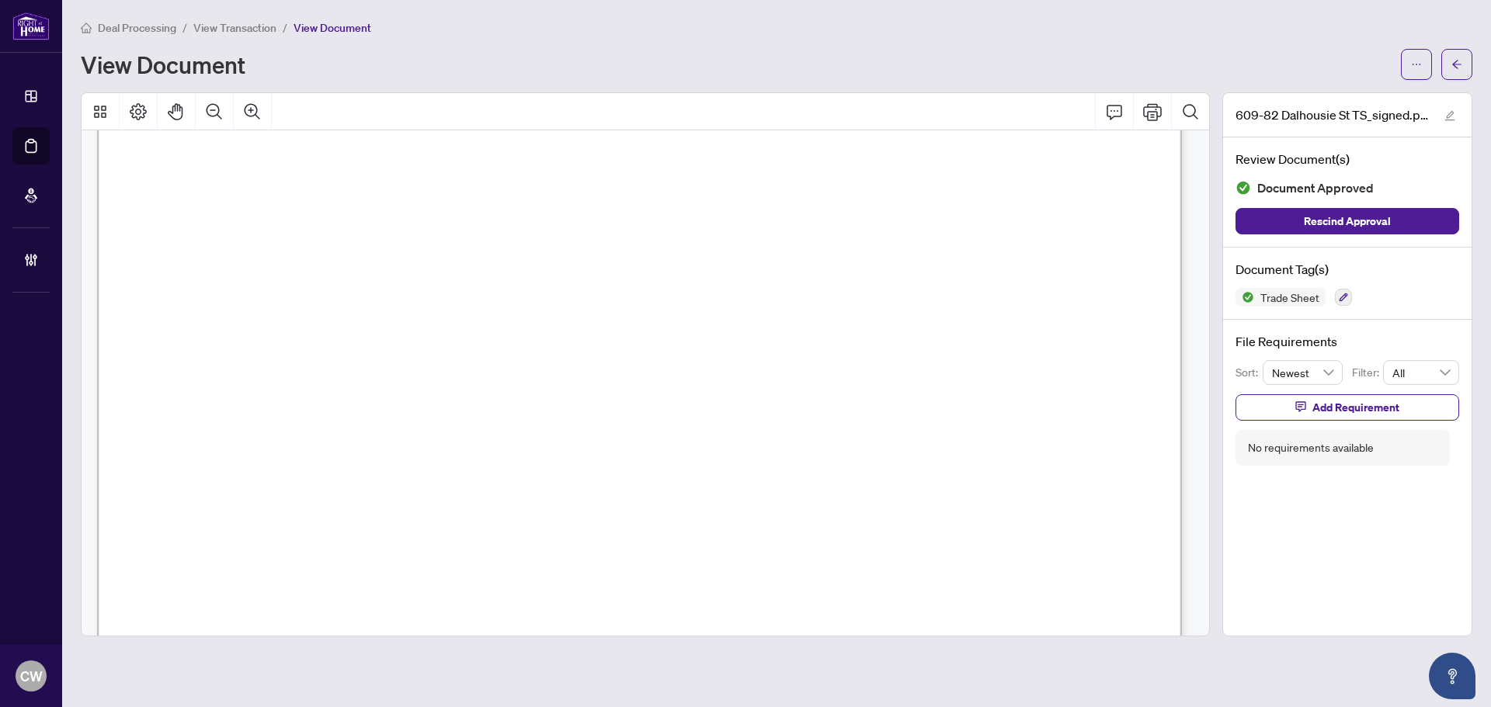
scroll to position [466, 0]
click at [1465, 61] on button "button" at bounding box center [1456, 64] width 31 height 31
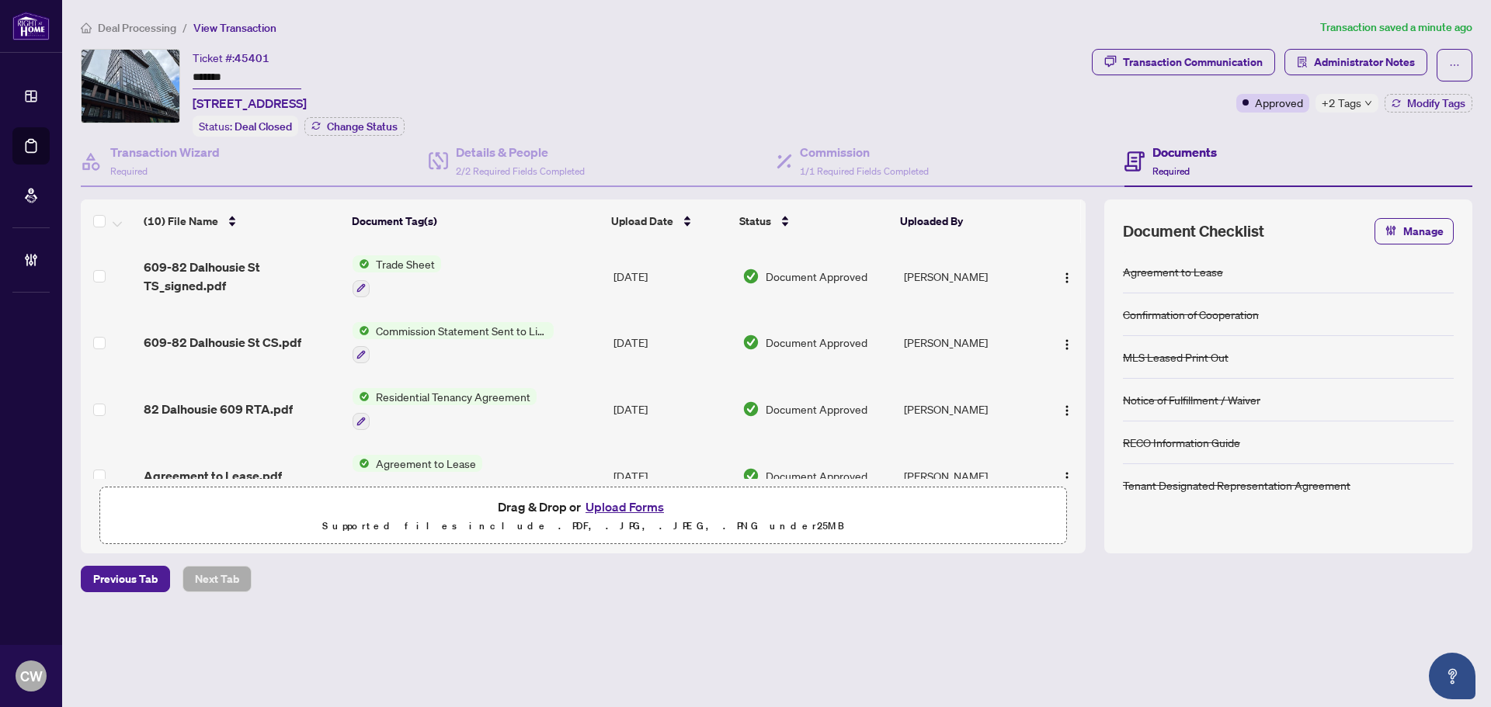
click at [632, 500] on button "Upload Forms" at bounding box center [625, 507] width 88 height 20
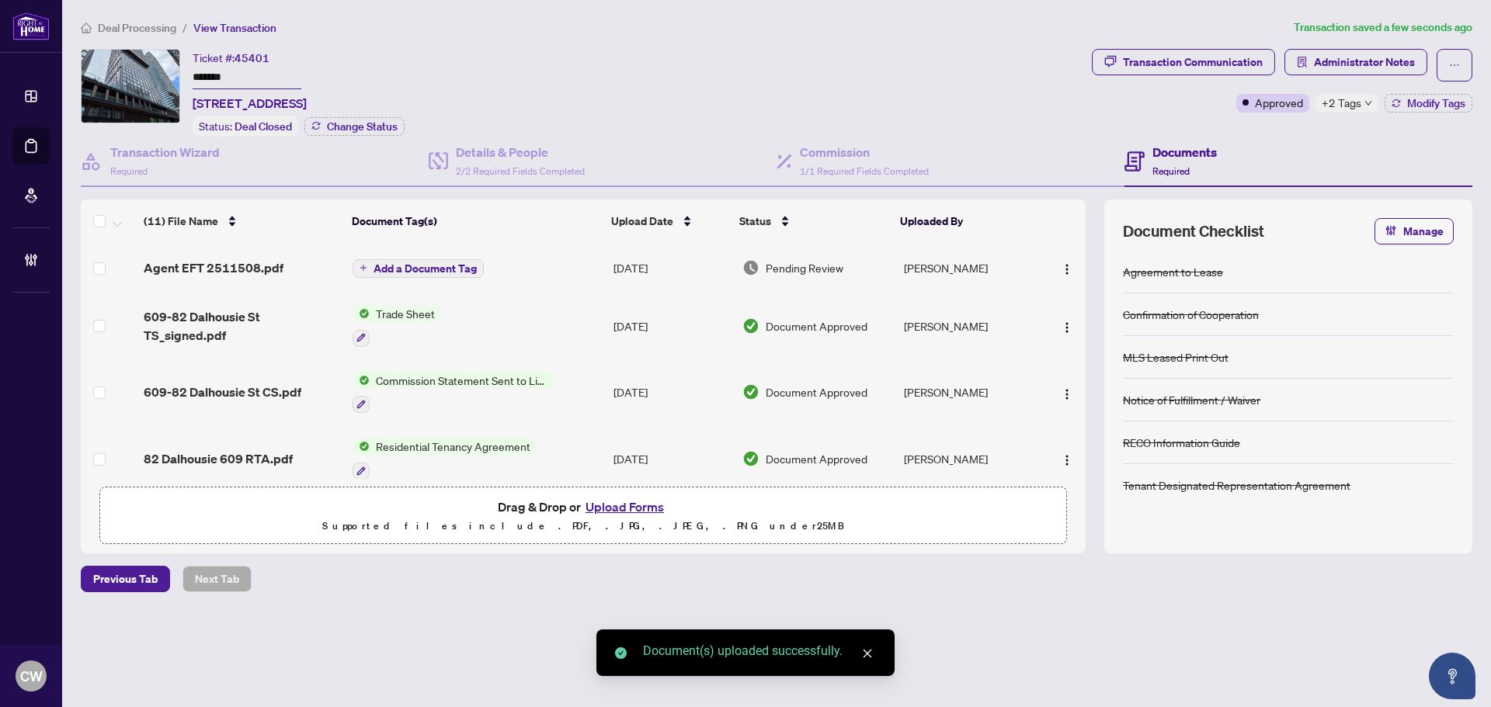
click at [450, 266] on span "Add a Document Tag" at bounding box center [425, 268] width 103 height 11
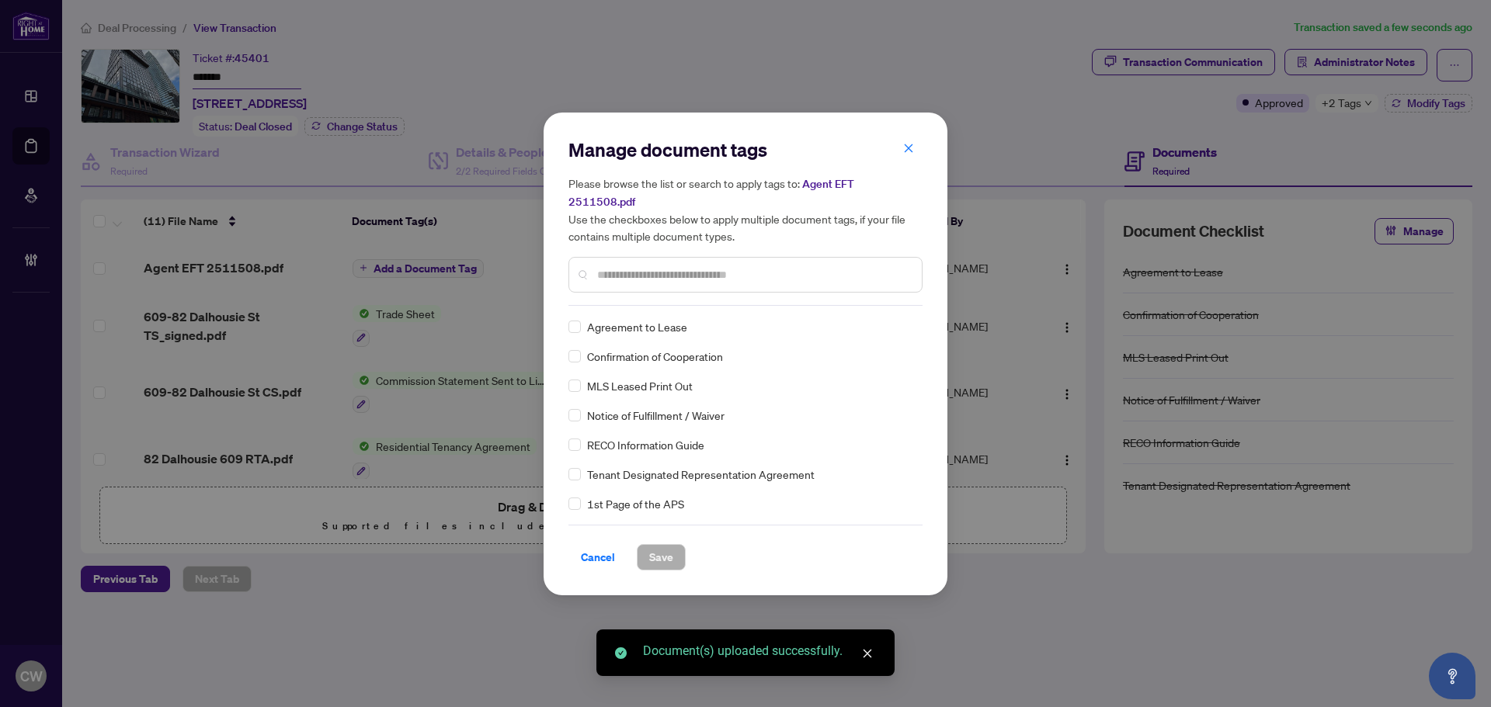
click at [693, 270] on input "text" at bounding box center [753, 274] width 312 height 17
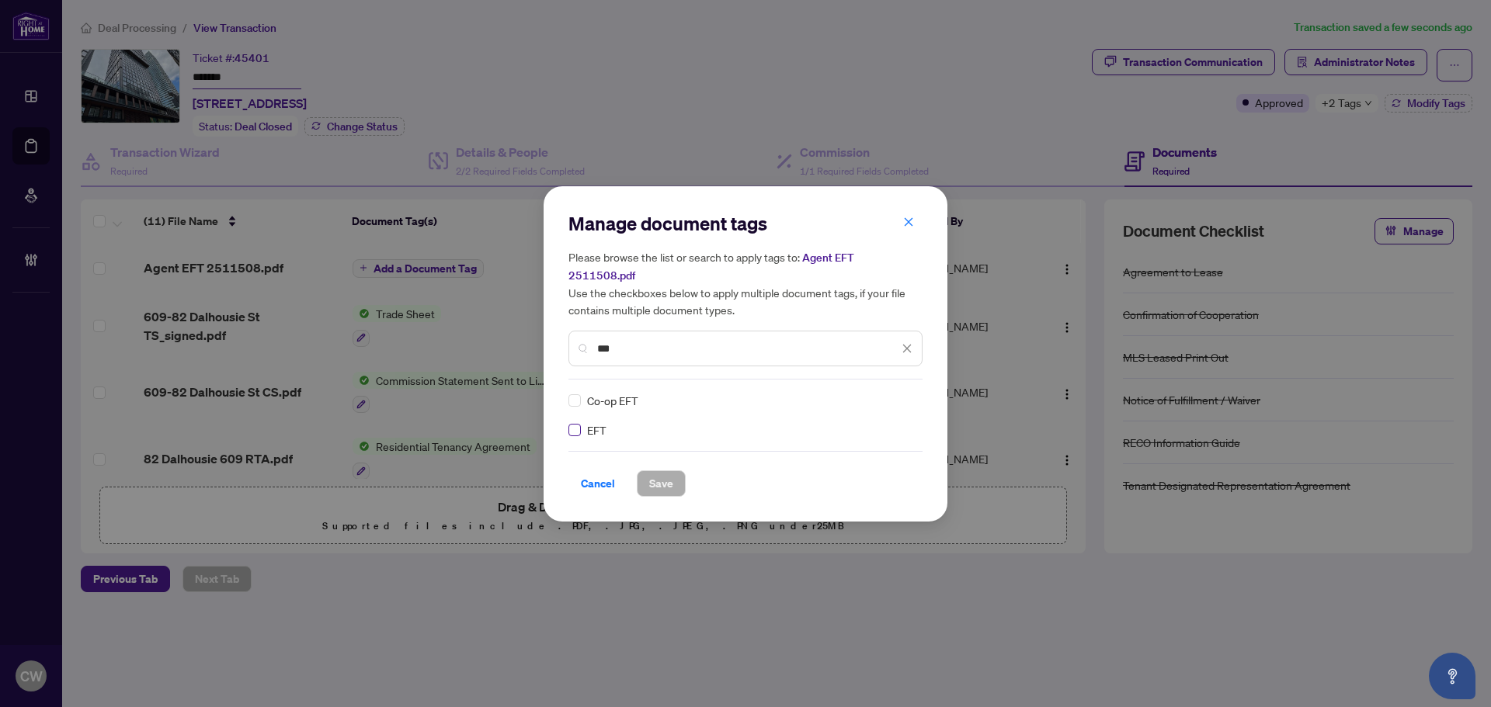
type input "***"
click at [895, 393] on img at bounding box center [891, 401] width 16 height 16
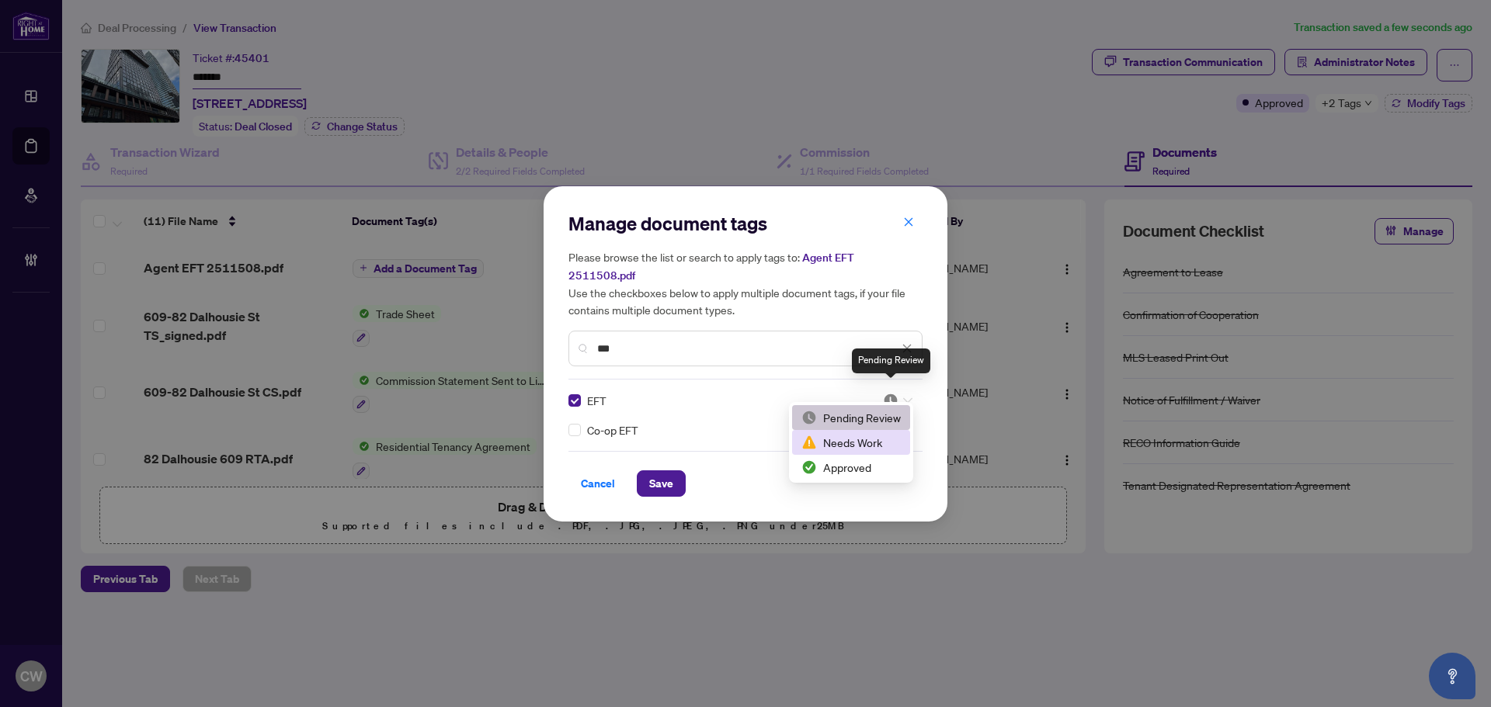
click at [858, 463] on div "Approved" at bounding box center [850, 467] width 99 height 17
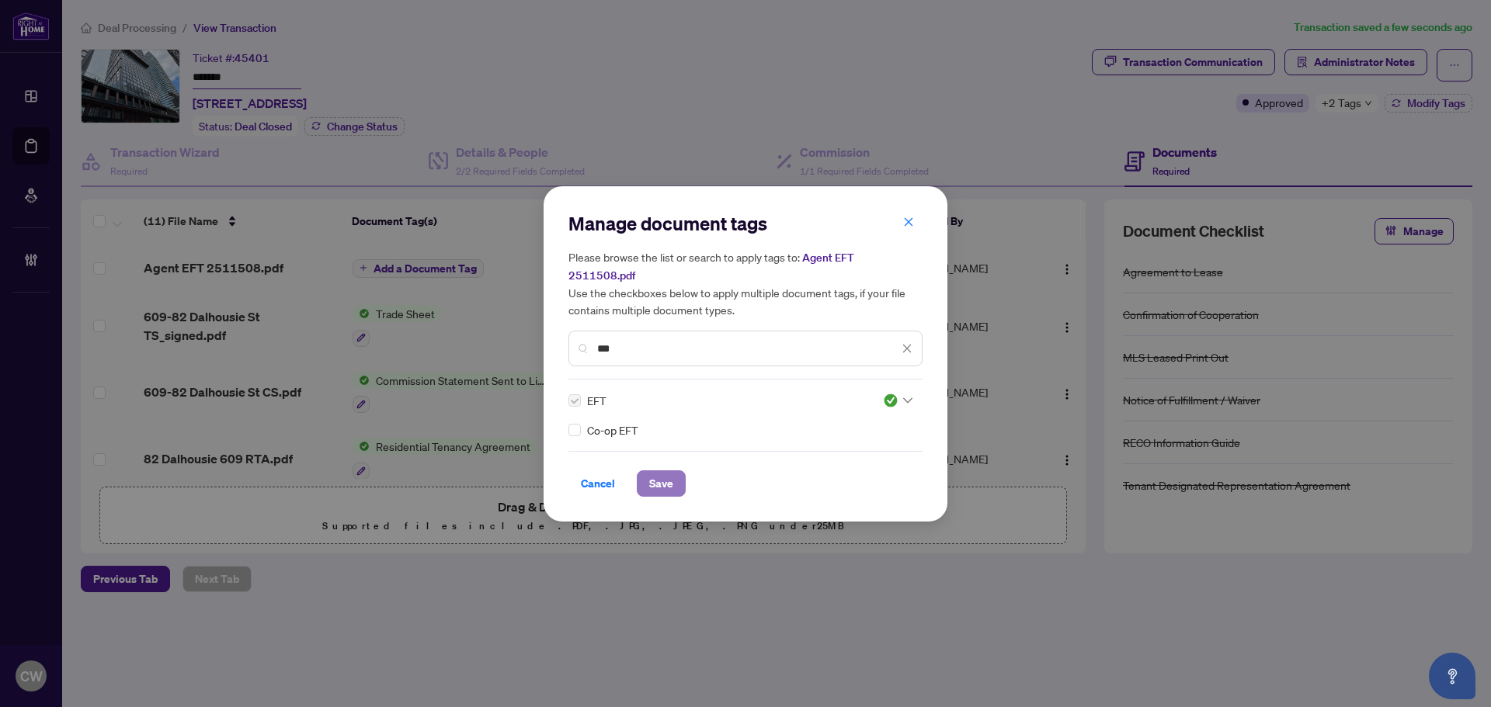
click at [662, 471] on span "Save" at bounding box center [661, 483] width 24 height 25
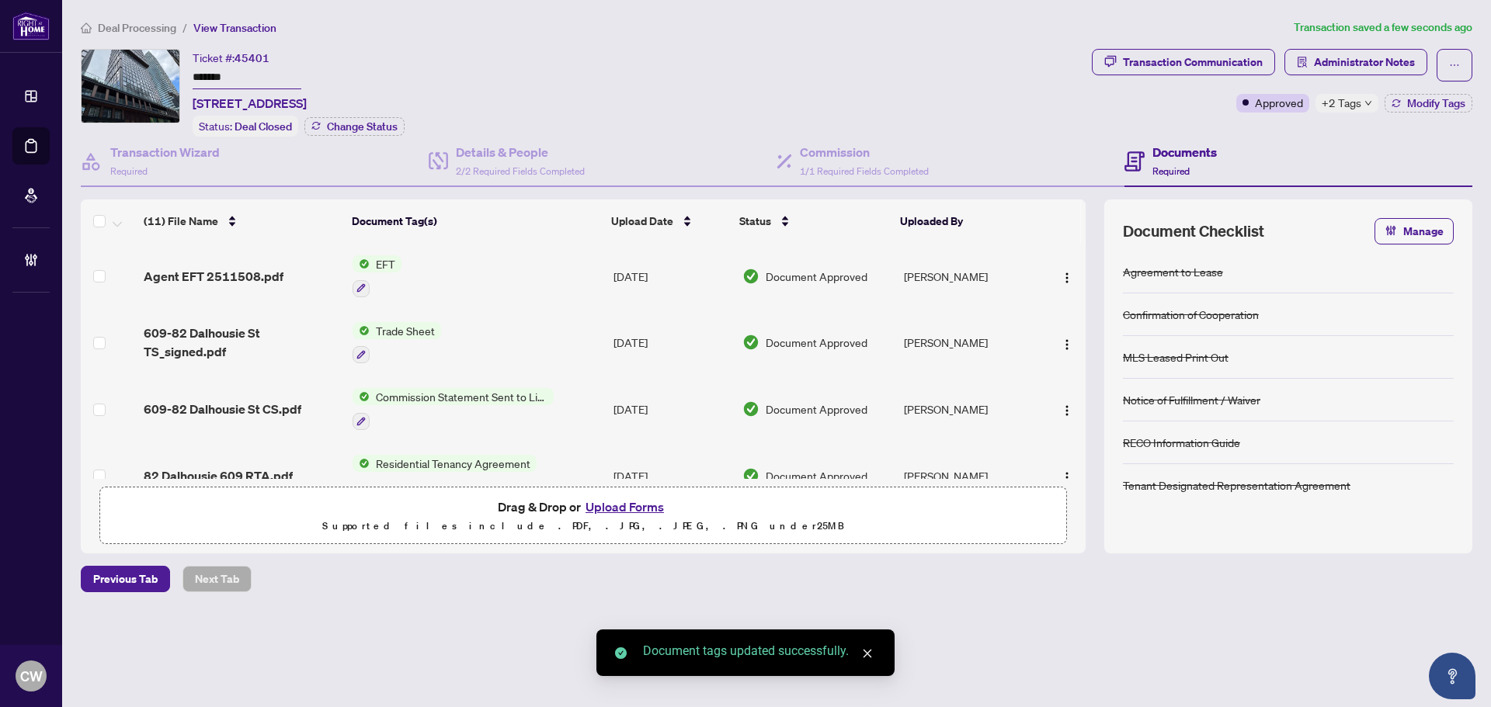
click at [1062, 264] on button "button" at bounding box center [1067, 276] width 25 height 25
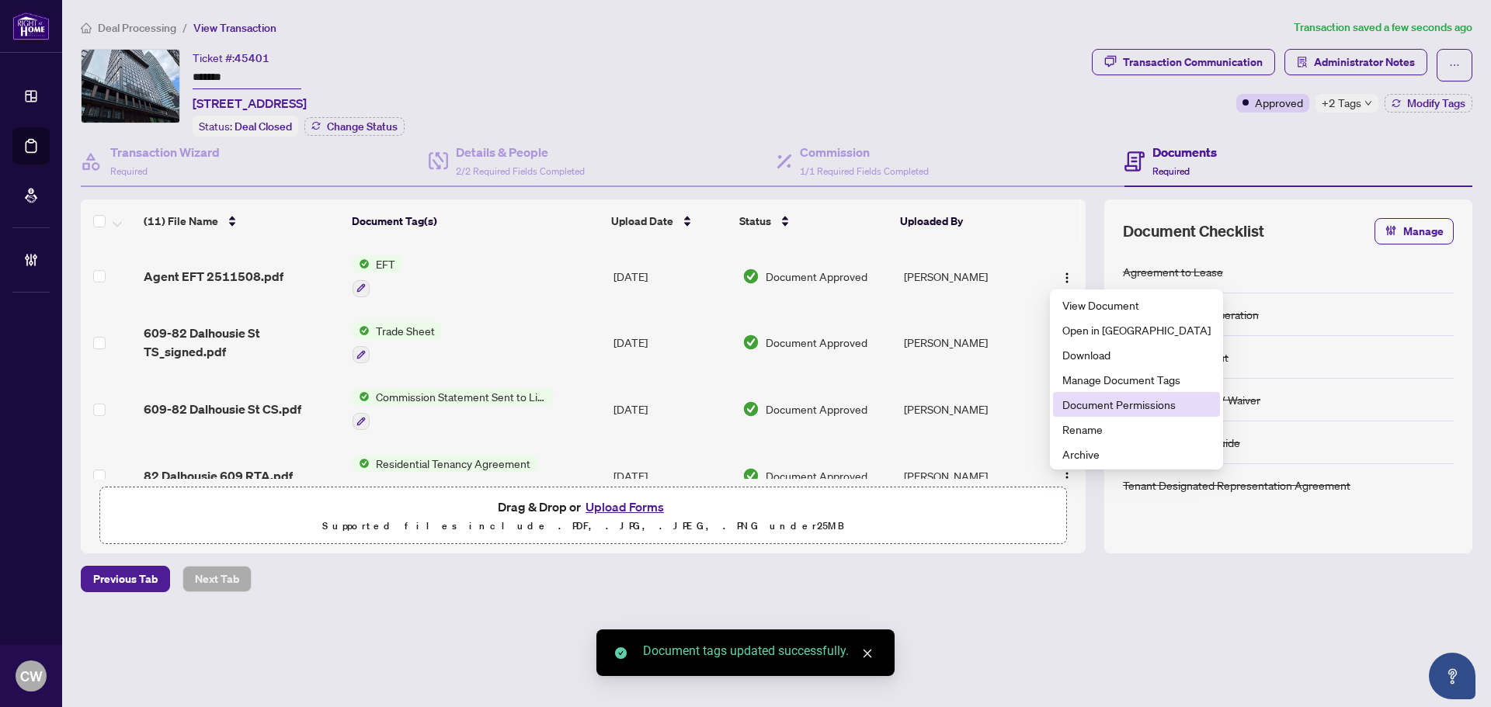
click at [1110, 408] on span "Document Permissions" at bounding box center [1136, 404] width 148 height 17
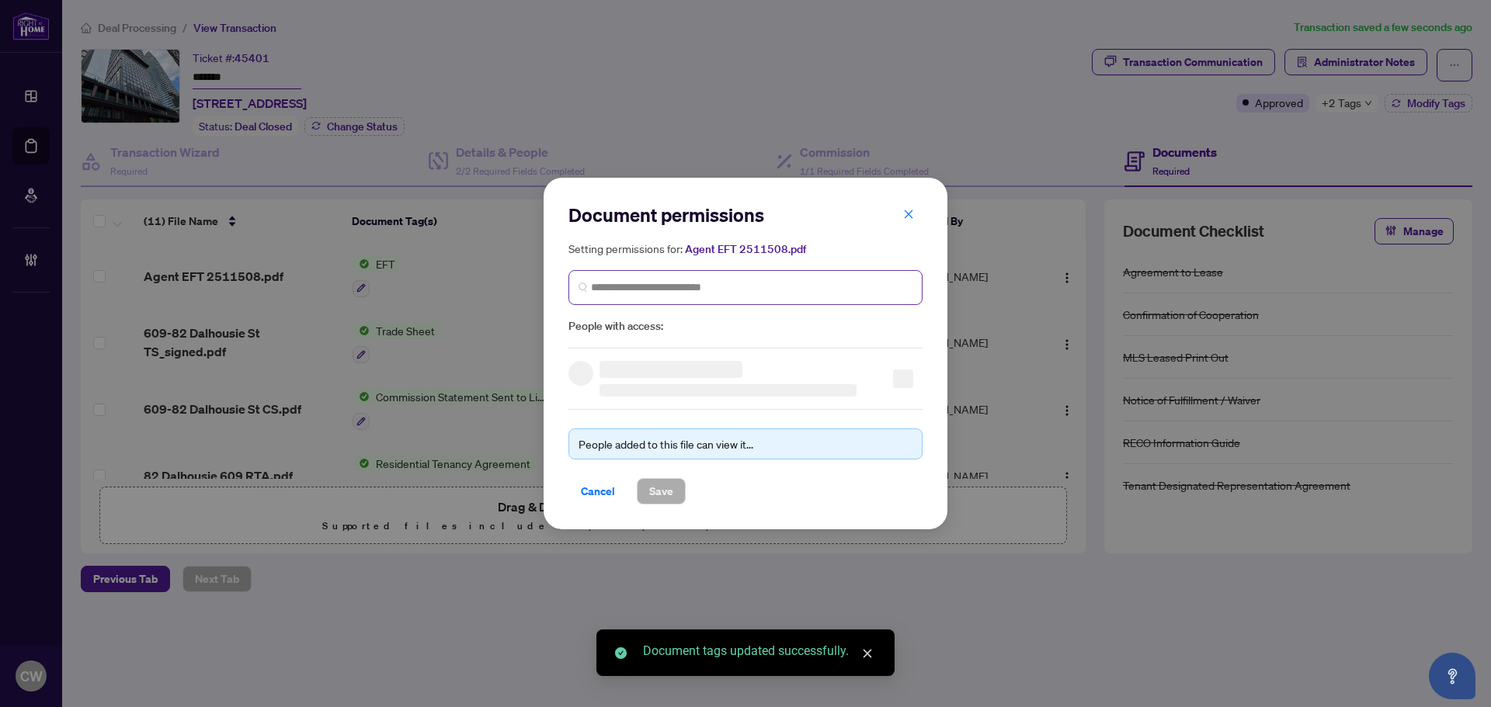
click at [753, 273] on span at bounding box center [745, 287] width 354 height 35
paste input "**********"
type input "**********"
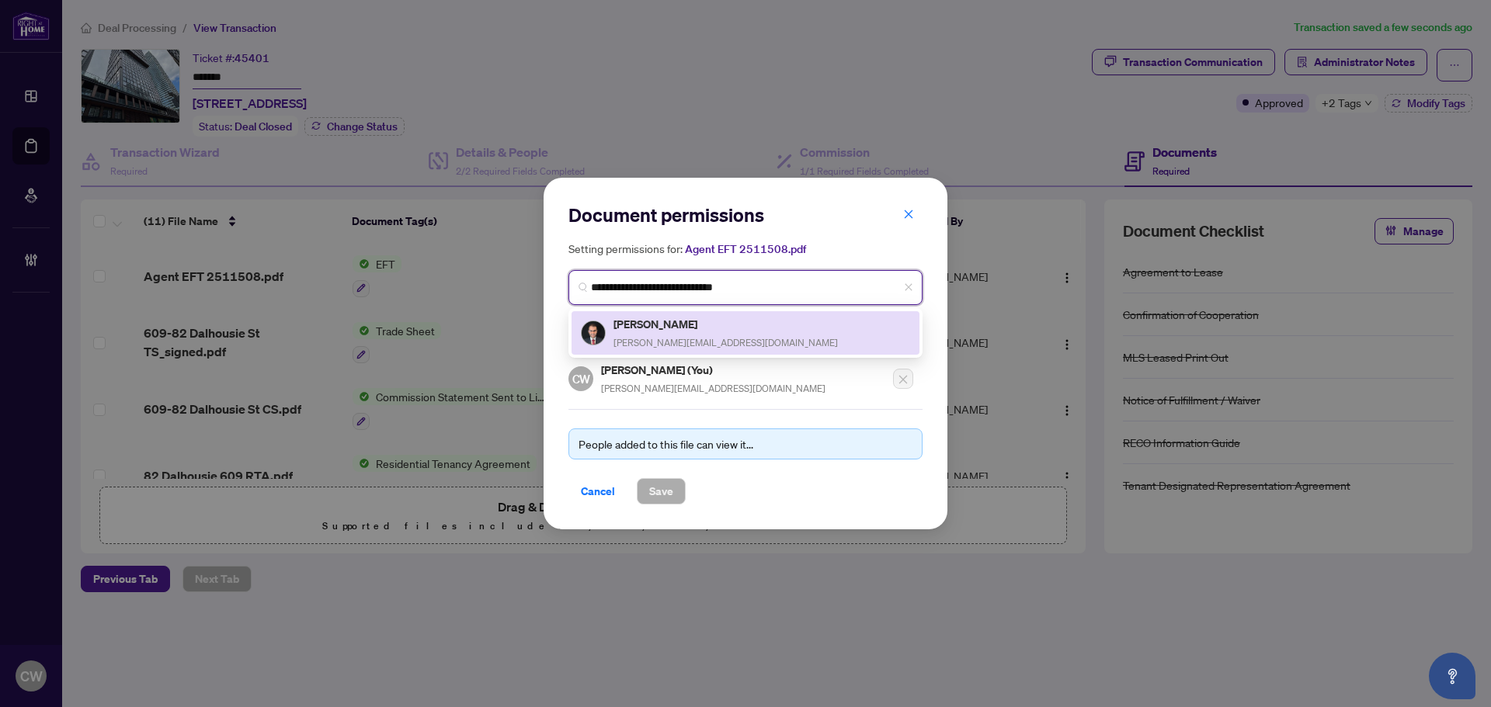
drag, startPoint x: 651, startPoint y: 355, endPoint x: 652, endPoint y: 340, distance: 14.8
click at [652, 340] on span "[PERSON_NAME][EMAIL_ADDRESS][DOMAIN_NAME]" at bounding box center [725, 343] width 224 height 12
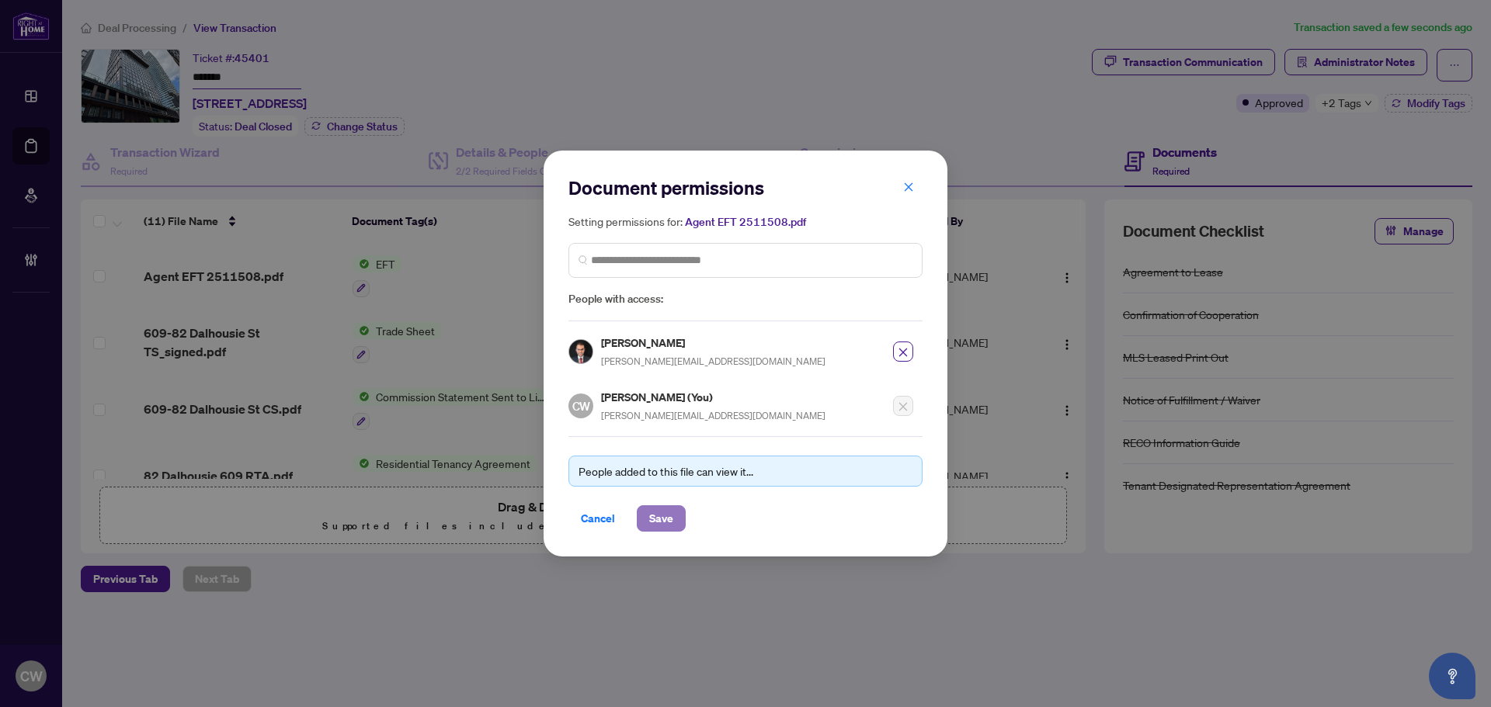
click at [672, 523] on span "Save" at bounding box center [661, 518] width 24 height 25
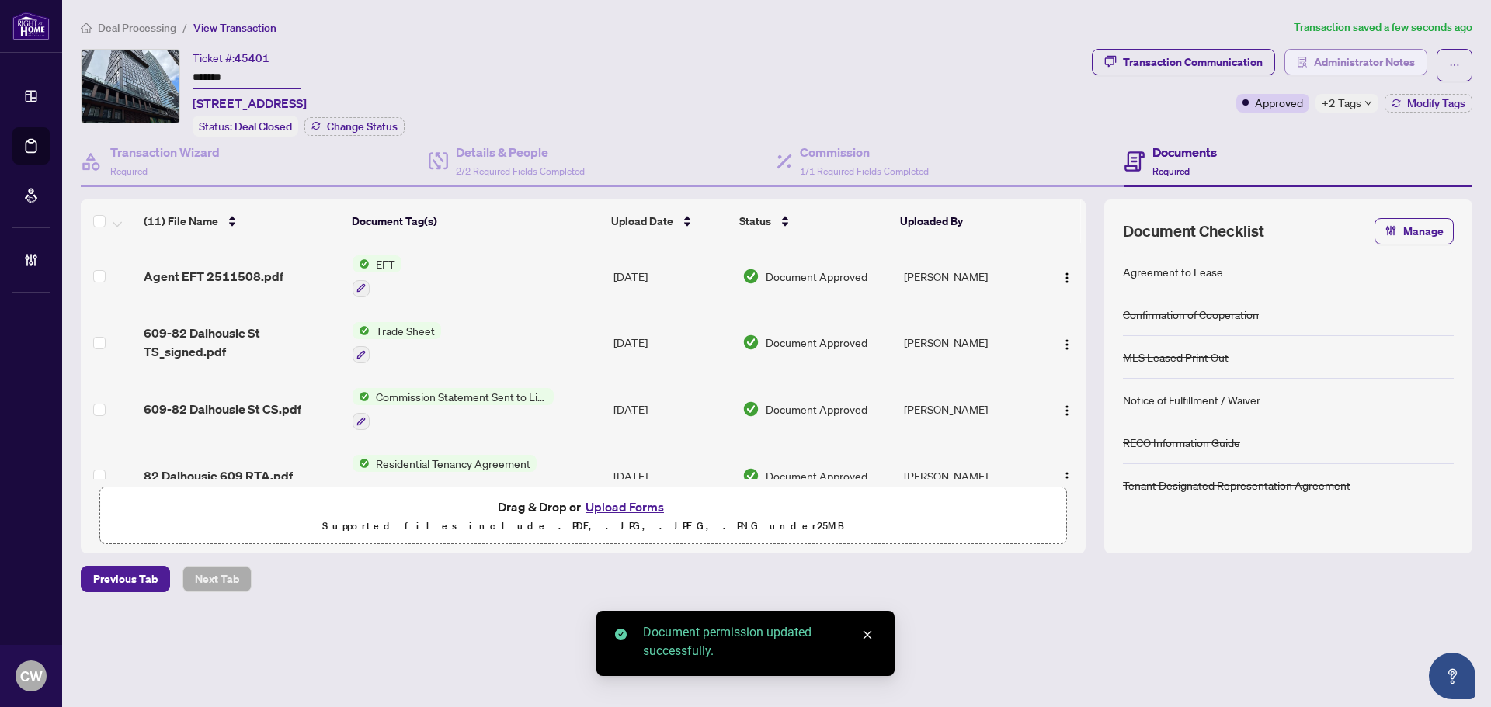
click at [1392, 61] on span "Administrator Notes" at bounding box center [1364, 62] width 101 height 25
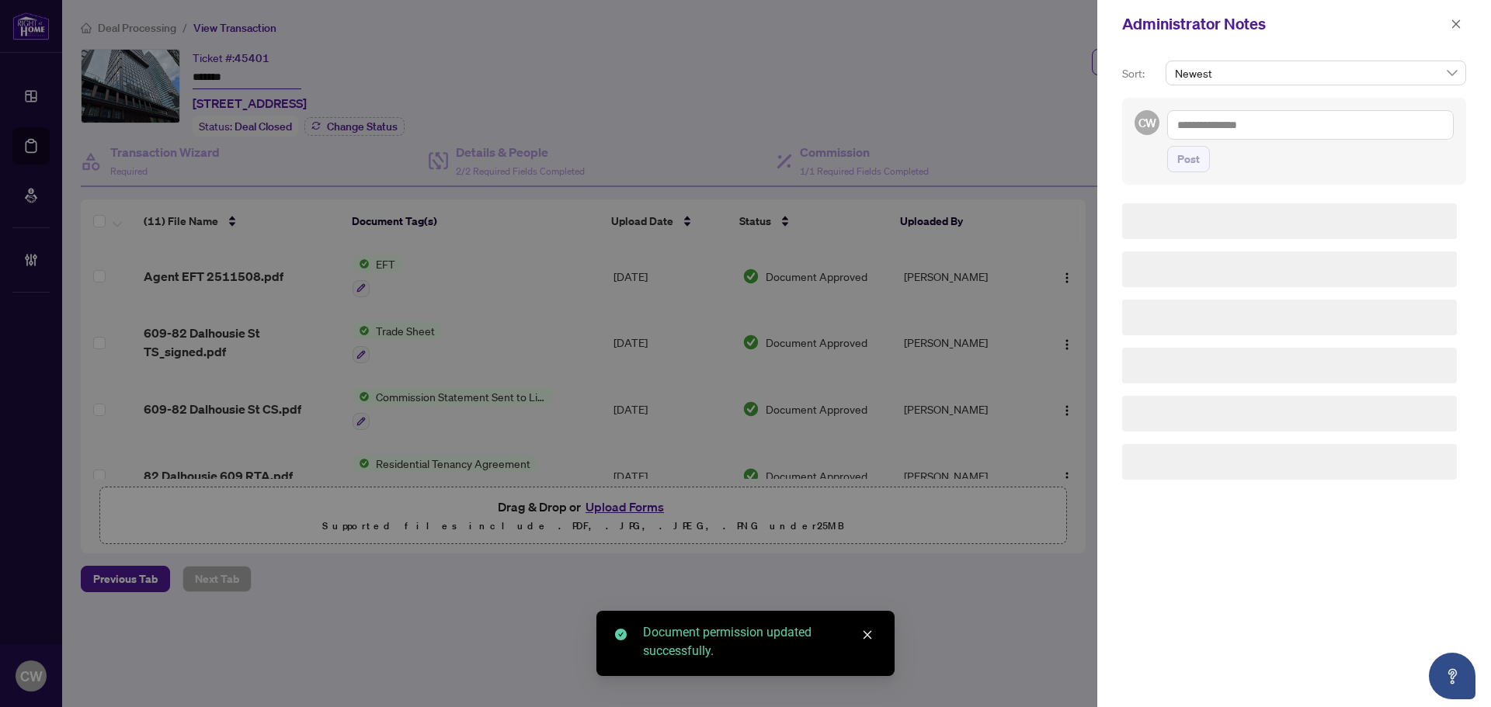
click at [1270, 125] on textarea at bounding box center [1310, 125] width 287 height 30
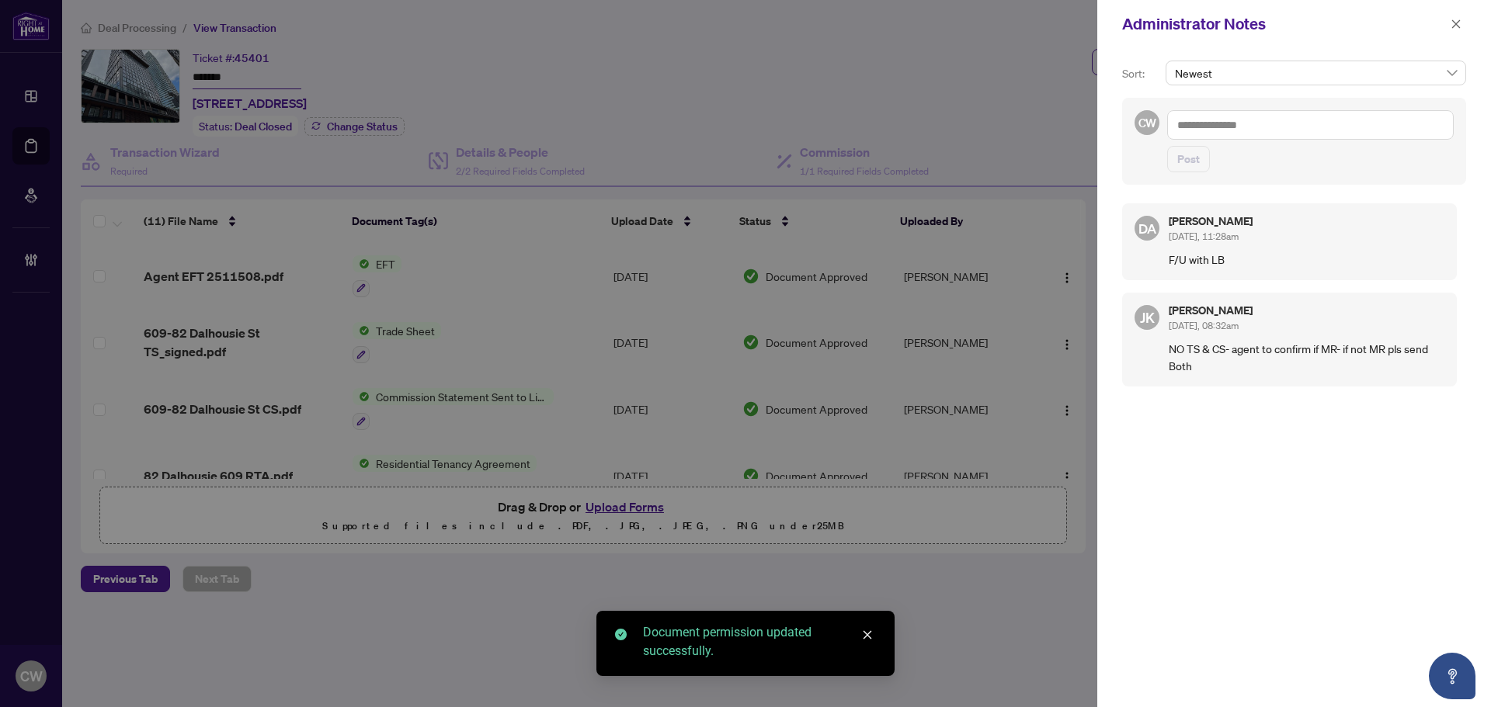
paste textarea "**********"
type textarea "**********"
drag, startPoint x: 1190, startPoint y: 158, endPoint x: 1221, endPoint y: 145, distance: 32.7
click at [1190, 158] on span "Post" at bounding box center [1188, 159] width 23 height 25
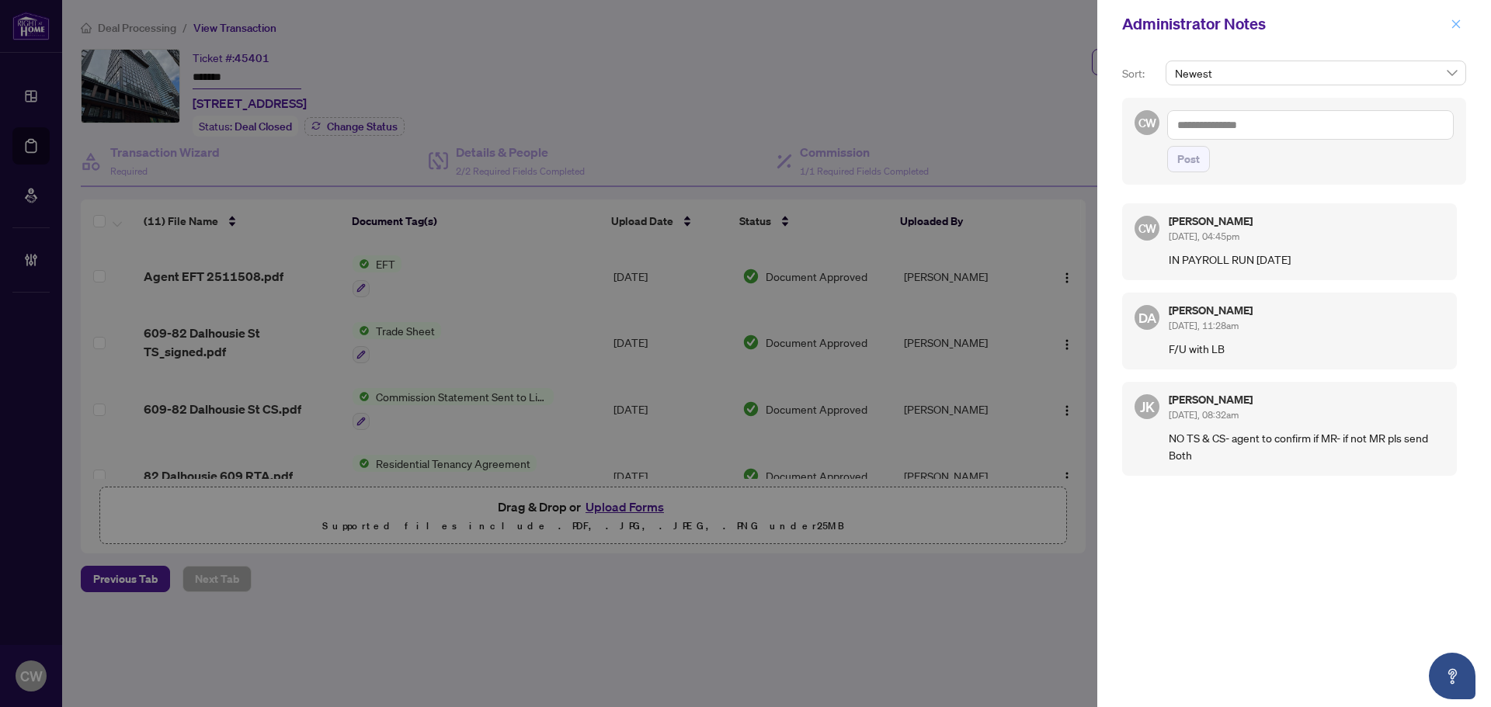
click at [1452, 26] on icon "close" at bounding box center [1456, 24] width 11 height 11
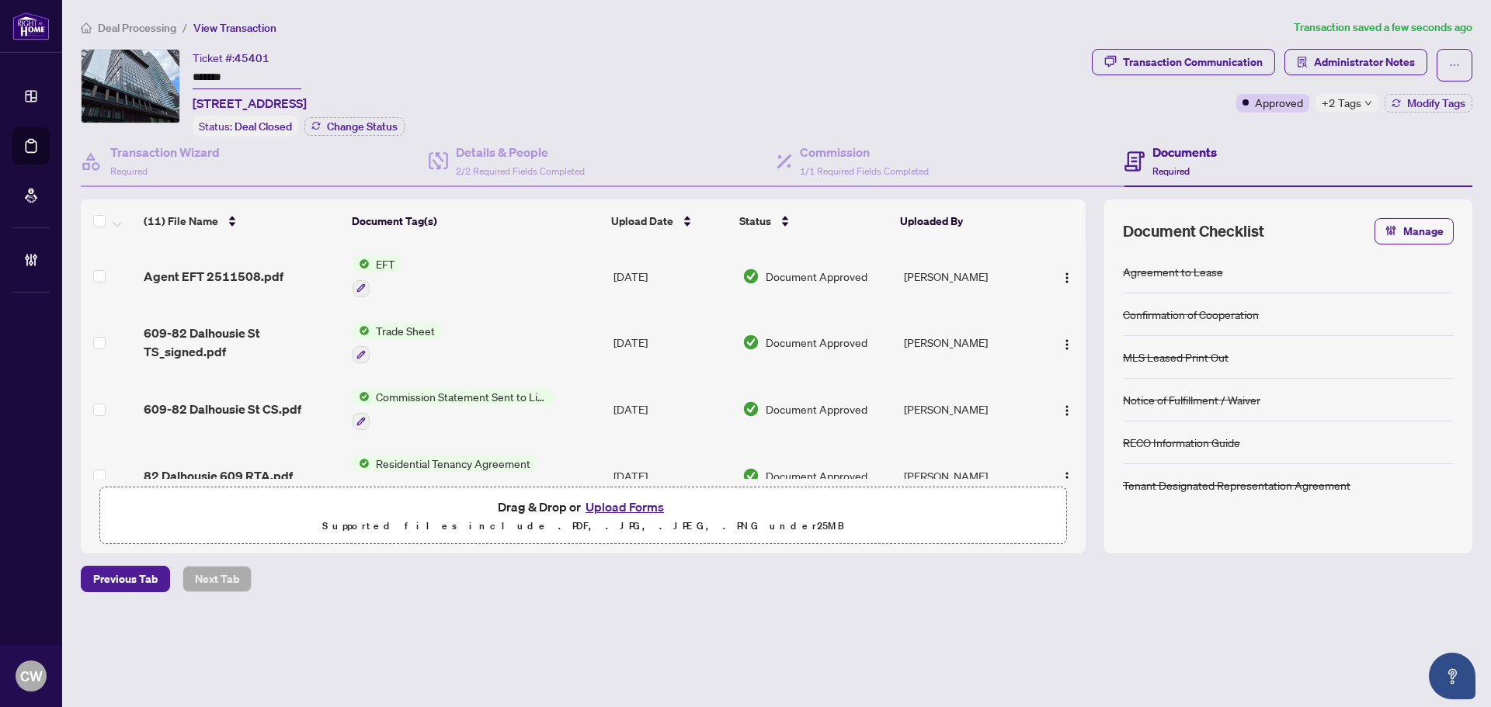
click at [0, 0] on link "Deal Processing" at bounding box center [0, 0] width 0 height 0
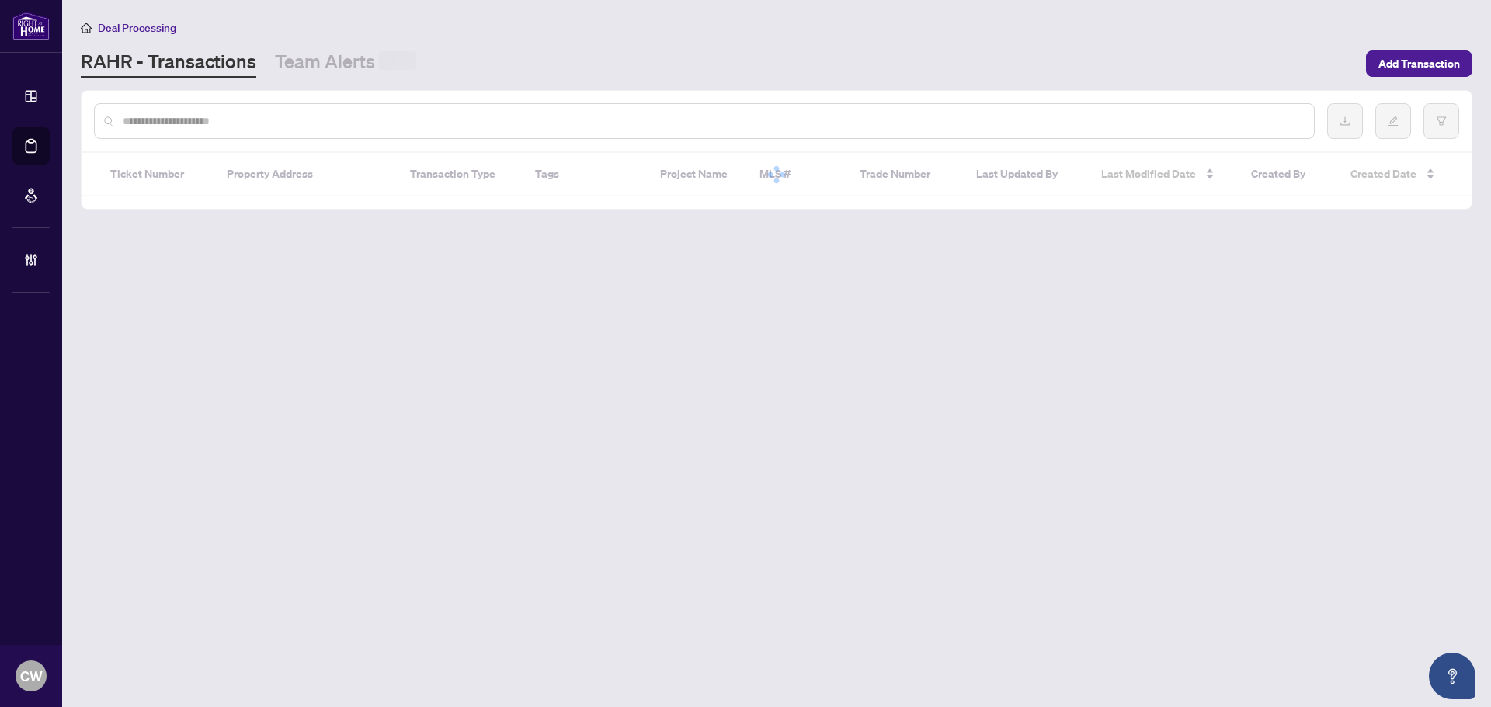
click at [311, 121] on input "text" at bounding box center [712, 121] width 1179 height 17
paste input "*******"
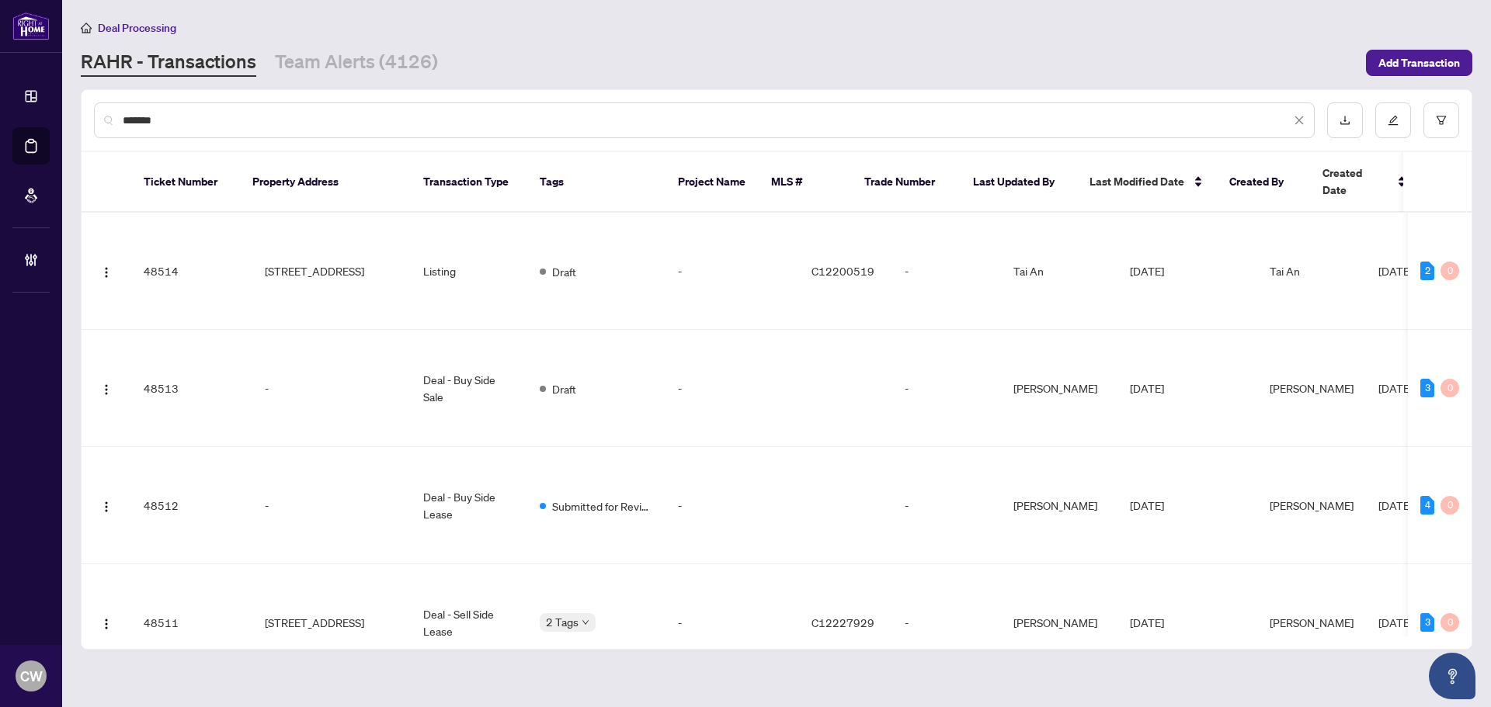
type input "*******"
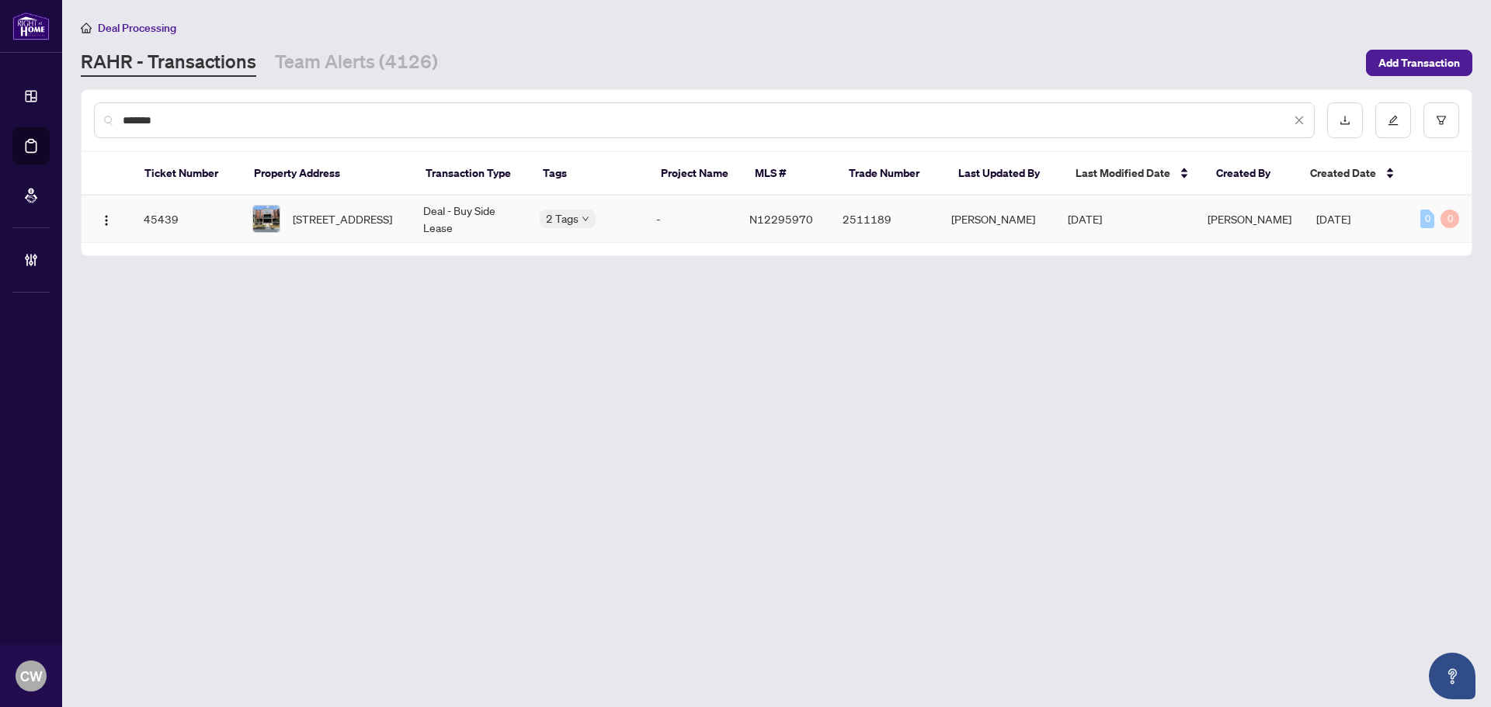
click at [342, 214] on span "[STREET_ADDRESS]" at bounding box center [342, 218] width 99 height 17
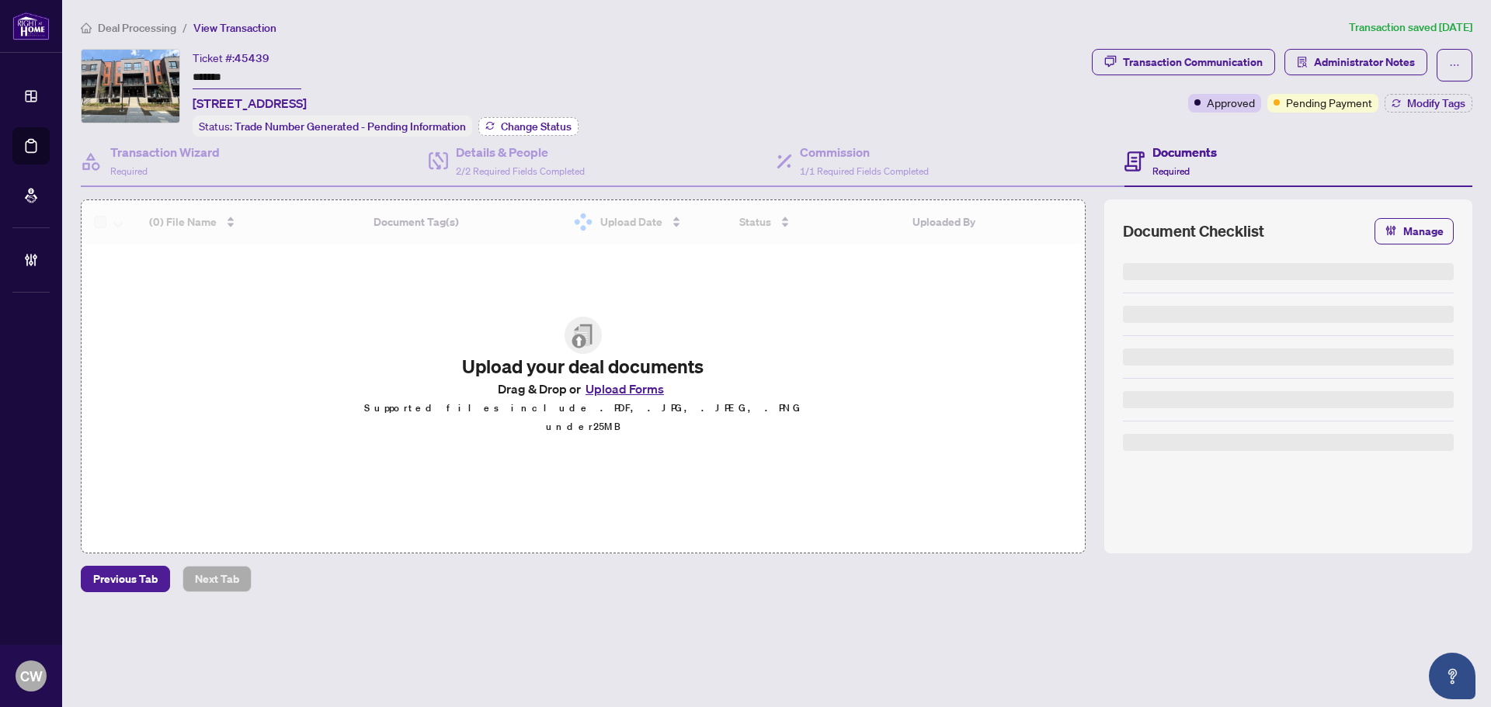
click at [539, 121] on span "Change Status" at bounding box center [536, 126] width 71 height 11
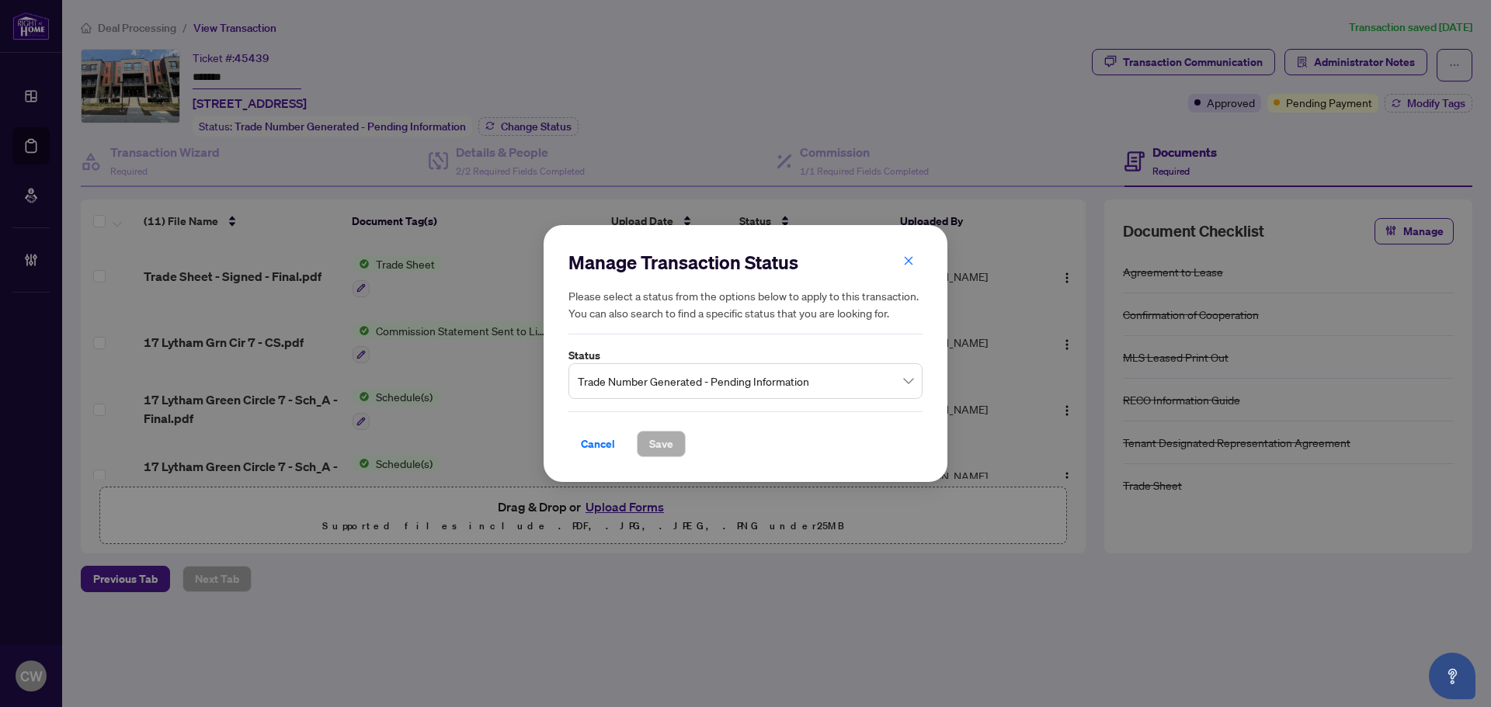
click at [667, 395] on span "Trade Number Generated - Pending Information" at bounding box center [745, 382] width 335 height 30
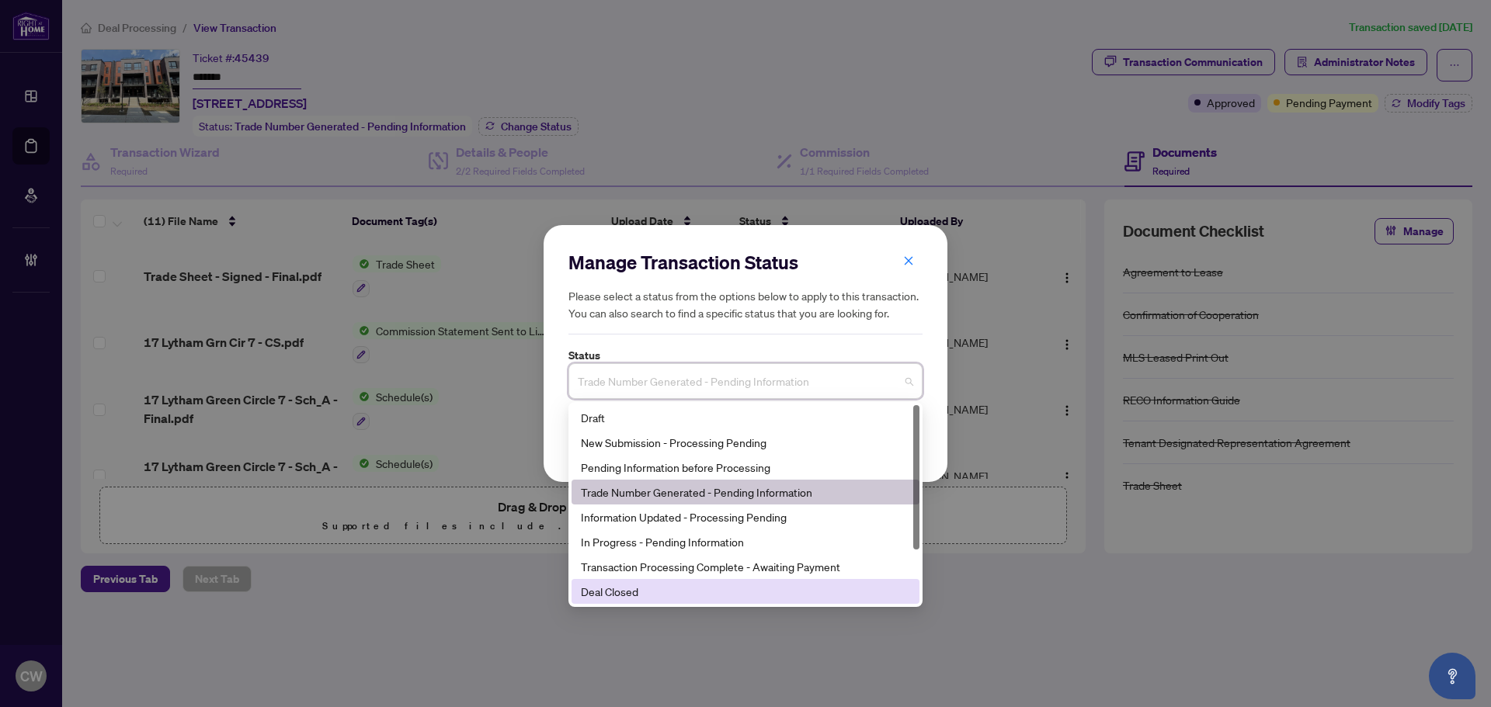
click at [666, 588] on div "Deal Closed" at bounding box center [745, 591] width 329 height 17
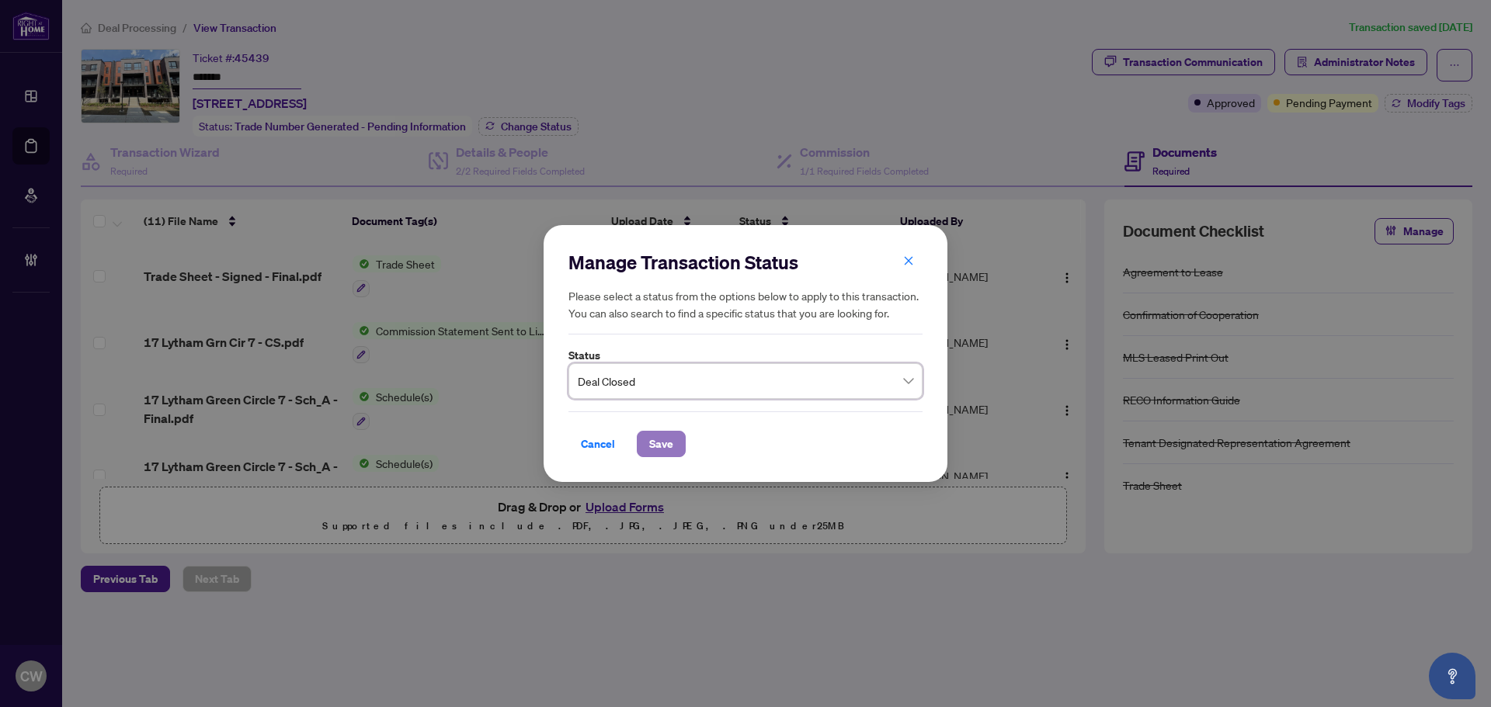
click at [649, 440] on span "Save" at bounding box center [661, 444] width 24 height 25
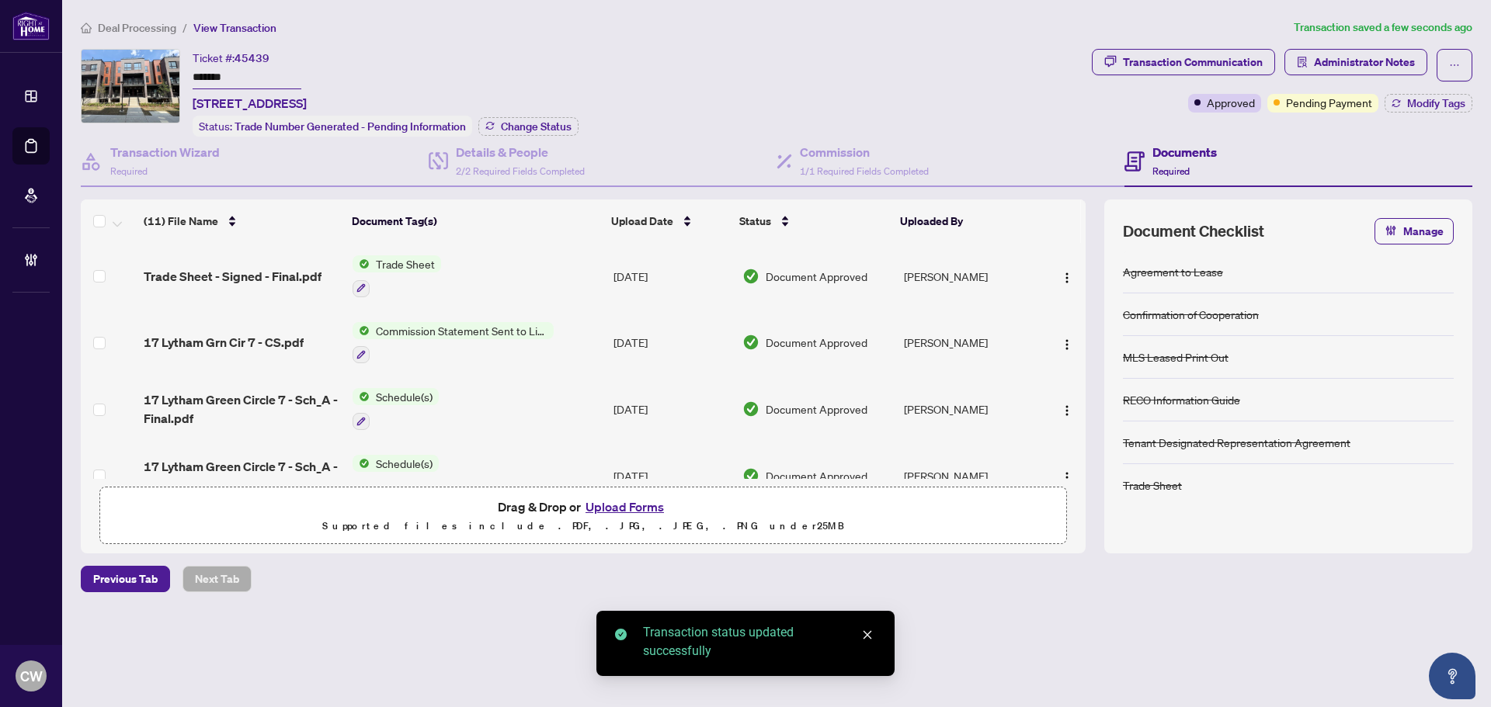
click at [1433, 91] on div "Transaction Communication Administrator Notes Approved Pending Payment Modify T…" at bounding box center [1282, 81] width 381 height 64
click at [1434, 98] on span "Modify Tags" at bounding box center [1436, 103] width 58 height 11
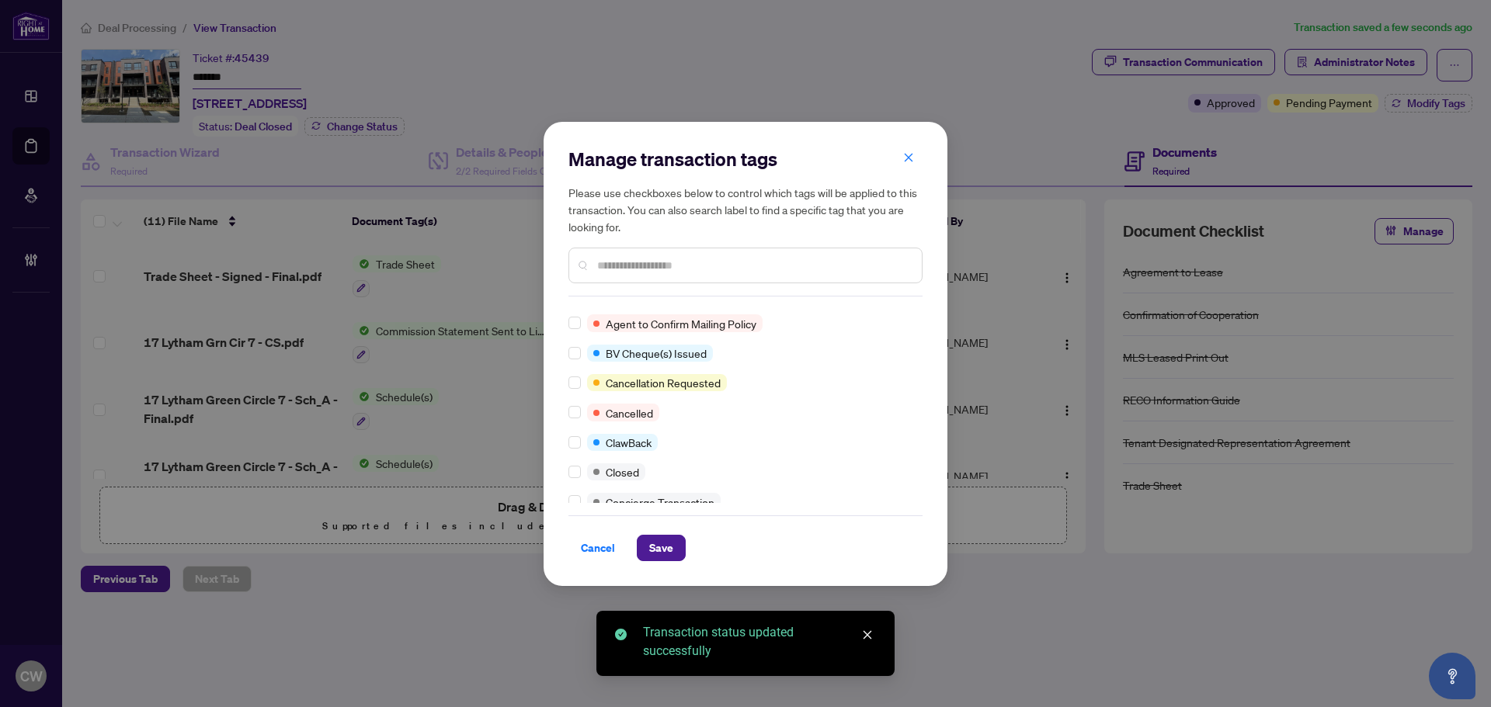
scroll to position [78, 0]
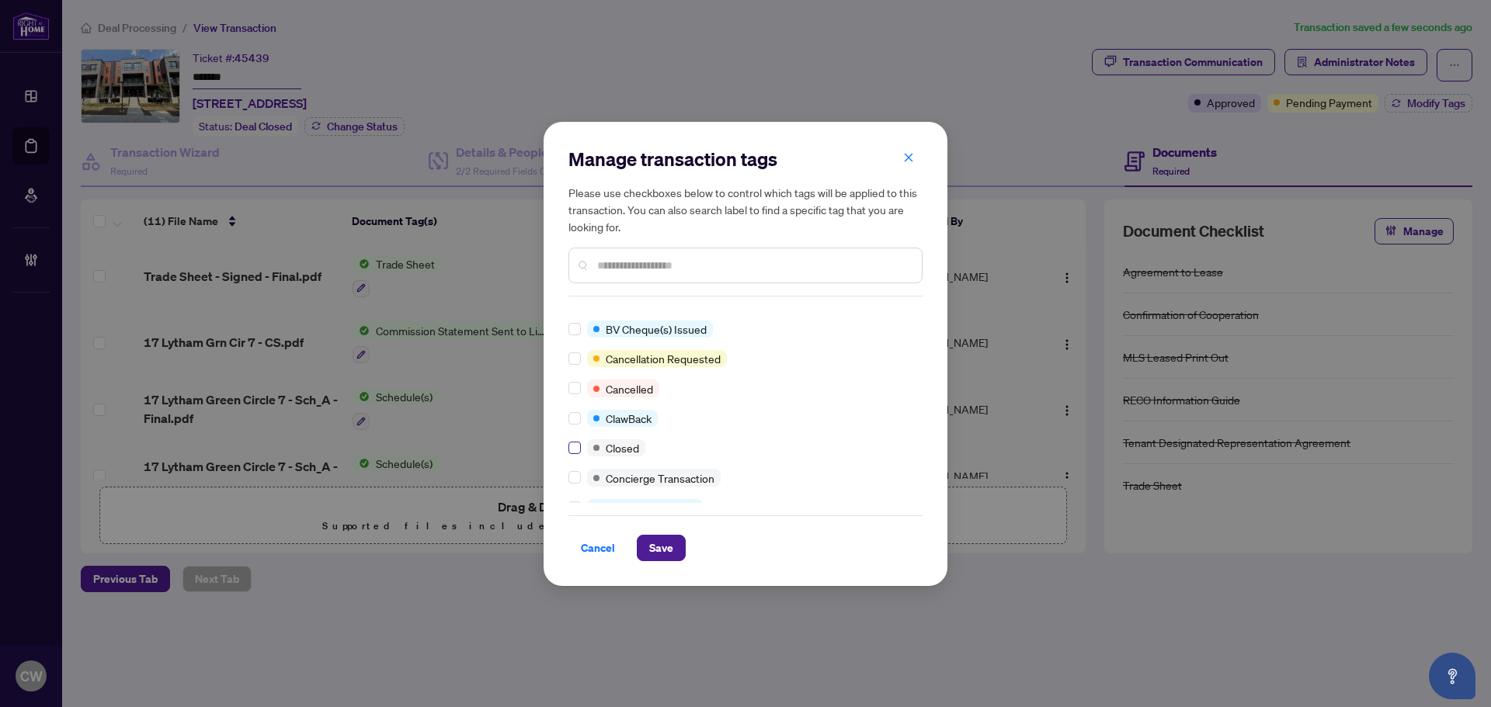
click at [575, 456] on label at bounding box center [574, 448] width 12 height 17
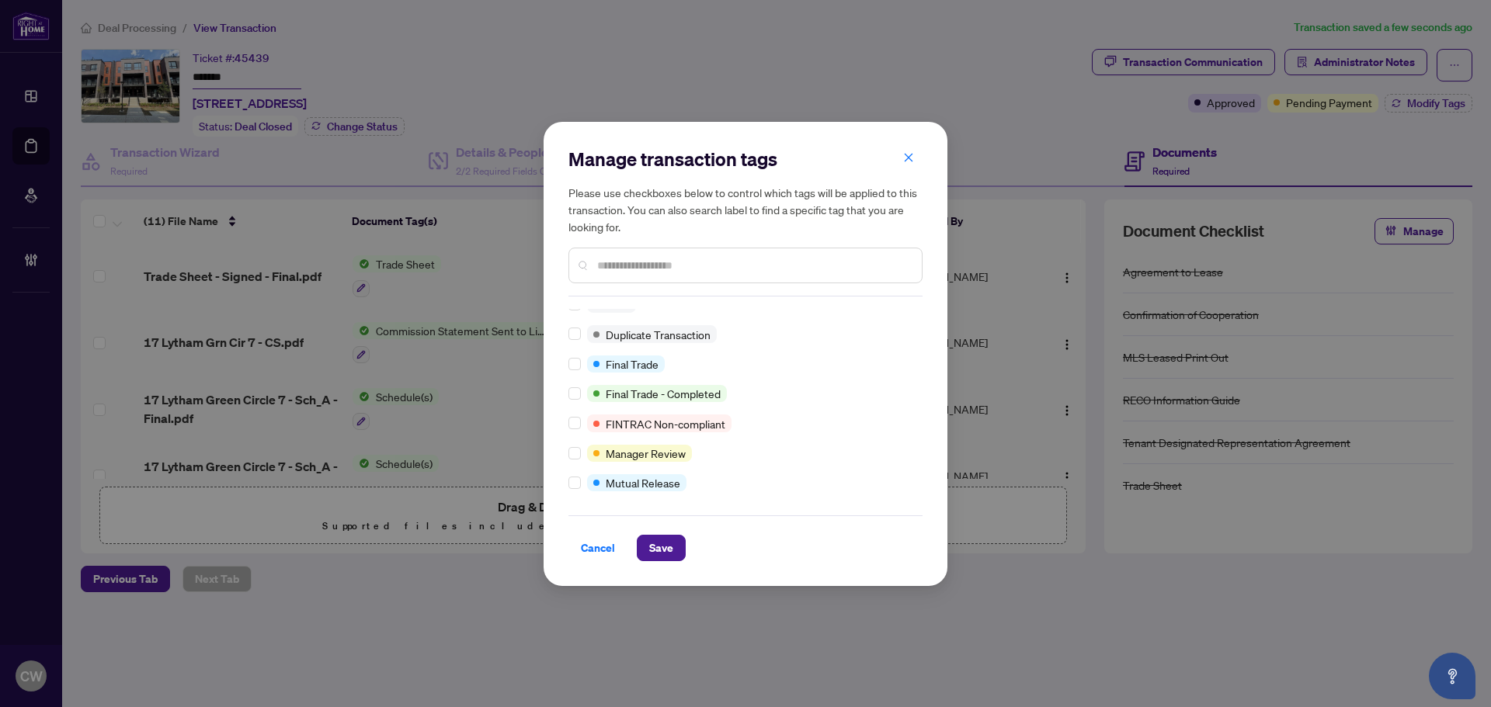
scroll to position [13, 0]
click at [662, 538] on span "Save" at bounding box center [661, 548] width 24 height 25
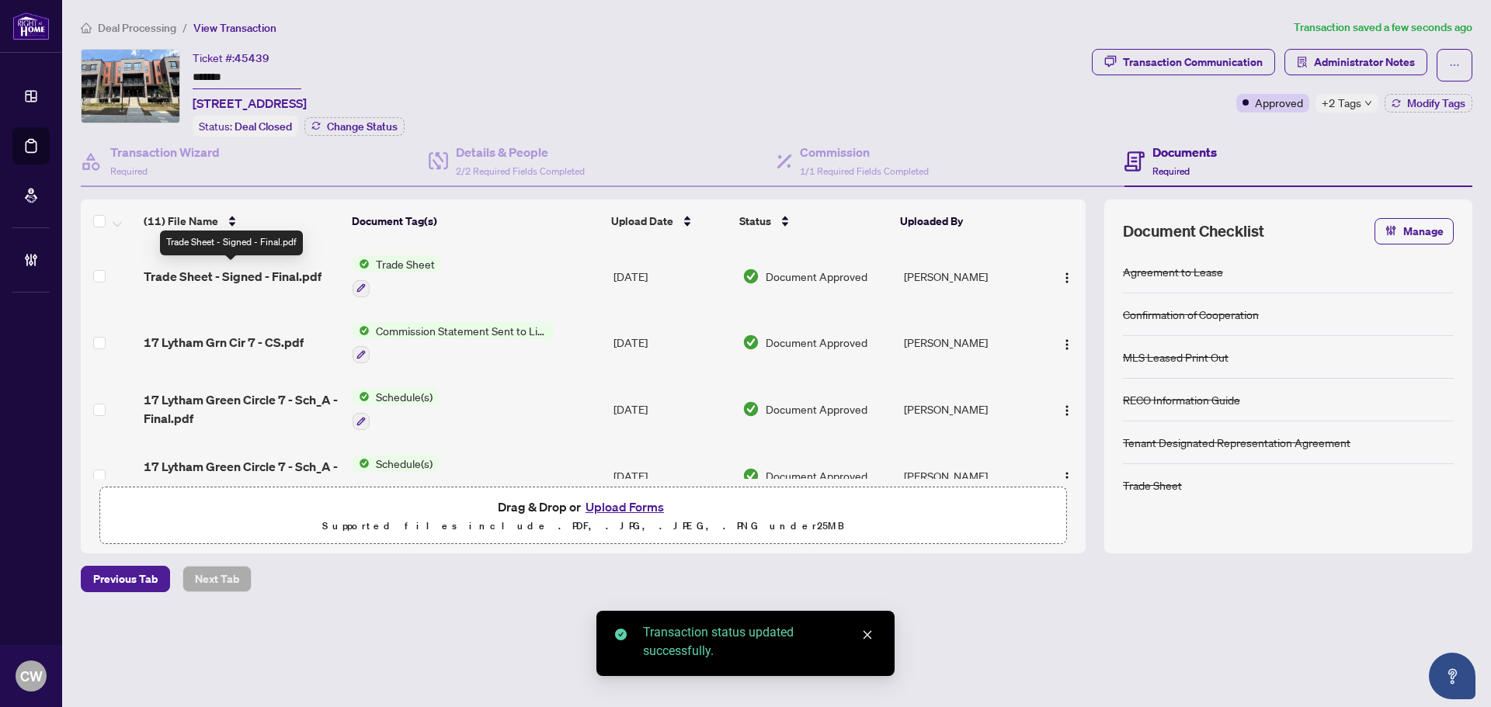
click at [245, 271] on span "Trade Sheet - Signed - Final.pdf" at bounding box center [233, 276] width 178 height 19
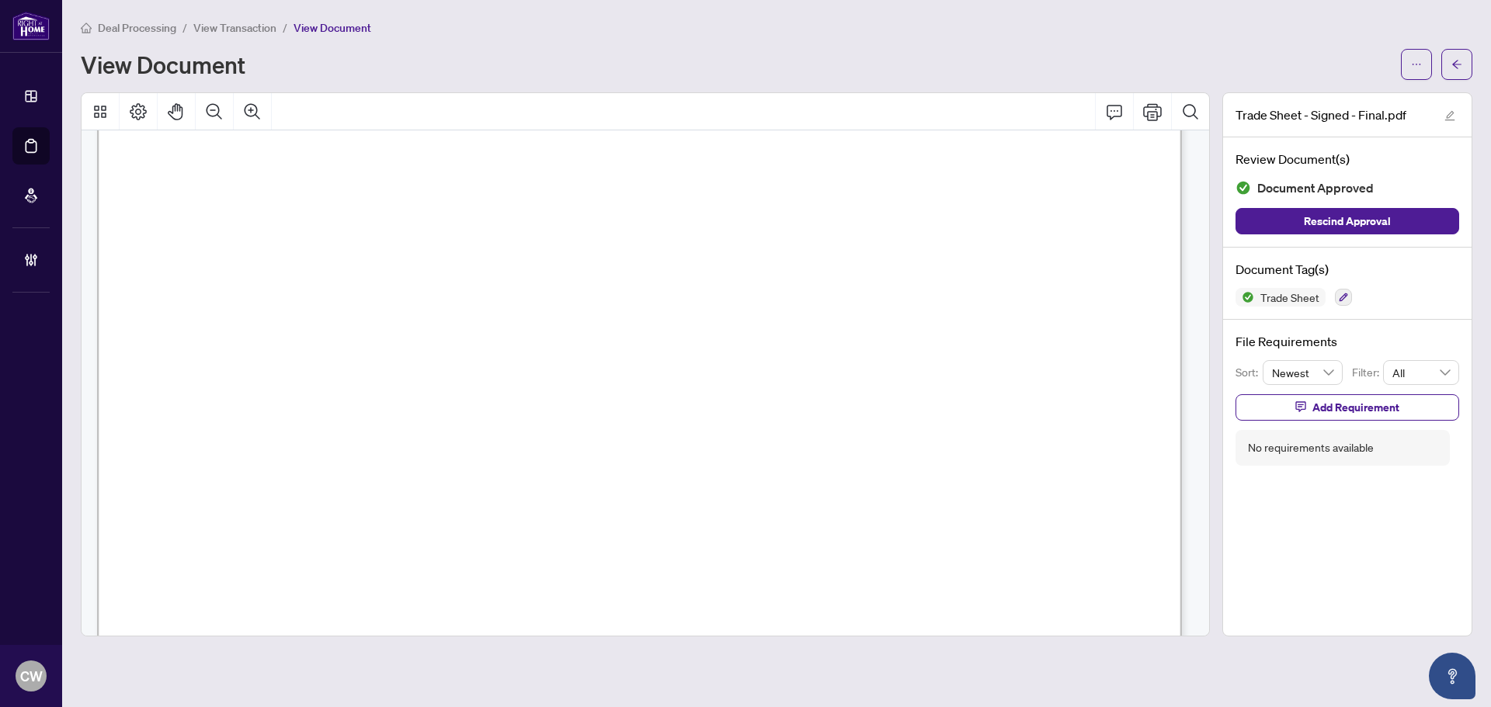
scroll to position [544, 0]
click at [1455, 62] on icon "arrow-left" at bounding box center [1456, 64] width 9 height 9
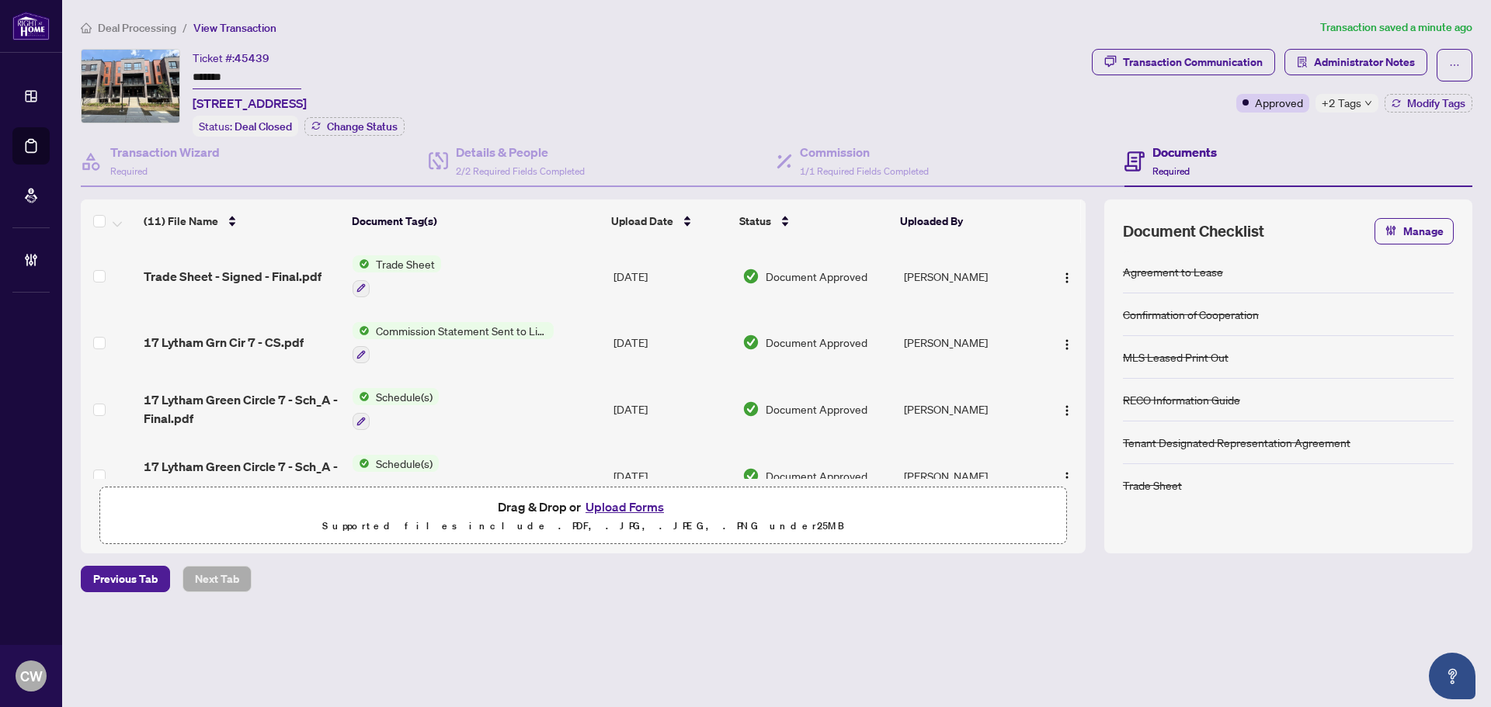
click at [642, 503] on button "Upload Forms" at bounding box center [625, 507] width 88 height 20
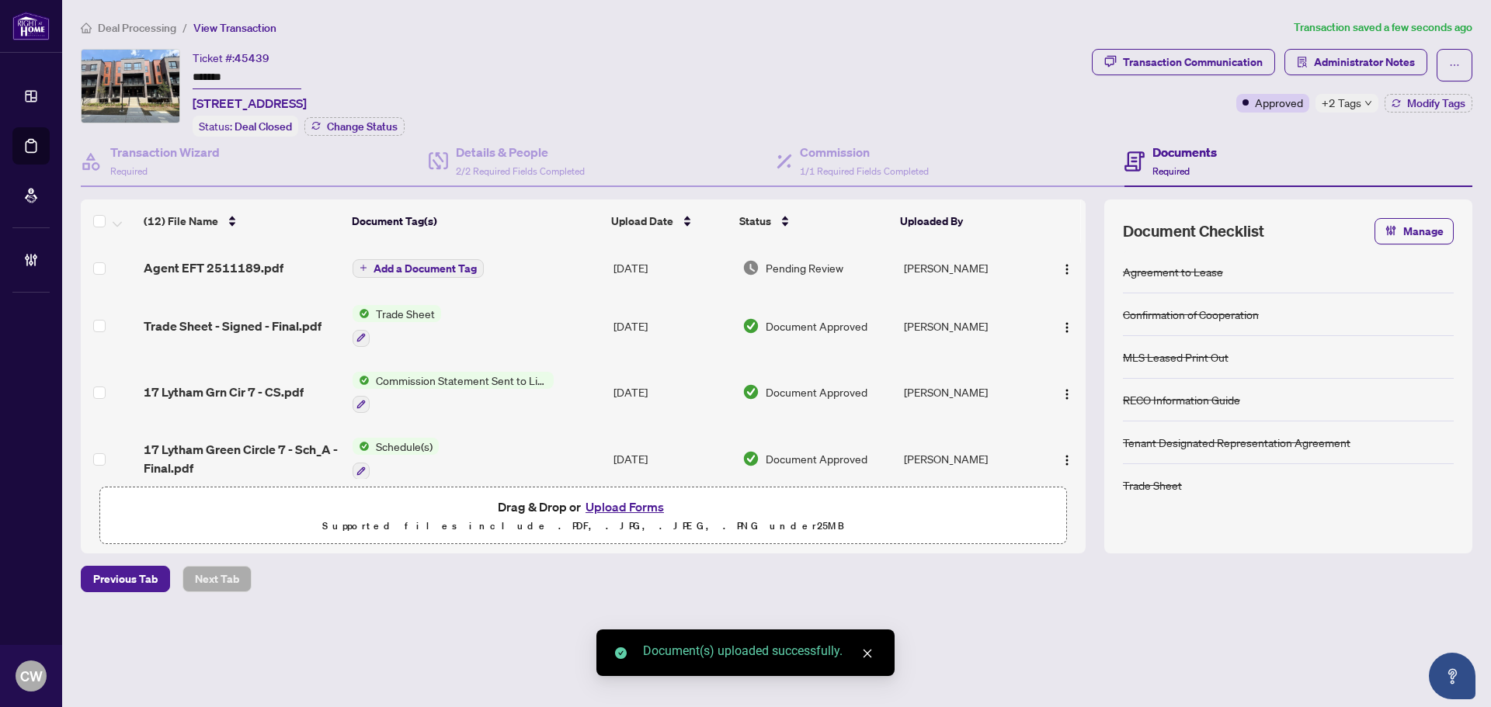
click at [436, 264] on span "Add a Document Tag" at bounding box center [425, 268] width 103 height 11
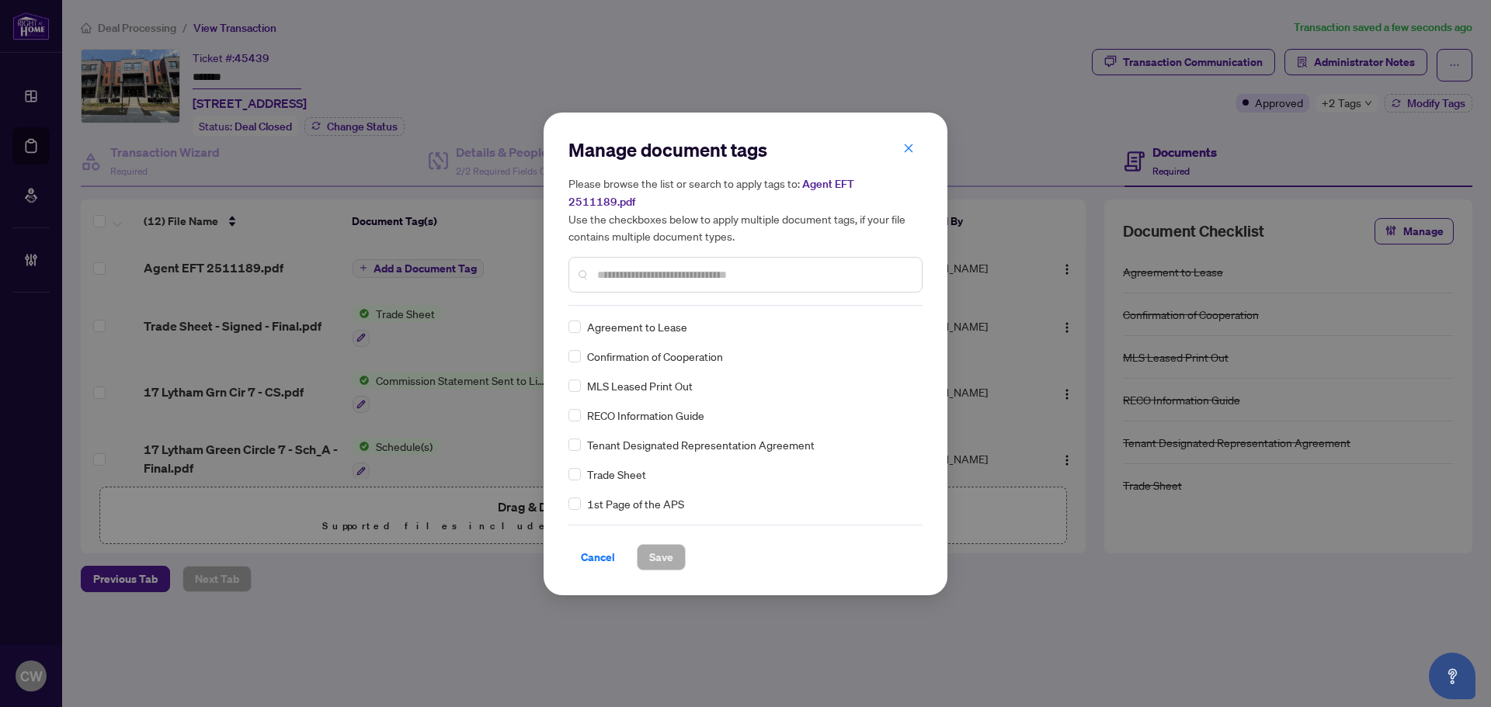
click at [669, 266] on input "text" at bounding box center [753, 274] width 312 height 17
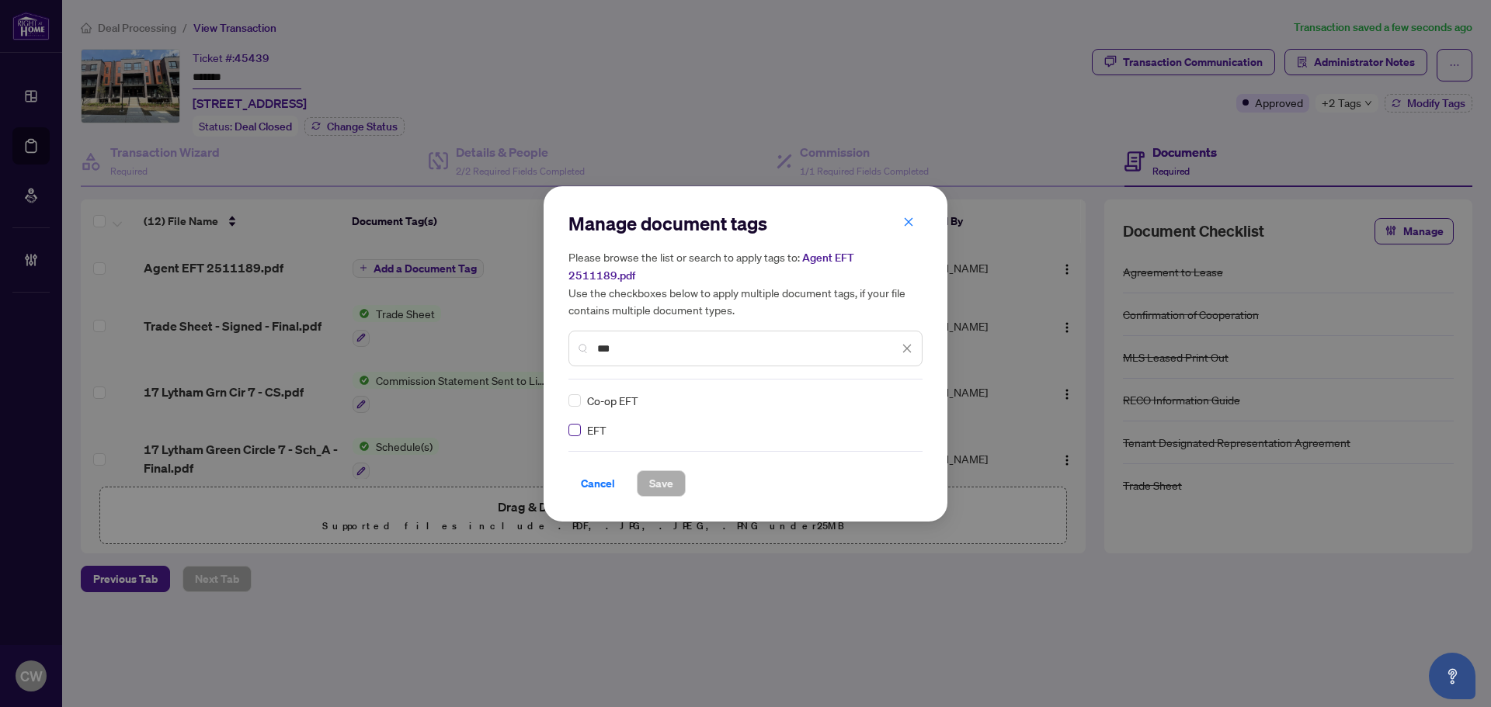
type input "***"
click at [892, 393] on img at bounding box center [891, 401] width 16 height 16
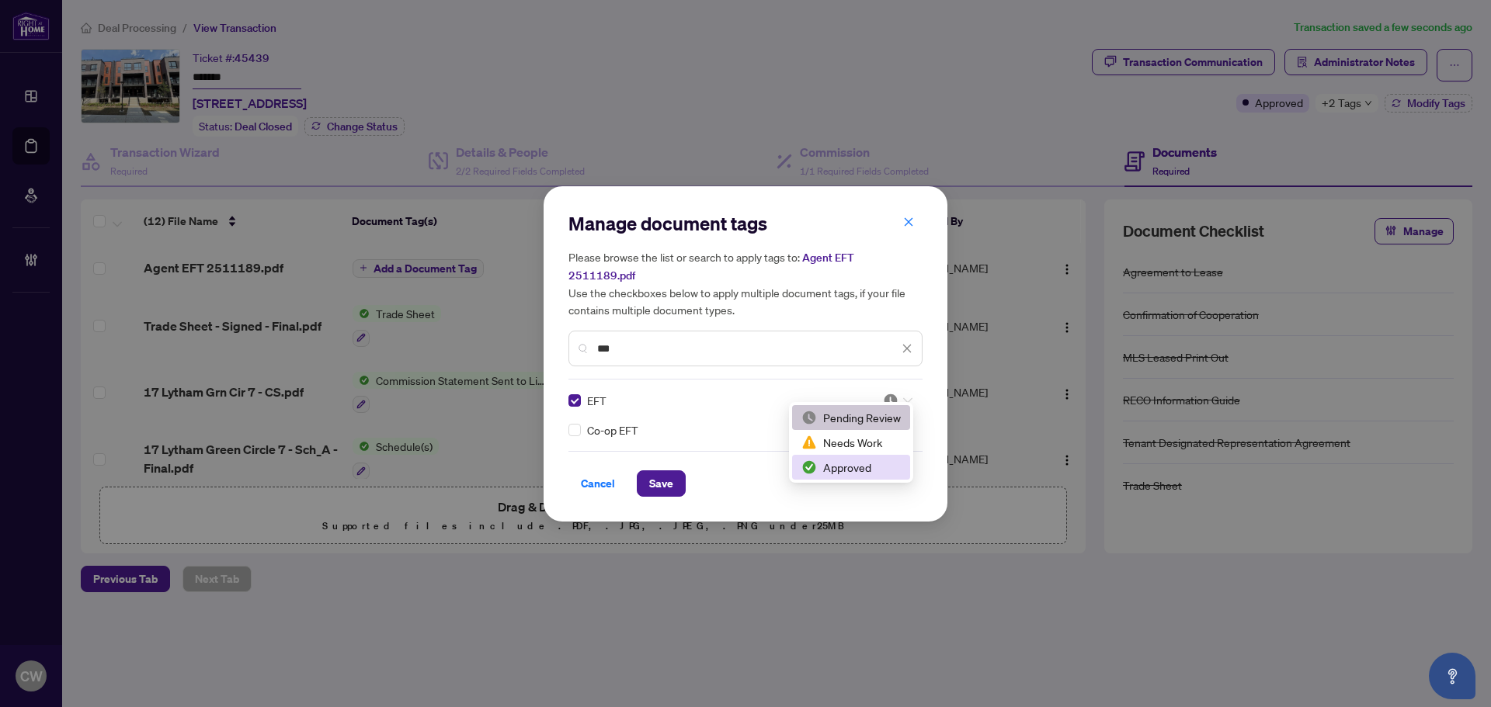
drag, startPoint x: 862, startPoint y: 462, endPoint x: 671, endPoint y: 487, distance: 192.6
click at [862, 463] on div "Approved" at bounding box center [850, 467] width 99 height 17
click at [649, 475] on span "Save" at bounding box center [661, 483] width 24 height 25
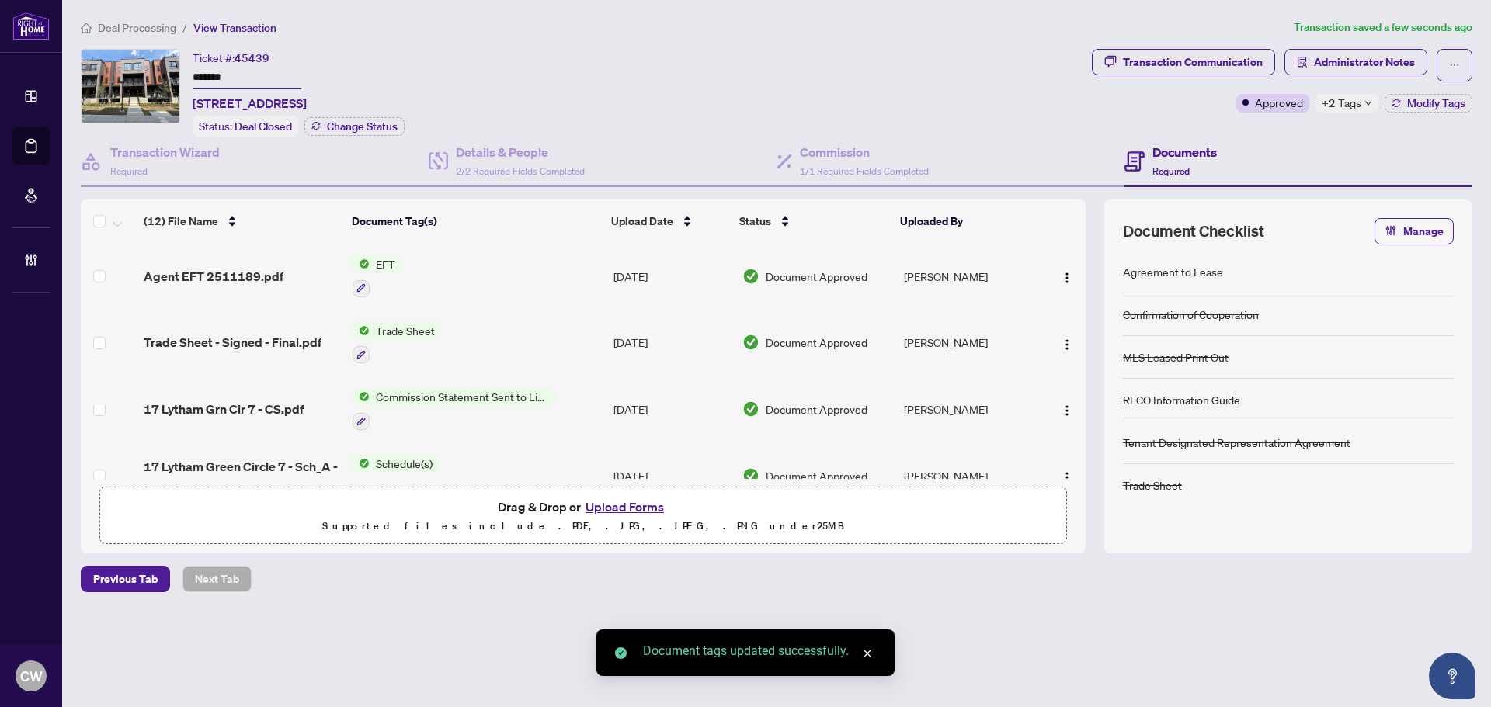
click at [1066, 268] on span "button" at bounding box center [1067, 276] width 12 height 17
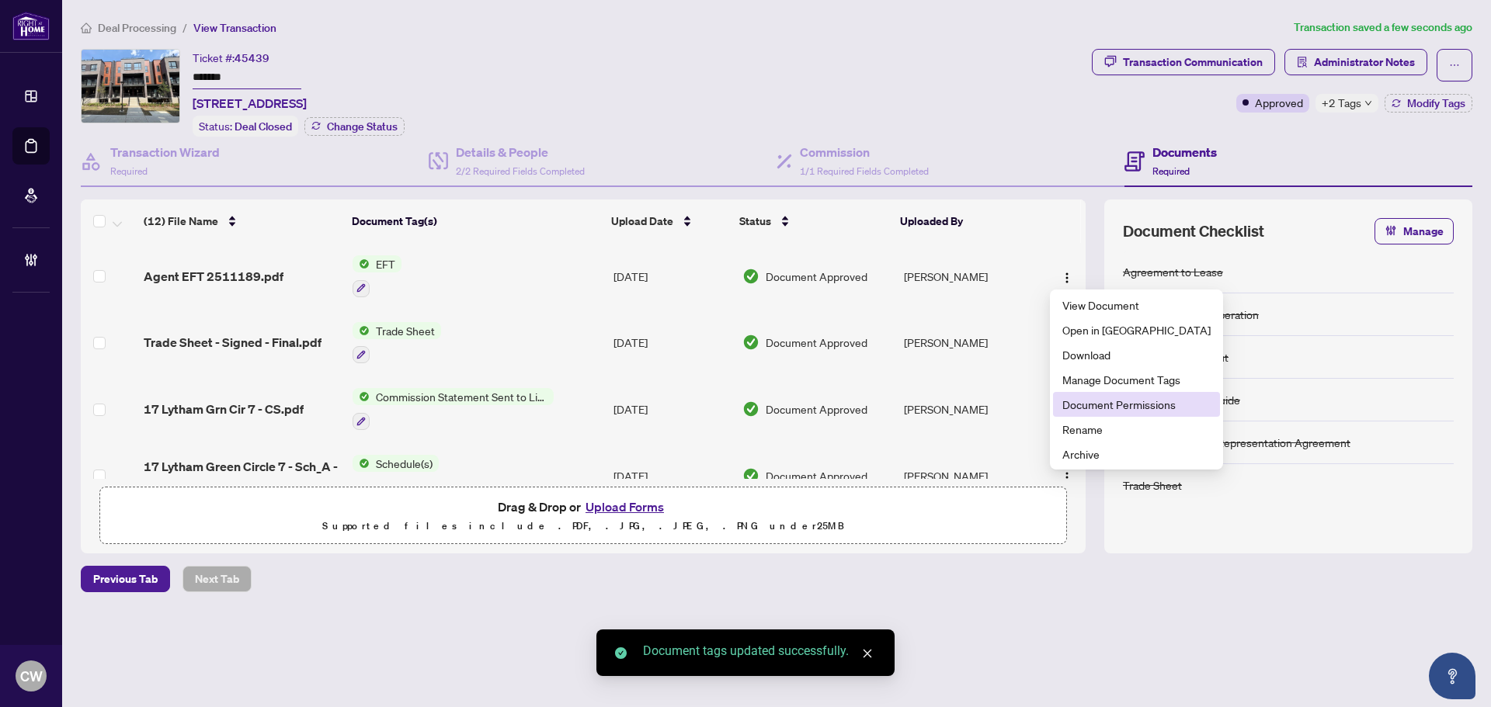
click at [1093, 402] on span "Document Permissions" at bounding box center [1136, 404] width 148 height 17
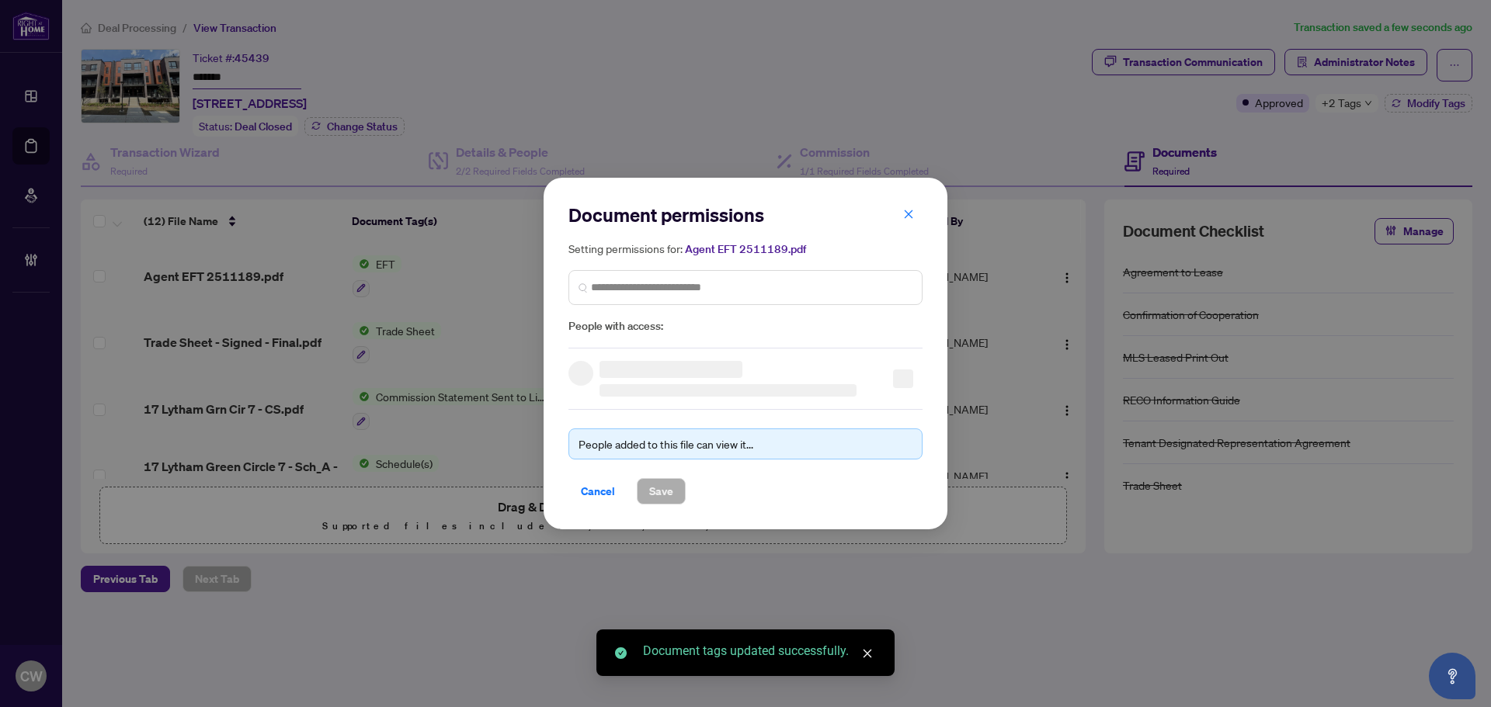
click at [730, 312] on div "Setting permissions for: Agent EFT 2511189.pdf People with access:" at bounding box center [745, 288] width 354 height 96
click at [738, 276] on span at bounding box center [745, 287] width 354 height 35
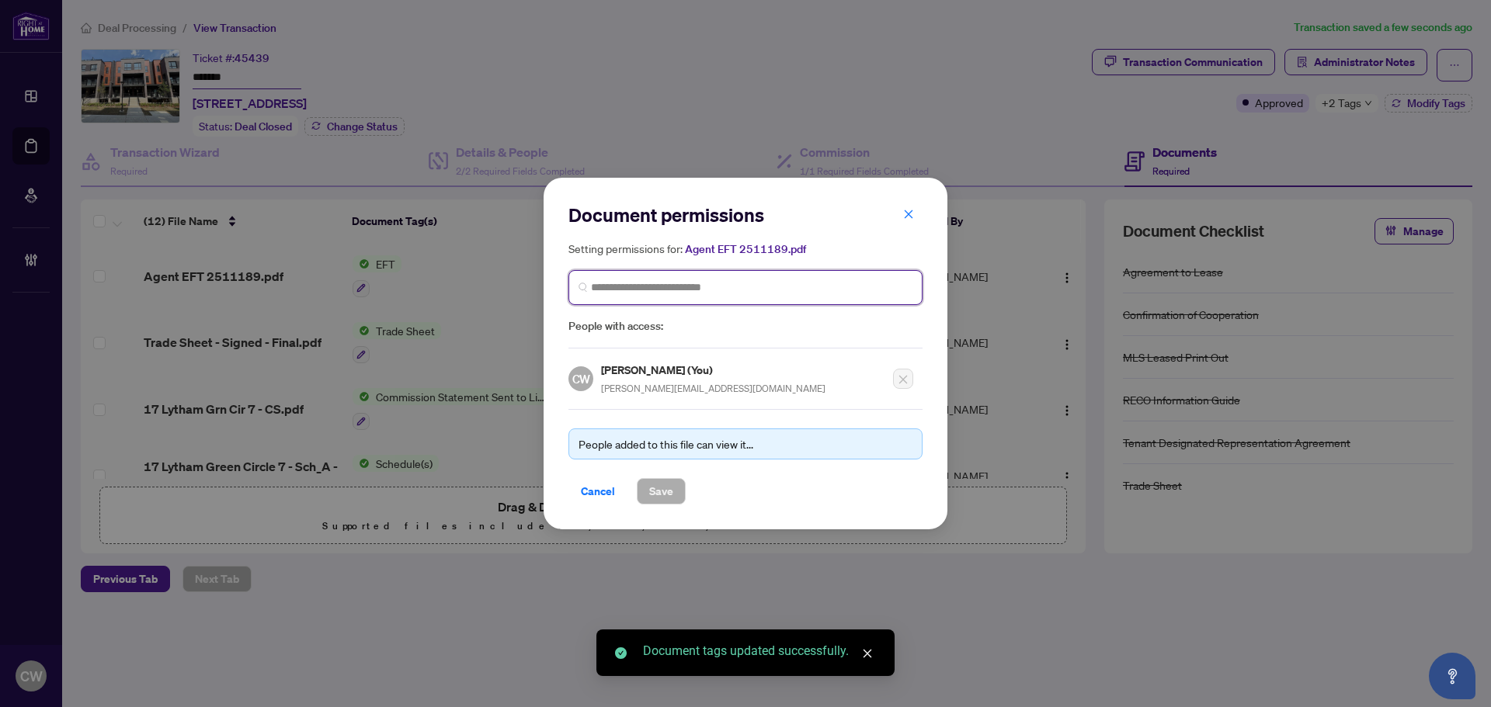
paste input "**********"
type input "**********"
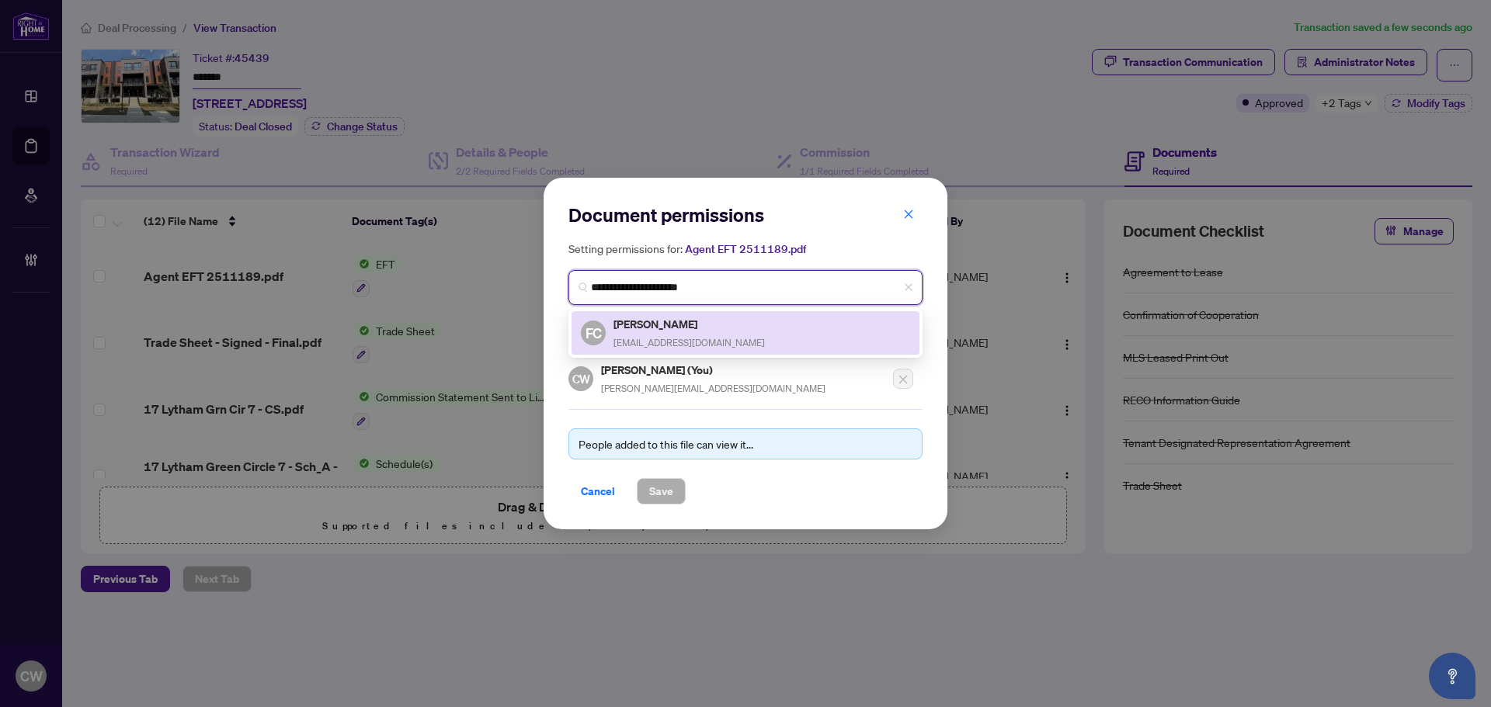
click at [657, 325] on h5 "[PERSON_NAME]" at bounding box center [688, 324] width 151 height 18
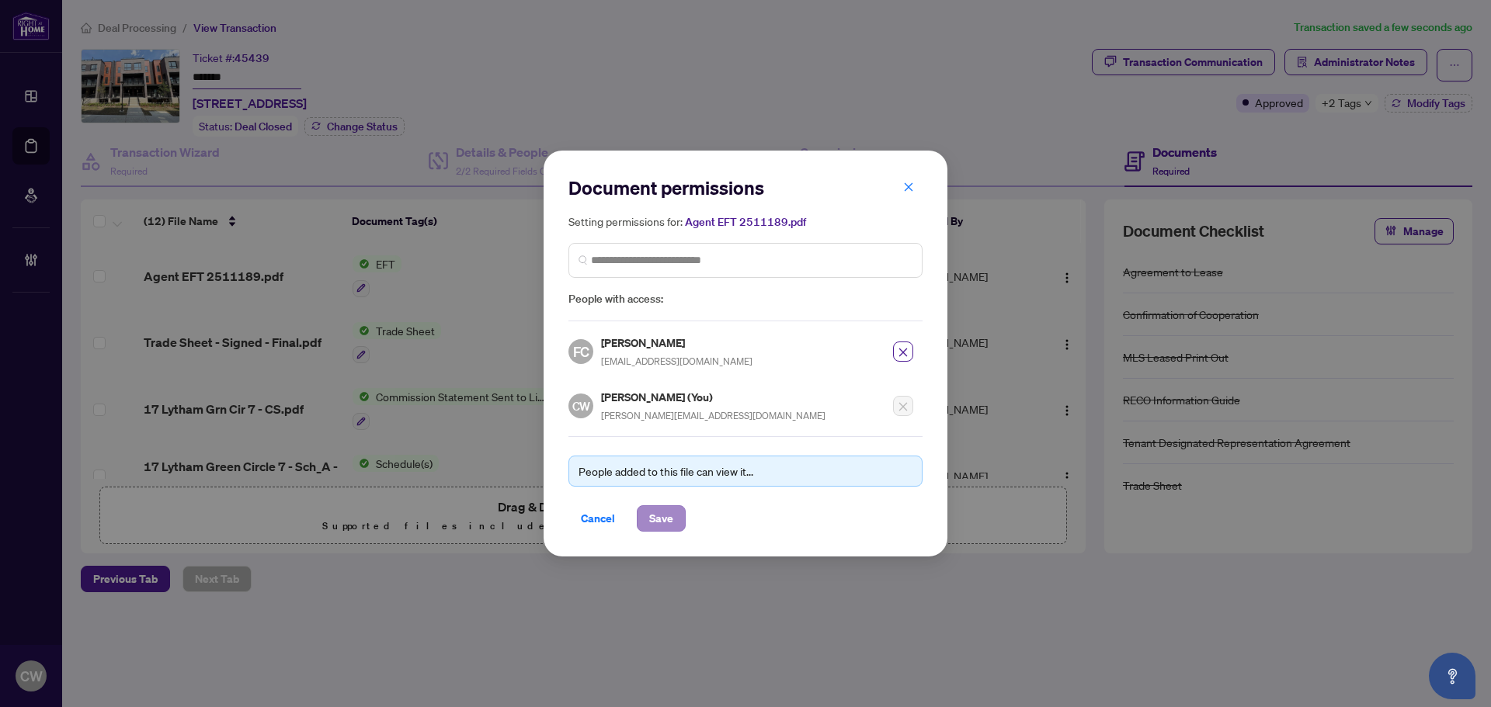
drag, startPoint x: 663, startPoint y: 497, endPoint x: 671, endPoint y: 509, distance: 14.7
click at [664, 497] on div "People added to this file can view it... Cancel Save" at bounding box center [745, 484] width 354 height 96
click at [671, 511] on span "Save" at bounding box center [661, 518] width 24 height 25
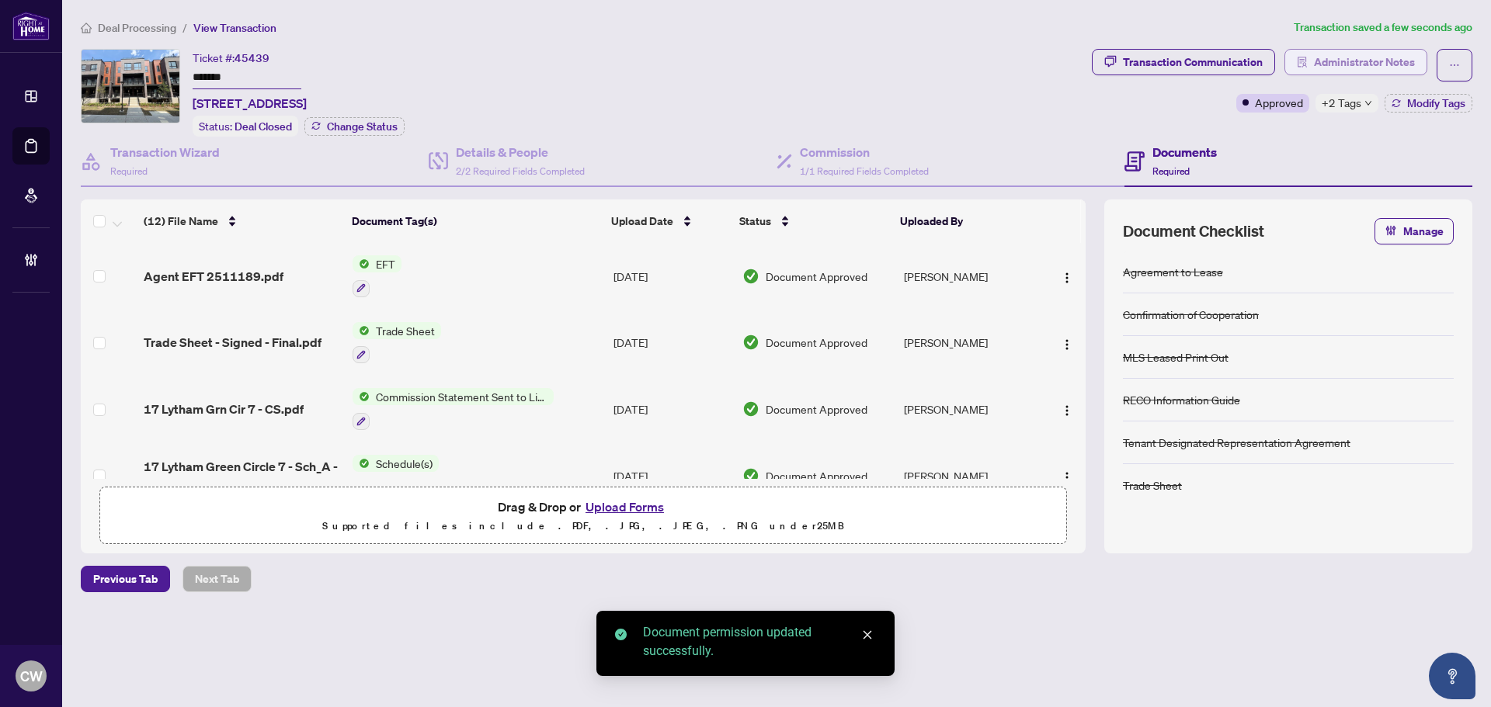
click at [1405, 56] on span "Administrator Notes" at bounding box center [1364, 62] width 101 height 25
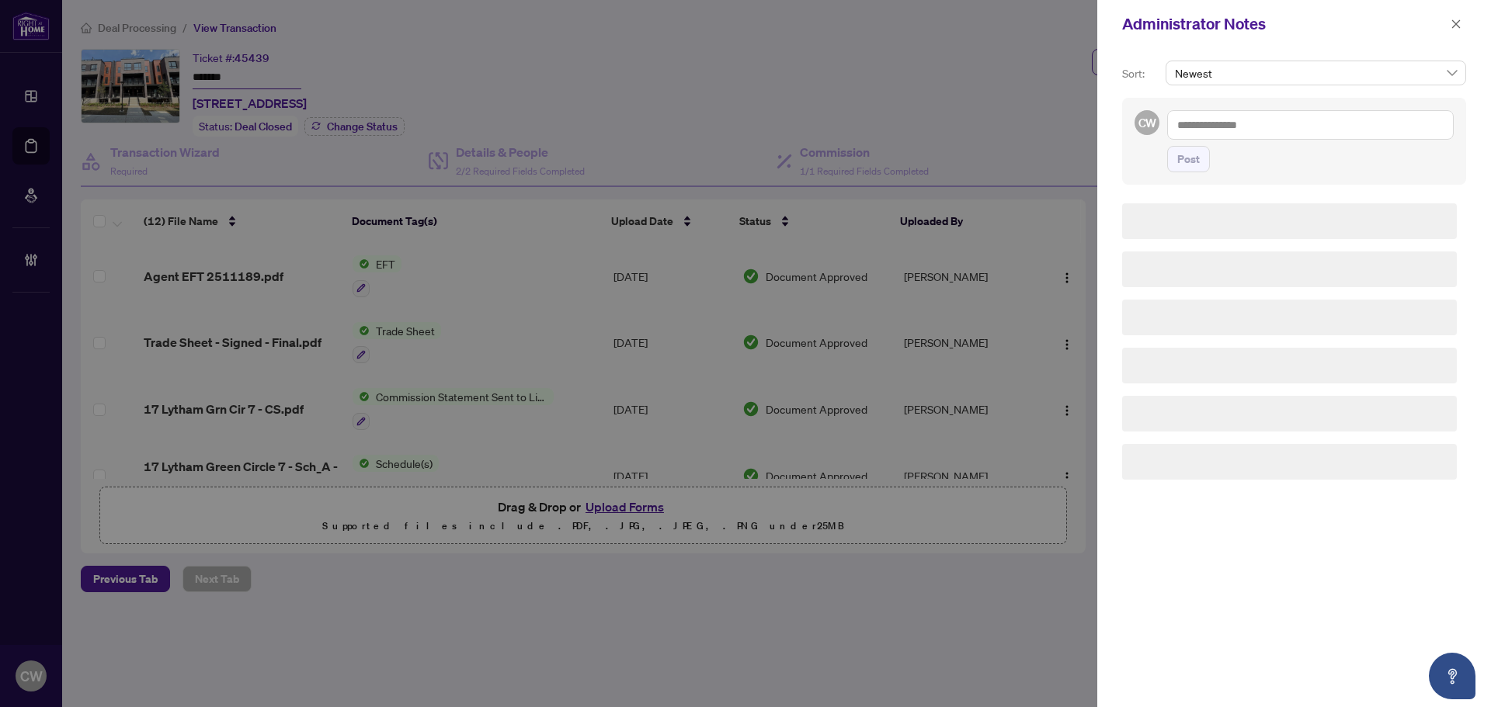
click at [1333, 120] on textarea at bounding box center [1310, 125] width 287 height 30
paste textarea "**********"
type textarea "**********"
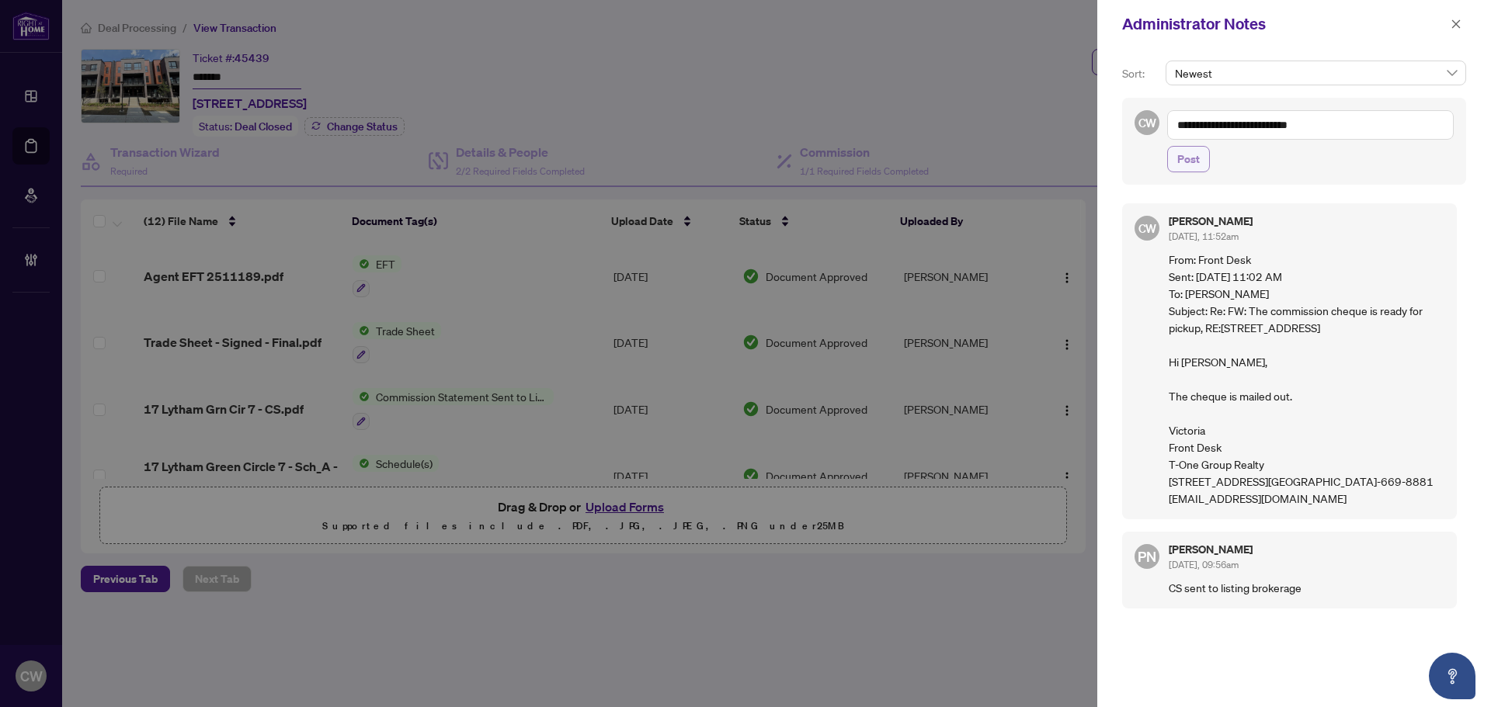
click at [1180, 166] on span "Post" at bounding box center [1188, 159] width 23 height 25
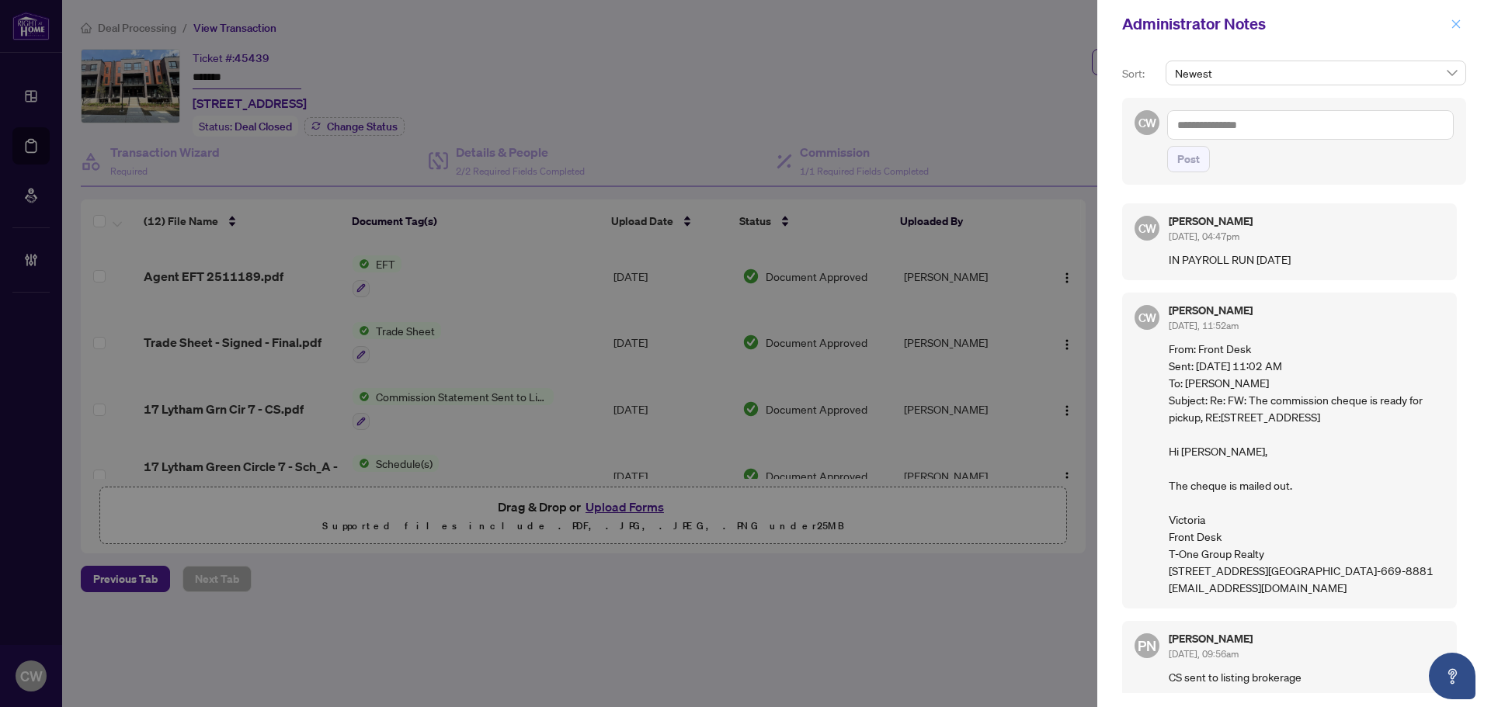
click at [1461, 27] on icon "close" at bounding box center [1456, 24] width 11 height 11
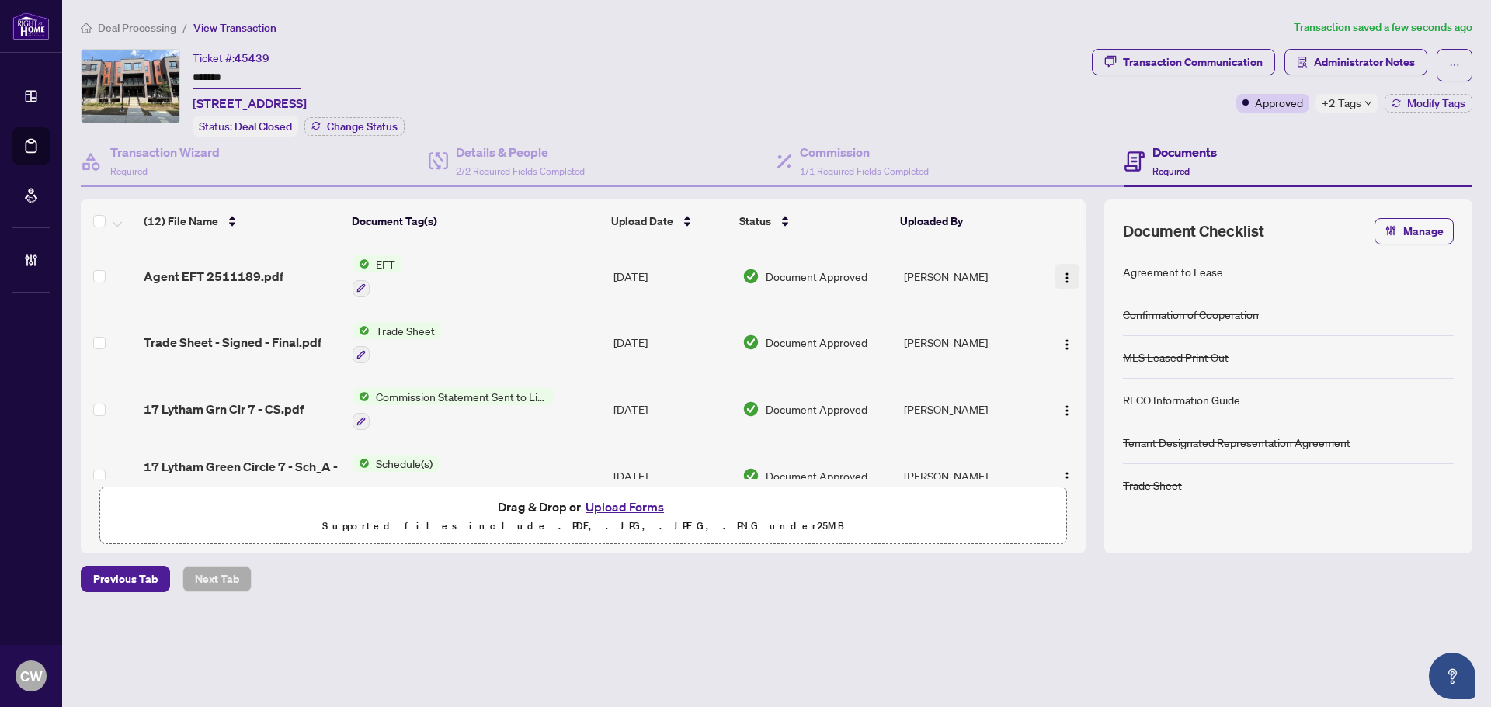
click at [1062, 274] on img "button" at bounding box center [1067, 278] width 12 height 12
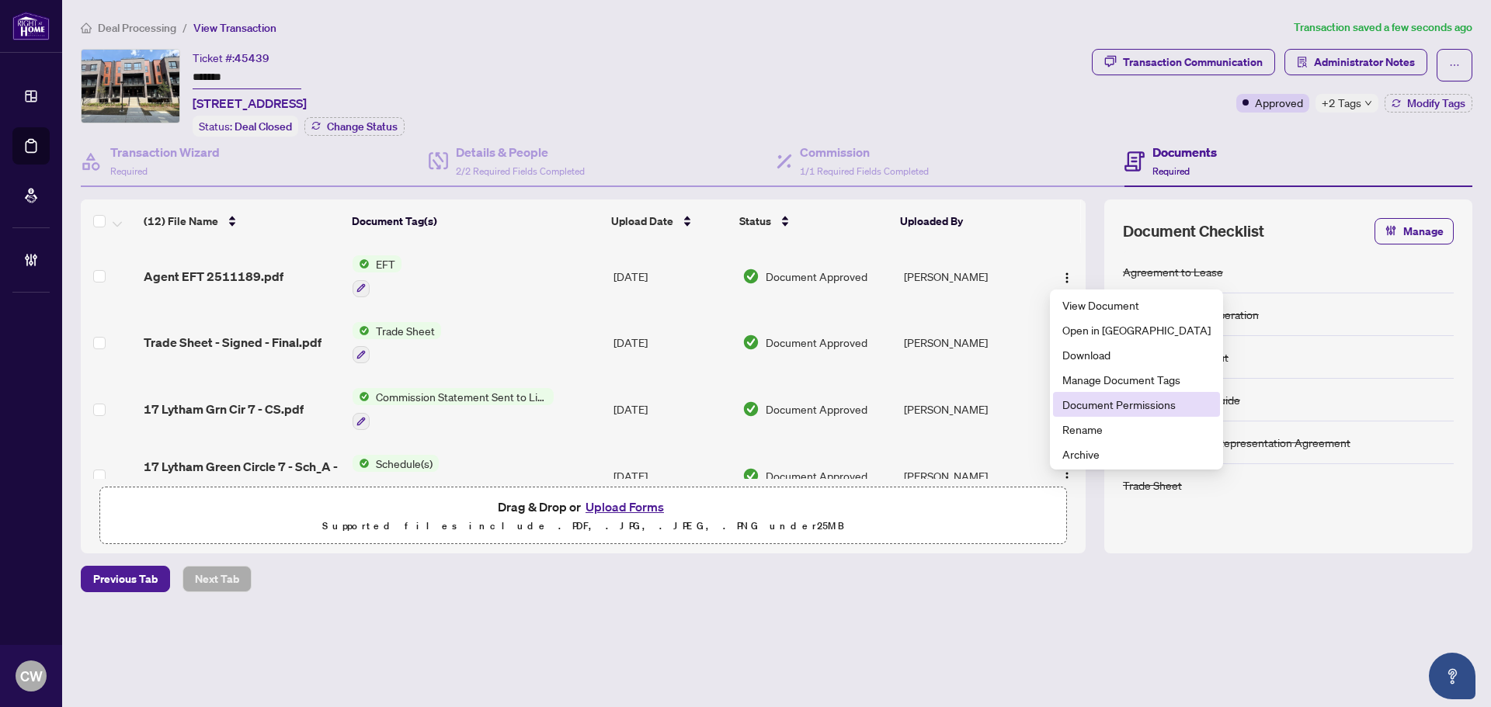
click at [1088, 401] on span "Document Permissions" at bounding box center [1136, 404] width 148 height 17
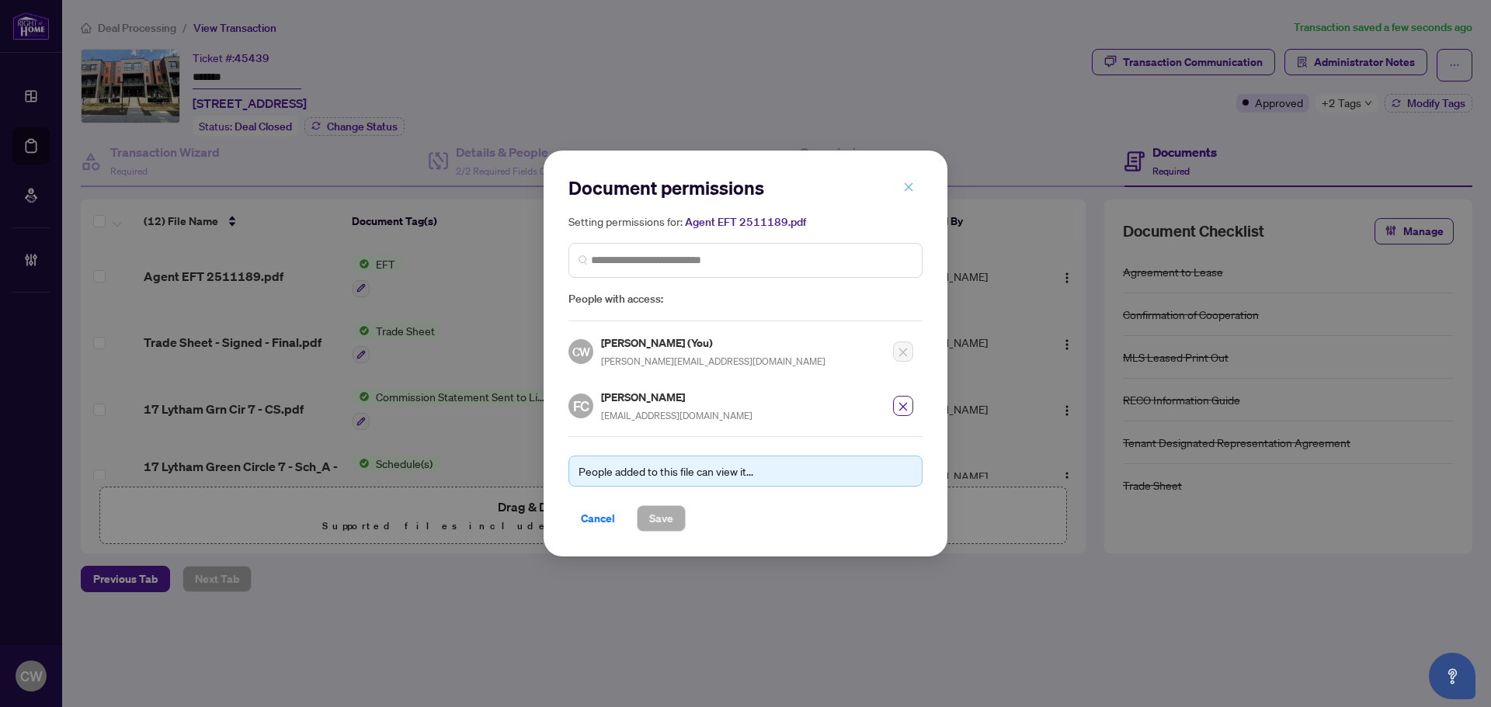
click at [909, 182] on span "button" at bounding box center [908, 187] width 11 height 25
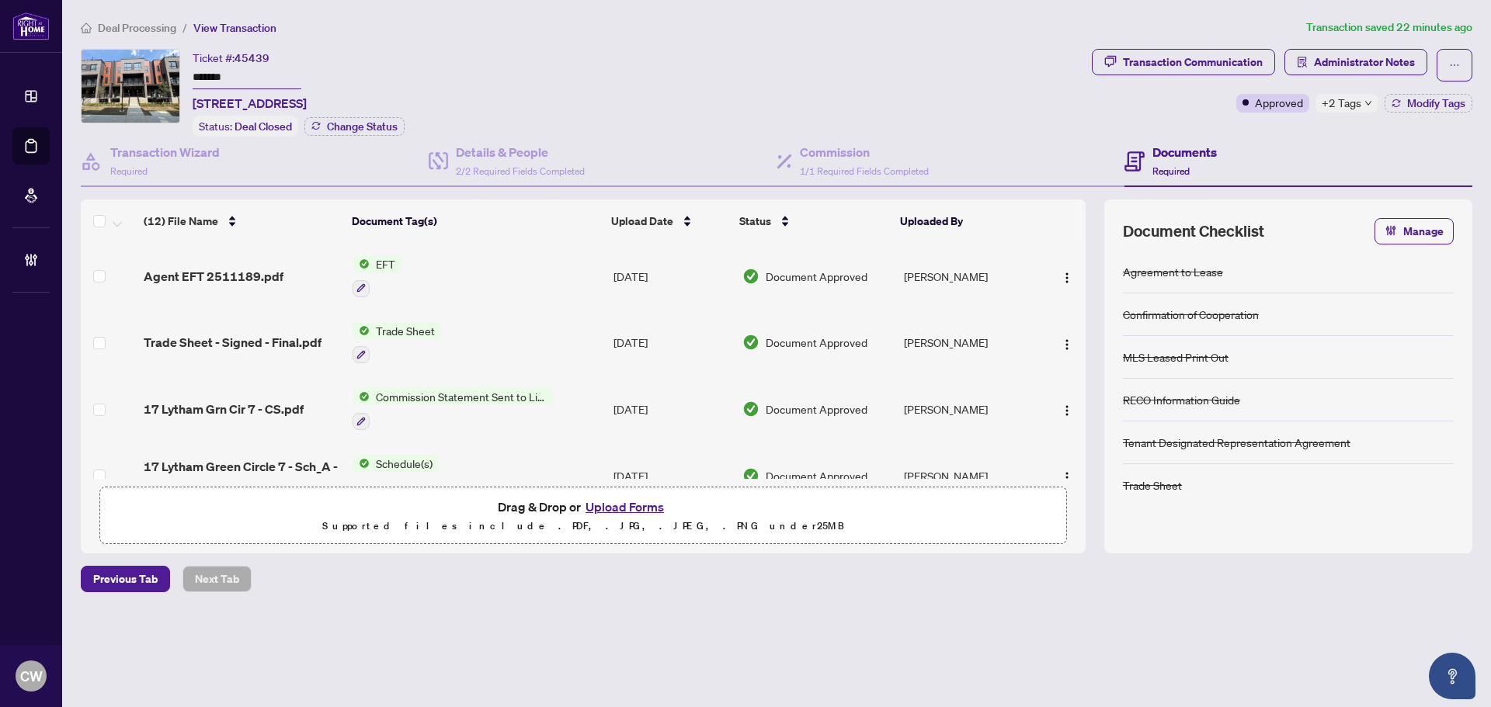
click at [43, 146] on li "Deal Processing" at bounding box center [30, 145] width 37 height 37
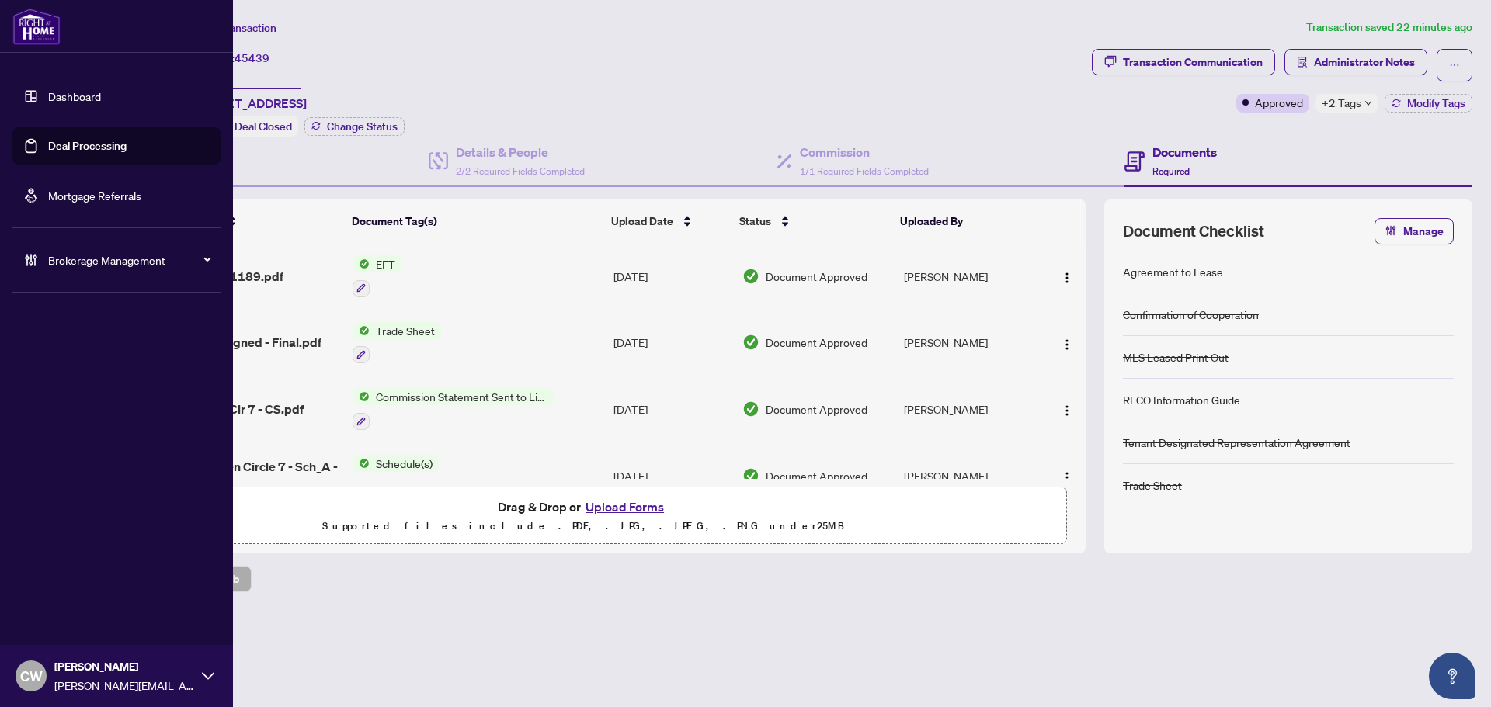
click at [48, 143] on link "Deal Processing" at bounding box center [87, 146] width 78 height 14
click at [126, 153] on link "Deal Processing" at bounding box center [87, 146] width 78 height 14
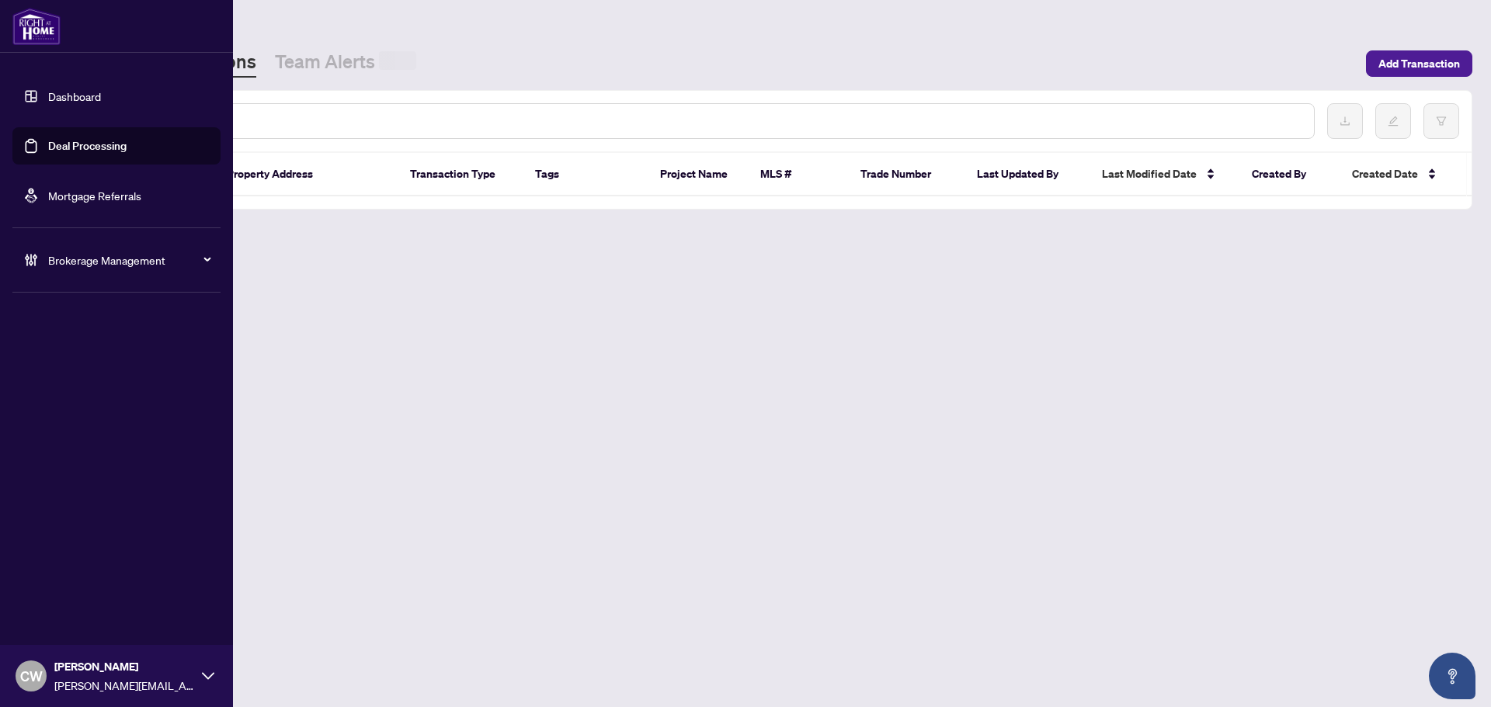
click at [300, 120] on input "text" at bounding box center [712, 121] width 1179 height 17
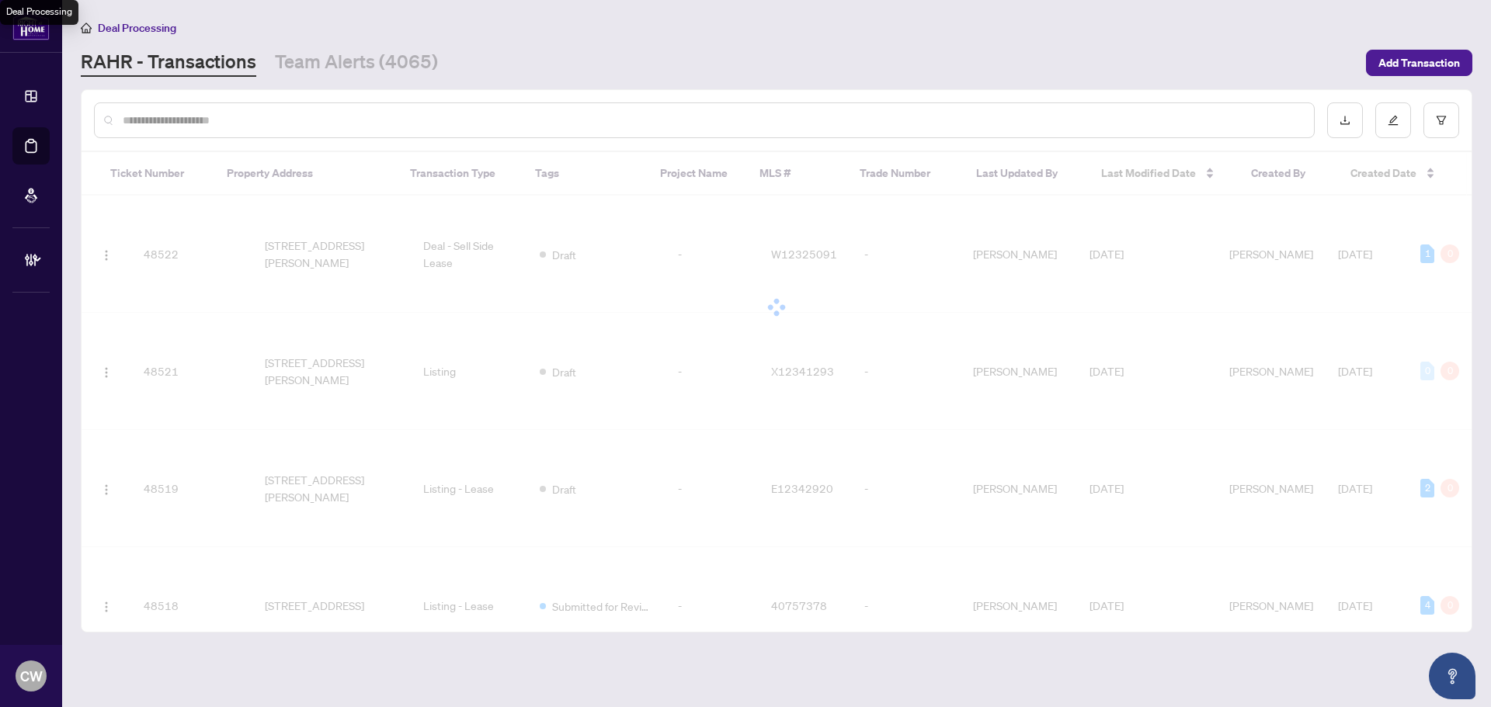
click at [300, 120] on input "text" at bounding box center [712, 120] width 1179 height 17
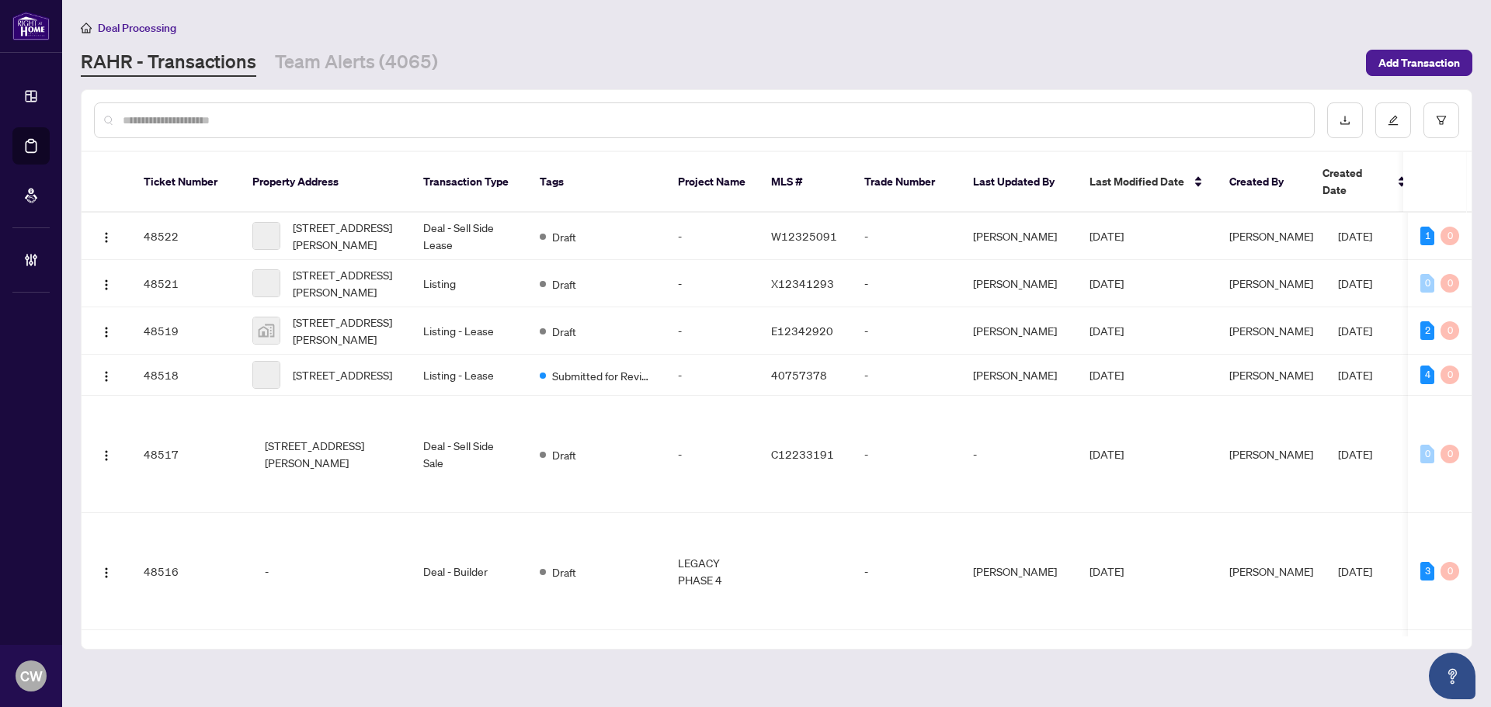
click at [327, 126] on input "text" at bounding box center [712, 120] width 1179 height 17
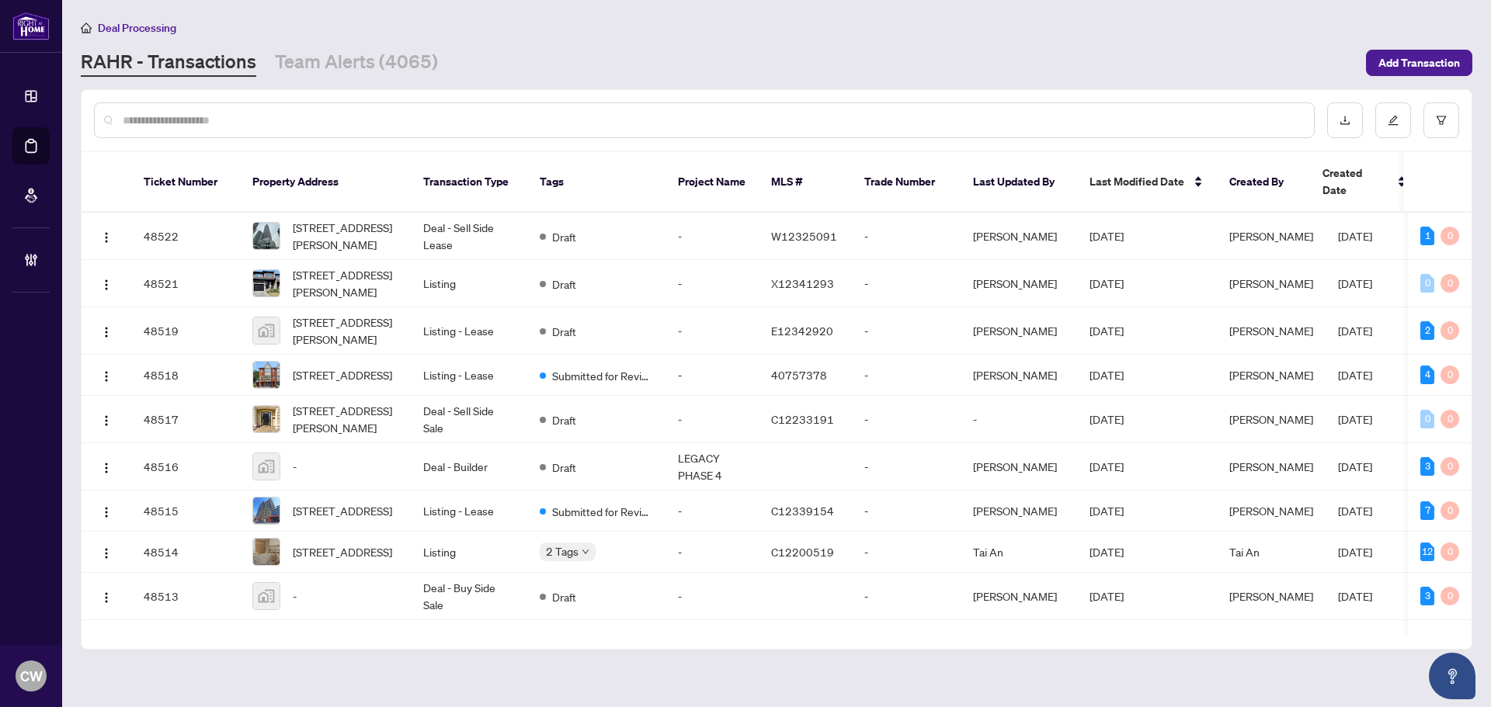
paste input "**********"
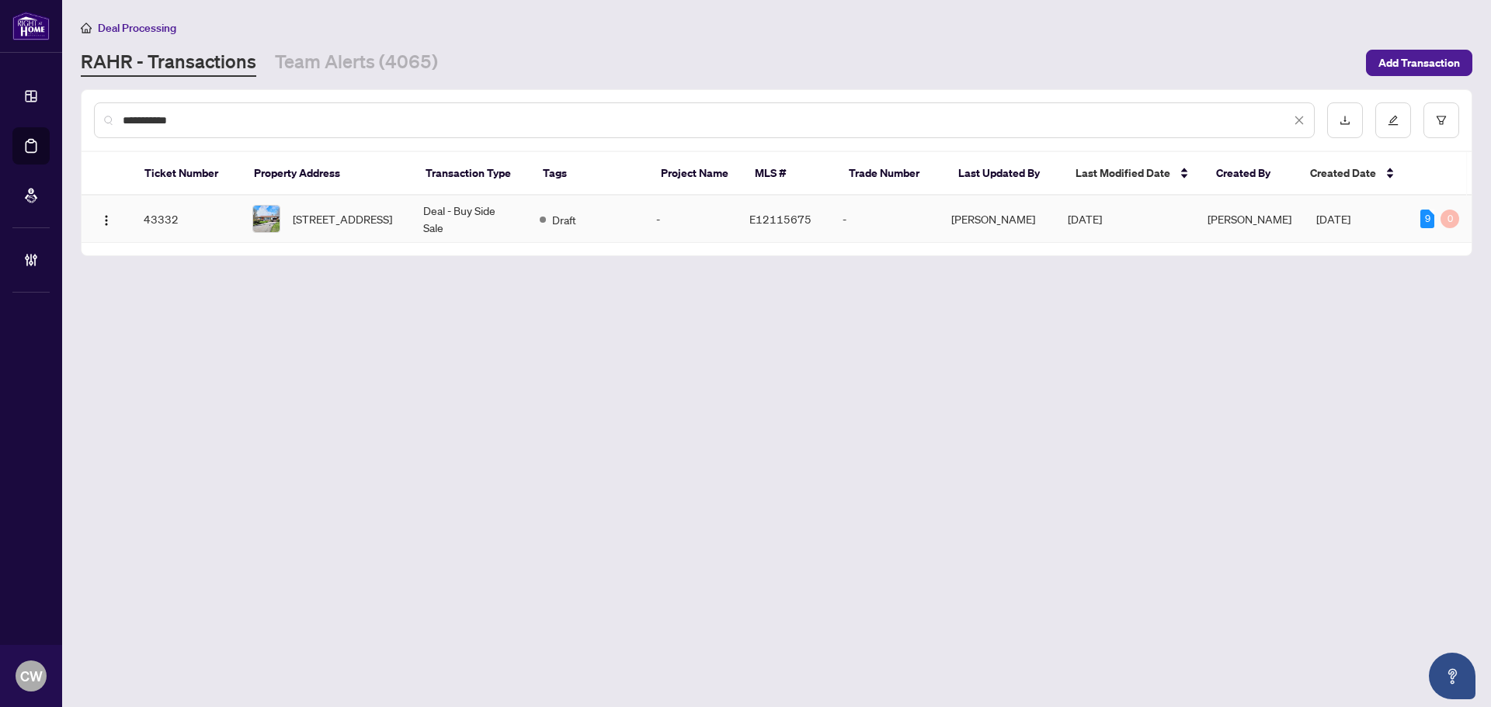
type input "**********"
click at [331, 224] on span "[STREET_ADDRESS]" at bounding box center [342, 218] width 99 height 17
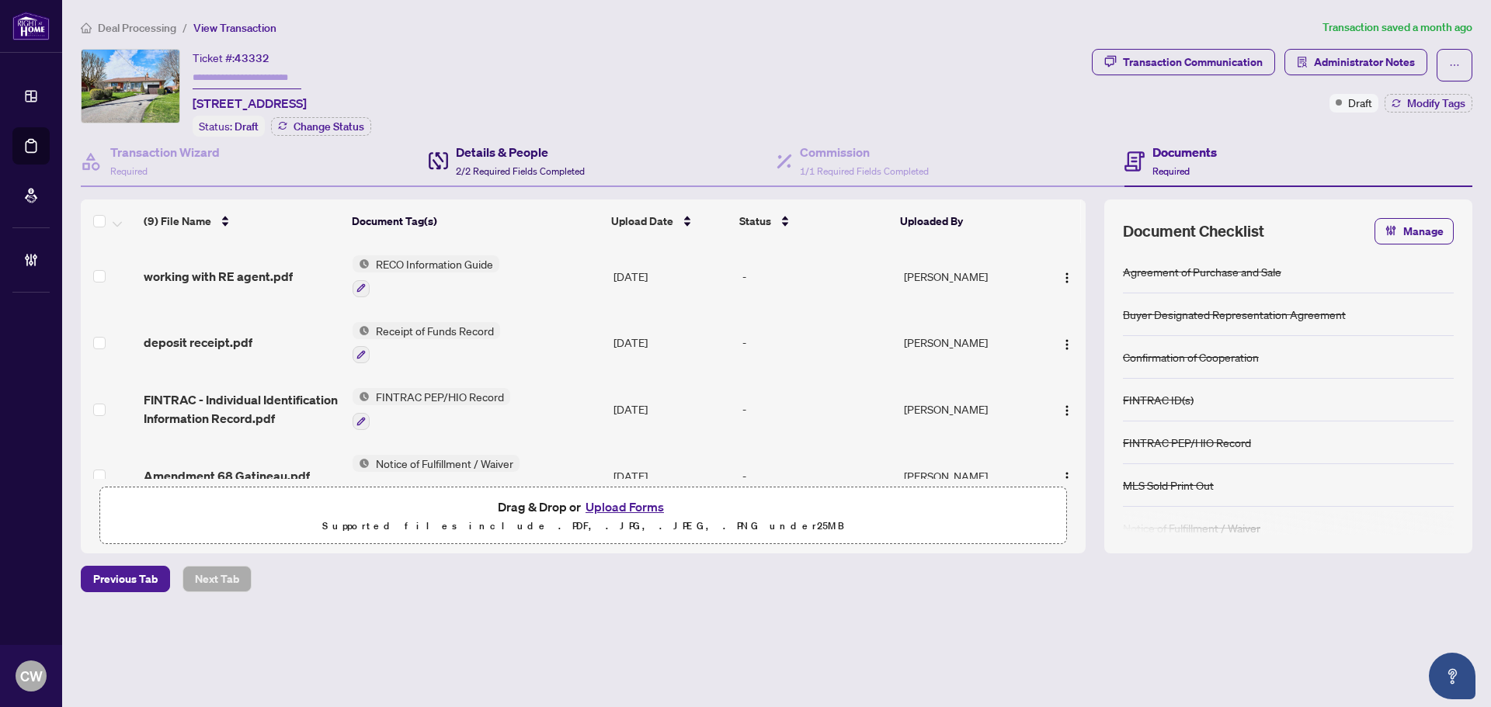
click at [488, 162] on div "Details & People 2/2 Required Fields Completed" at bounding box center [520, 161] width 129 height 36
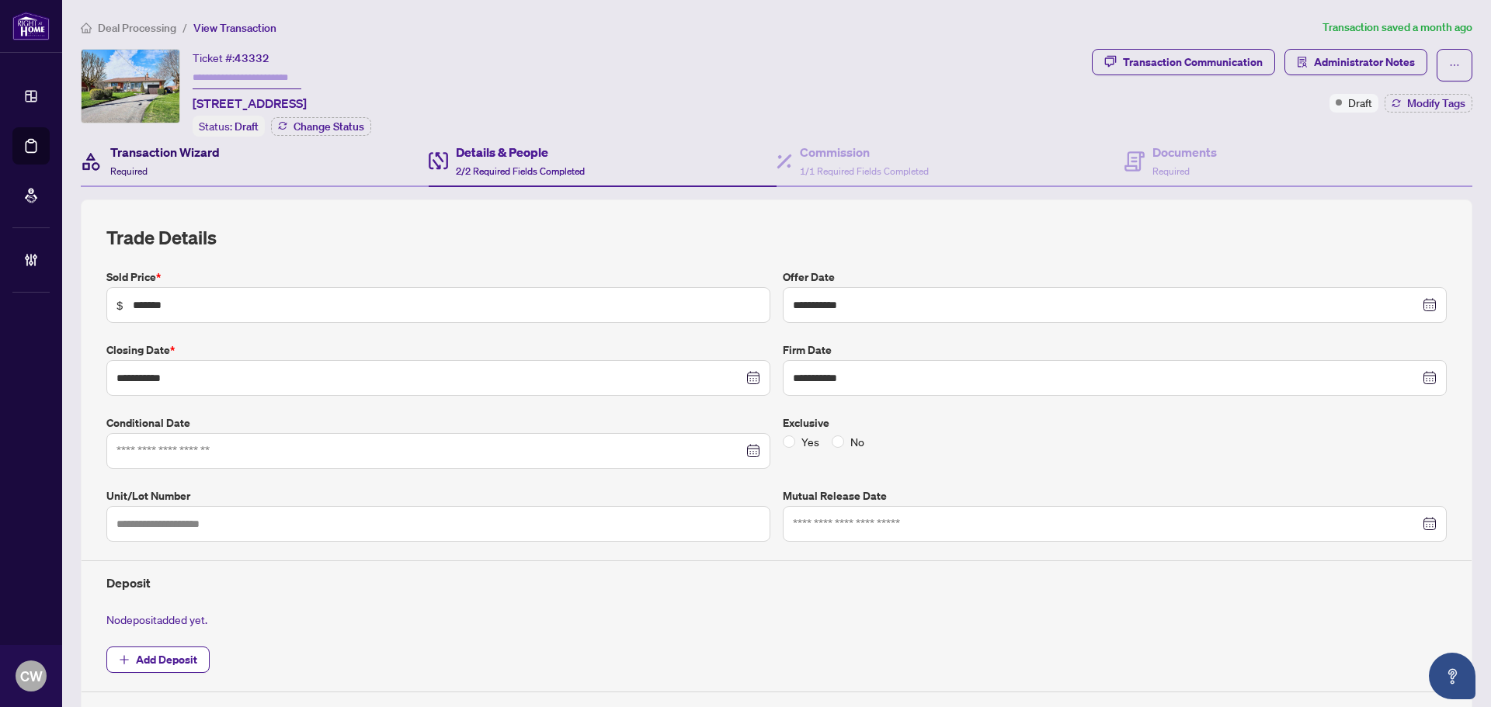
click at [156, 155] on h4 "Transaction Wizard" at bounding box center [164, 152] width 109 height 19
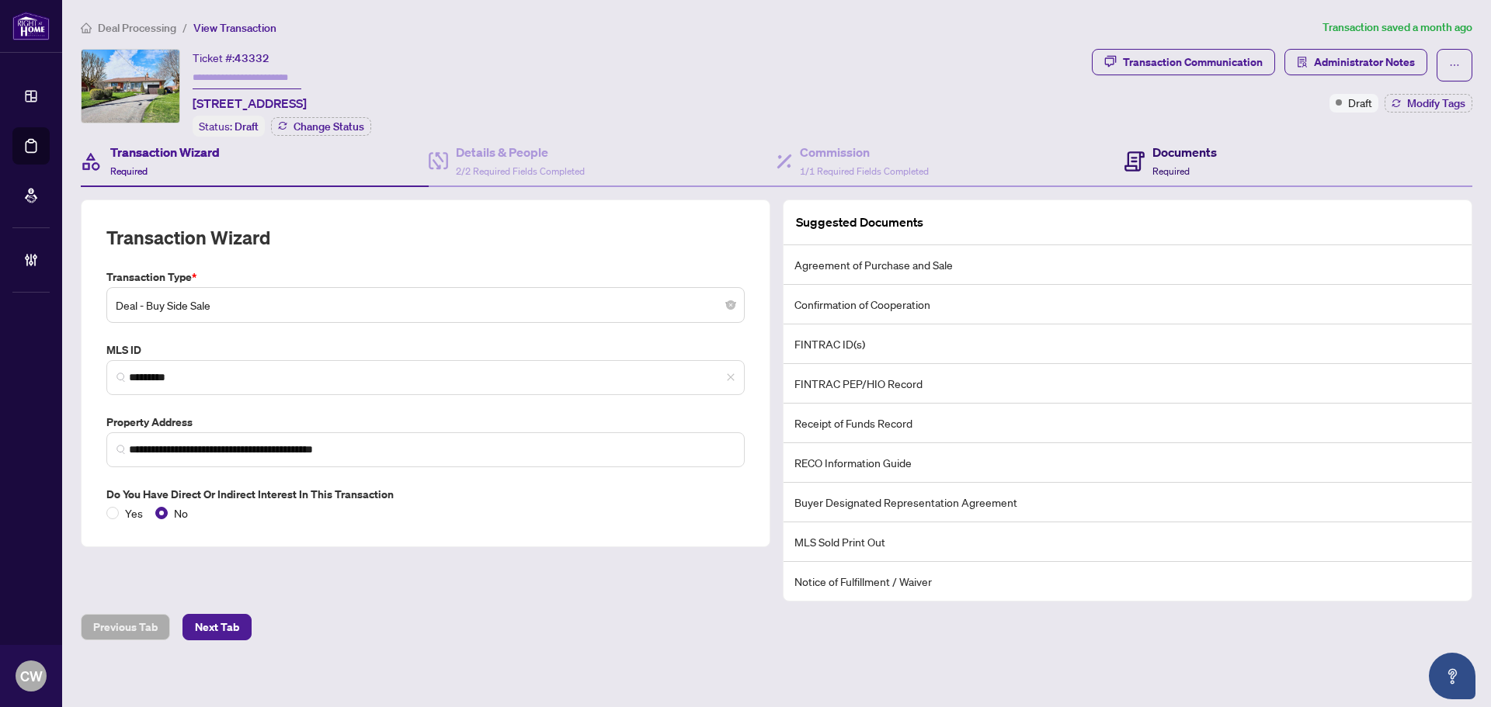
click at [1152, 172] on span "Required" at bounding box center [1170, 171] width 37 height 12
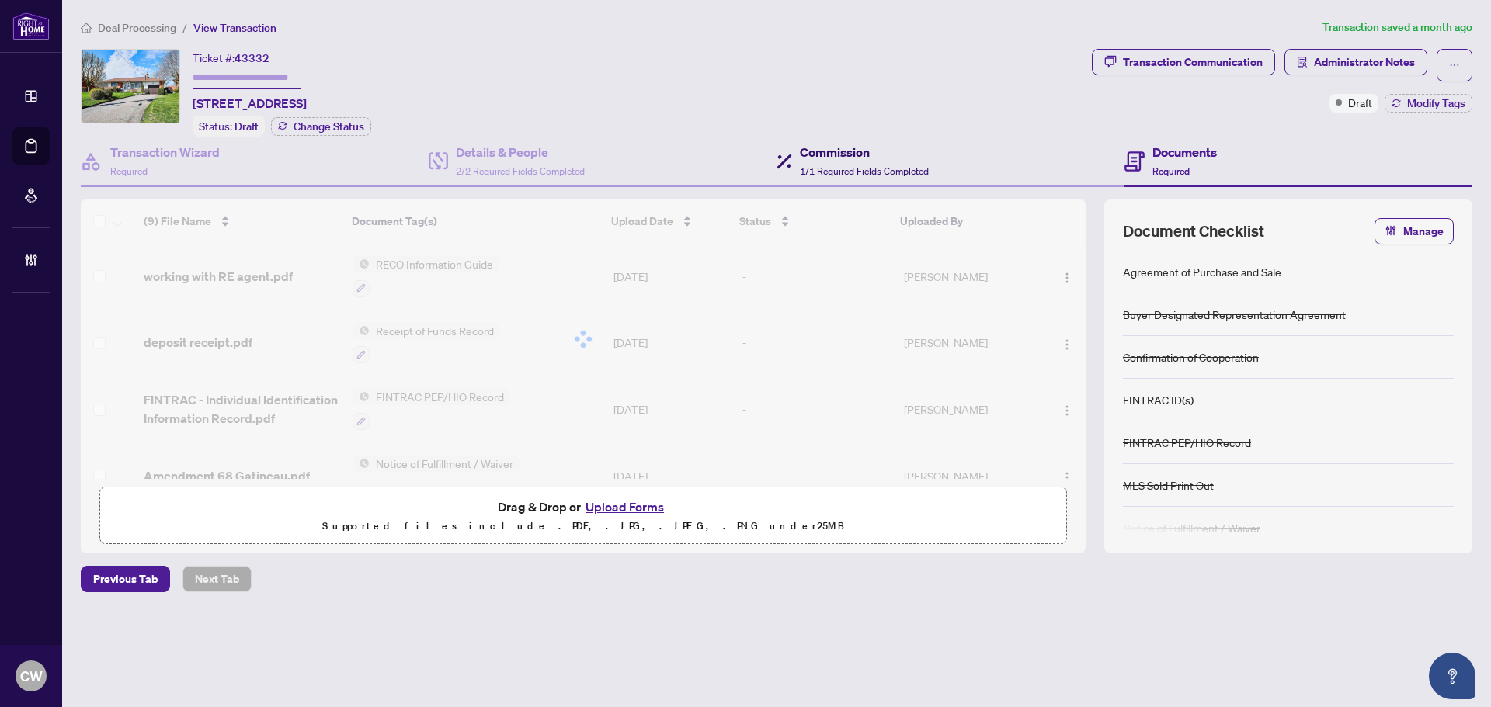
click at [866, 176] on div "Commission 1/1 Required Fields Completed" at bounding box center [864, 161] width 129 height 36
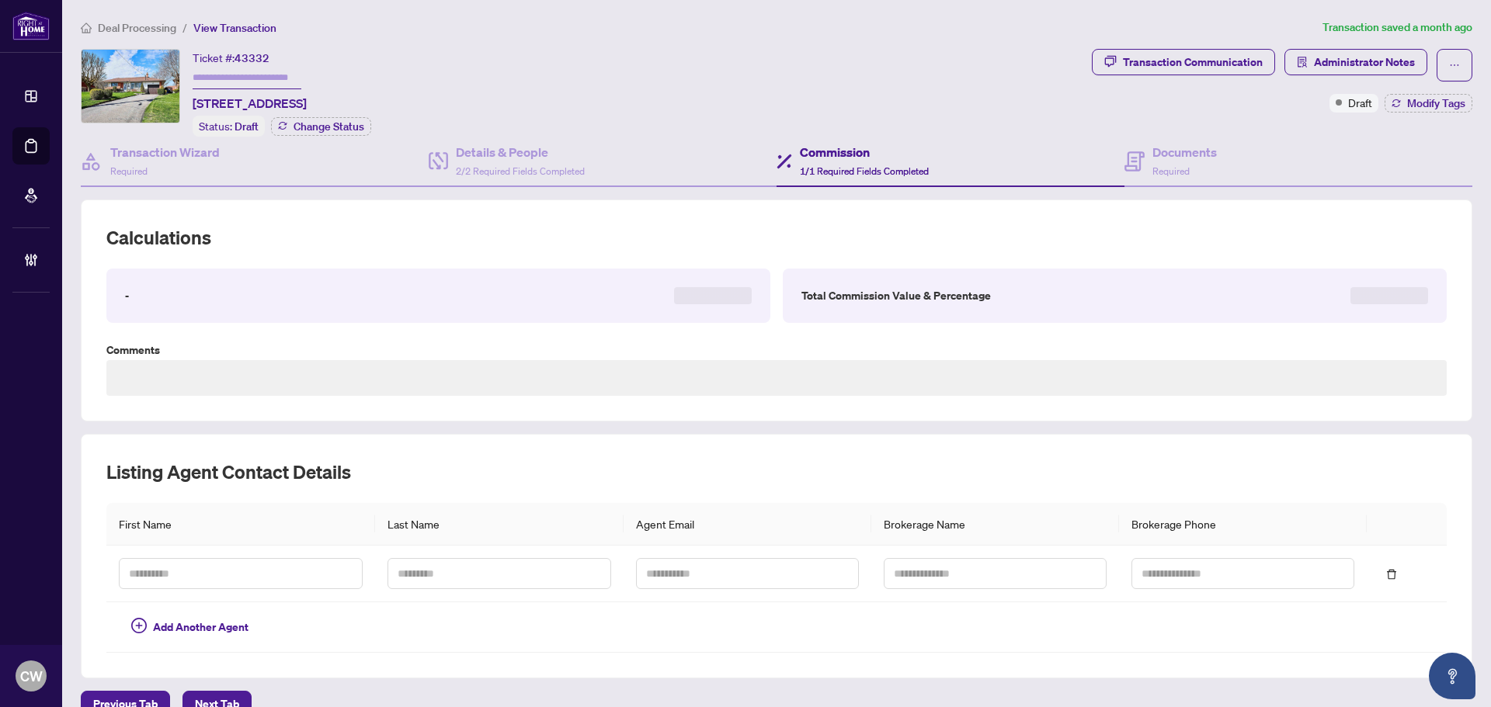
type textarea "**********"
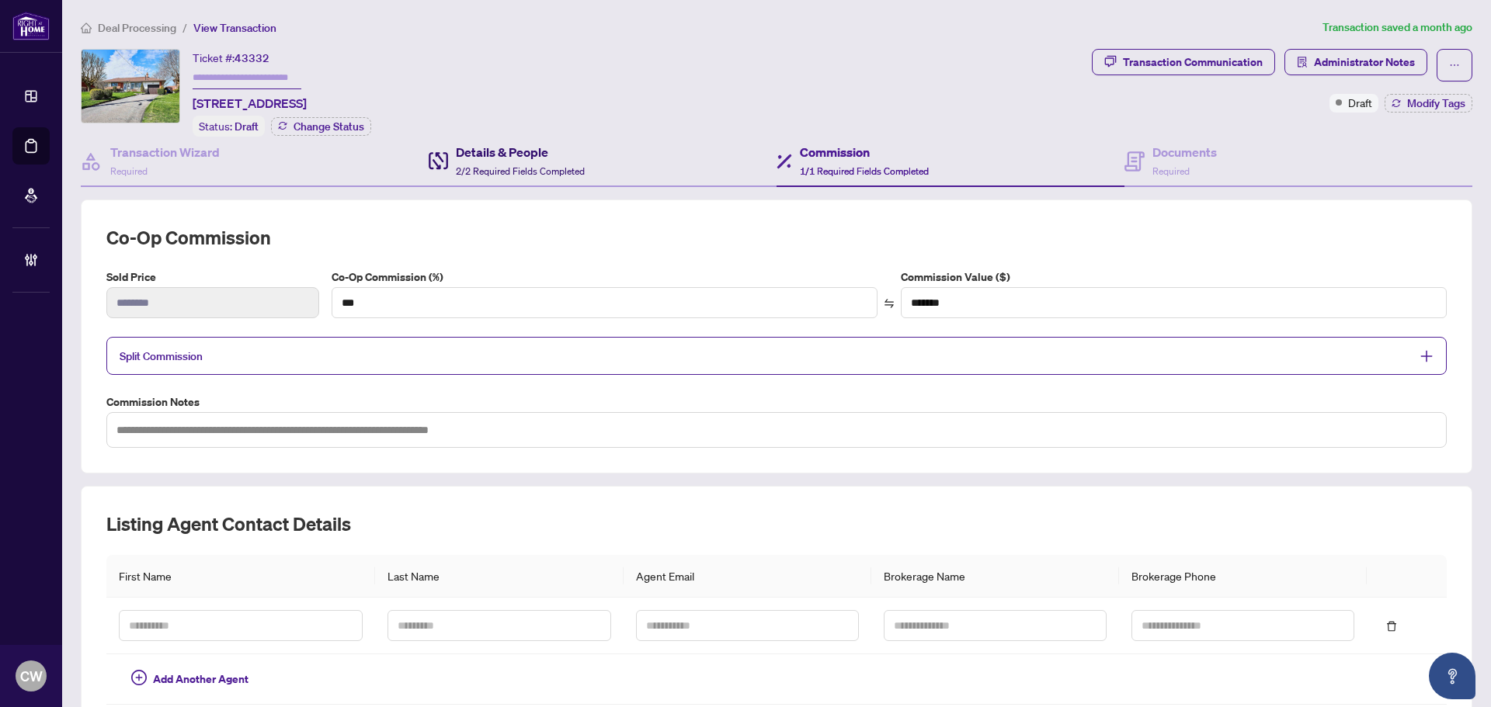
click at [515, 150] on h4 "Details & People" at bounding box center [520, 152] width 129 height 19
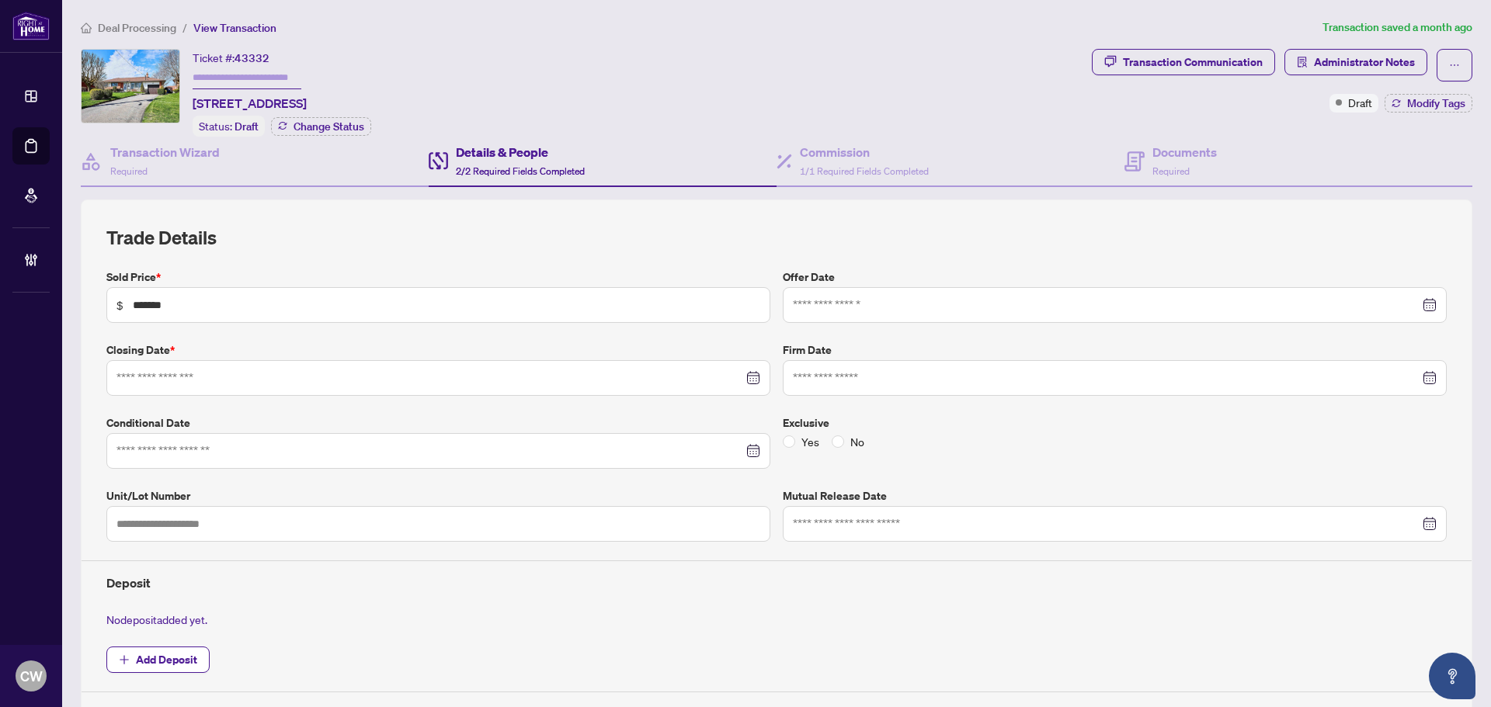
type input "**********"
click at [1162, 166] on span "Required" at bounding box center [1170, 171] width 37 height 12
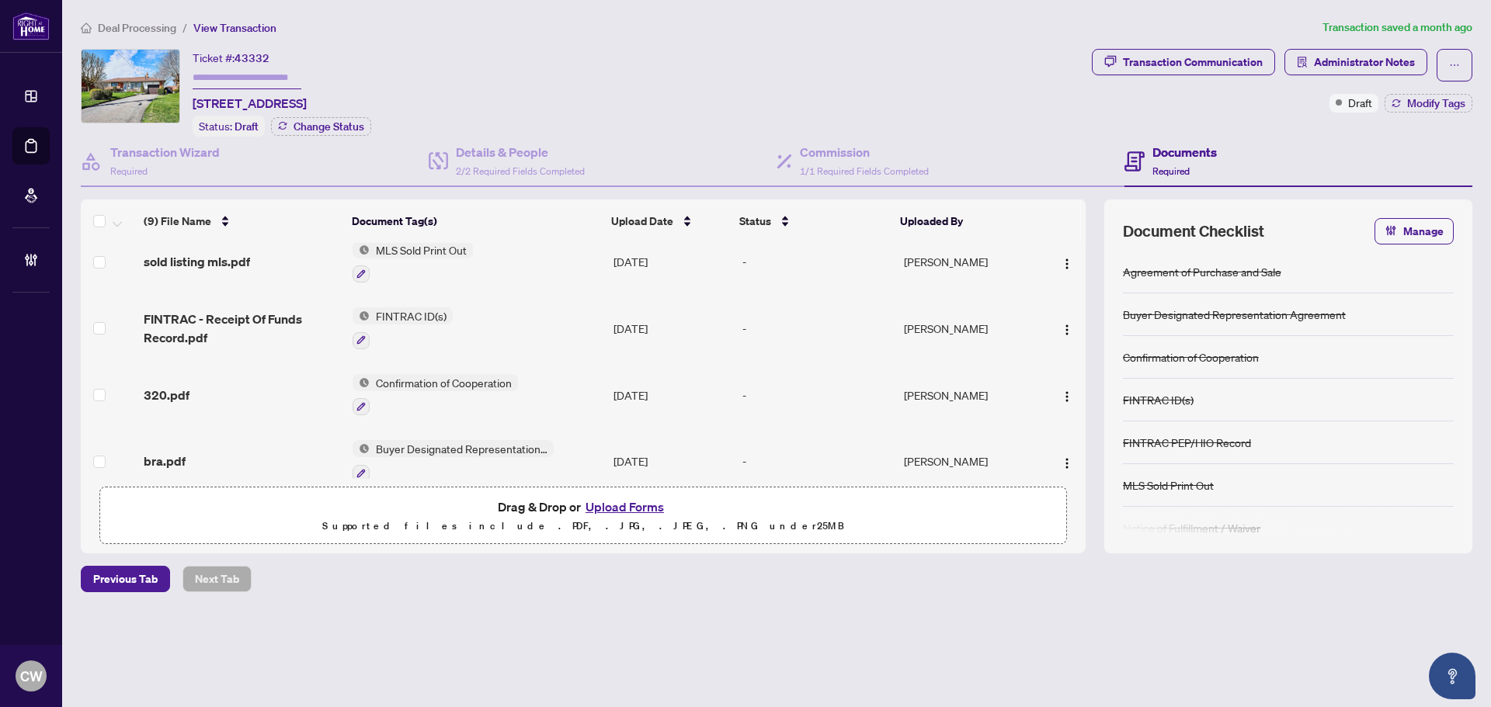
scroll to position [365, 0]
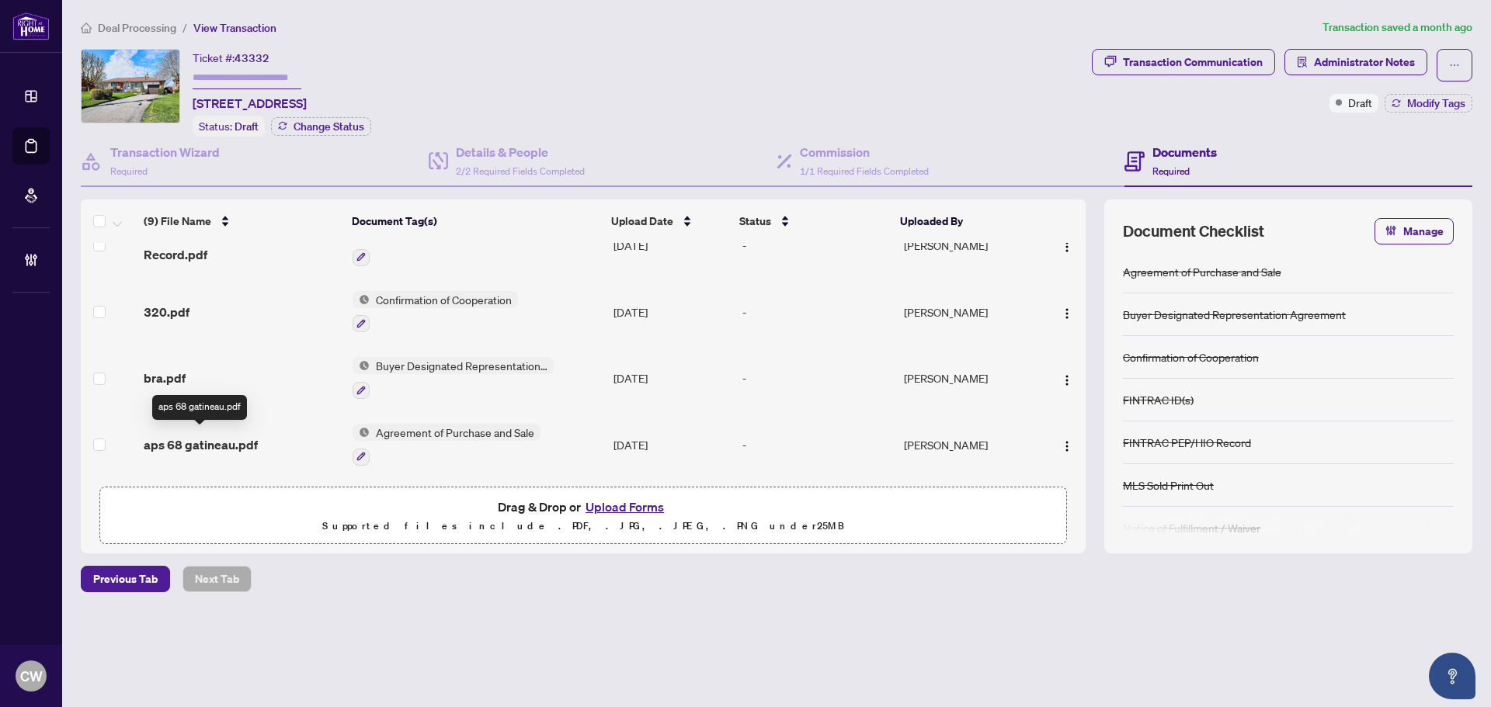
click at [224, 436] on span "aps 68 gatineau.pdf" at bounding box center [201, 445] width 114 height 19
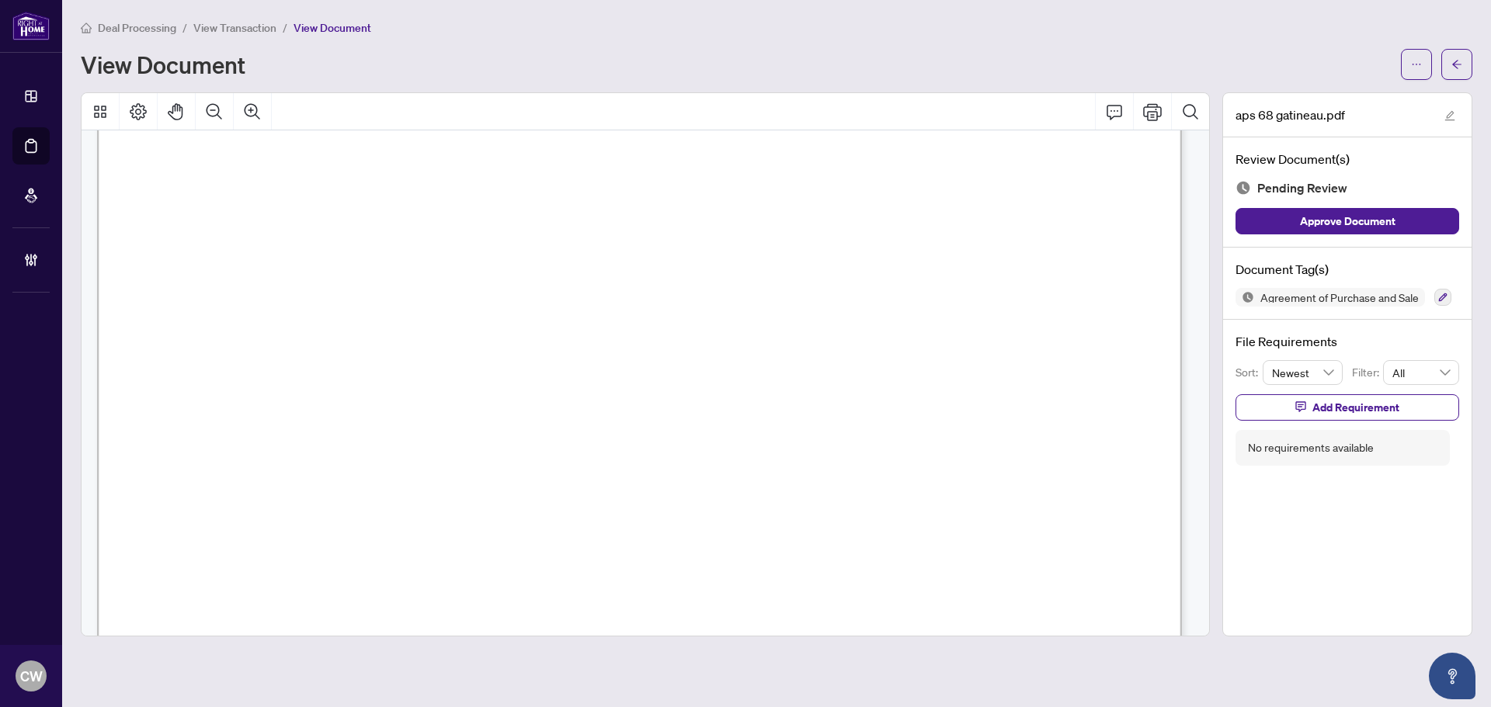
scroll to position [6135, 0]
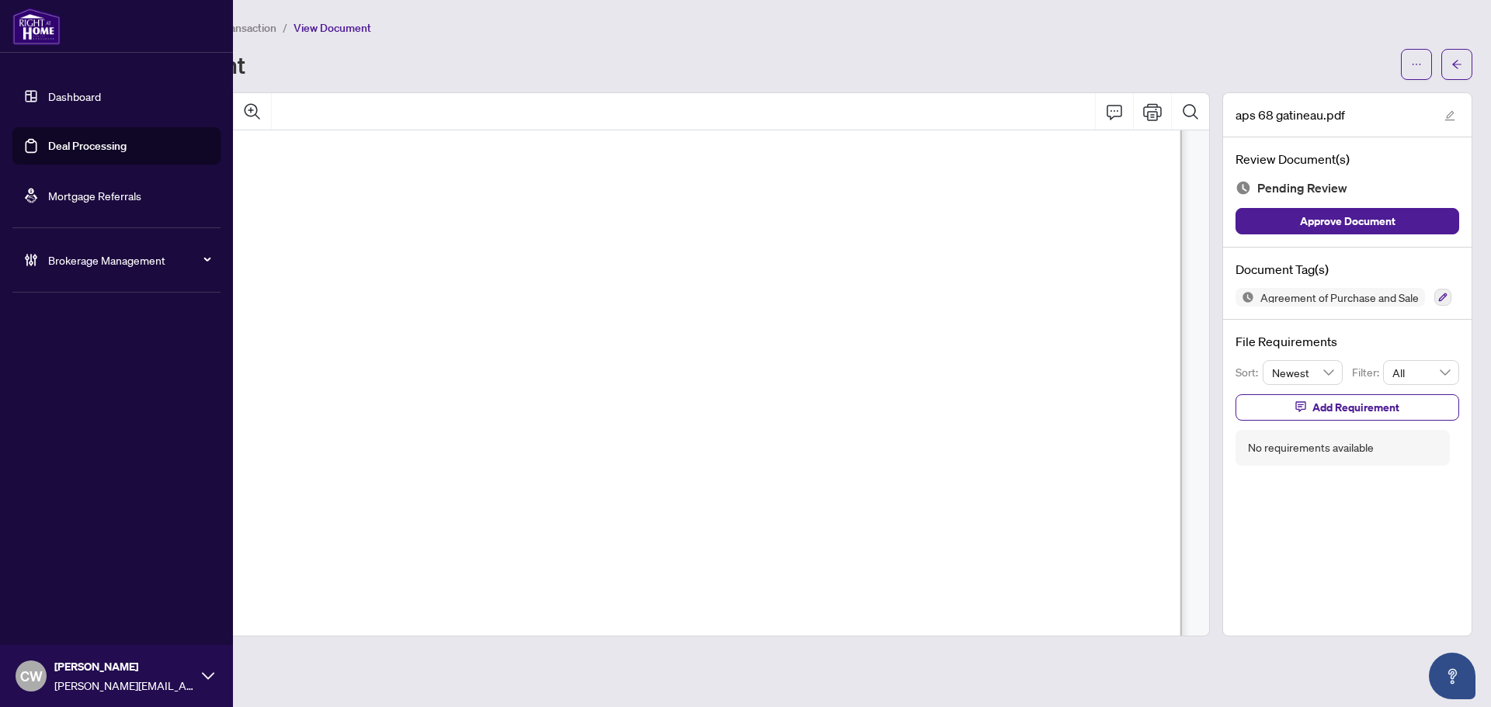
click at [51, 147] on link "Deal Processing" at bounding box center [87, 146] width 78 height 14
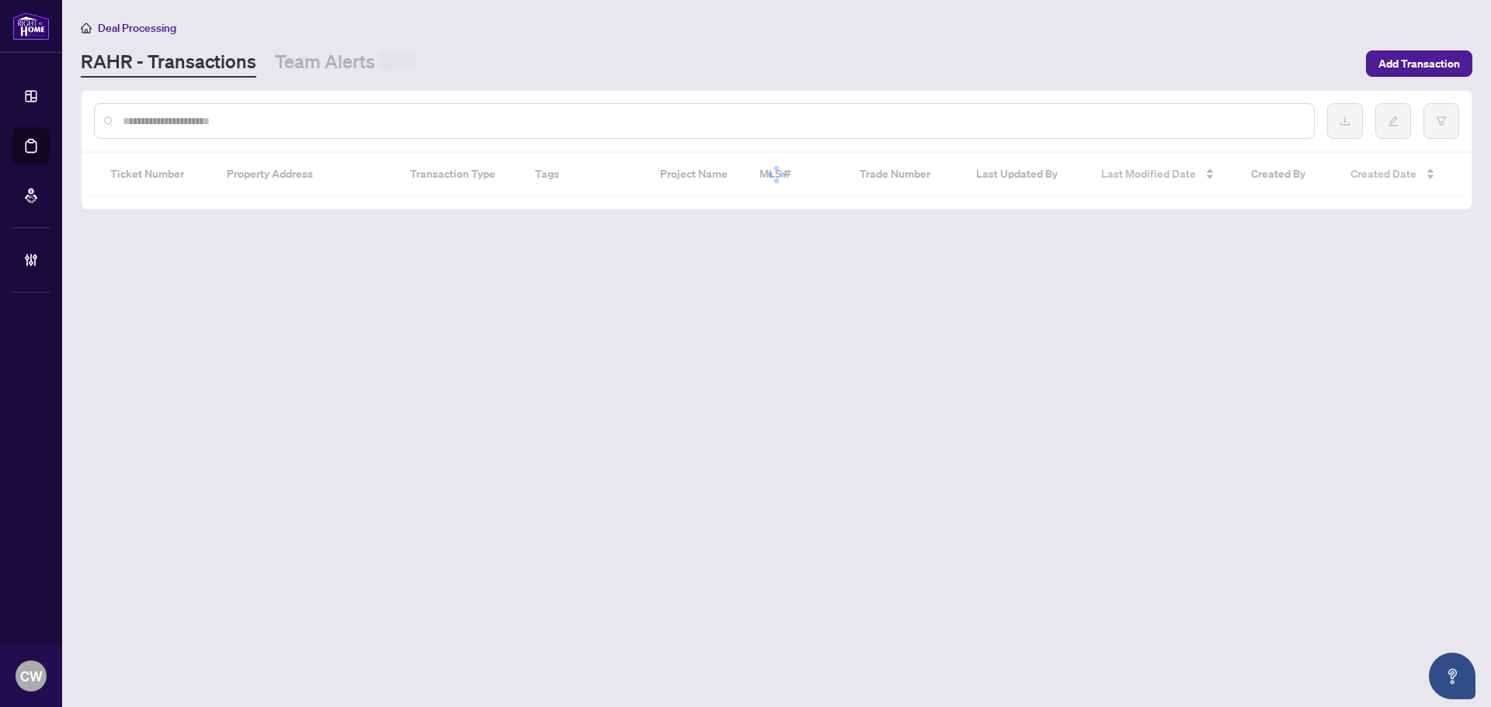
click at [291, 116] on input "text" at bounding box center [712, 121] width 1179 height 17
paste input "**********"
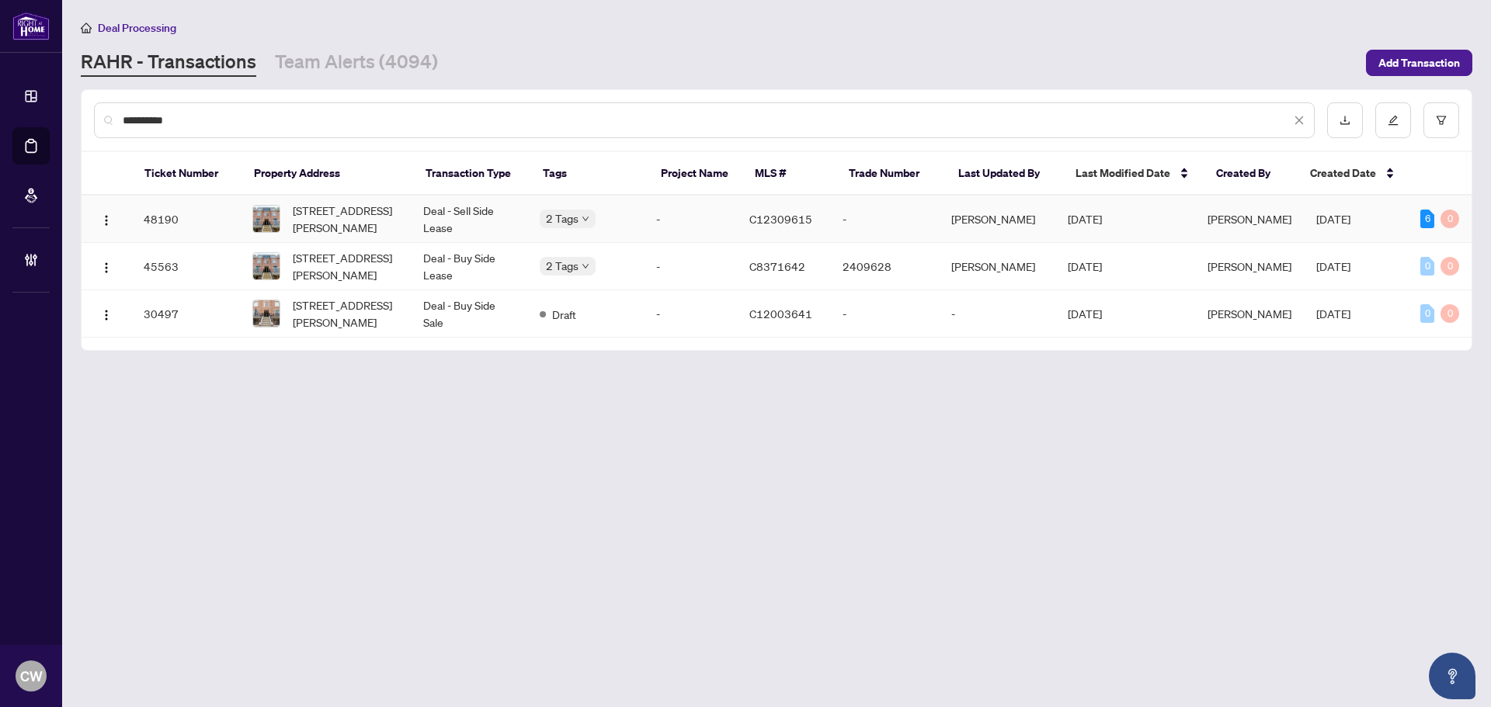
type input "**********"
click at [341, 218] on span "[STREET_ADDRESS][PERSON_NAME]" at bounding box center [346, 219] width 106 height 34
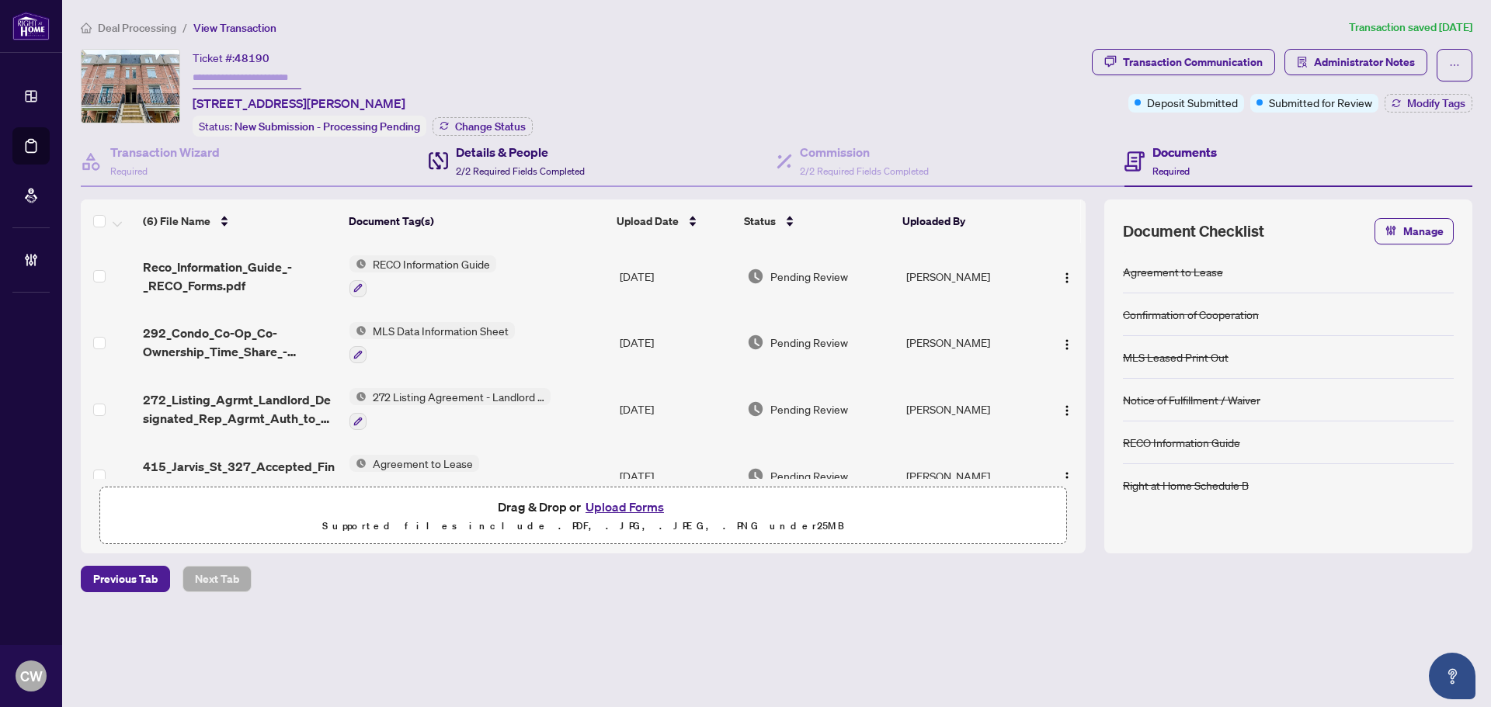
click at [492, 158] on h4 "Details & People" at bounding box center [520, 152] width 129 height 19
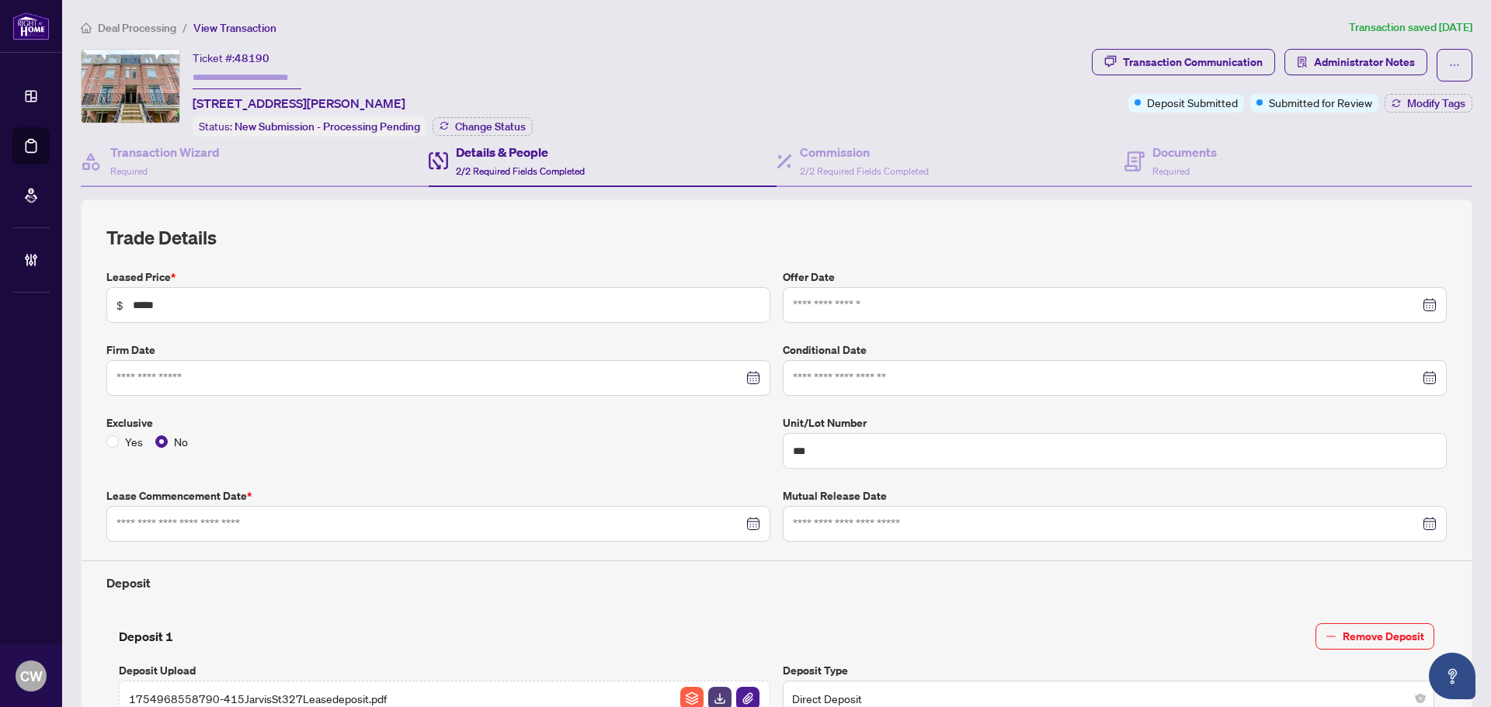
type input "**********"
click at [869, 165] on span "2/2 Required Fields Completed" at bounding box center [864, 171] width 129 height 12
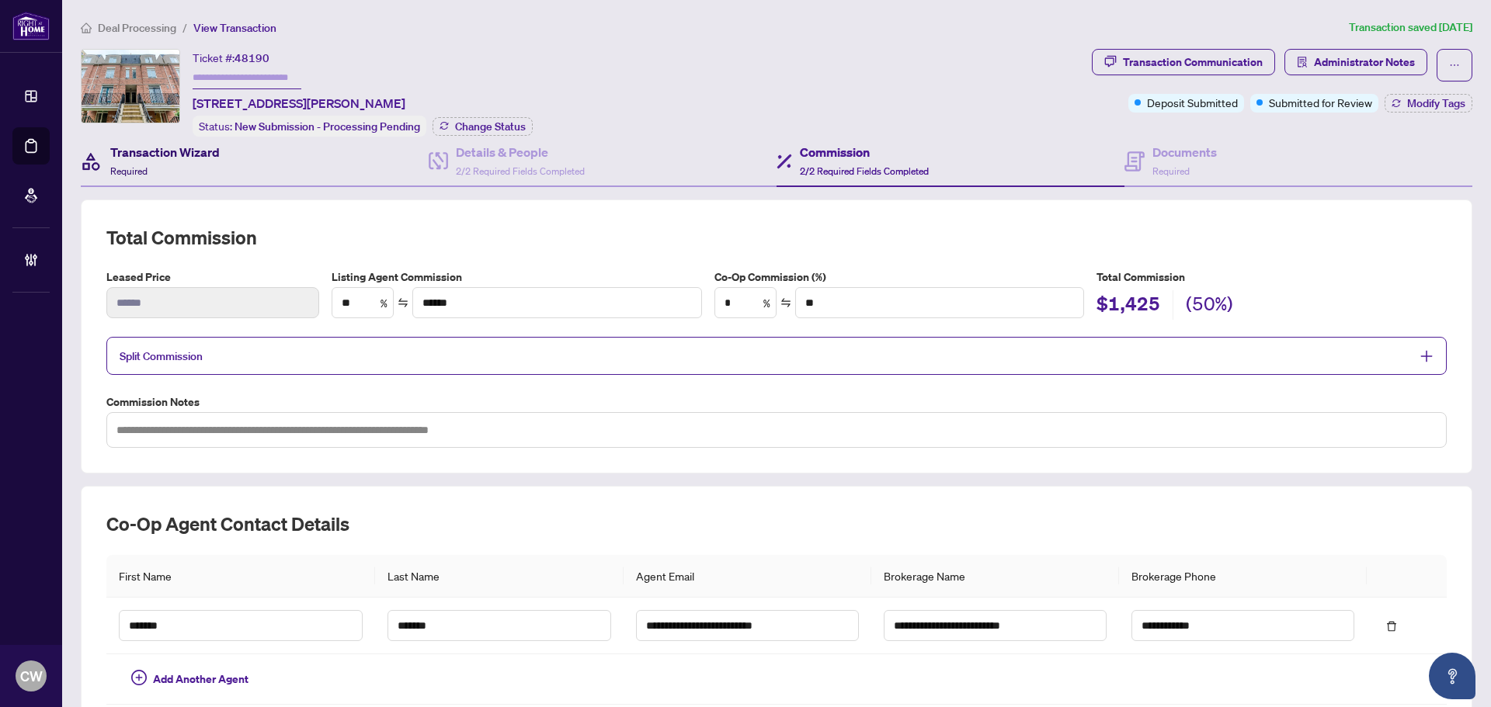
click at [142, 152] on h4 "Transaction Wizard" at bounding box center [164, 152] width 109 height 19
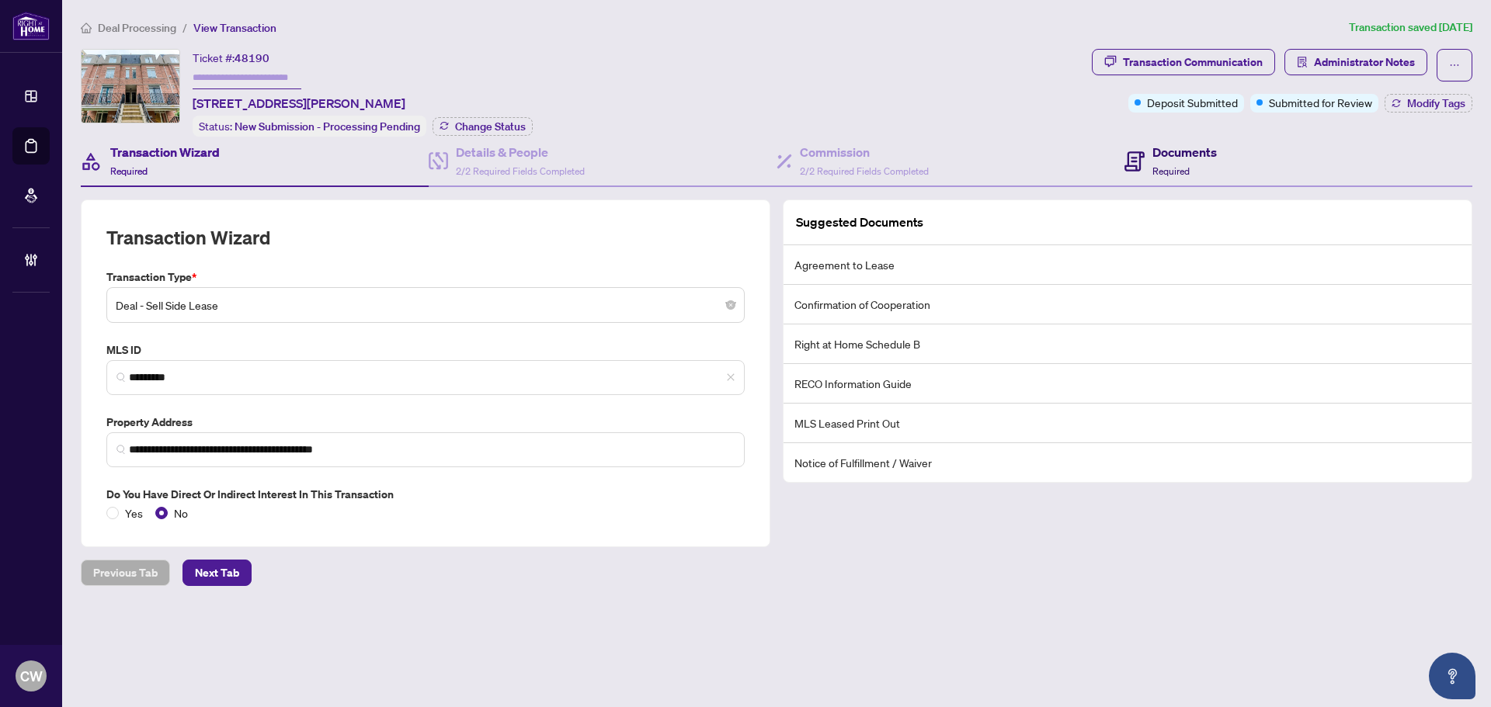
click at [1177, 165] on span "Required" at bounding box center [1170, 171] width 37 height 12
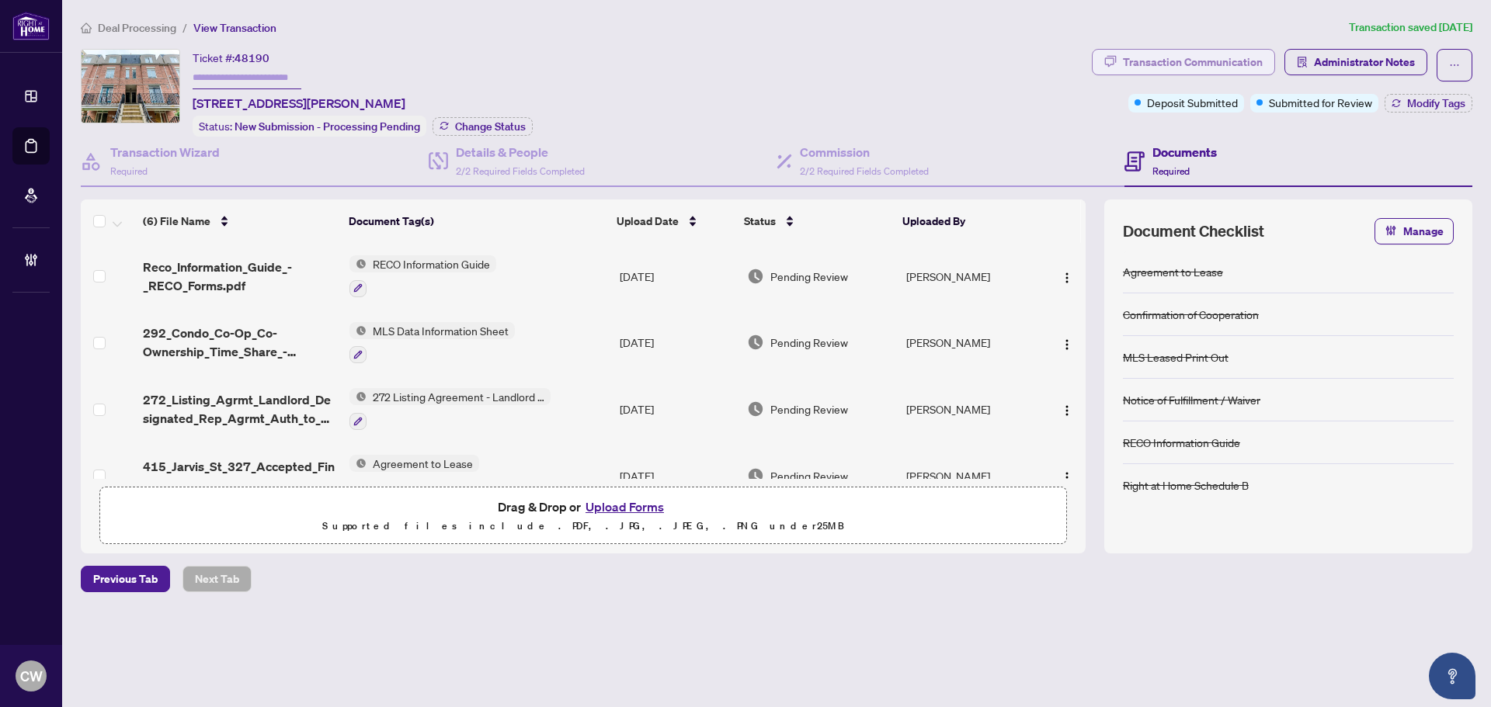
click at [1246, 61] on div "Transaction Communication" at bounding box center [1193, 62] width 140 height 25
type textarea "**********"
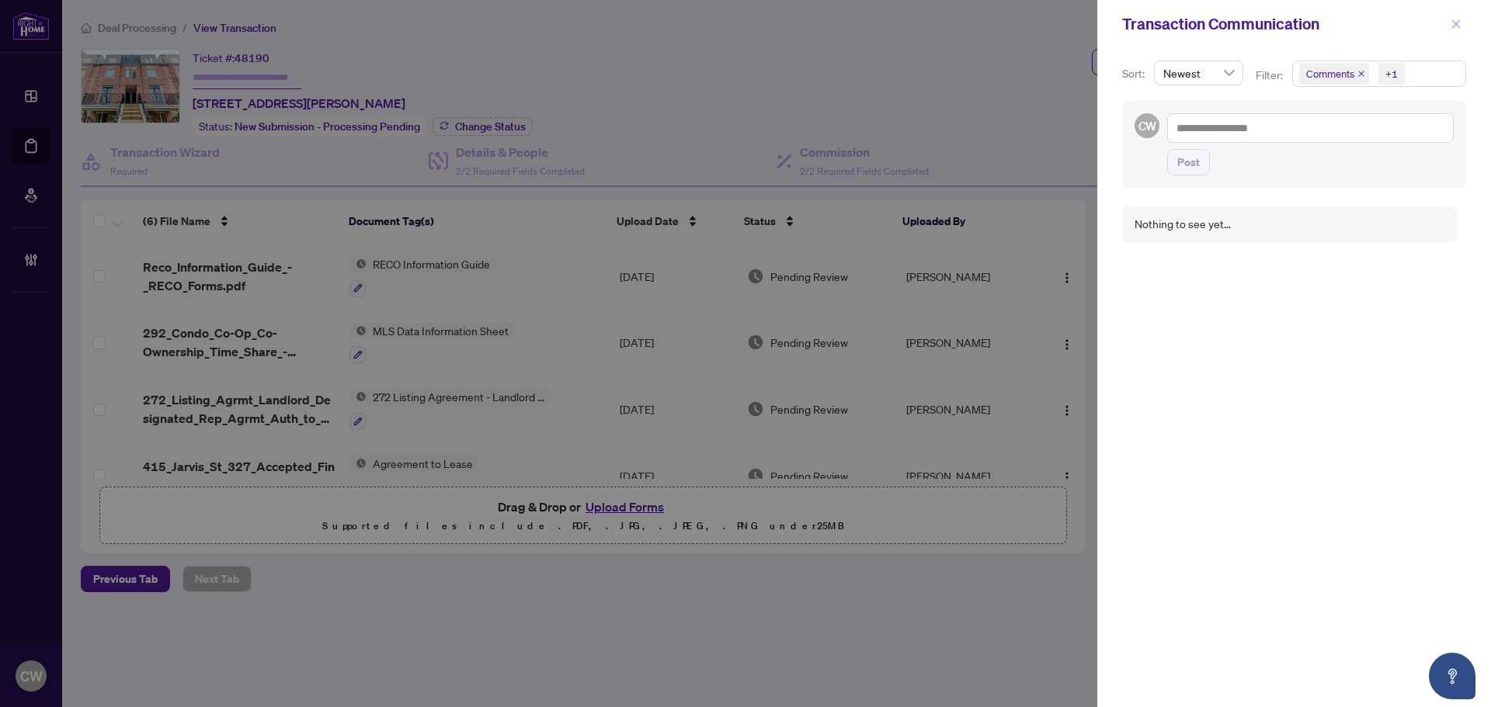
click at [1449, 23] on button "button" at bounding box center [1456, 24] width 20 height 19
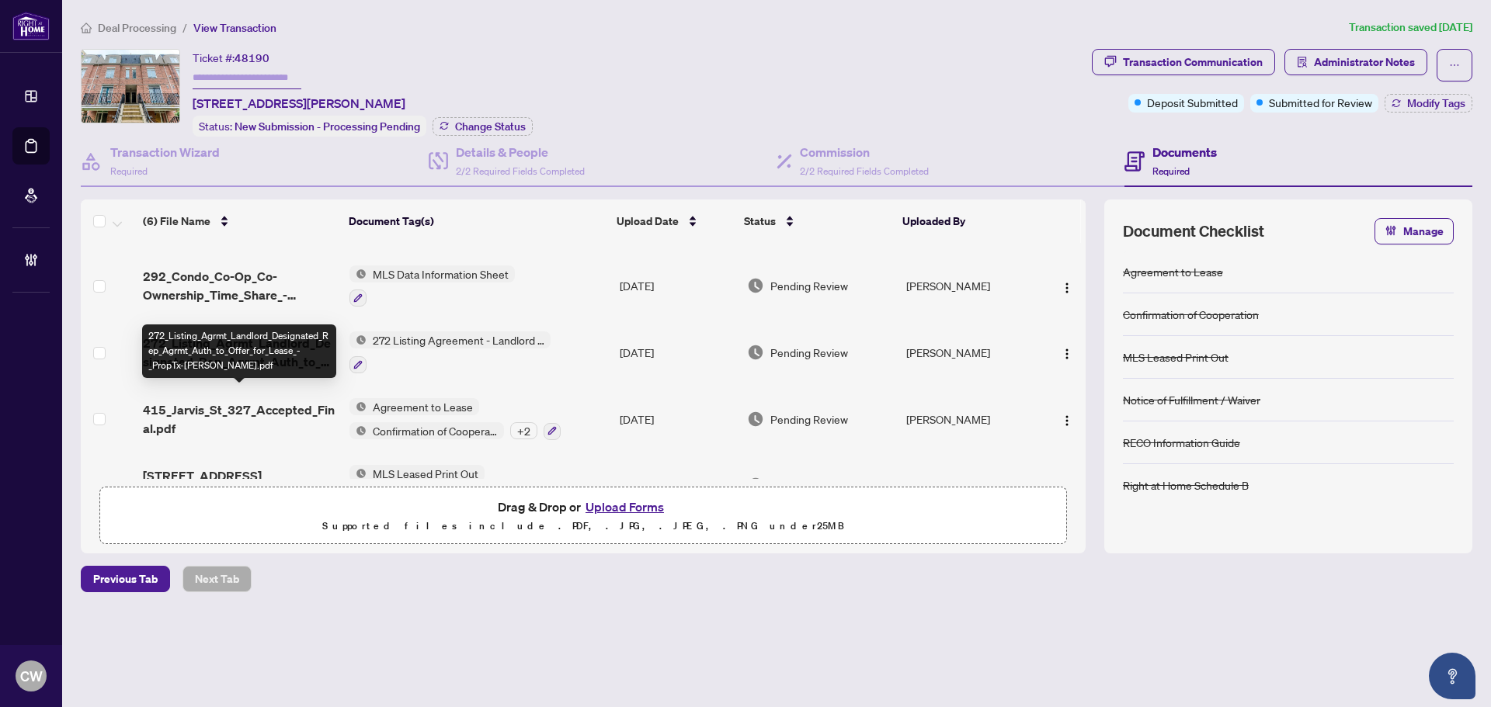
scroll to position [167, 0]
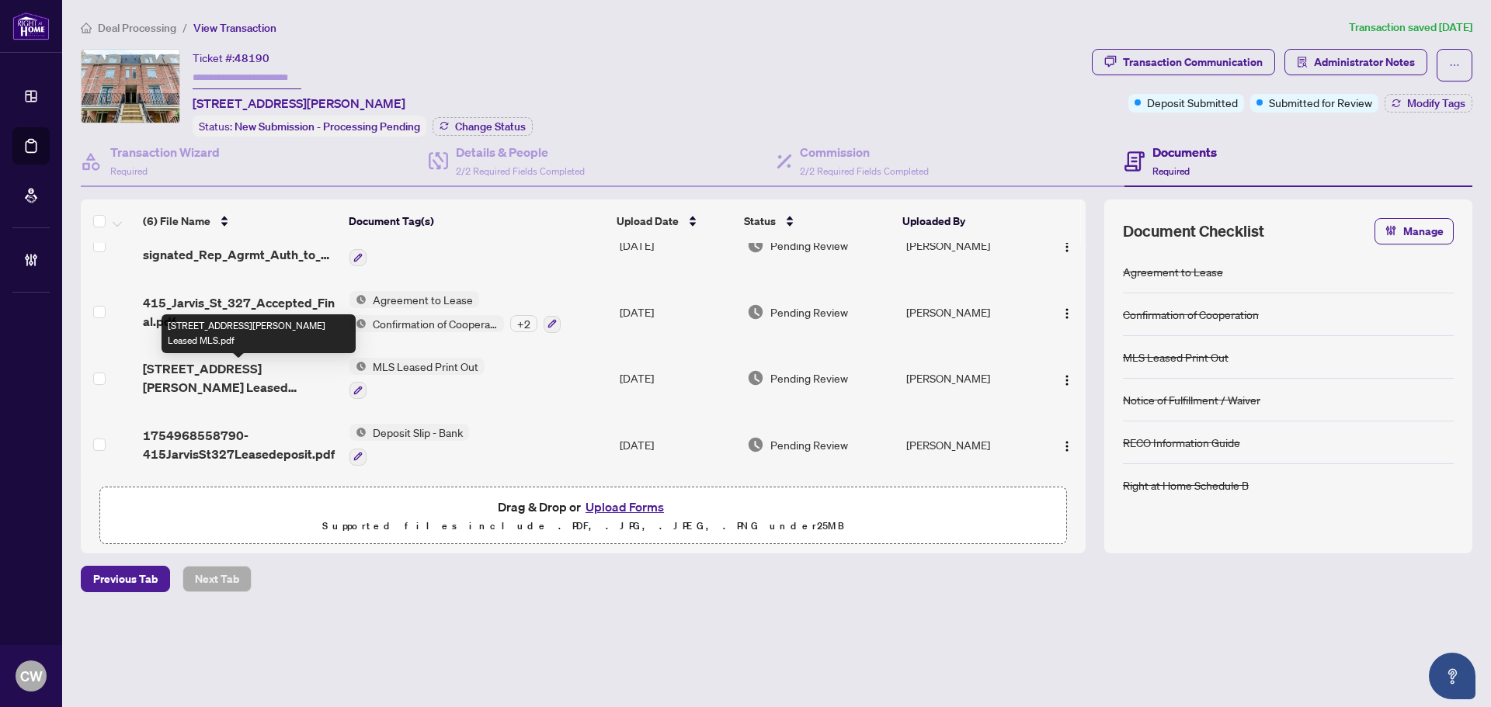
click at [228, 375] on span "[STREET_ADDRESS][PERSON_NAME] Leased MLS.pdf" at bounding box center [240, 378] width 194 height 37
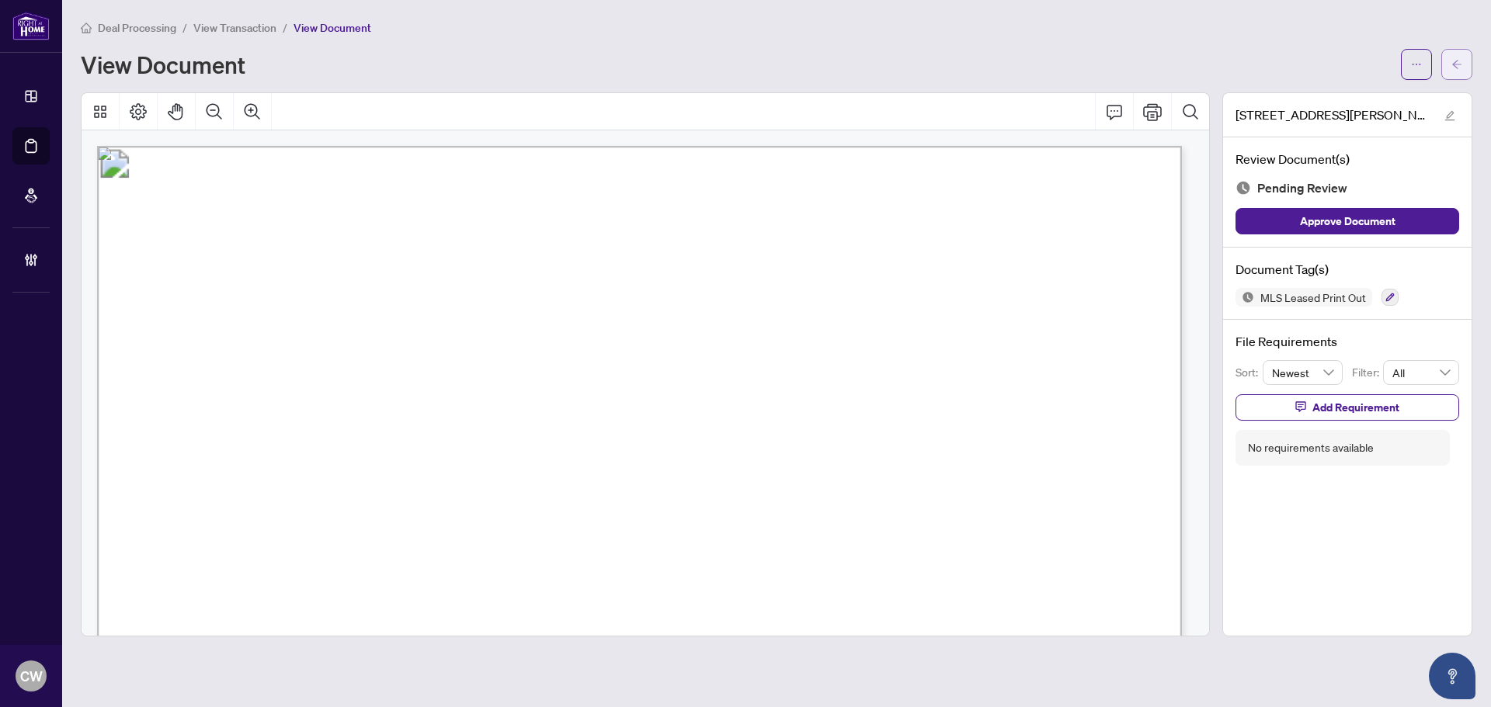
click at [1465, 61] on button "button" at bounding box center [1456, 64] width 31 height 31
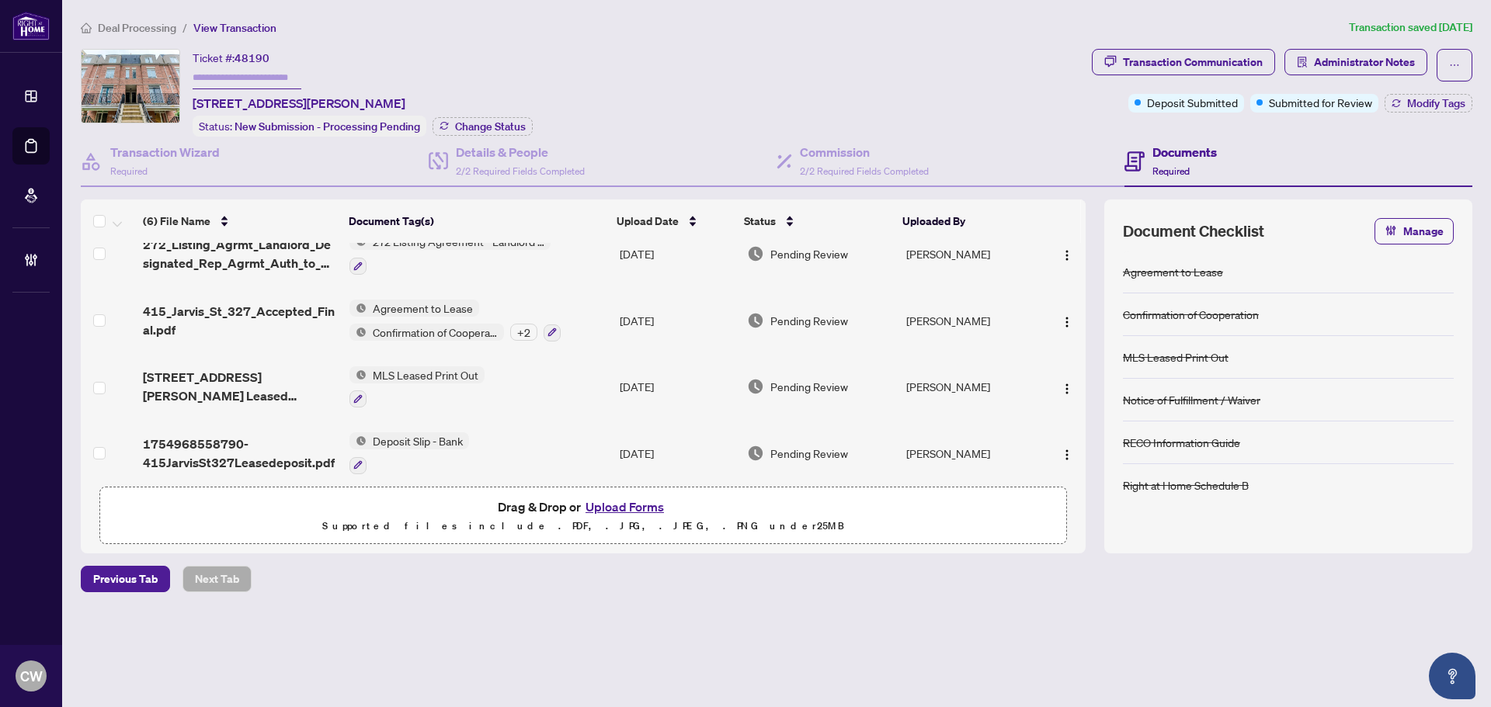
scroll to position [167, 0]
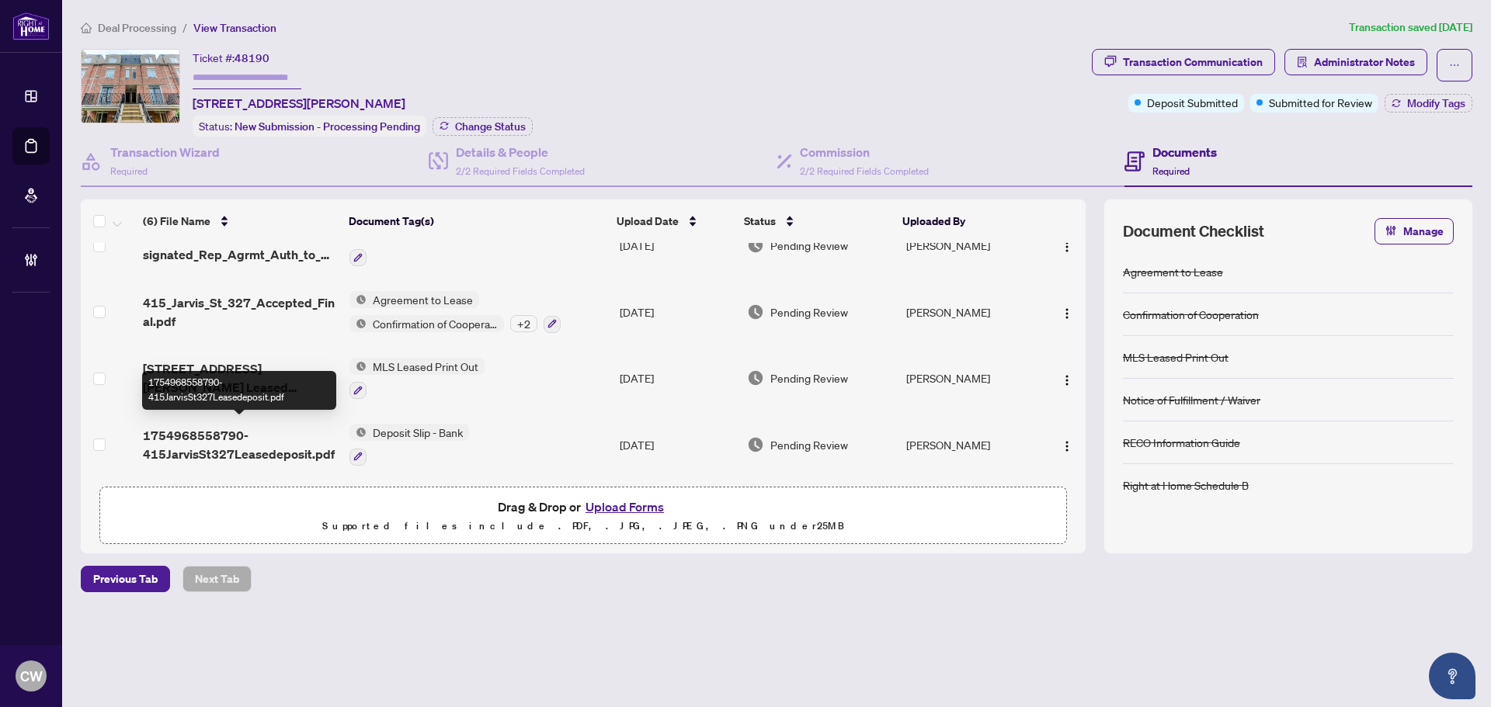
click at [235, 436] on span "1754968558790-415JarvisSt327Leasedeposit.pdf" at bounding box center [240, 444] width 194 height 37
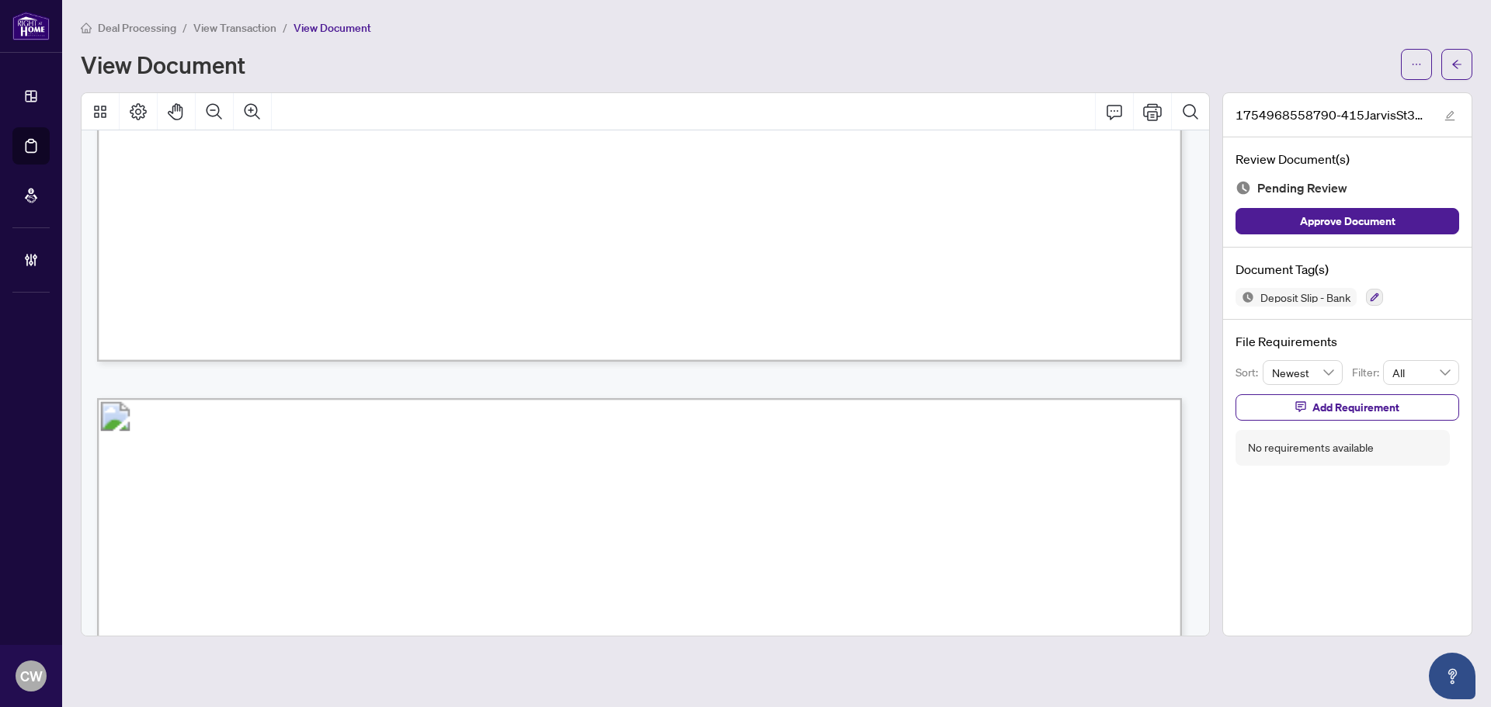
scroll to position [1320, 0]
click at [1446, 57] on button "button" at bounding box center [1456, 64] width 31 height 31
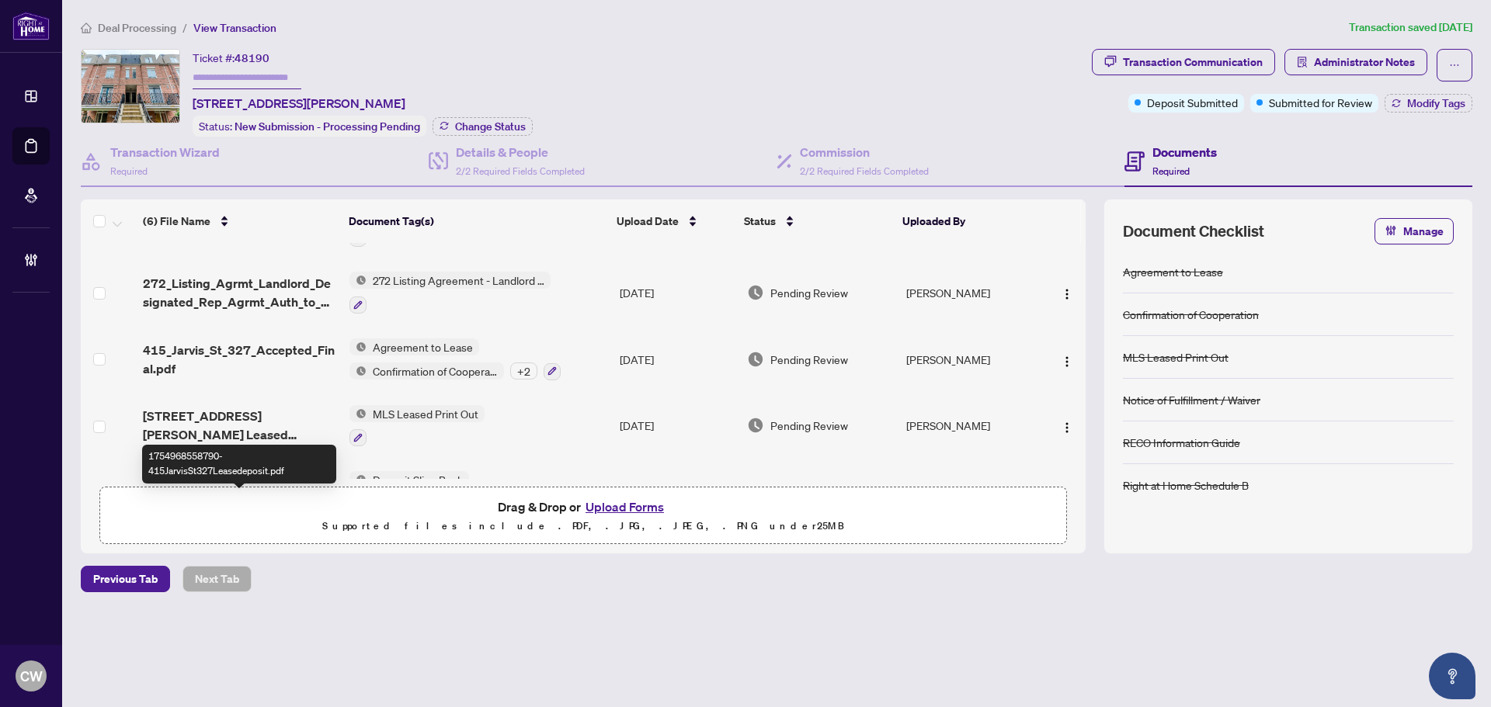
scroll to position [89, 0]
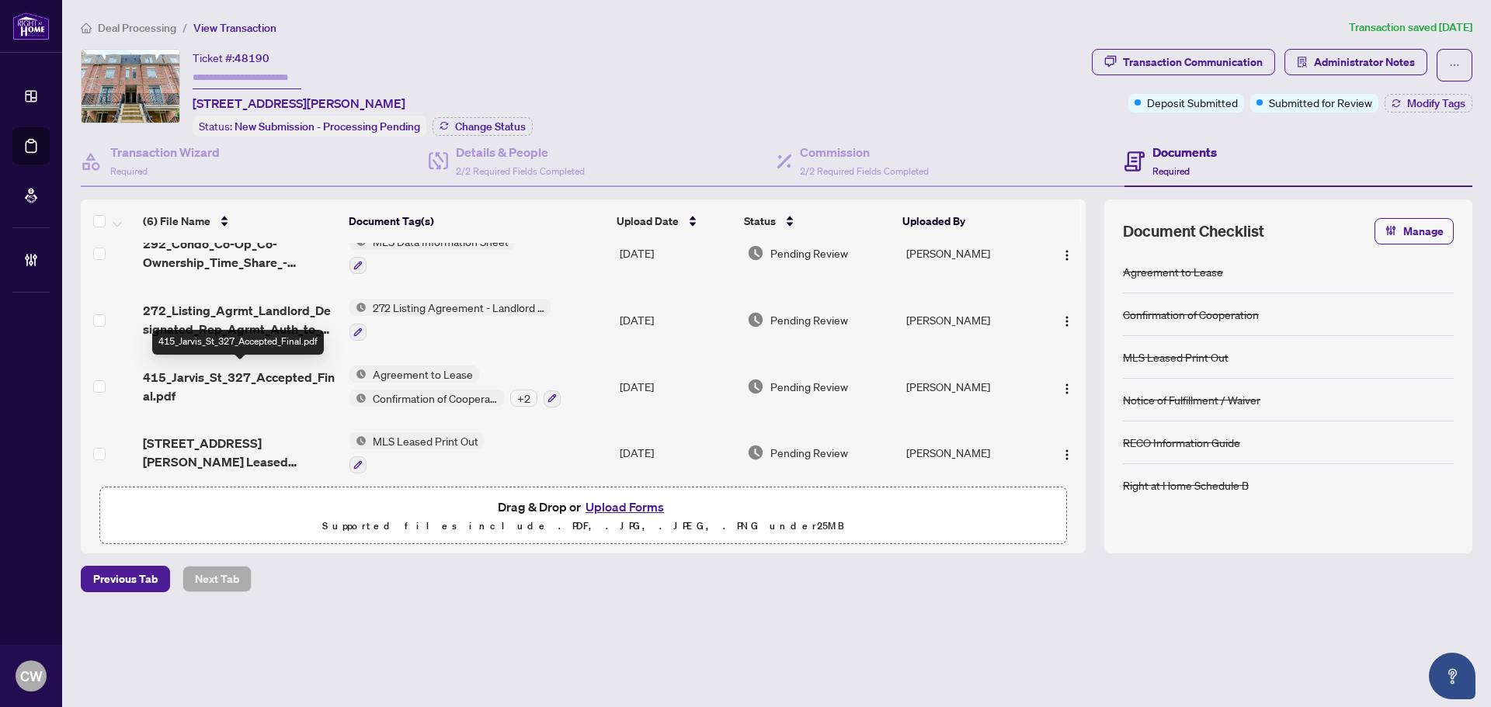
click at [259, 374] on span "415_Jarvis_St_327_Accepted_Final.pdf" at bounding box center [240, 386] width 194 height 37
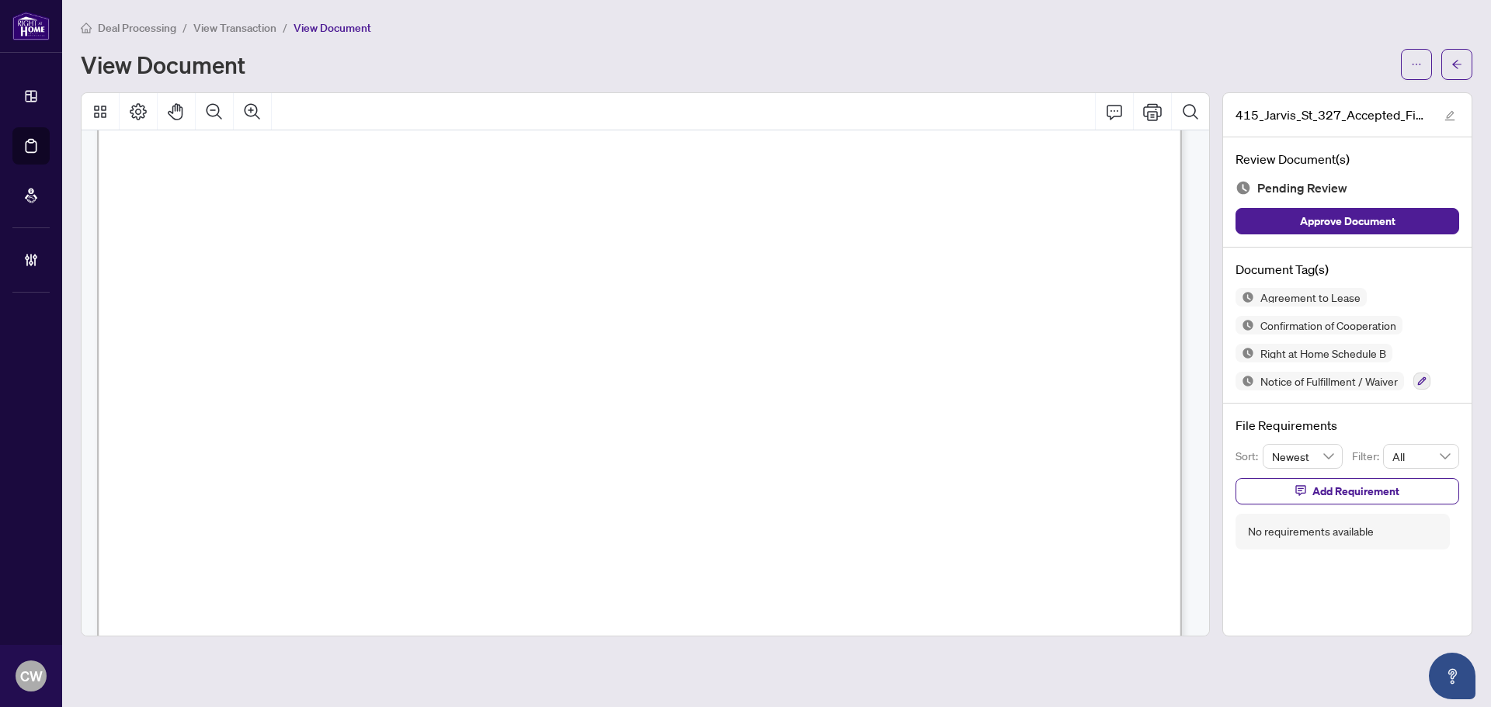
scroll to position [2951, 0]
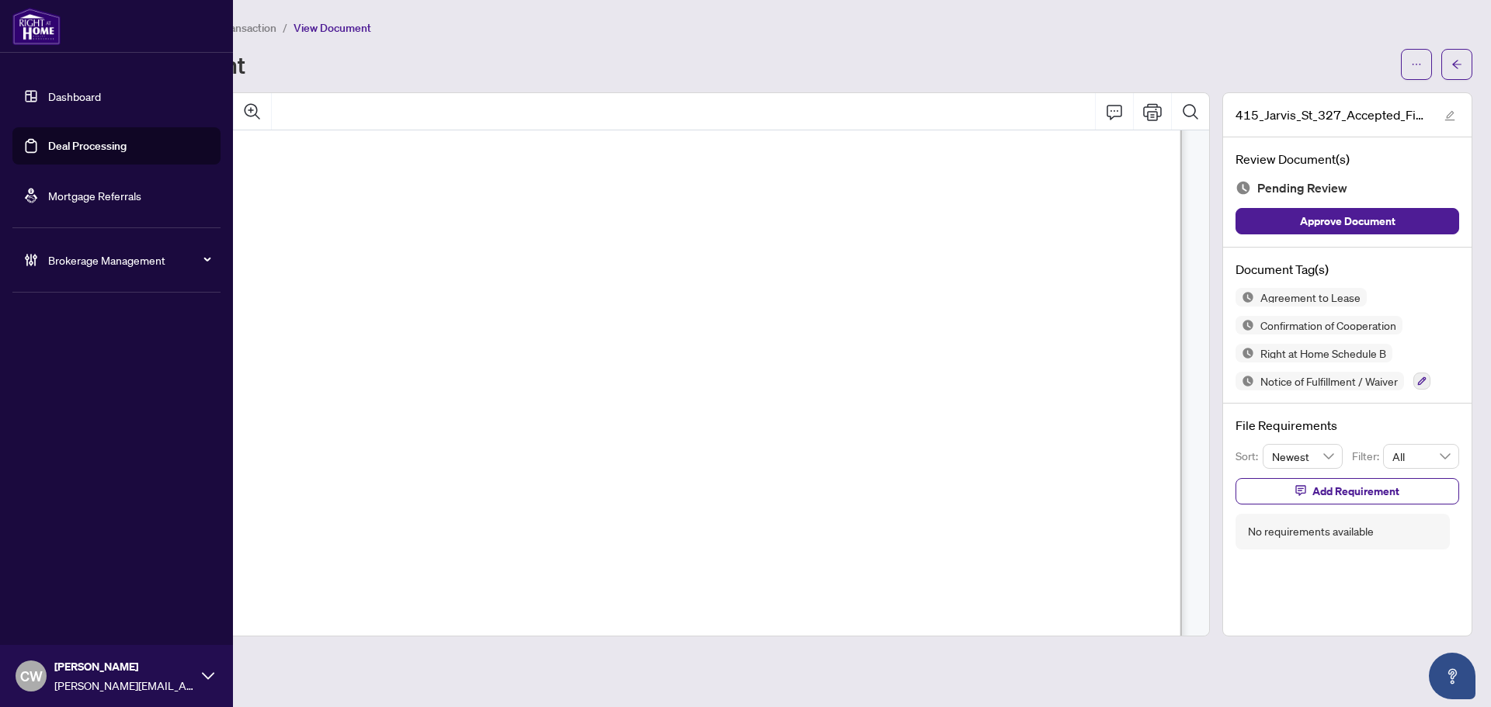
click at [48, 140] on link "Deal Processing" at bounding box center [87, 146] width 78 height 14
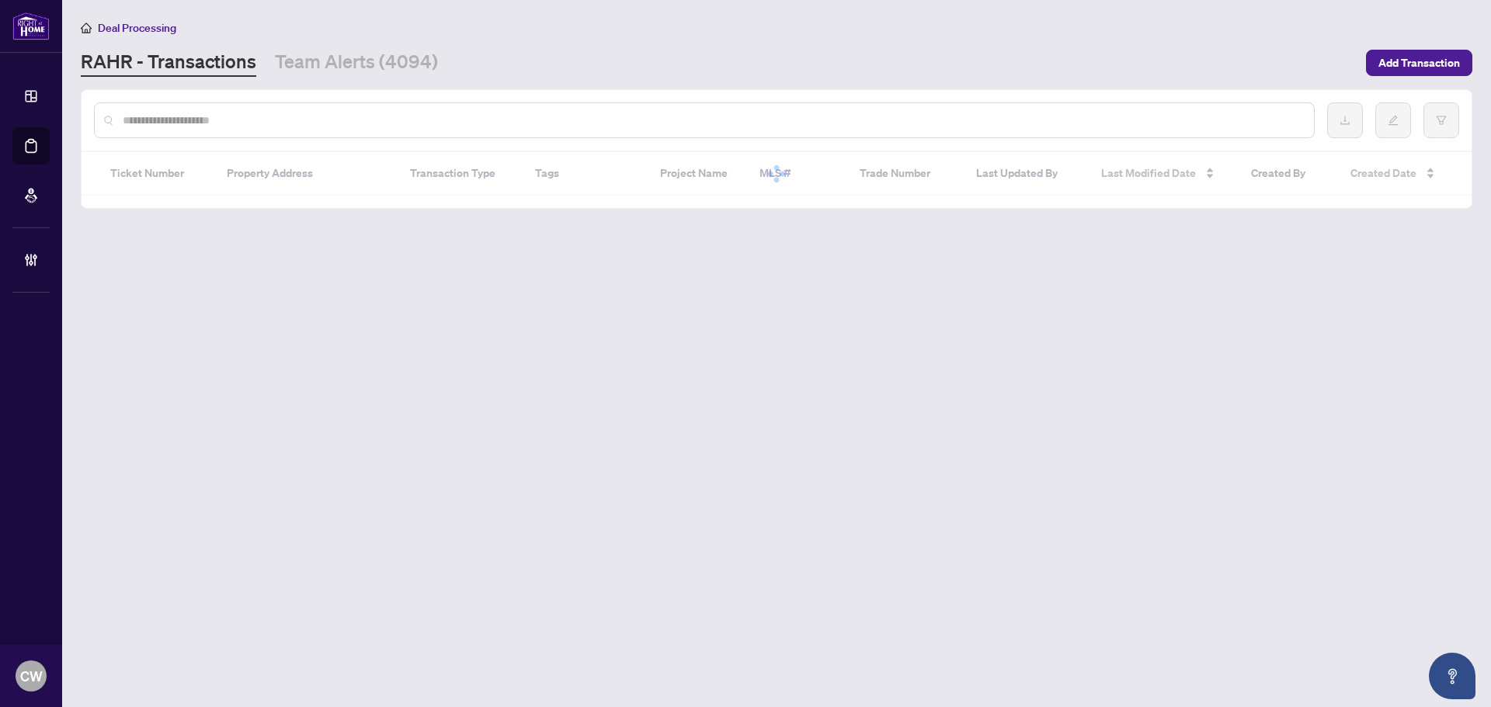
drag, startPoint x: 261, startPoint y: 110, endPoint x: 252, endPoint y: 103, distance: 11.6
click at [261, 110] on div at bounding box center [704, 121] width 1221 height 36
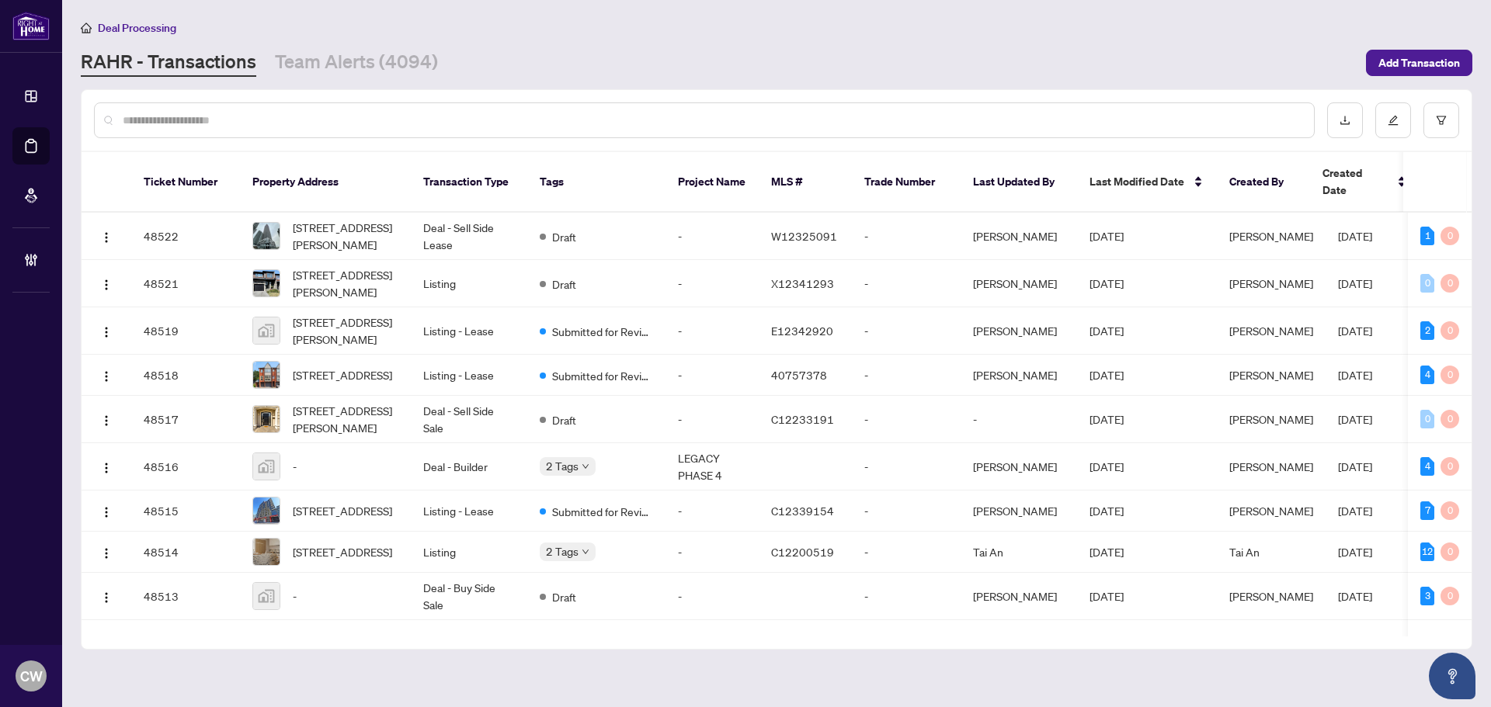
click at [217, 120] on input "text" at bounding box center [712, 120] width 1179 height 17
paste input "*******"
type input "*******"
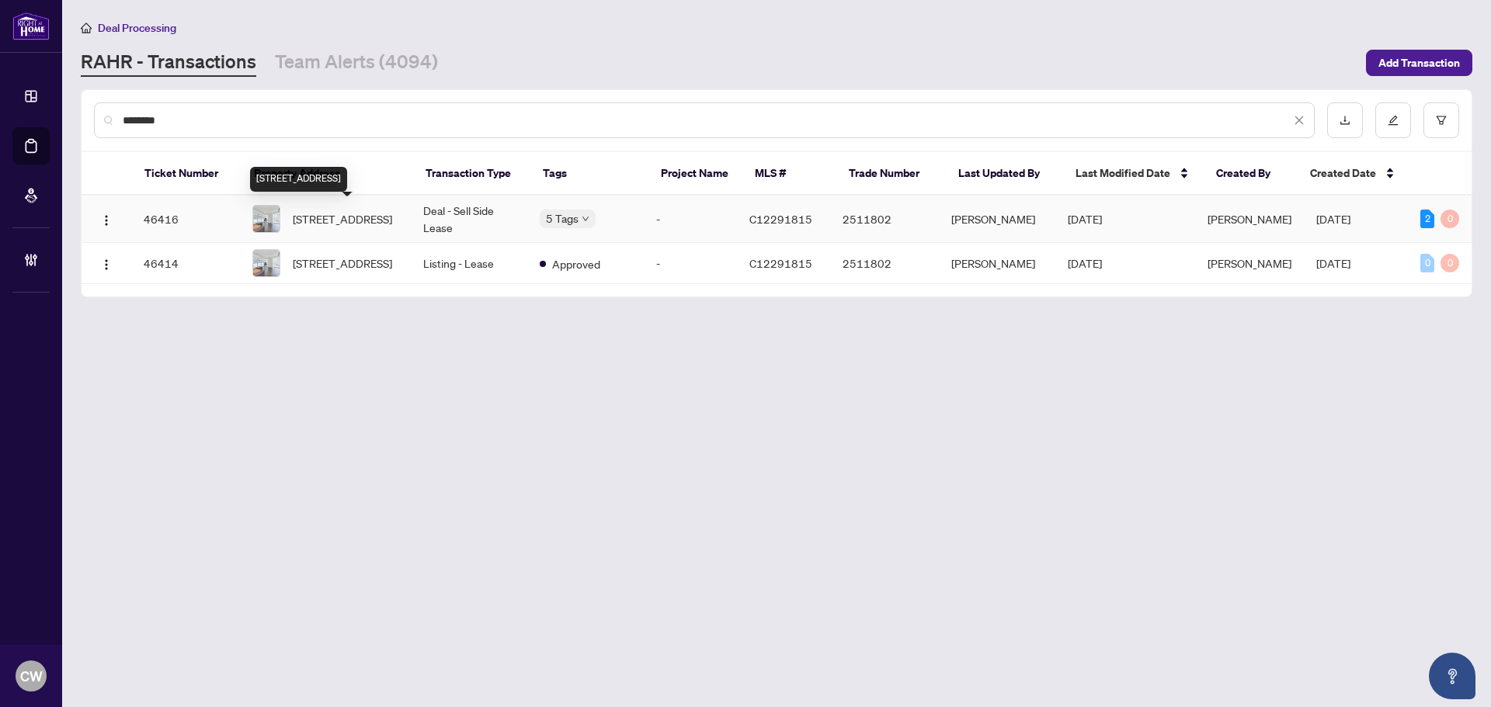
click at [310, 210] on span "[STREET_ADDRESS]" at bounding box center [342, 218] width 99 height 17
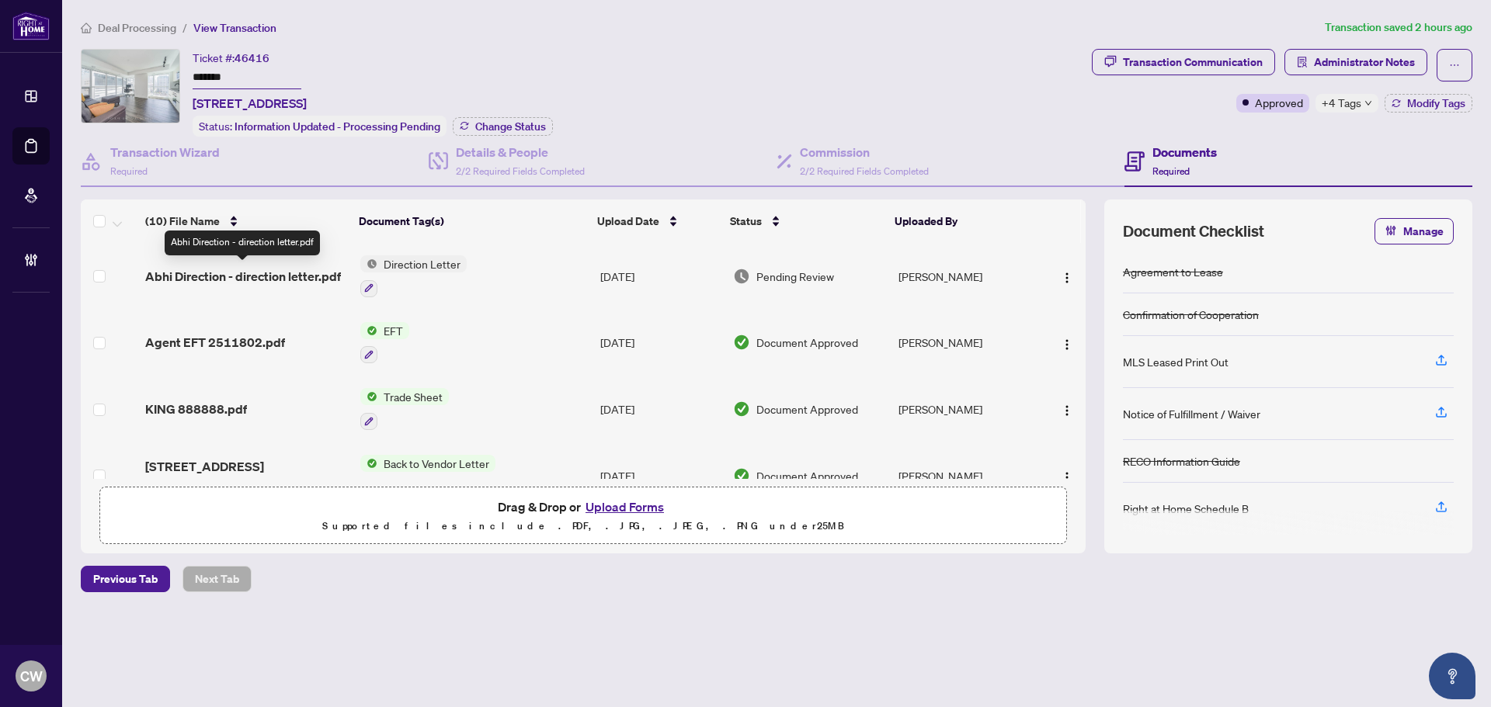
click at [293, 274] on span "Abhi Direction - direction letter.pdf" at bounding box center [243, 276] width 196 height 19
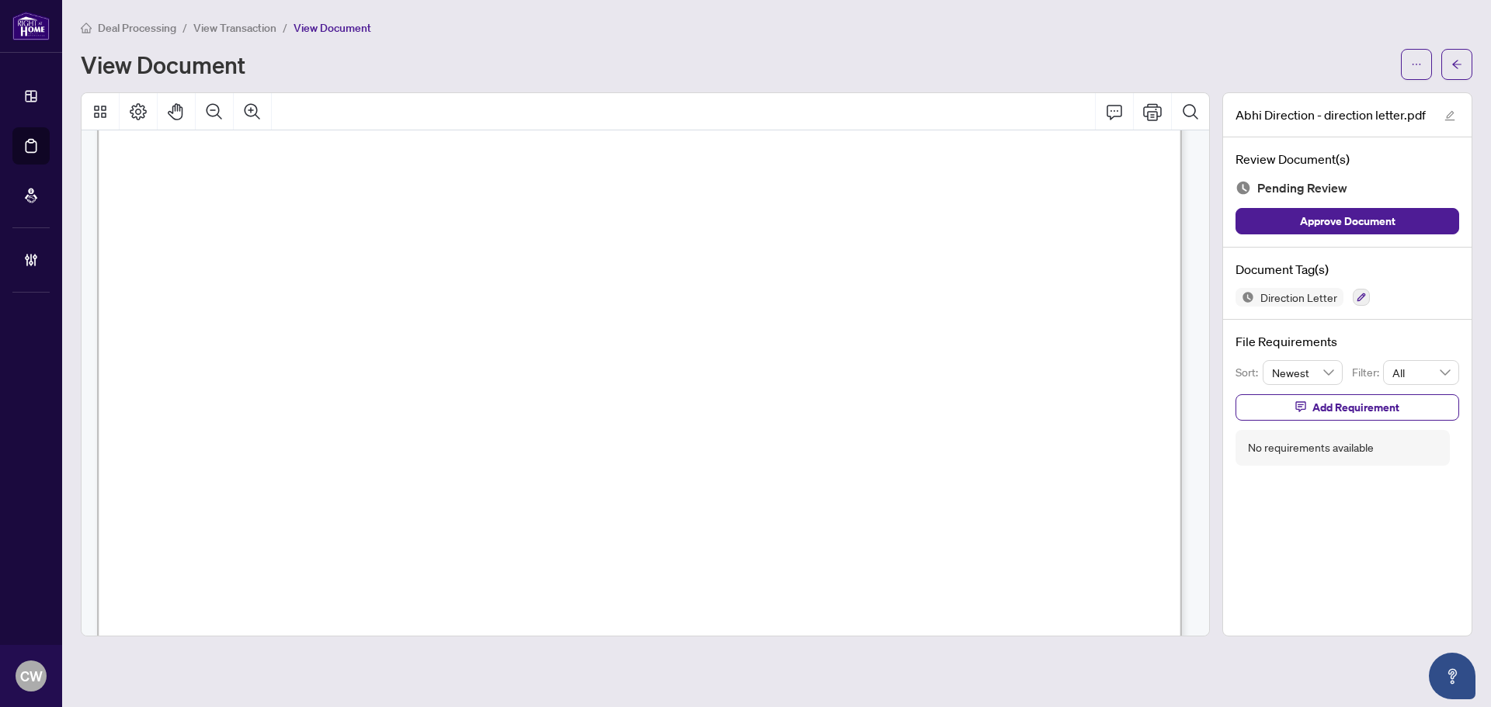
scroll to position [155, 0]
click at [1467, 68] on button "button" at bounding box center [1456, 64] width 31 height 31
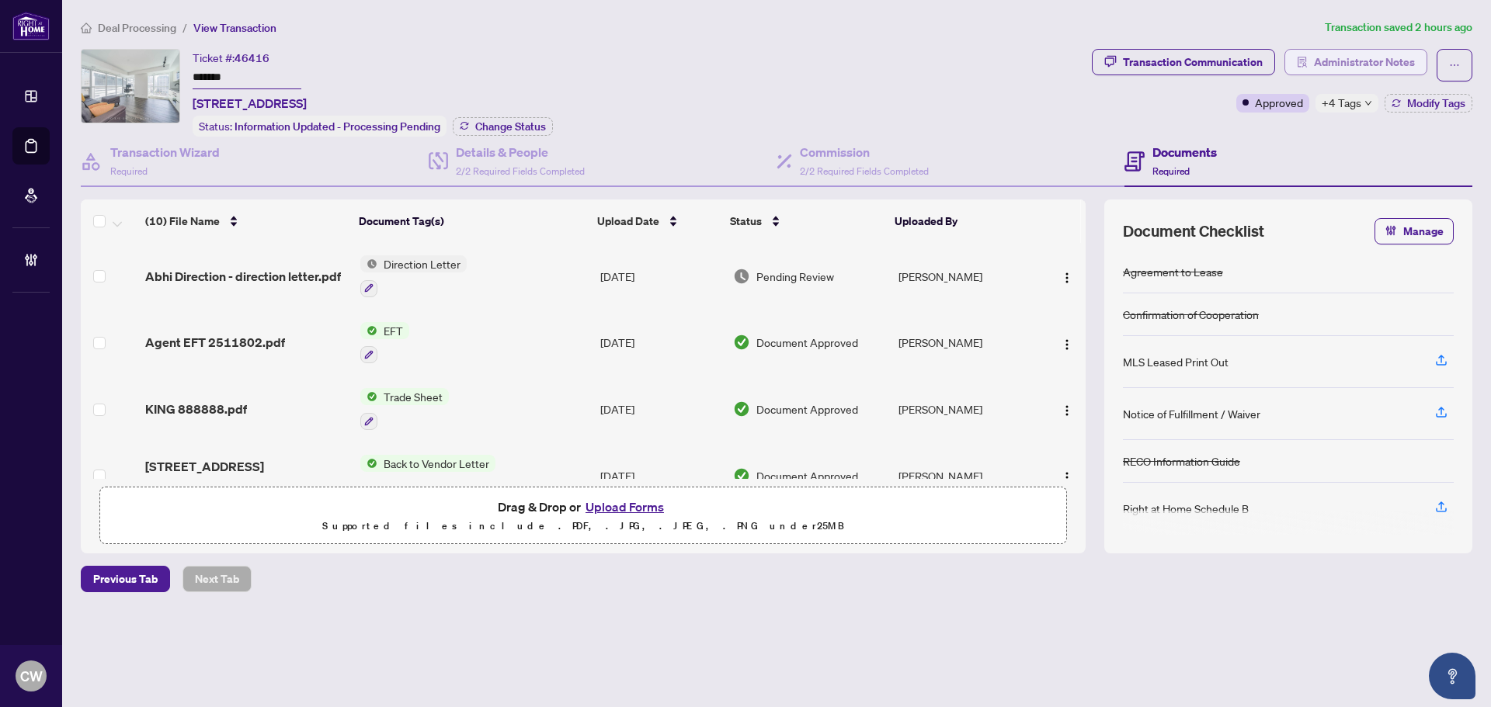
click at [1392, 61] on span "Administrator Notes" at bounding box center [1364, 62] width 101 height 25
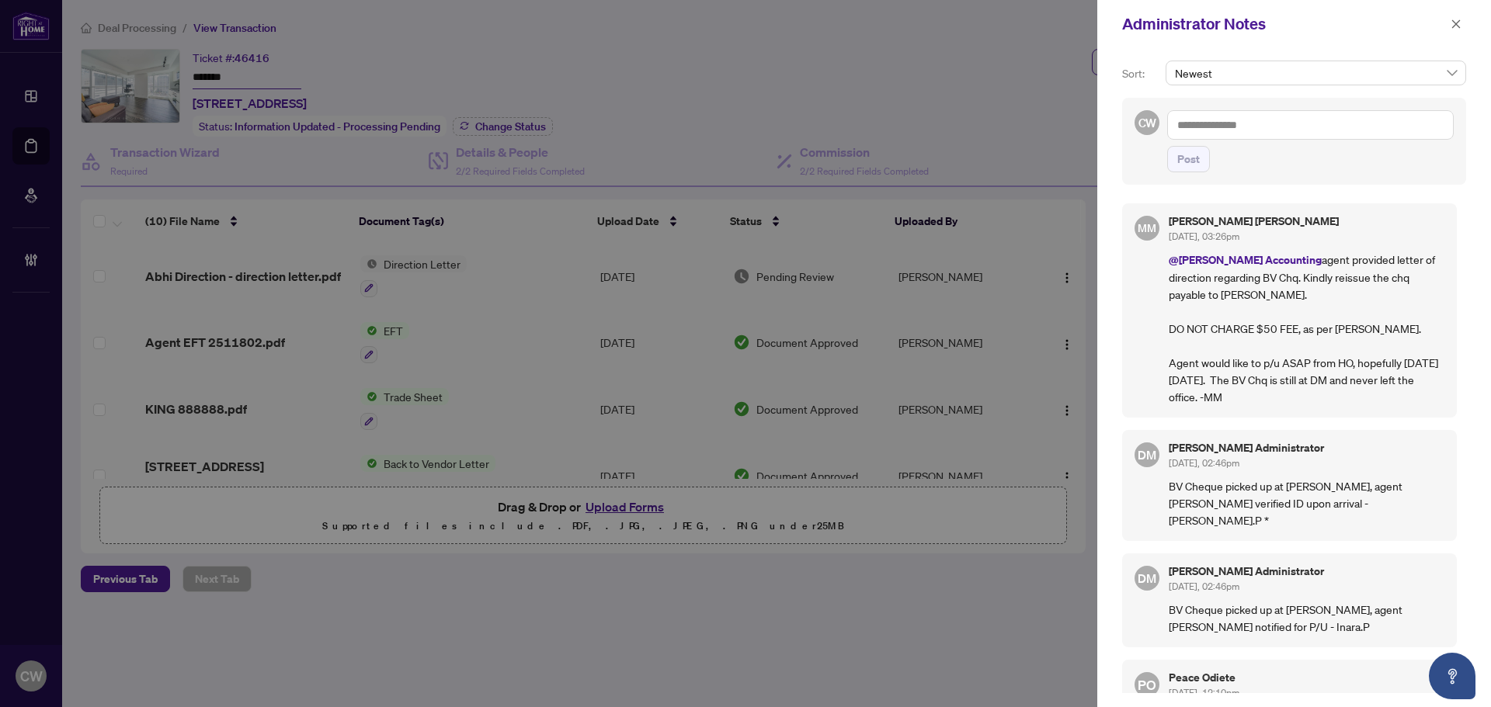
click at [1269, 126] on textarea at bounding box center [1310, 125] width 287 height 30
paste textarea "**********"
type textarea "**********"
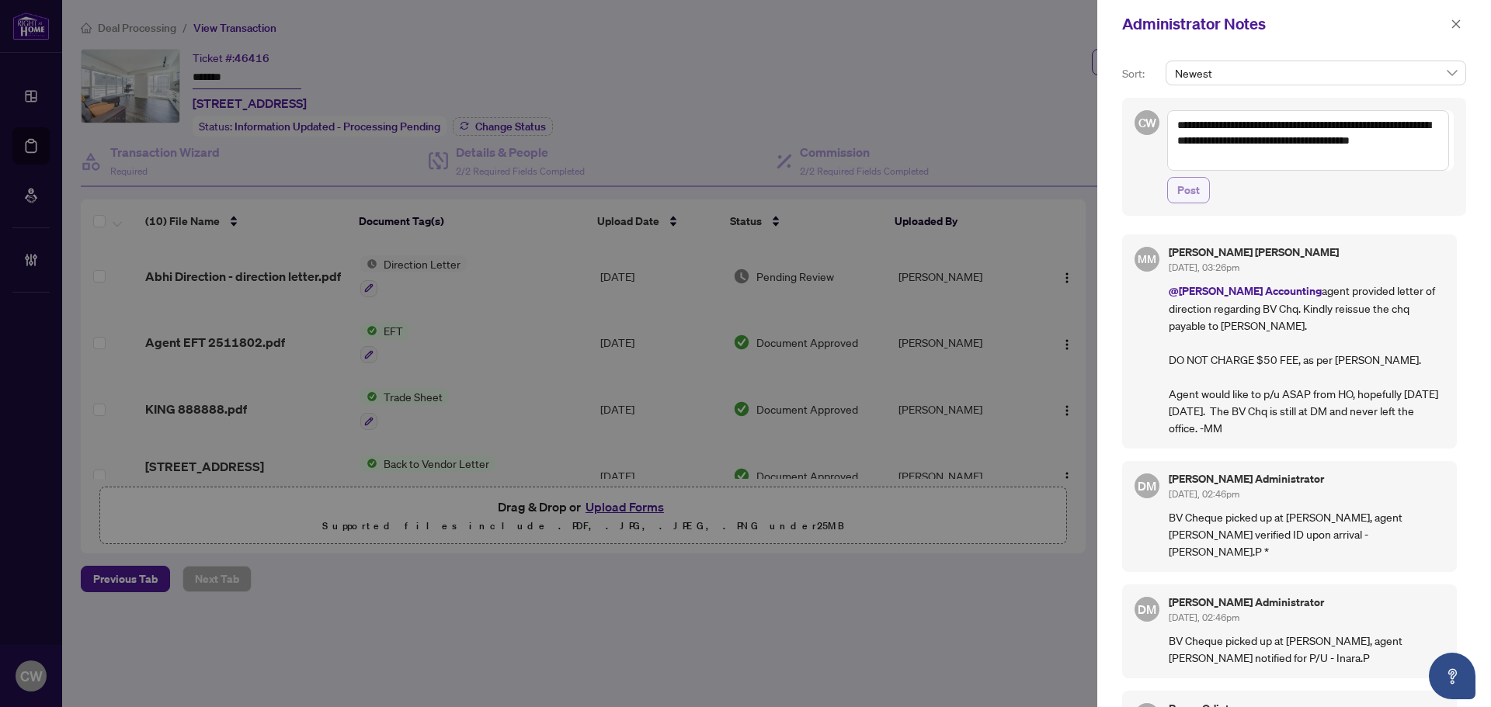
click at [1190, 186] on span "Post" at bounding box center [1188, 190] width 23 height 25
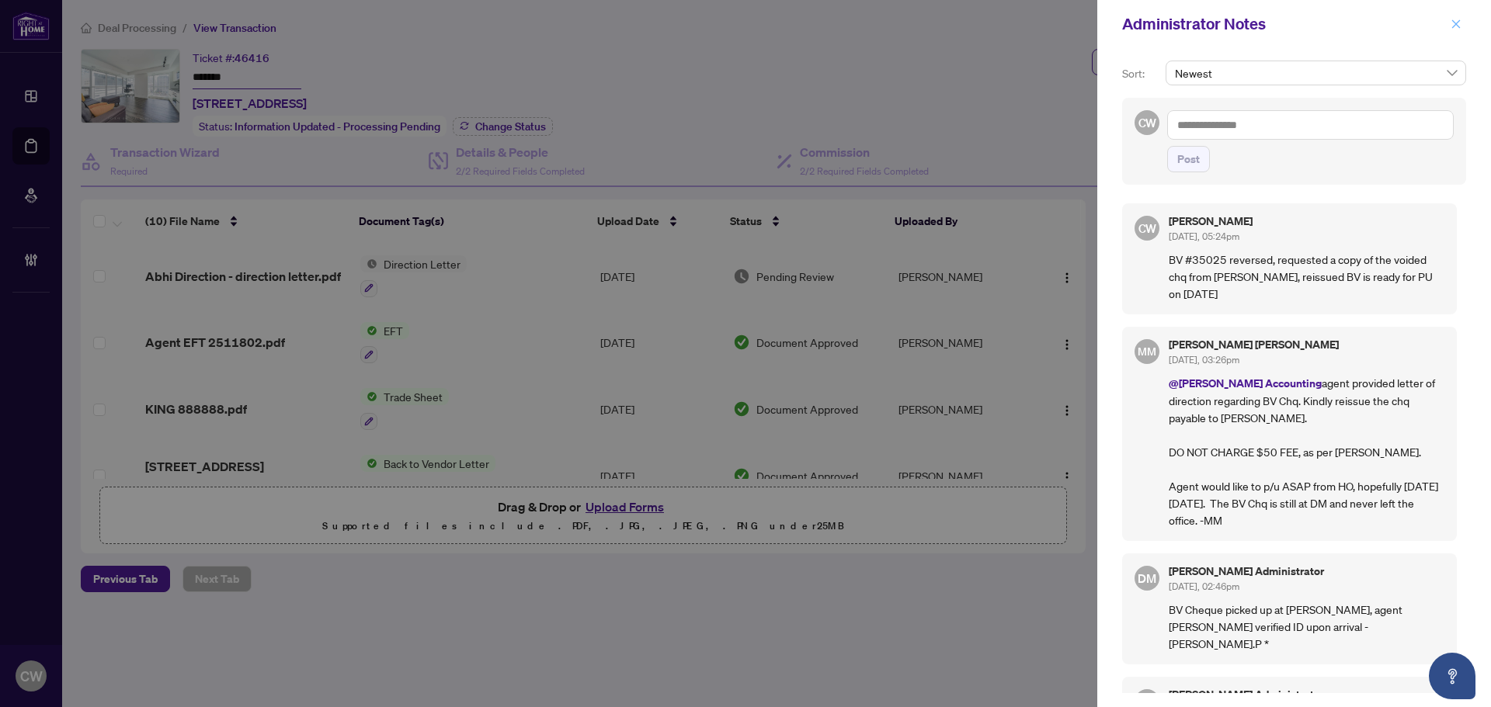
click at [1458, 28] on icon "close" at bounding box center [1456, 24] width 11 height 11
